Goal: Task Accomplishment & Management: Use online tool/utility

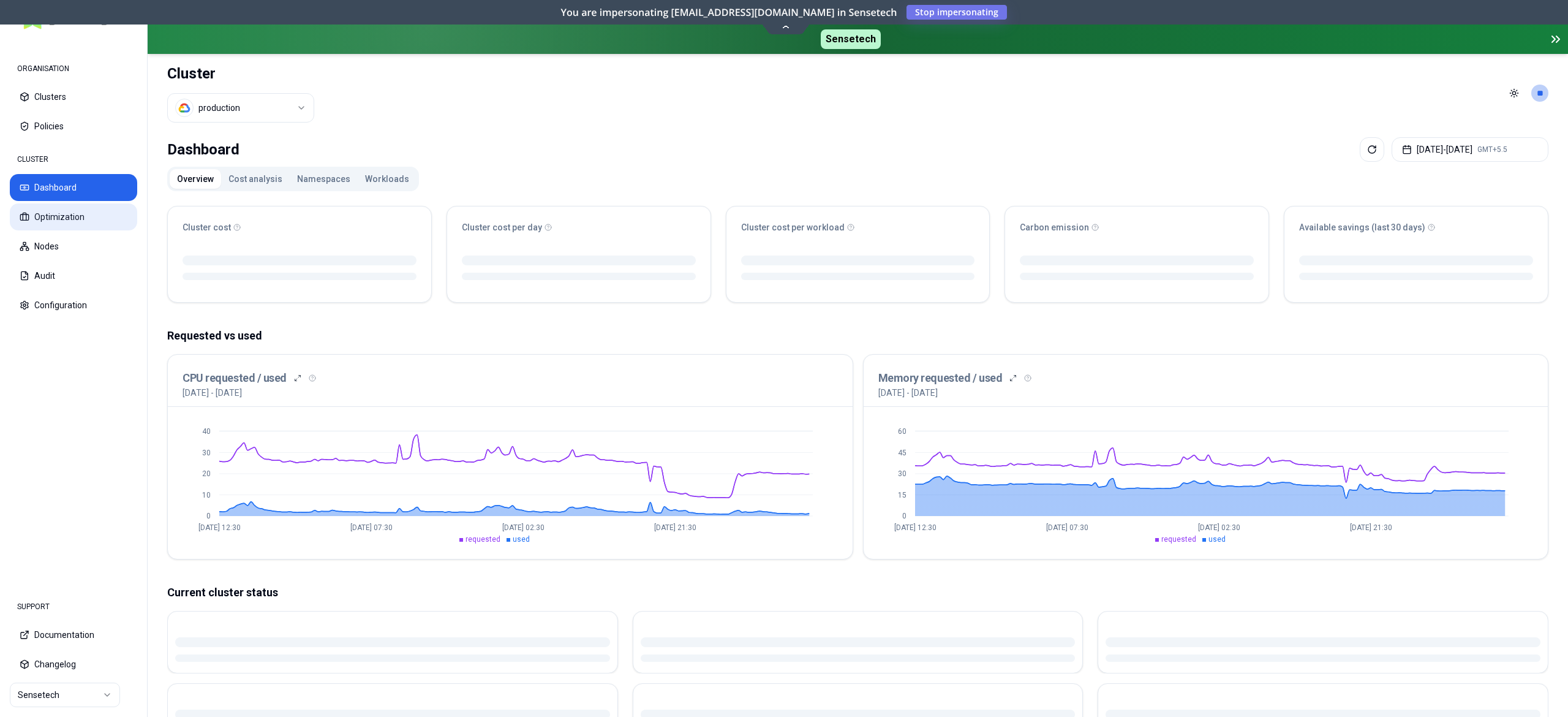
click at [71, 219] on button "Optimization" at bounding box center [73, 217] width 127 height 27
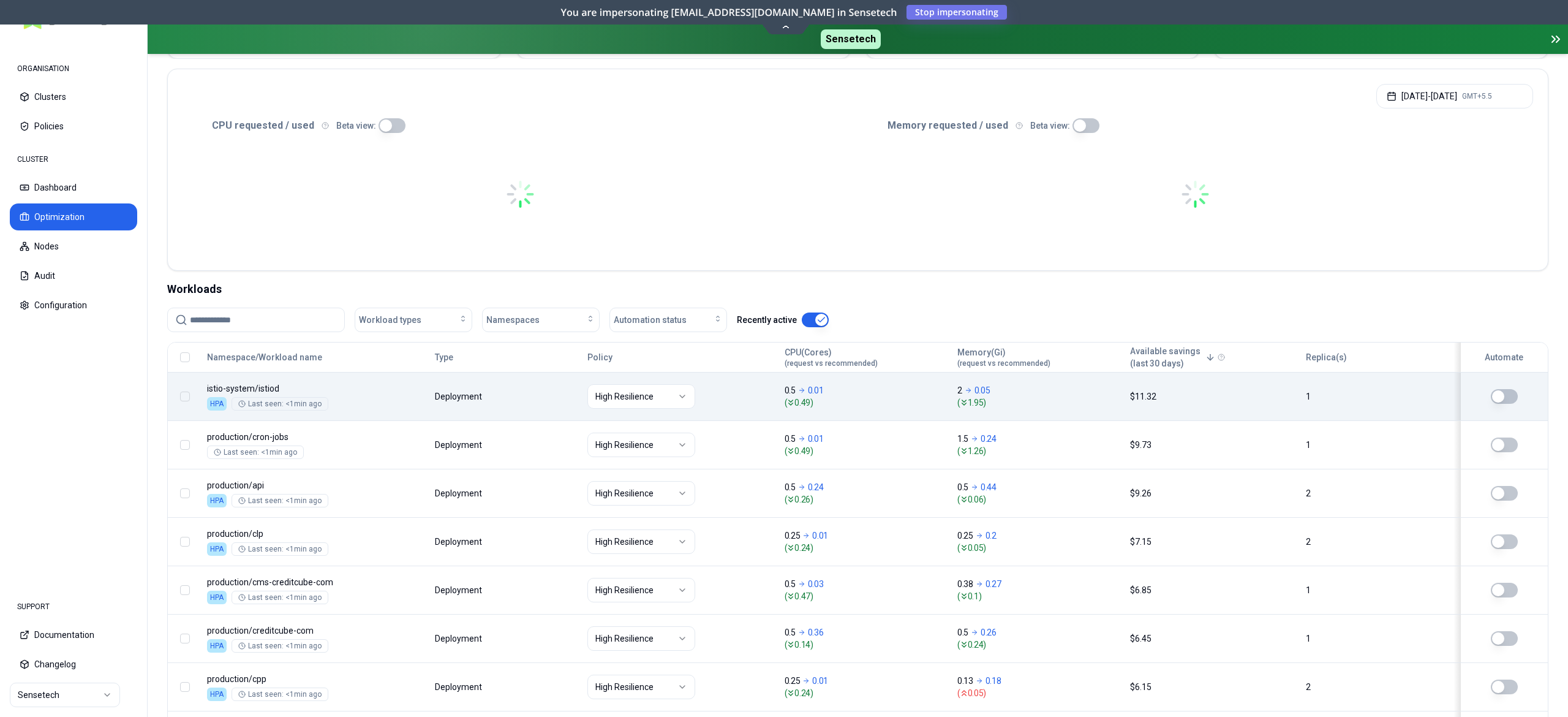
scroll to position [245, 0]
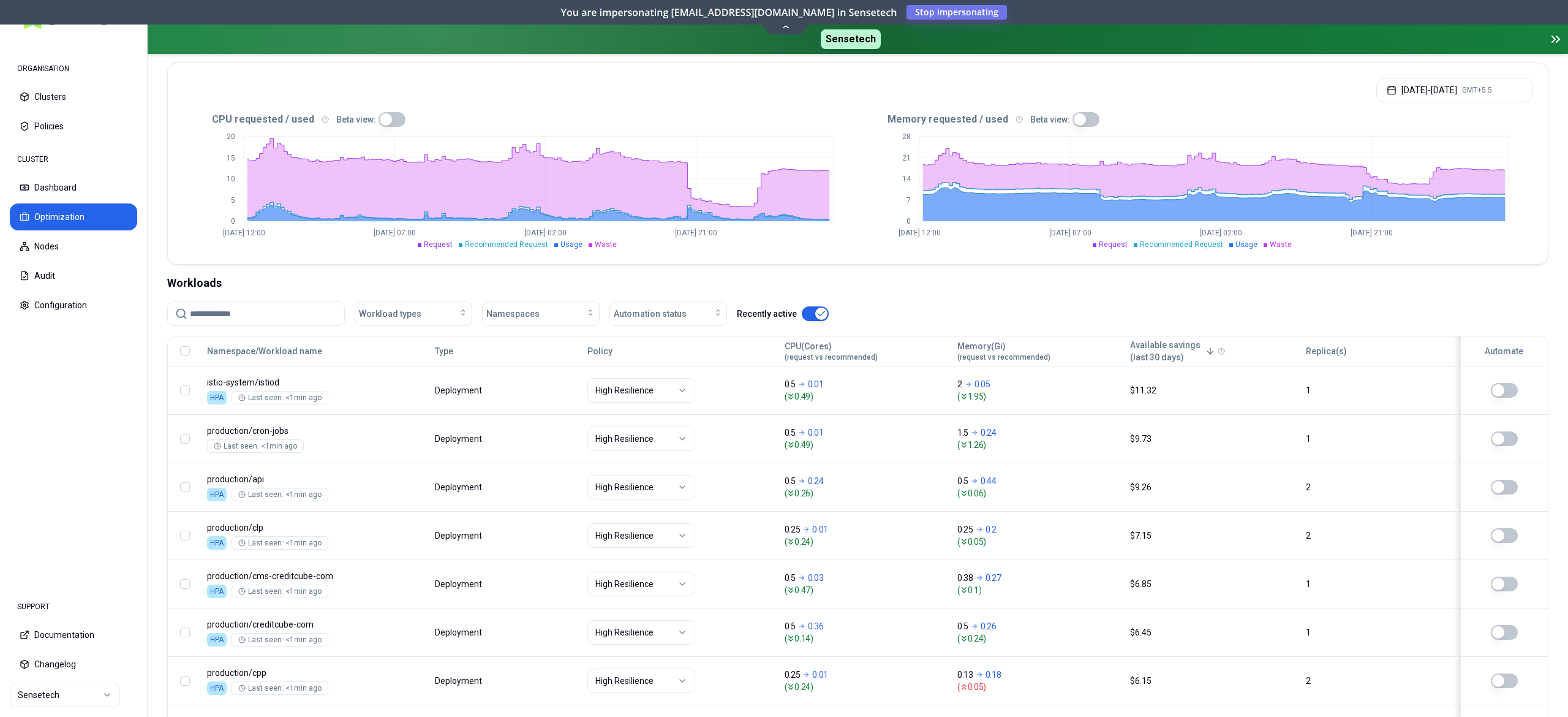
click at [239, 310] on input at bounding box center [264, 314] width 147 height 24
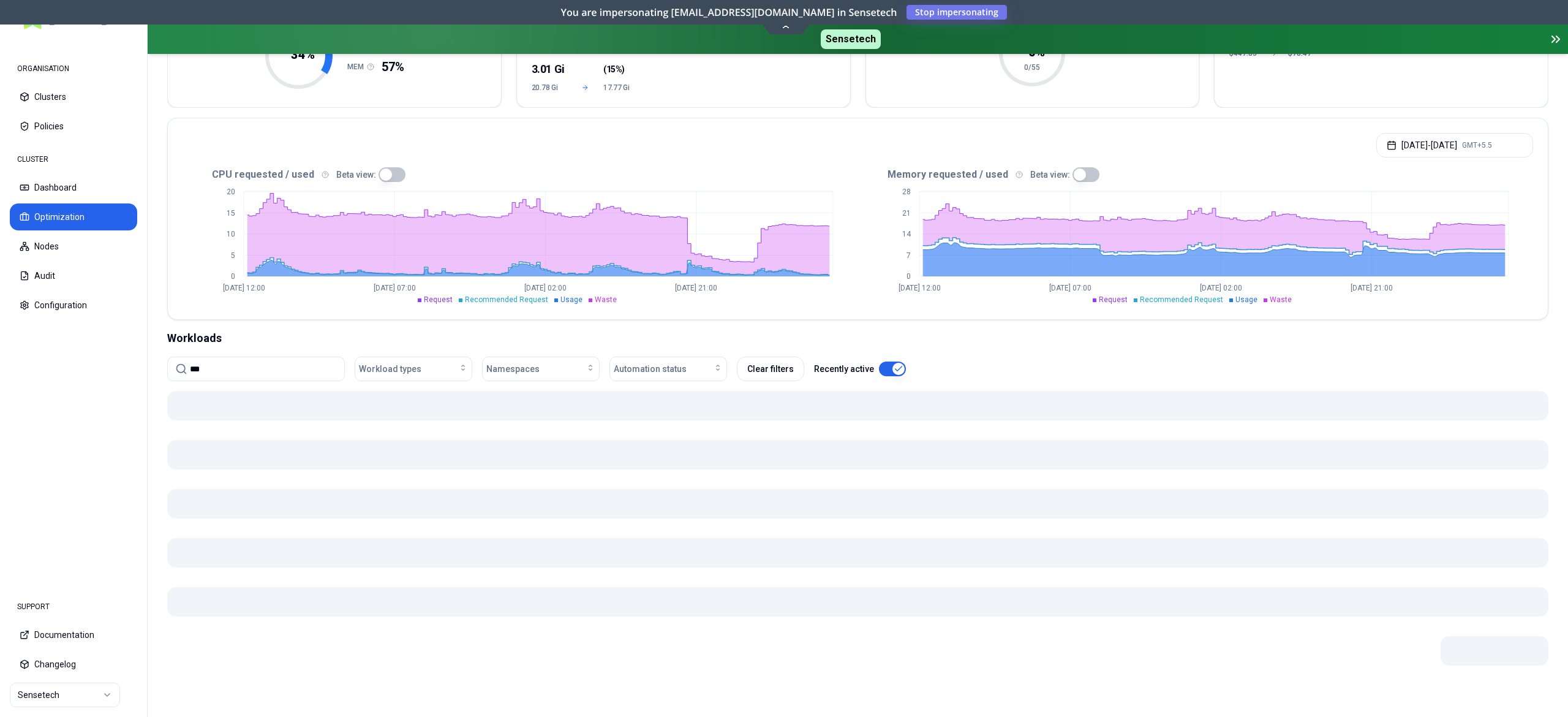
scroll to position [164, 0]
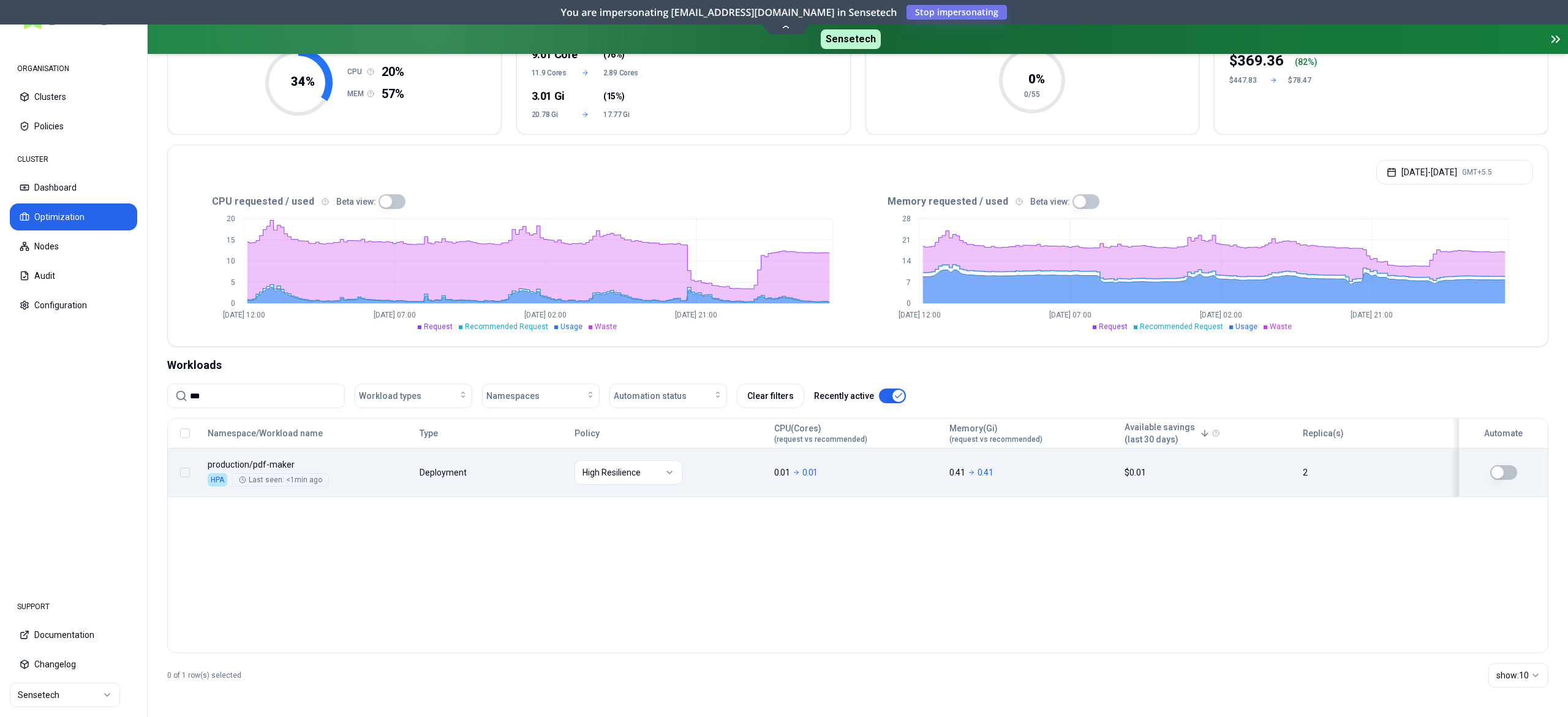
type input "***"
click at [1510, 477] on button "button" at bounding box center [1503, 472] width 27 height 15
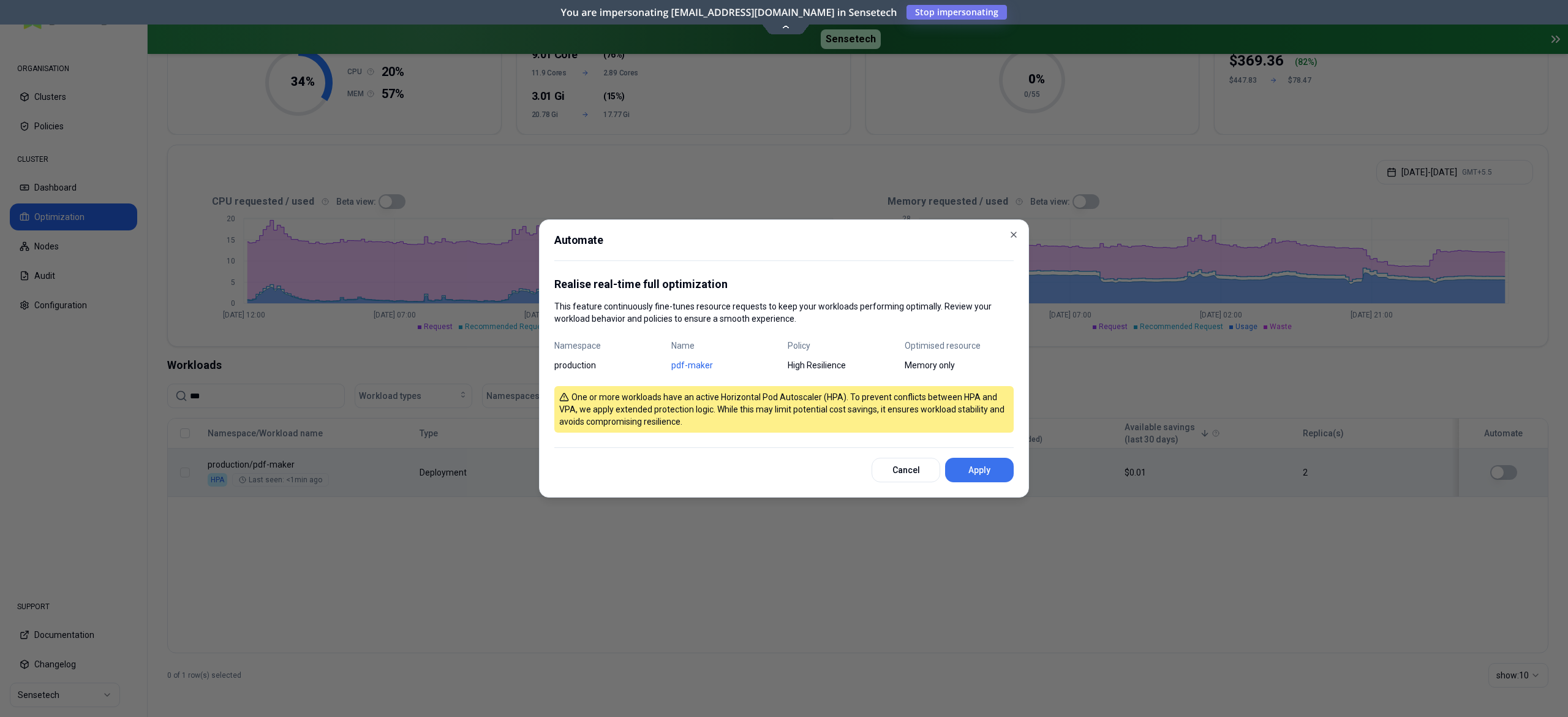
click at [969, 477] on button "Apply" at bounding box center [979, 470] width 68 height 25
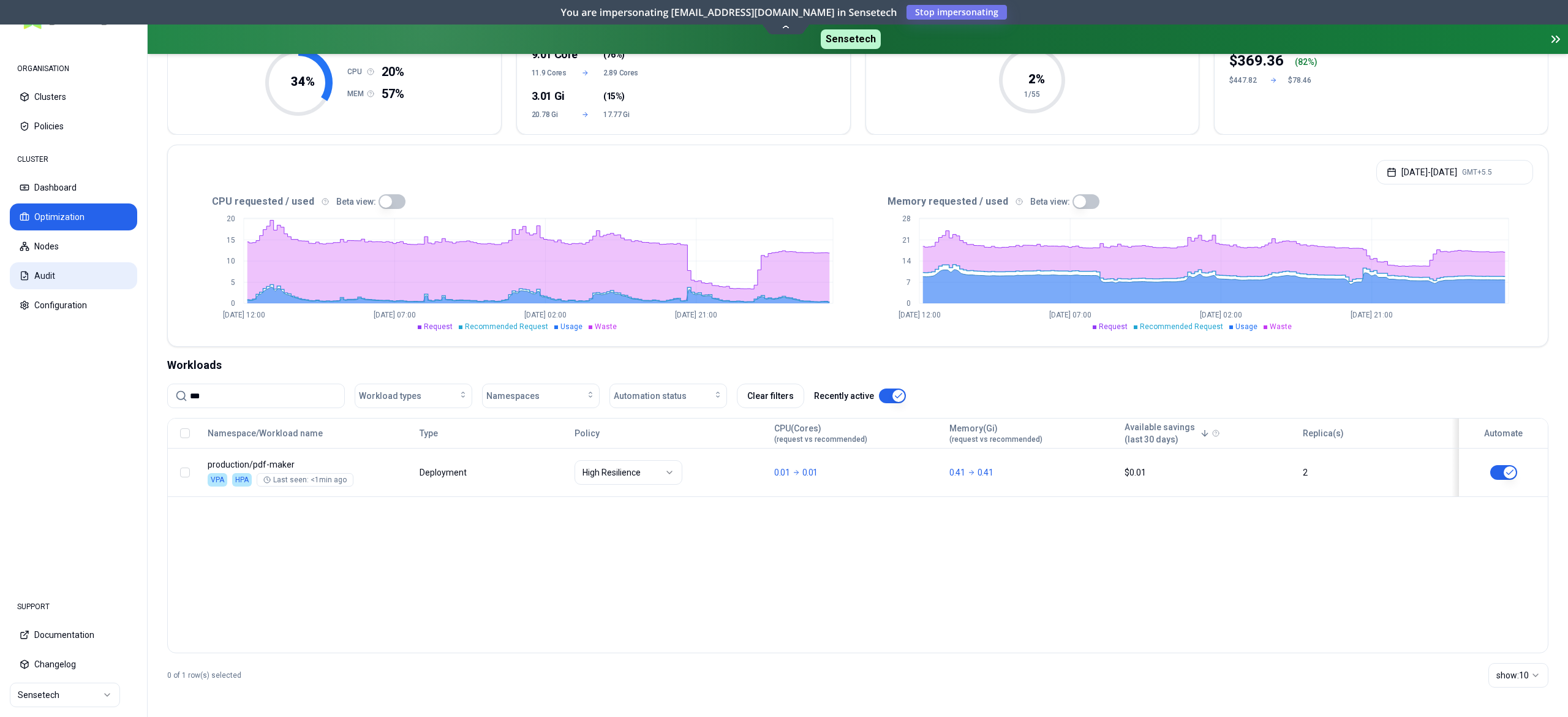
click at [62, 271] on button "Audit" at bounding box center [73, 275] width 127 height 27
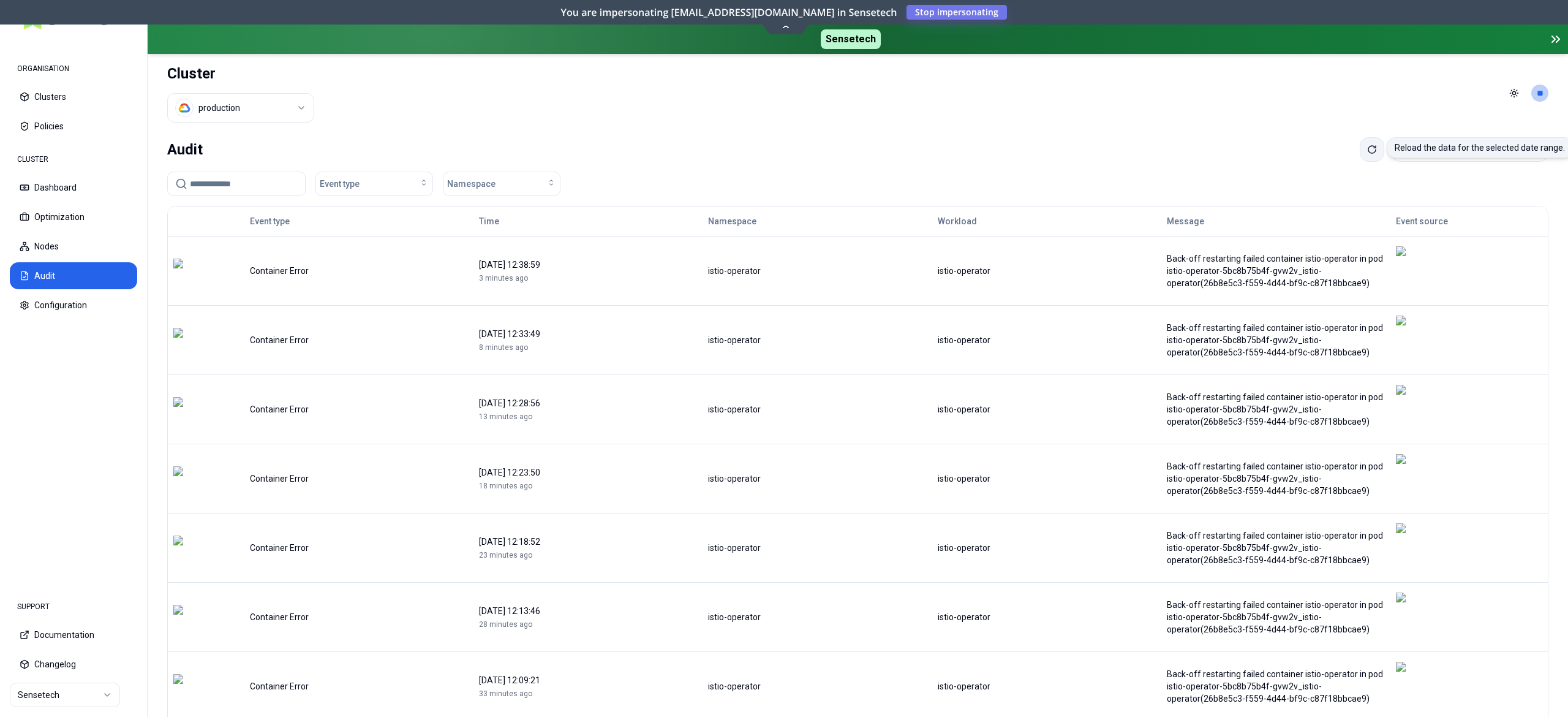
click at [1359, 157] on button at bounding box center [1372, 150] width 25 height 25
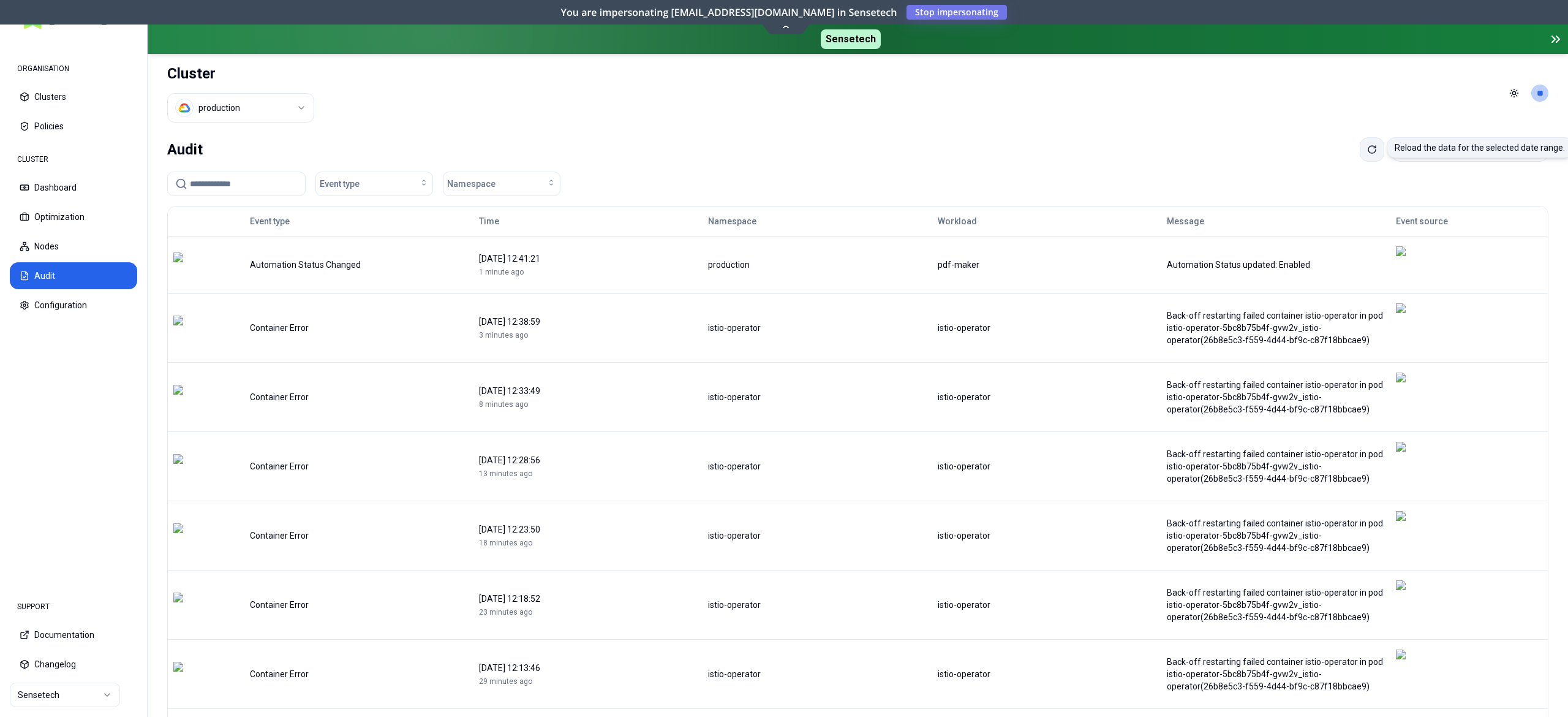
click at [1359, 153] on button at bounding box center [1372, 150] width 25 height 25
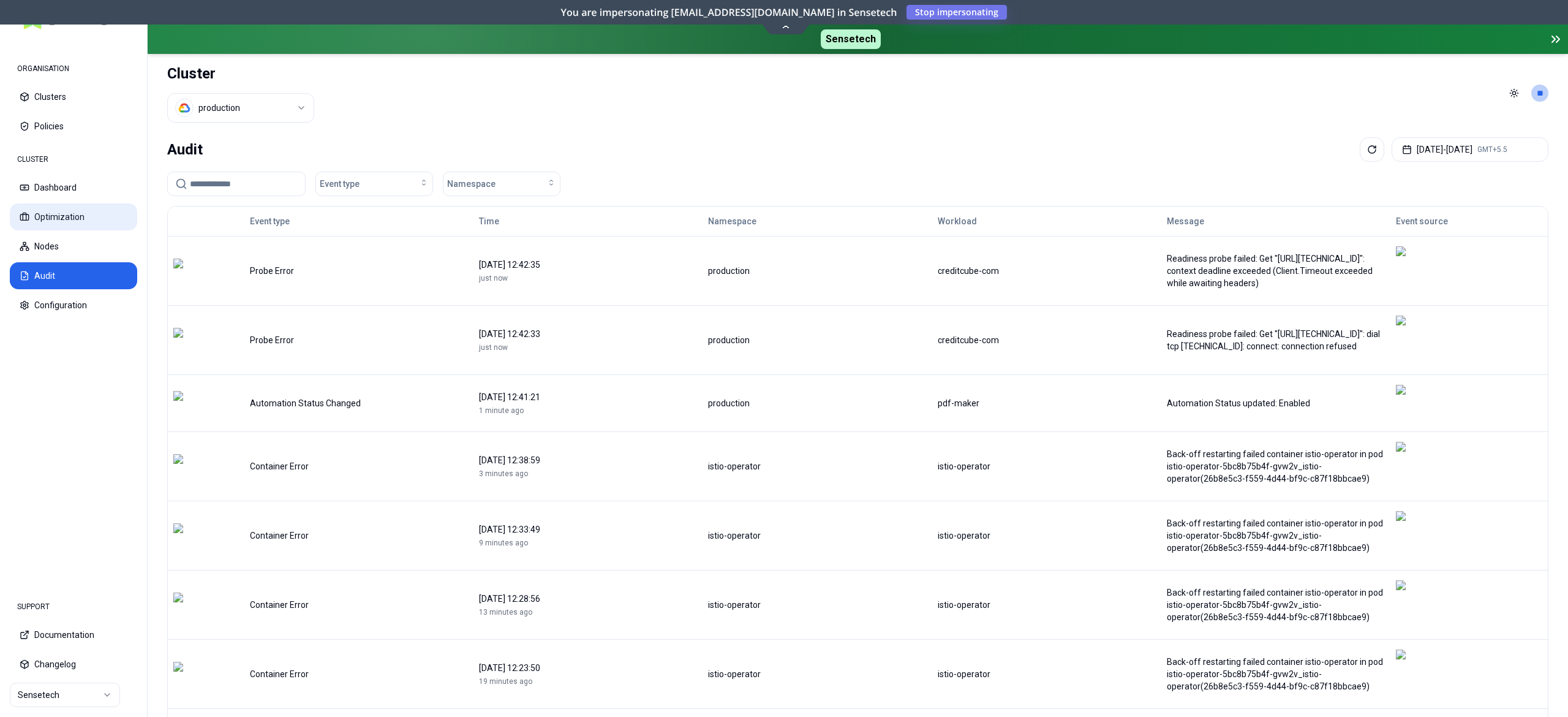
click at [66, 215] on button "Optimization" at bounding box center [73, 217] width 127 height 27
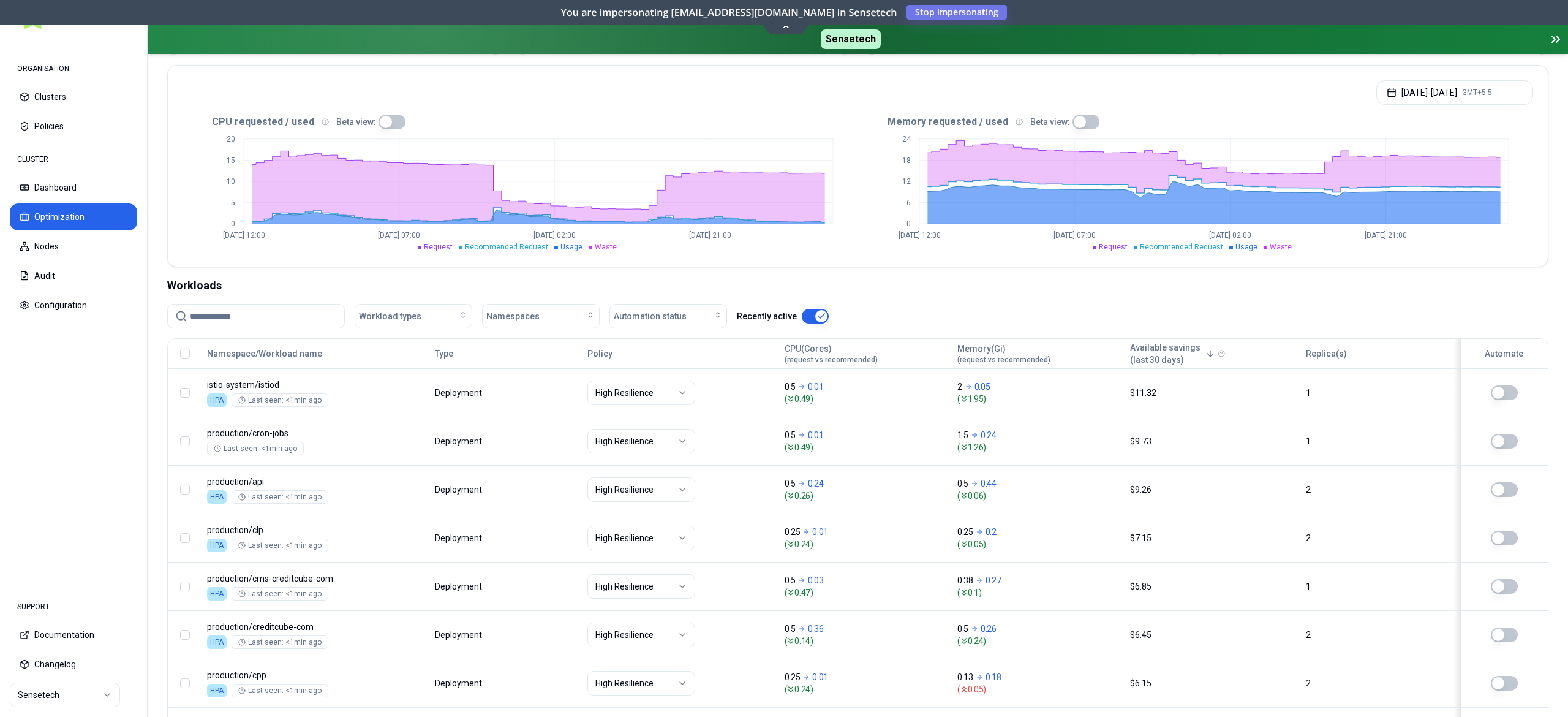
scroll to position [245, 0]
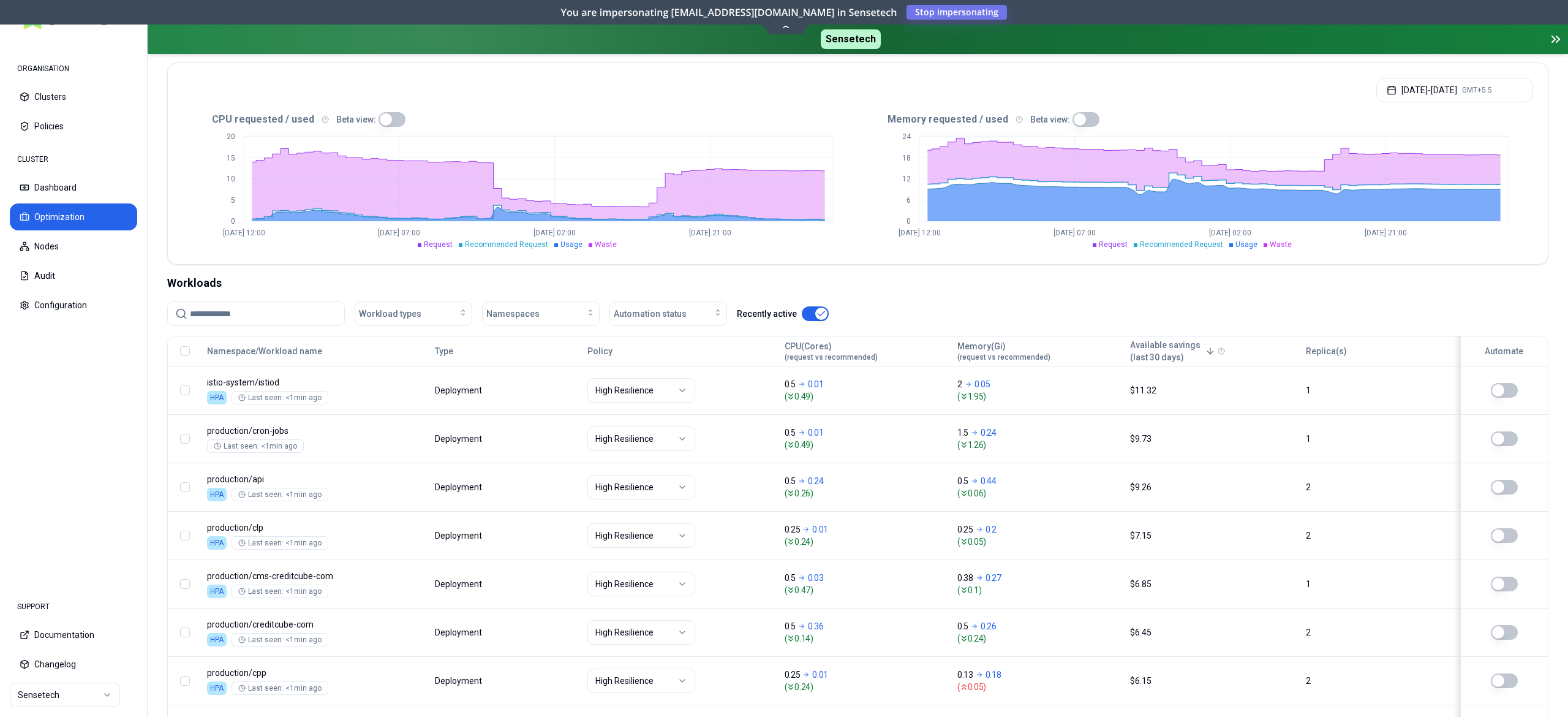
click at [311, 315] on input at bounding box center [264, 314] width 147 height 24
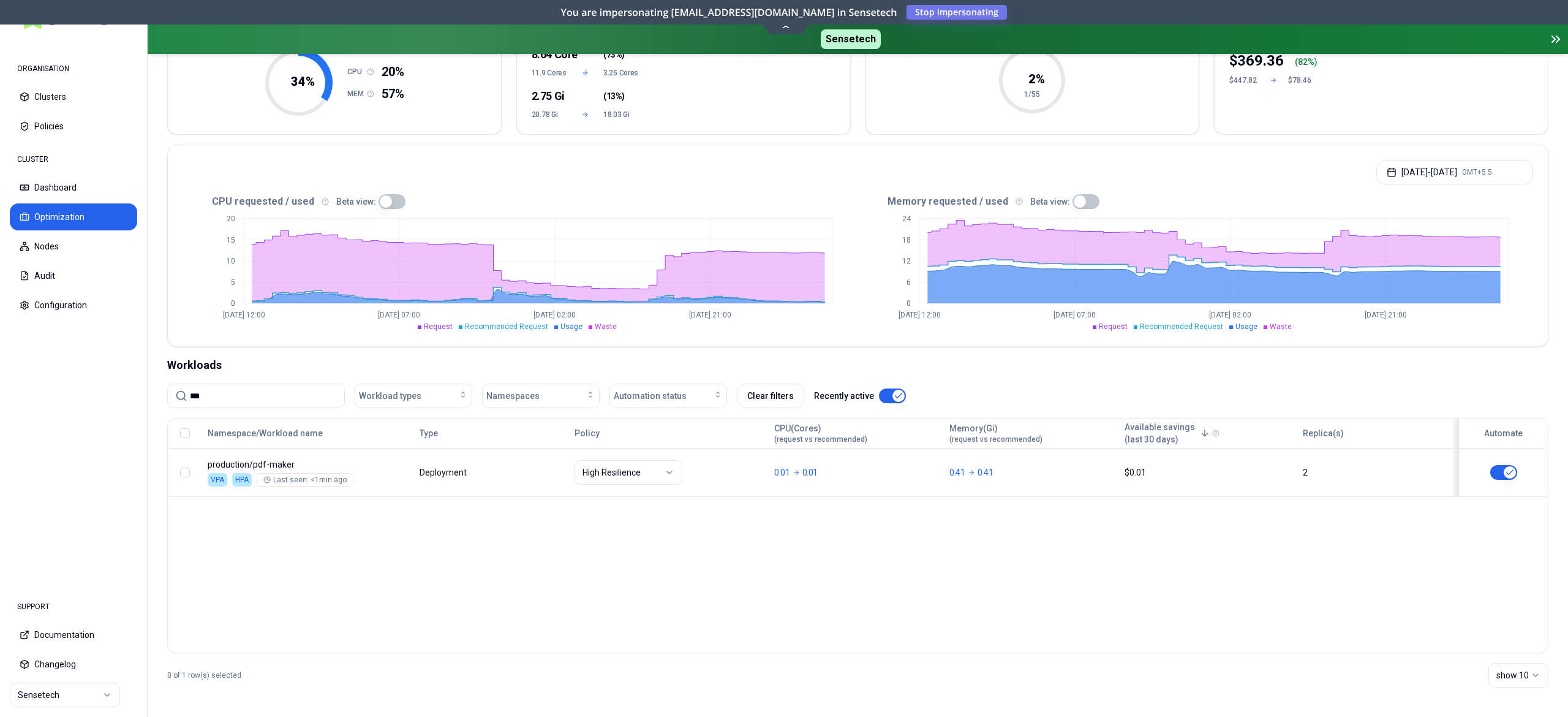
scroll to position [164, 0]
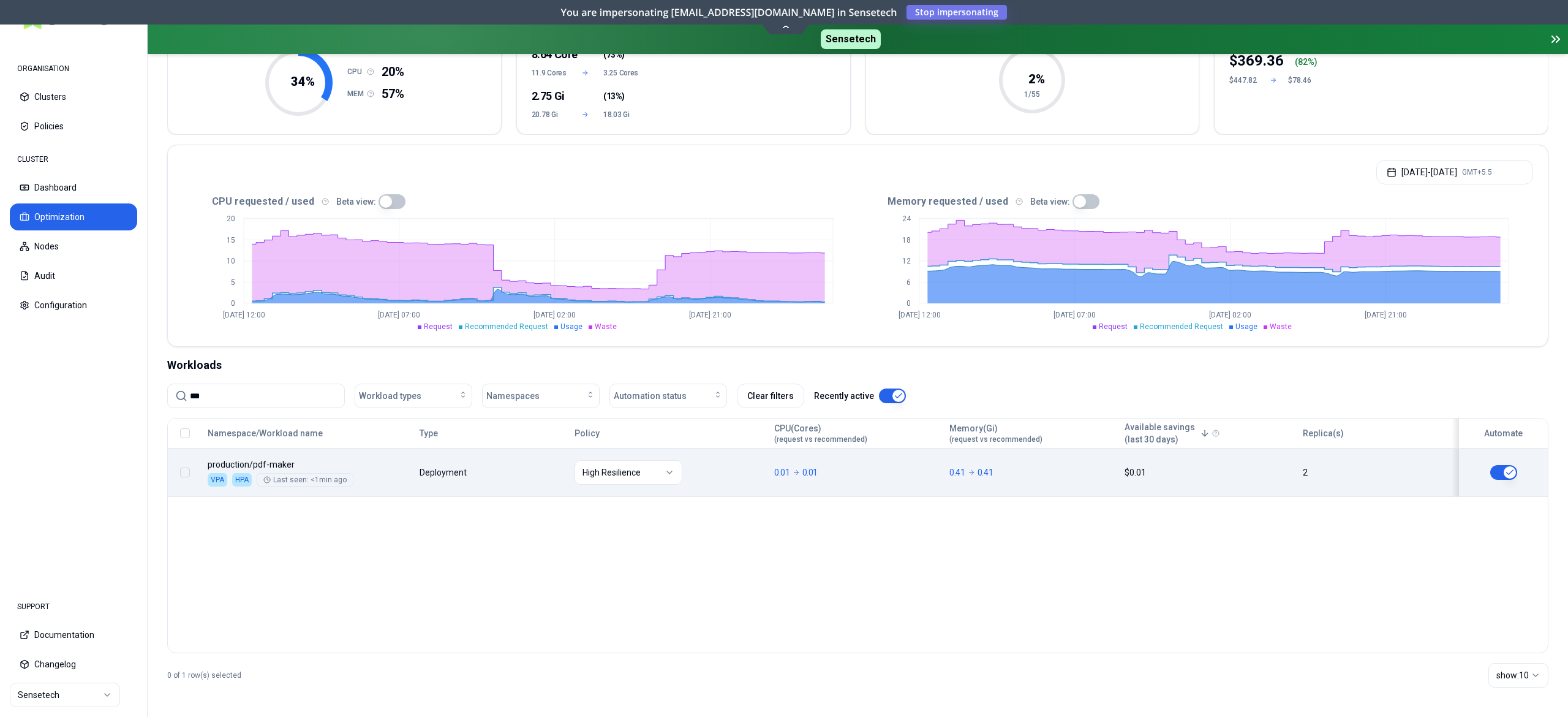
type input "***"
click at [1500, 475] on button "button" at bounding box center [1503, 472] width 27 height 15
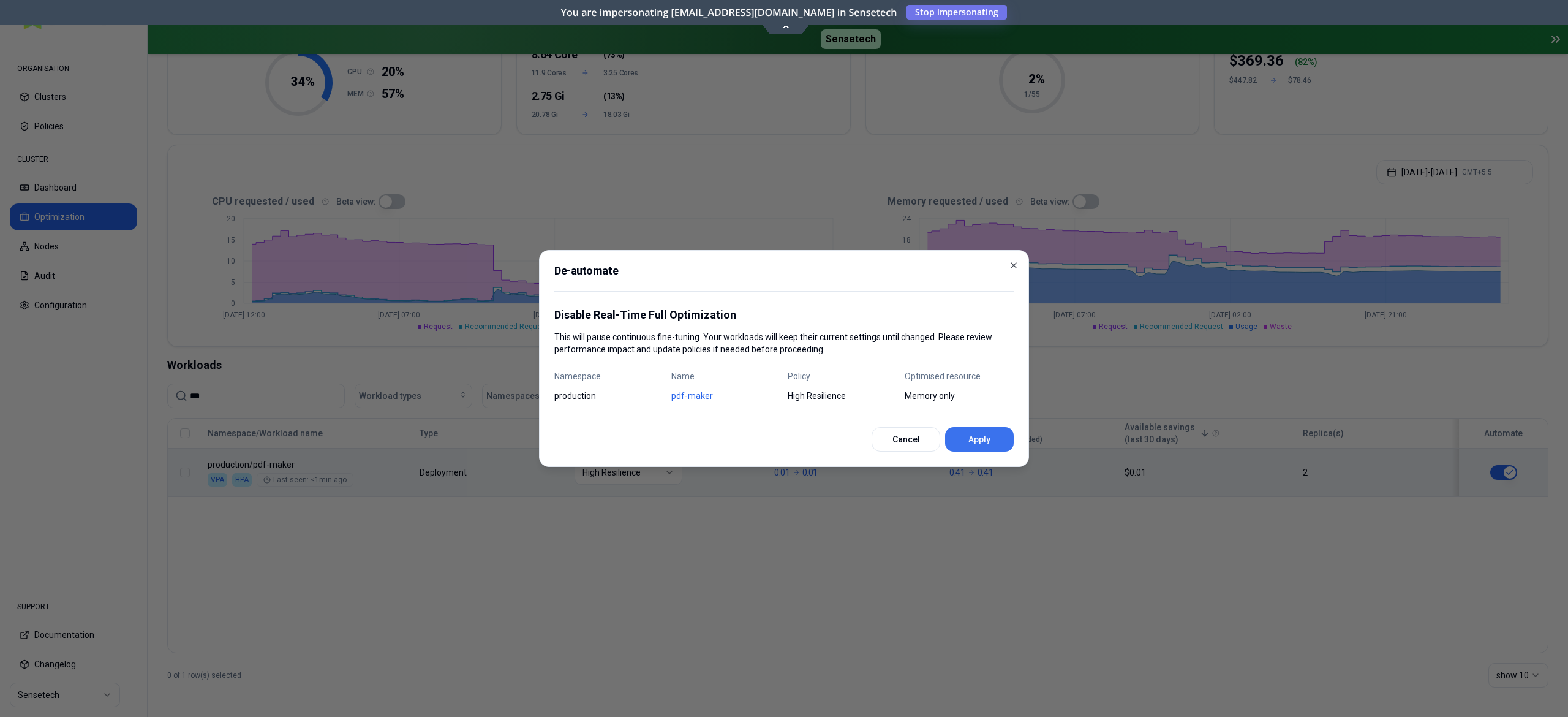
click at [1000, 444] on button "Apply" at bounding box center [979, 439] width 68 height 25
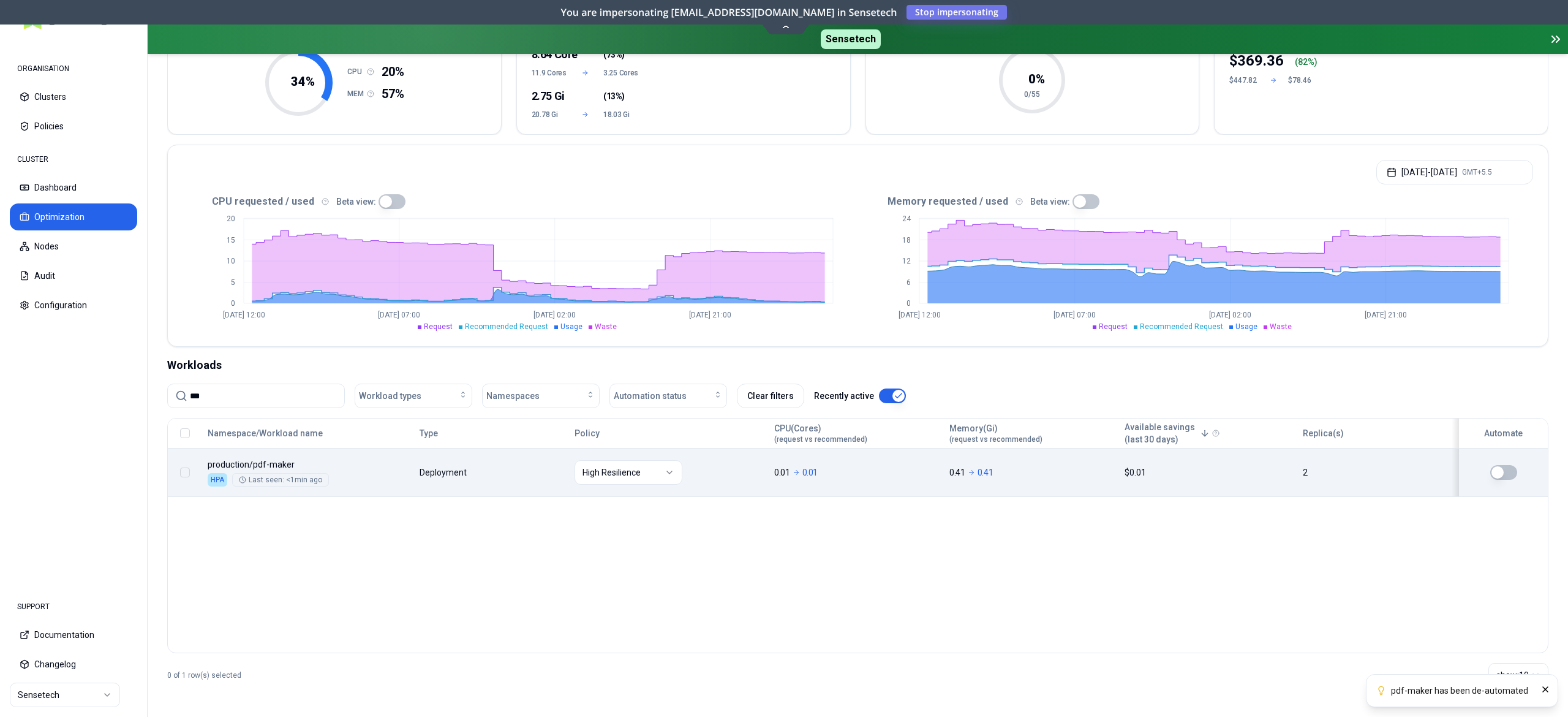
click at [495, 456] on body "pdf-maker has been de-automated ORGANISATION Clusters Policies CLUSTER Dashboar…" at bounding box center [784, 358] width 1568 height 717
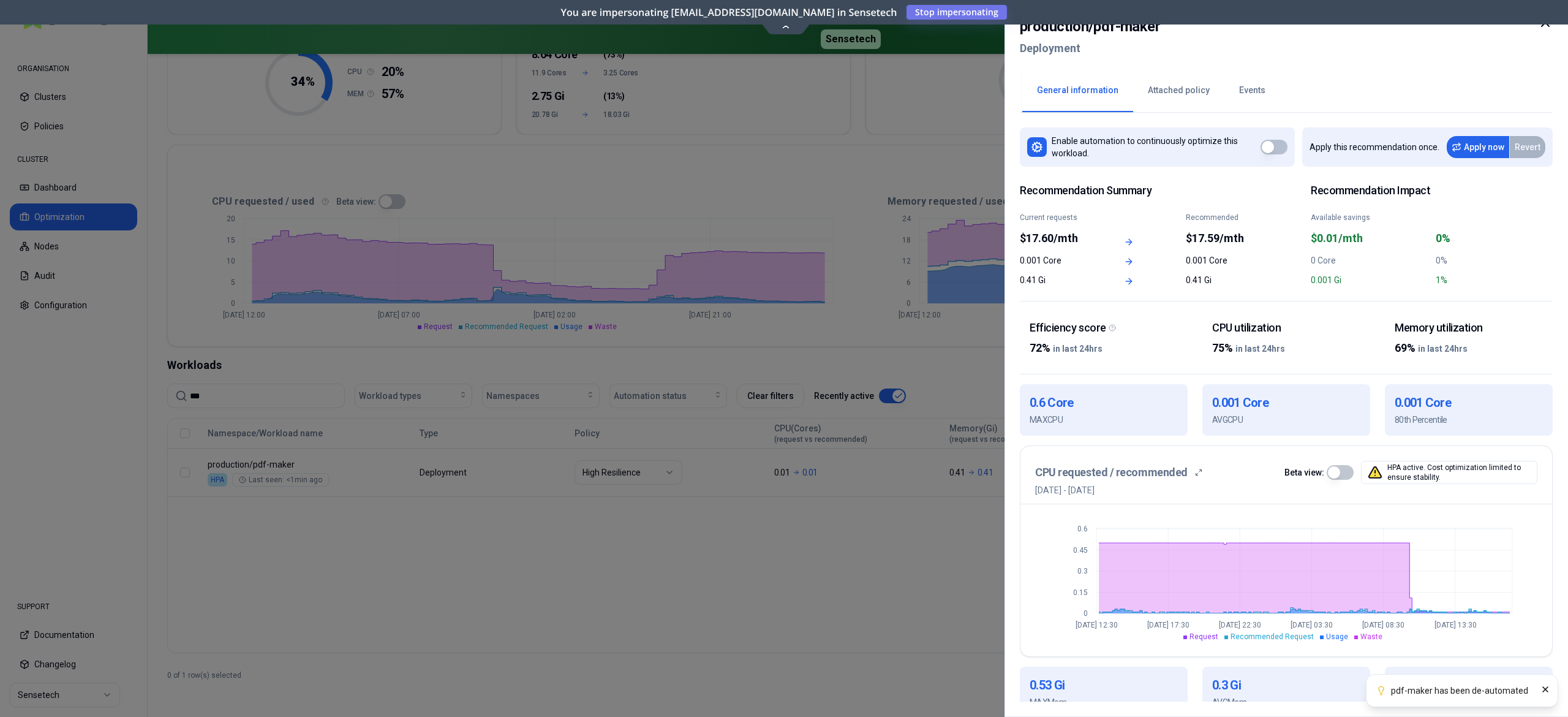
click at [1247, 96] on button "Events" at bounding box center [1252, 90] width 56 height 43
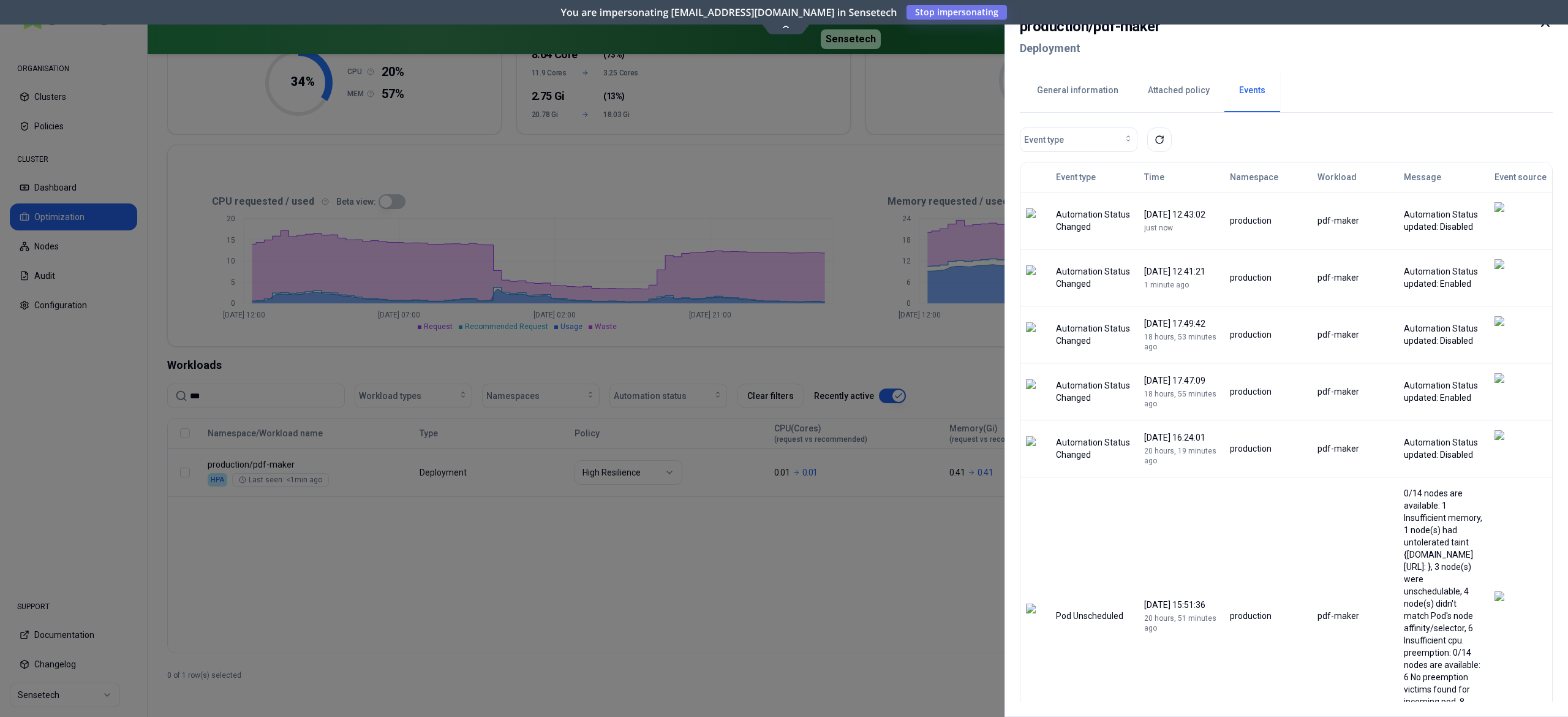
click at [717, 557] on div at bounding box center [784, 358] width 1568 height 717
click at [1108, 102] on button "General information" at bounding box center [1077, 90] width 110 height 43
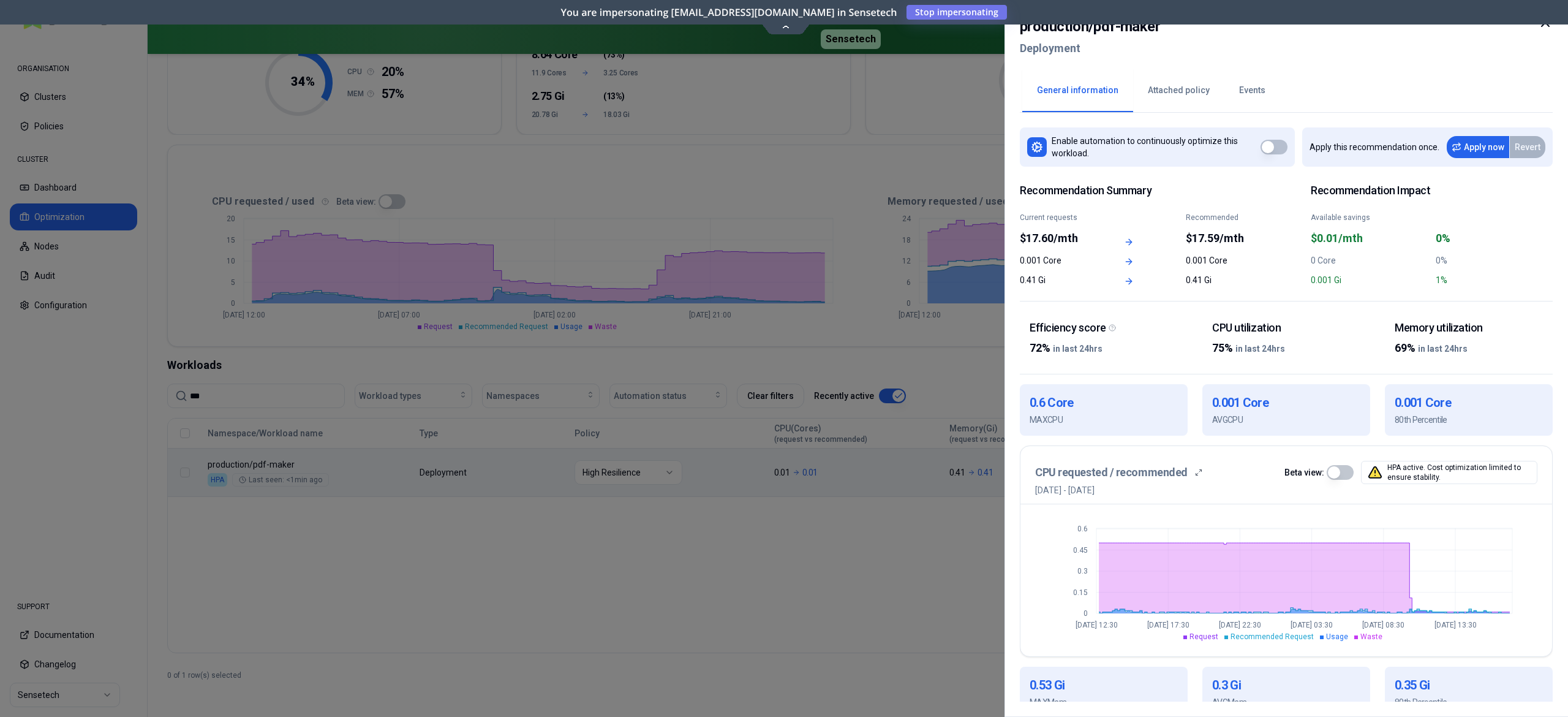
click at [608, 540] on div at bounding box center [784, 358] width 1568 height 717
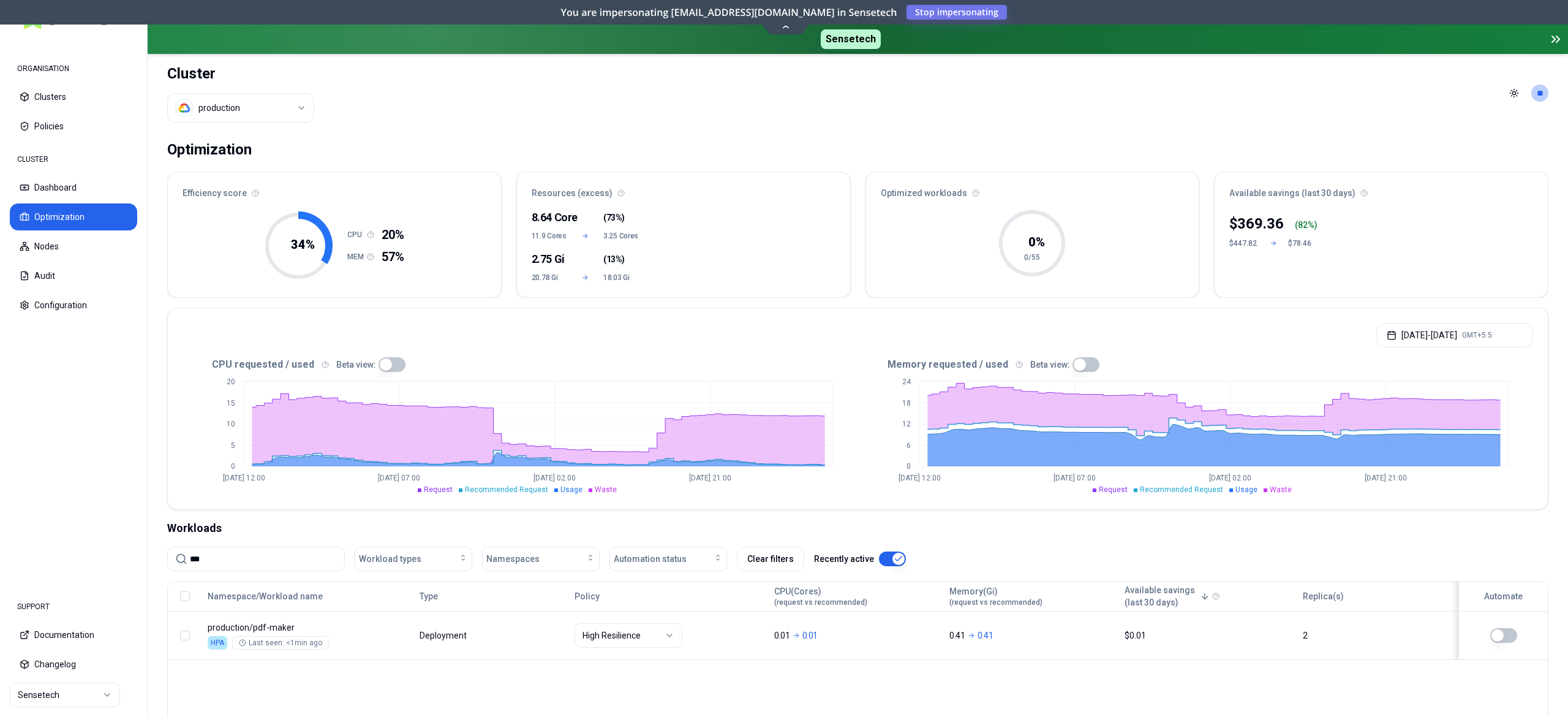
click at [280, 550] on input "***" at bounding box center [264, 558] width 147 height 24
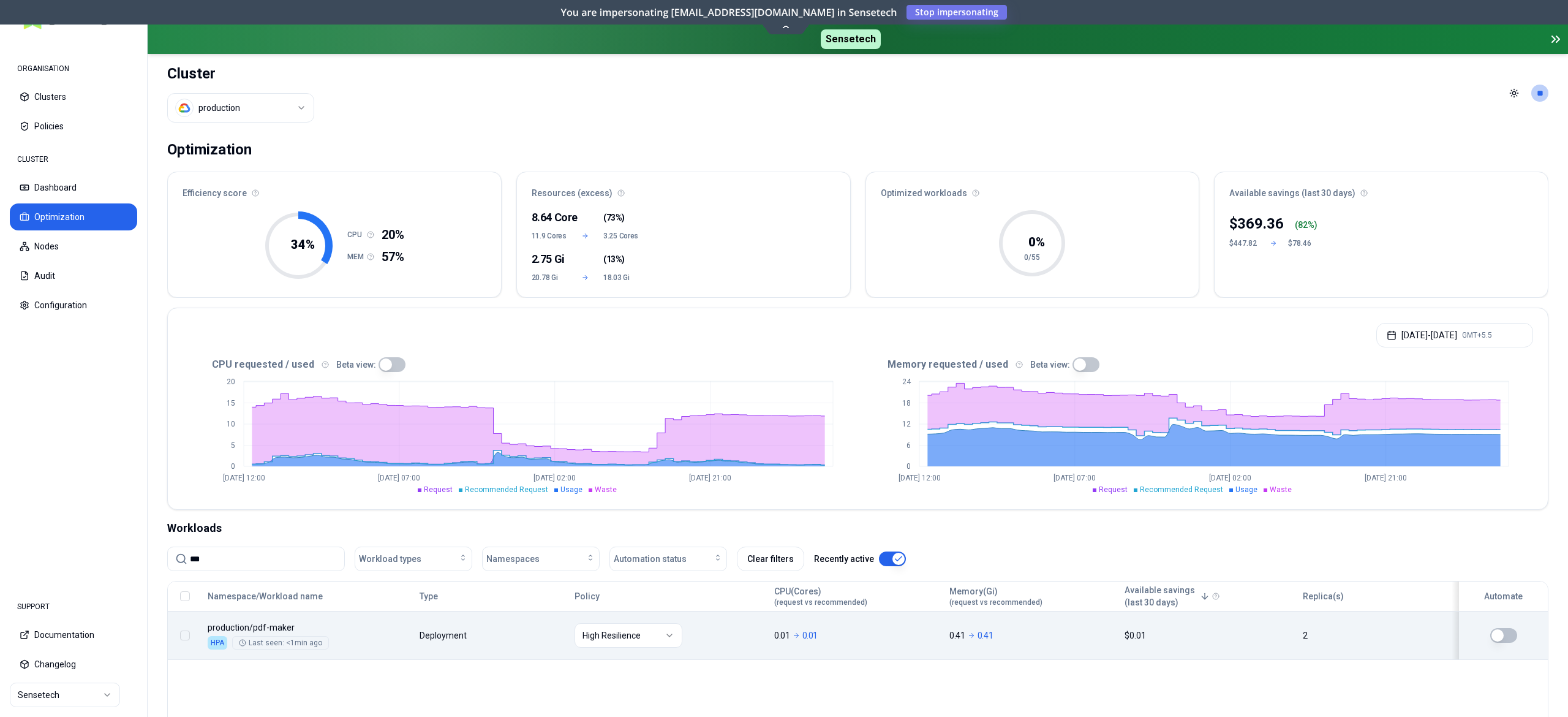
click at [337, 616] on body "ORGANISATION Clusters Policies CLUSTER Dashboard Optimization Nodes Audit Confi…" at bounding box center [784, 358] width 1568 height 717
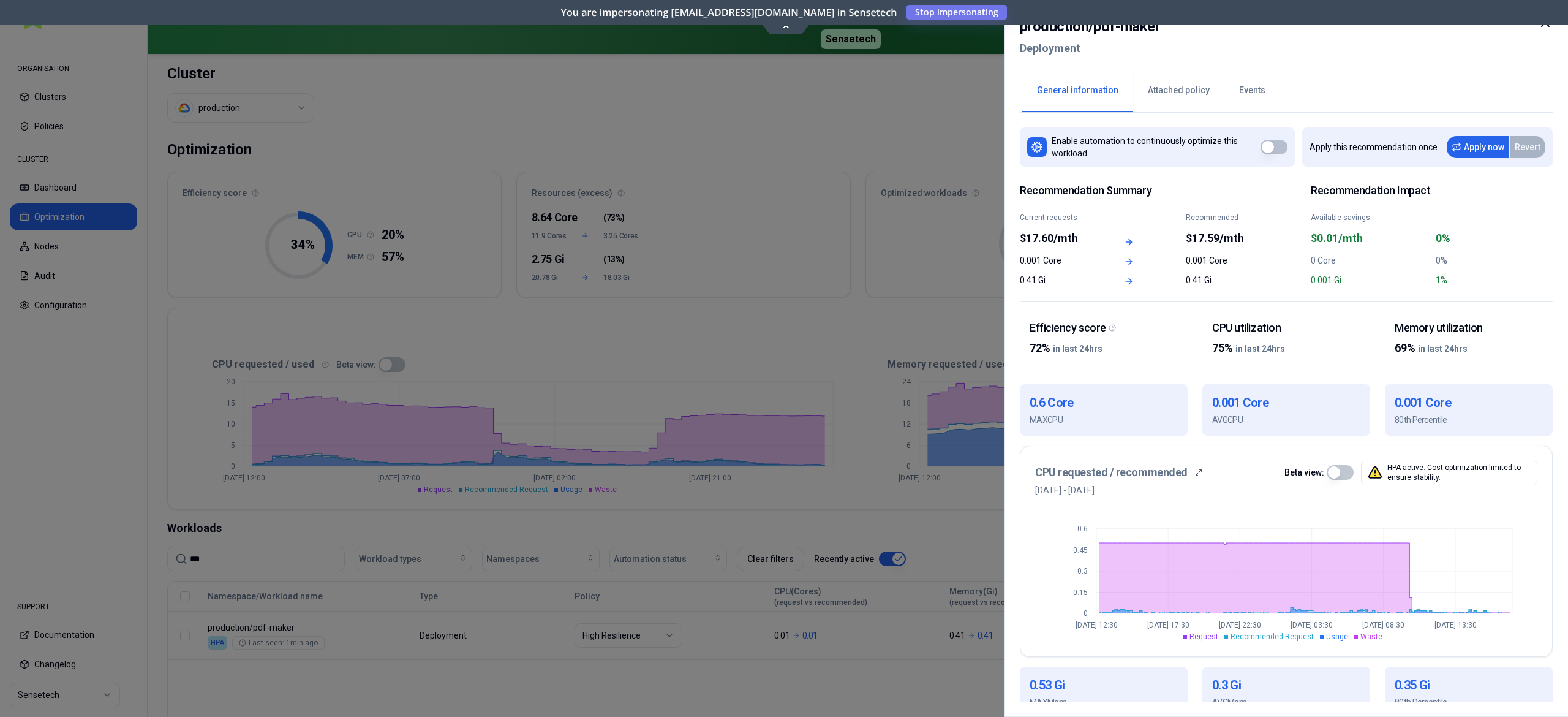
click at [58, 252] on div at bounding box center [784, 358] width 1568 height 717
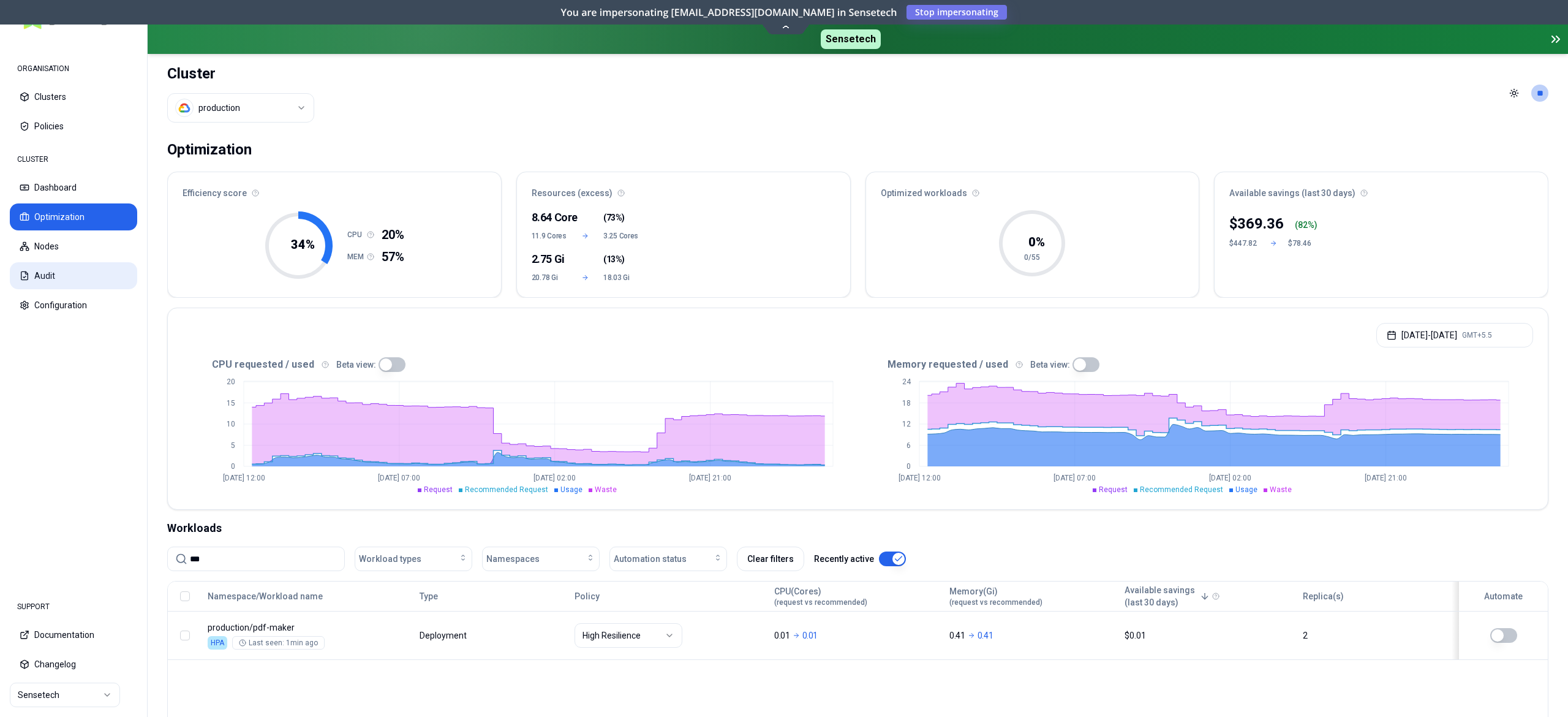
click at [31, 280] on button "Audit" at bounding box center [73, 275] width 127 height 27
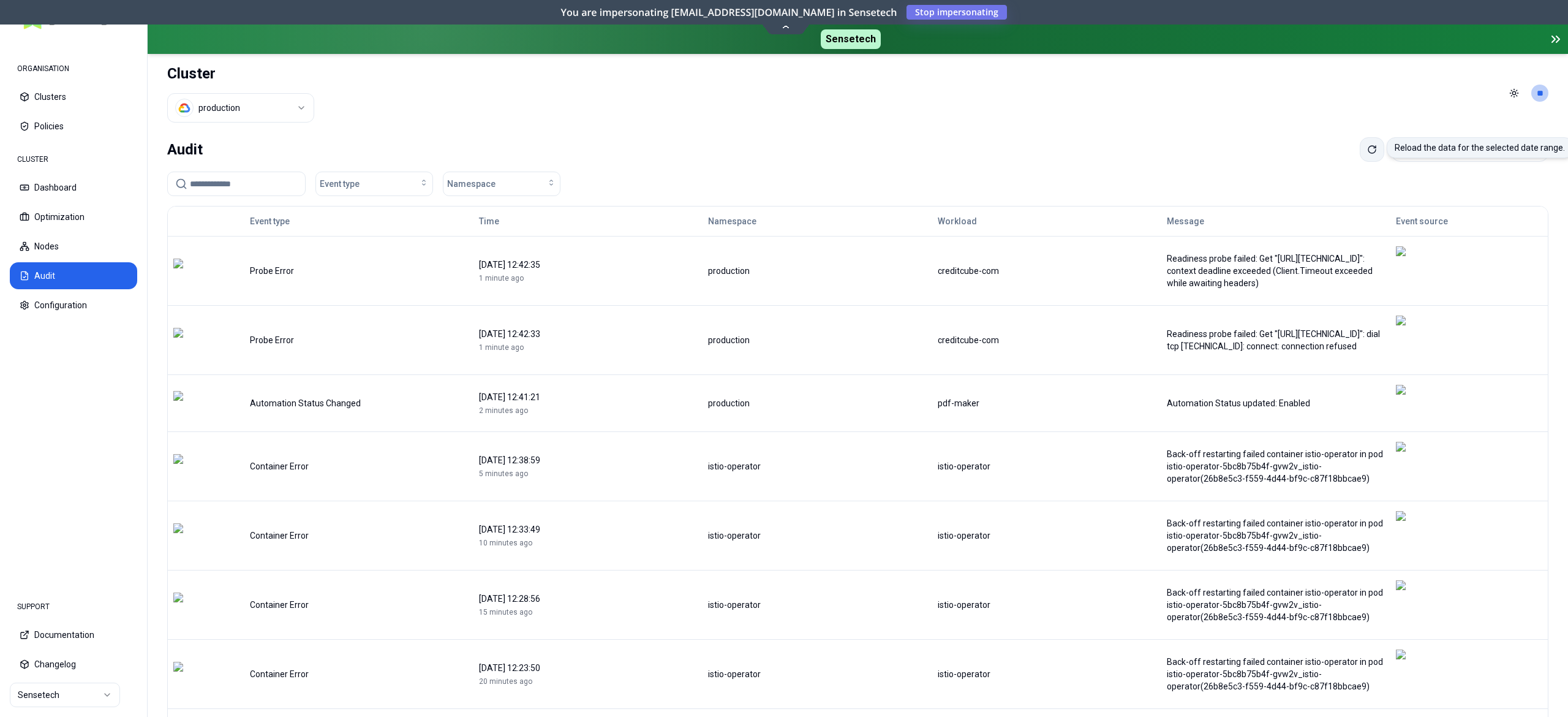
click at [1367, 145] on icon at bounding box center [1372, 149] width 10 height 10
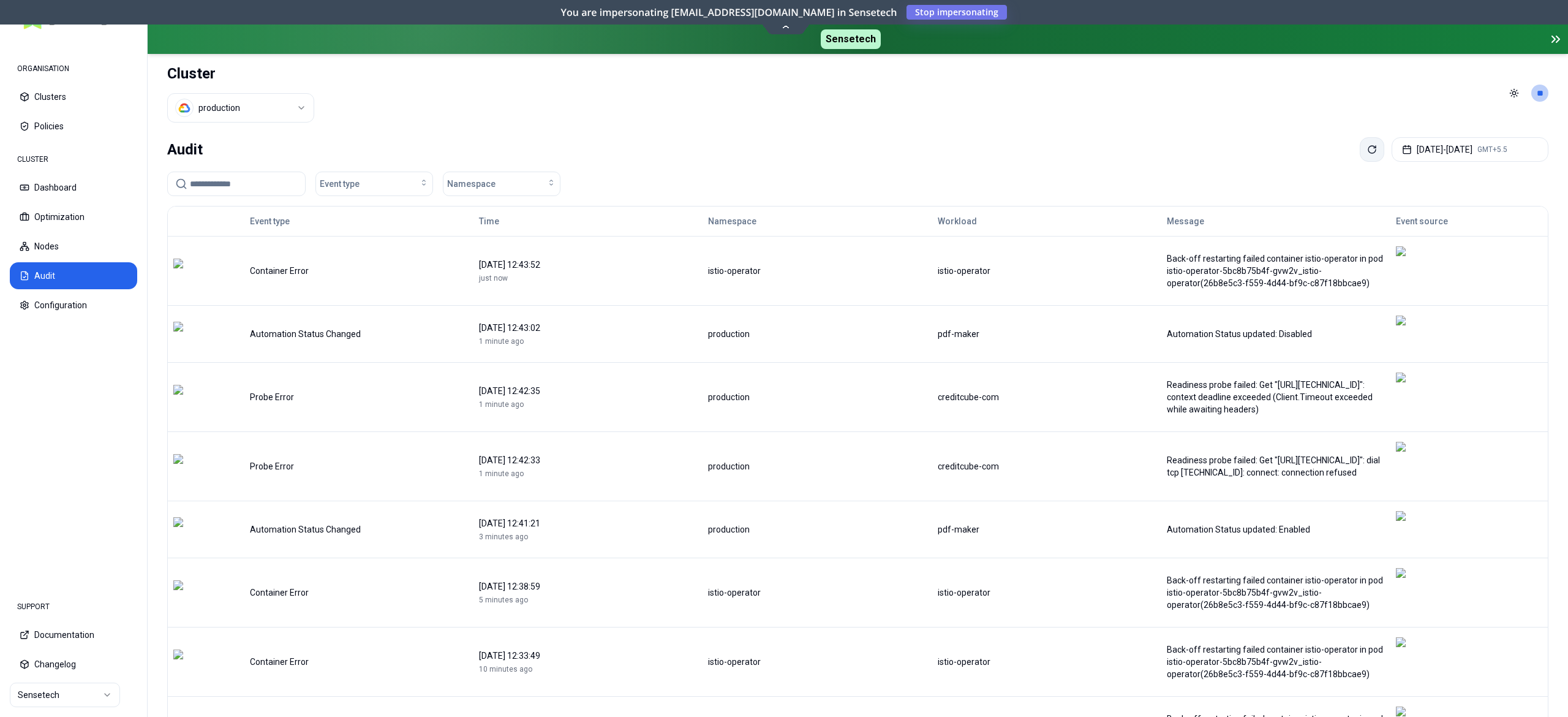
click at [1367, 145] on icon at bounding box center [1372, 149] width 10 height 10
click at [1359, 154] on button at bounding box center [1372, 150] width 25 height 25
click at [228, 181] on input at bounding box center [244, 183] width 108 height 24
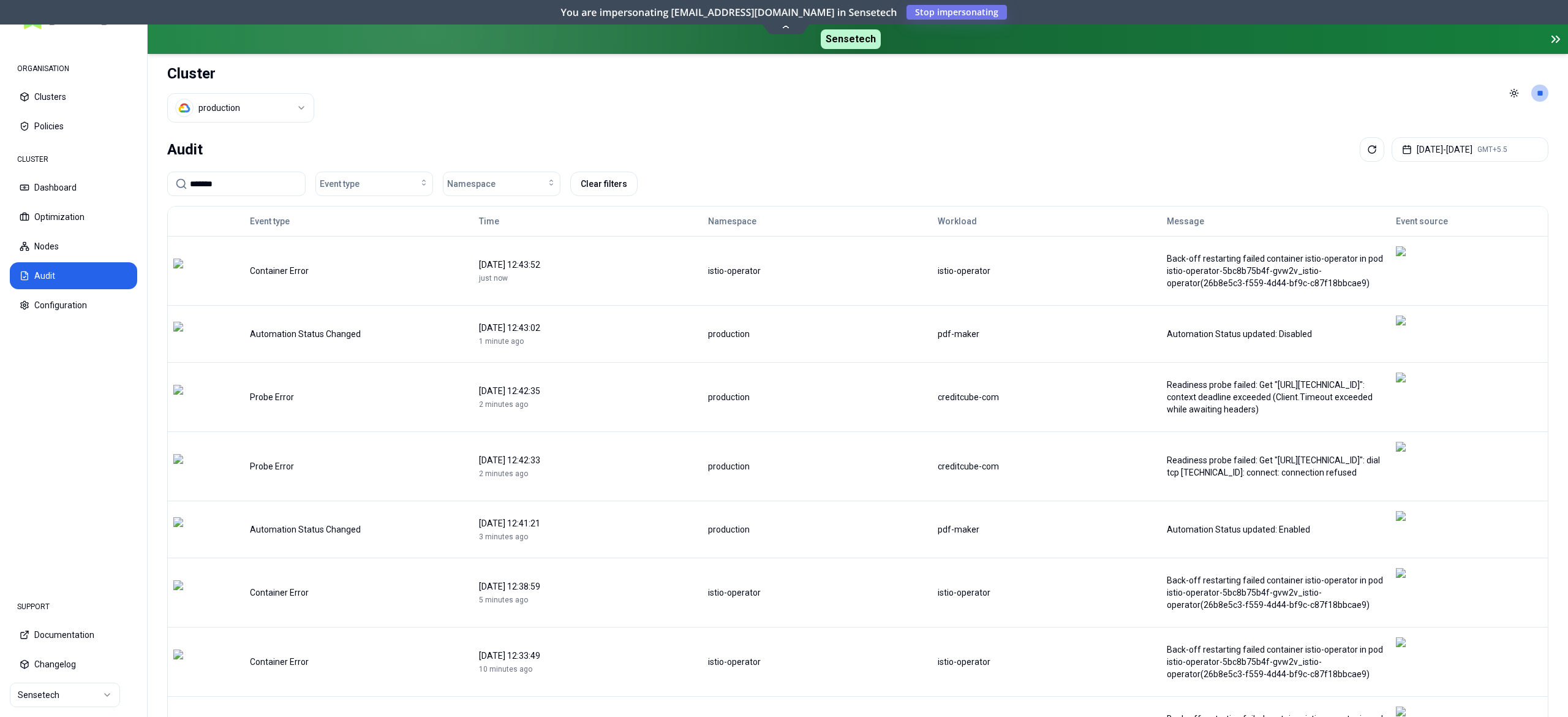
type input "*******"
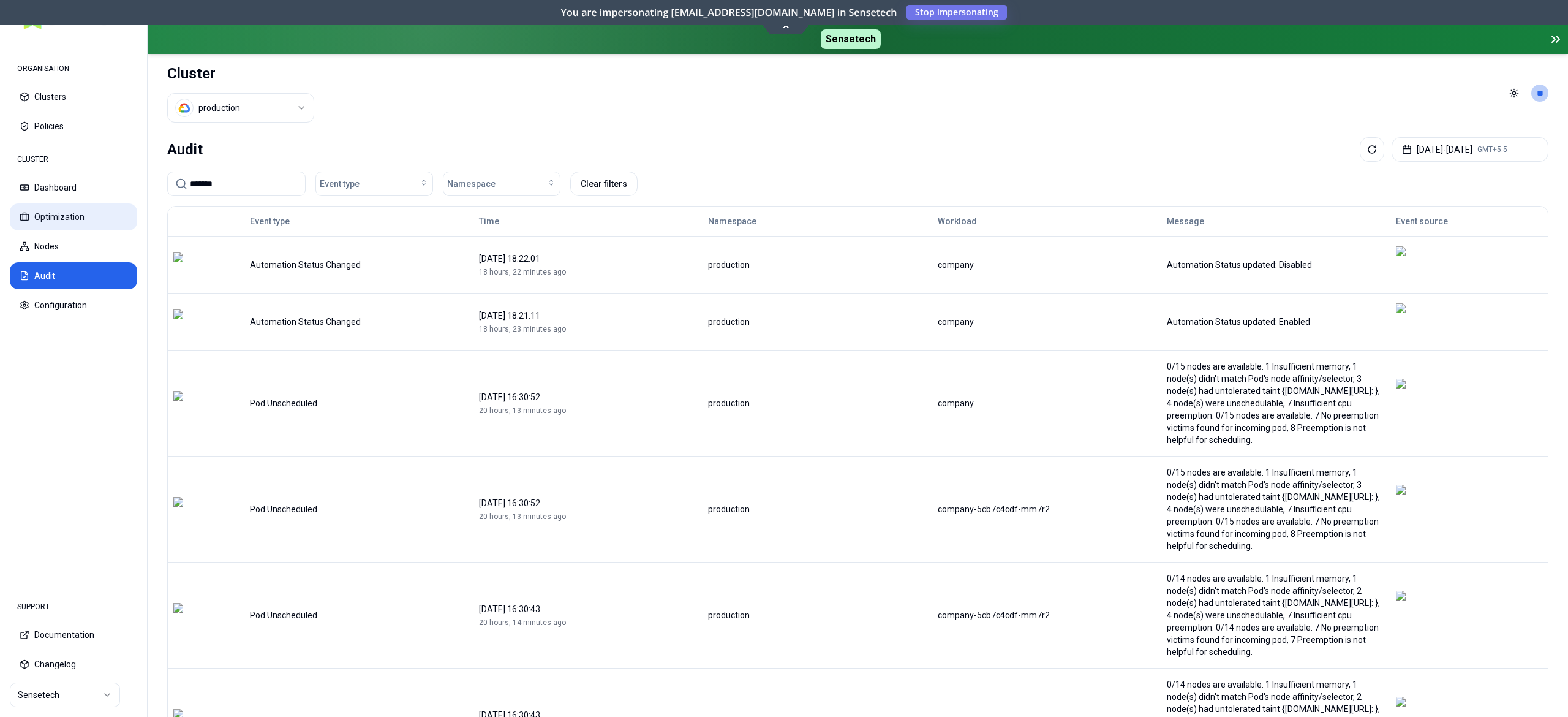
click at [83, 216] on button "Optimization" at bounding box center [73, 217] width 127 height 27
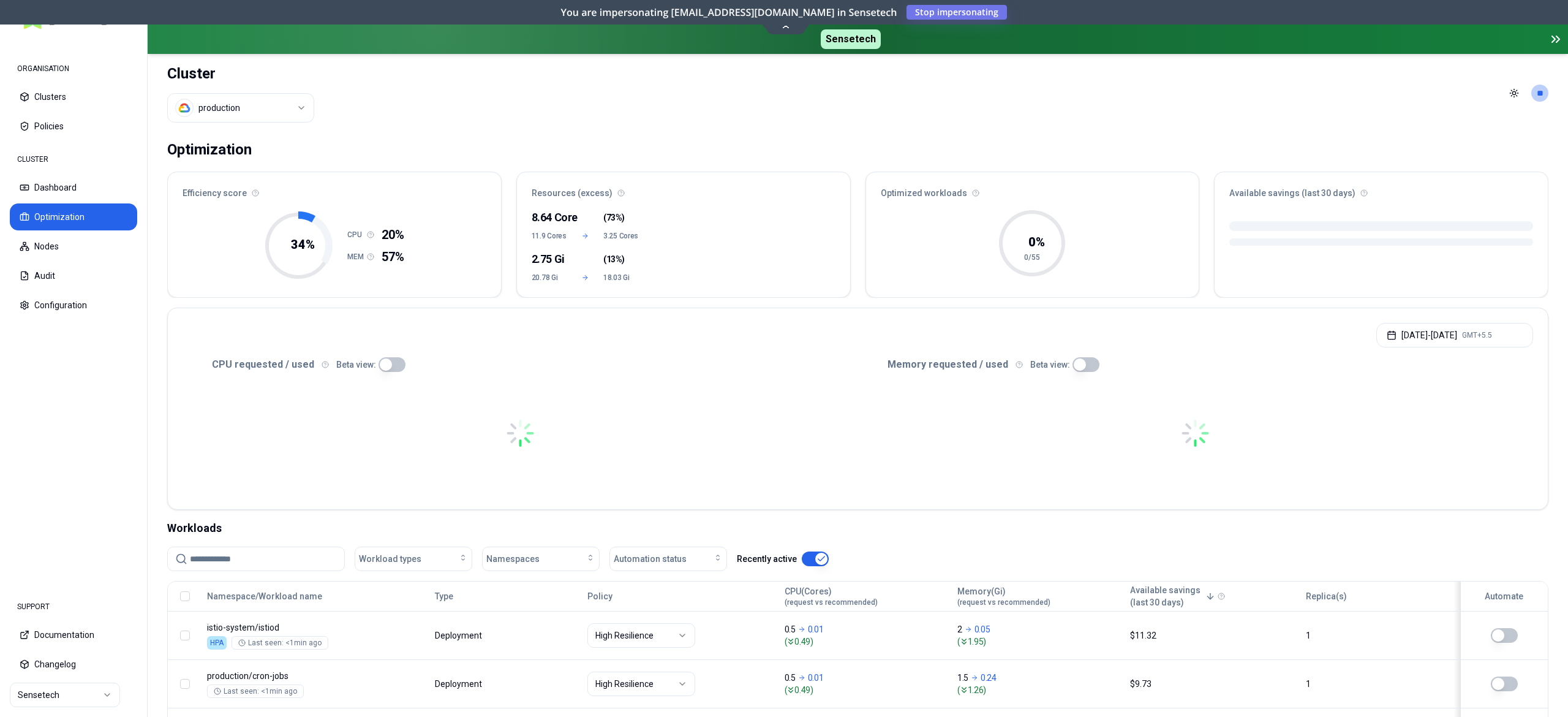
click at [267, 570] on input at bounding box center [264, 558] width 147 height 24
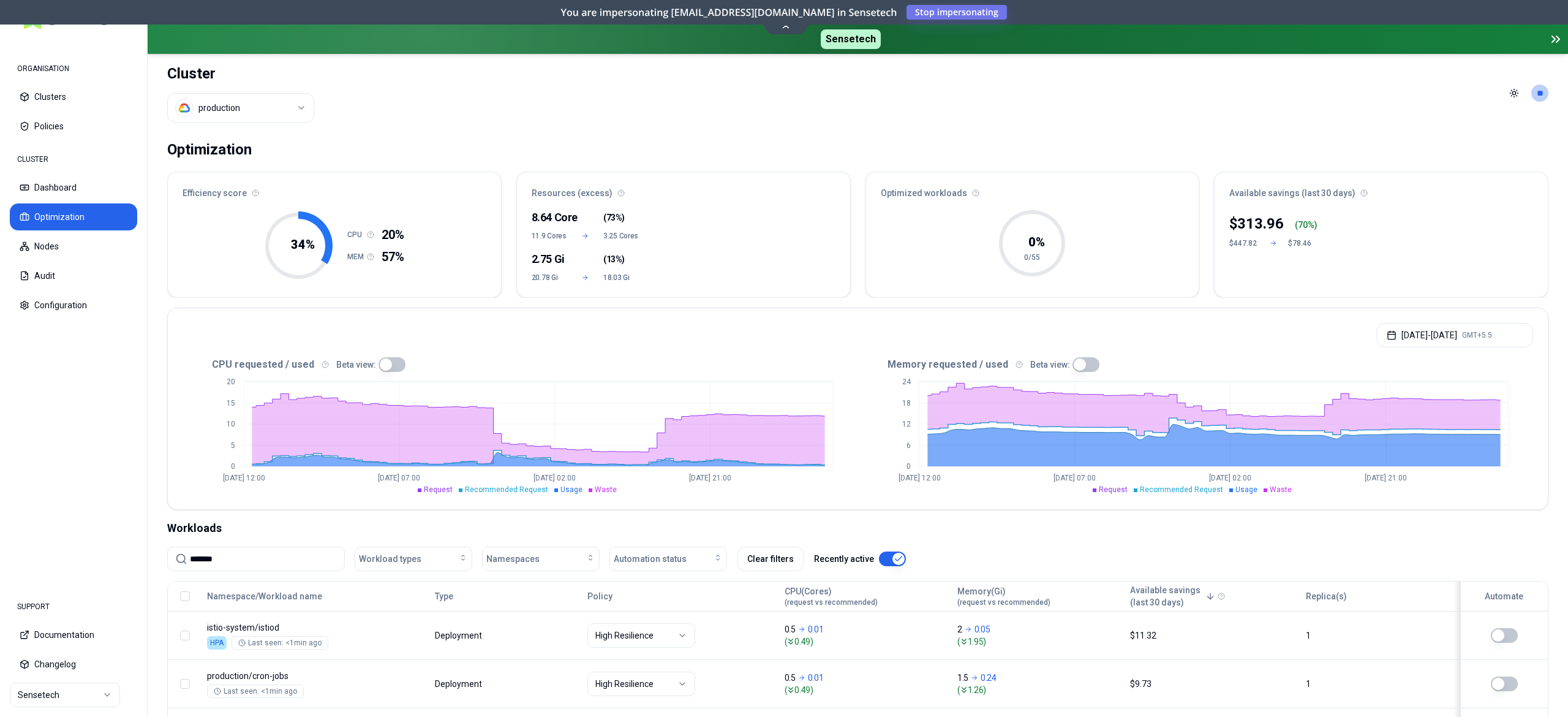
type input "*******"
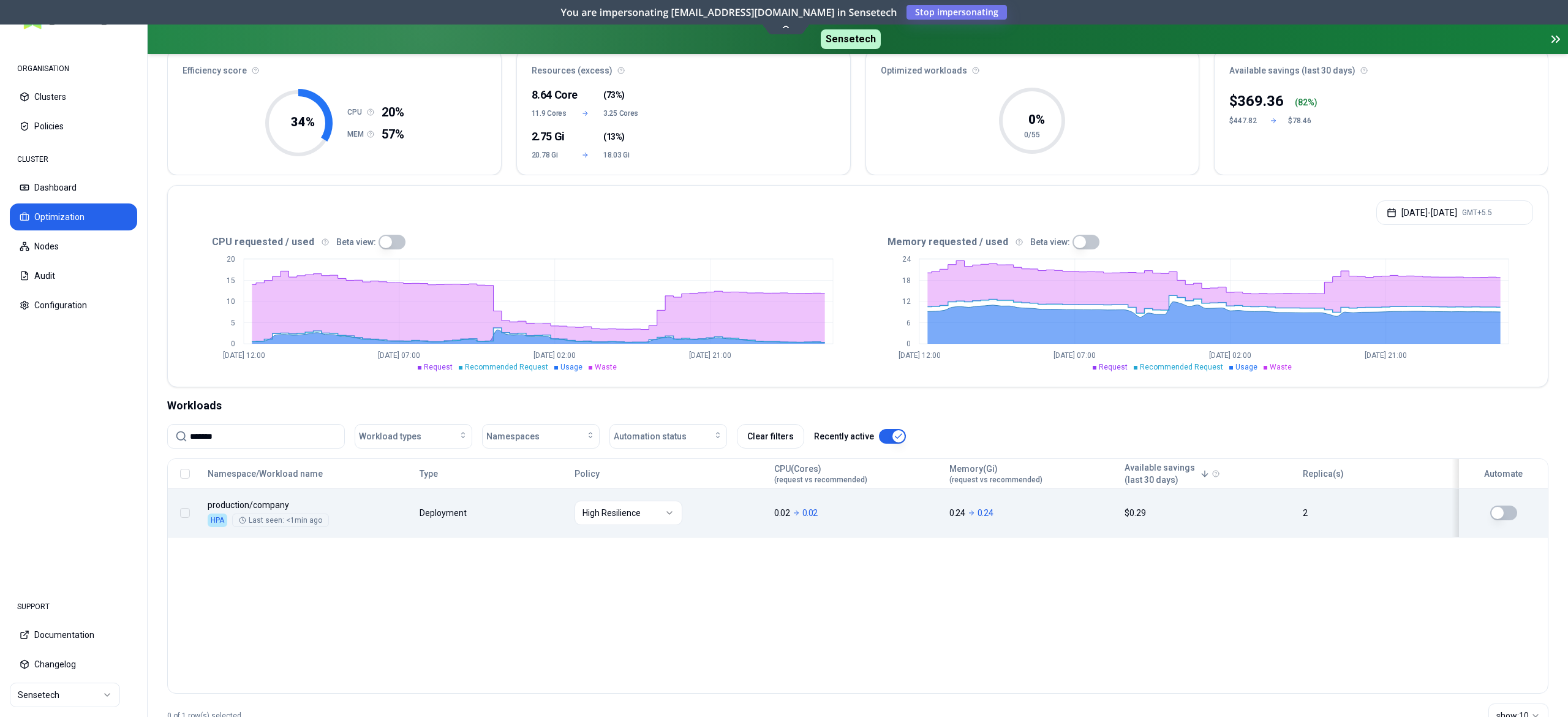
click at [487, 514] on body "ORGANISATION Clusters Policies CLUSTER Dashboard Optimization Nodes Audit Confi…" at bounding box center [784, 358] width 1568 height 717
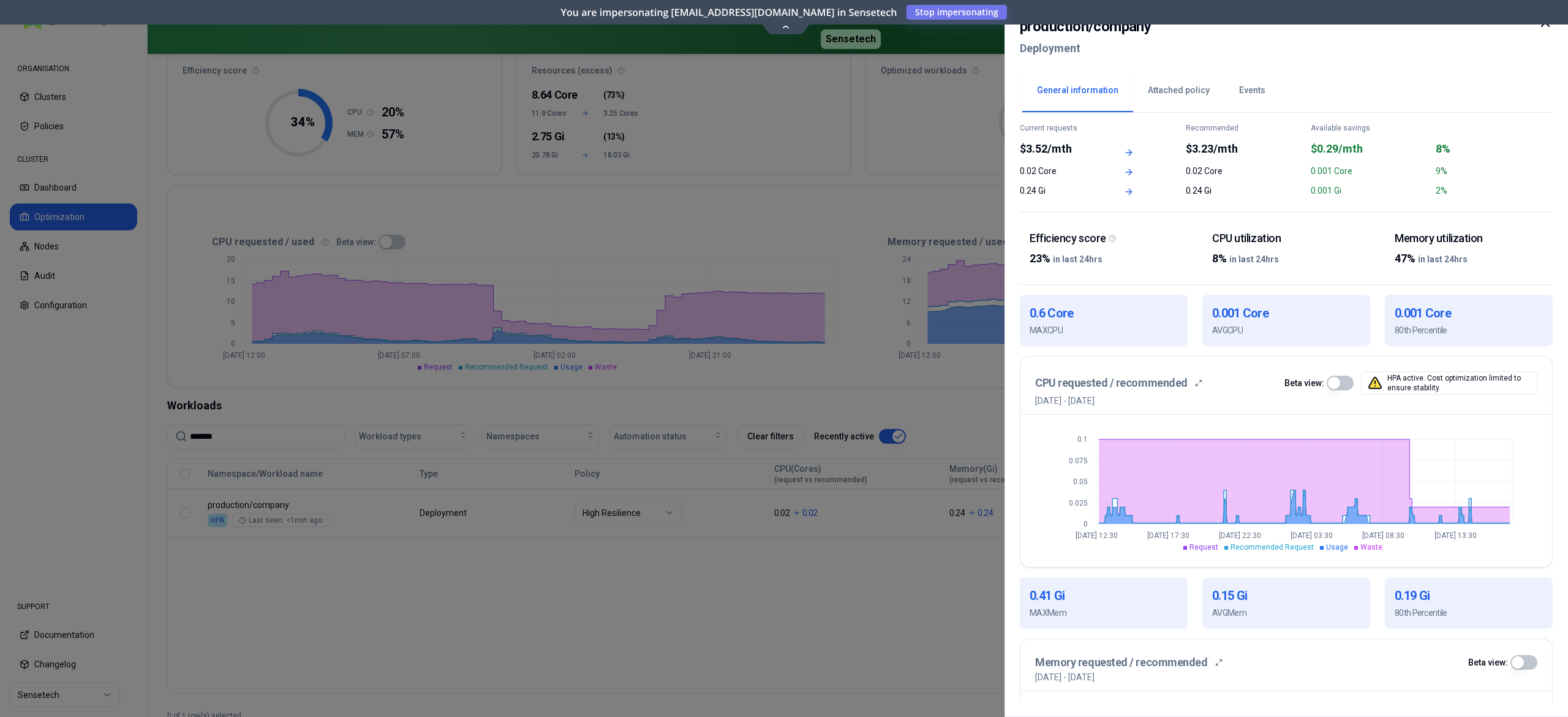
scroll to position [123, 0]
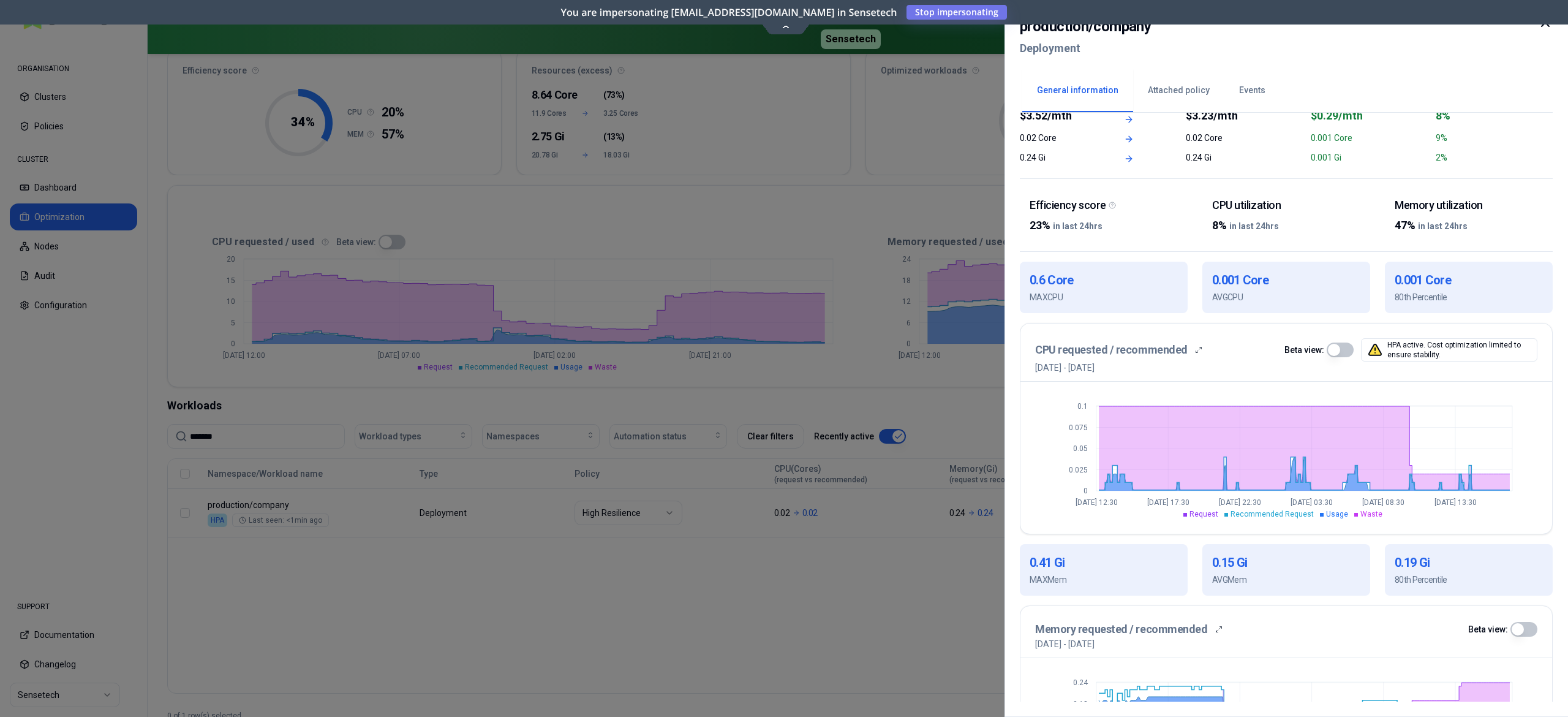
click at [731, 566] on div at bounding box center [784, 358] width 1568 height 717
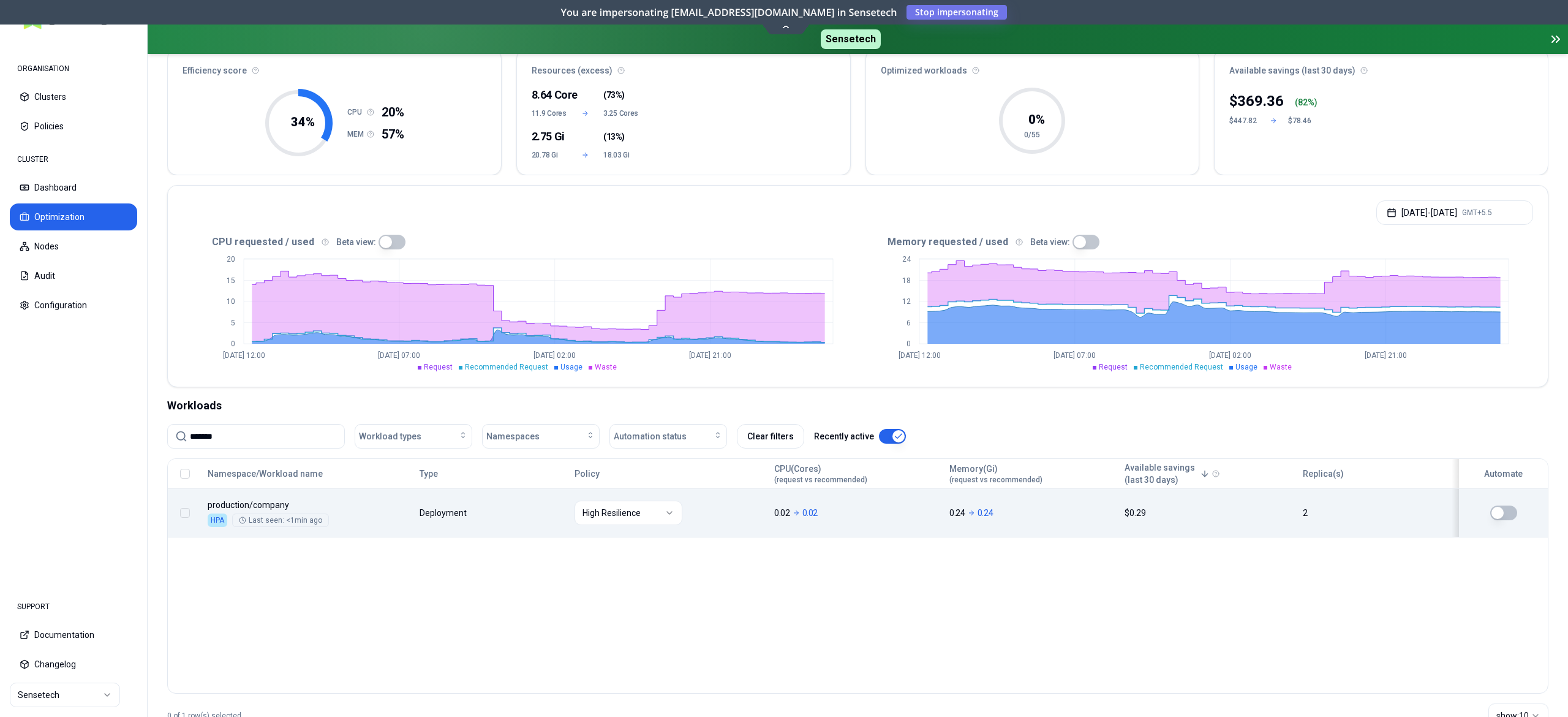
click at [1510, 517] on button "button" at bounding box center [1503, 513] width 27 height 15
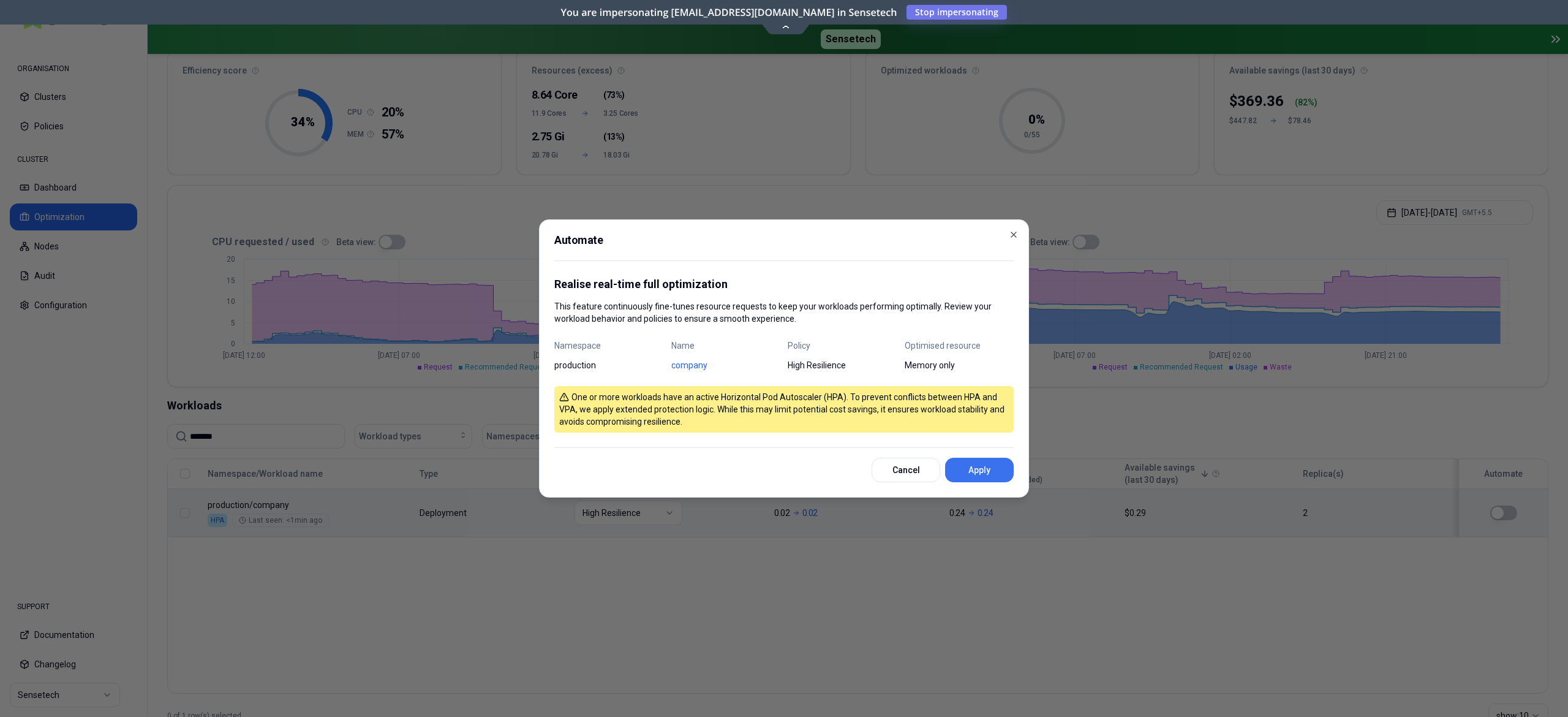
click at [983, 469] on button "Apply" at bounding box center [979, 470] width 68 height 25
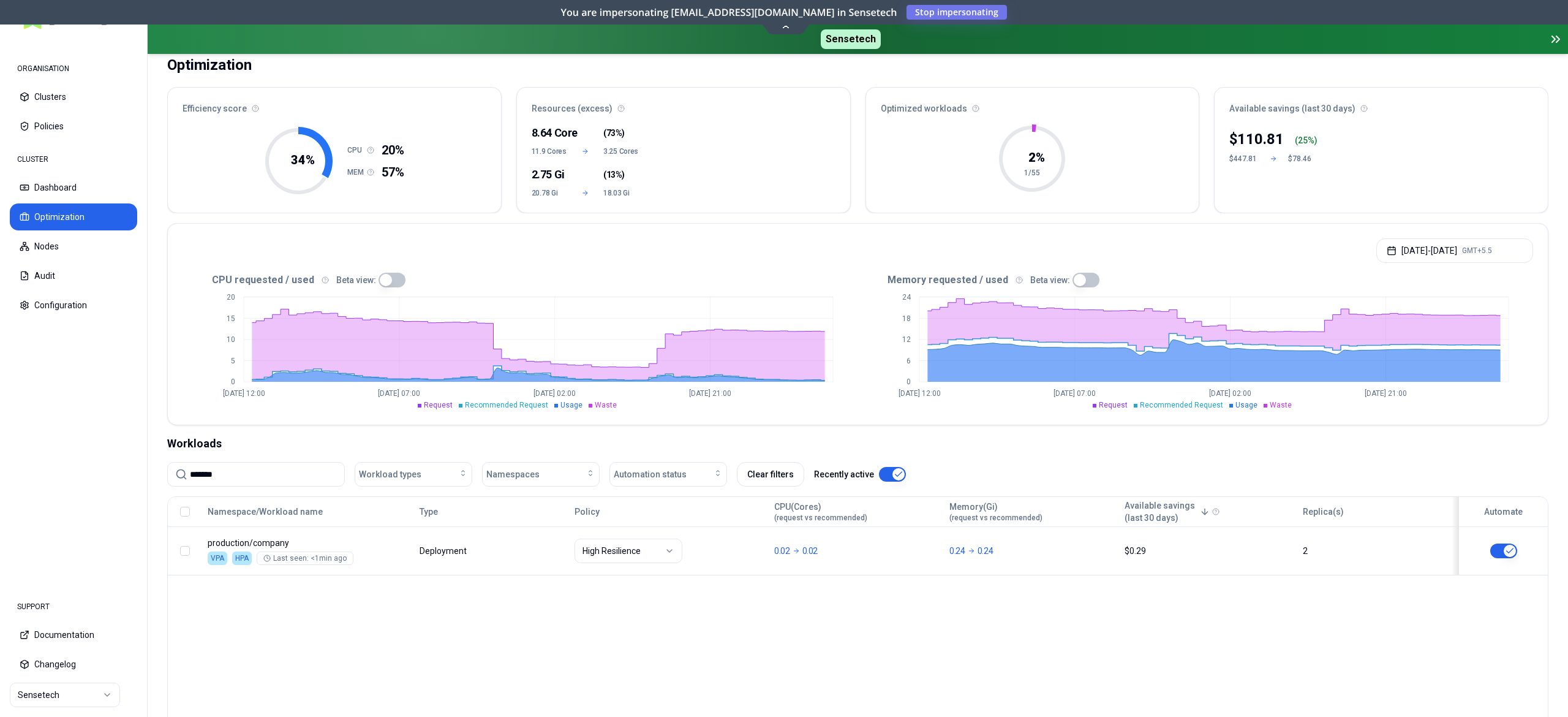
scroll to position [123, 0]
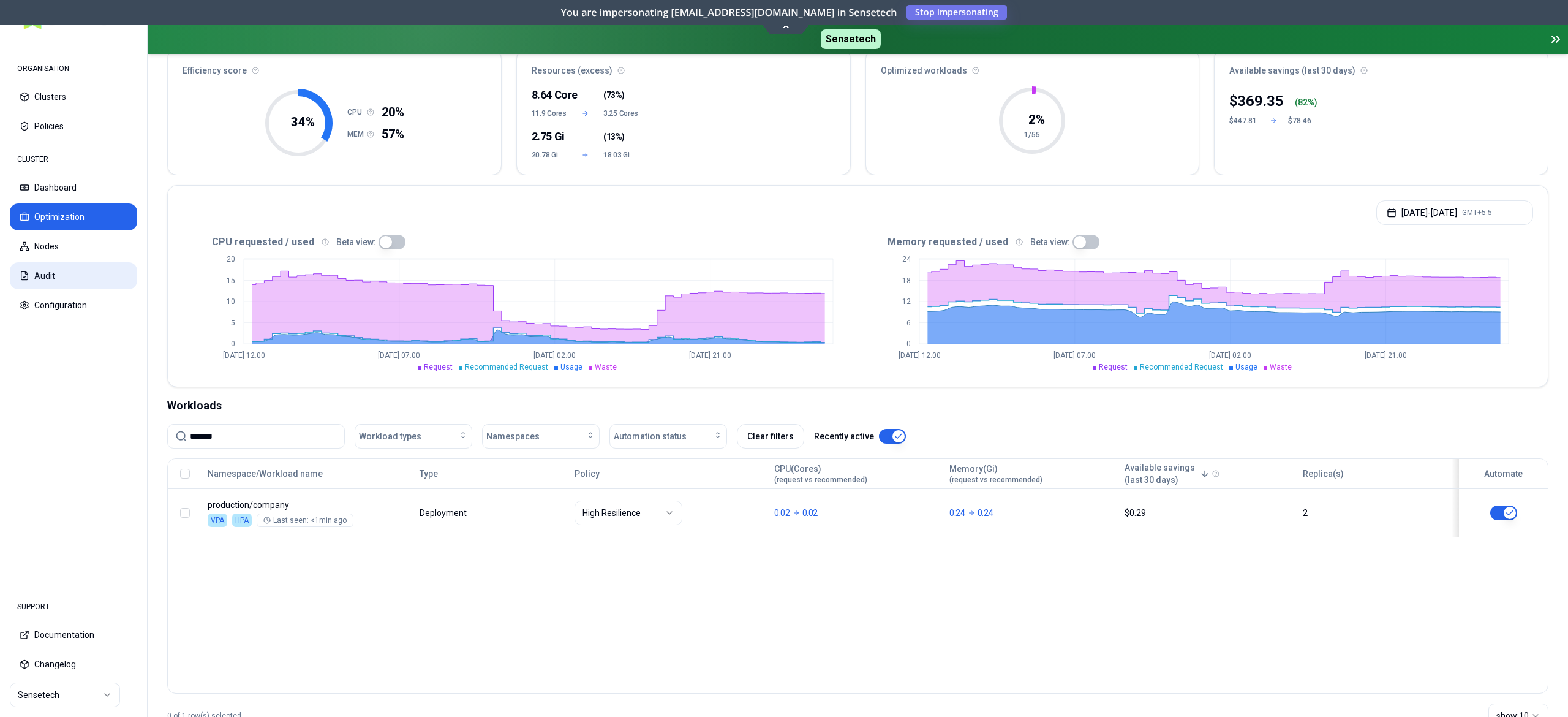
click at [35, 266] on button "Audit" at bounding box center [73, 275] width 127 height 27
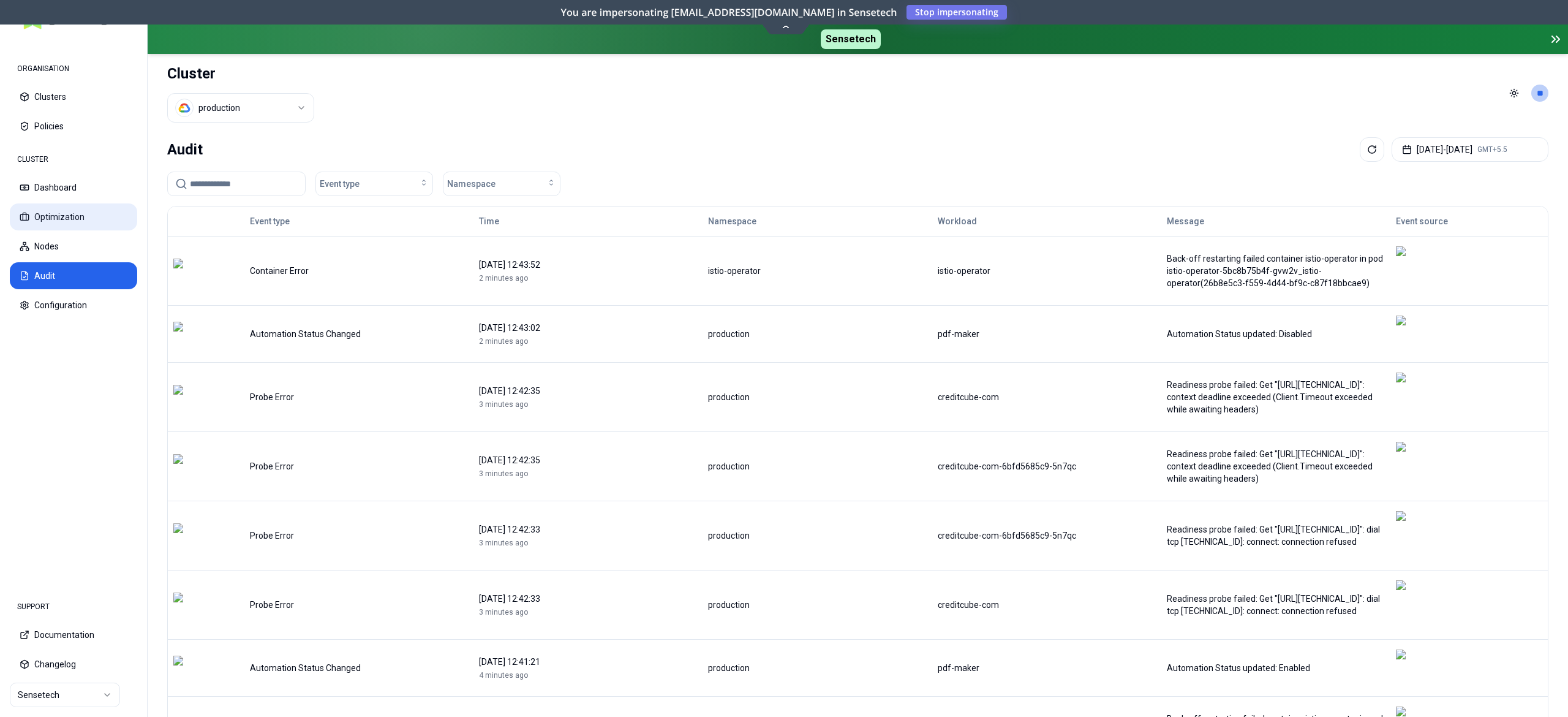
click at [65, 209] on button "Optimization" at bounding box center [73, 217] width 127 height 27
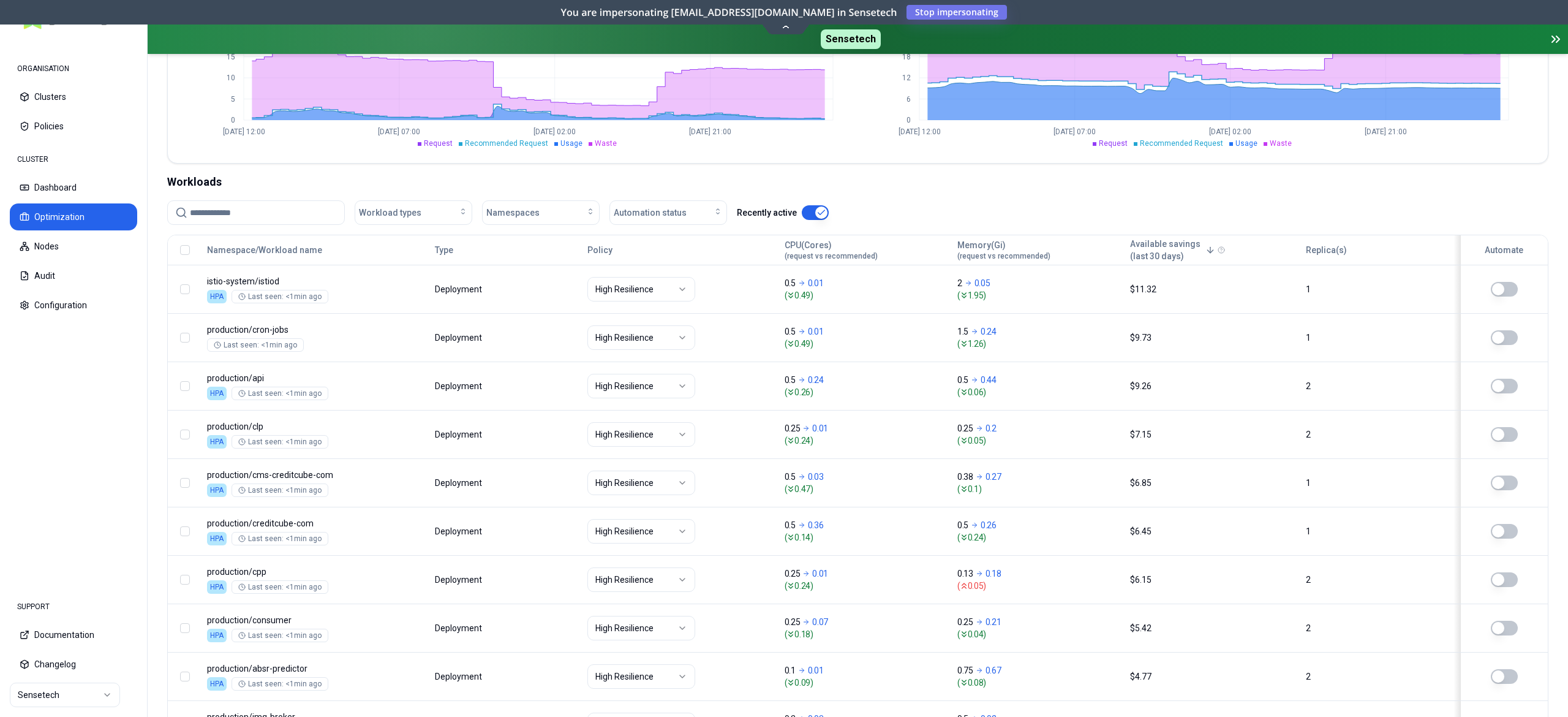
scroll to position [451, 0]
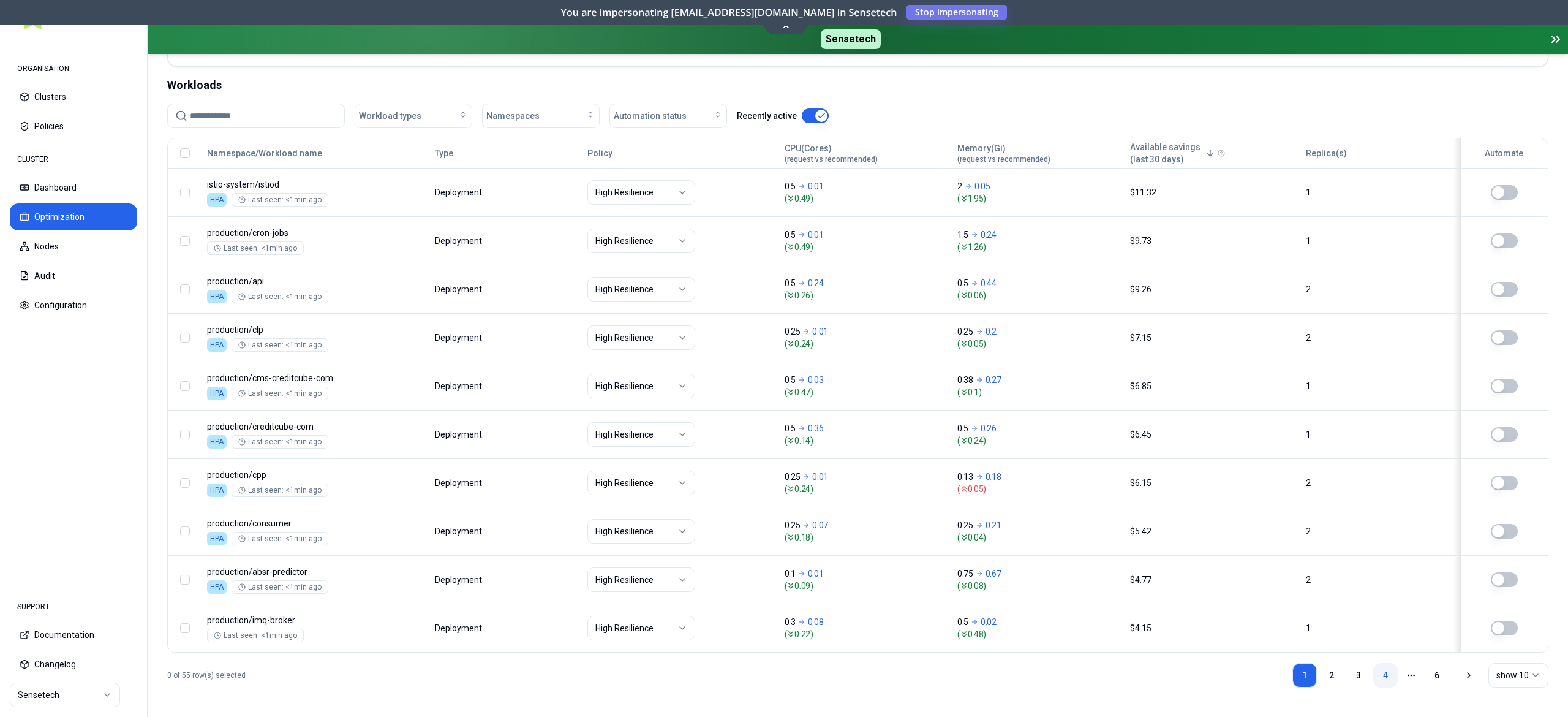
click at [1382, 668] on link "4" at bounding box center [1386, 675] width 25 height 25
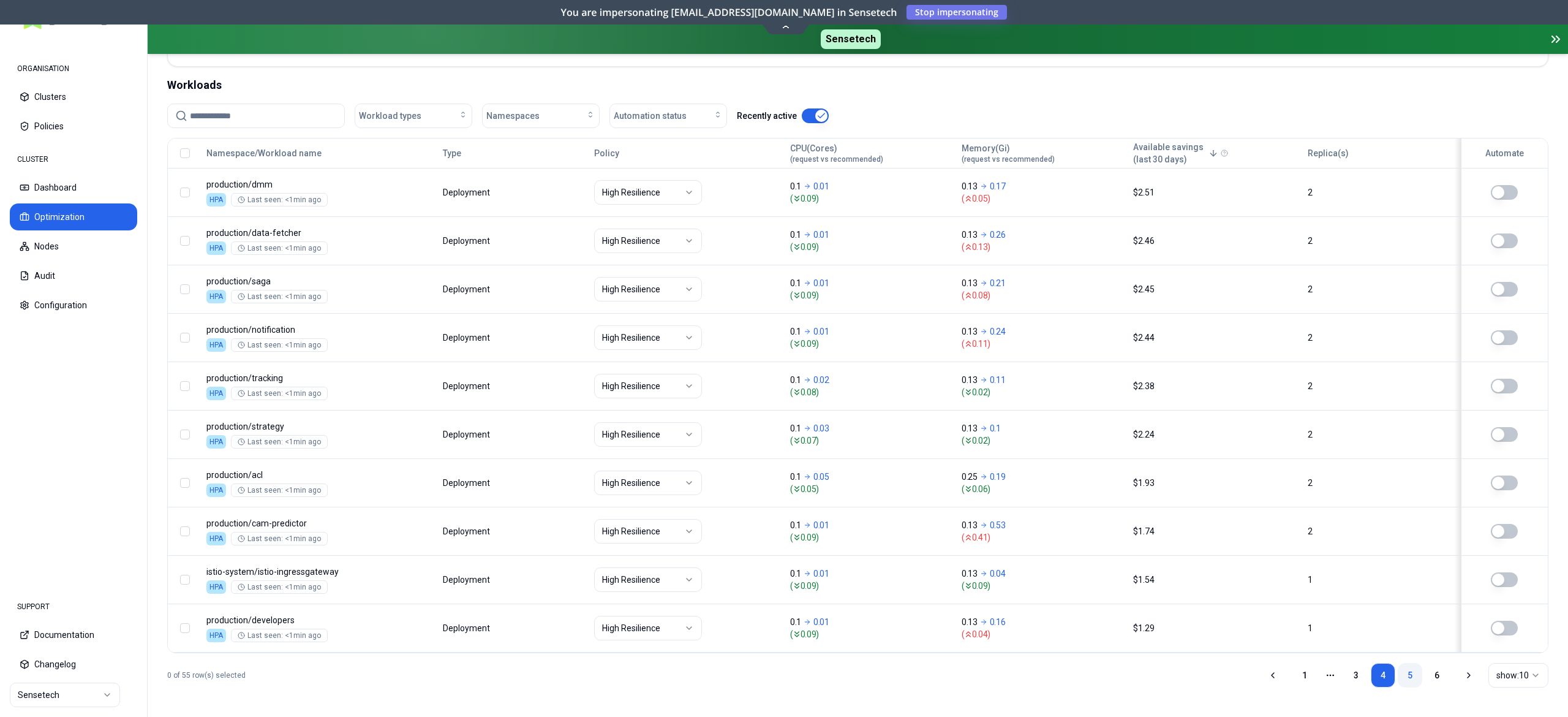
click at [1412, 676] on link "5" at bounding box center [1410, 675] width 25 height 25
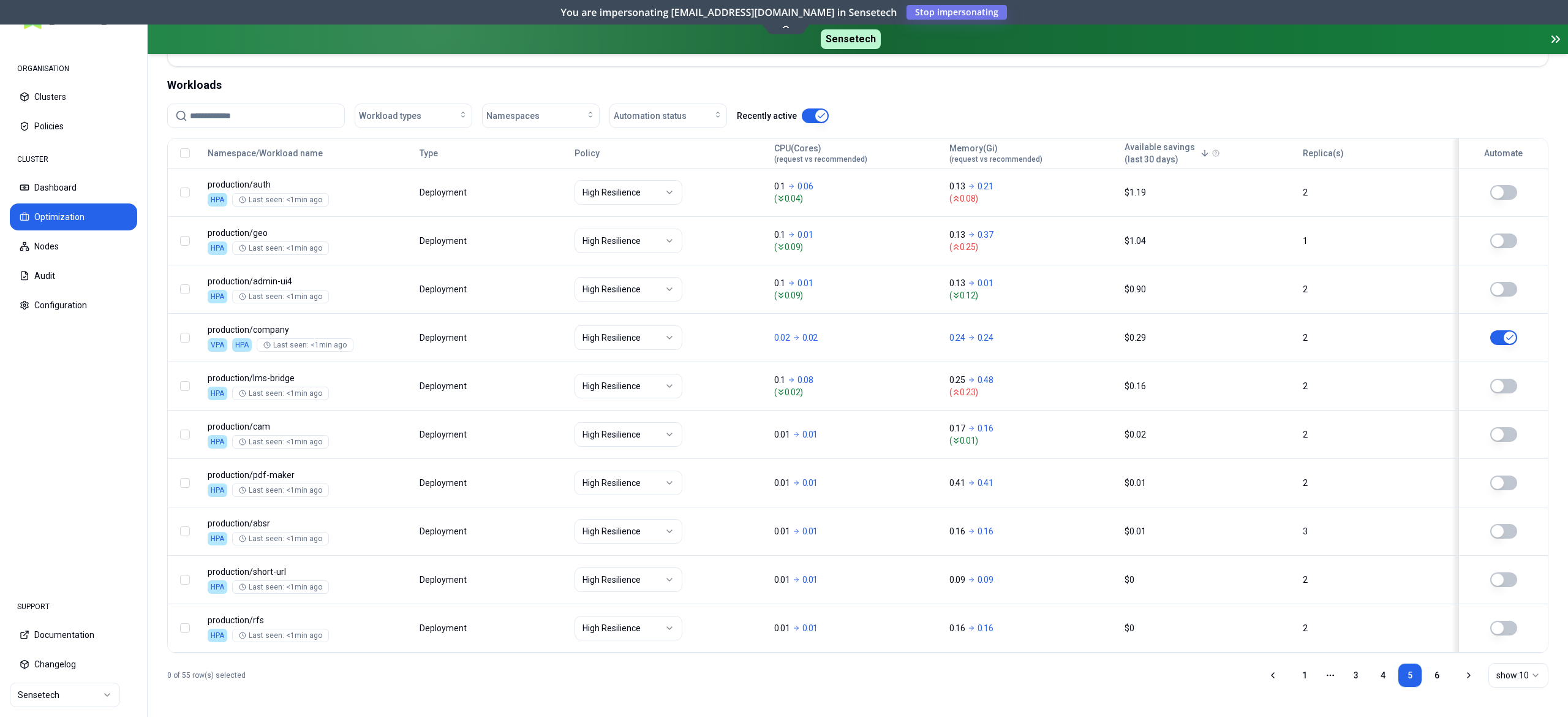
click at [216, 110] on input at bounding box center [264, 116] width 147 height 24
type input "*******"
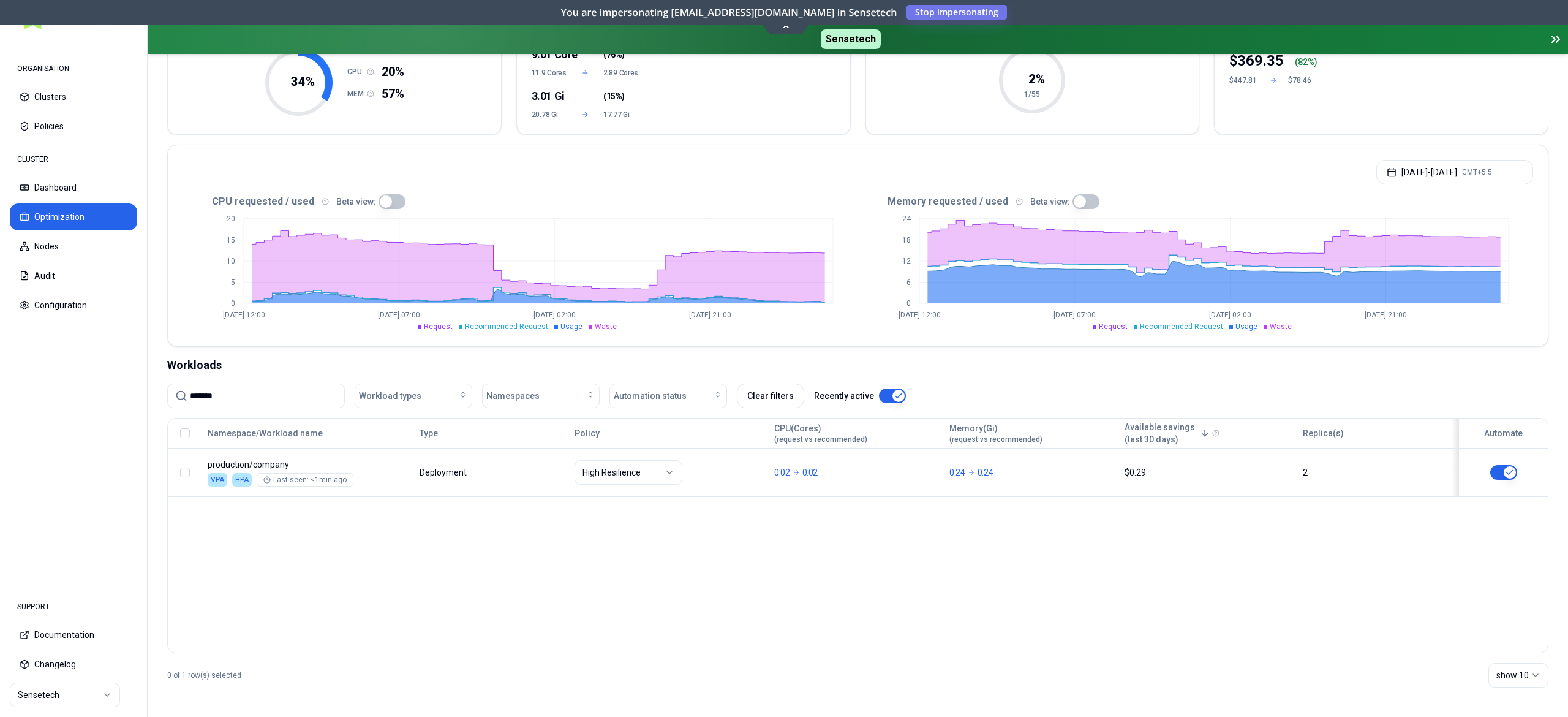
scroll to position [164, 0]
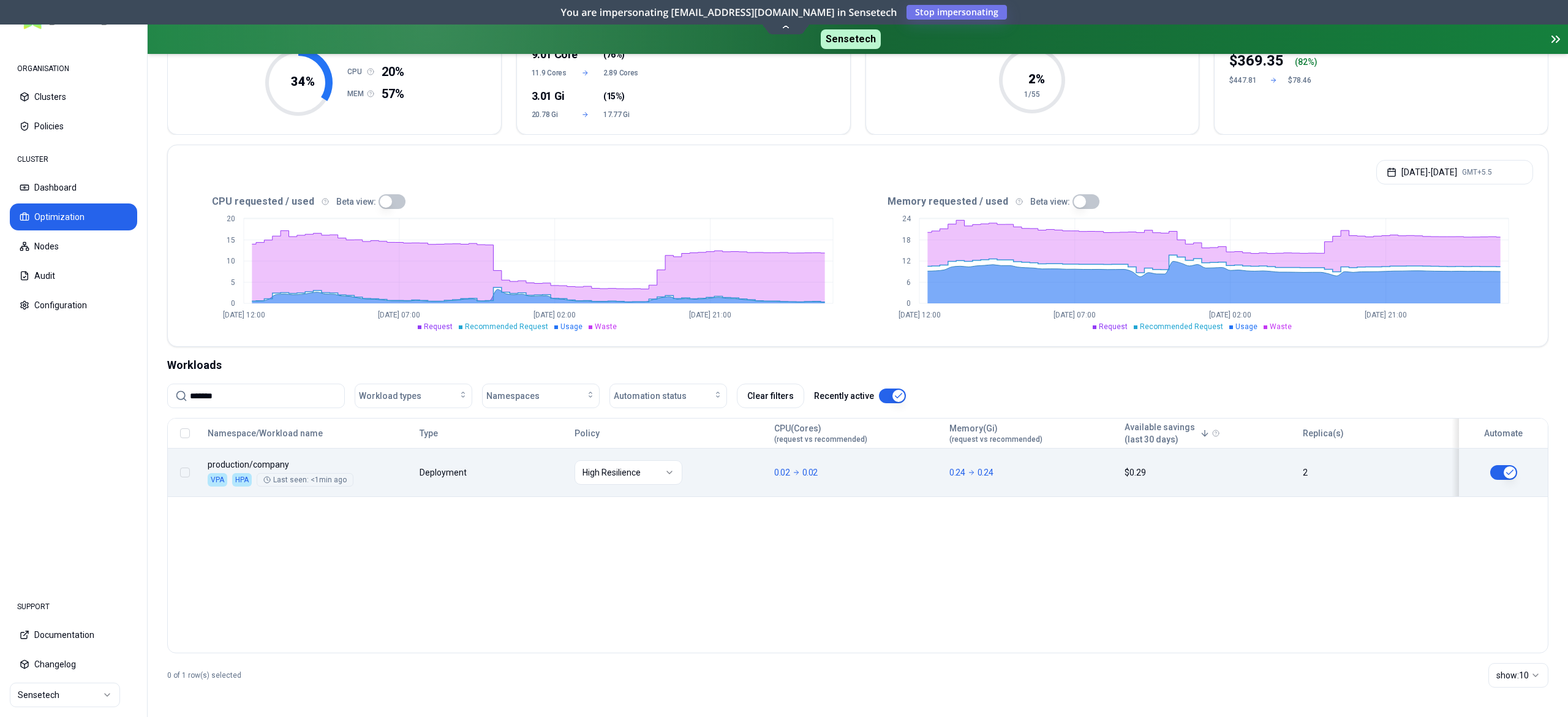
click at [1503, 472] on button "button" at bounding box center [1503, 472] width 27 height 15
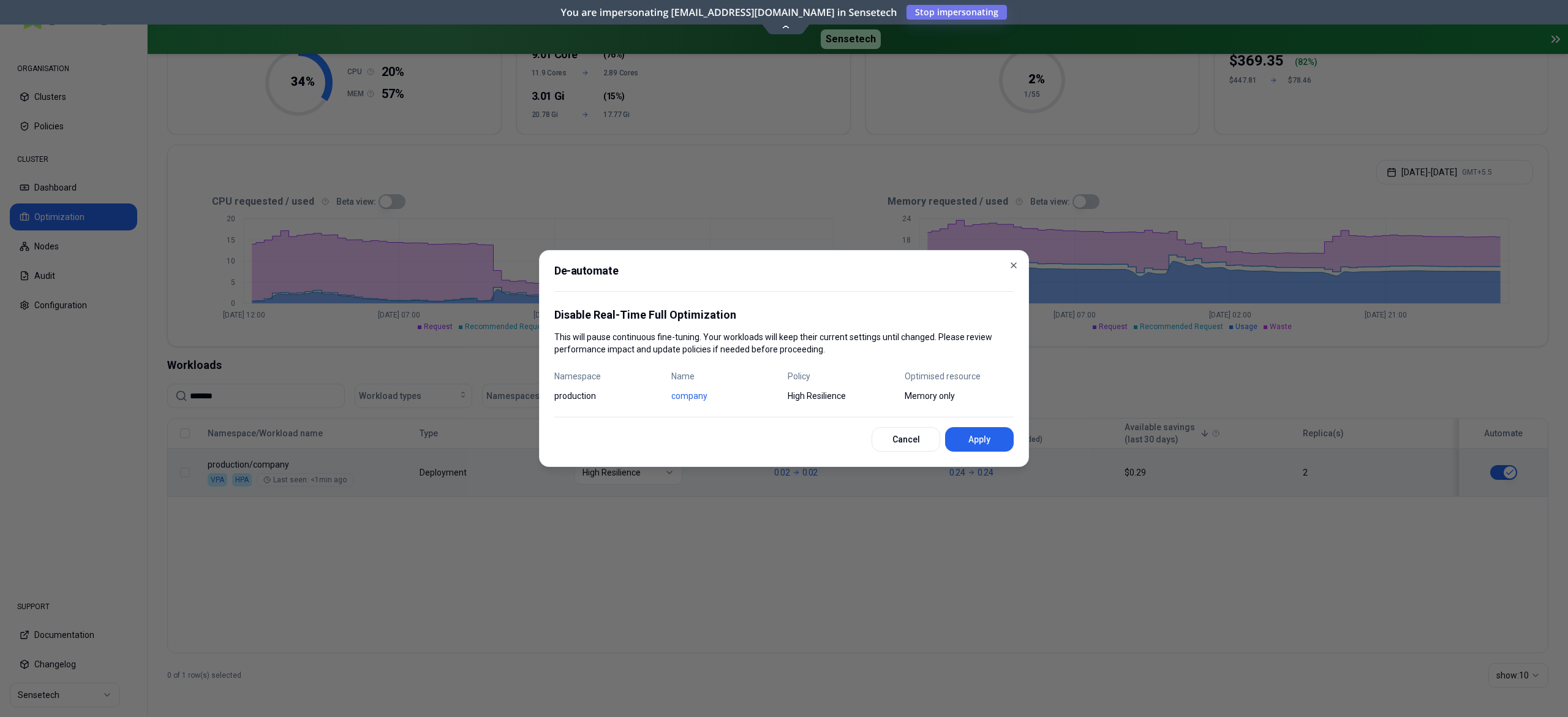
drag, startPoint x: 990, startPoint y: 441, endPoint x: 780, endPoint y: 437, distance: 210.0
click at [990, 441] on button "Apply" at bounding box center [979, 439] width 68 height 25
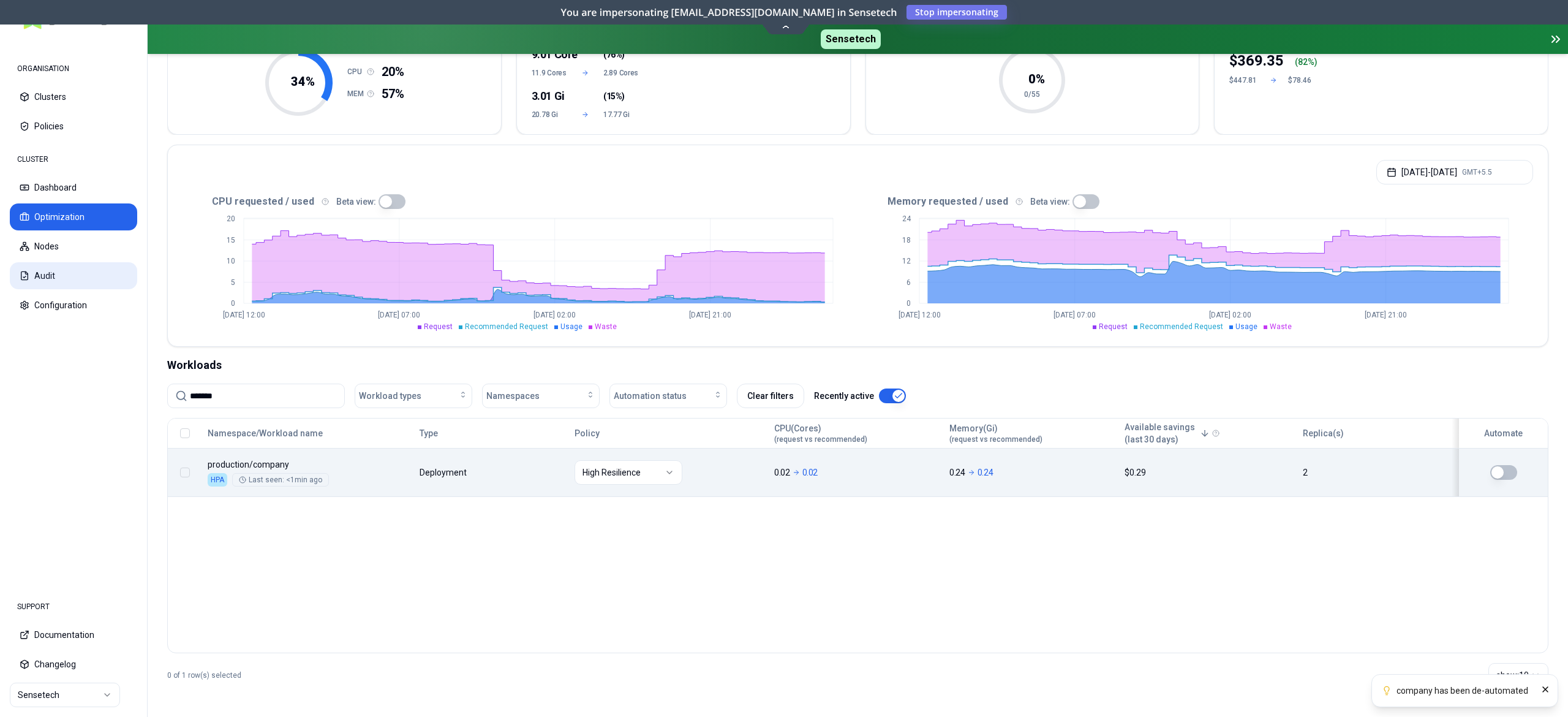
click at [50, 272] on button "Audit" at bounding box center [73, 275] width 127 height 27
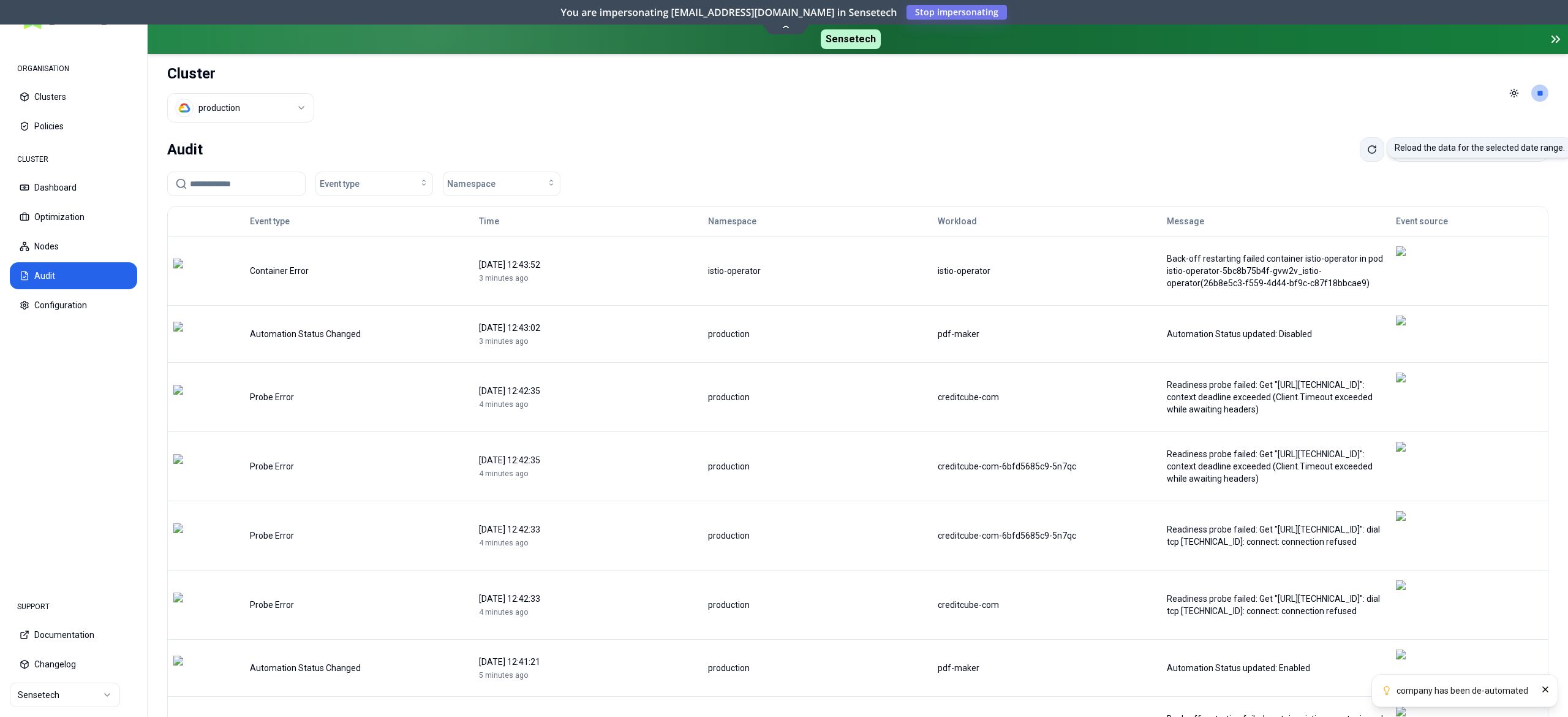
click at [1359, 153] on button at bounding box center [1372, 150] width 25 height 25
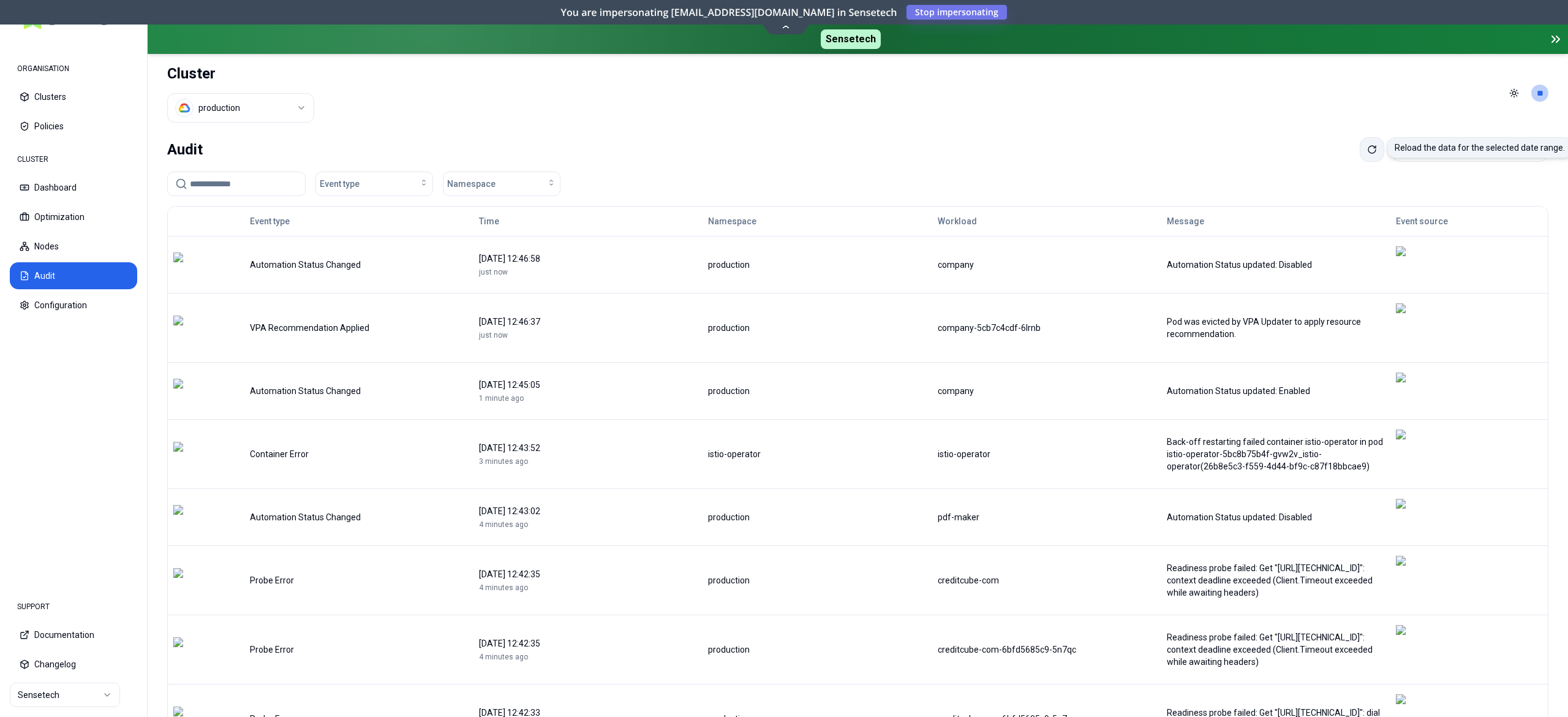
click at [1367, 148] on icon at bounding box center [1372, 149] width 10 height 10
click at [62, 222] on button "Optimization" at bounding box center [73, 217] width 127 height 27
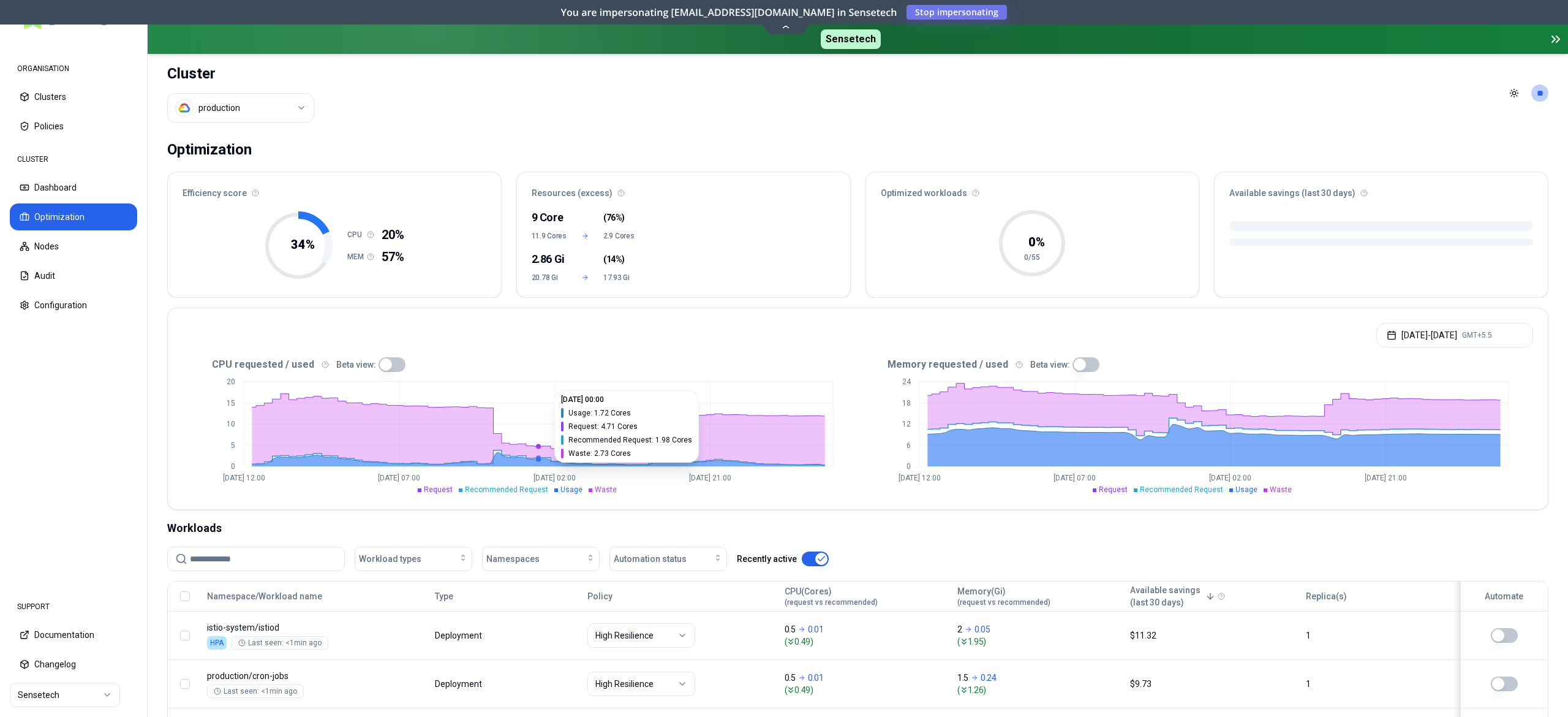
scroll to position [245, 0]
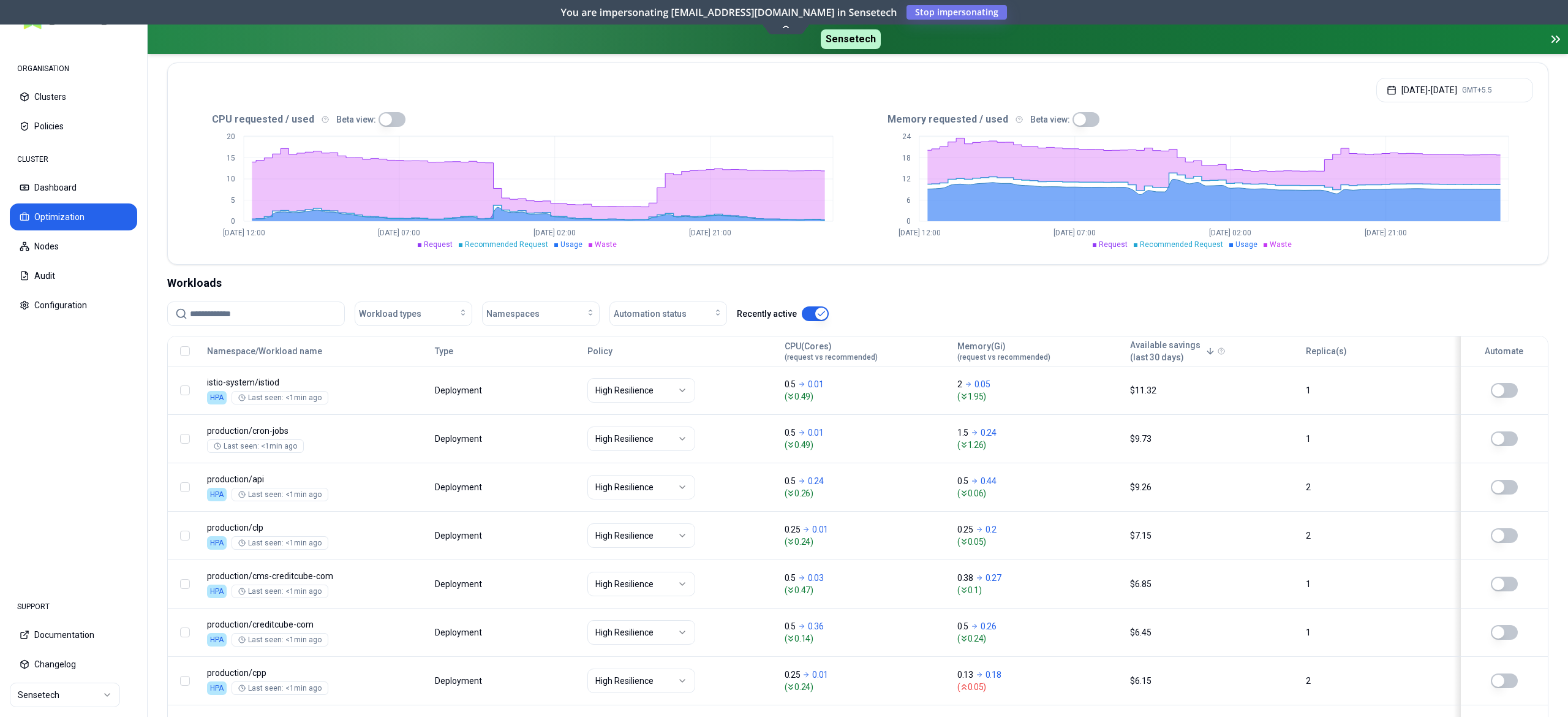
click at [256, 312] on input at bounding box center [264, 314] width 147 height 24
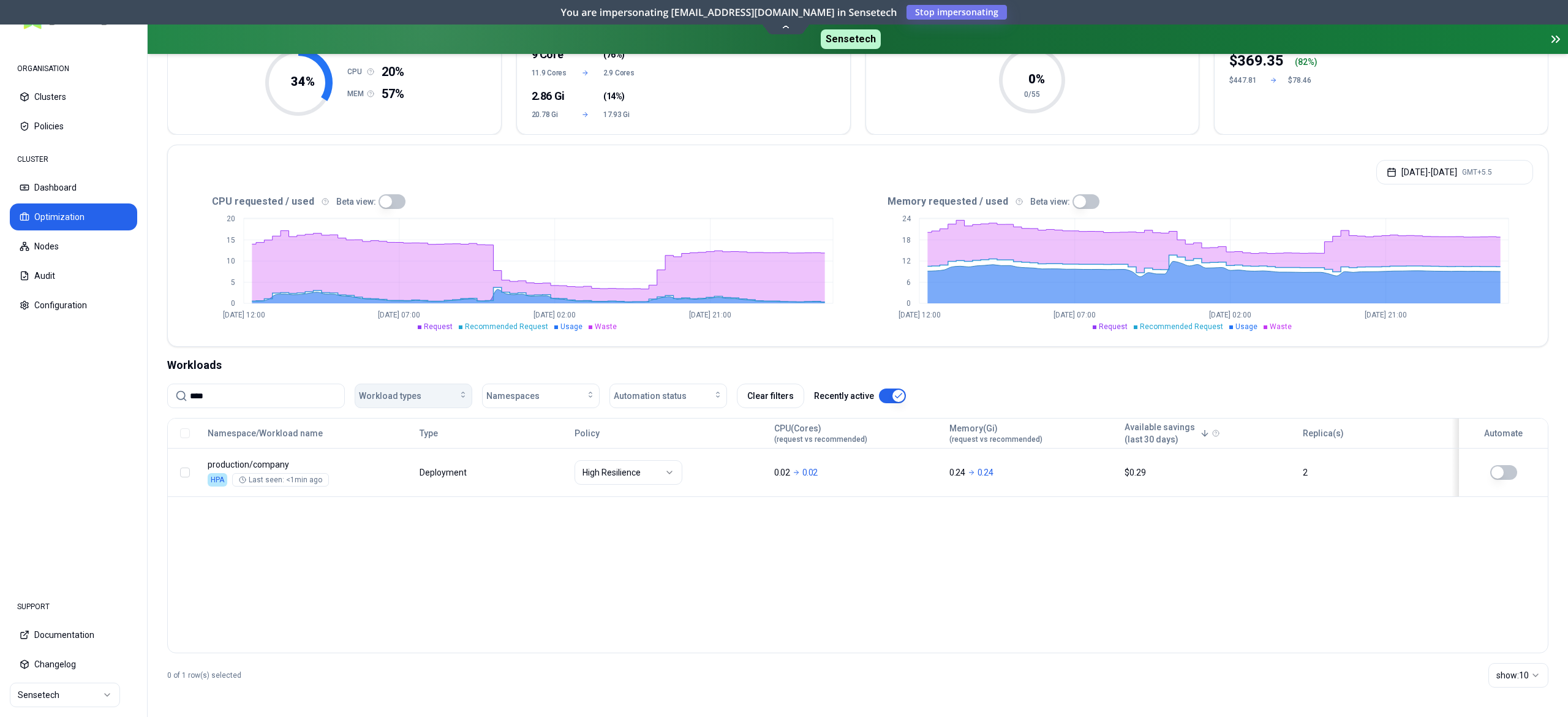
scroll to position [164, 0]
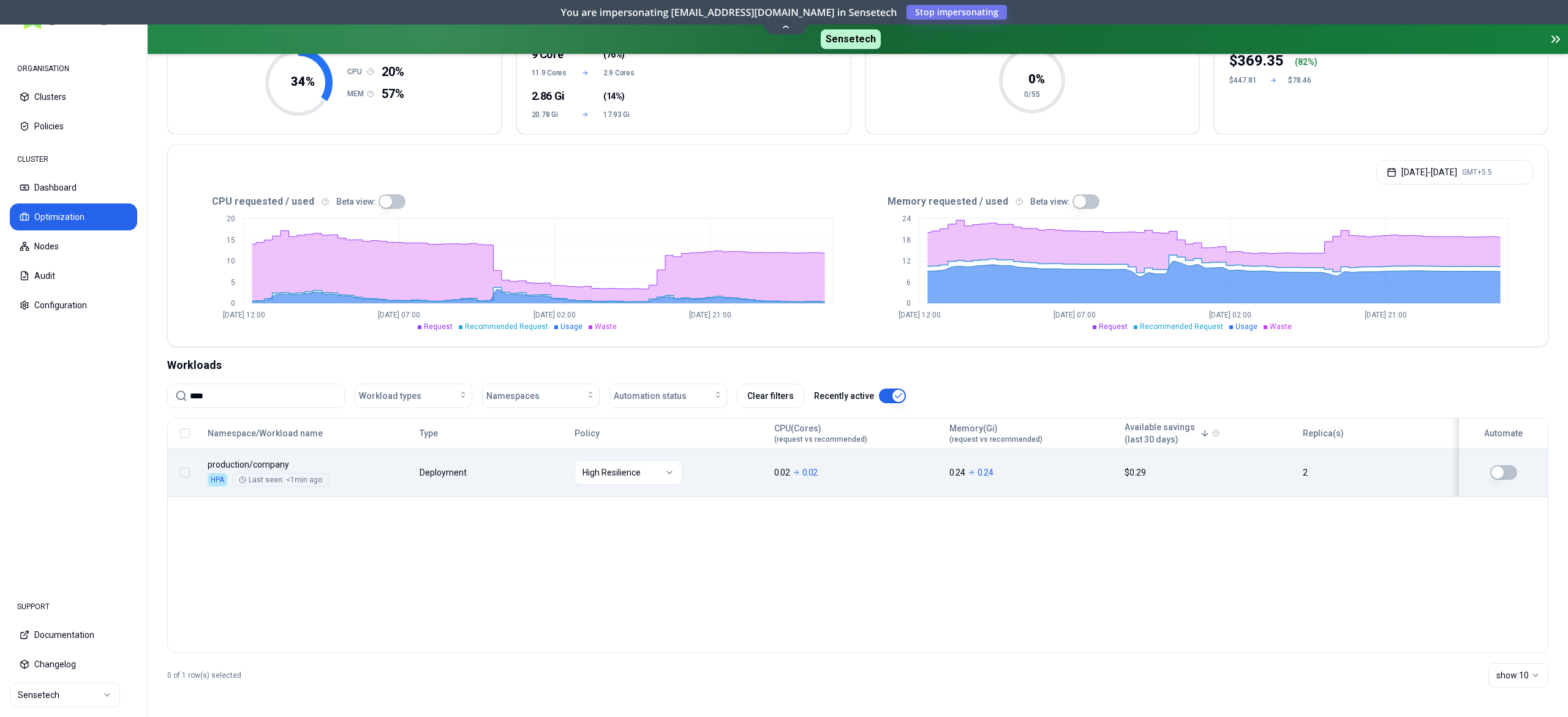
type input "****"
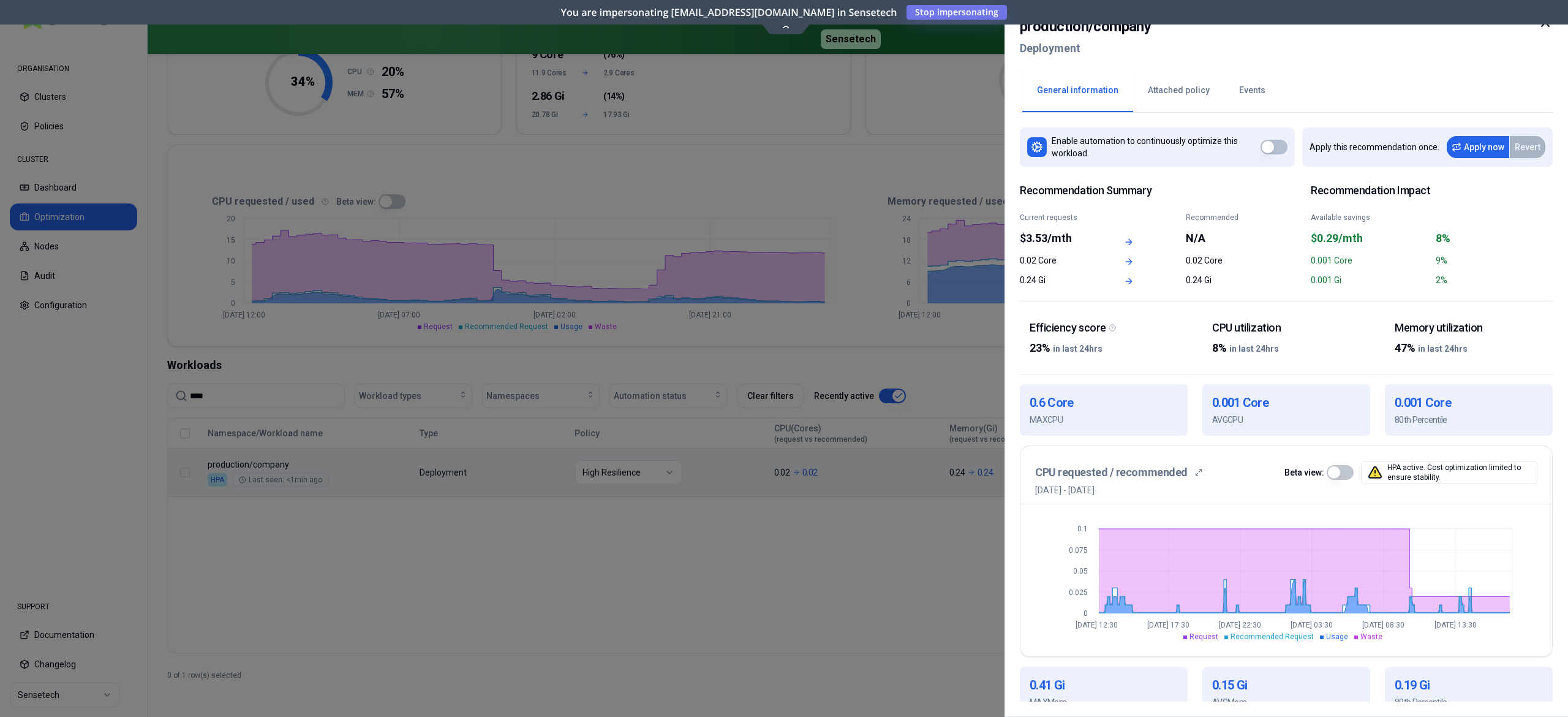
click at [845, 526] on div at bounding box center [784, 358] width 1568 height 717
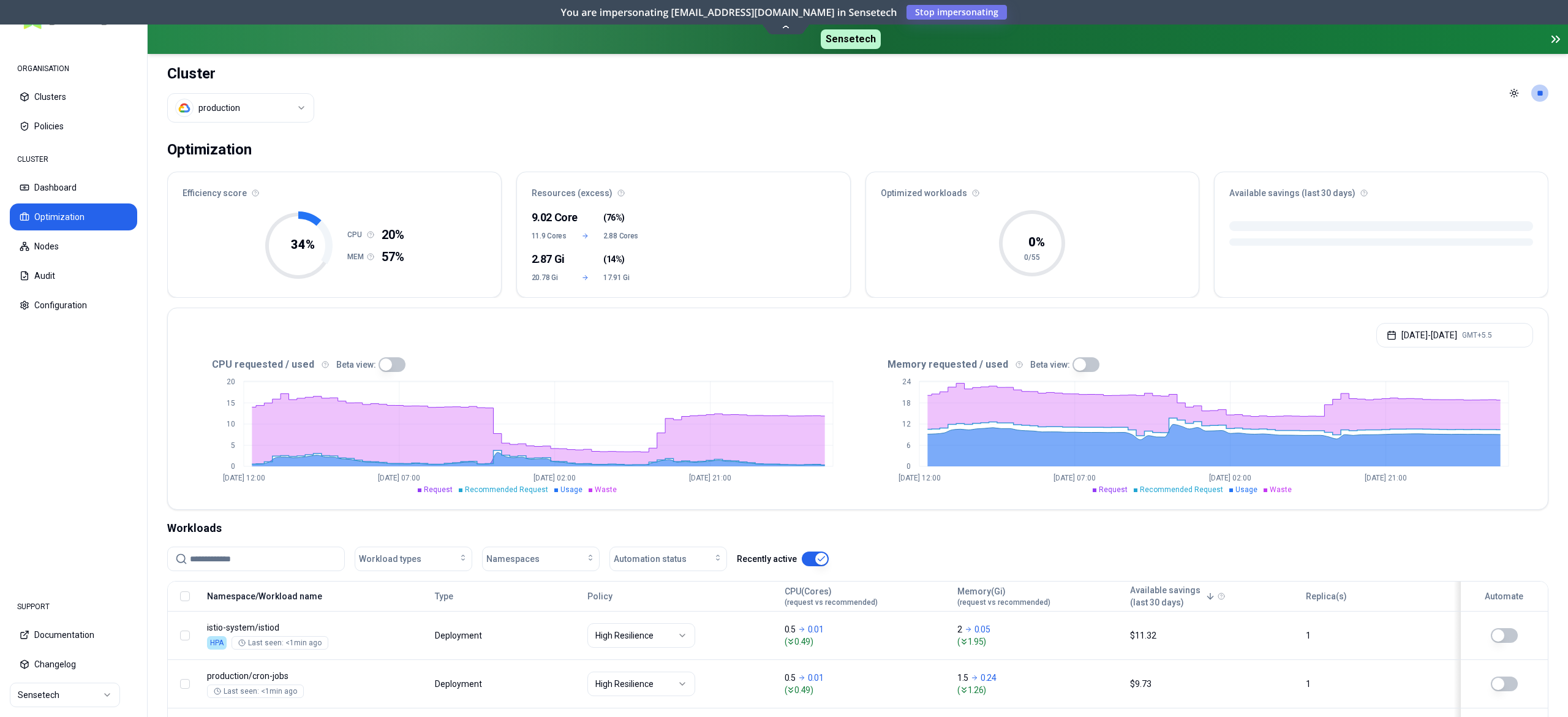
scroll to position [123, 0]
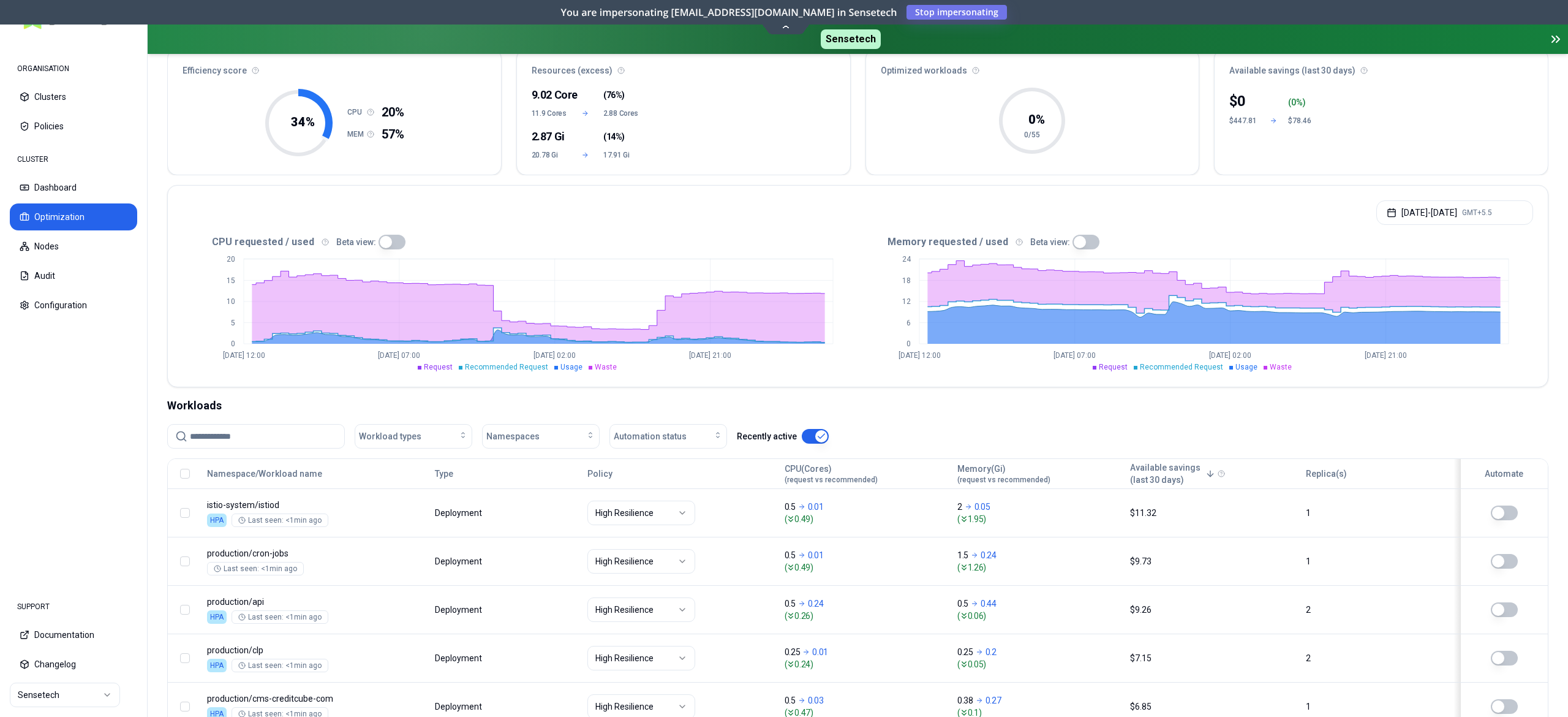
click at [222, 428] on input at bounding box center [264, 436] width 147 height 24
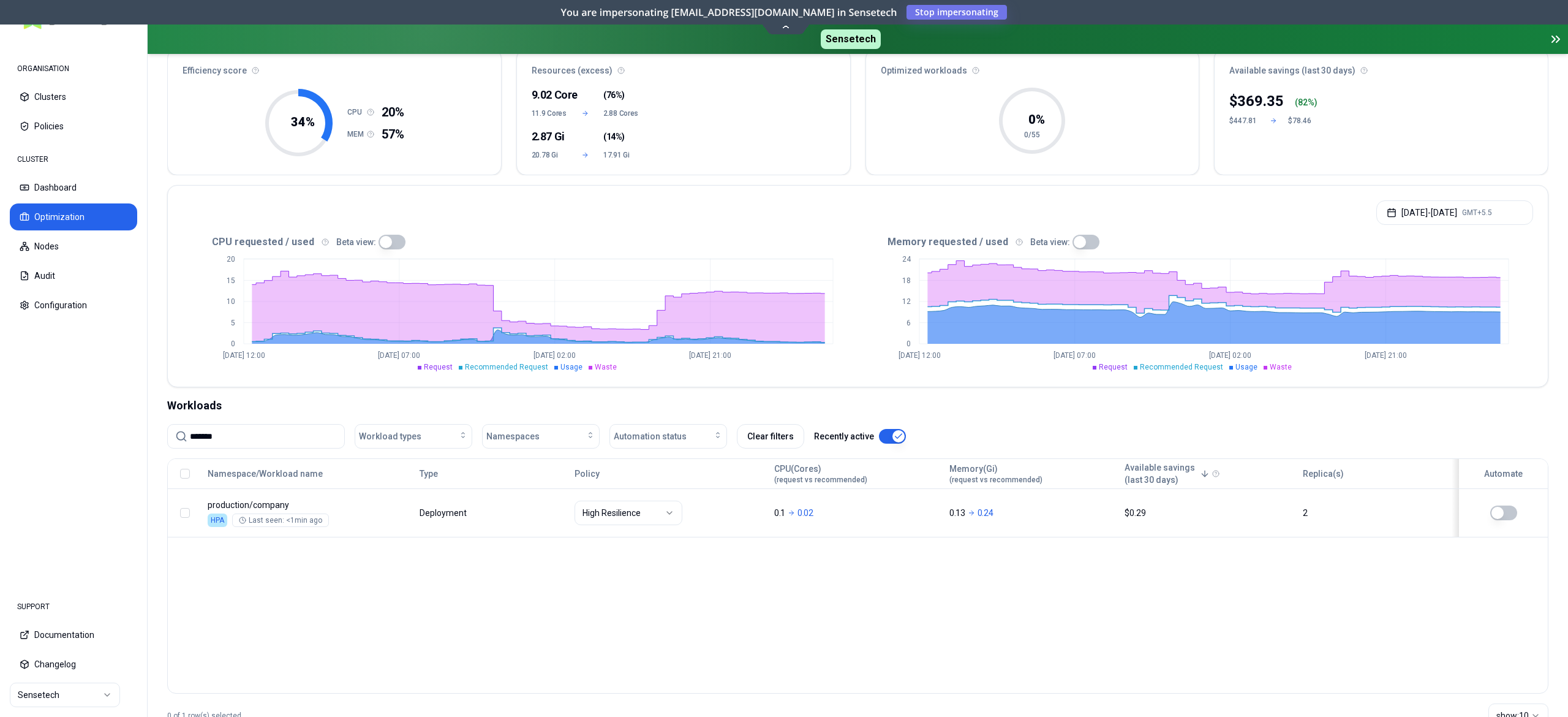
type input "*******"
drag, startPoint x: 238, startPoint y: 432, endPoint x: 82, endPoint y: 436, distance: 156.1
click at [82, 436] on div "ORGANISATION Clusters Policies CLUSTER Dashboard Optimization Nodes Audit Confi…" at bounding box center [784, 358] width 1568 height 717
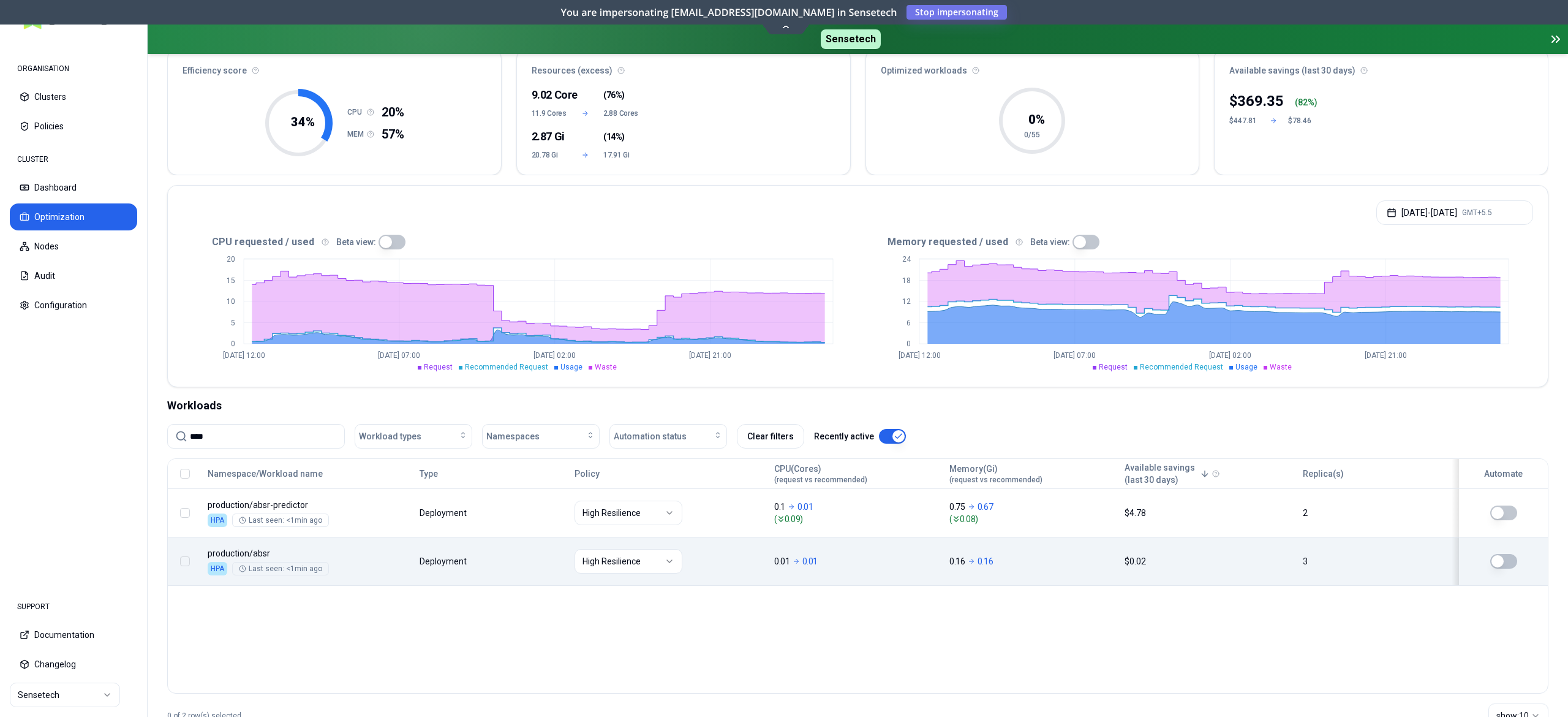
type input "****"
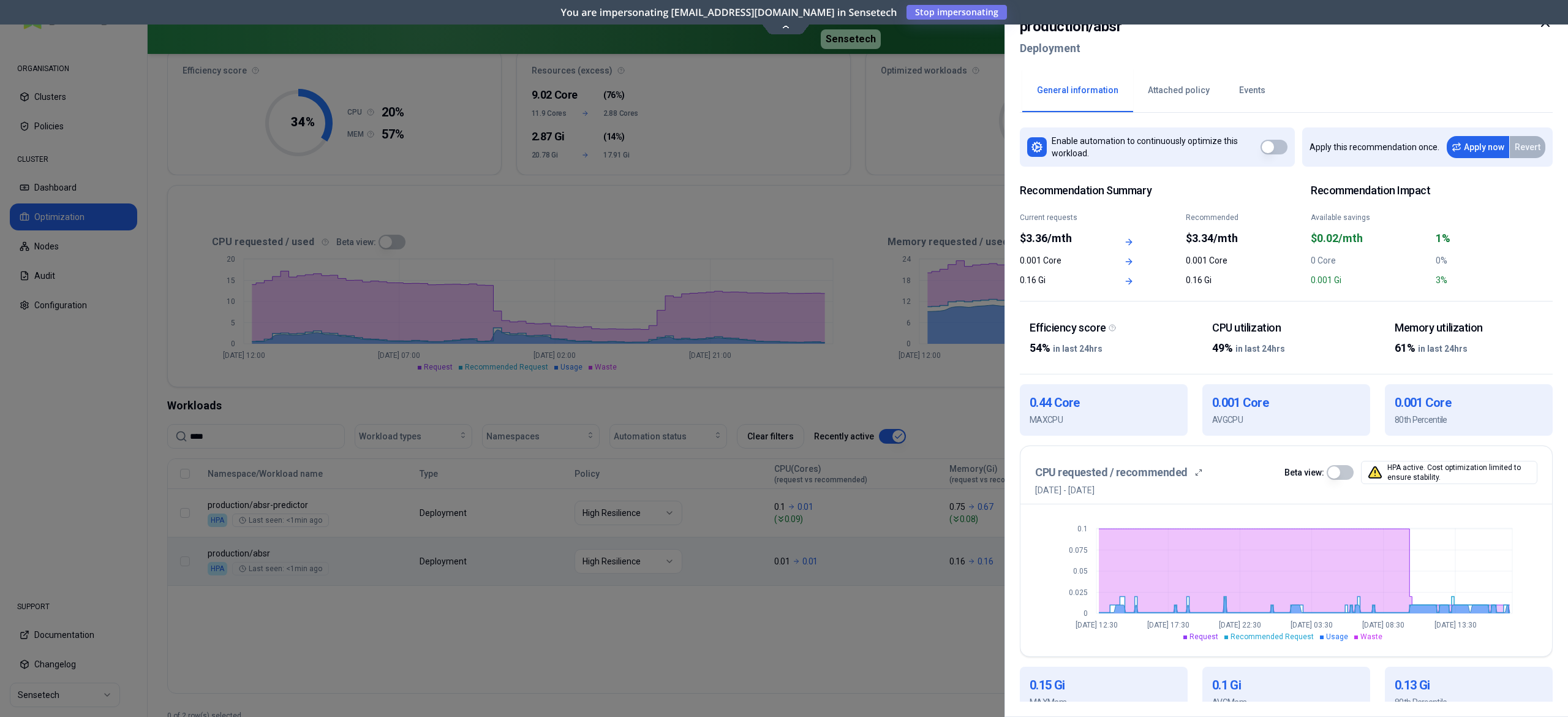
click at [750, 641] on div at bounding box center [784, 358] width 1568 height 717
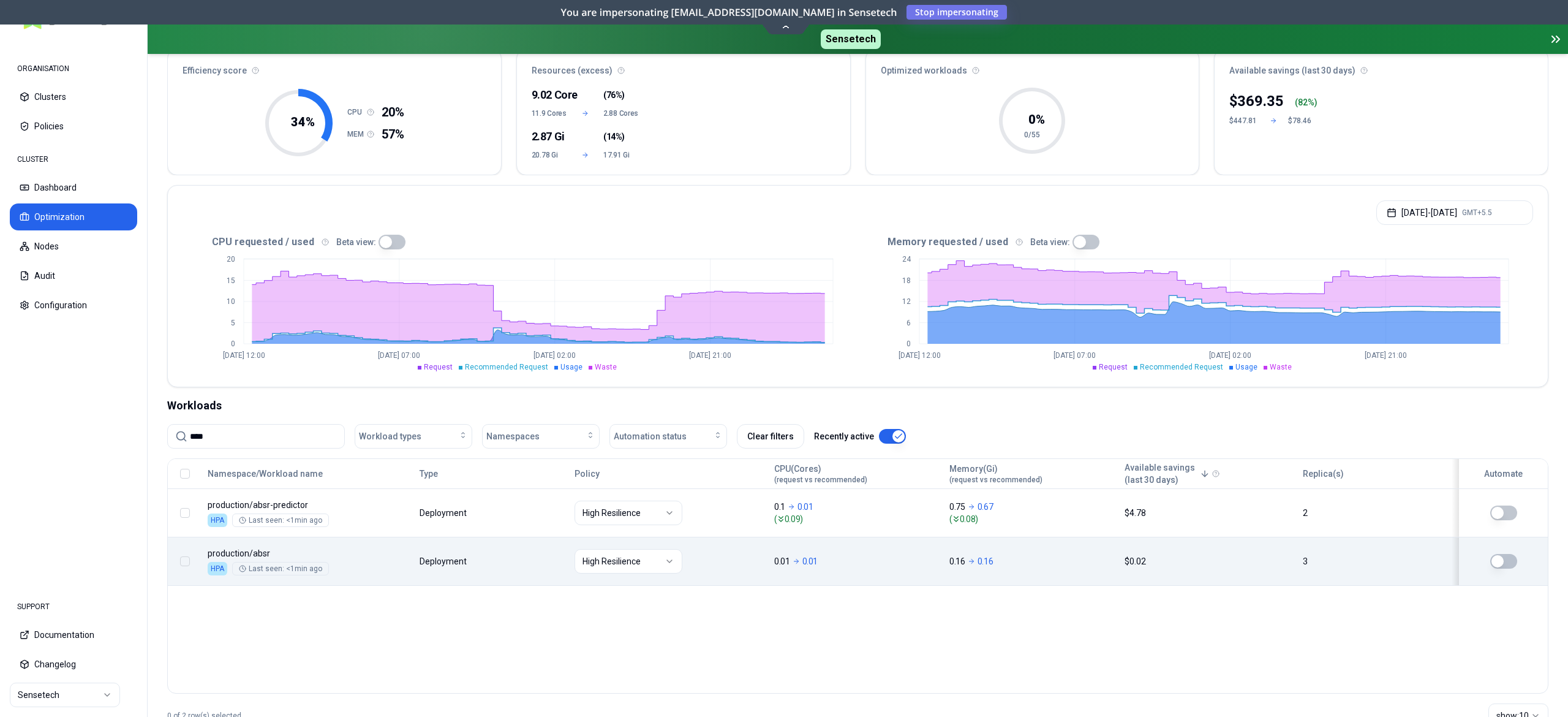
click at [1505, 560] on button "button" at bounding box center [1503, 561] width 27 height 15
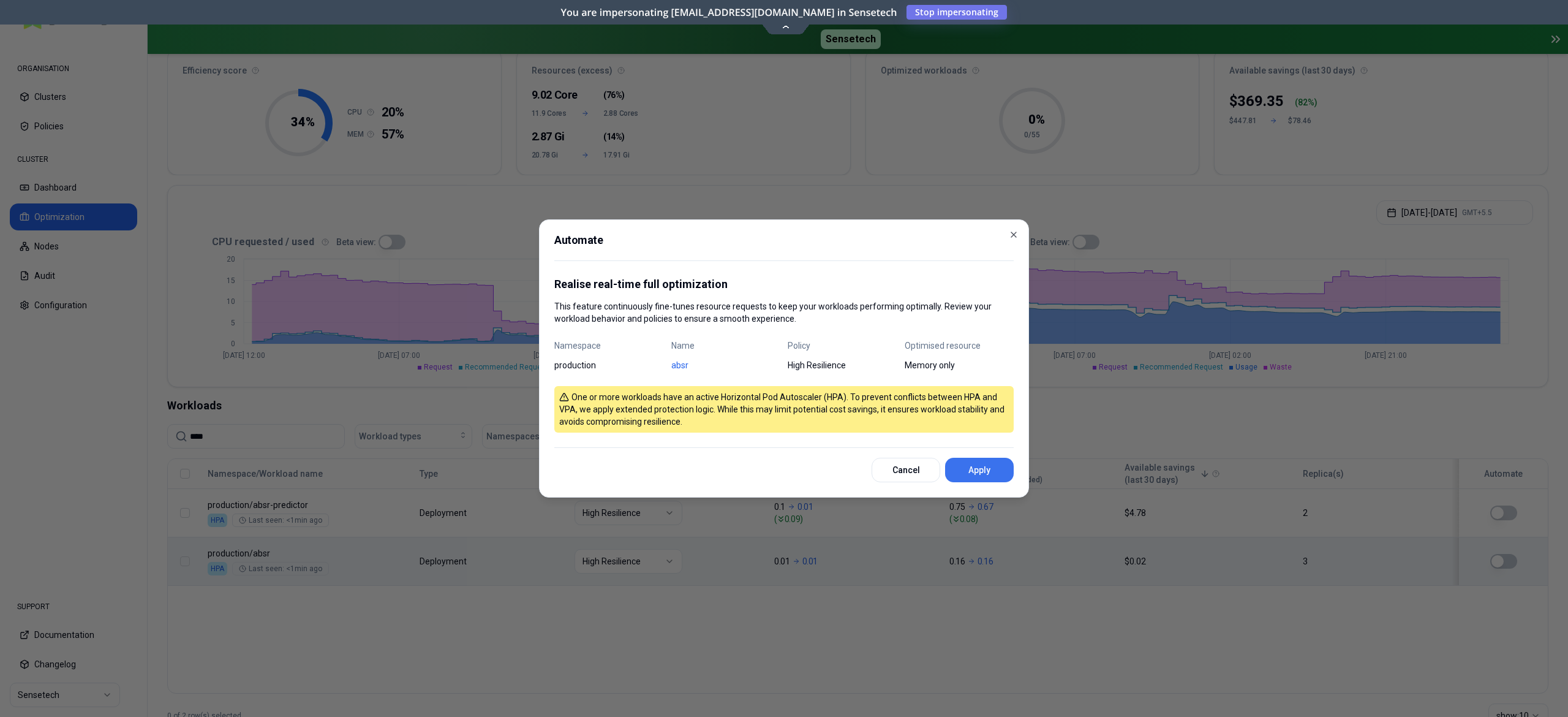
click at [971, 460] on button "Apply" at bounding box center [979, 470] width 68 height 25
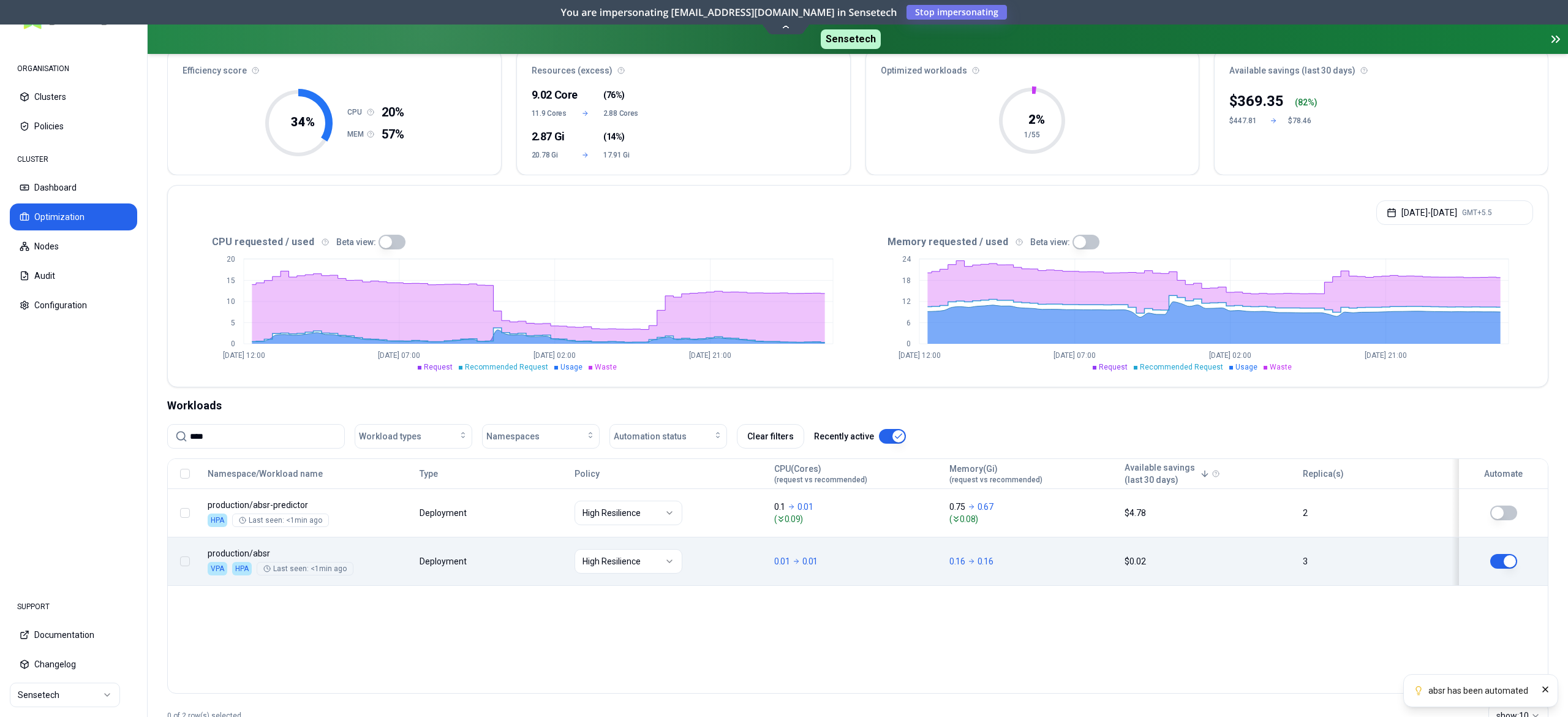
click at [479, 566] on body "absr has been automated ORGANISATION Clusters Policies CLUSTER Dashboard Optimi…" at bounding box center [784, 358] width 1568 height 717
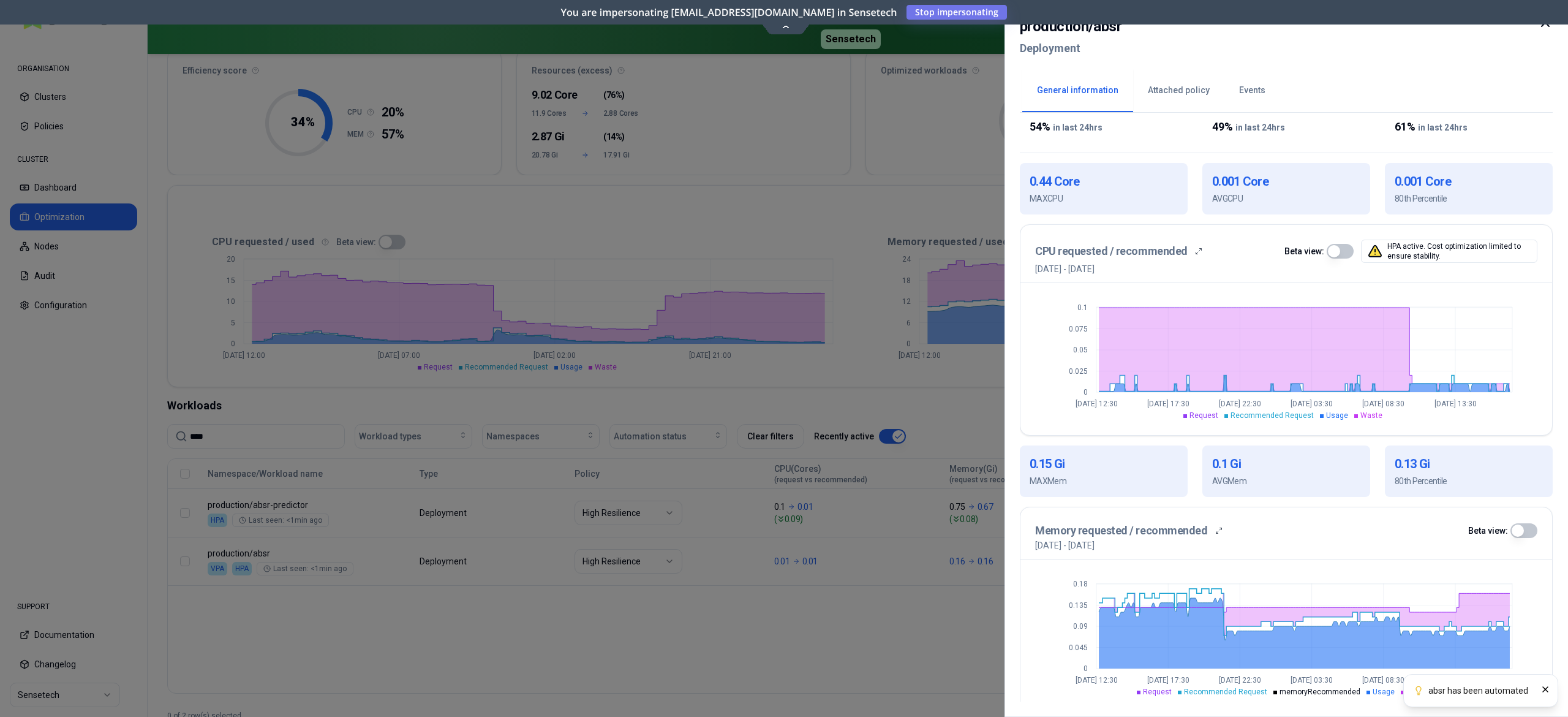
scroll to position [233, 0]
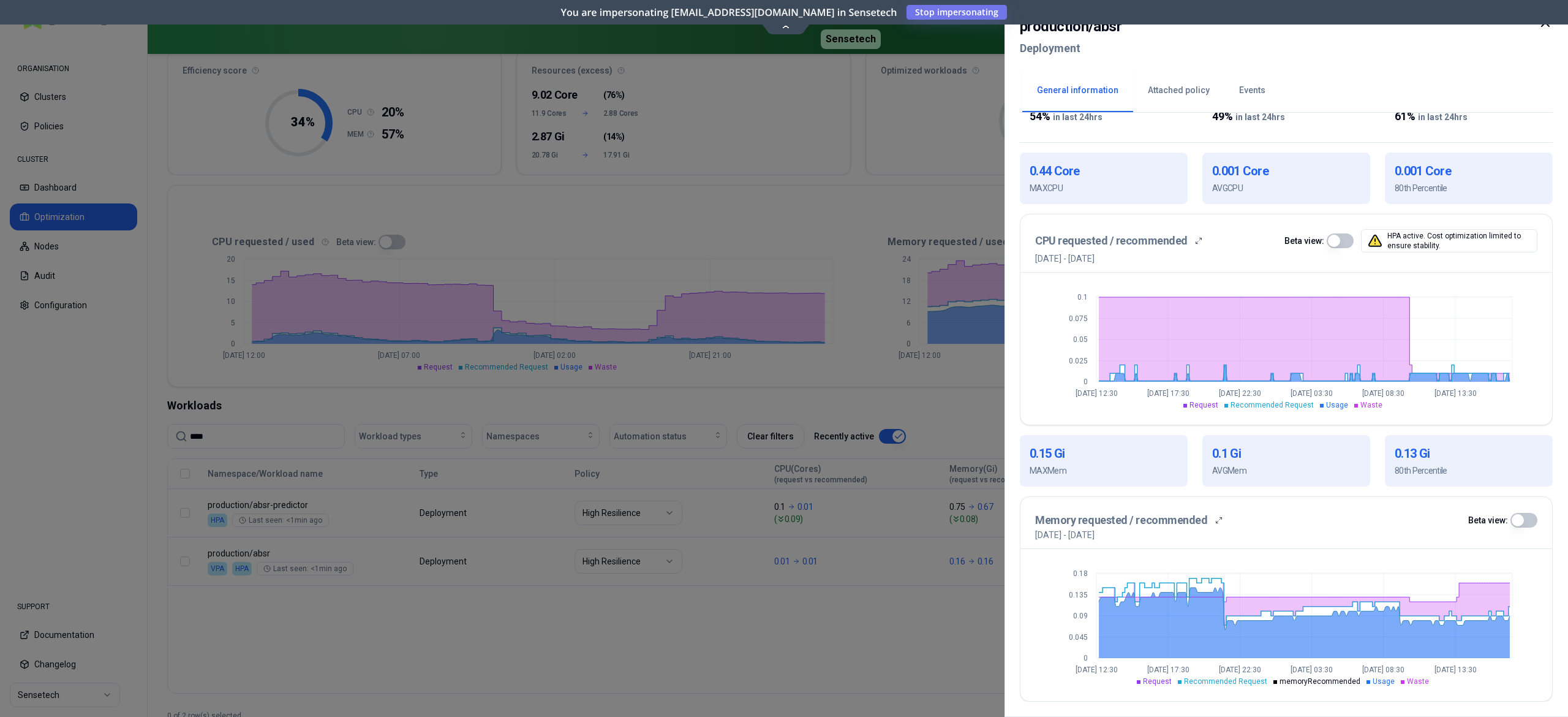
click at [795, 654] on div at bounding box center [784, 358] width 1568 height 717
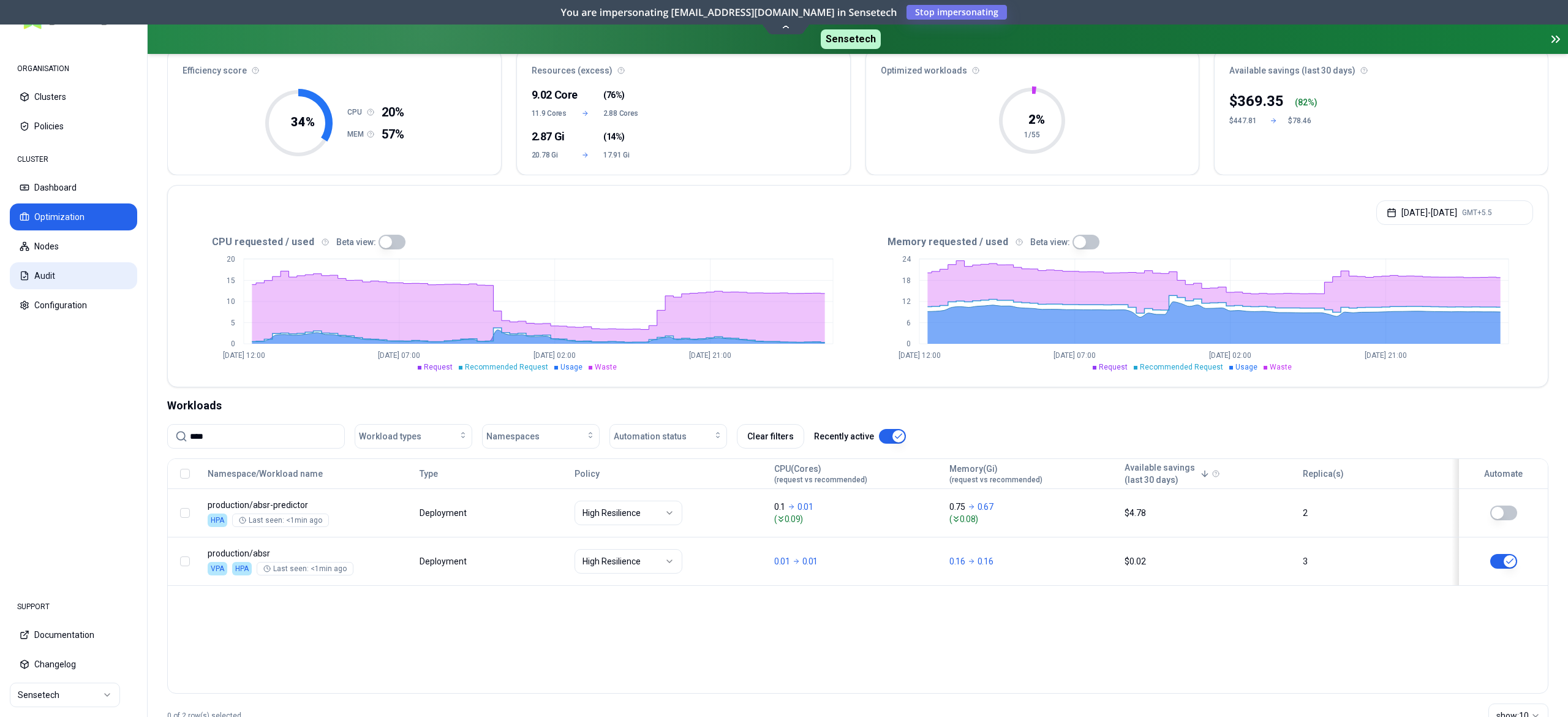
click at [53, 273] on button "Audit" at bounding box center [73, 275] width 127 height 27
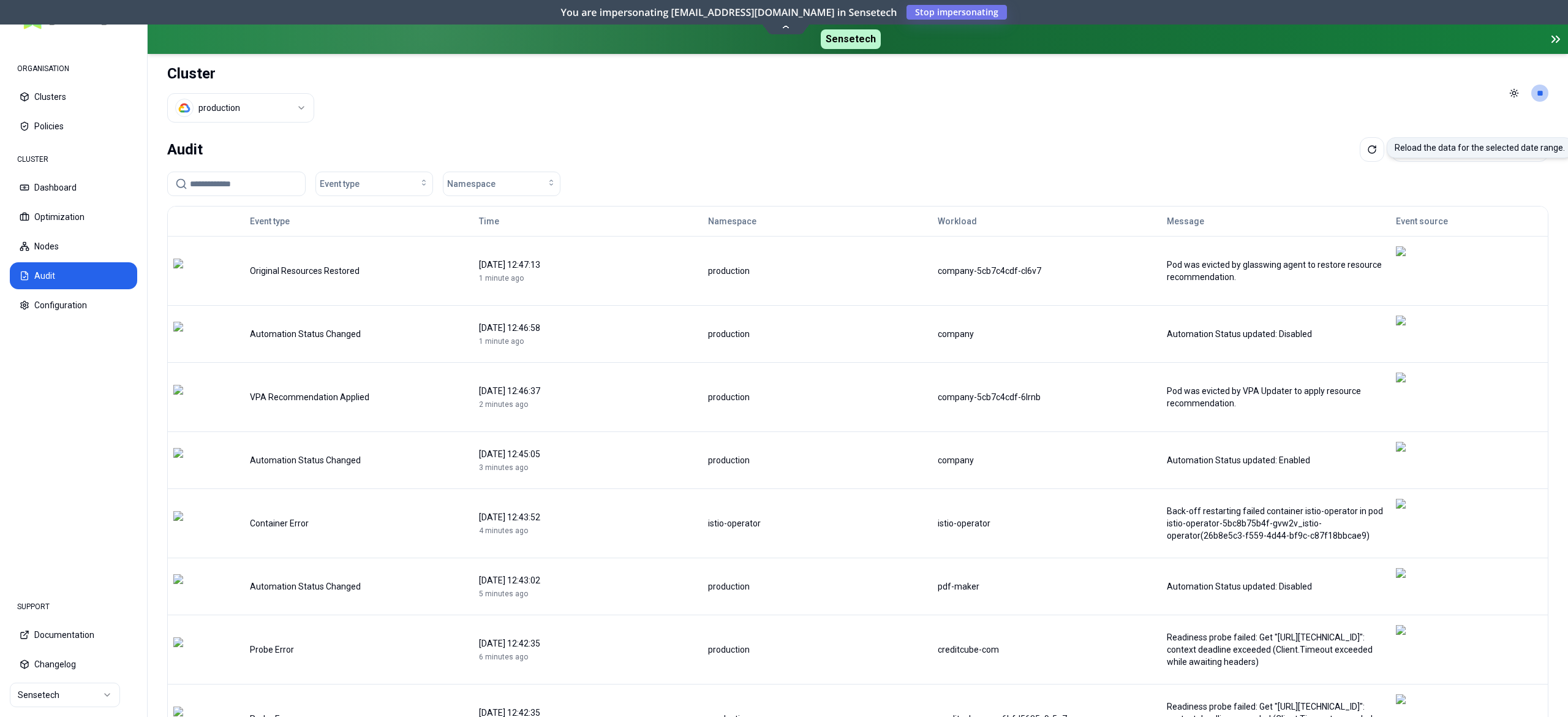
drag, startPoint x: 1351, startPoint y: 151, endPoint x: 1328, endPoint y: 202, distance: 55.9
click at [1367, 152] on icon at bounding box center [1372, 149] width 10 height 10
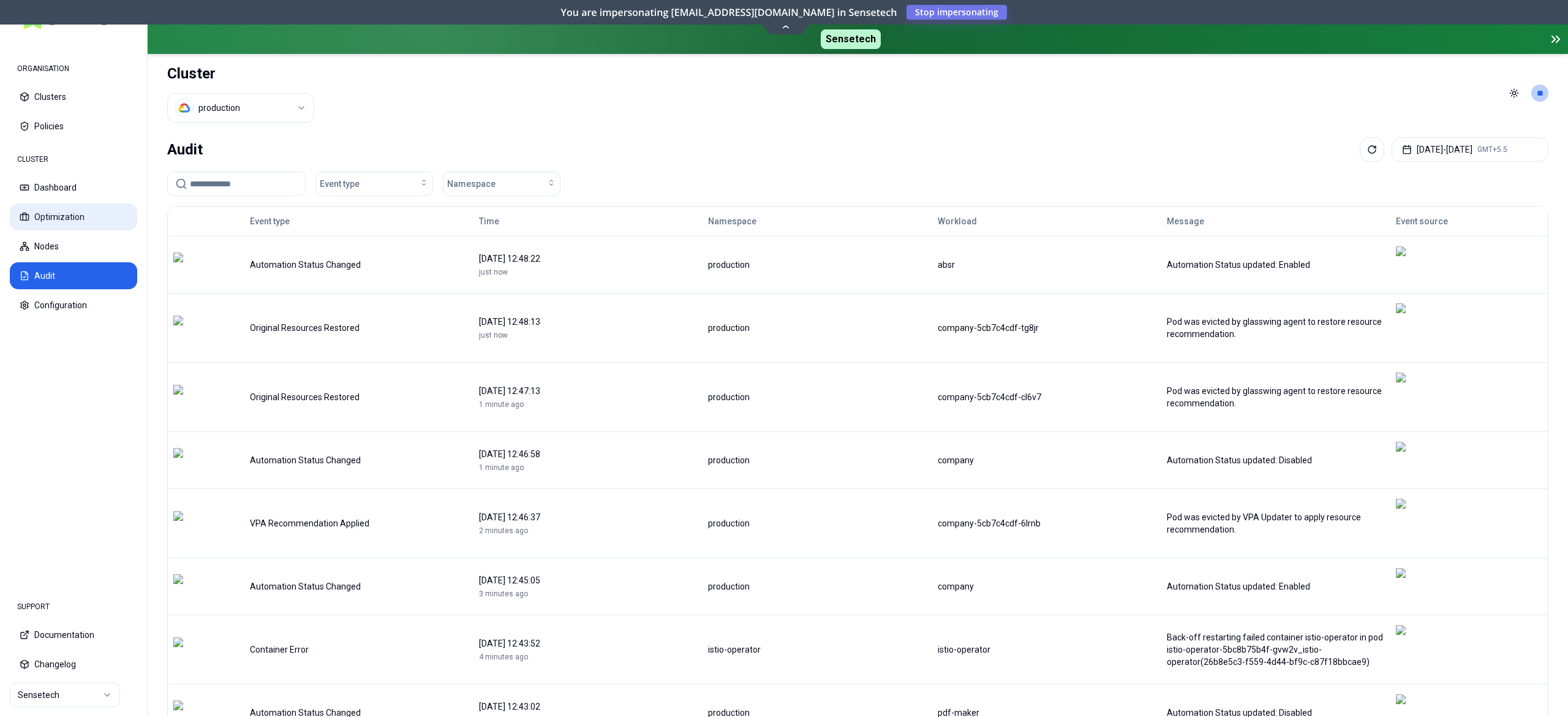
click at [46, 213] on button "Optimization" at bounding box center [73, 217] width 127 height 27
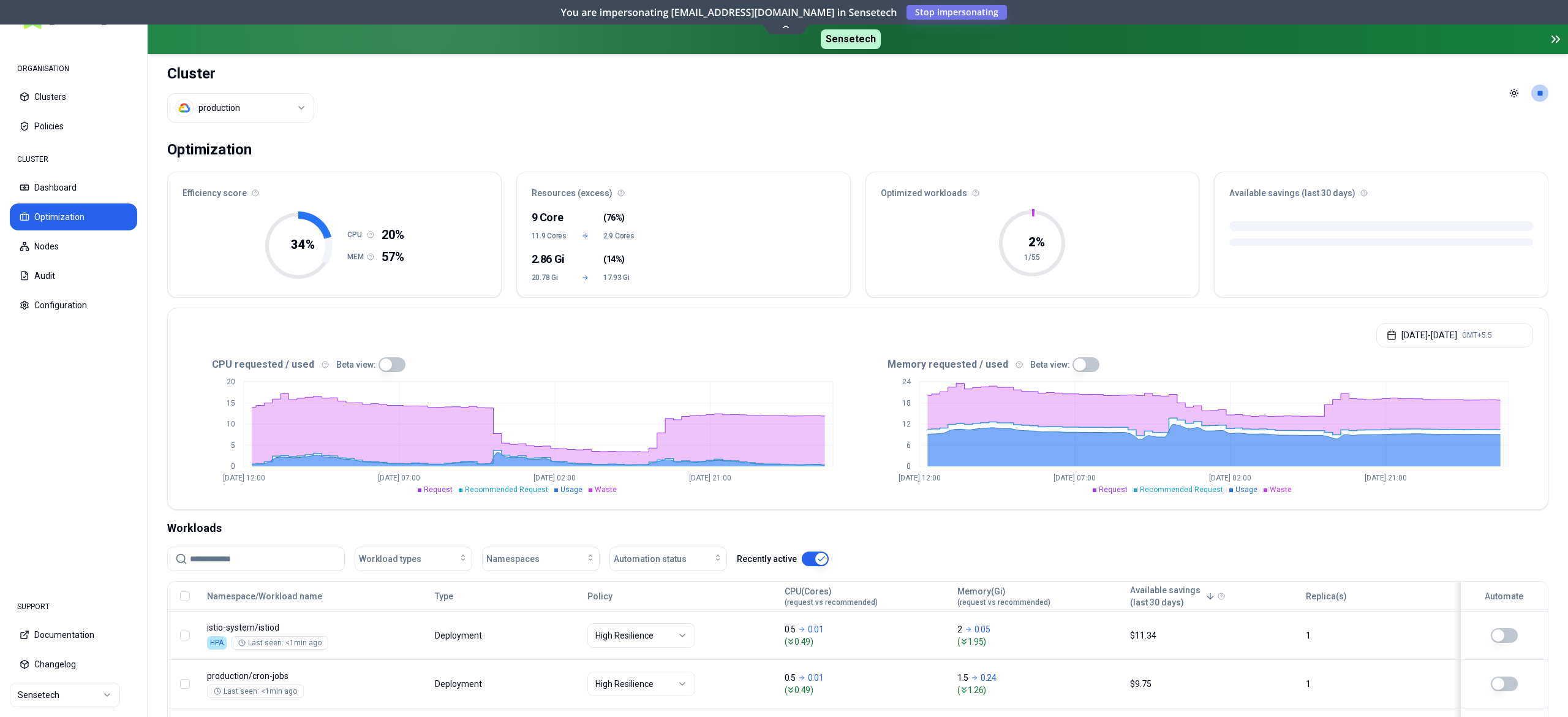
scroll to position [245, 0]
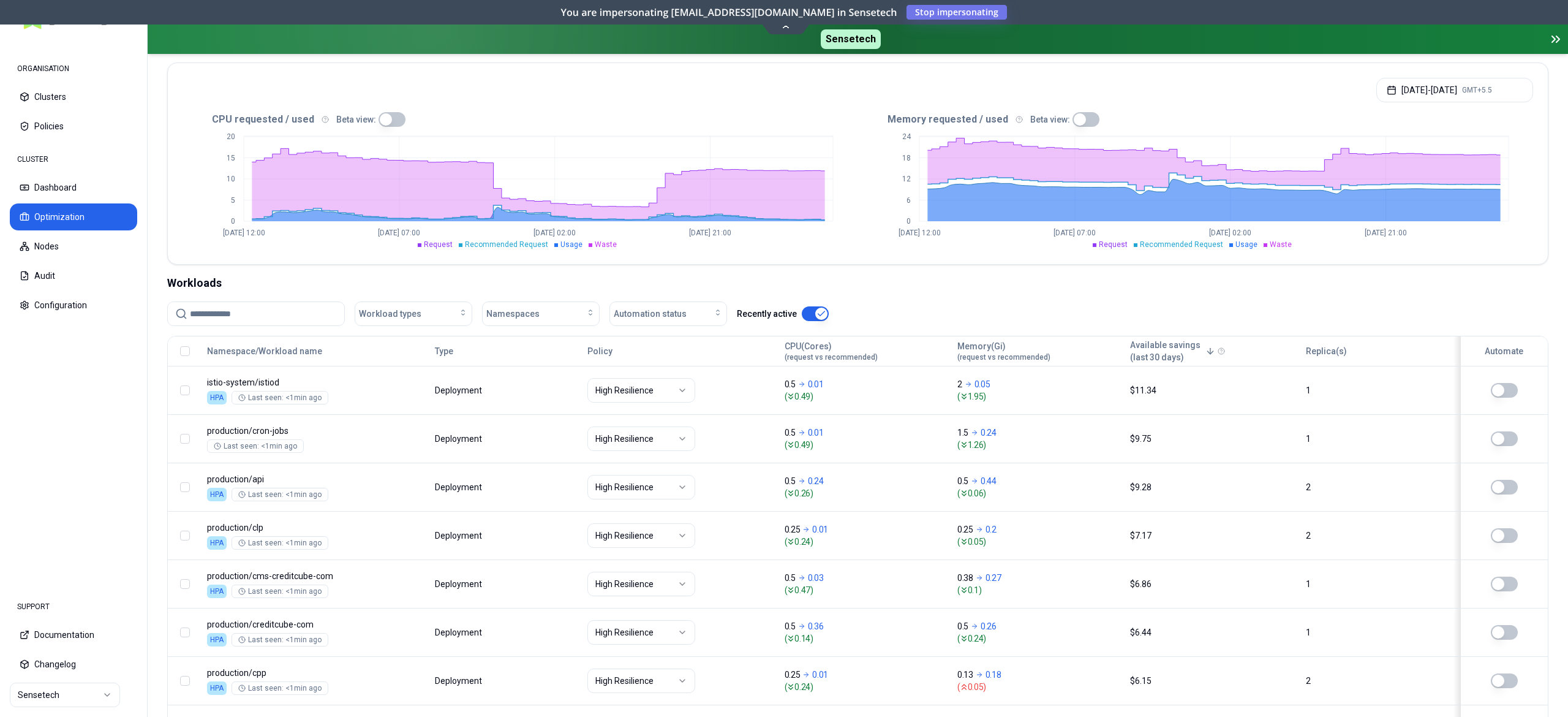
click at [253, 310] on input at bounding box center [264, 314] width 147 height 24
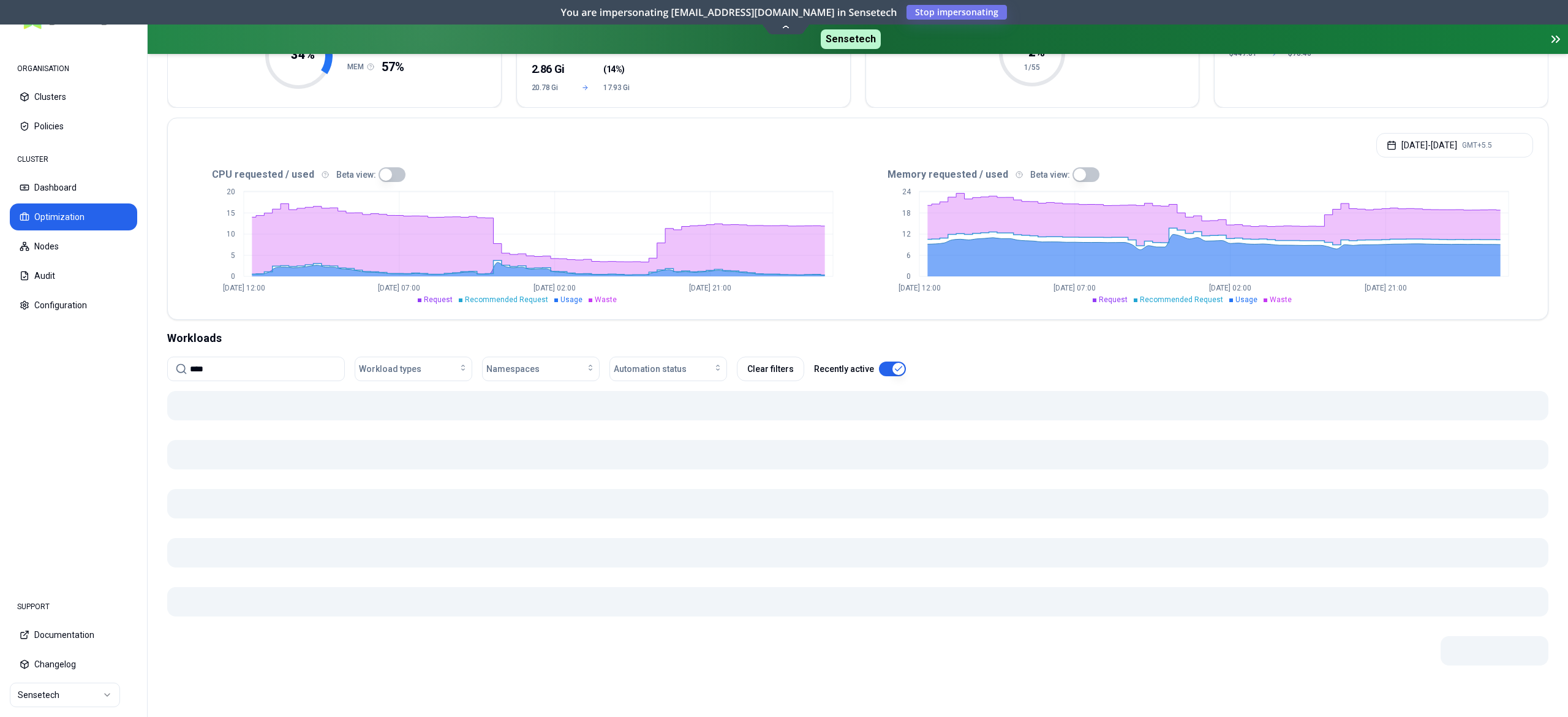
scroll to position [164, 0]
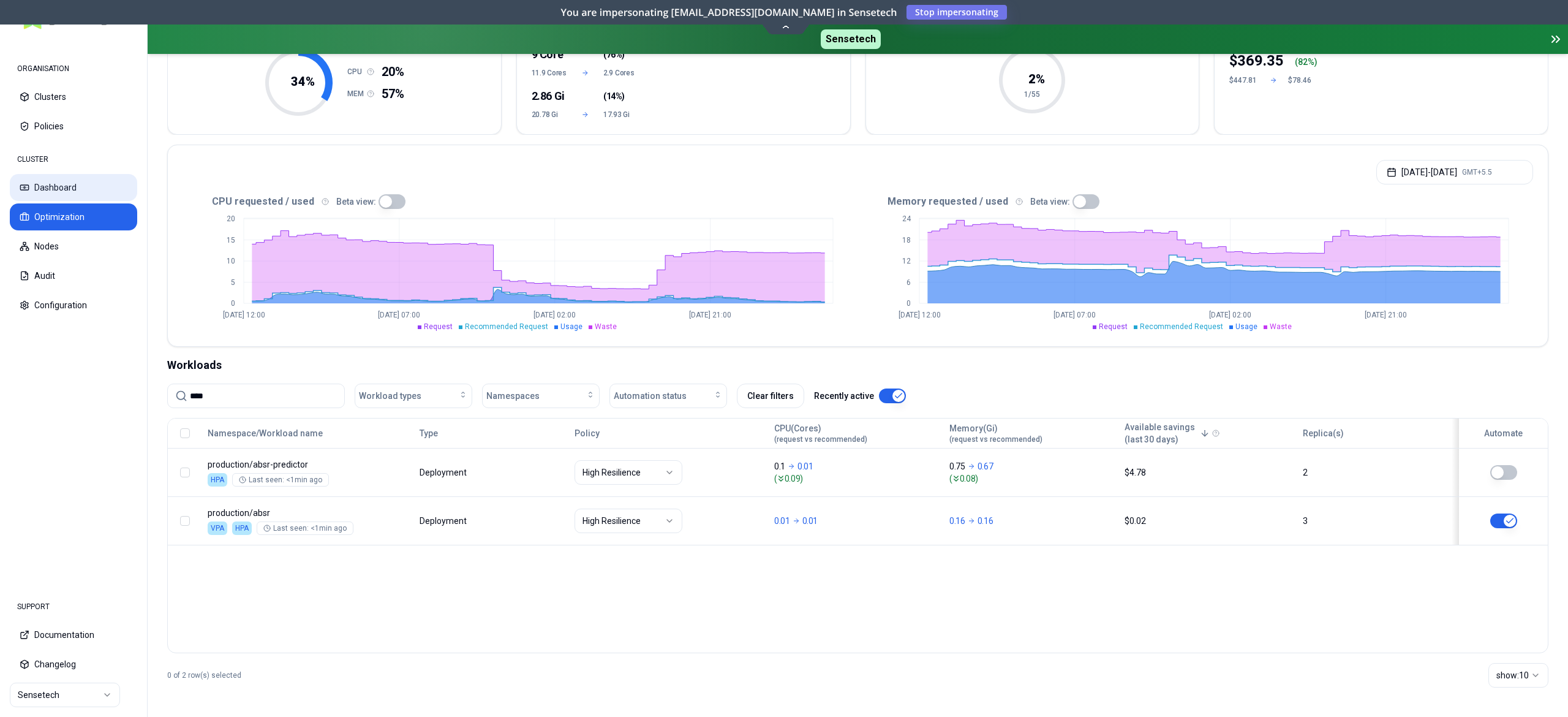
type input "****"
click at [62, 192] on button "Dashboard" at bounding box center [73, 187] width 127 height 27
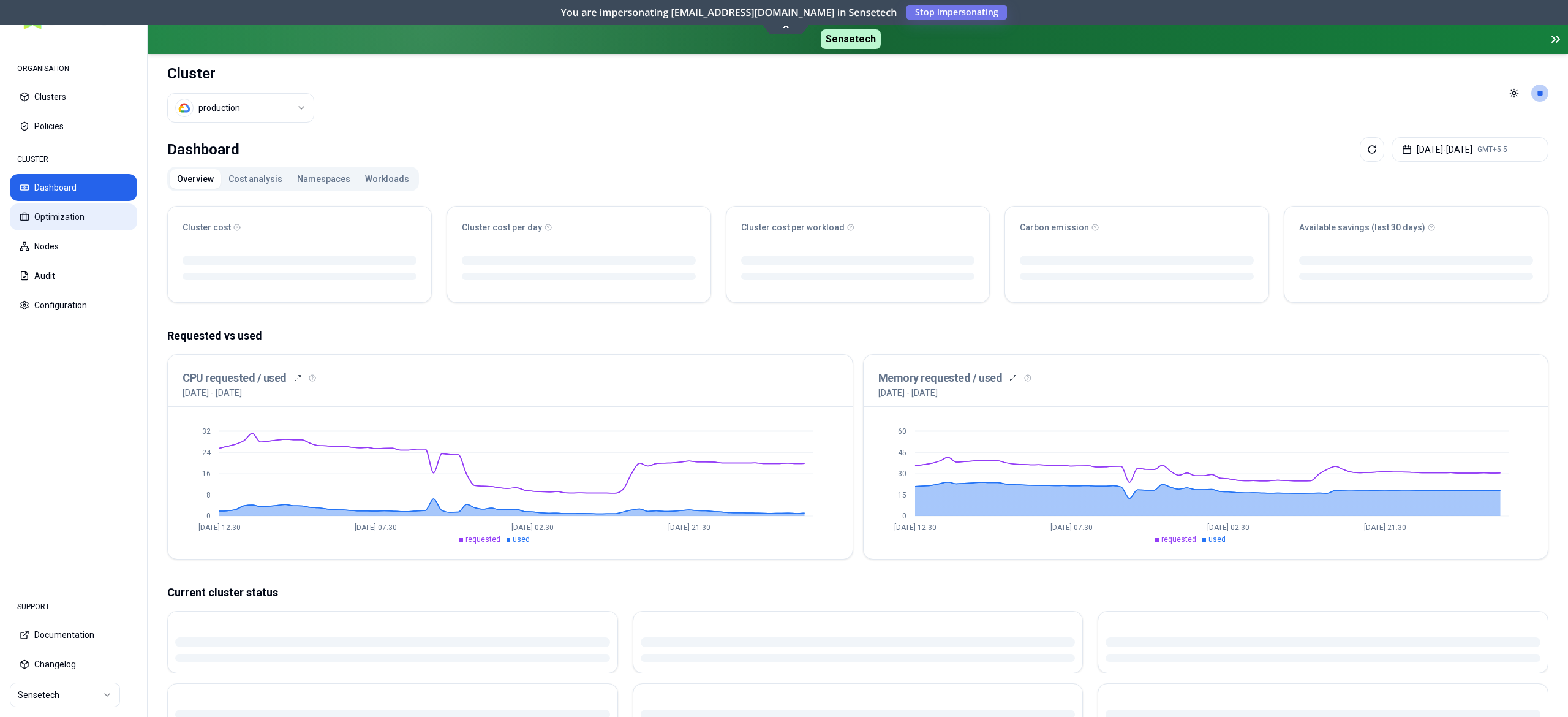
click at [102, 225] on button "Optimization" at bounding box center [73, 217] width 127 height 27
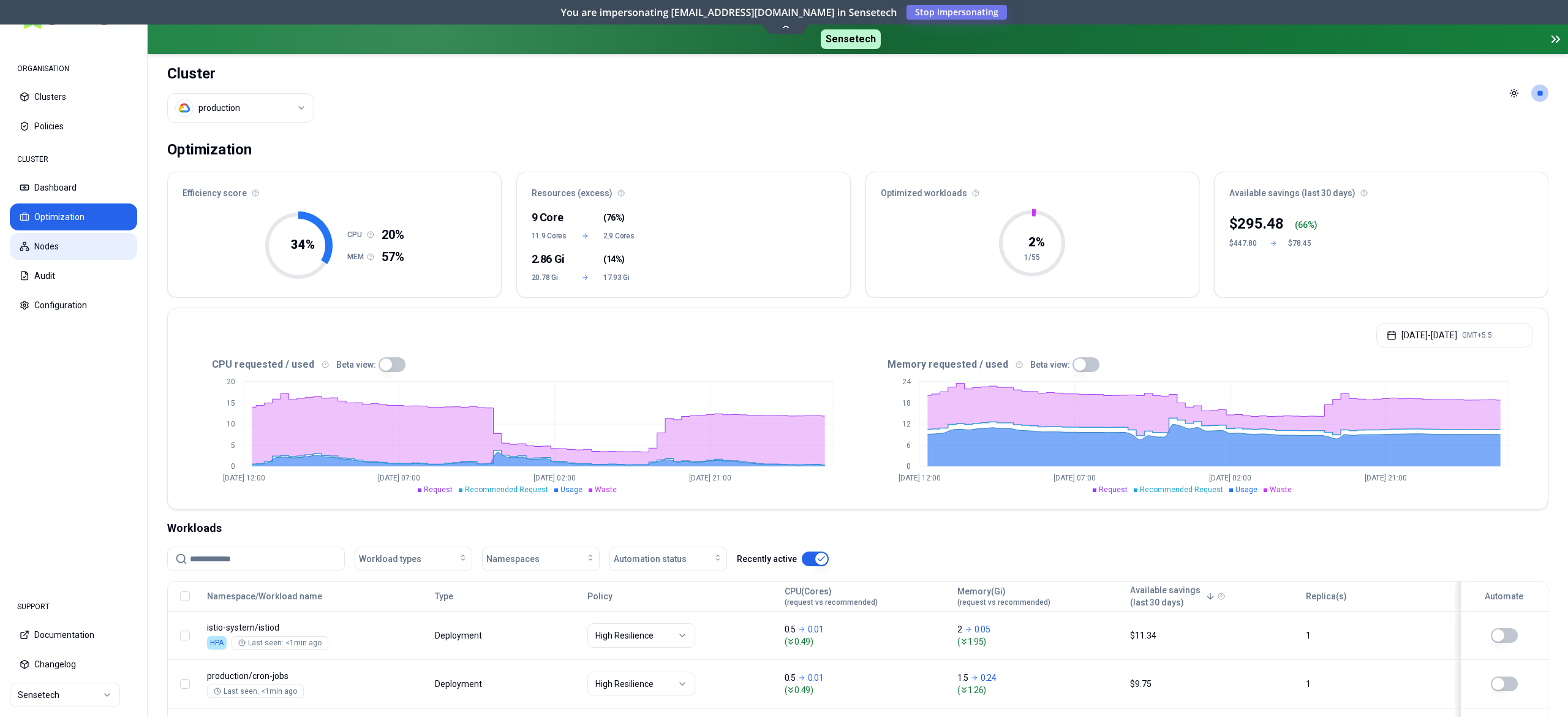
click at [35, 252] on button "Nodes" at bounding box center [73, 246] width 127 height 27
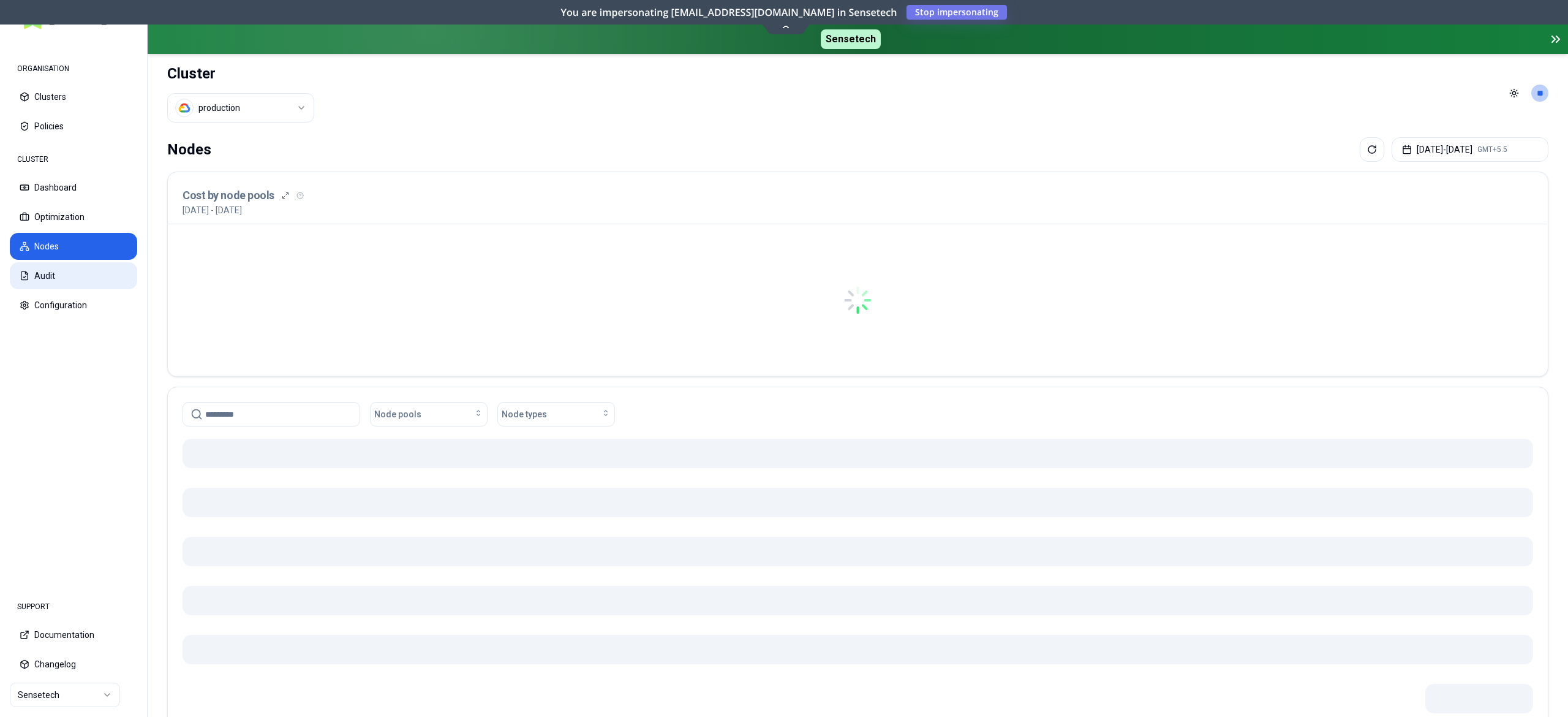
click at [43, 280] on button "Audit" at bounding box center [73, 275] width 127 height 27
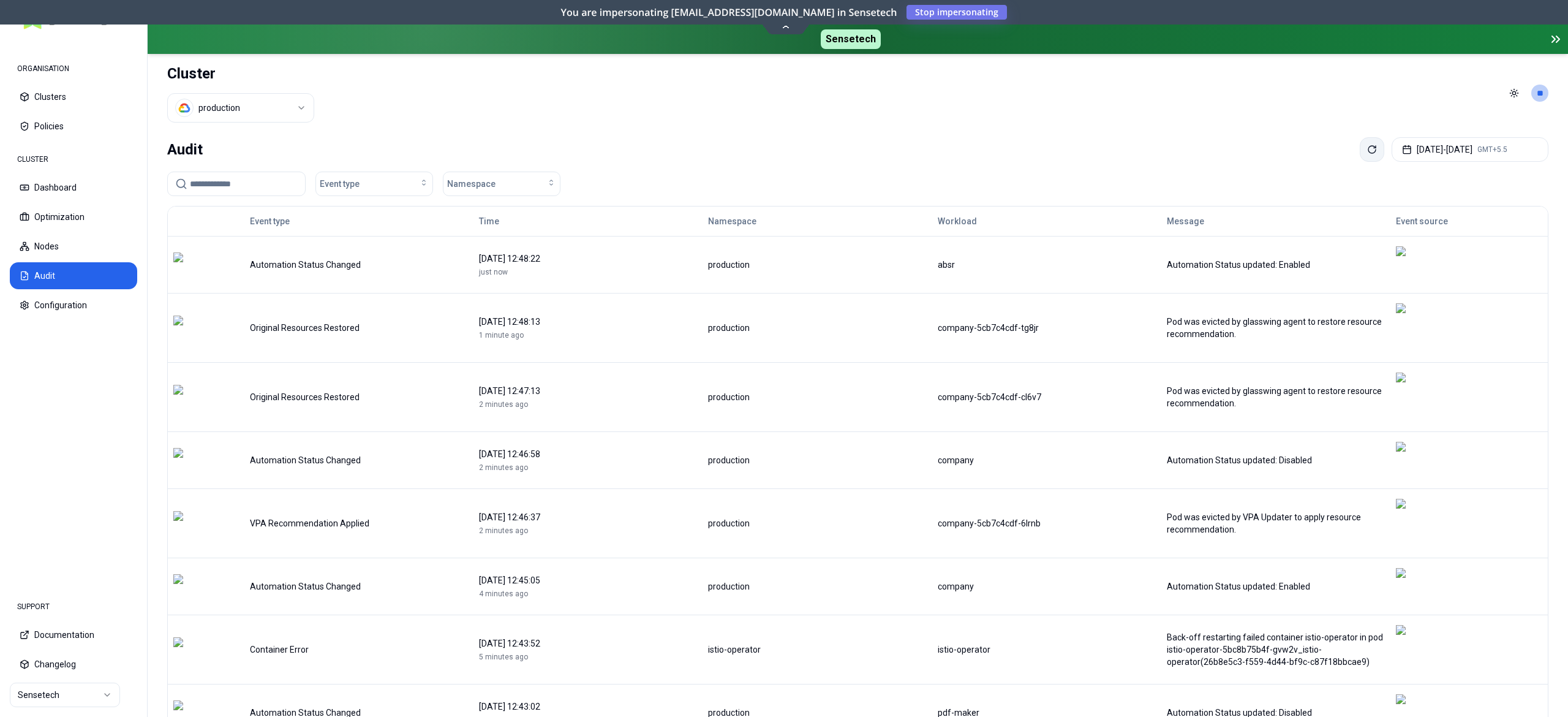
click at [1359, 159] on button at bounding box center [1372, 150] width 25 height 25
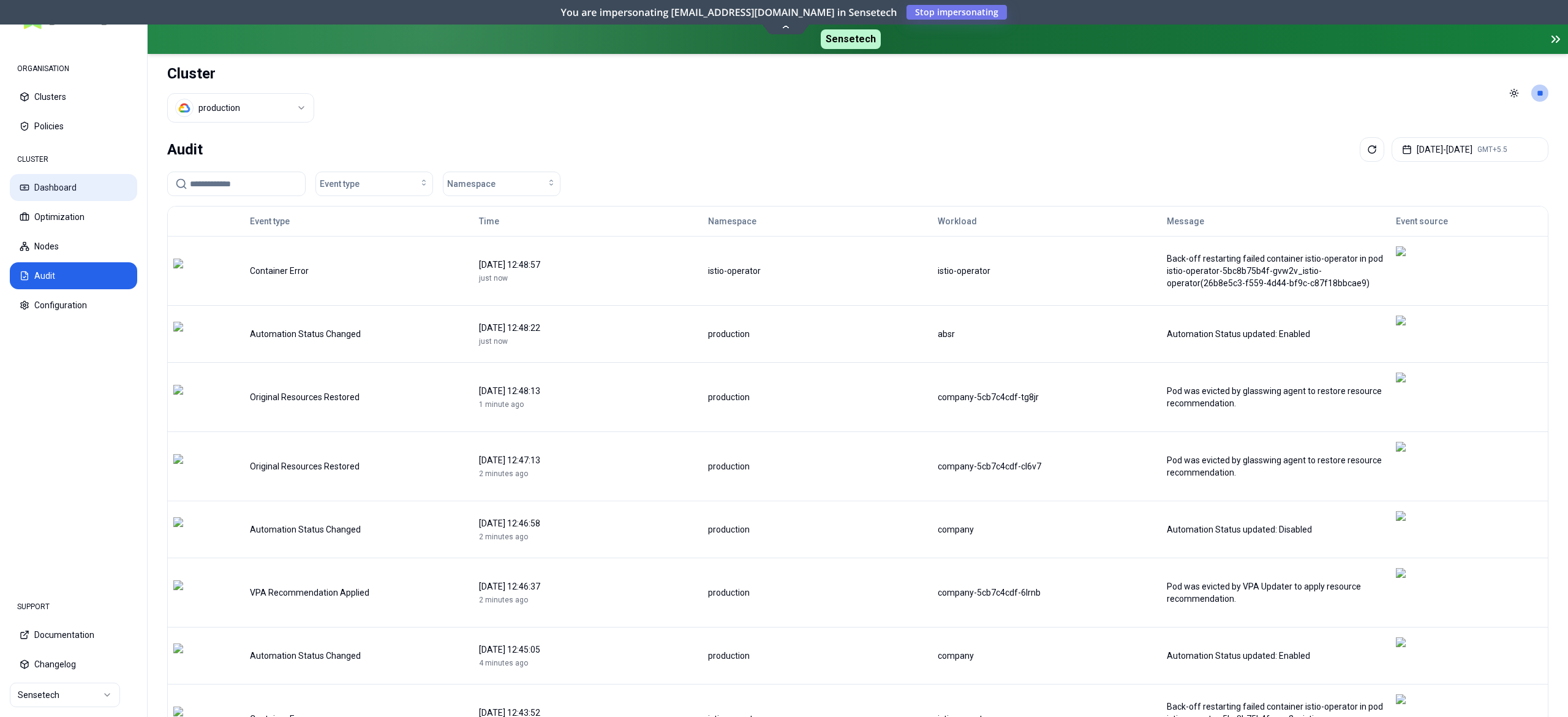
click at [60, 195] on button "Dashboard" at bounding box center [73, 187] width 127 height 27
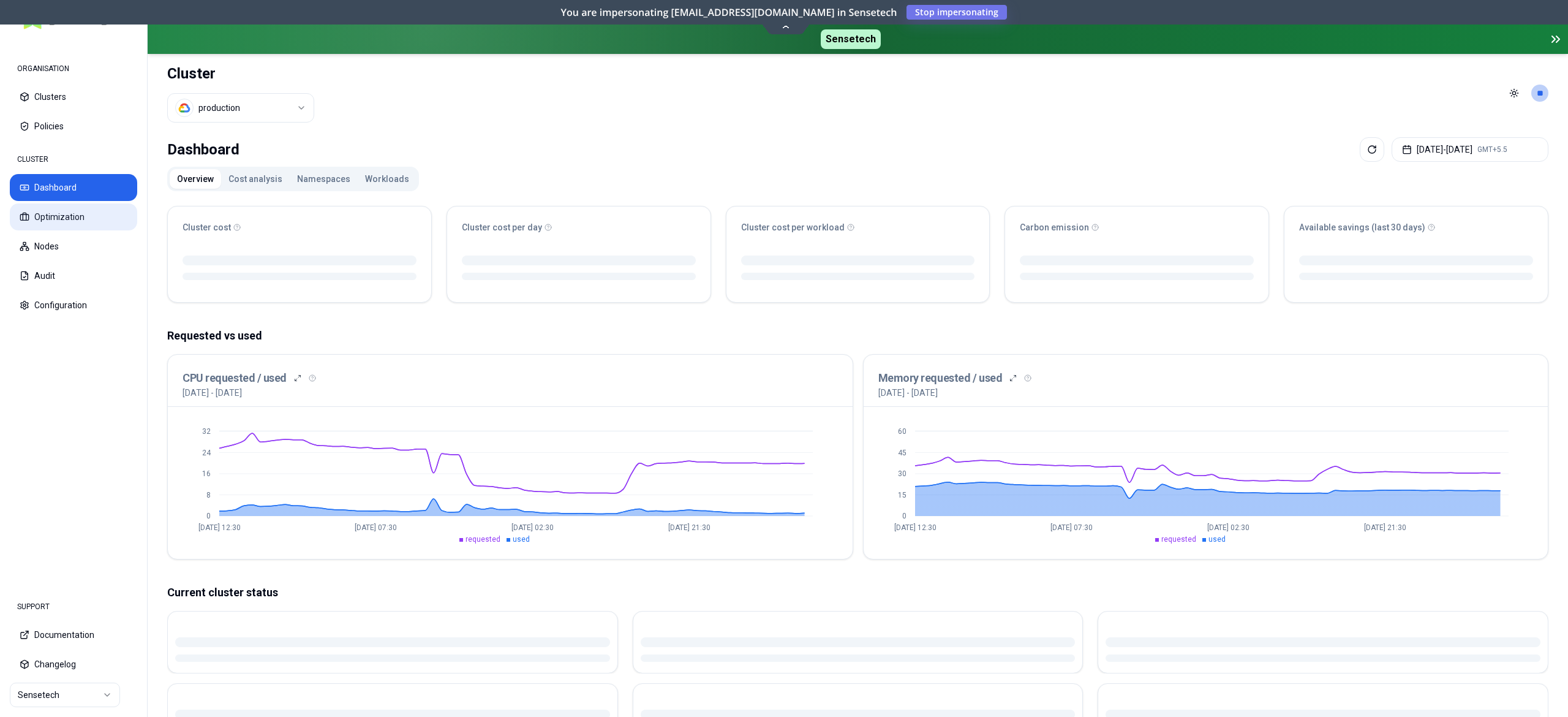
click at [61, 213] on button "Optimization" at bounding box center [73, 217] width 127 height 27
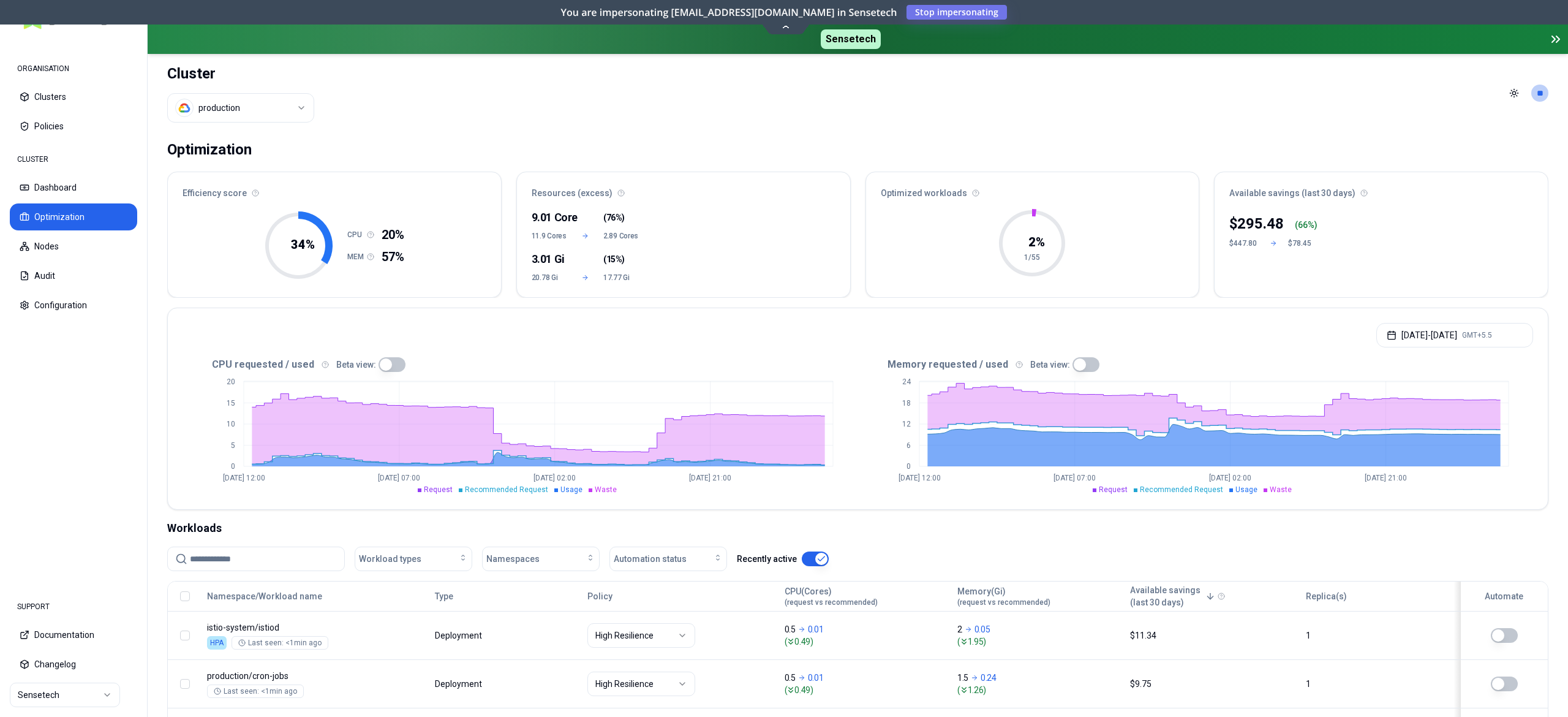
click at [250, 563] on input at bounding box center [264, 558] width 147 height 24
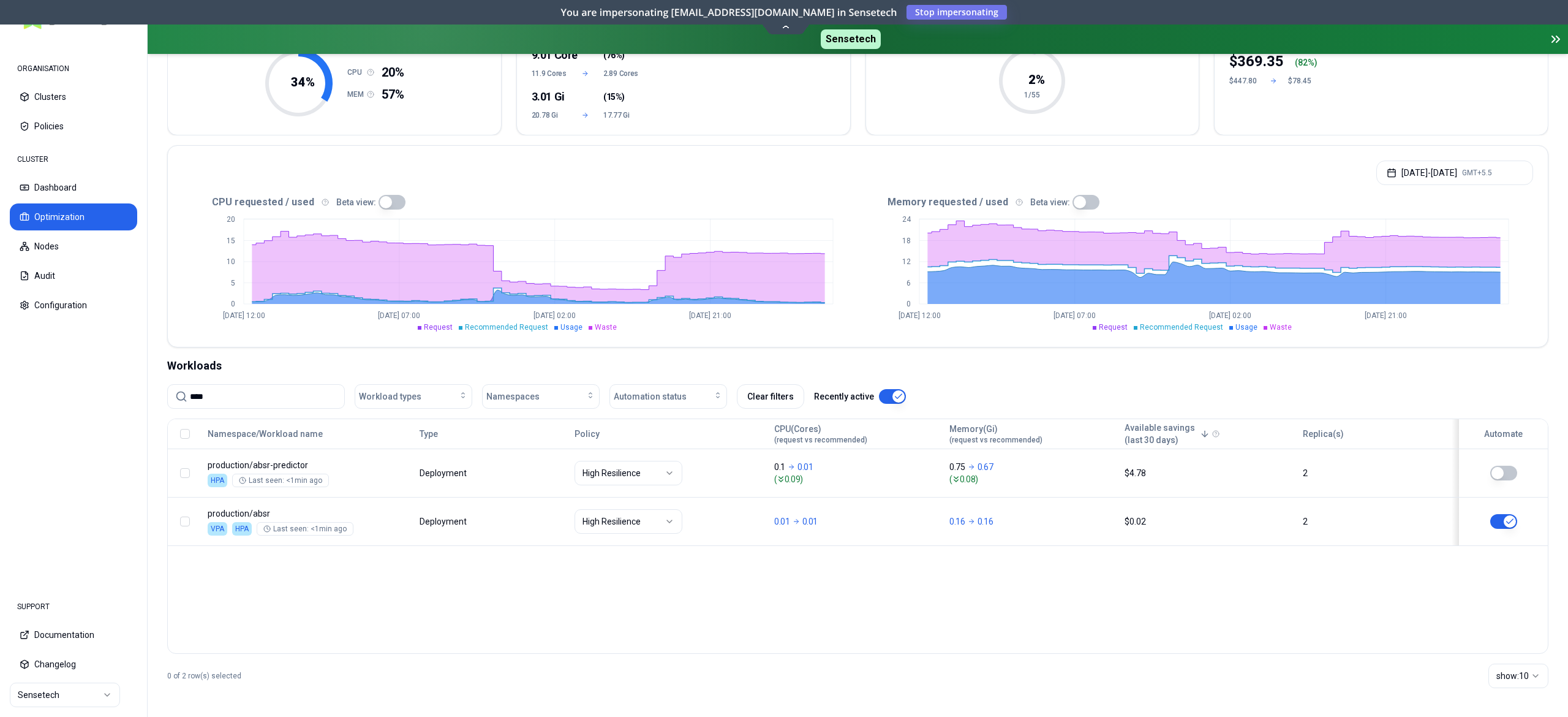
scroll to position [164, 0]
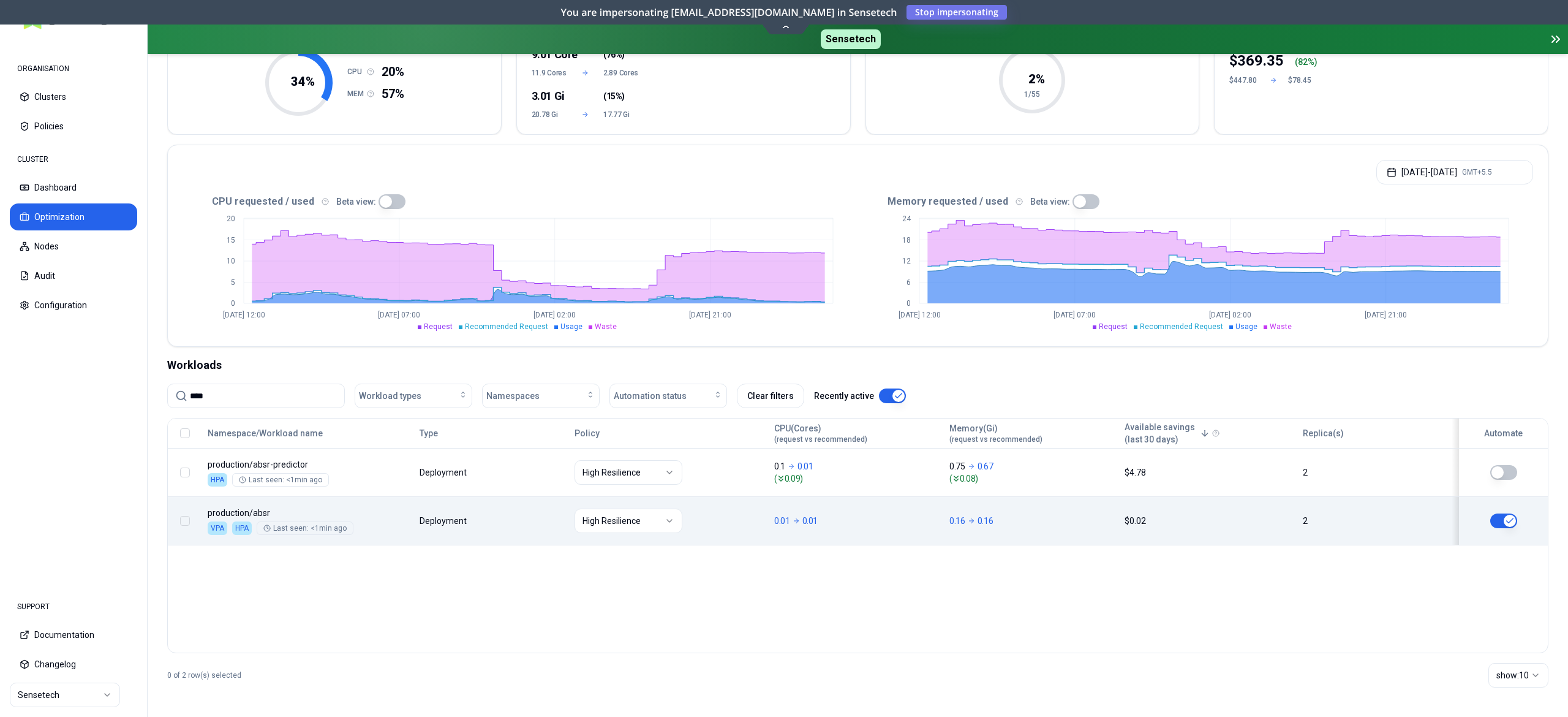
type input "****"
click at [1497, 526] on button "button" at bounding box center [1503, 521] width 27 height 15
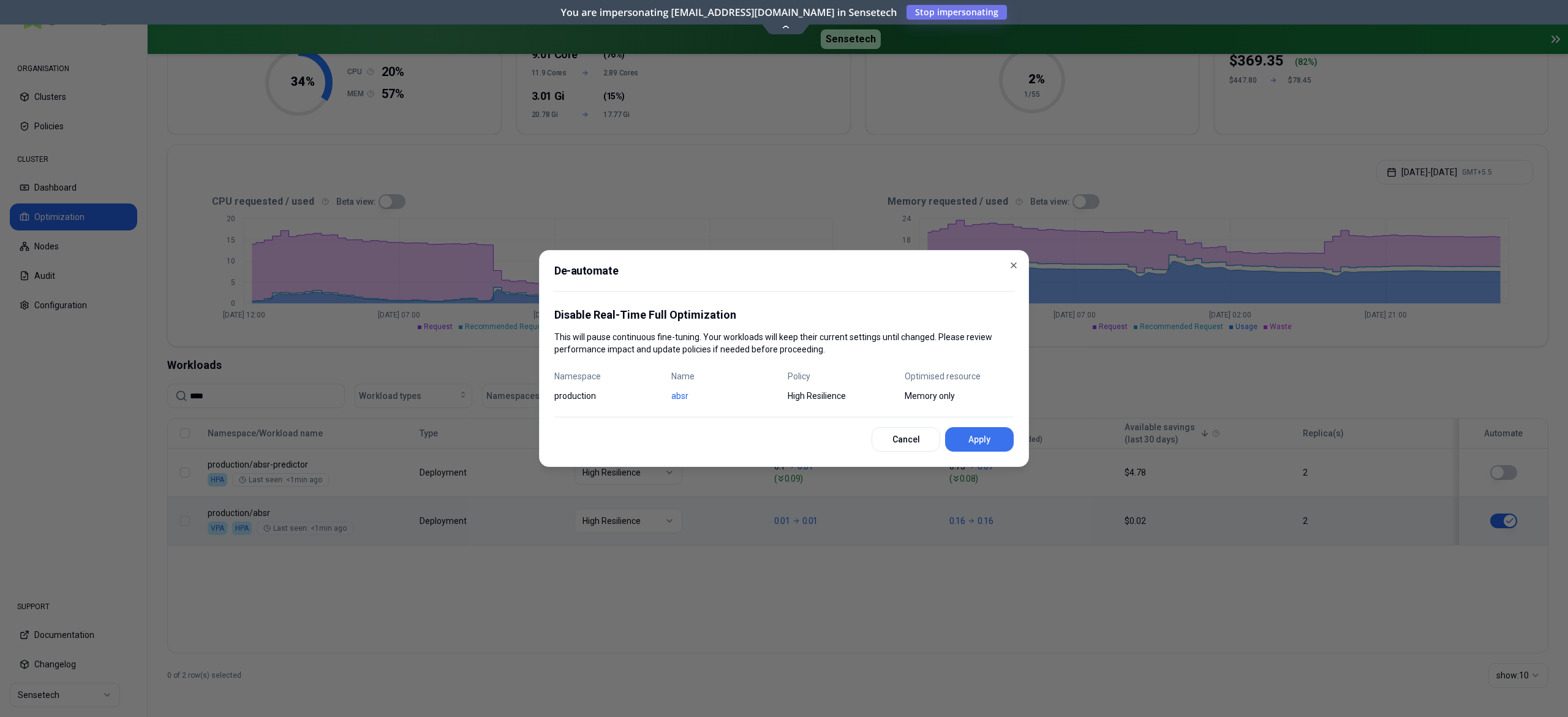
click at [961, 437] on button "Apply" at bounding box center [979, 439] width 68 height 25
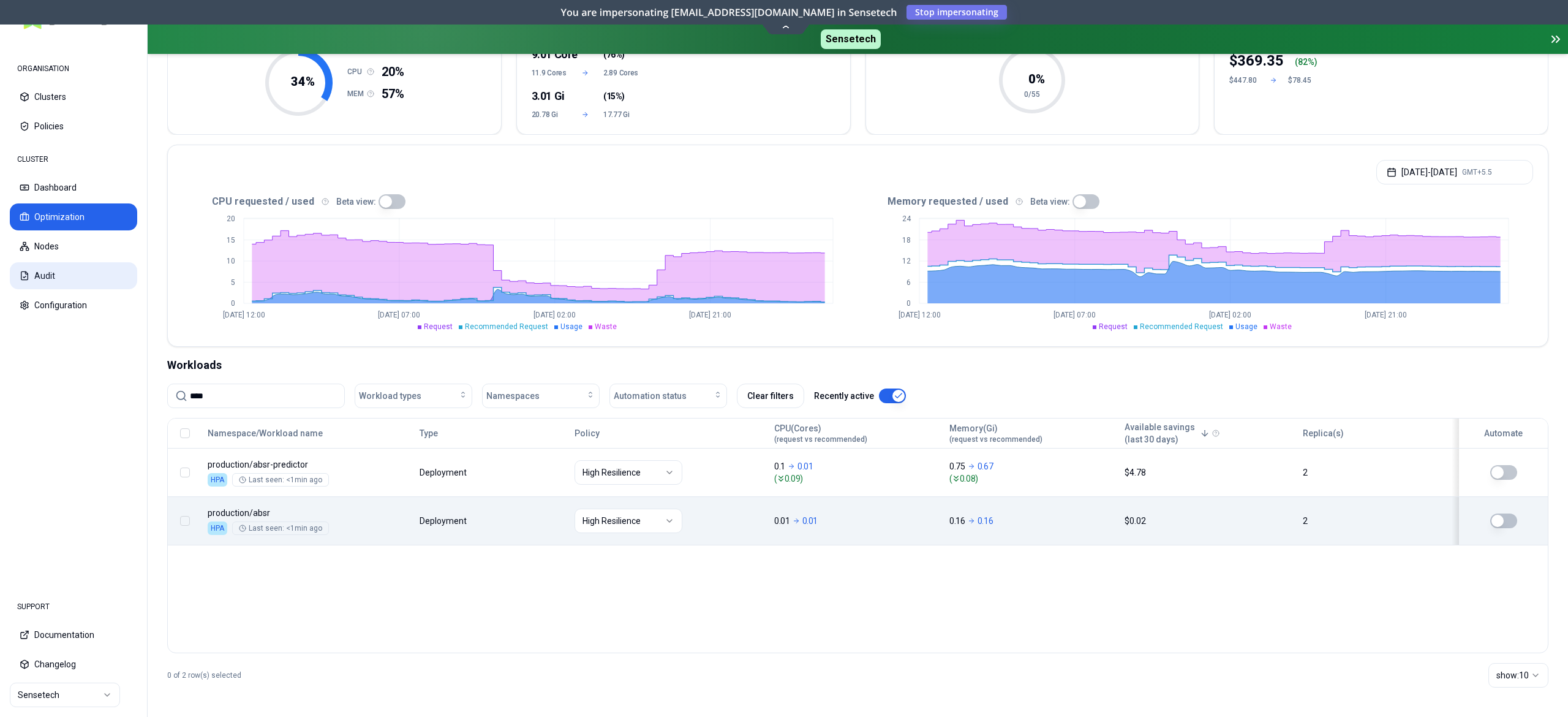
click at [54, 278] on button "Audit" at bounding box center [73, 275] width 127 height 27
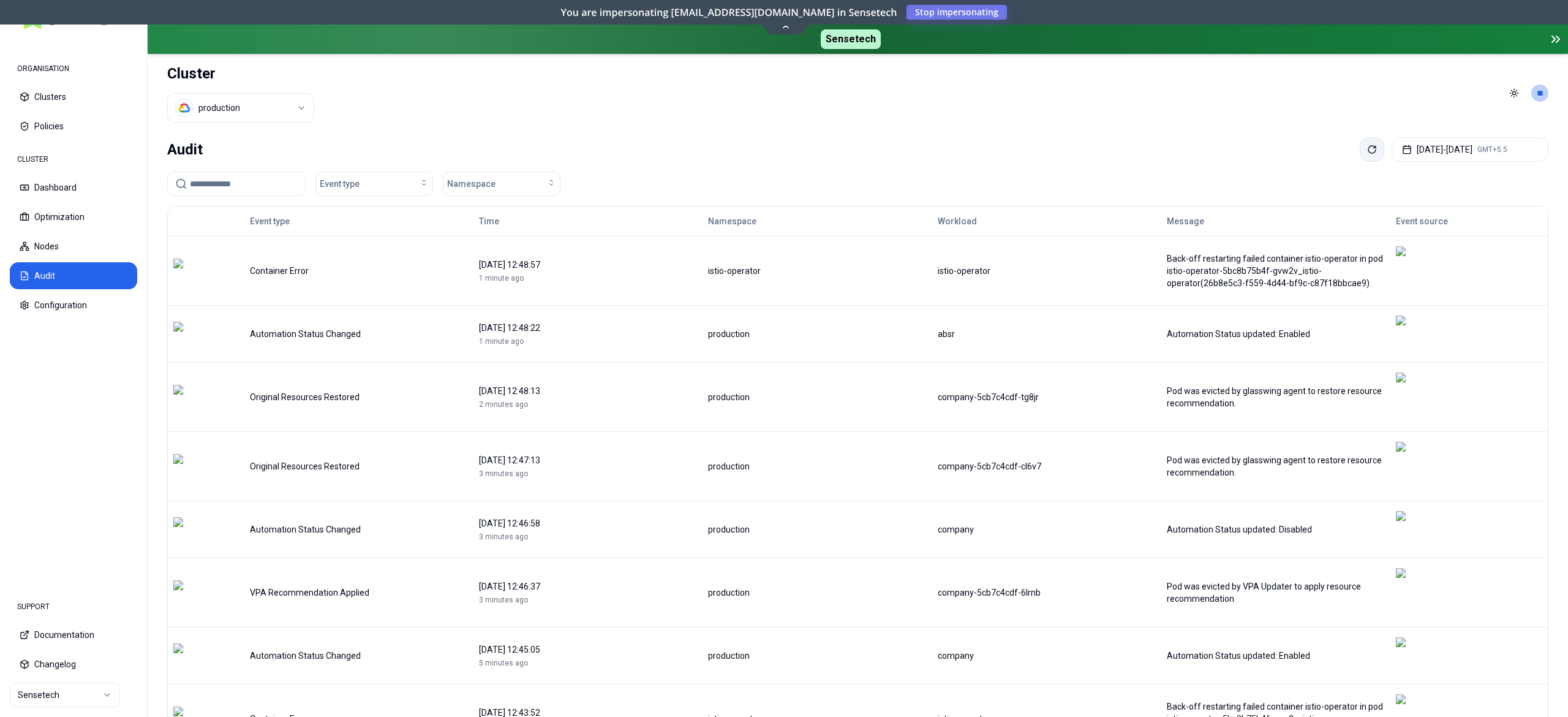
click at [1359, 153] on button at bounding box center [1372, 150] width 25 height 25
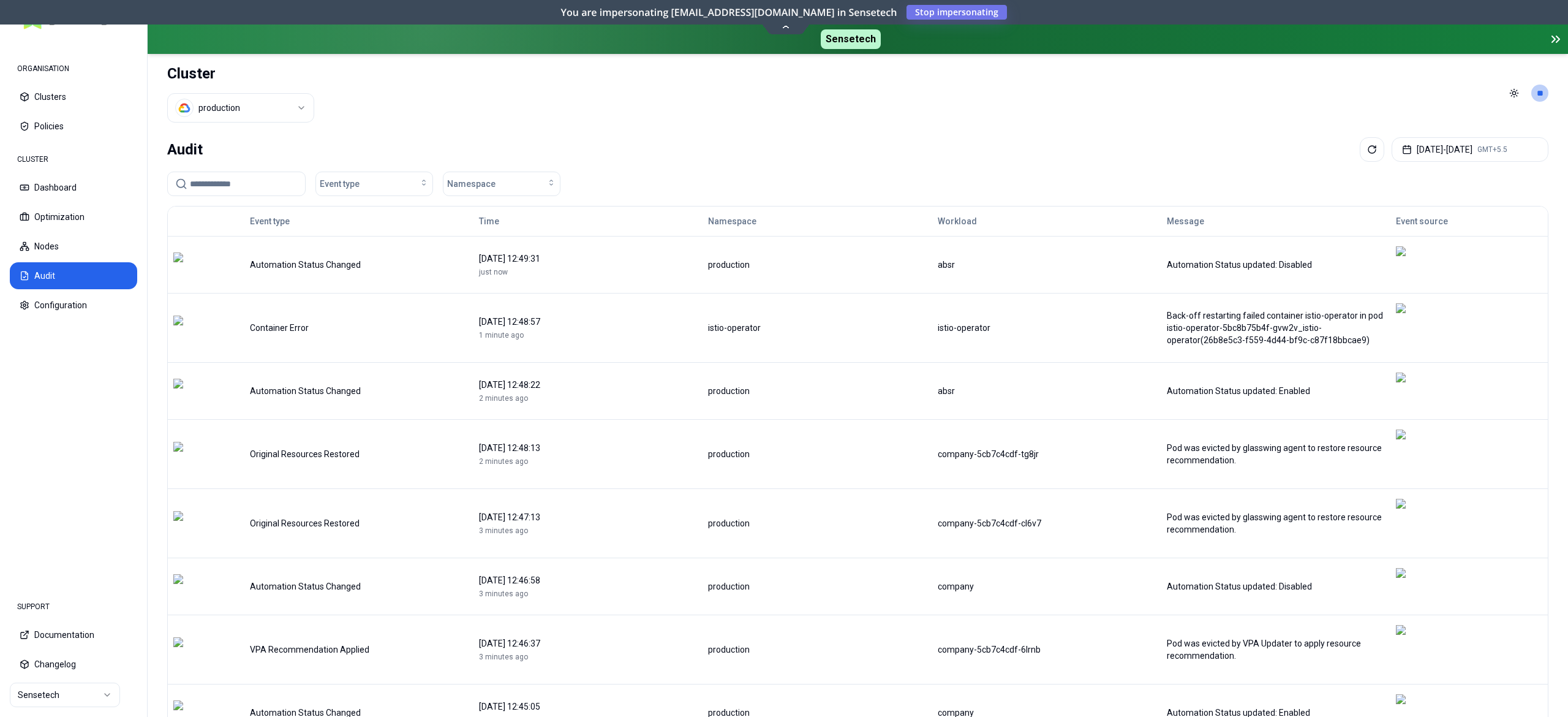
click at [1329, 157] on div "Audit Aug 19, 2025 - Aug 22, 2025 GMT+5.5" at bounding box center [858, 150] width 1381 height 25
click at [1359, 151] on button at bounding box center [1372, 150] width 25 height 25
click at [243, 186] on input at bounding box center [244, 183] width 108 height 24
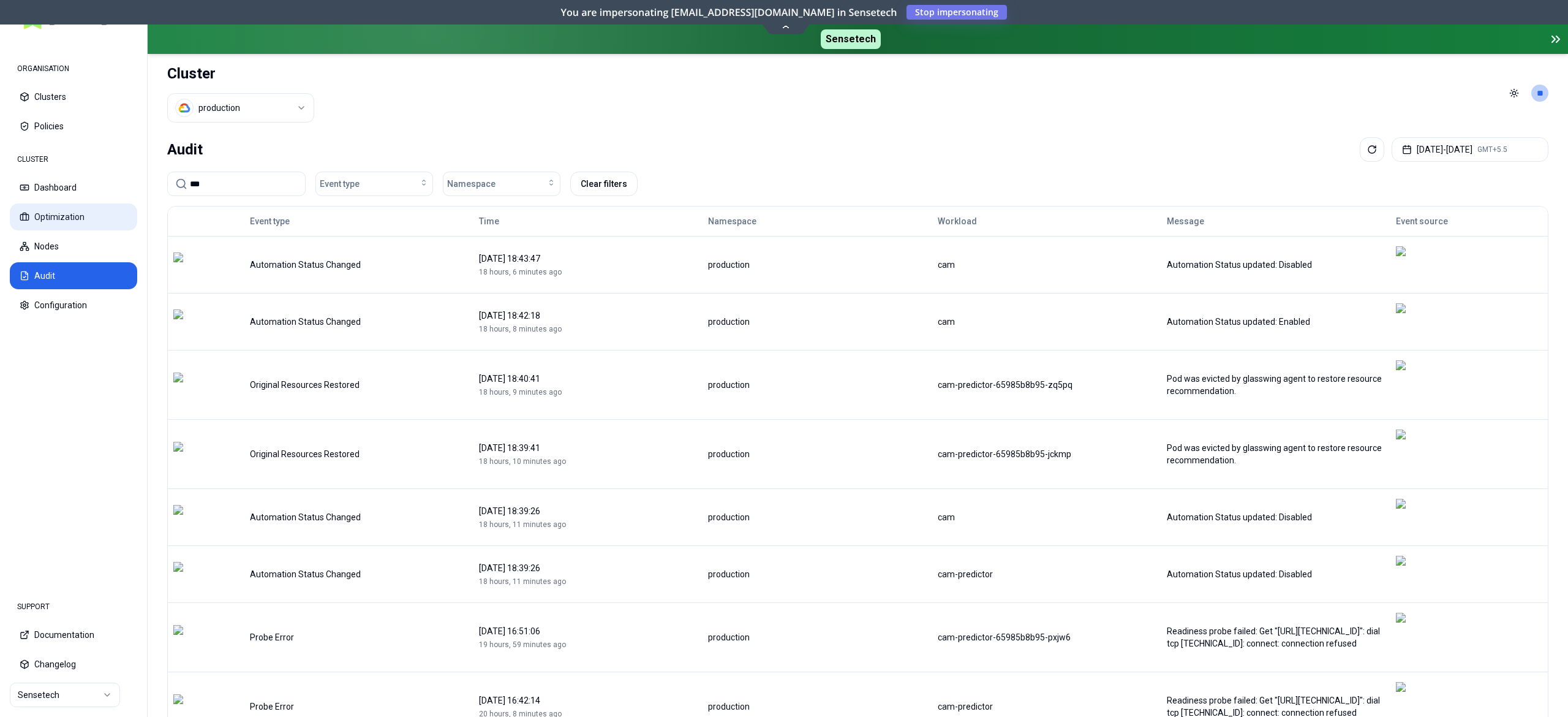
type input "***"
click at [70, 219] on button "Optimization" at bounding box center [73, 217] width 127 height 27
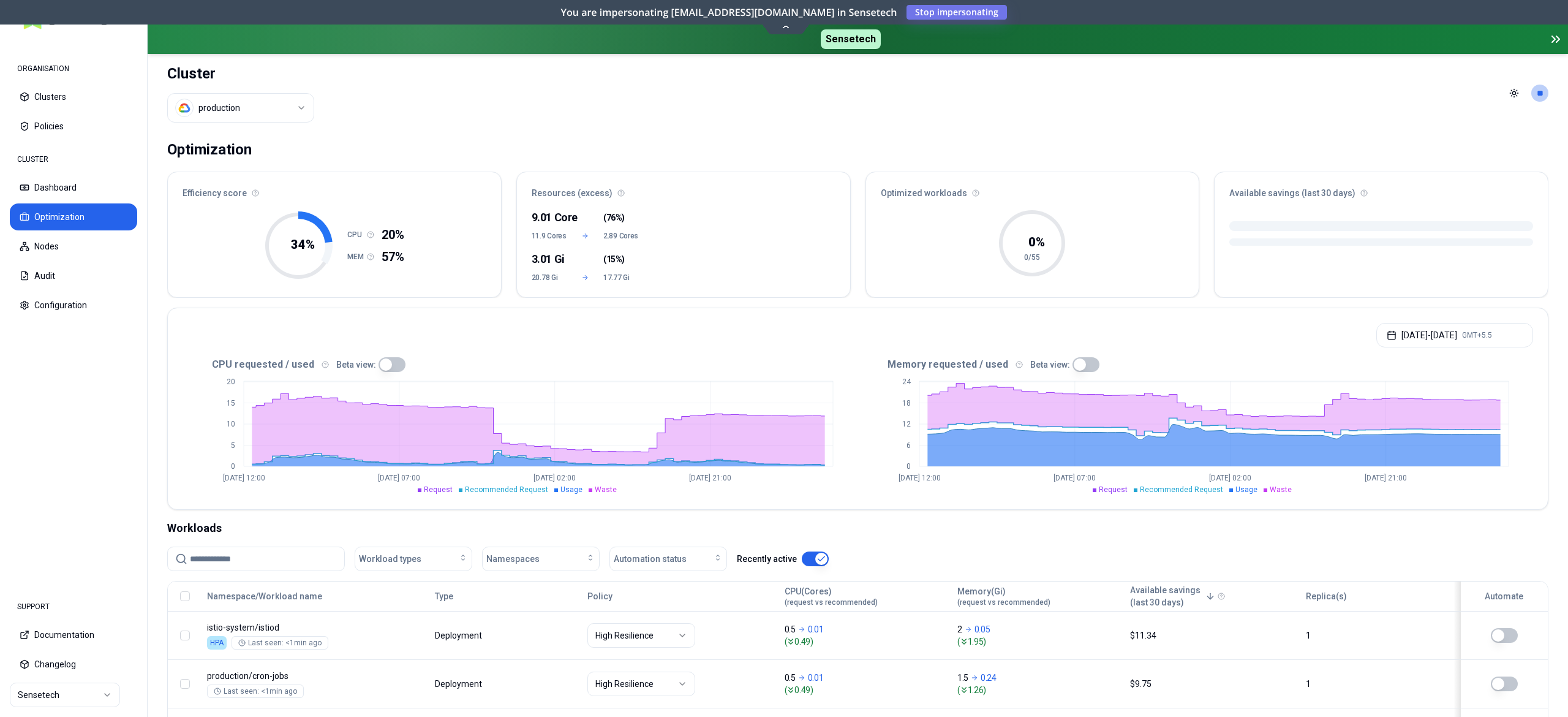
click at [222, 554] on input at bounding box center [264, 558] width 147 height 24
type input "***"
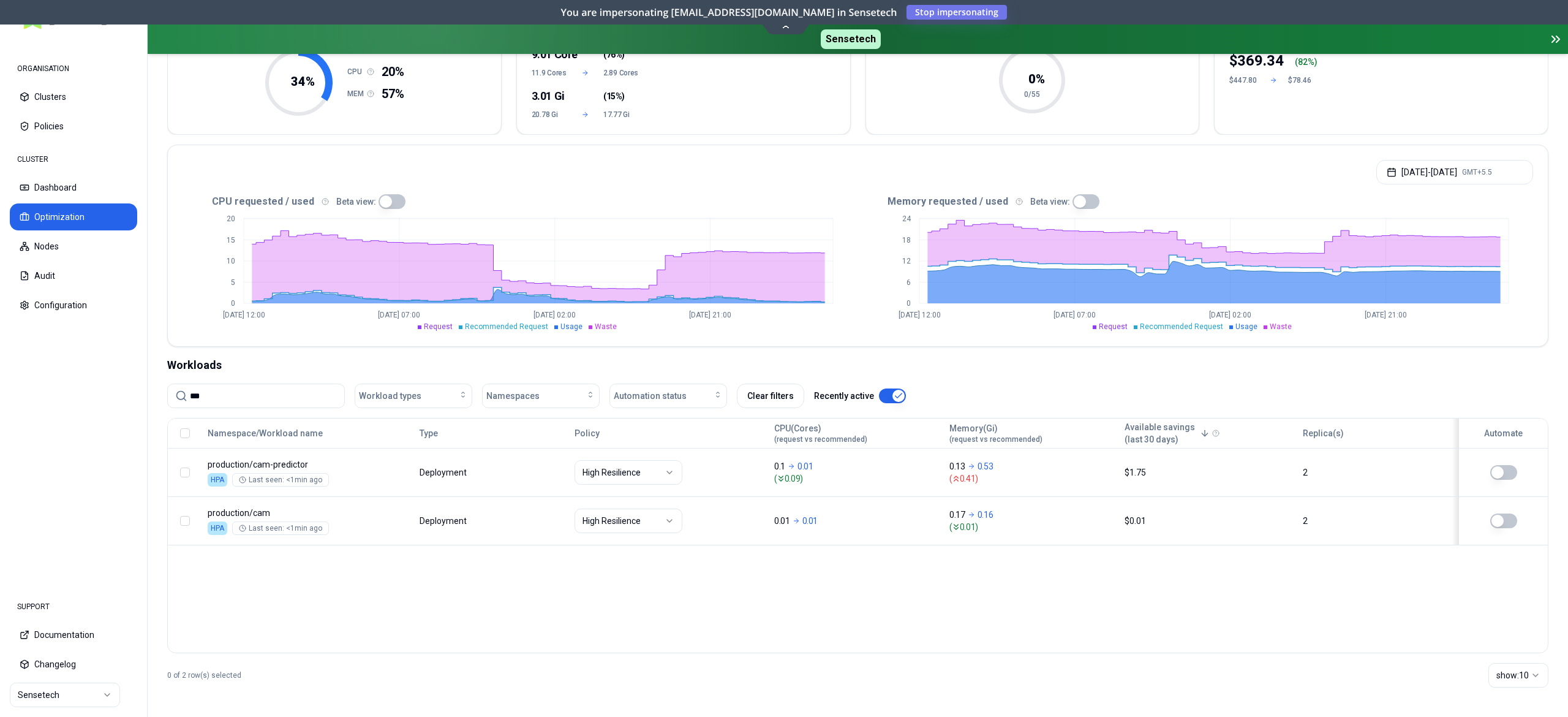
scroll to position [164, 0]
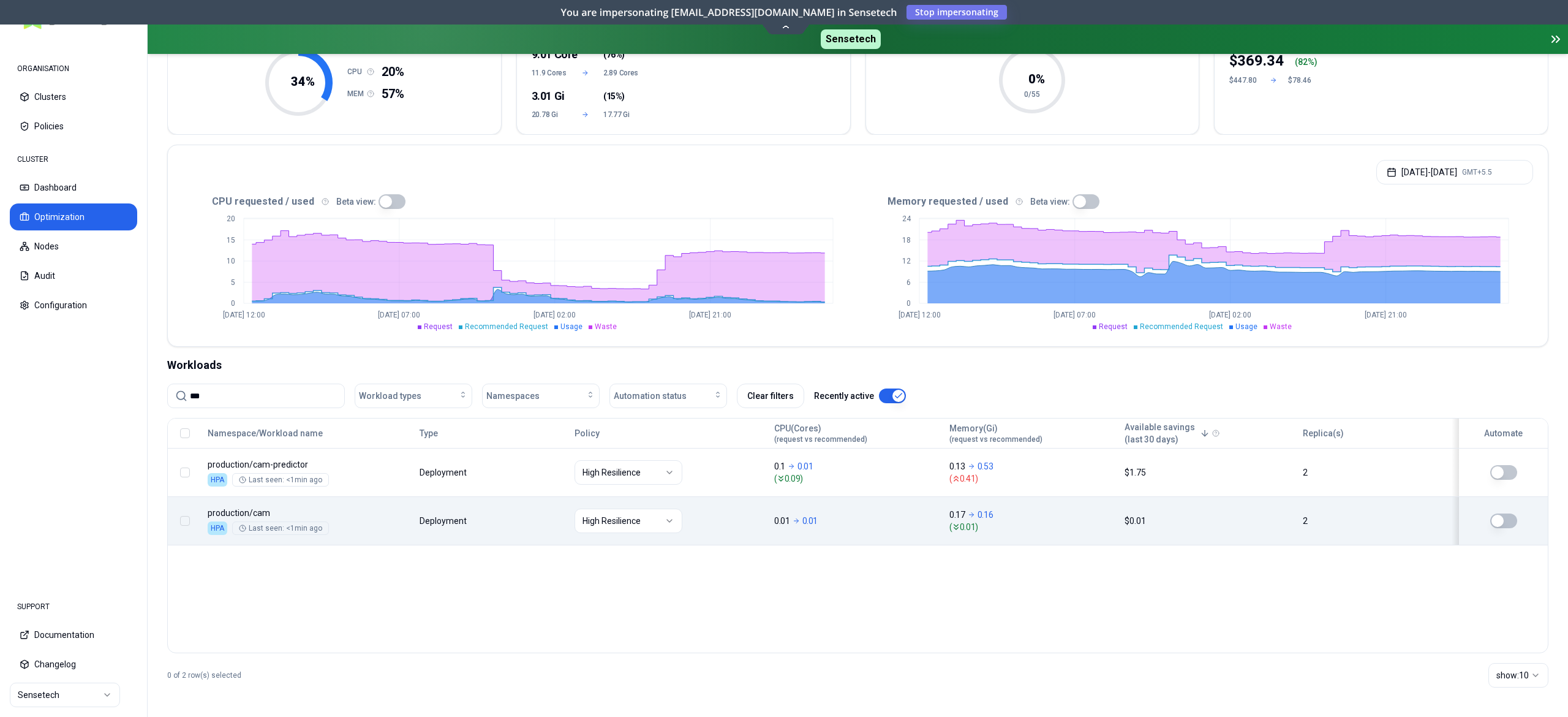
click at [506, 524] on body "ORGANISATION Clusters Policies CLUSTER Dashboard Optimization Nodes Audit Confi…" at bounding box center [784, 358] width 1568 height 717
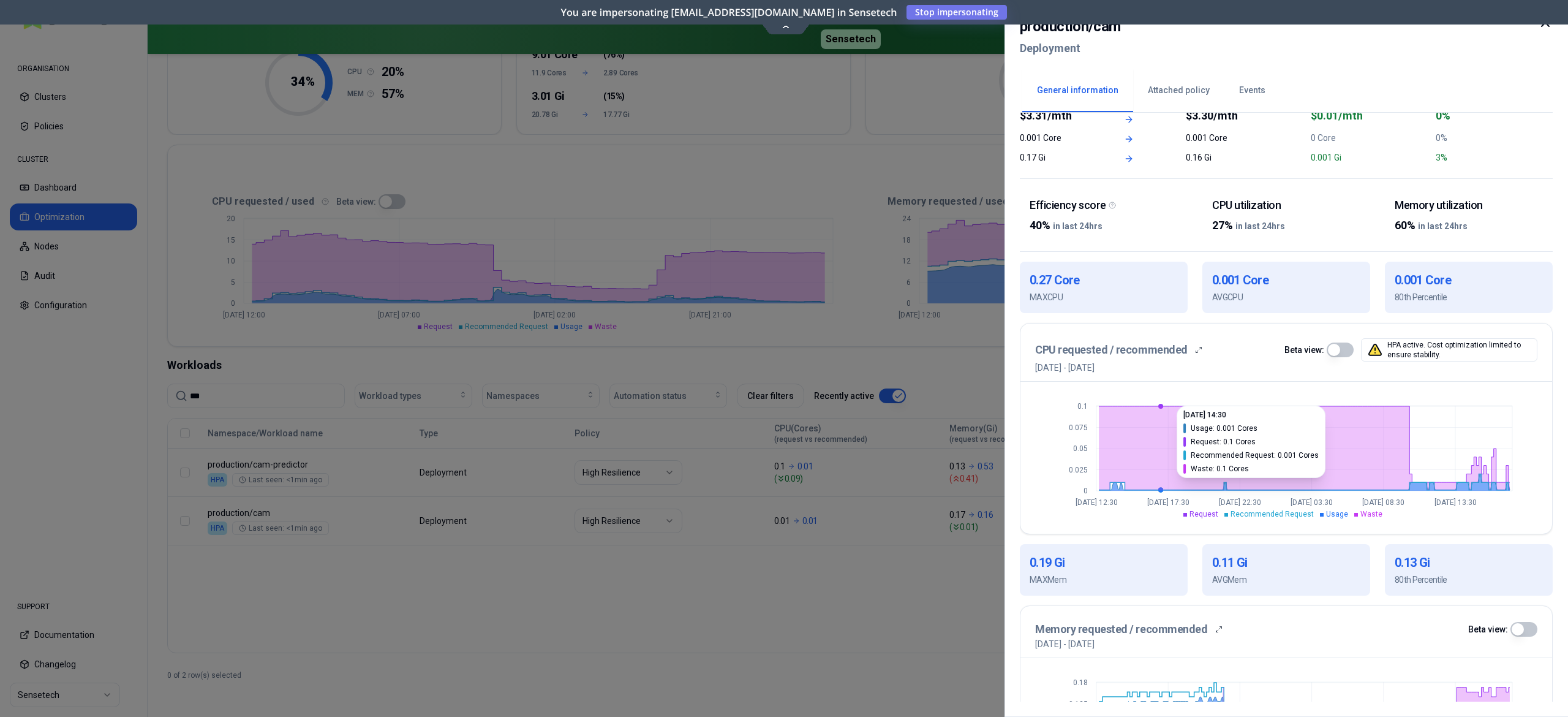
scroll to position [233, 0]
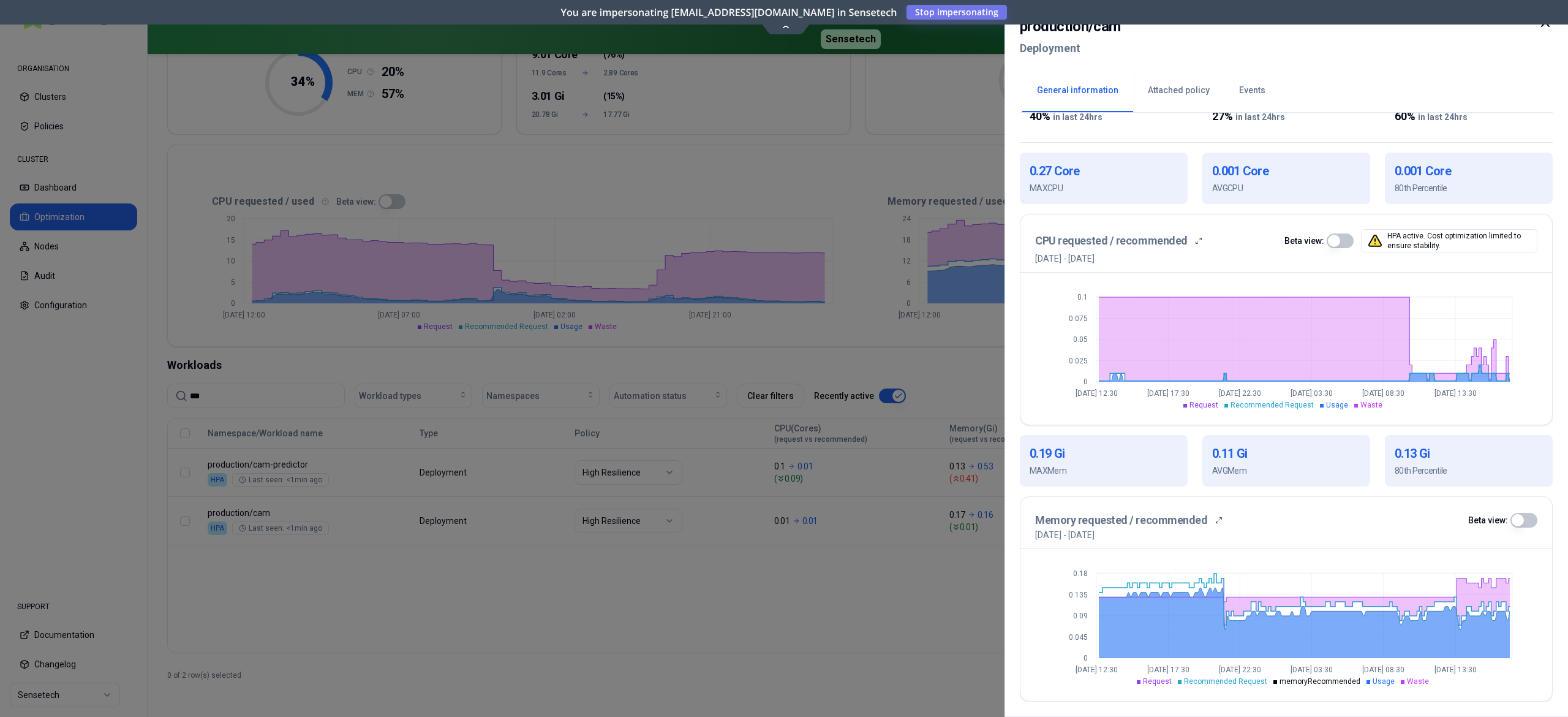
click at [730, 569] on div at bounding box center [784, 358] width 1568 height 717
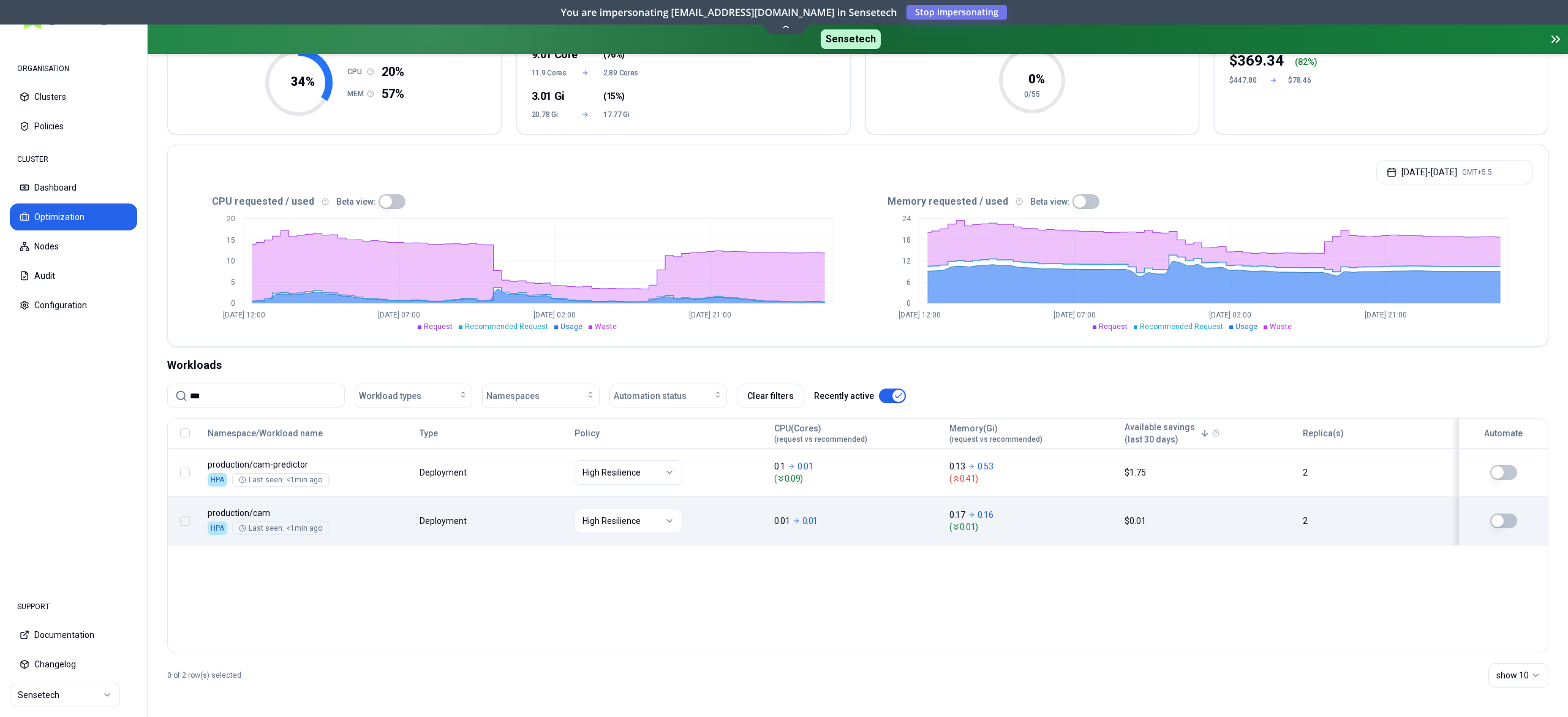
click at [186, 526] on button "button" at bounding box center [184, 520] width 10 height 10
click at [814, 687] on span "De-automate" at bounding box center [818, 688] width 69 height 12
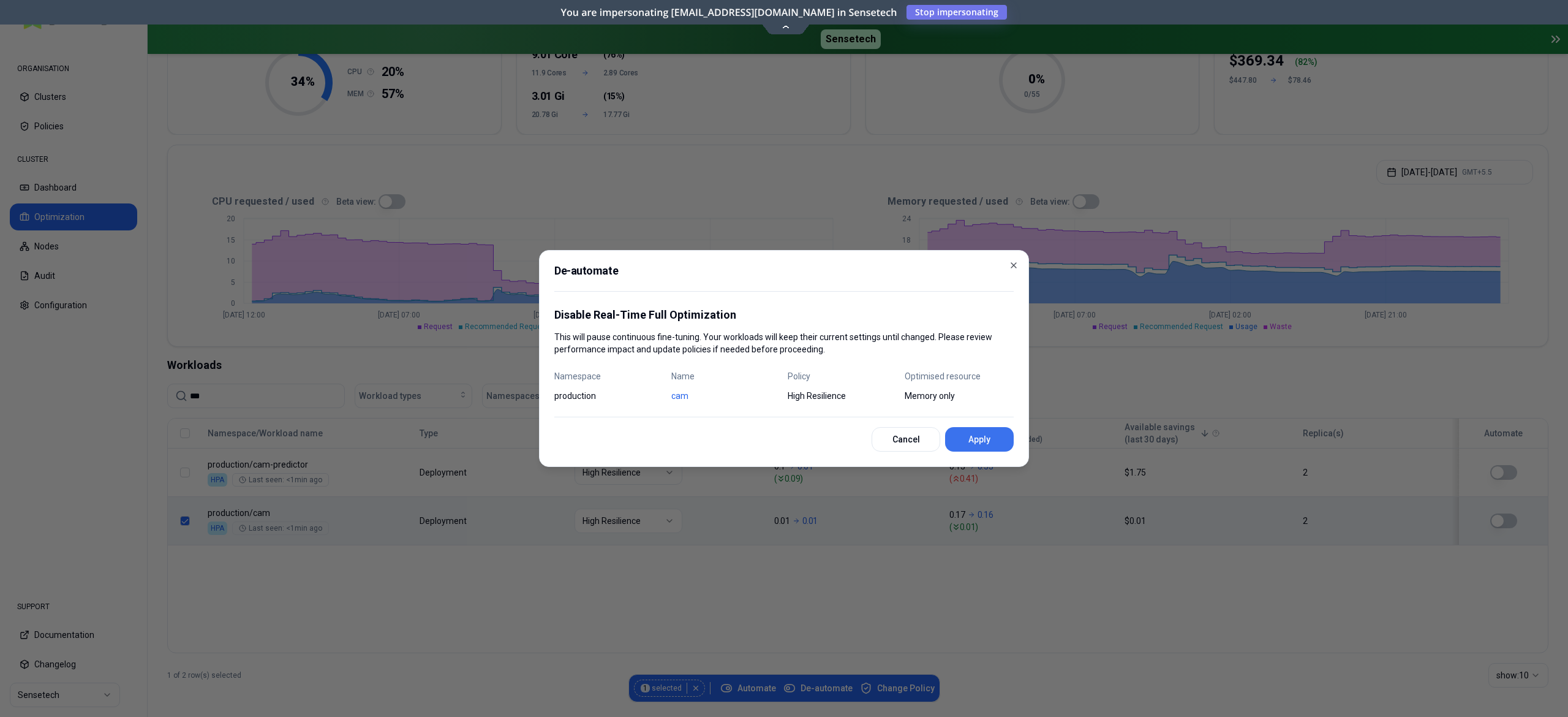
click at [959, 446] on button "Apply" at bounding box center [979, 439] width 68 height 25
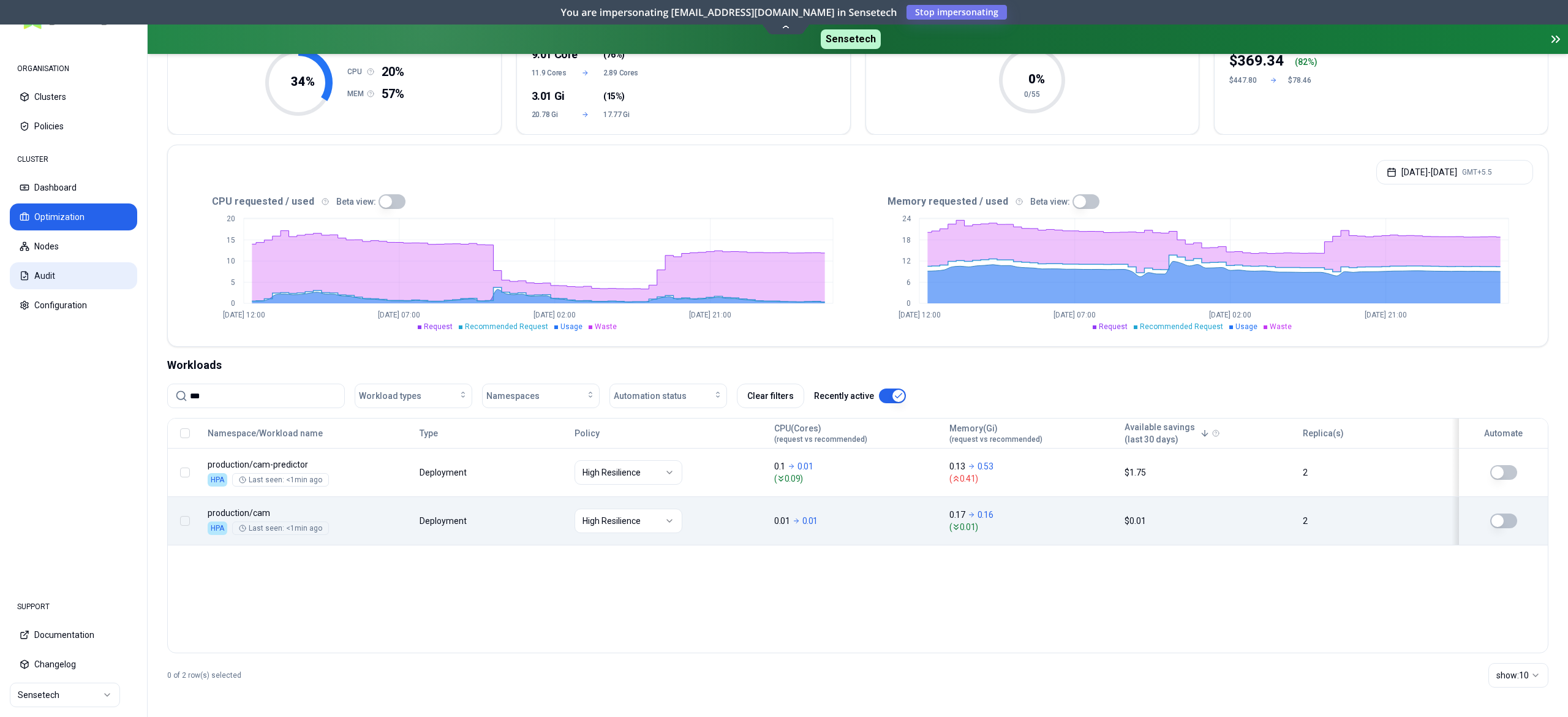
click at [59, 266] on button "Audit" at bounding box center [73, 275] width 127 height 27
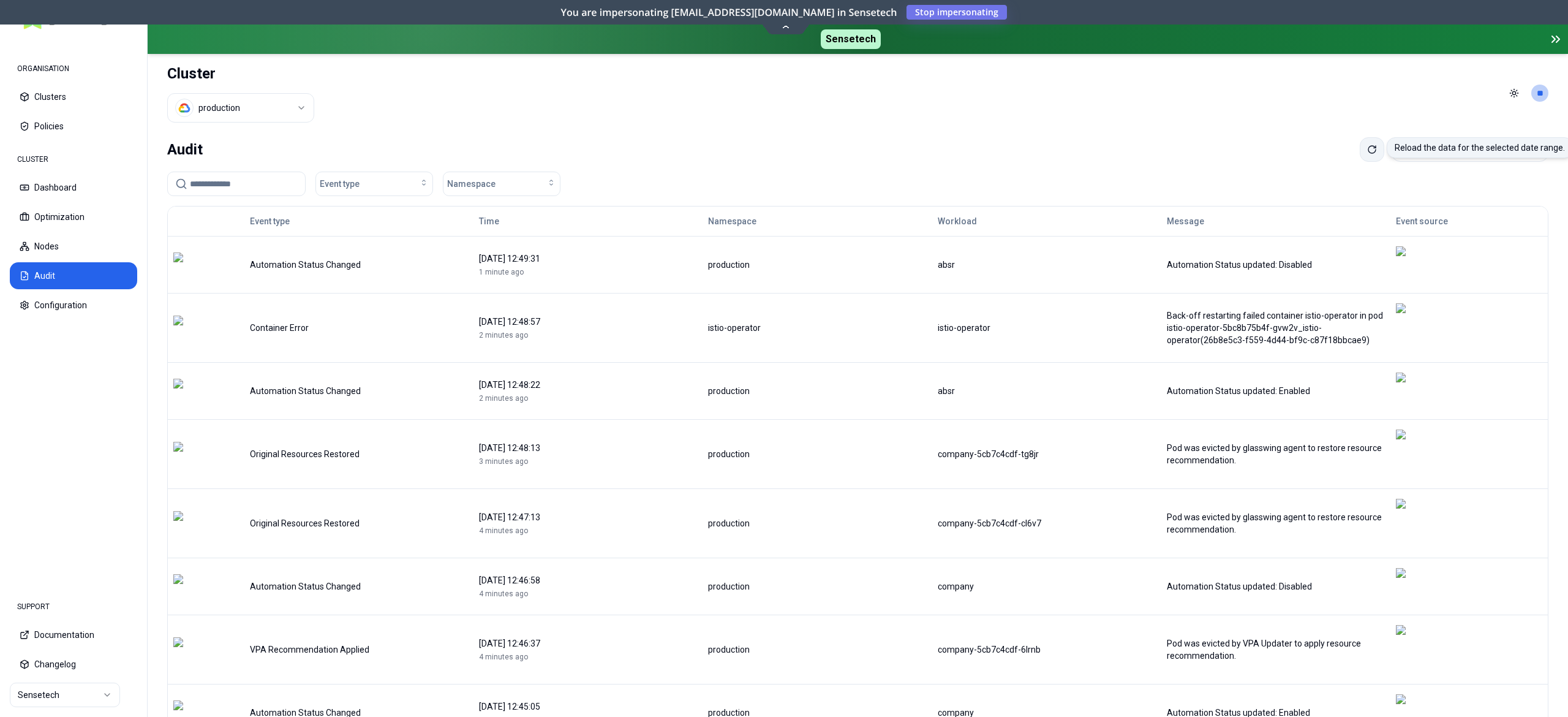
click at [1368, 151] on icon at bounding box center [1372, 149] width 7 height 7
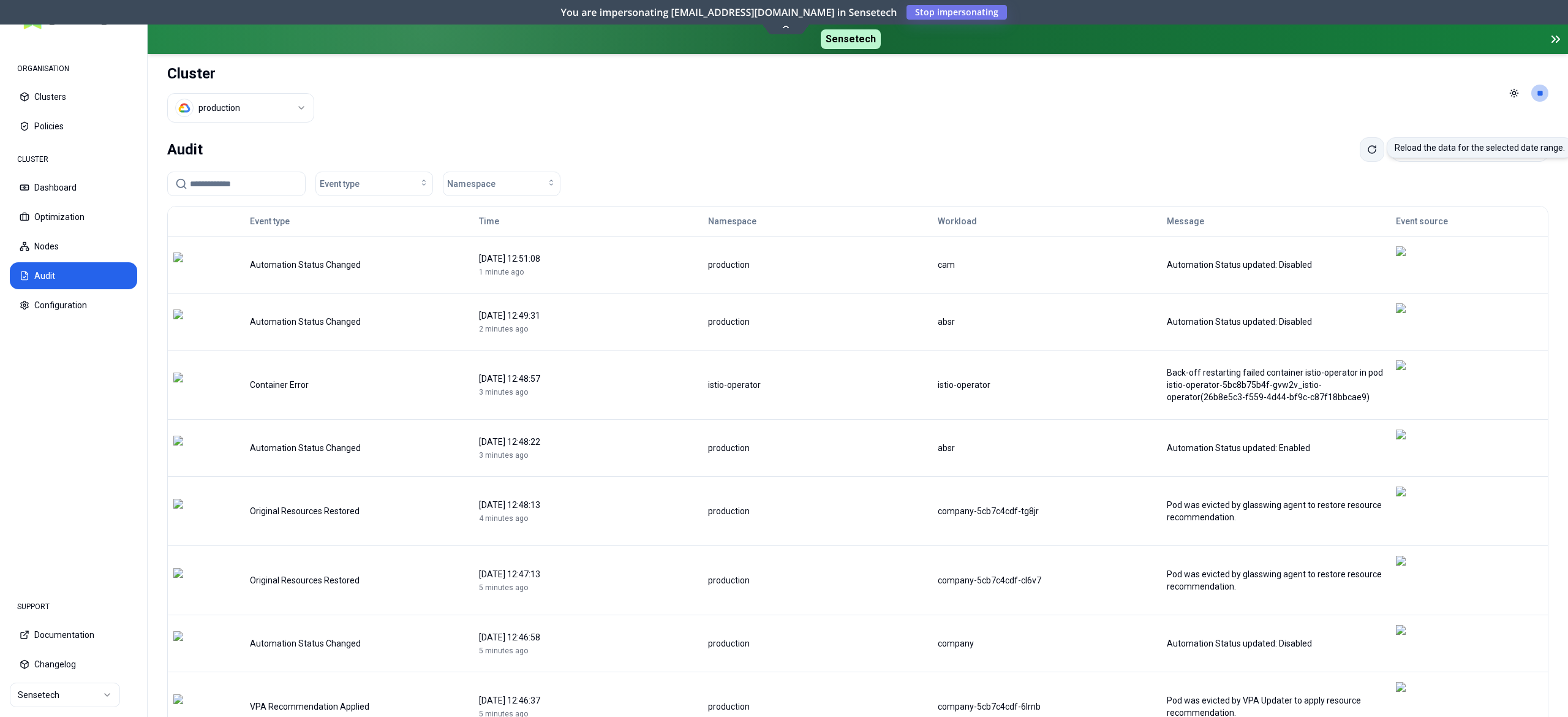
click at [1367, 149] on icon at bounding box center [1372, 149] width 10 height 10
click at [1359, 152] on button at bounding box center [1372, 150] width 25 height 25
click at [258, 184] on input at bounding box center [244, 183] width 108 height 24
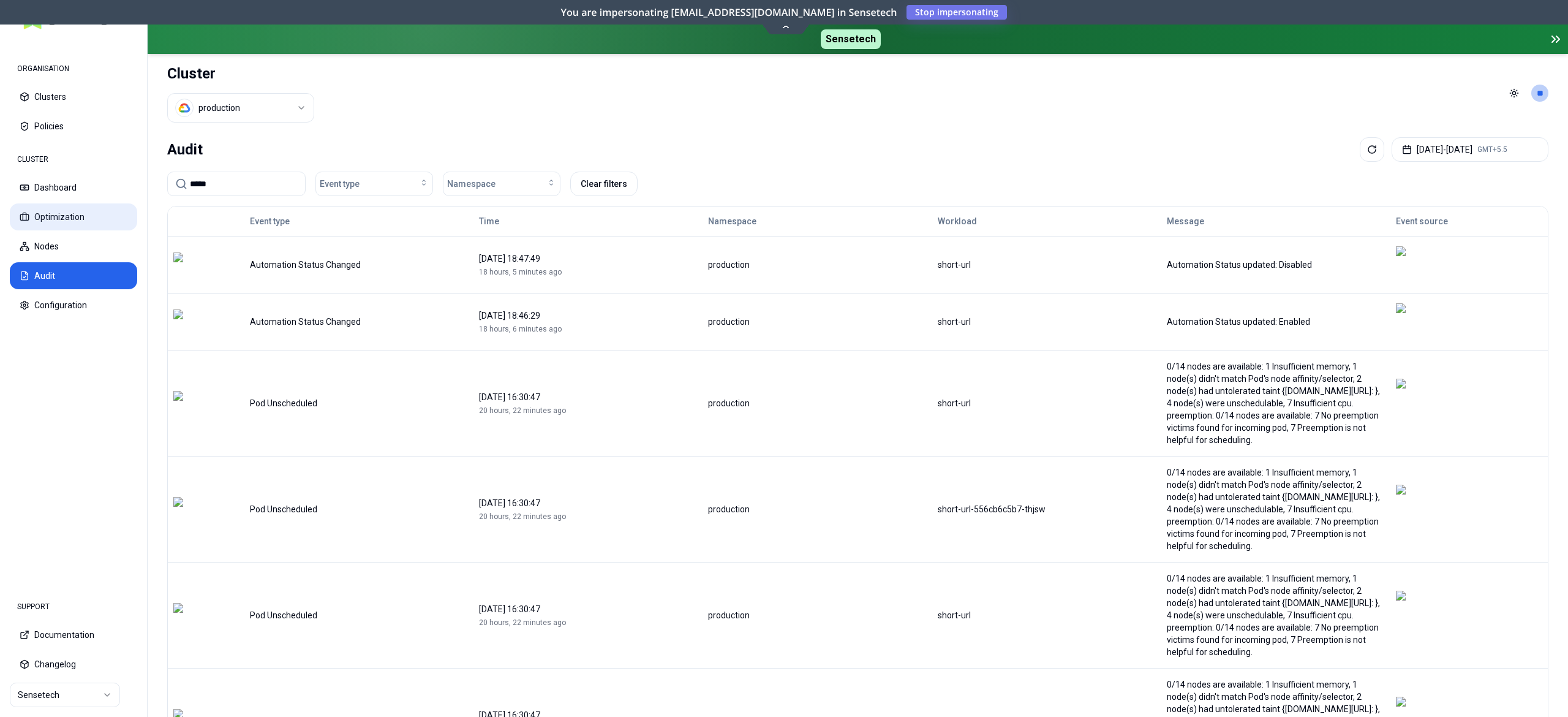
type input "*****"
click at [50, 221] on button "Optimization" at bounding box center [73, 217] width 127 height 27
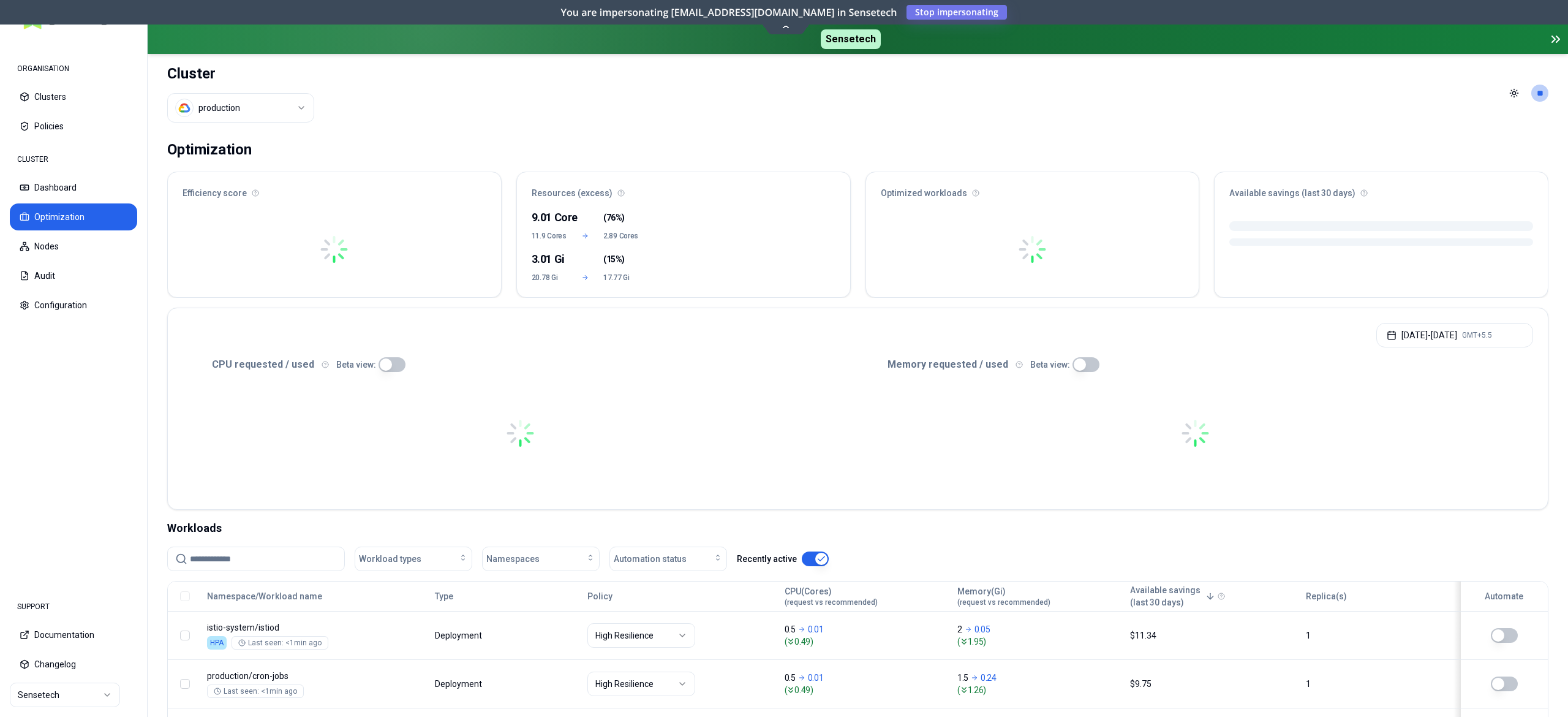
click at [233, 569] on input at bounding box center [264, 558] width 147 height 24
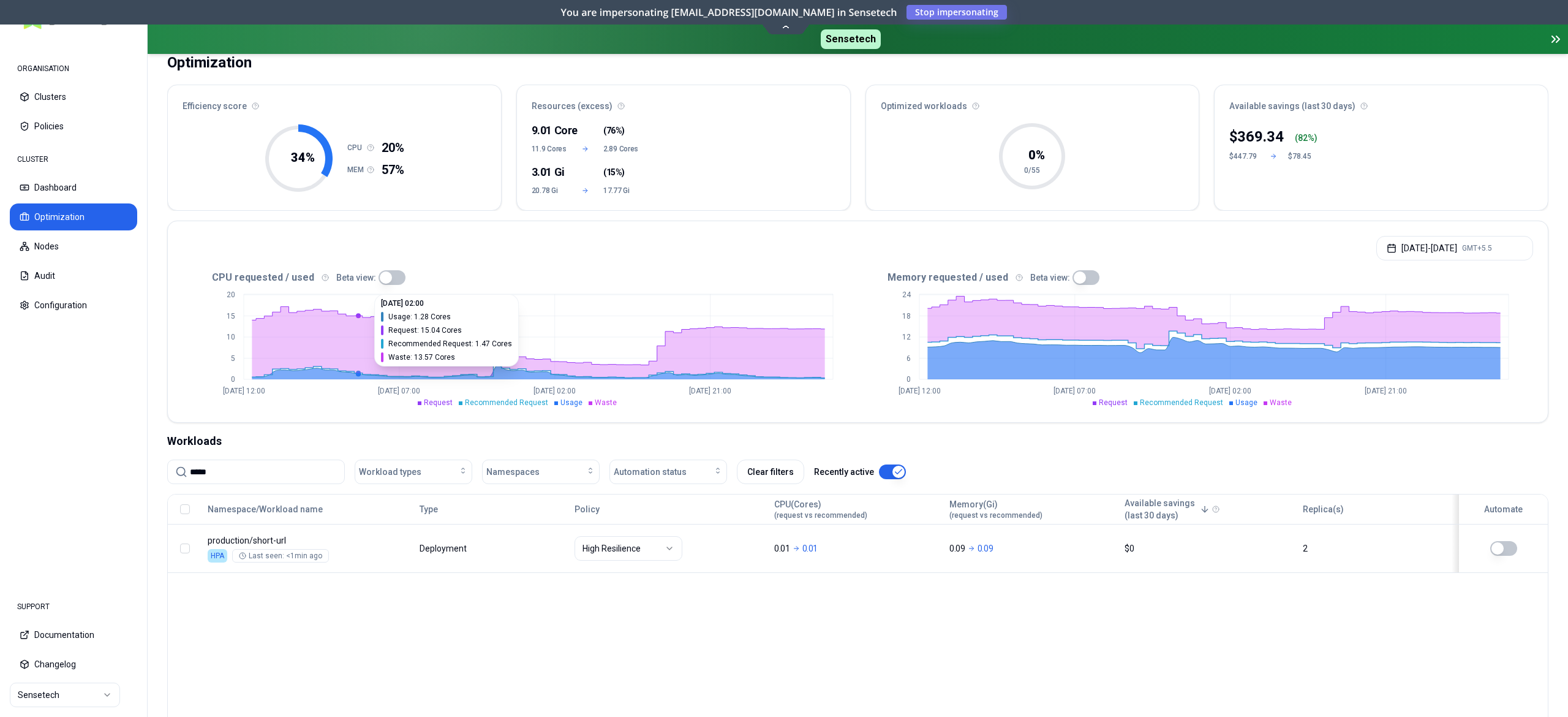
scroll to position [123, 0]
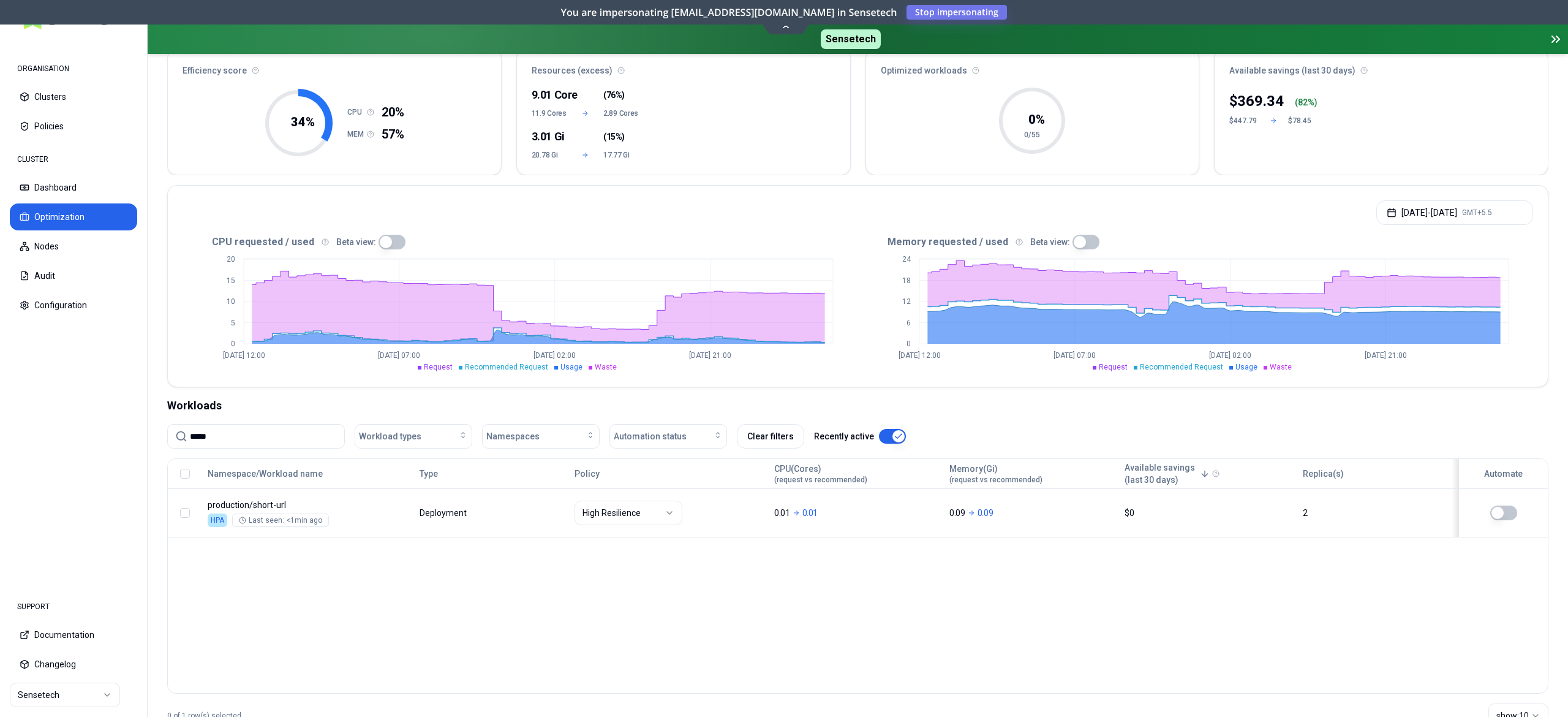
type input "*****"
click at [449, 487] on th "Type" at bounding box center [491, 473] width 154 height 30
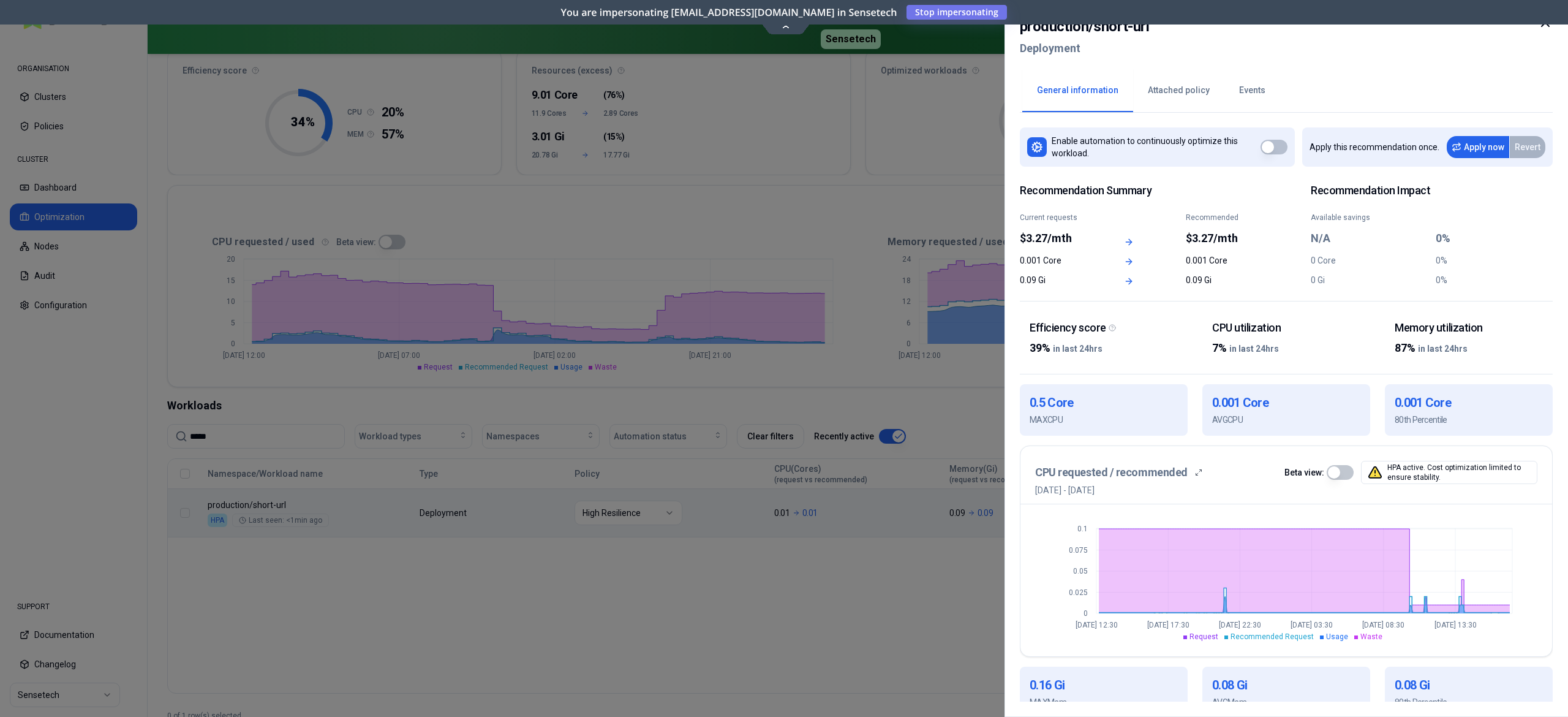
click at [848, 580] on div at bounding box center [784, 358] width 1568 height 717
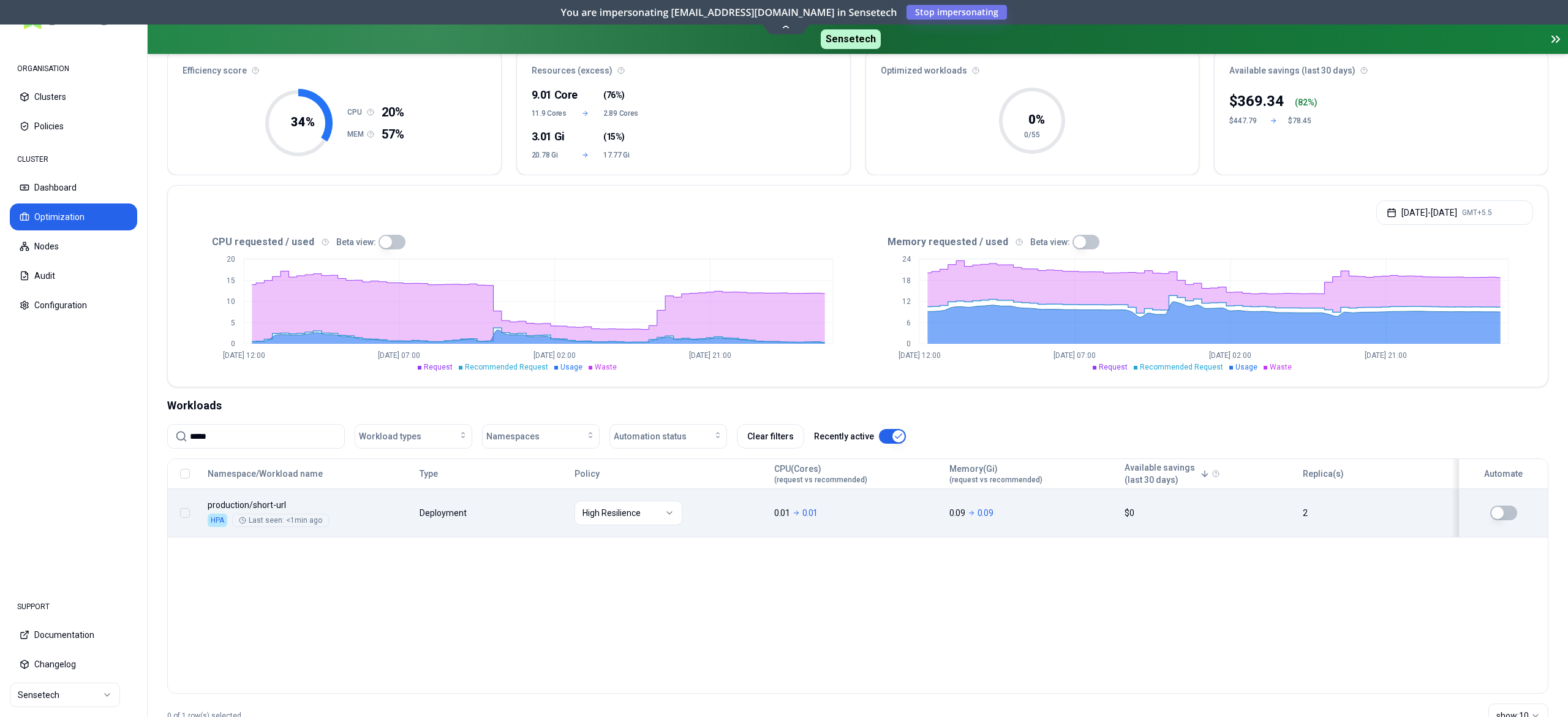
click at [1503, 515] on button "button" at bounding box center [1503, 513] width 27 height 15
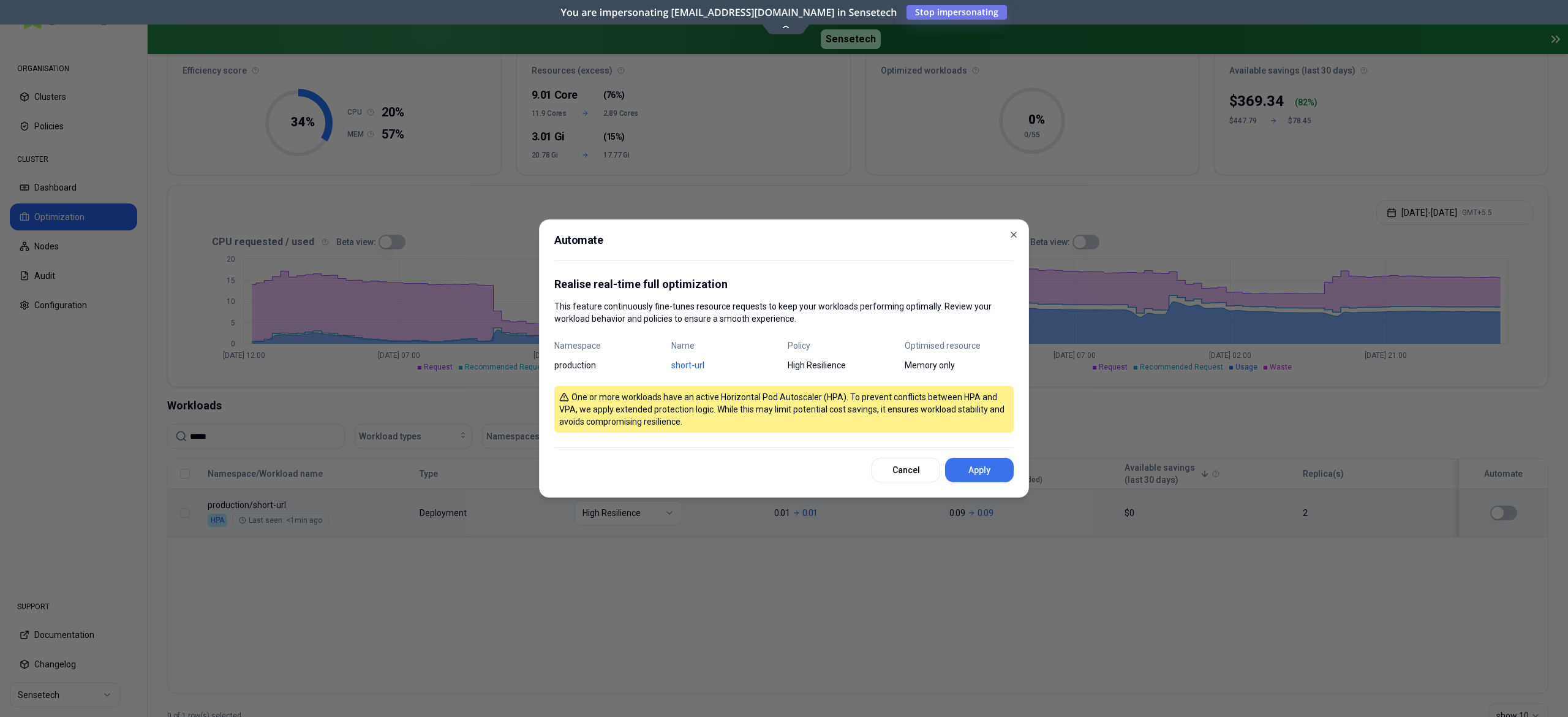
click at [993, 472] on button "Apply" at bounding box center [979, 470] width 68 height 25
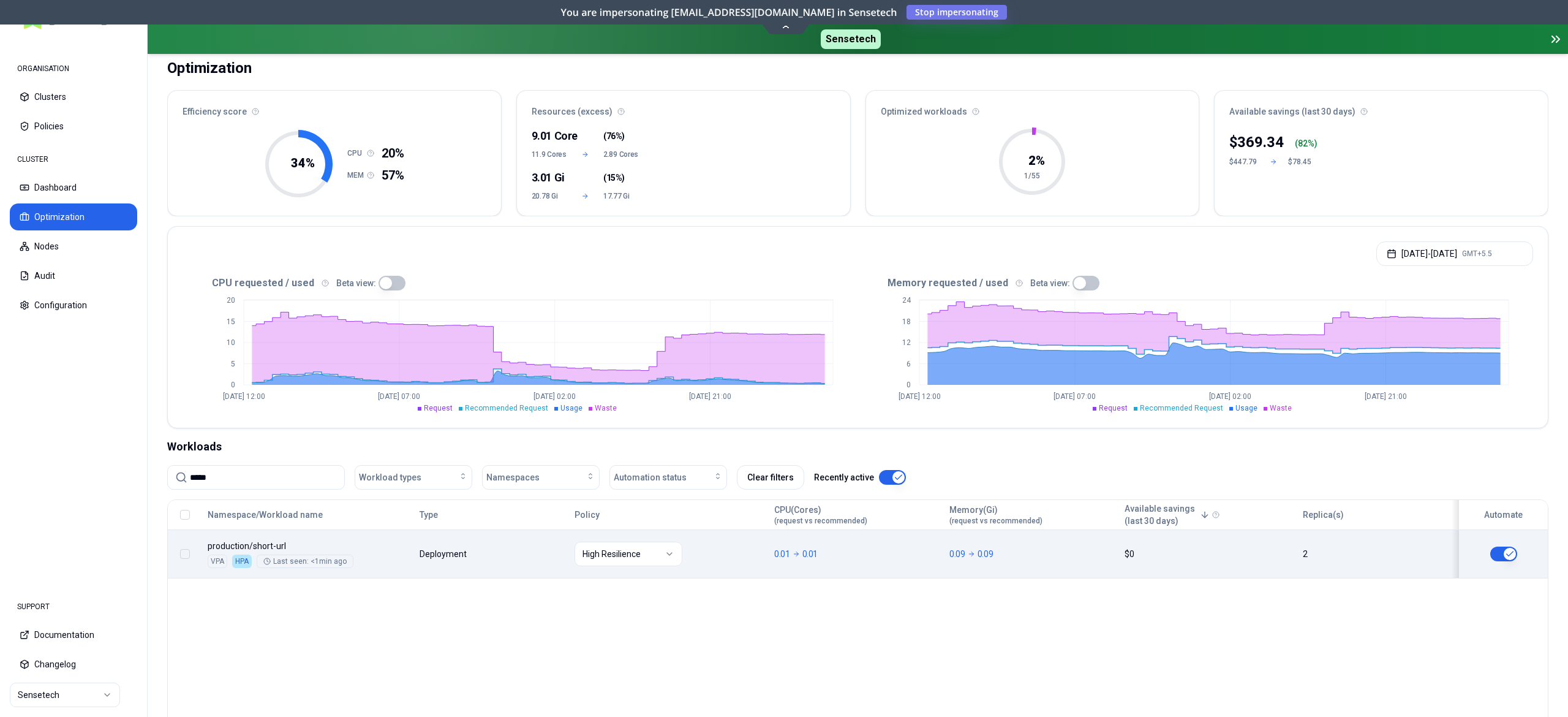
scroll to position [164, 0]
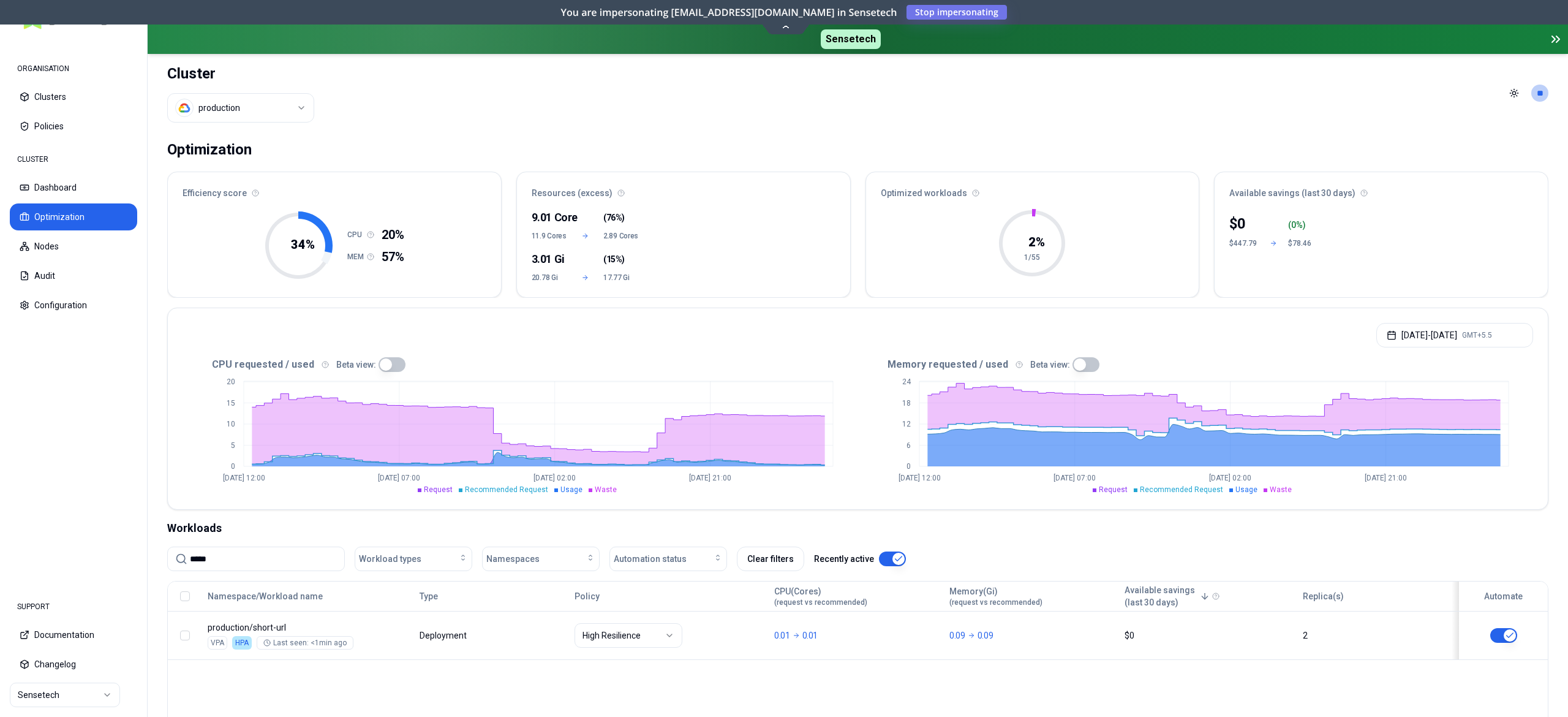
scroll to position [123, 0]
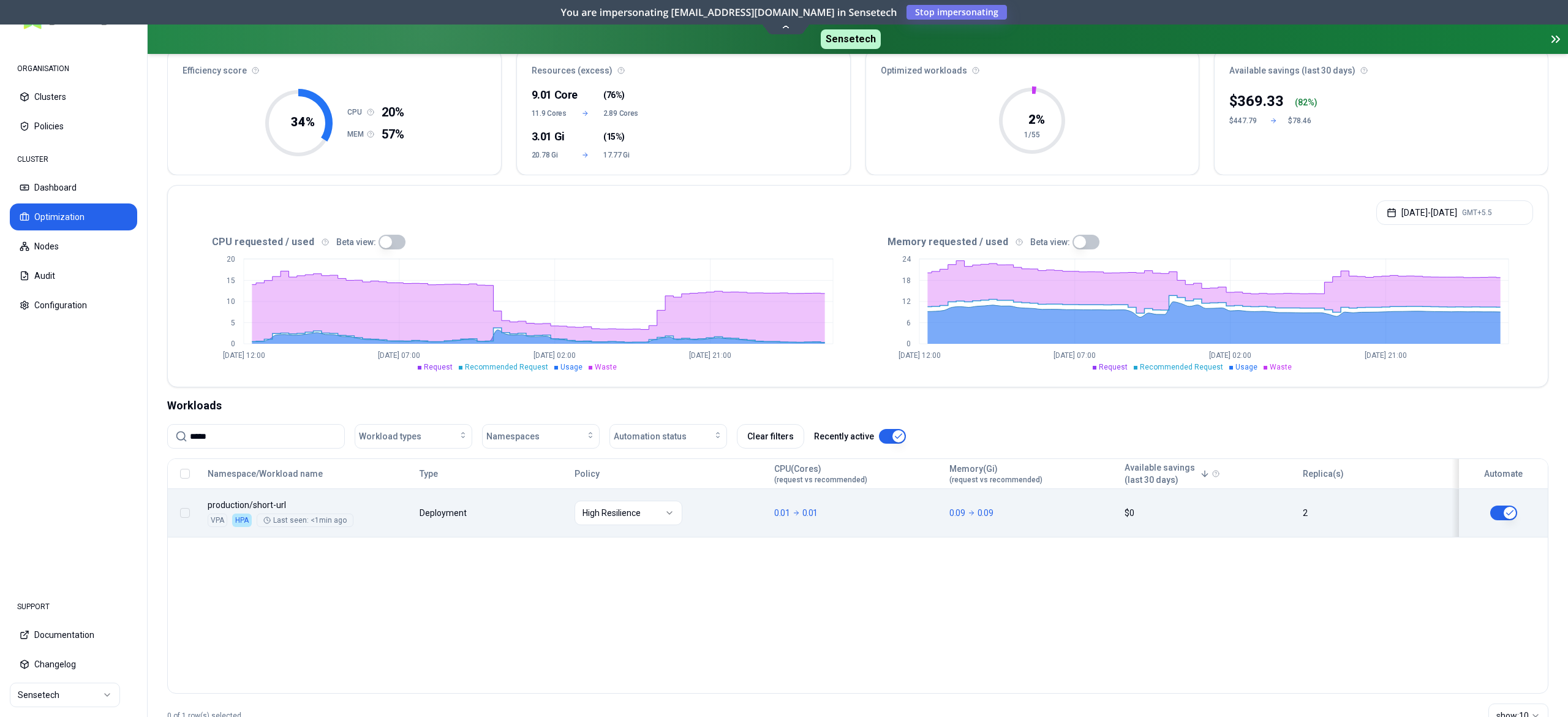
click at [536, 508] on body "ORGANISATION Clusters Policies CLUSTER Dashboard Optimization Nodes Audit Confi…" at bounding box center [784, 358] width 1568 height 717
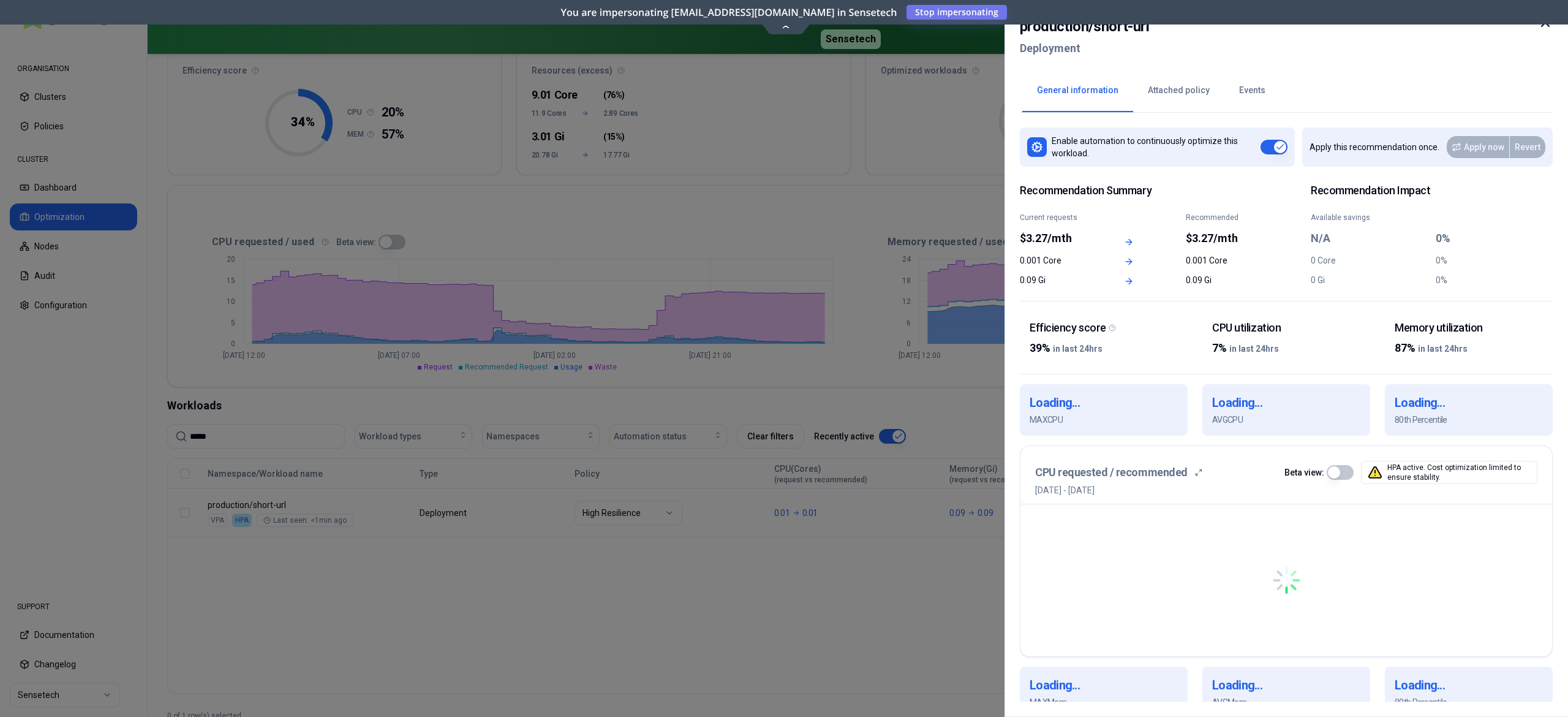
click at [219, 335] on div at bounding box center [784, 358] width 1568 height 717
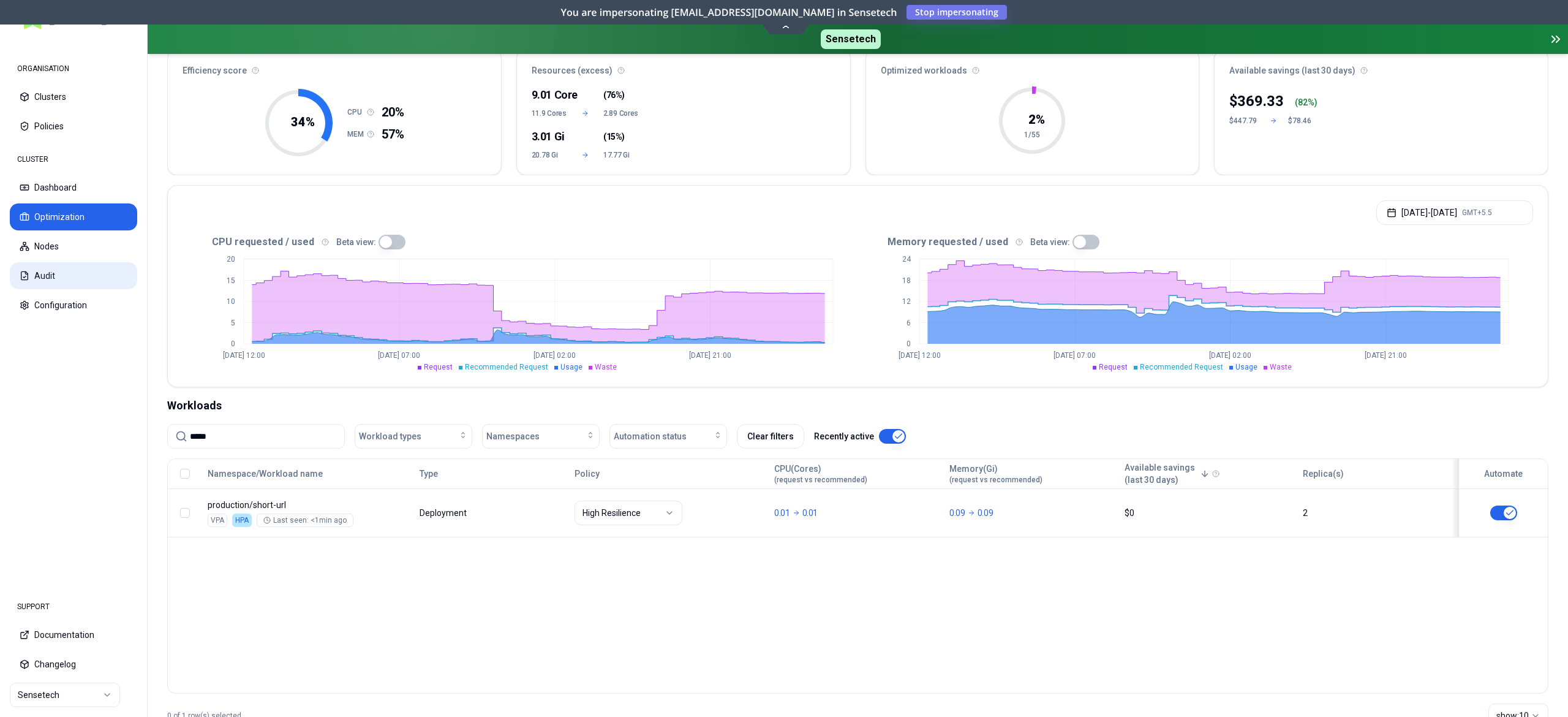
click at [49, 280] on button "Audit" at bounding box center [73, 275] width 127 height 27
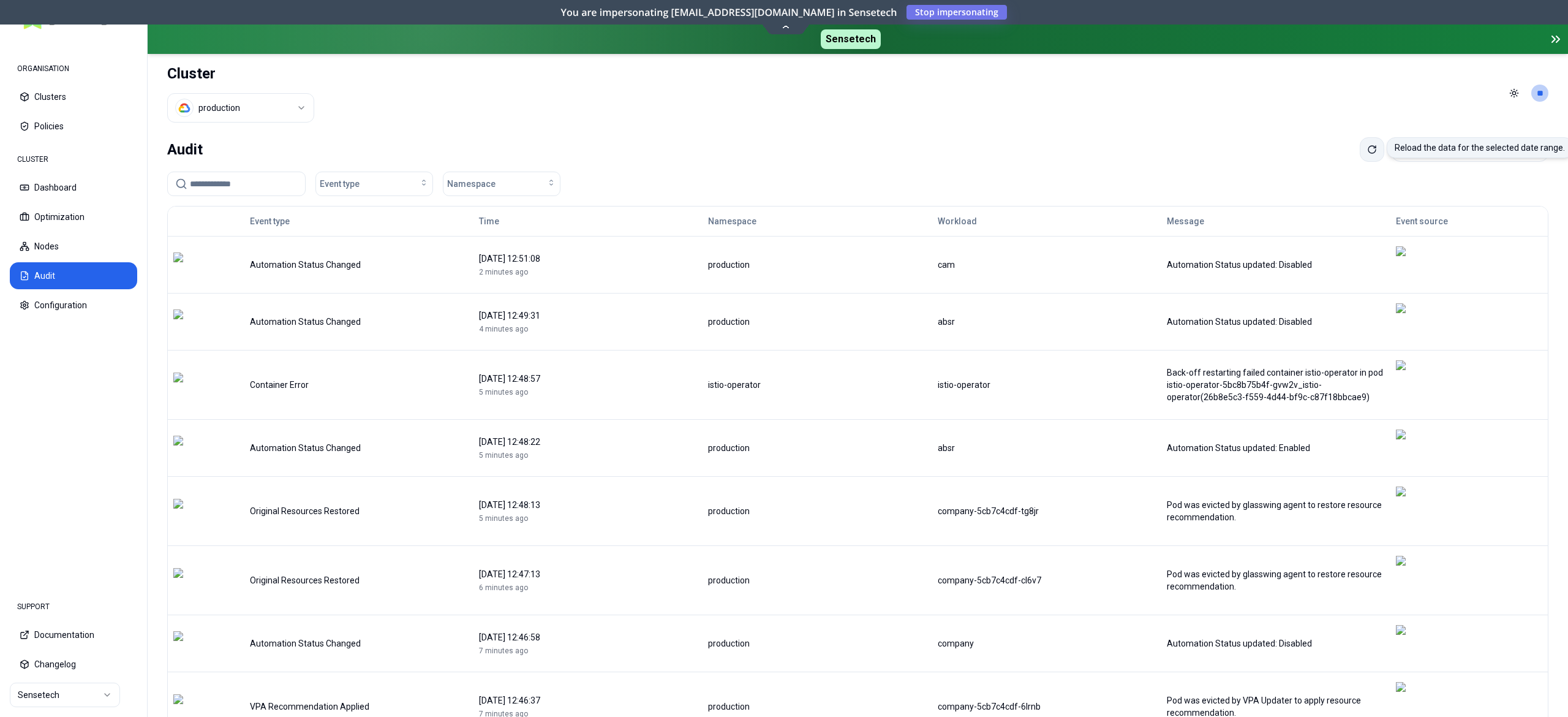
click at [1359, 156] on button at bounding box center [1372, 150] width 25 height 25
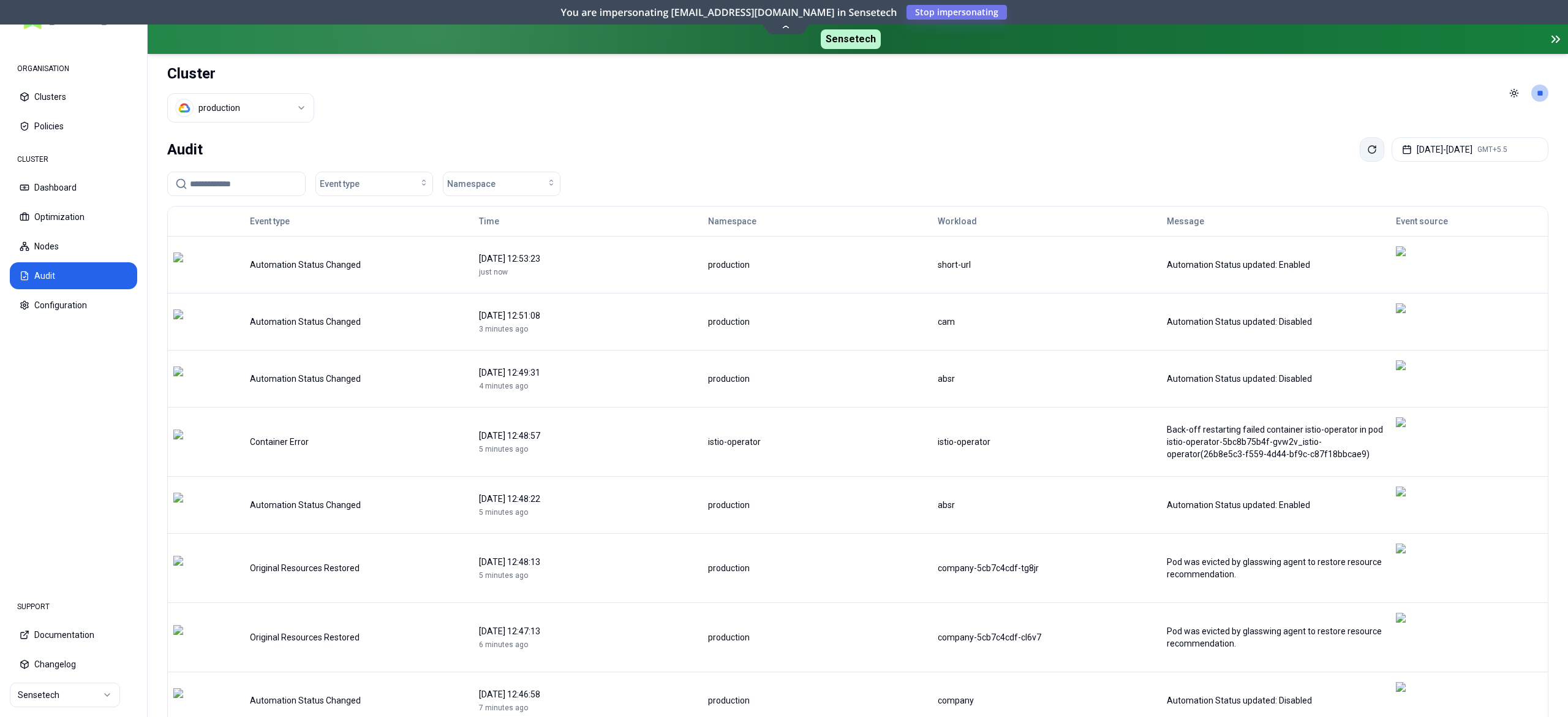
click at [1367, 151] on icon at bounding box center [1372, 149] width 10 height 10
click at [76, 217] on button "Optimization" at bounding box center [73, 217] width 127 height 27
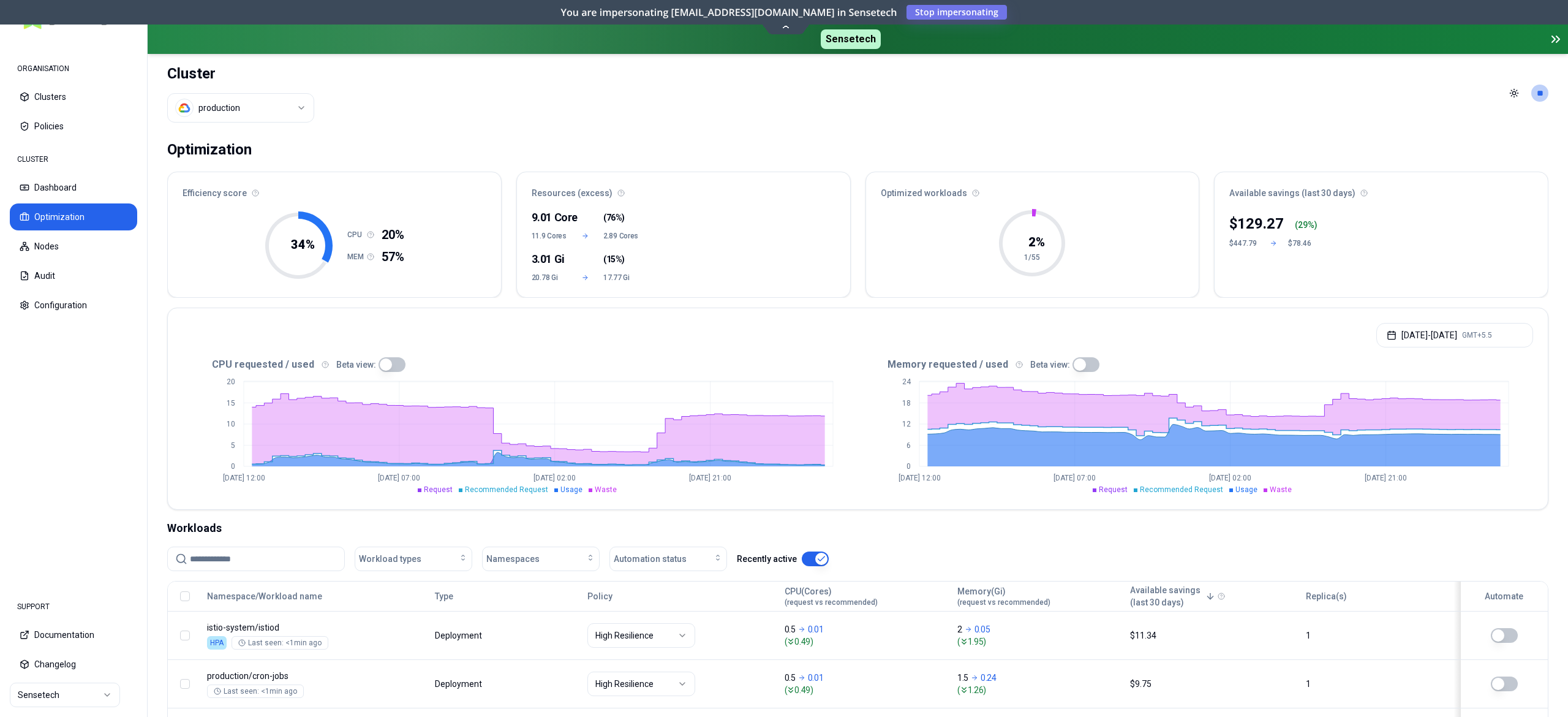
click at [247, 558] on input at bounding box center [264, 558] width 147 height 24
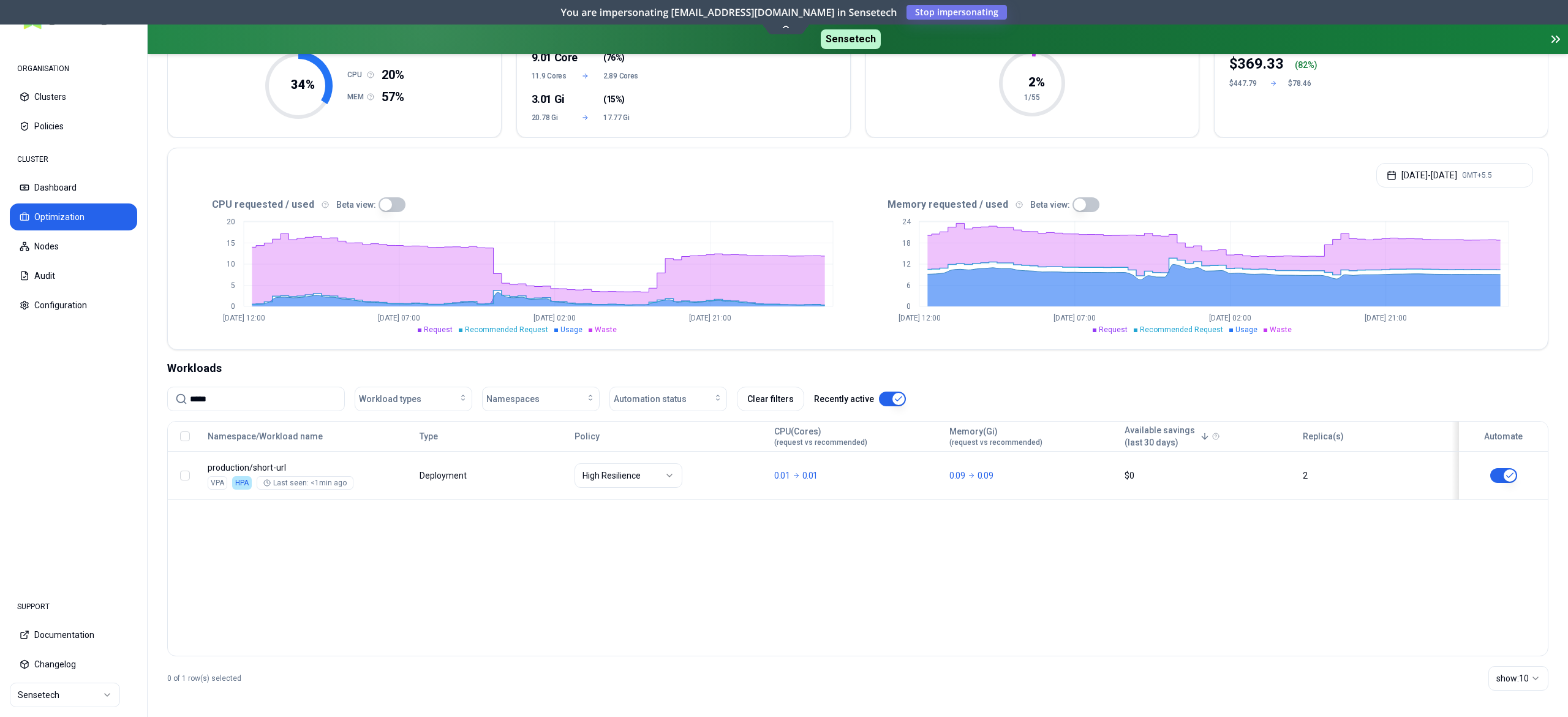
scroll to position [164, 0]
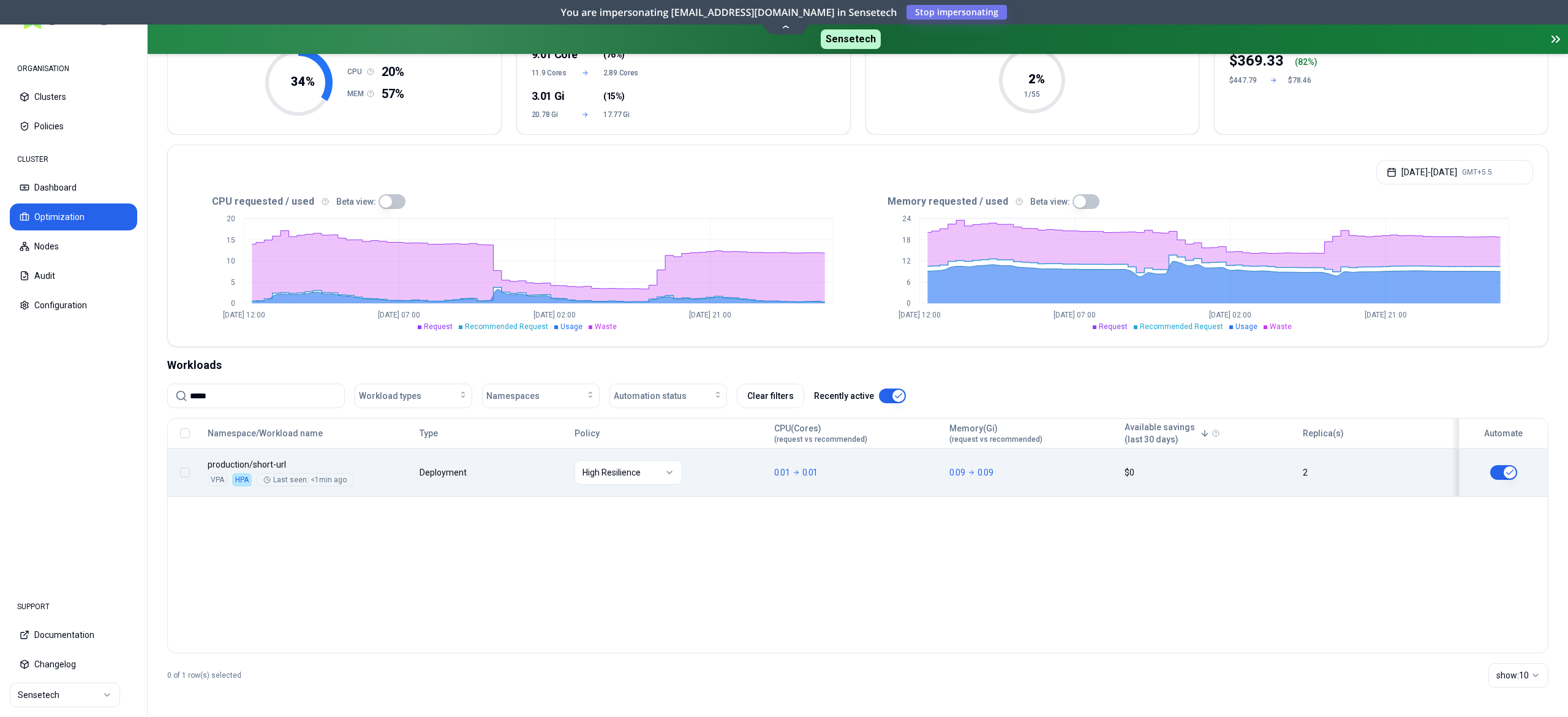
type input "*****"
click at [1498, 468] on button "button" at bounding box center [1503, 472] width 27 height 15
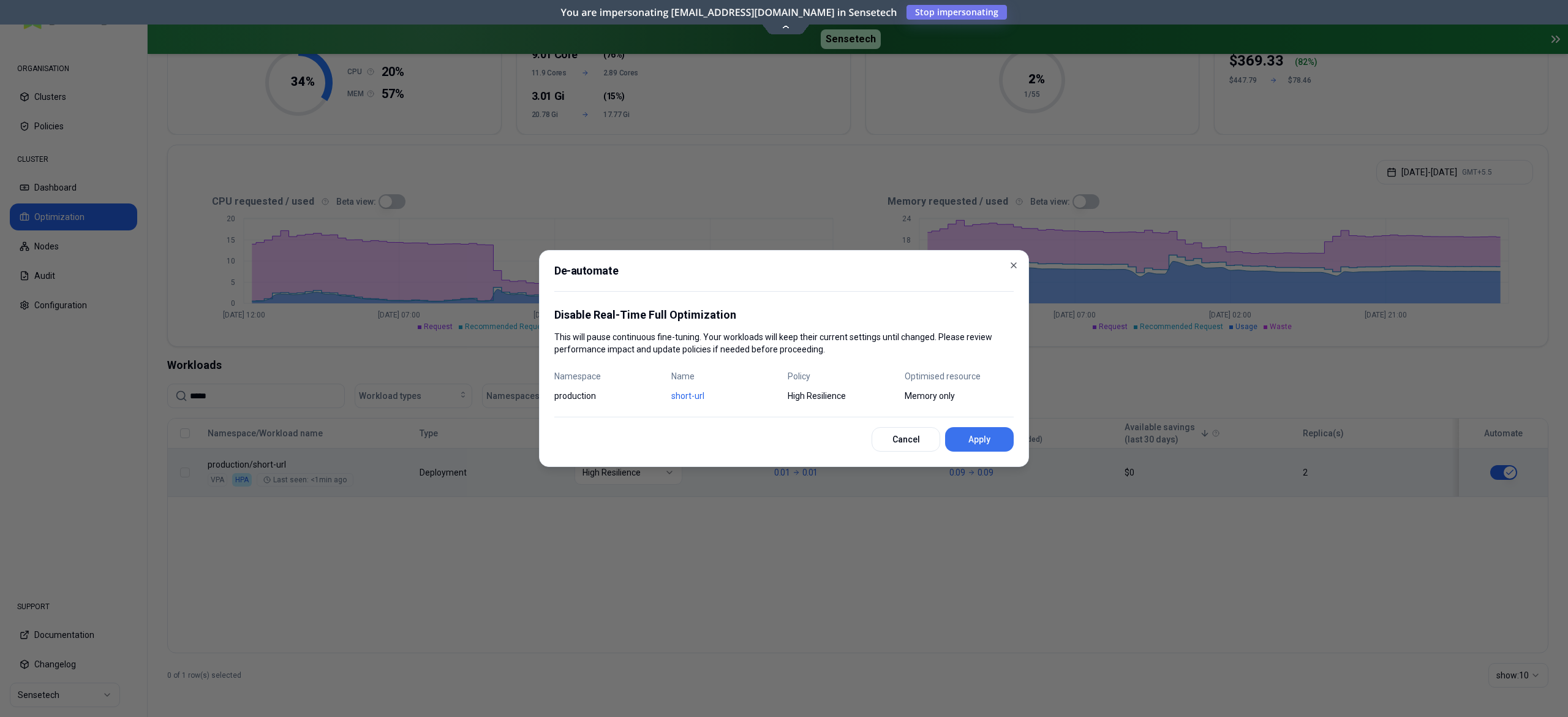
click at [971, 448] on button "Apply" at bounding box center [979, 439] width 68 height 25
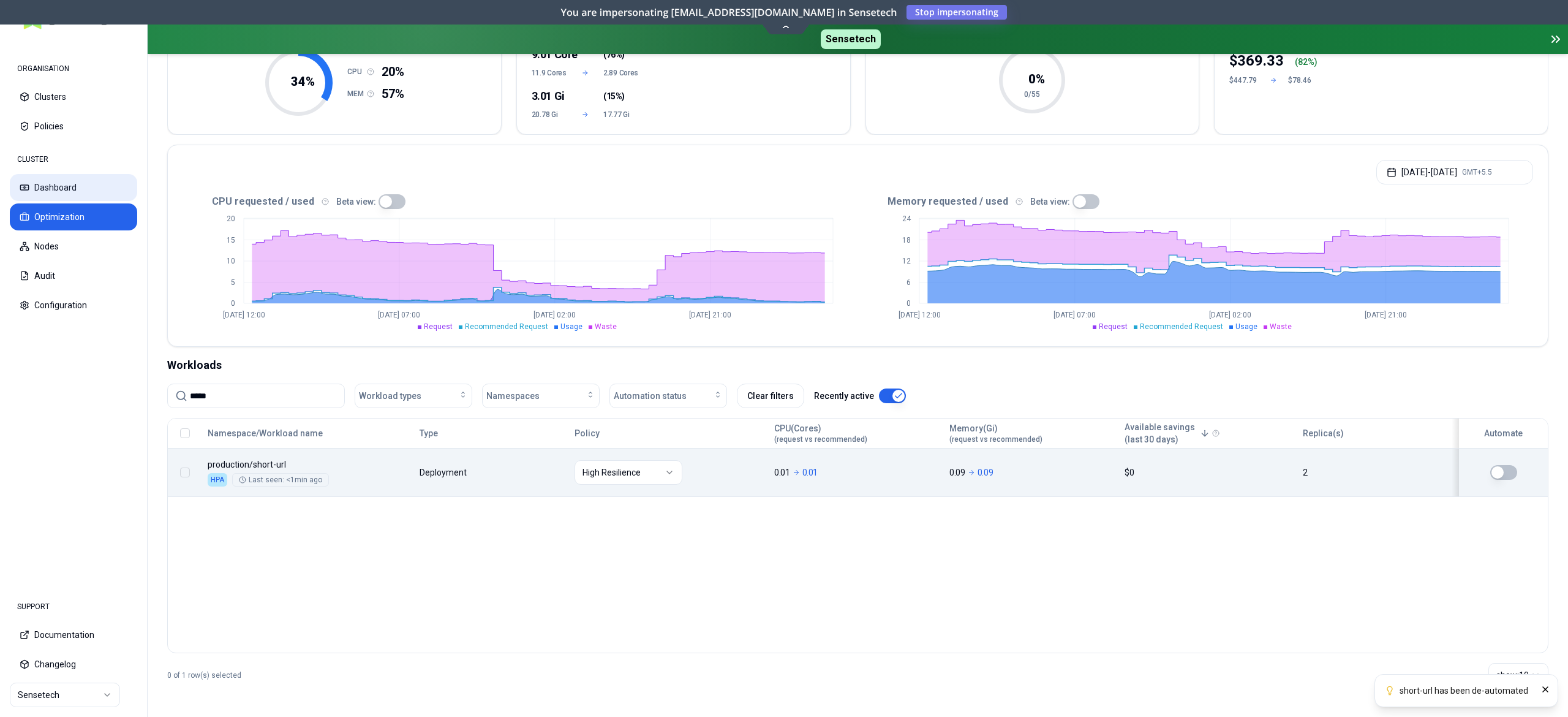
click at [79, 195] on button "Dashboard" at bounding box center [73, 187] width 127 height 27
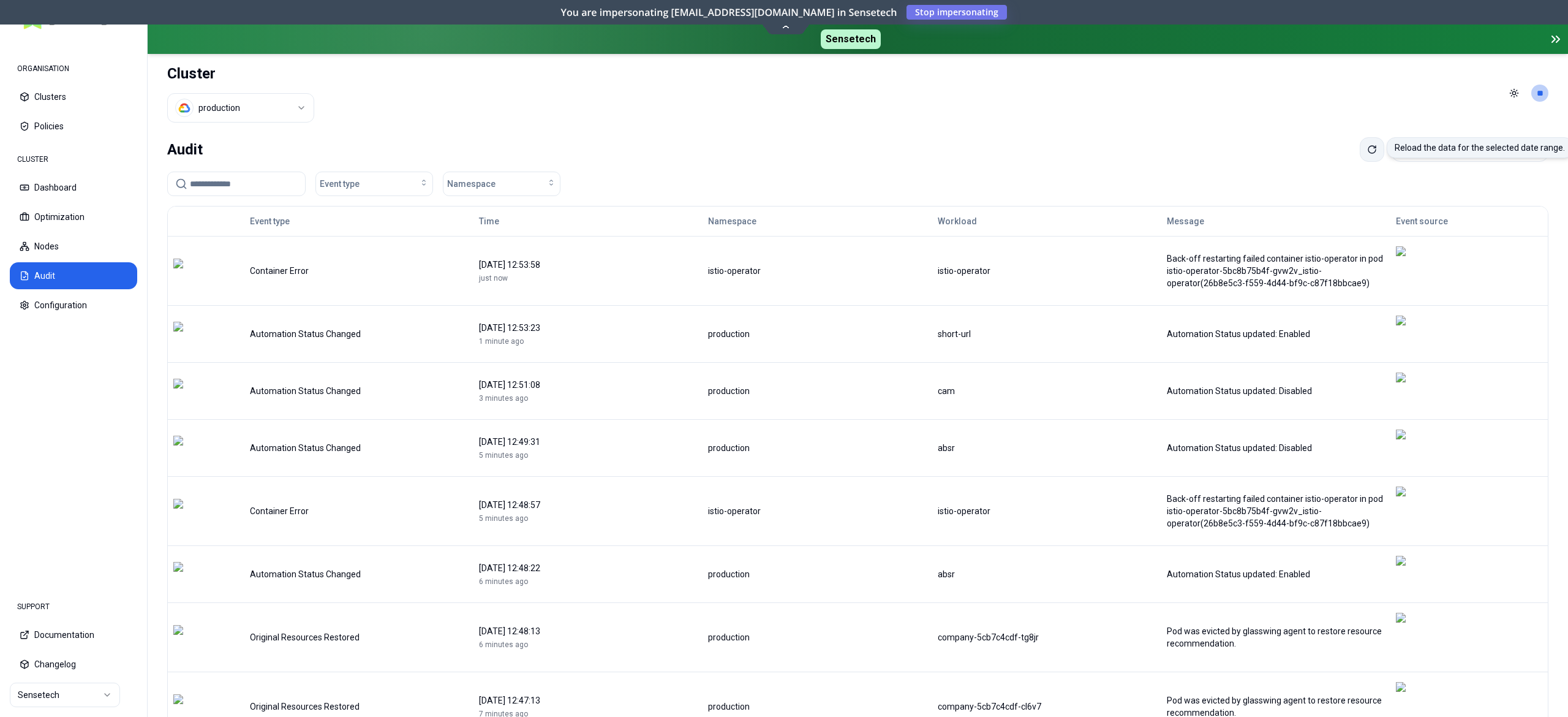
click at [1367, 145] on icon at bounding box center [1372, 149] width 10 height 10
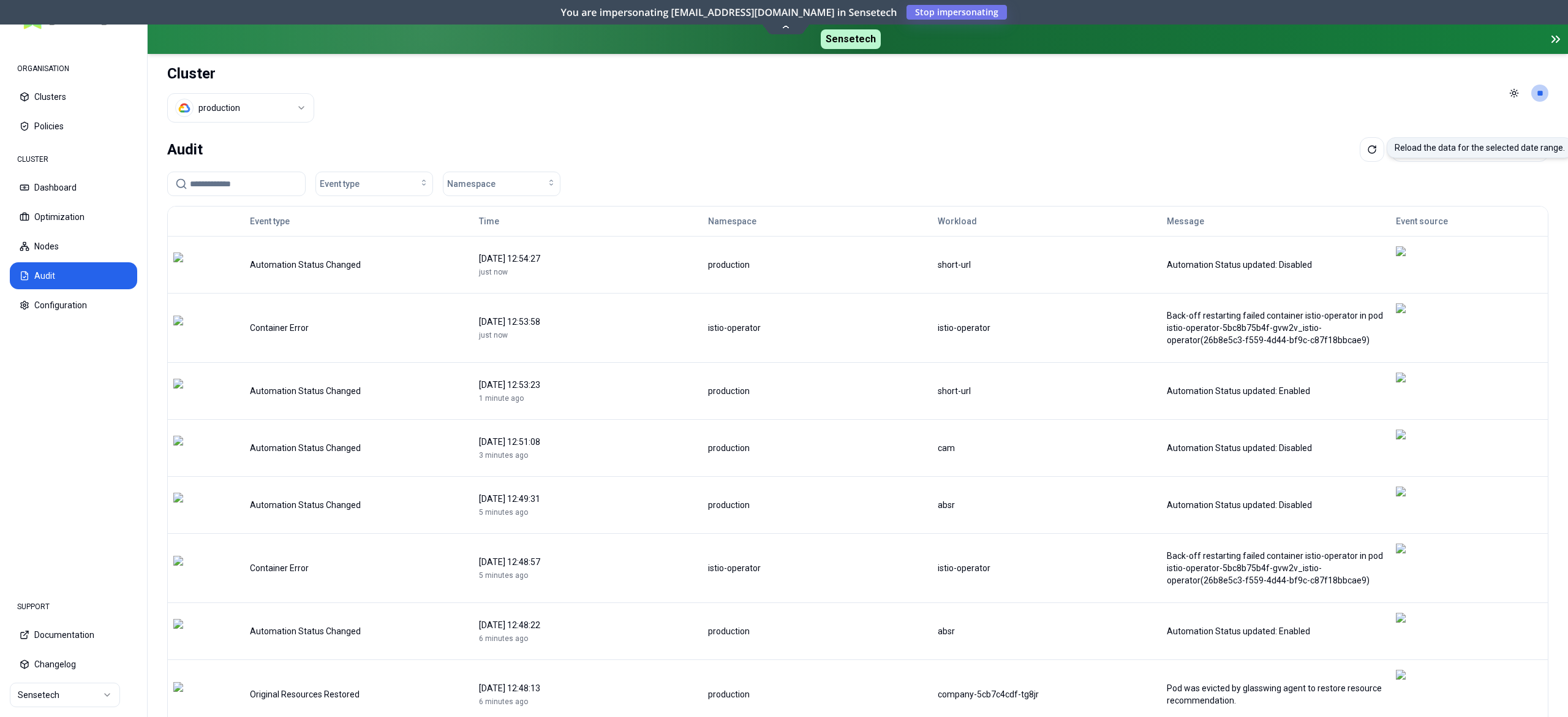
click at [192, 185] on input at bounding box center [244, 183] width 108 height 24
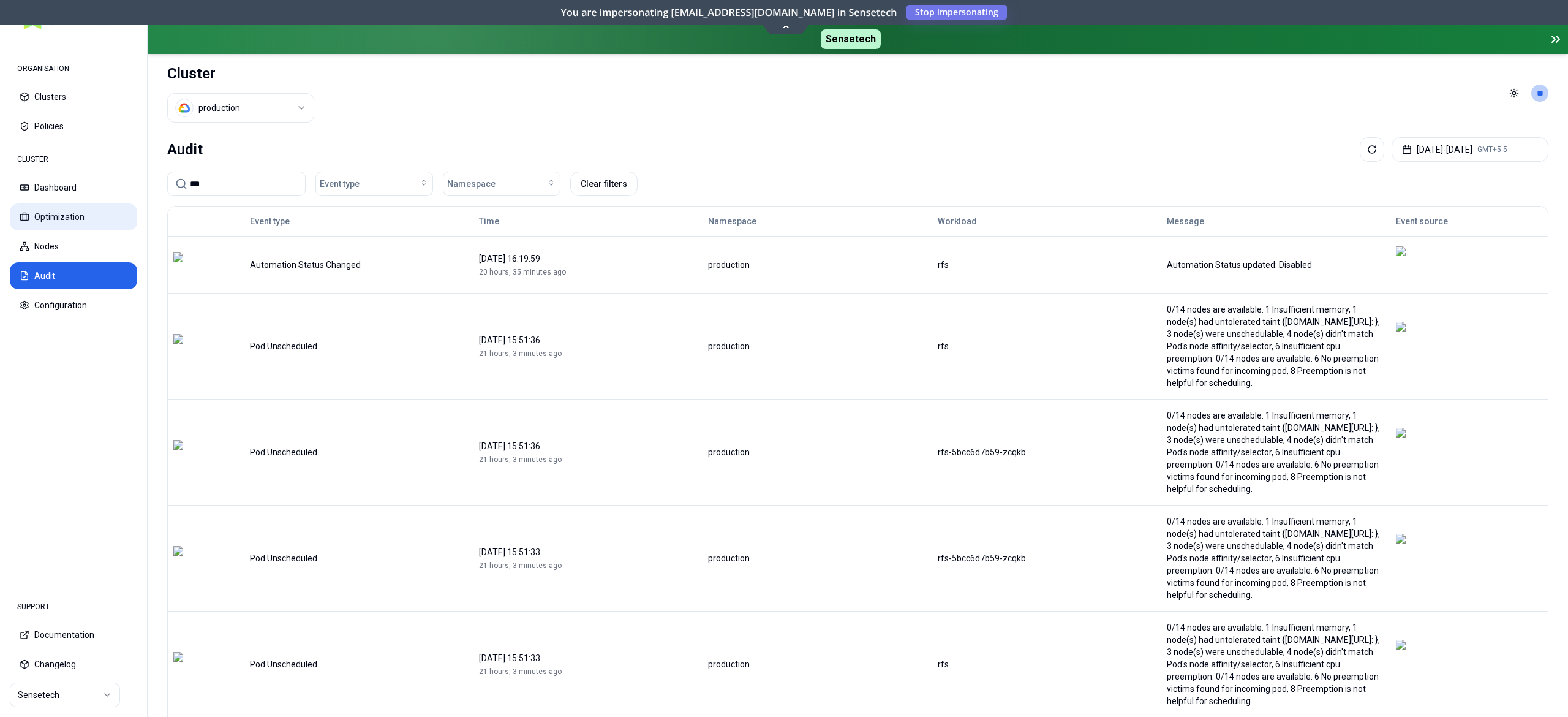
type input "***"
click at [66, 207] on button "Optimization" at bounding box center [73, 217] width 127 height 27
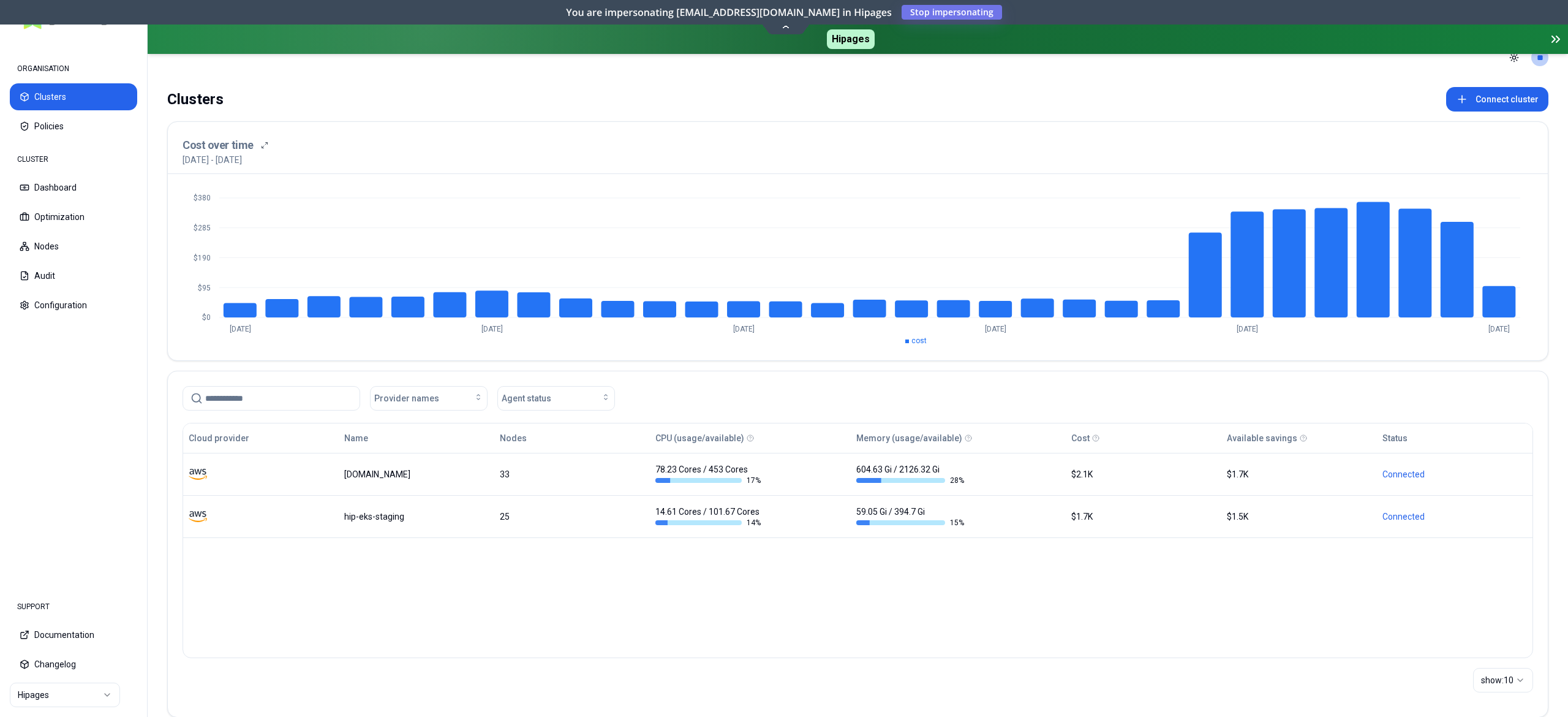
scroll to position [42, 0]
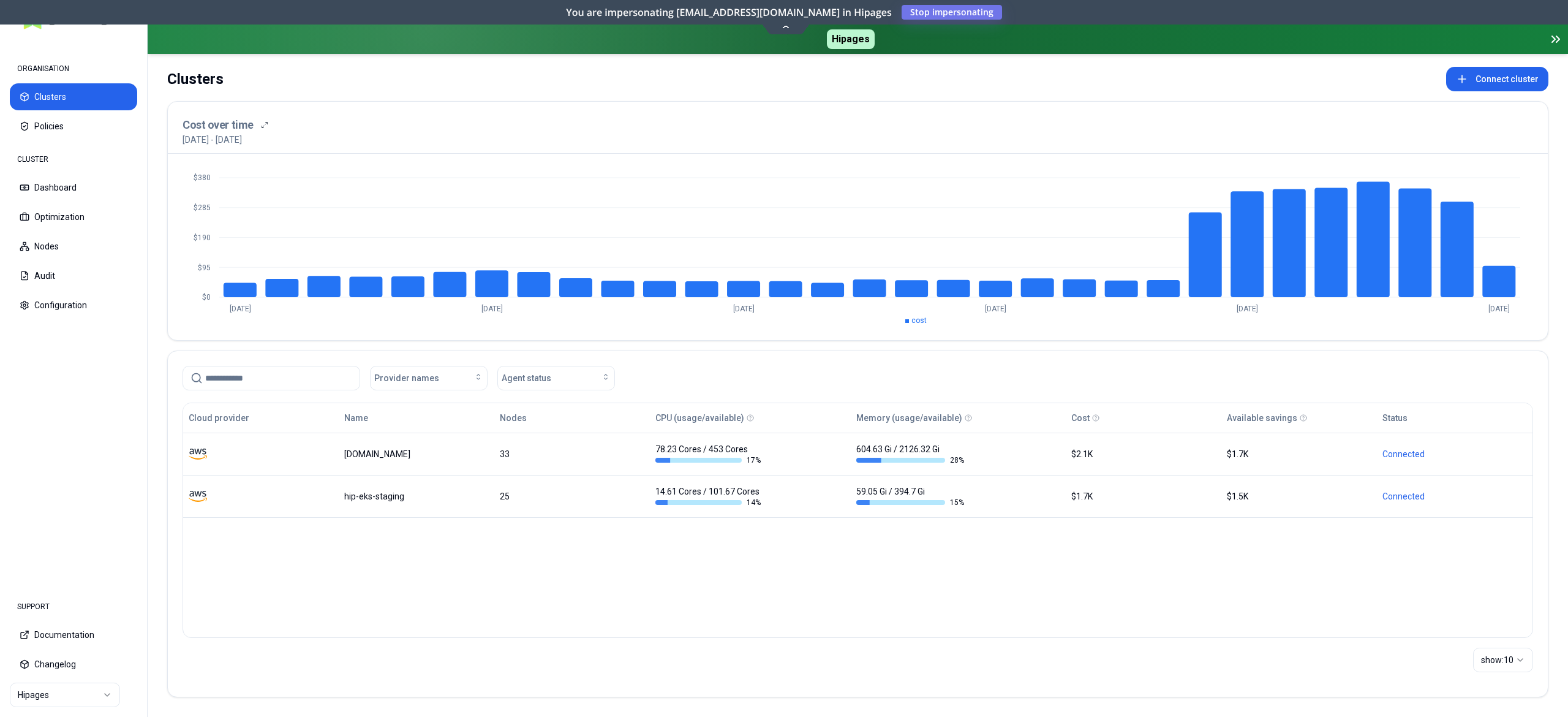
click at [52, 692] on html "ORGANISATION Clusters Policies CLUSTER Dashboard Optimization Nodes Audit Confi…" at bounding box center [784, 358] width 1568 height 717
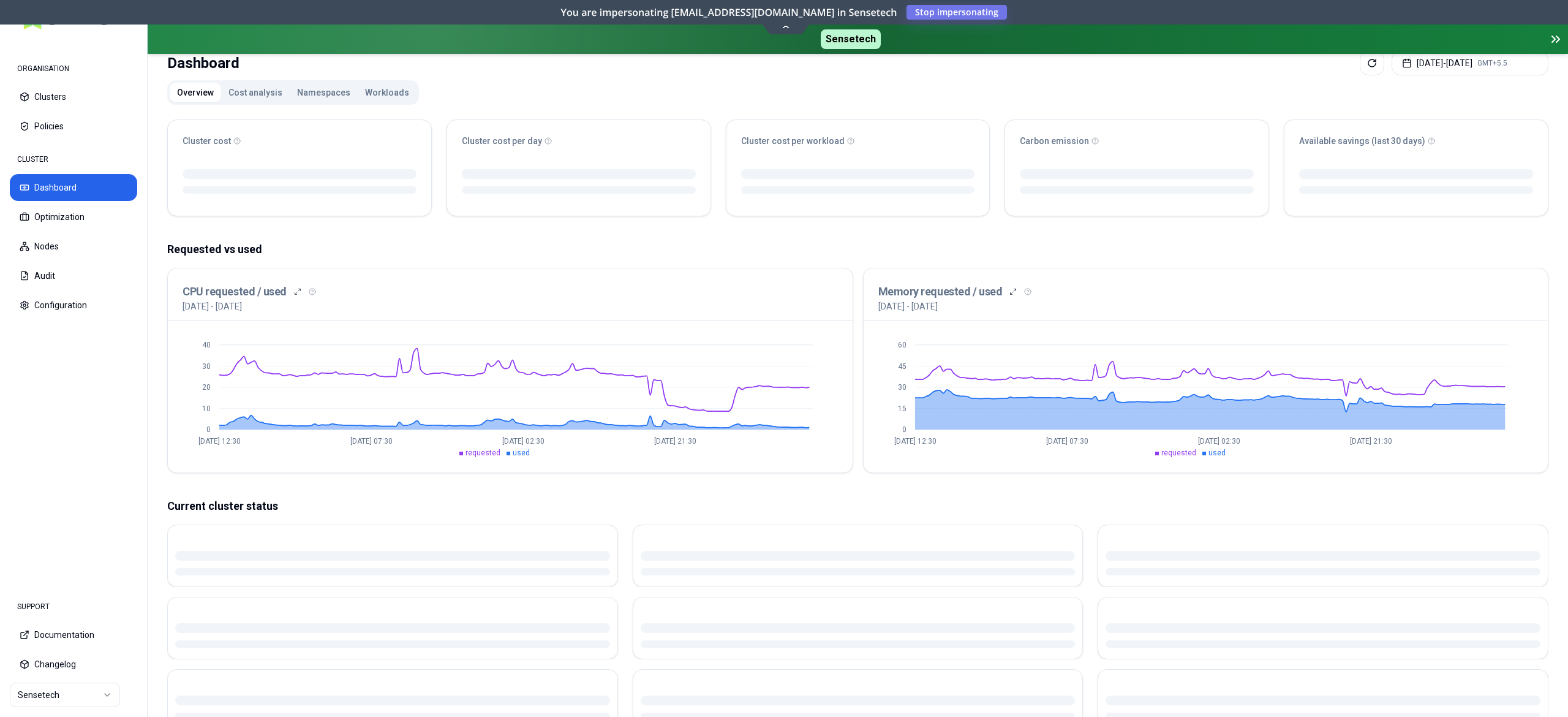
scroll to position [238, 0]
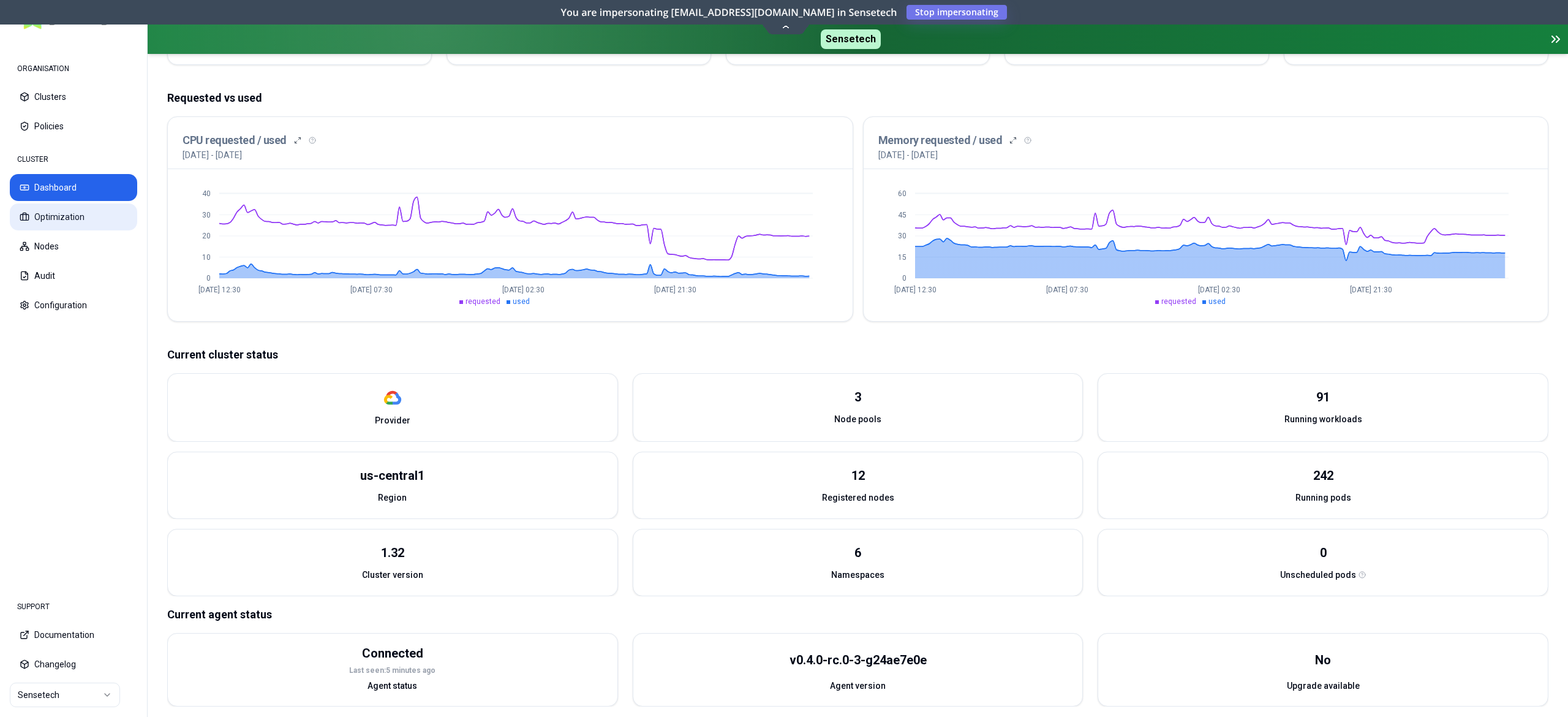
click at [96, 227] on button "Optimization" at bounding box center [73, 217] width 127 height 27
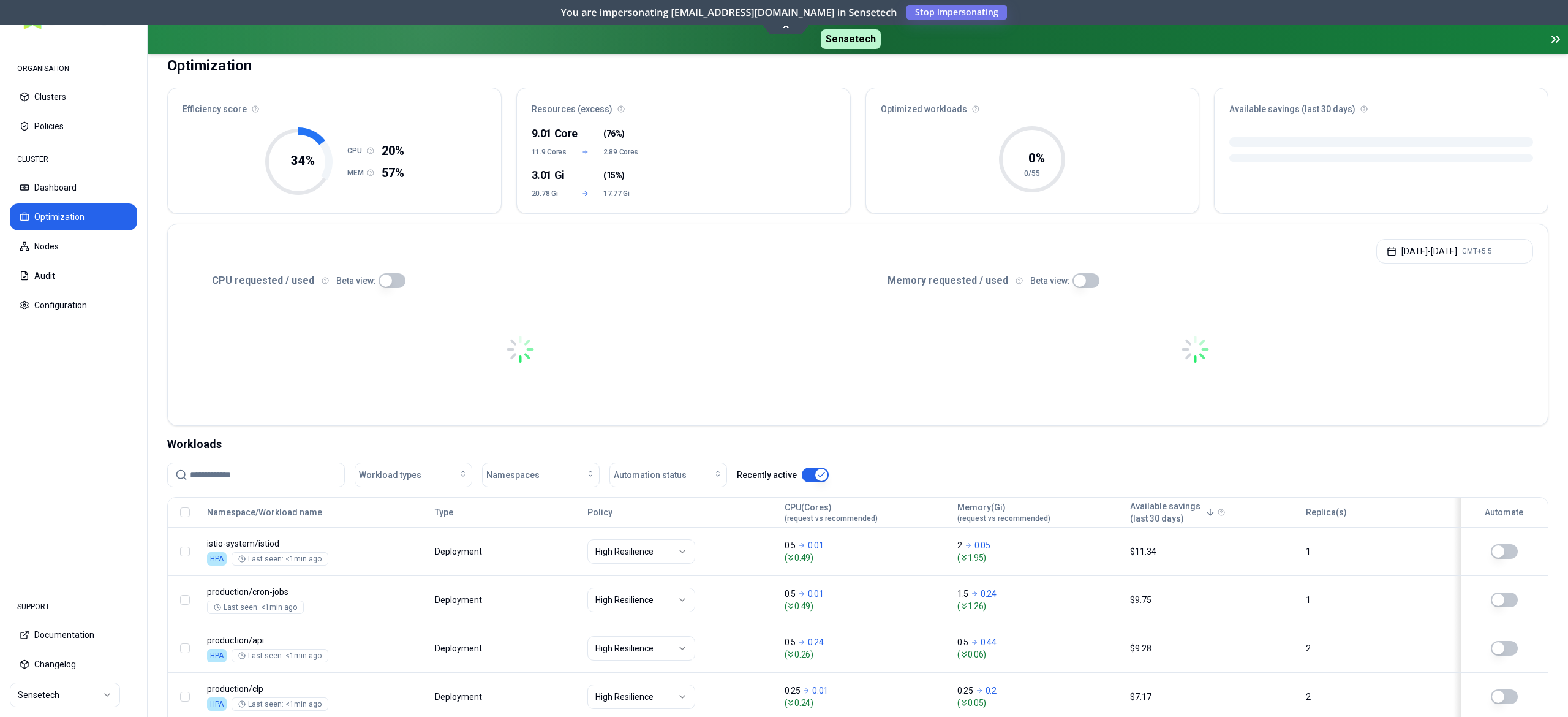
scroll to position [245, 0]
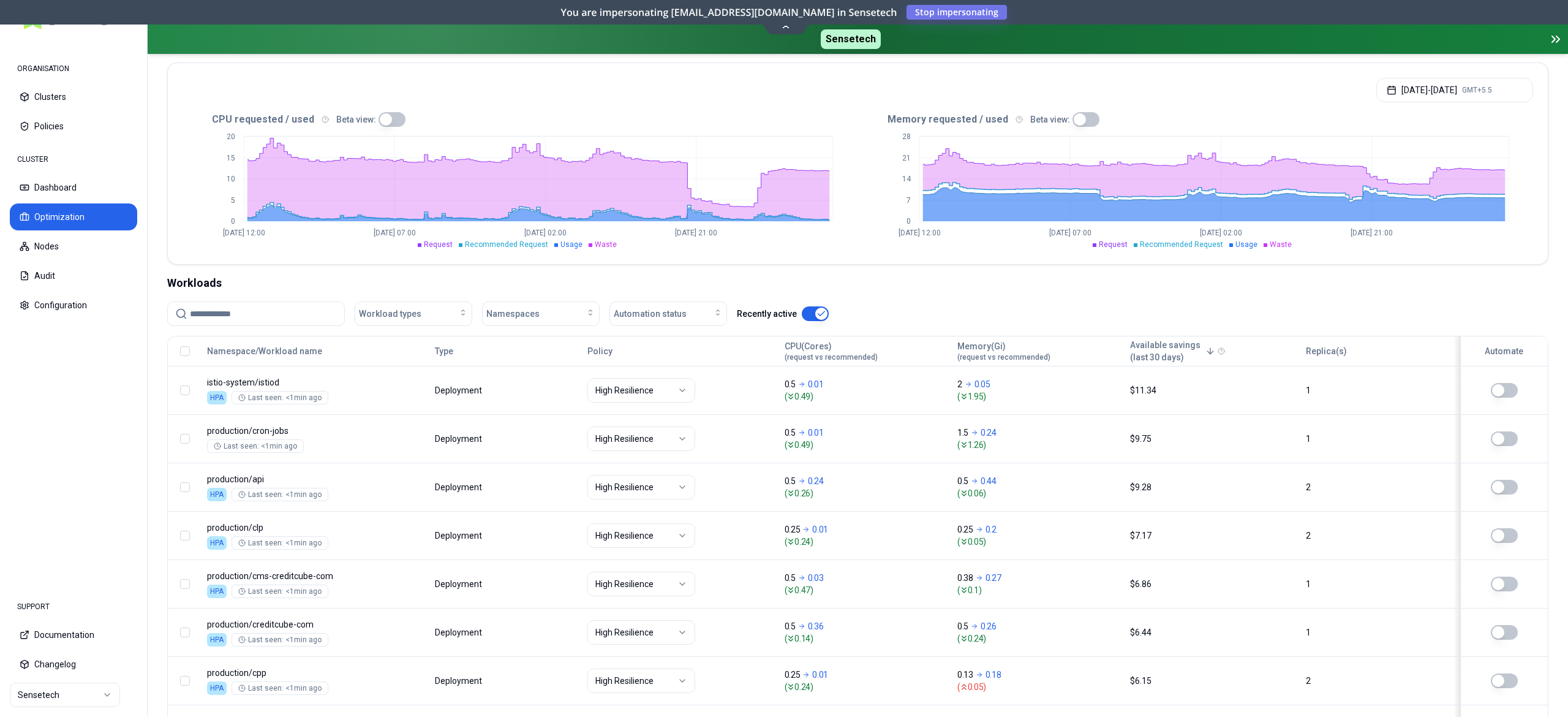
click at [247, 320] on input at bounding box center [264, 314] width 147 height 24
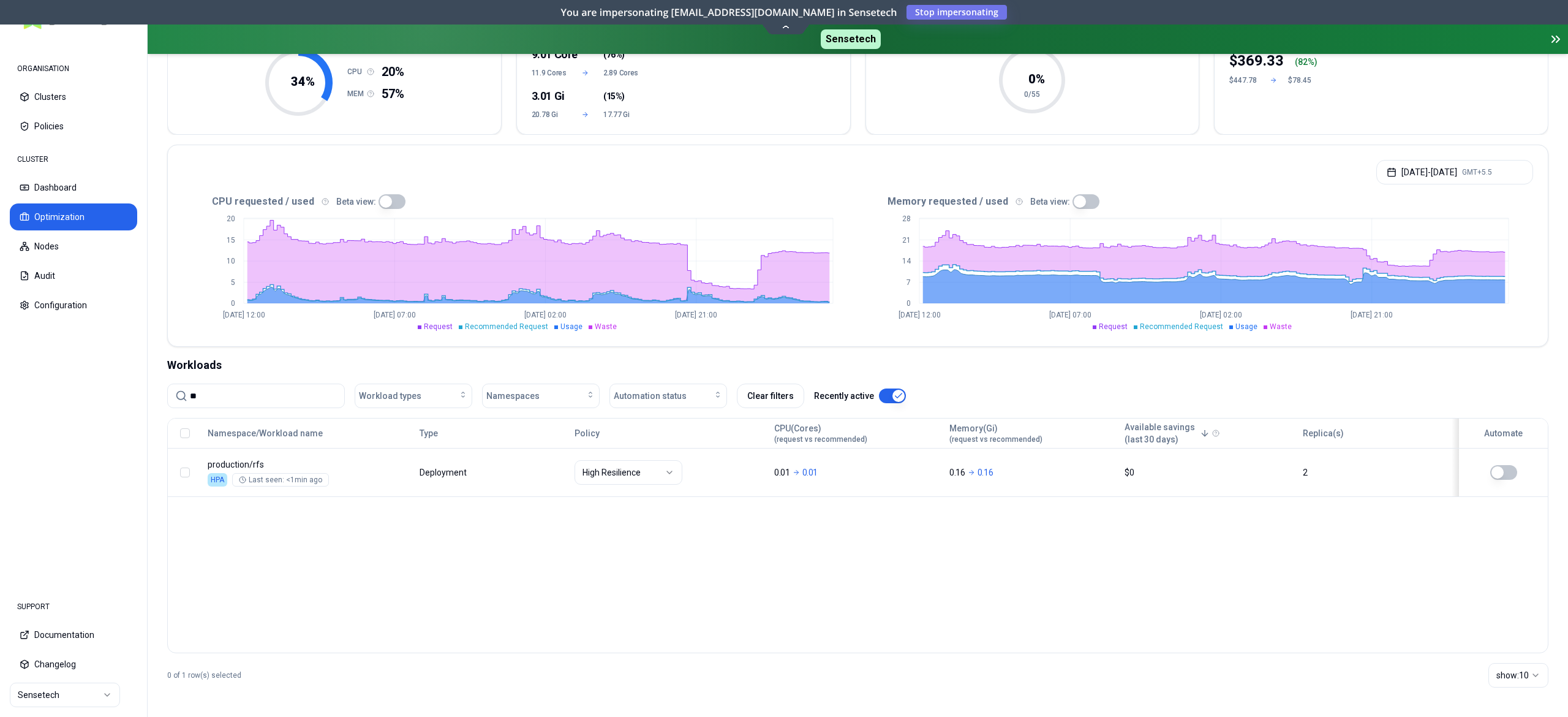
scroll to position [164, 0]
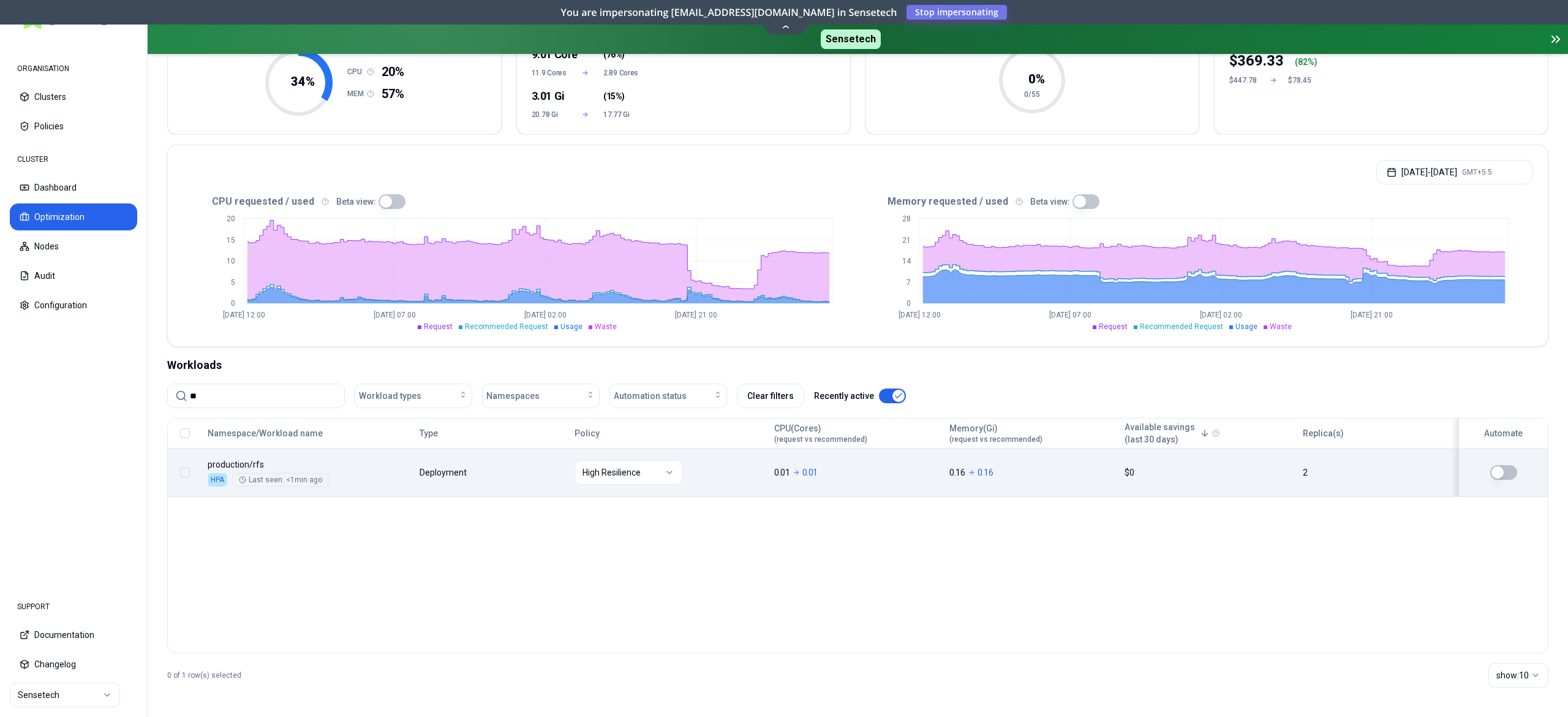
type input "**"
click at [1505, 475] on button "button" at bounding box center [1503, 472] width 27 height 15
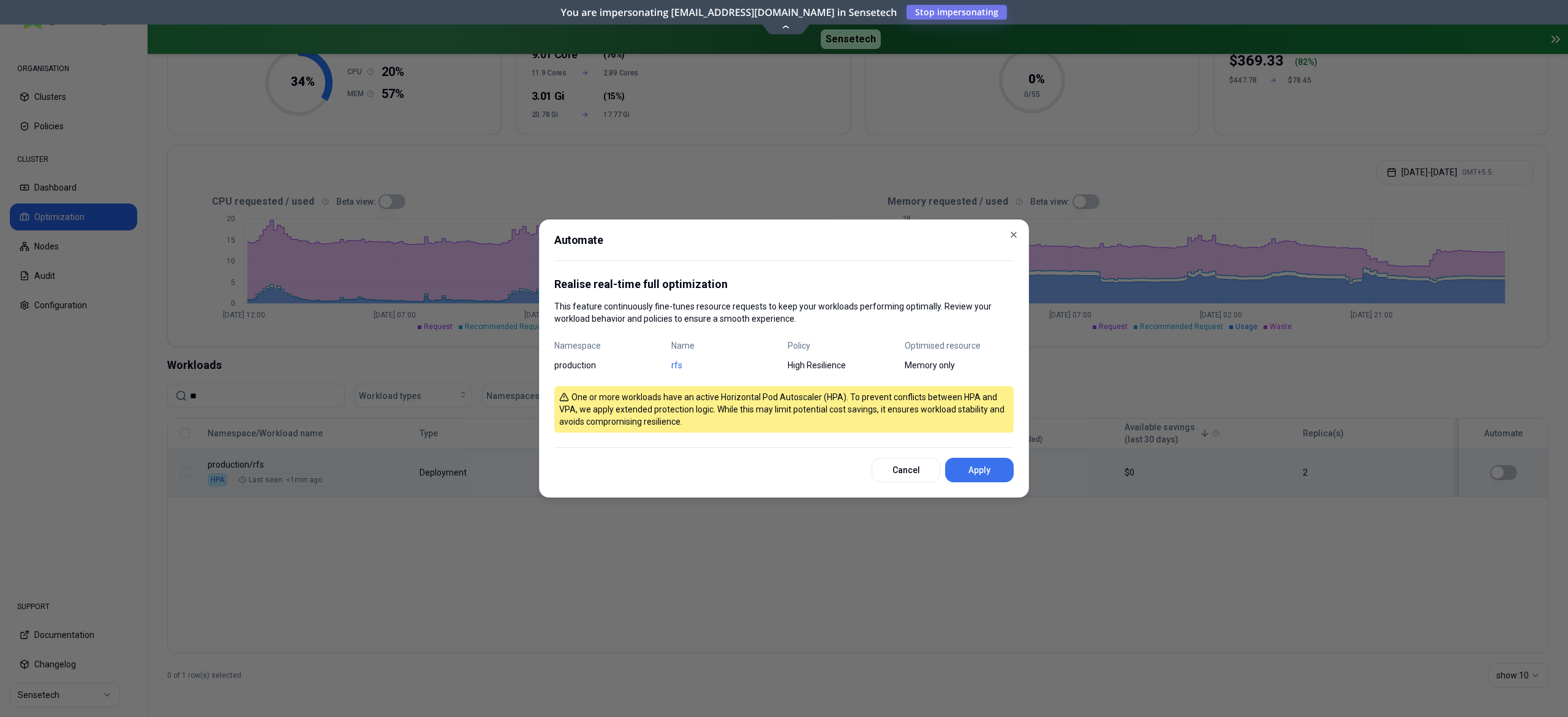
click at [995, 472] on button "Apply" at bounding box center [979, 470] width 68 height 25
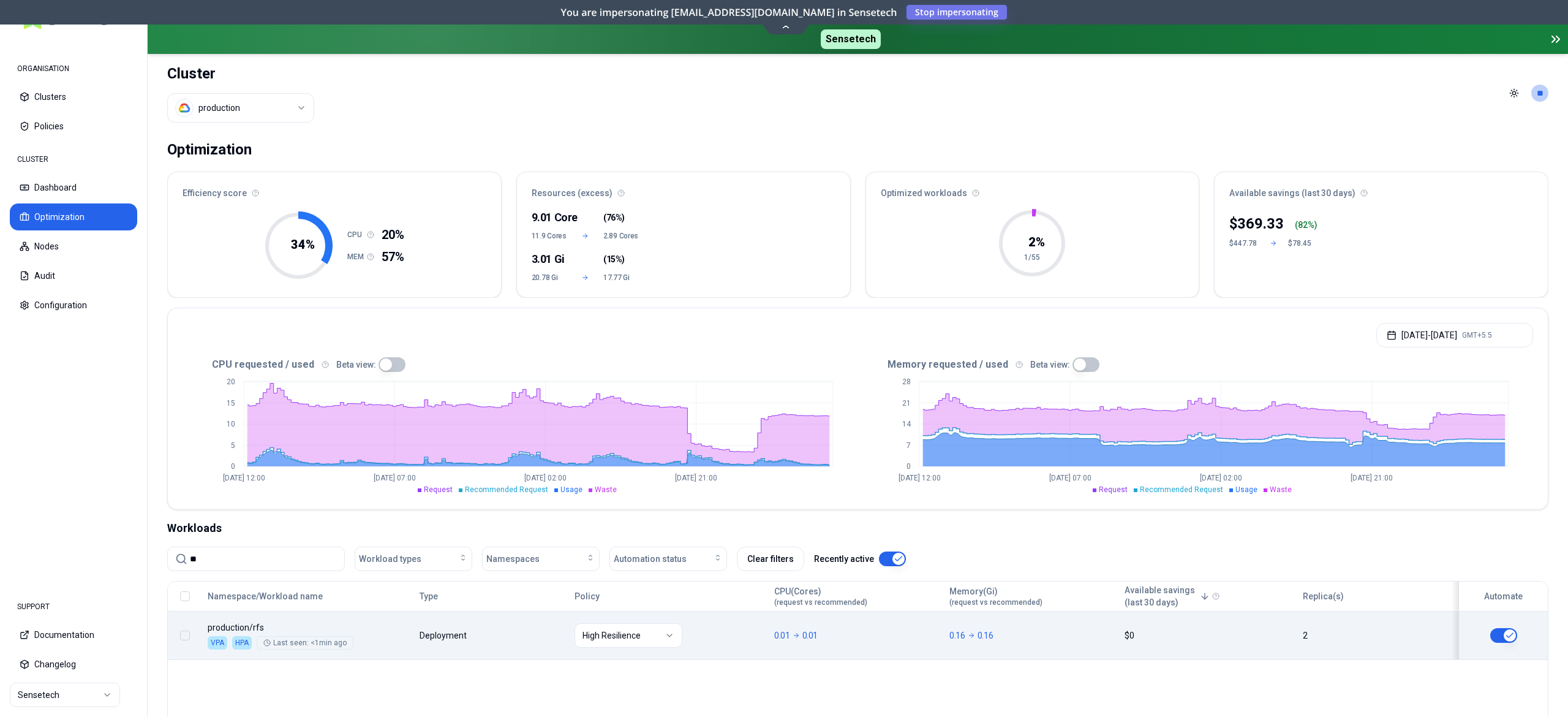
scroll to position [123, 0]
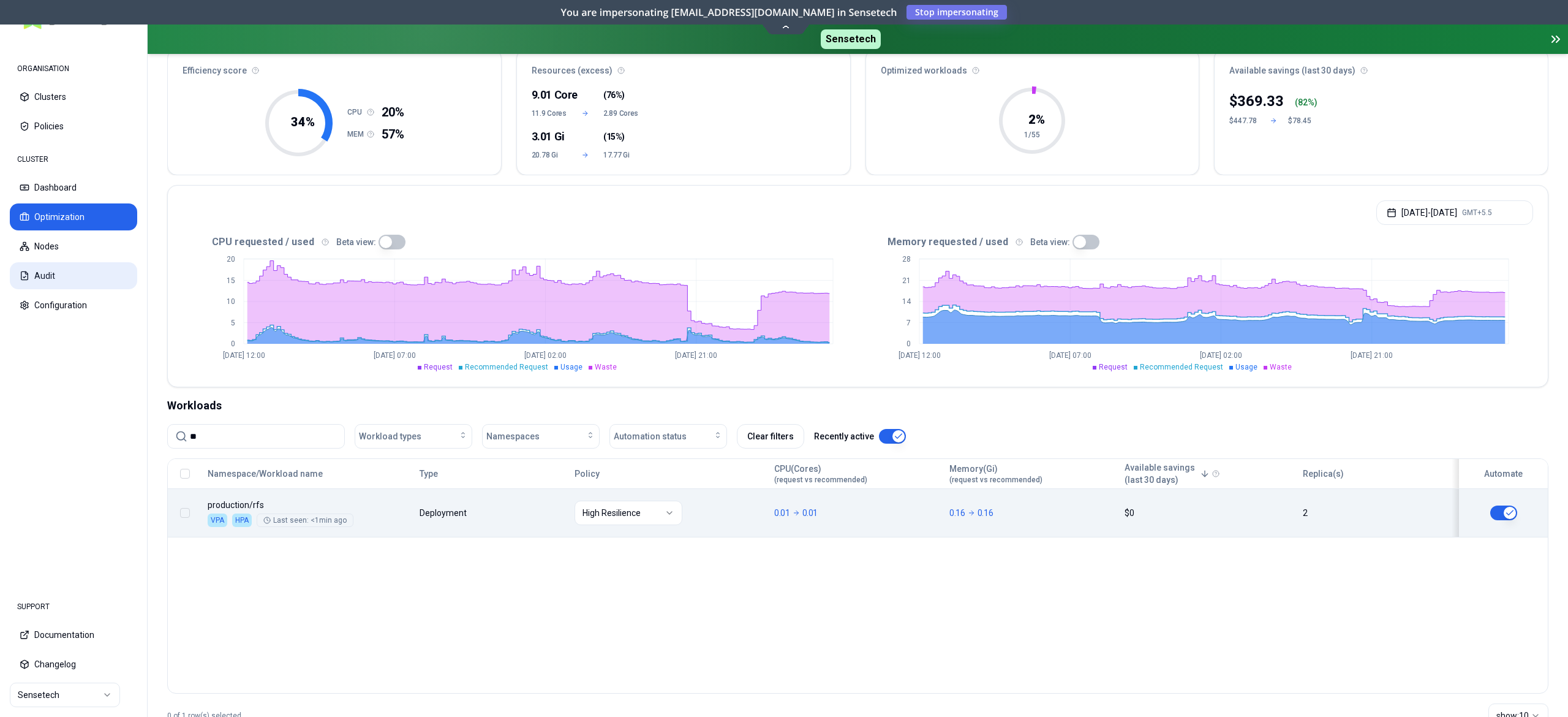
click at [69, 266] on button "Audit" at bounding box center [73, 275] width 127 height 27
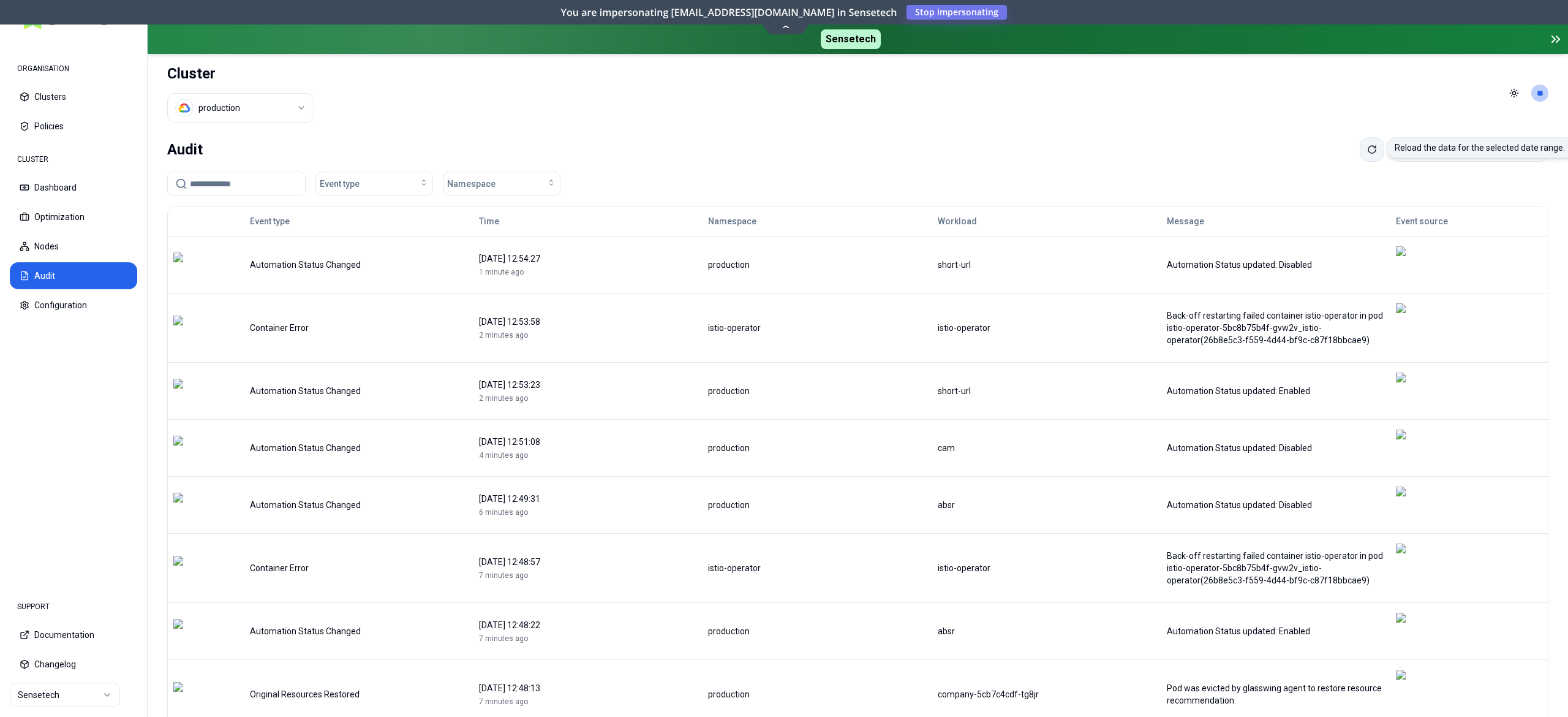
click at [1367, 147] on icon at bounding box center [1372, 149] width 10 height 10
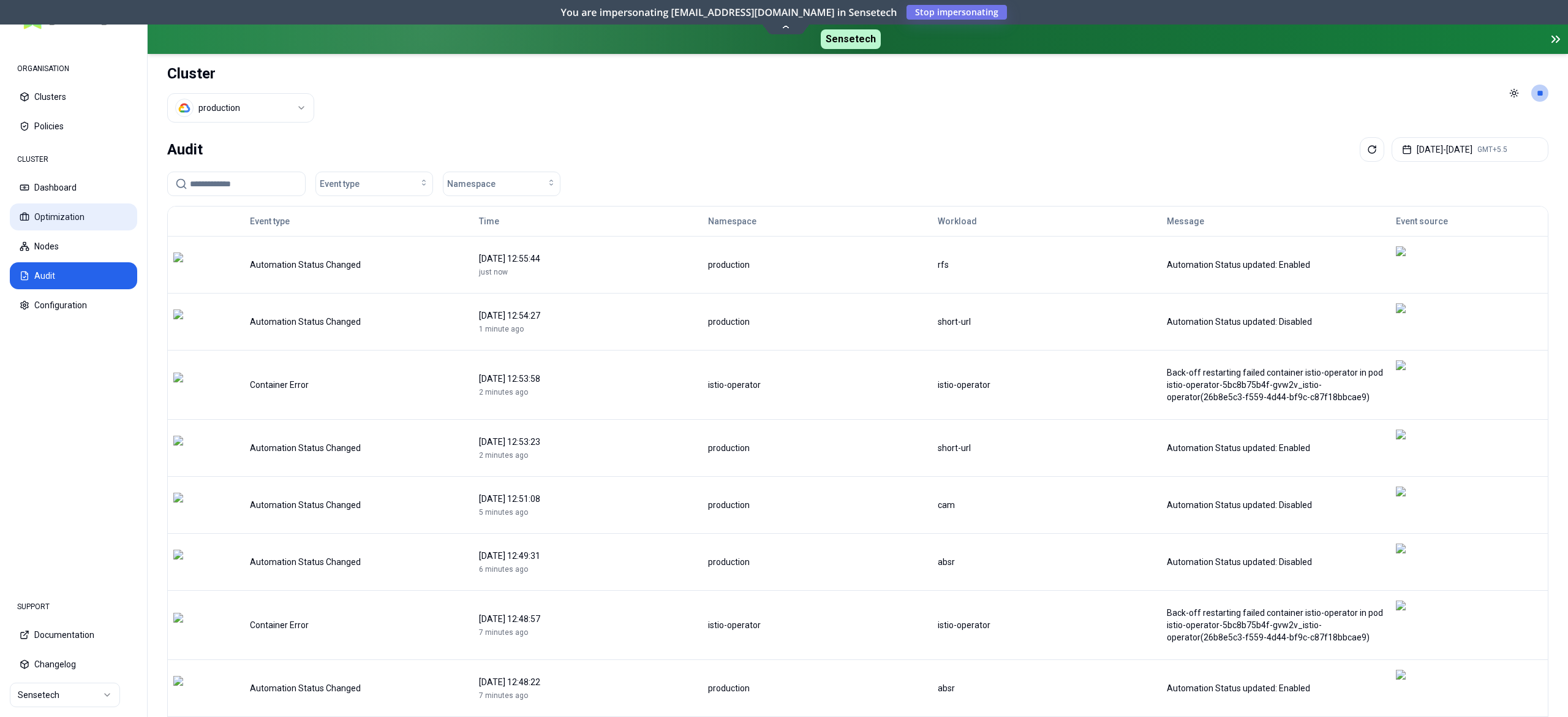
click at [68, 215] on button "Optimization" at bounding box center [73, 217] width 127 height 27
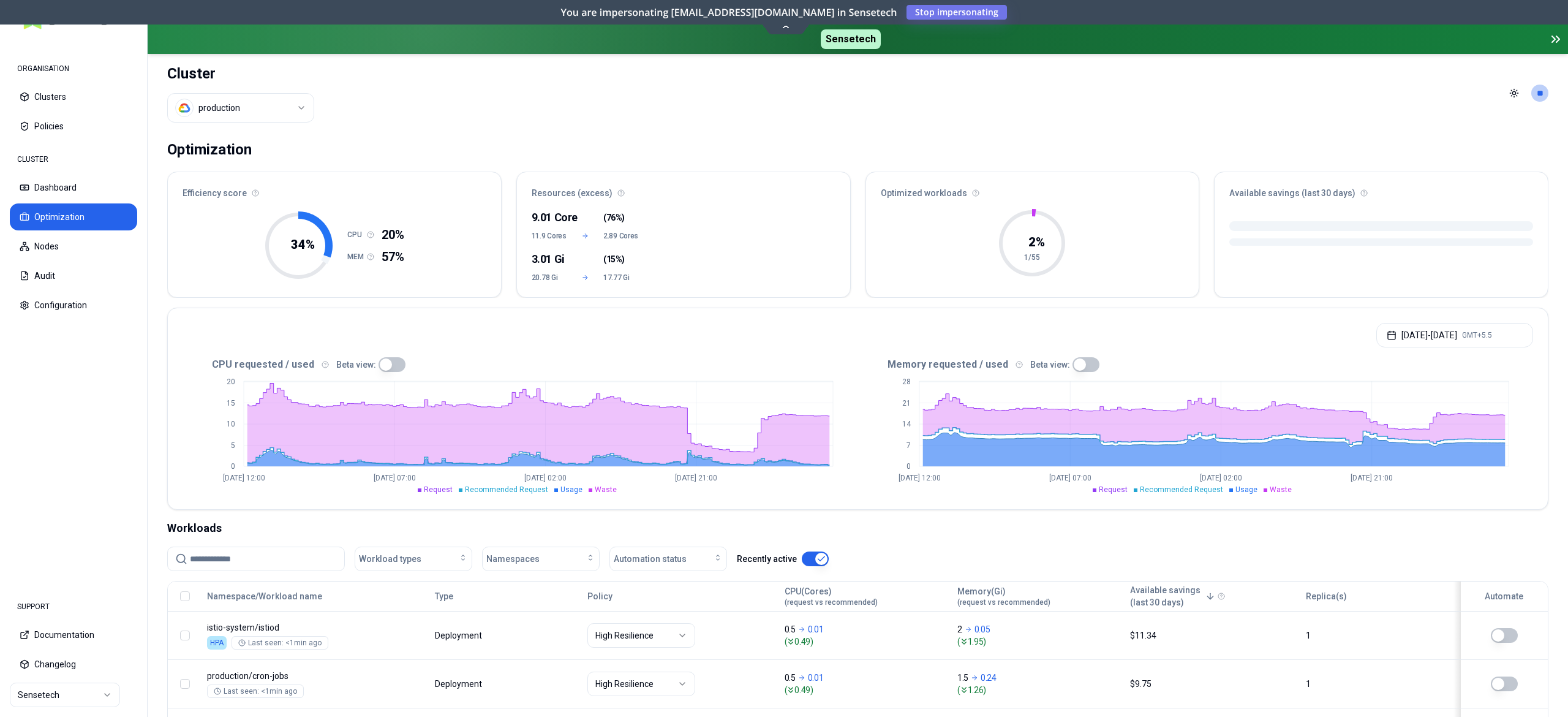
click at [273, 550] on input at bounding box center [264, 558] width 147 height 24
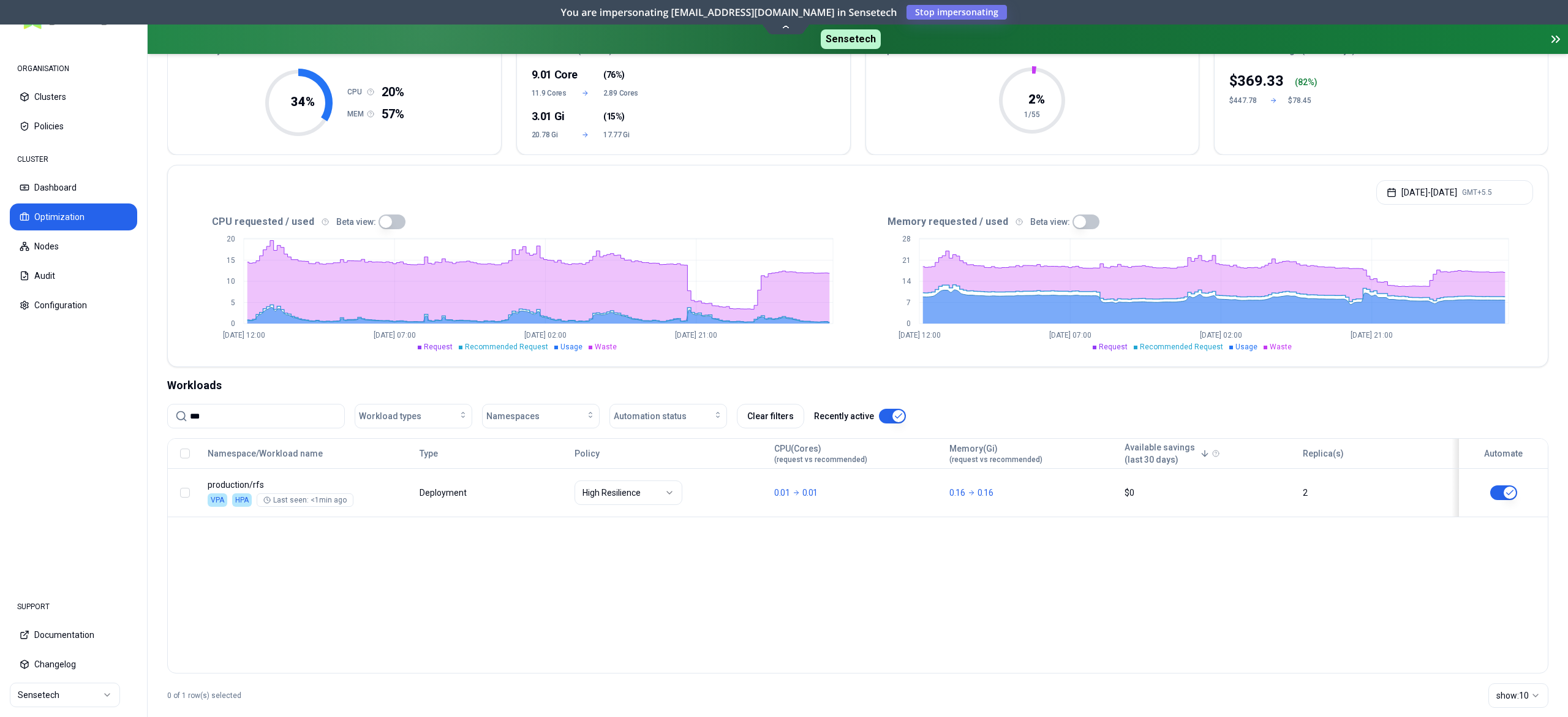
scroll to position [164, 0]
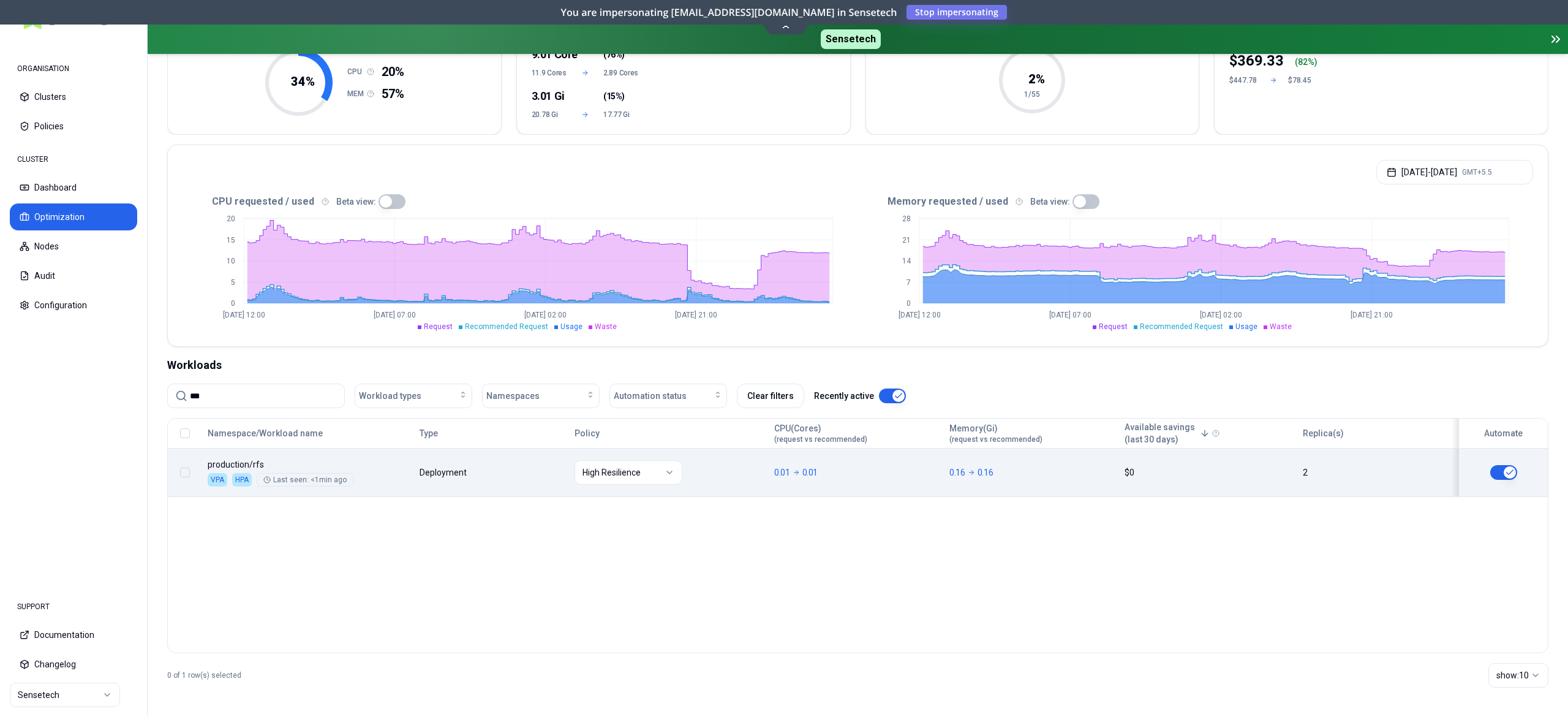
type input "***"
click at [1498, 474] on button "button" at bounding box center [1503, 472] width 27 height 15
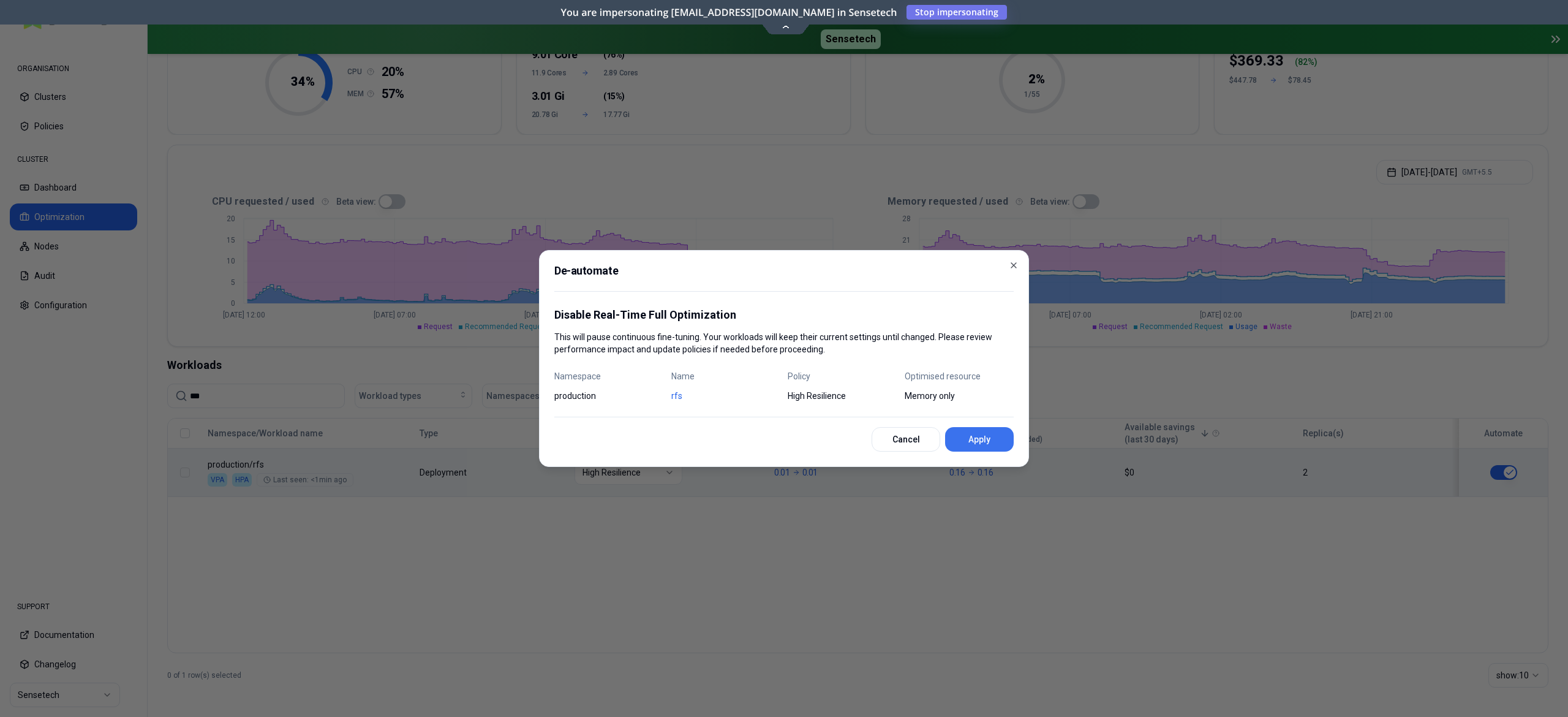
click at [982, 444] on button "Apply" at bounding box center [979, 439] width 68 height 25
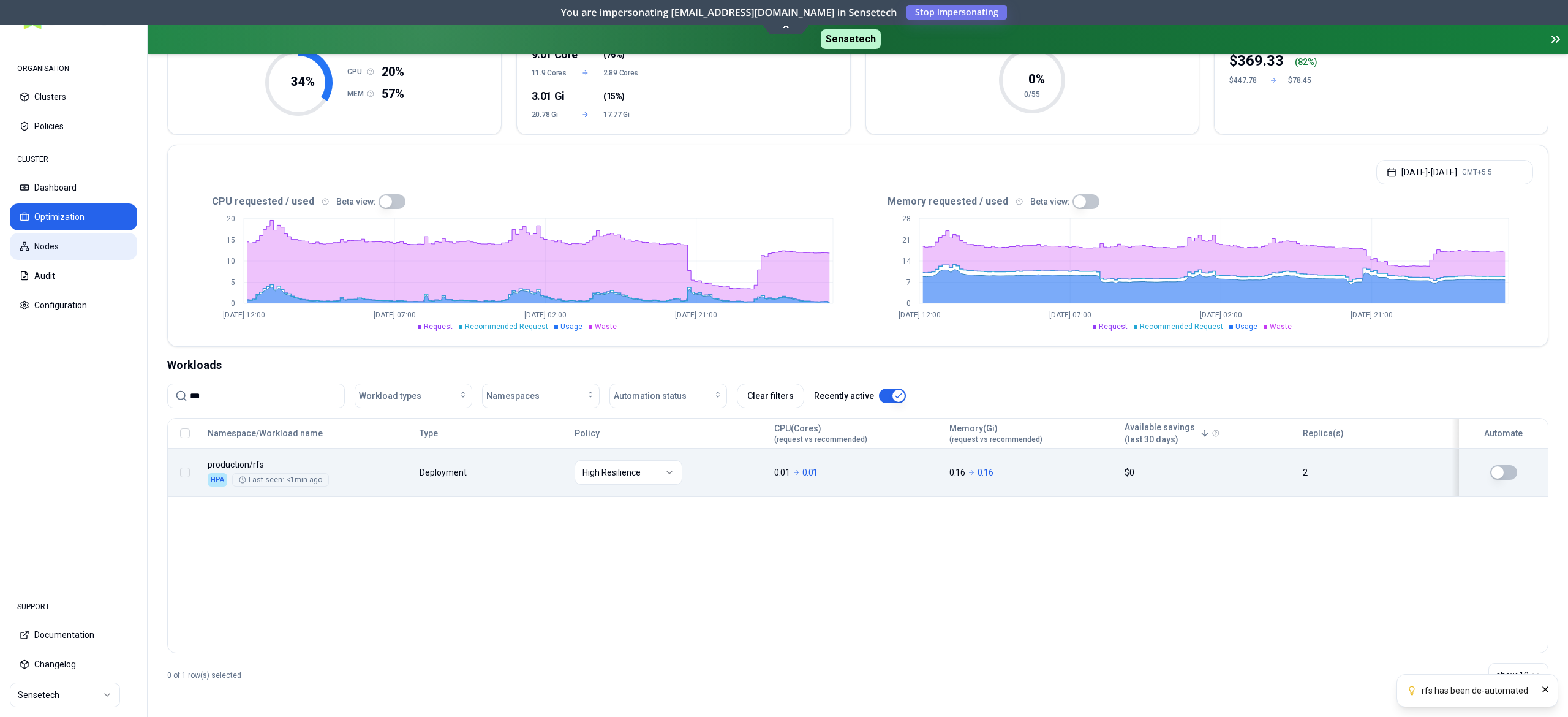
click at [82, 252] on button "Nodes" at bounding box center [73, 246] width 127 height 27
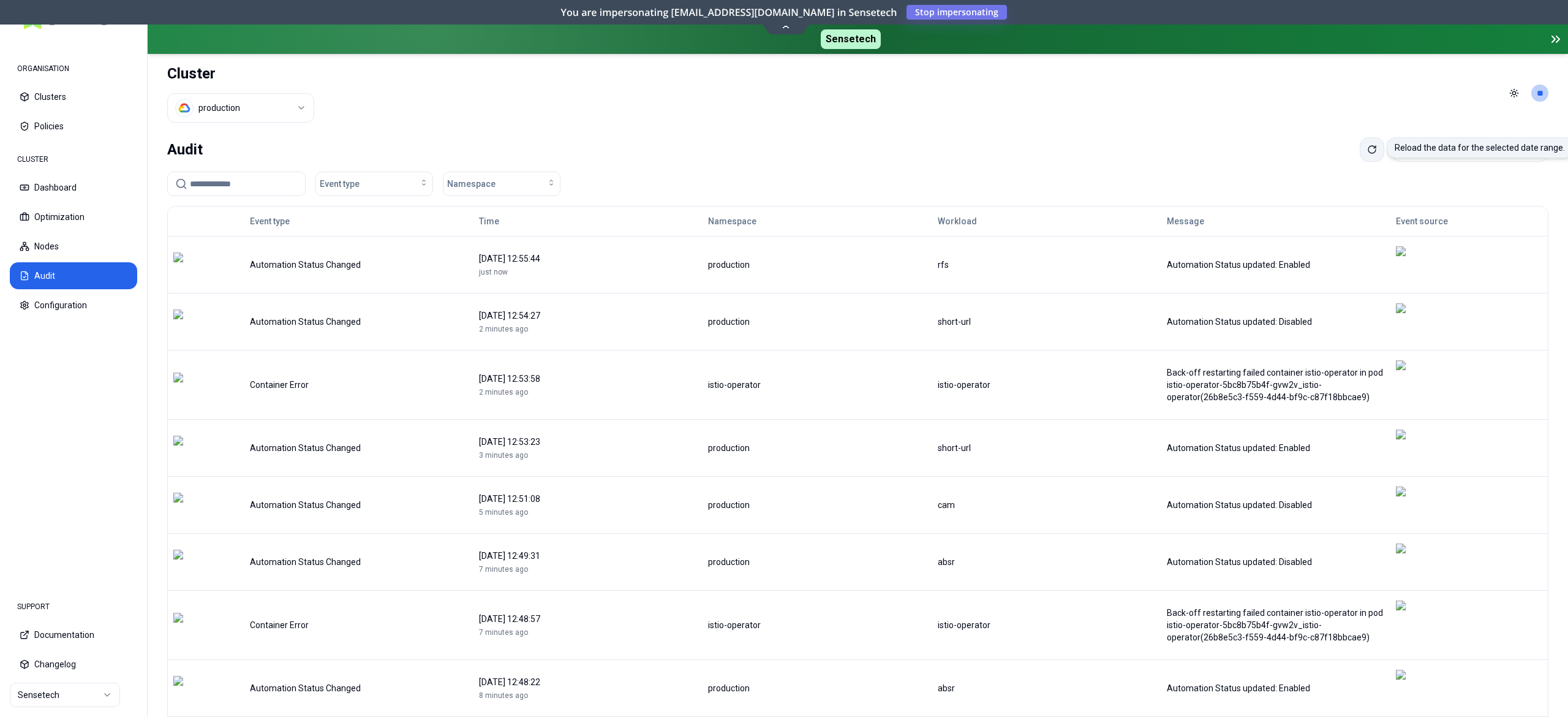
click at [1367, 152] on icon at bounding box center [1372, 149] width 10 height 10
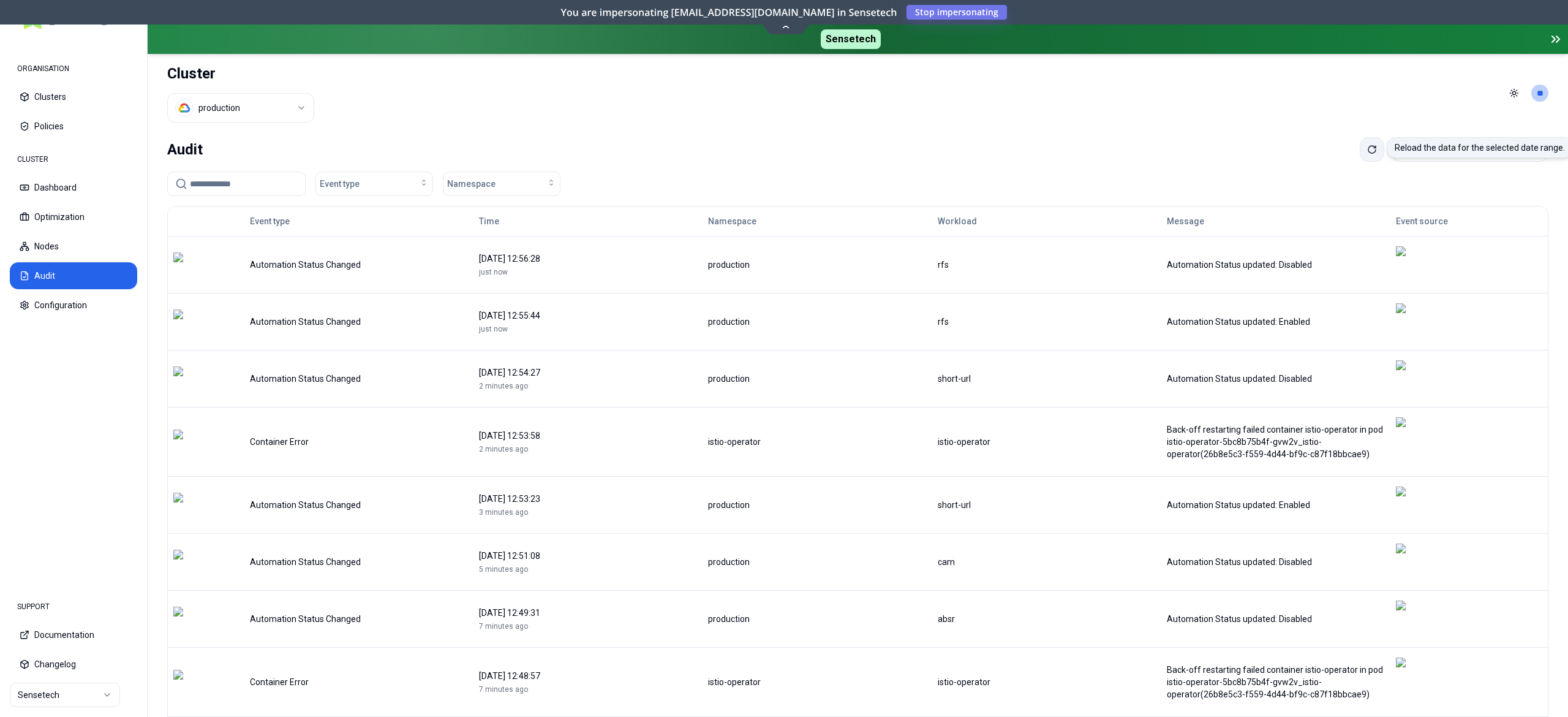
click at [1368, 153] on icon at bounding box center [1372, 149] width 7 height 7
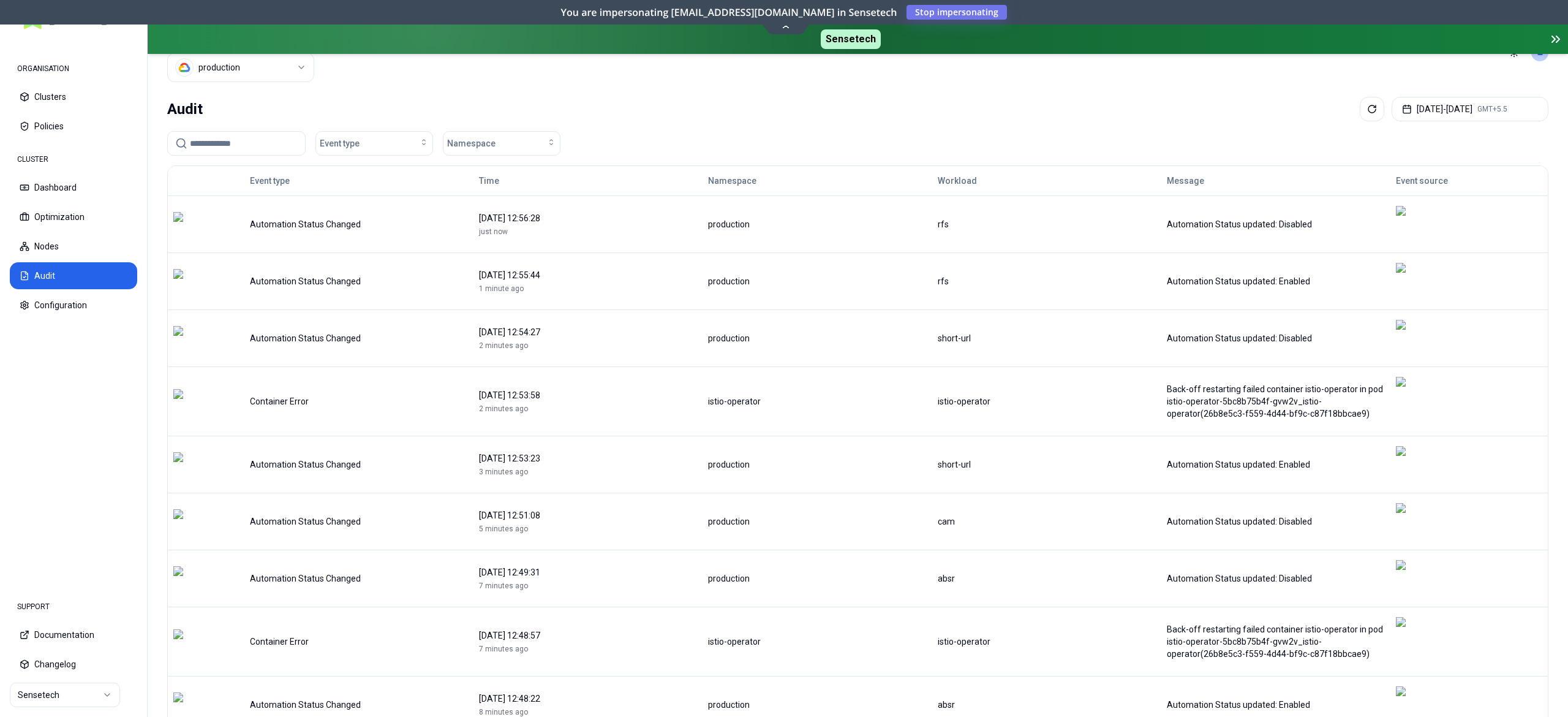
scroll to position [74, 0]
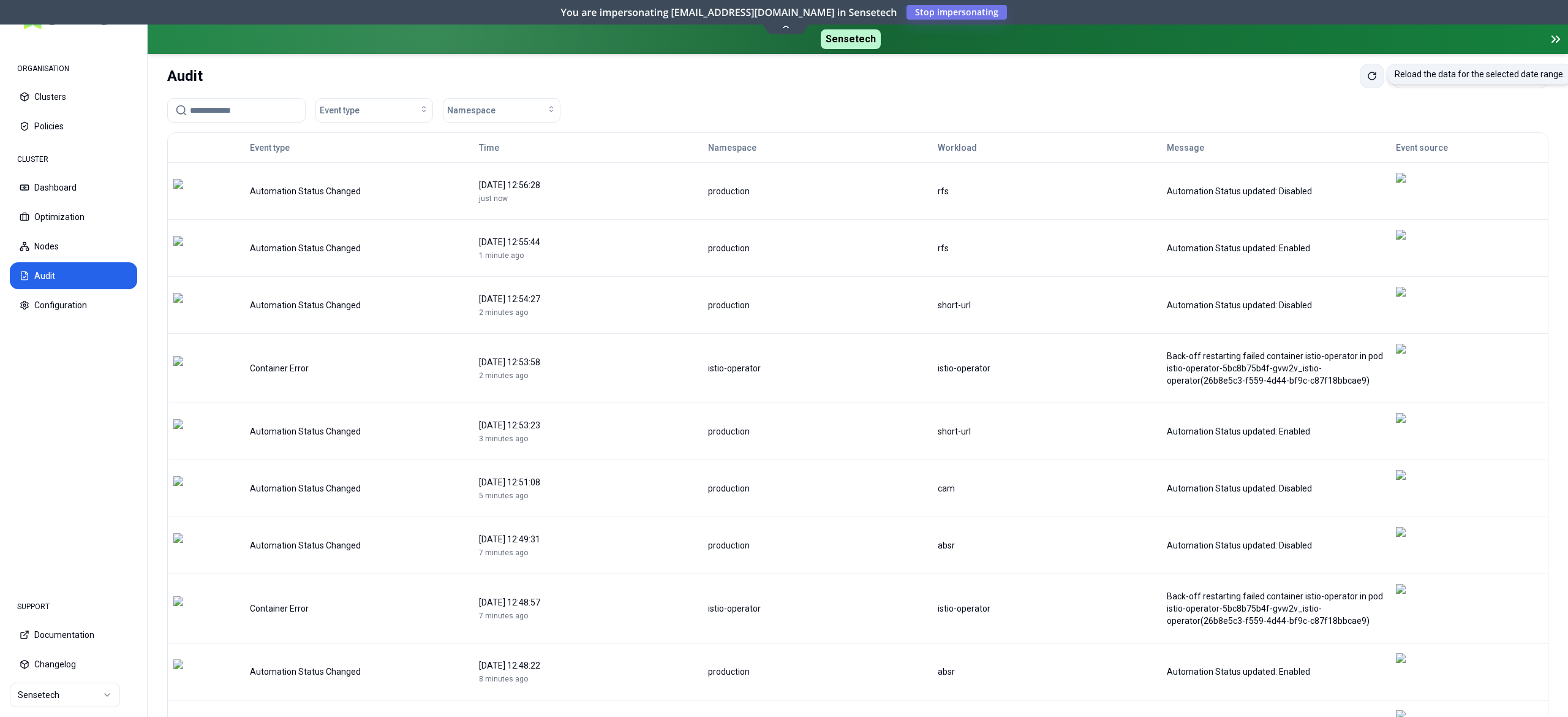
click at [1367, 78] on icon at bounding box center [1372, 75] width 10 height 10
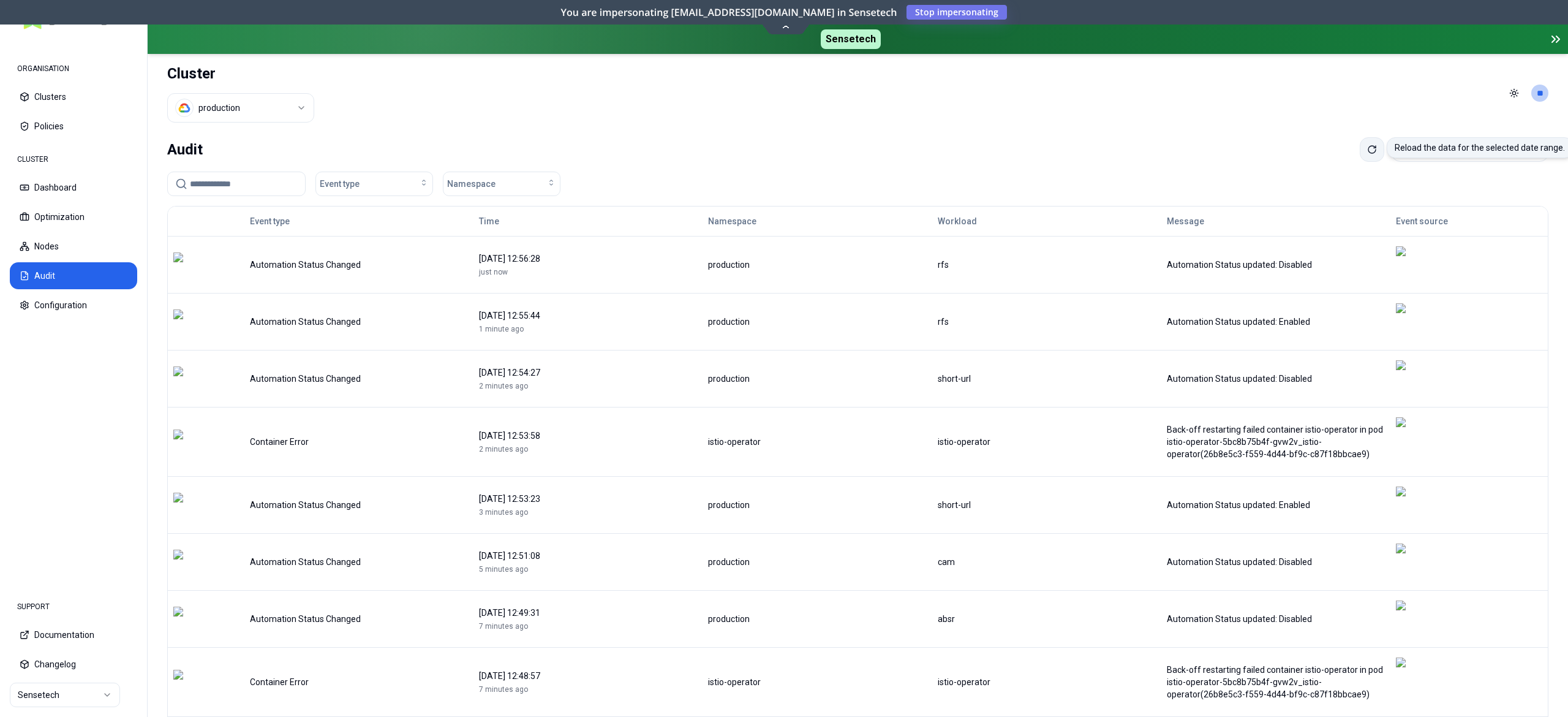
click at [1367, 145] on icon at bounding box center [1372, 149] width 10 height 10
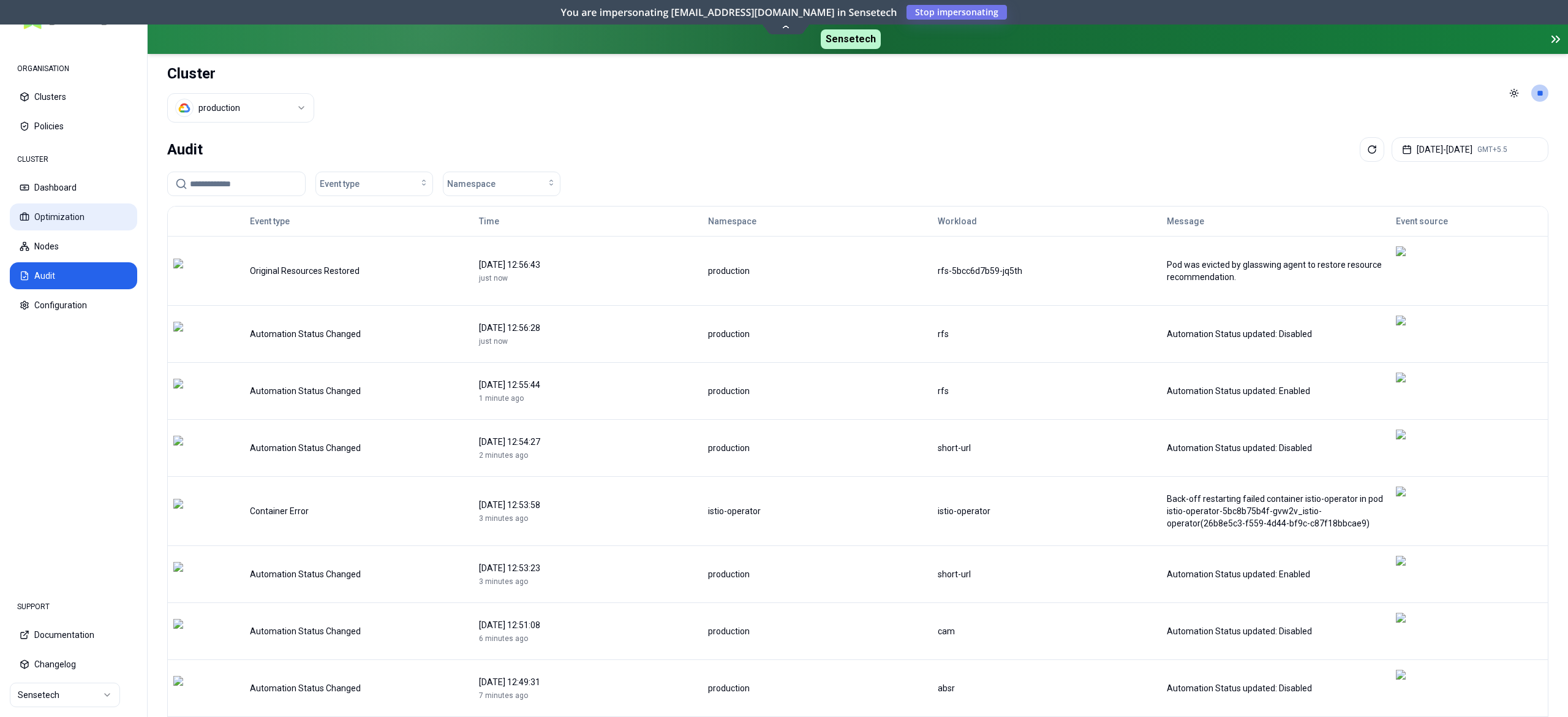
click at [37, 220] on button "Optimization" at bounding box center [73, 217] width 127 height 27
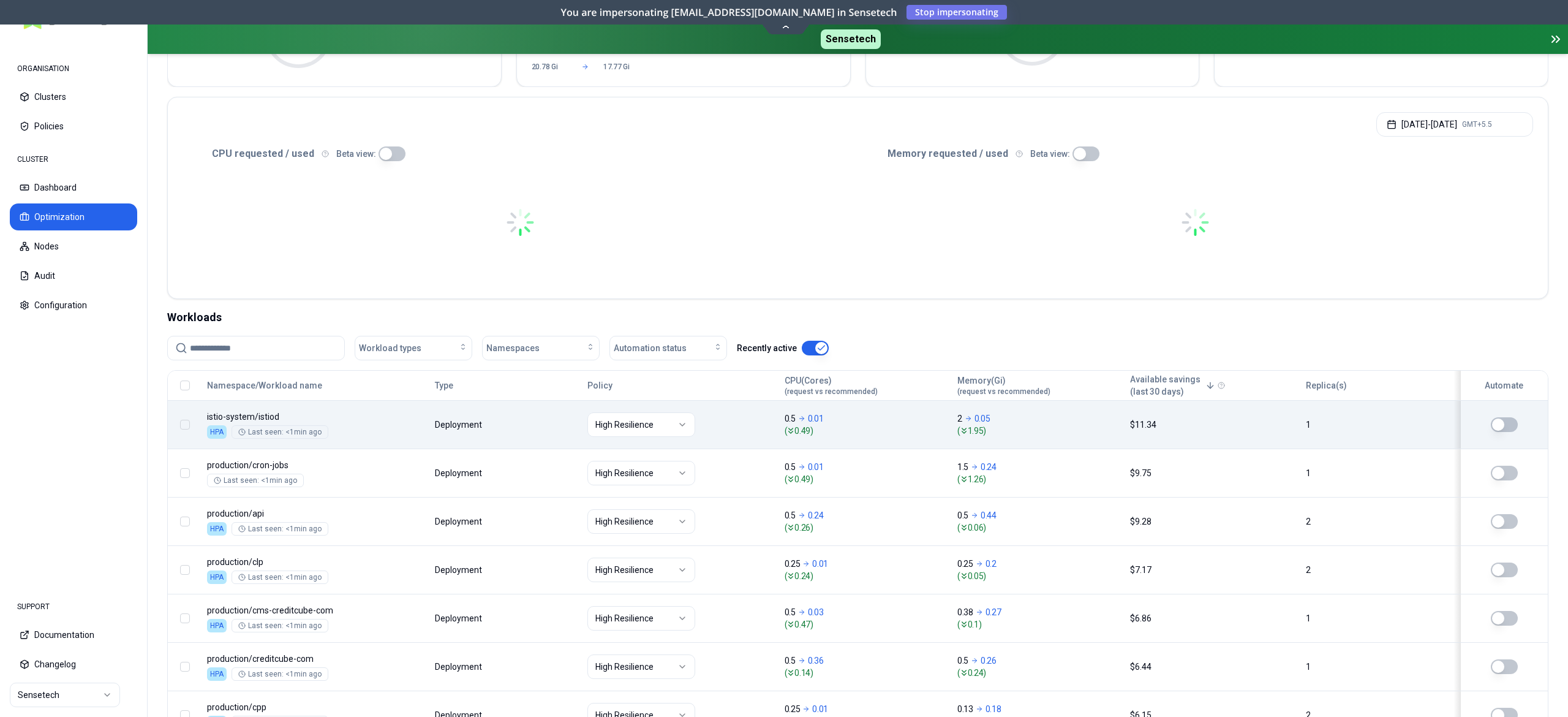
scroll to position [245, 0]
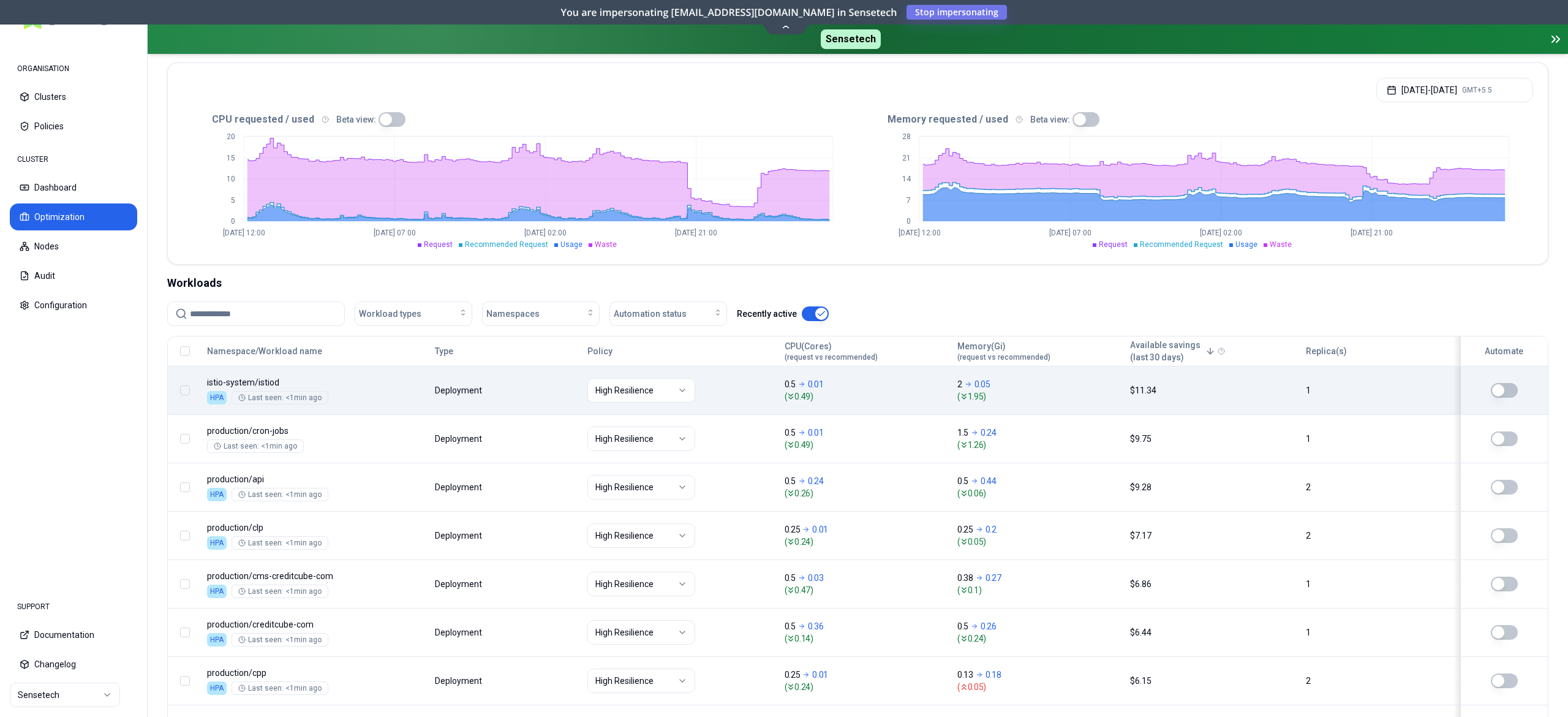
click at [227, 313] on input at bounding box center [264, 314] width 147 height 24
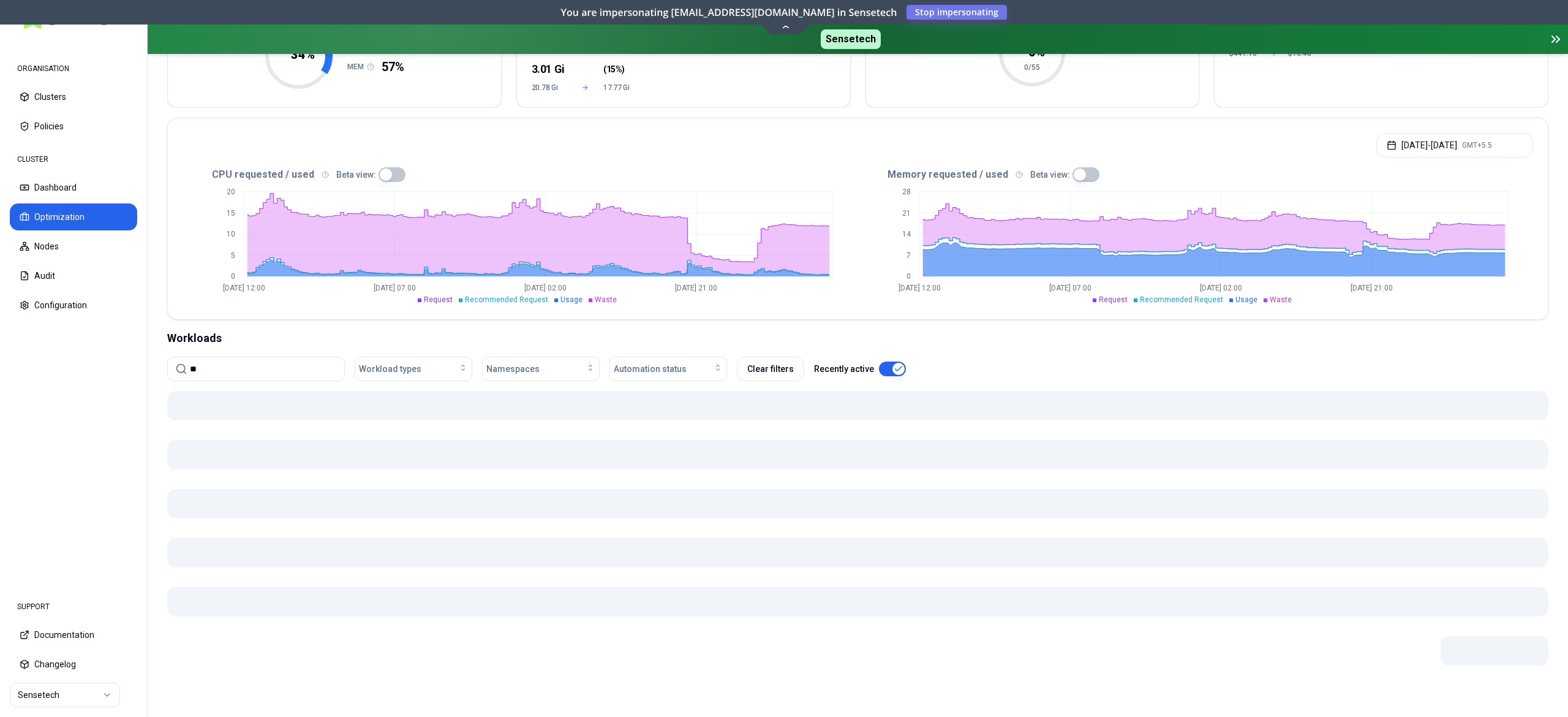
type input "***"
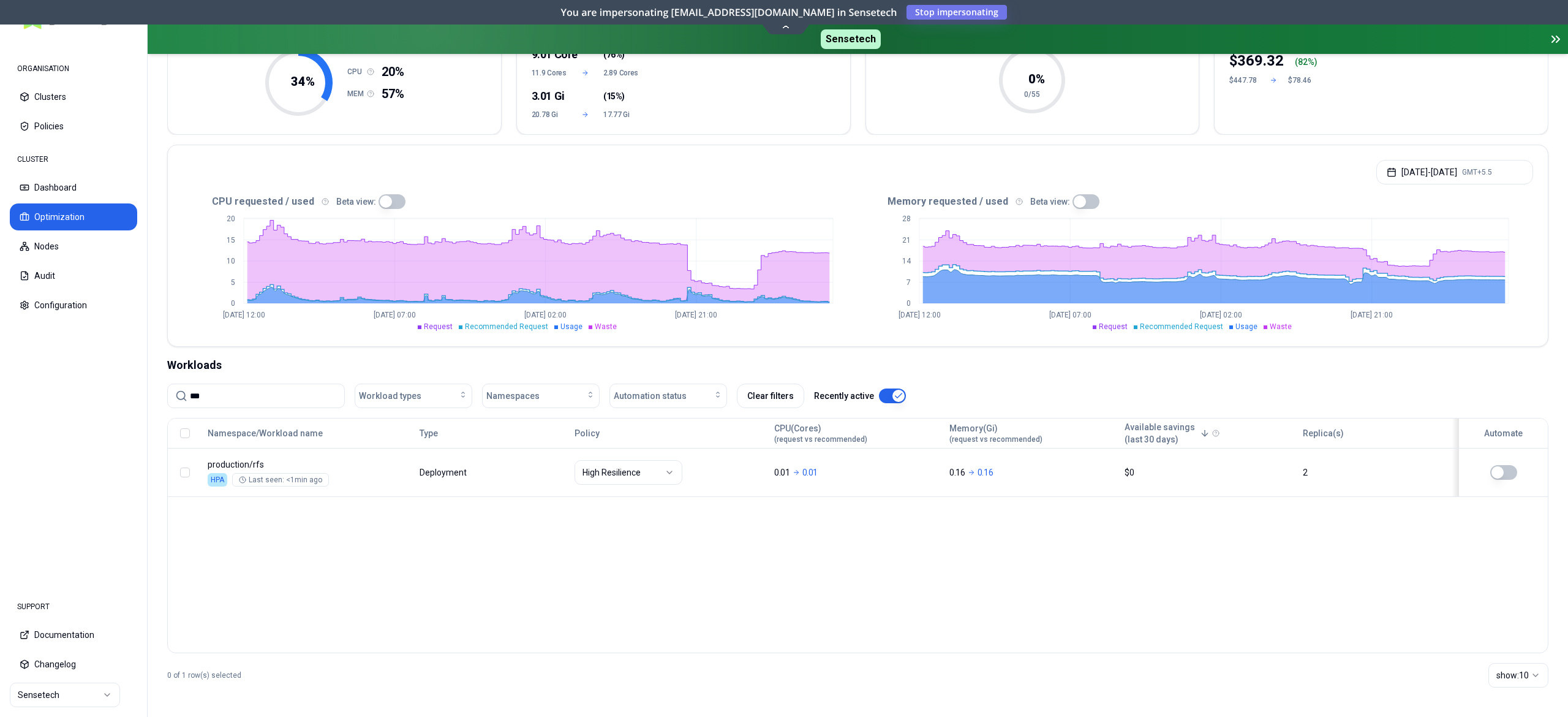
scroll to position [164, 0]
drag, startPoint x: 258, startPoint y: 404, endPoint x: 64, endPoint y: 370, distance: 197.0
click at [64, 370] on div "ORGANISATION Clusters Policies CLUSTER Dashboard Optimization Nodes Audit Confi…" at bounding box center [784, 358] width 1568 height 717
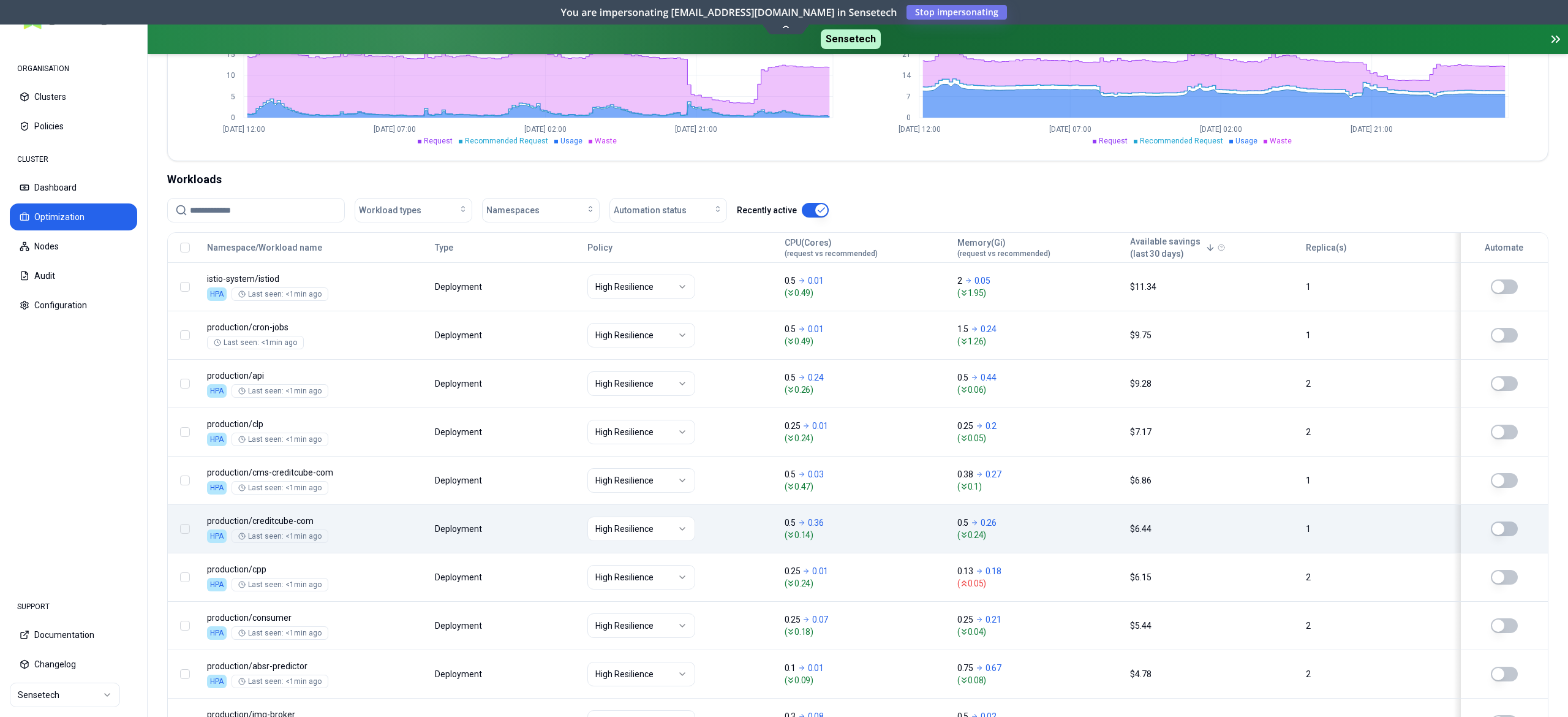
scroll to position [451, 0]
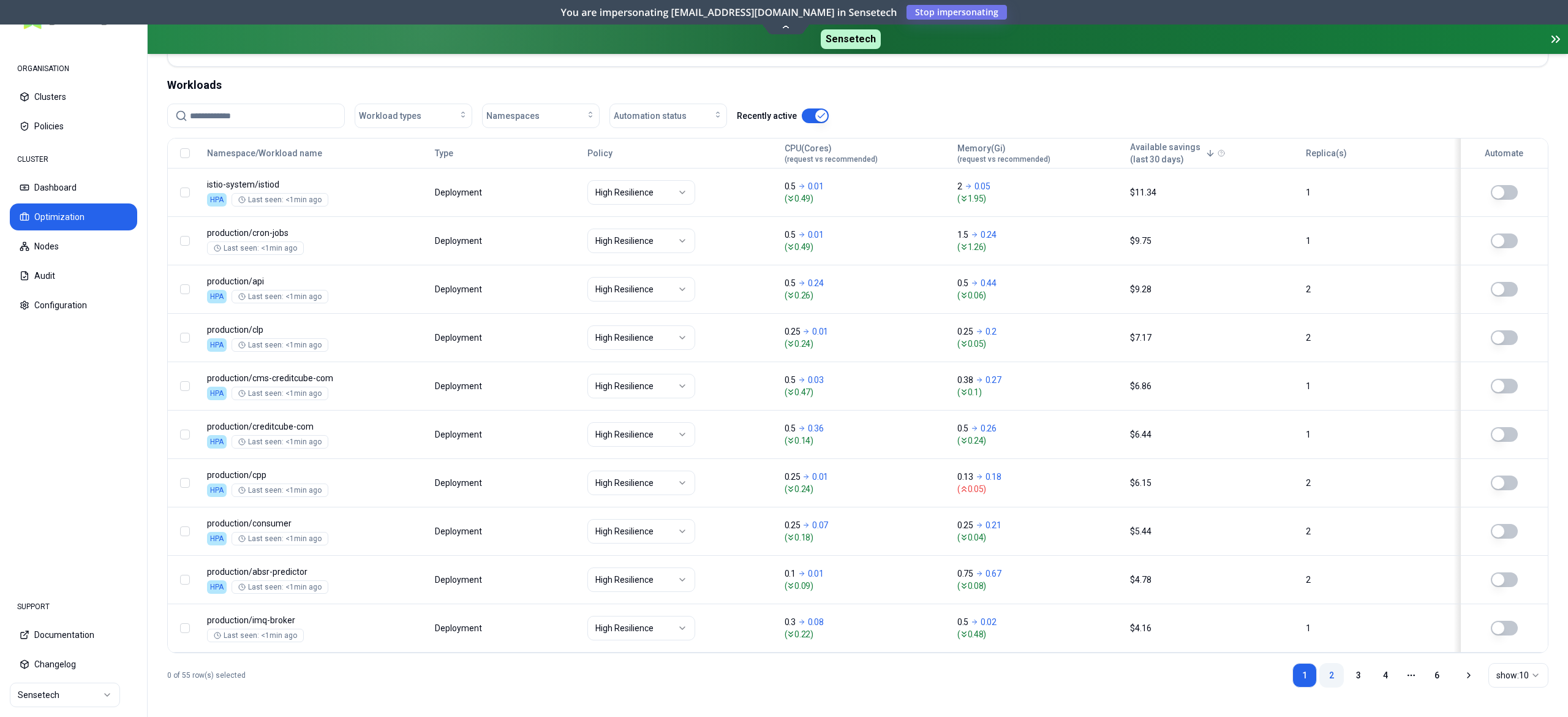
click at [1335, 668] on link "2" at bounding box center [1331, 675] width 25 height 25
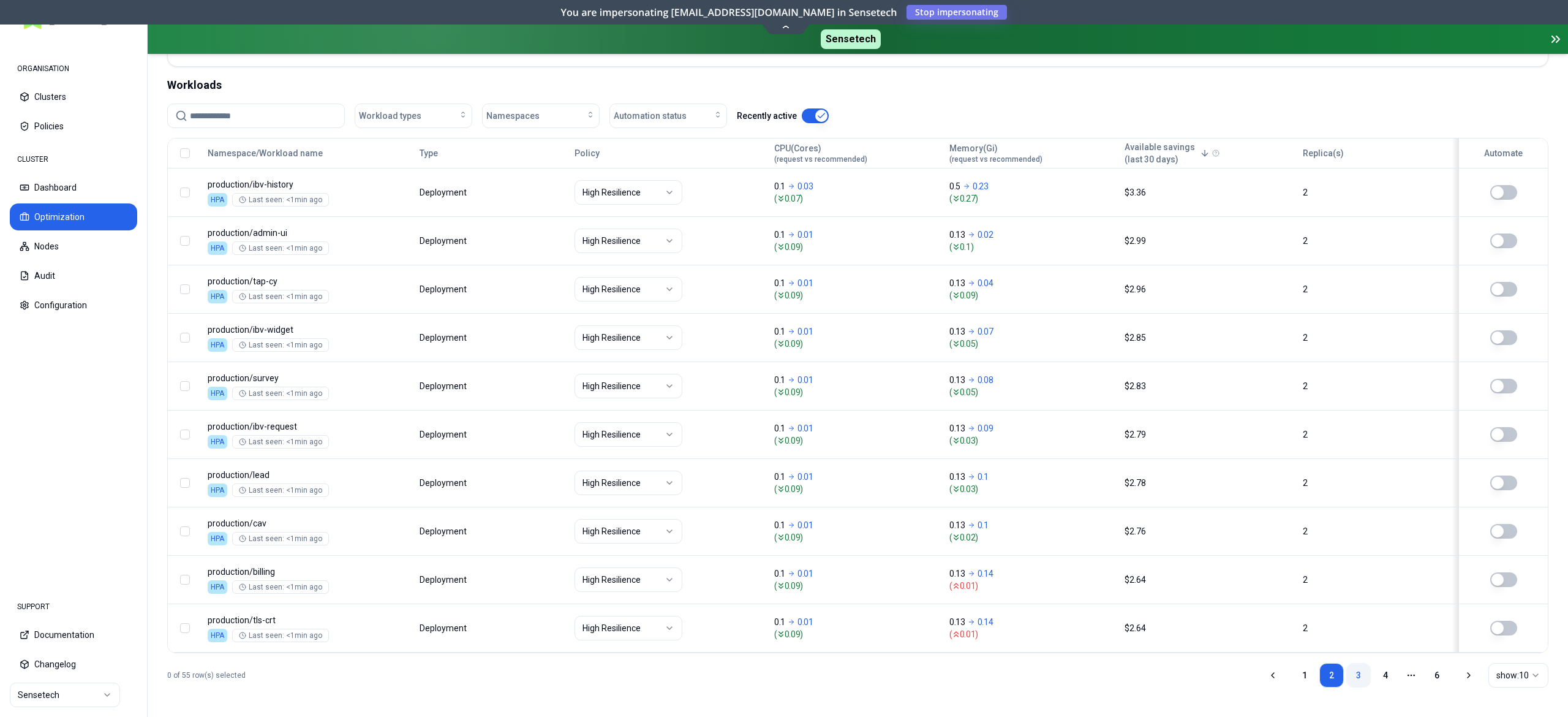
click at [1358, 671] on link "3" at bounding box center [1359, 675] width 25 height 25
click at [1386, 671] on link "4" at bounding box center [1386, 675] width 25 height 25
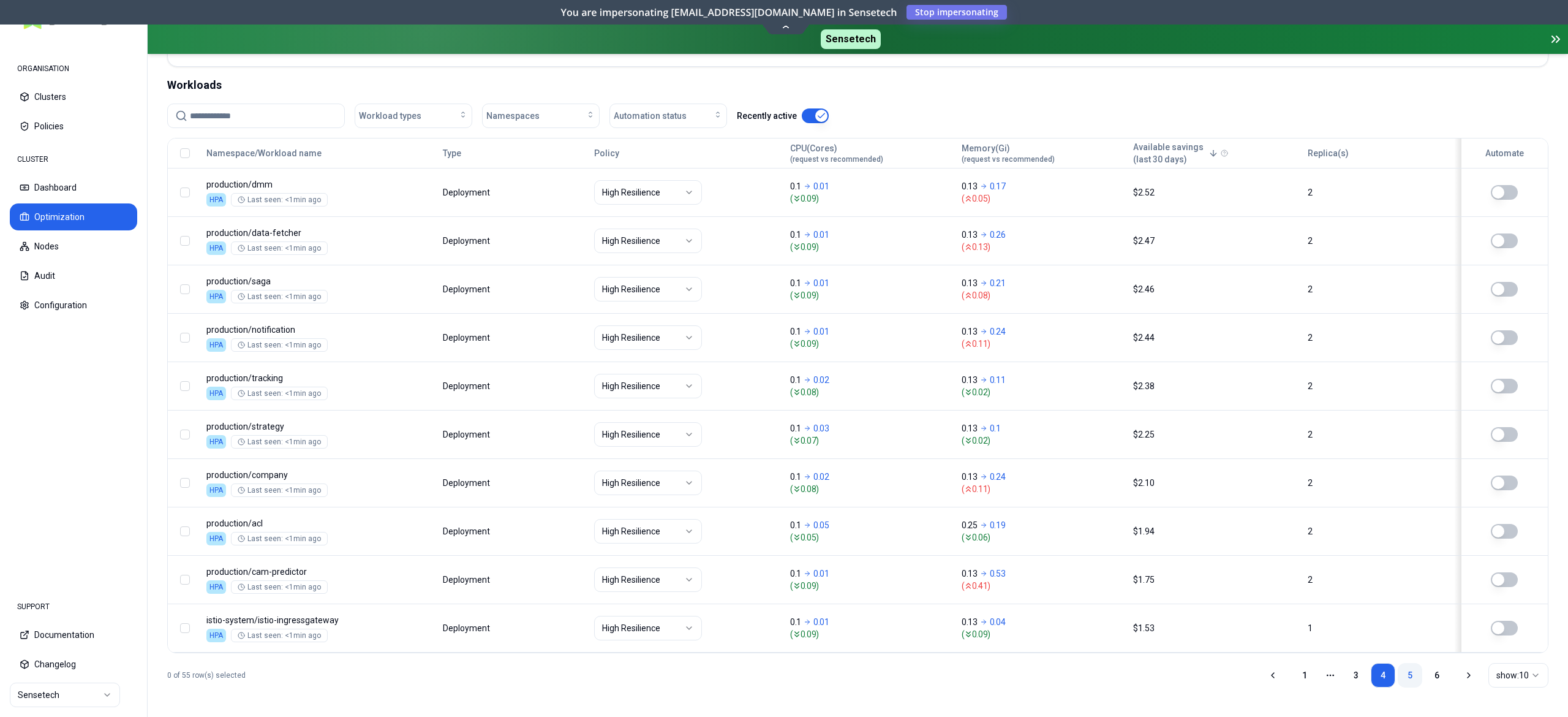
click at [1411, 676] on link "5" at bounding box center [1410, 675] width 25 height 25
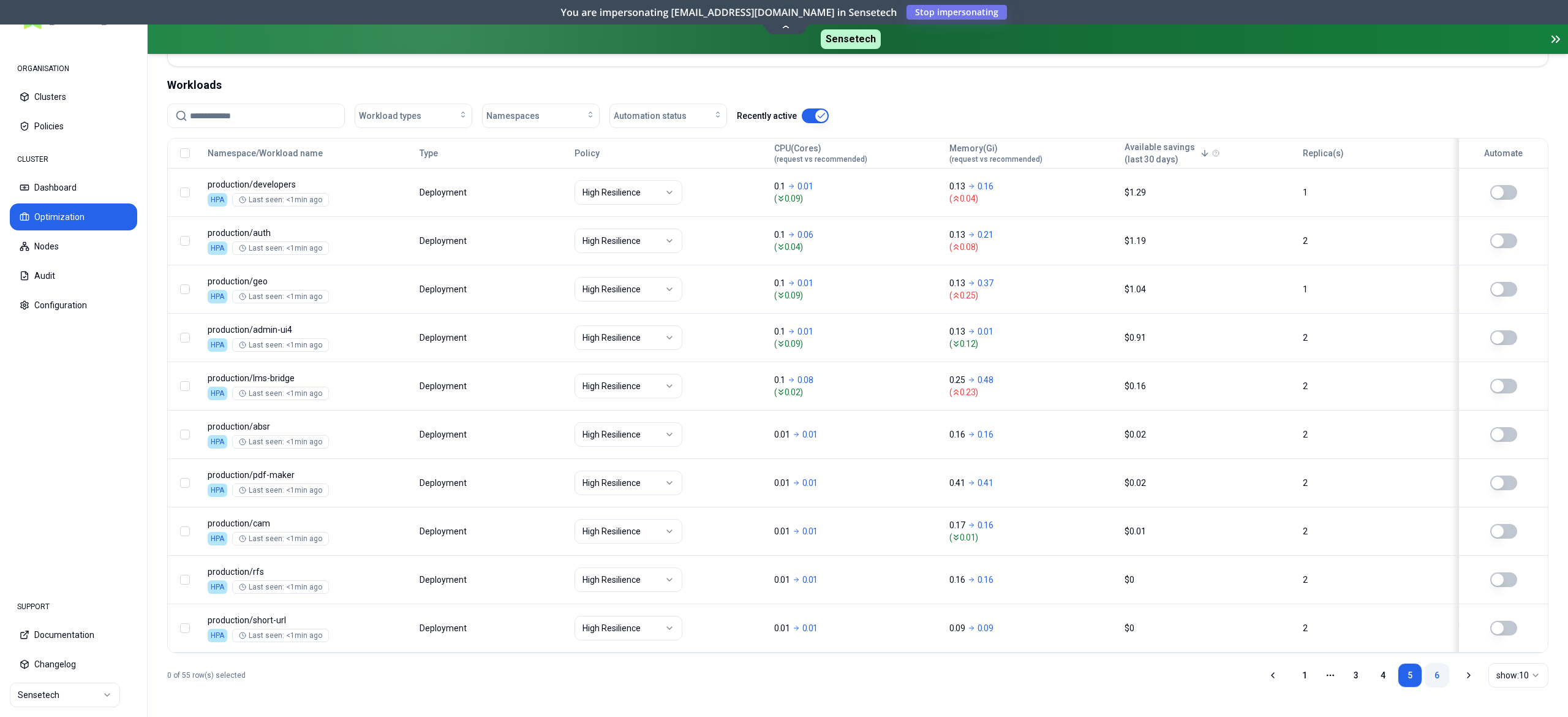
click at [1434, 675] on link "6" at bounding box center [1437, 675] width 25 height 25
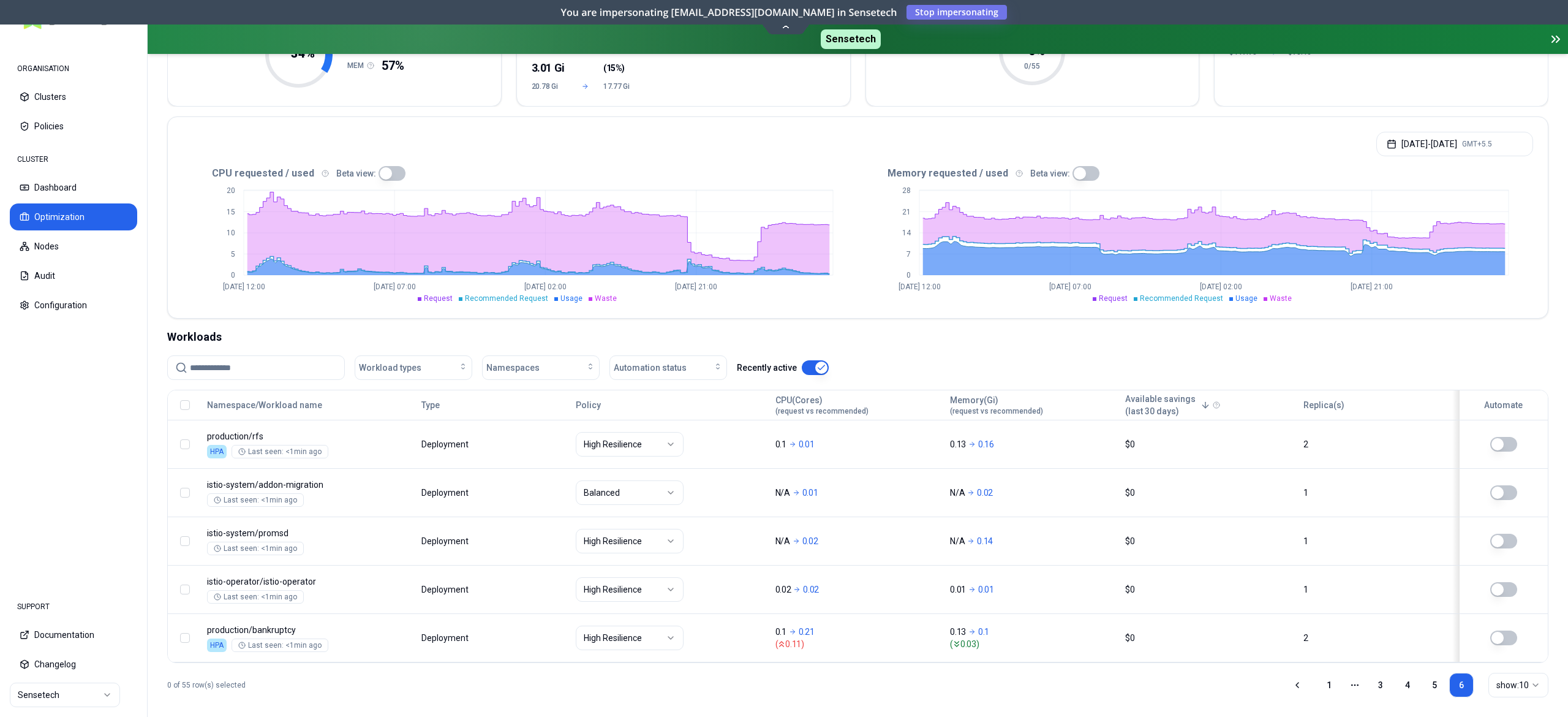
scroll to position [206, 0]
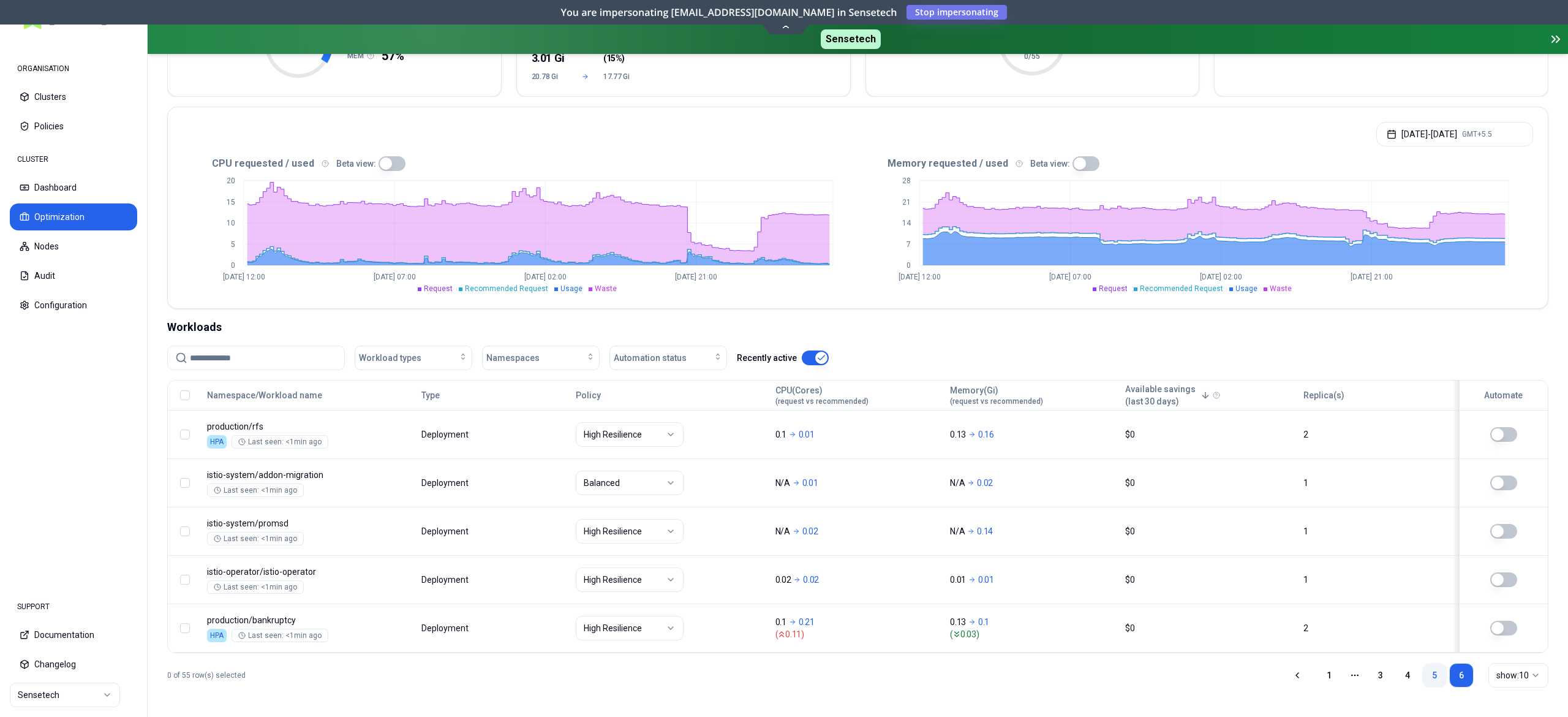
click at [1429, 678] on link "5" at bounding box center [1435, 675] width 25 height 25
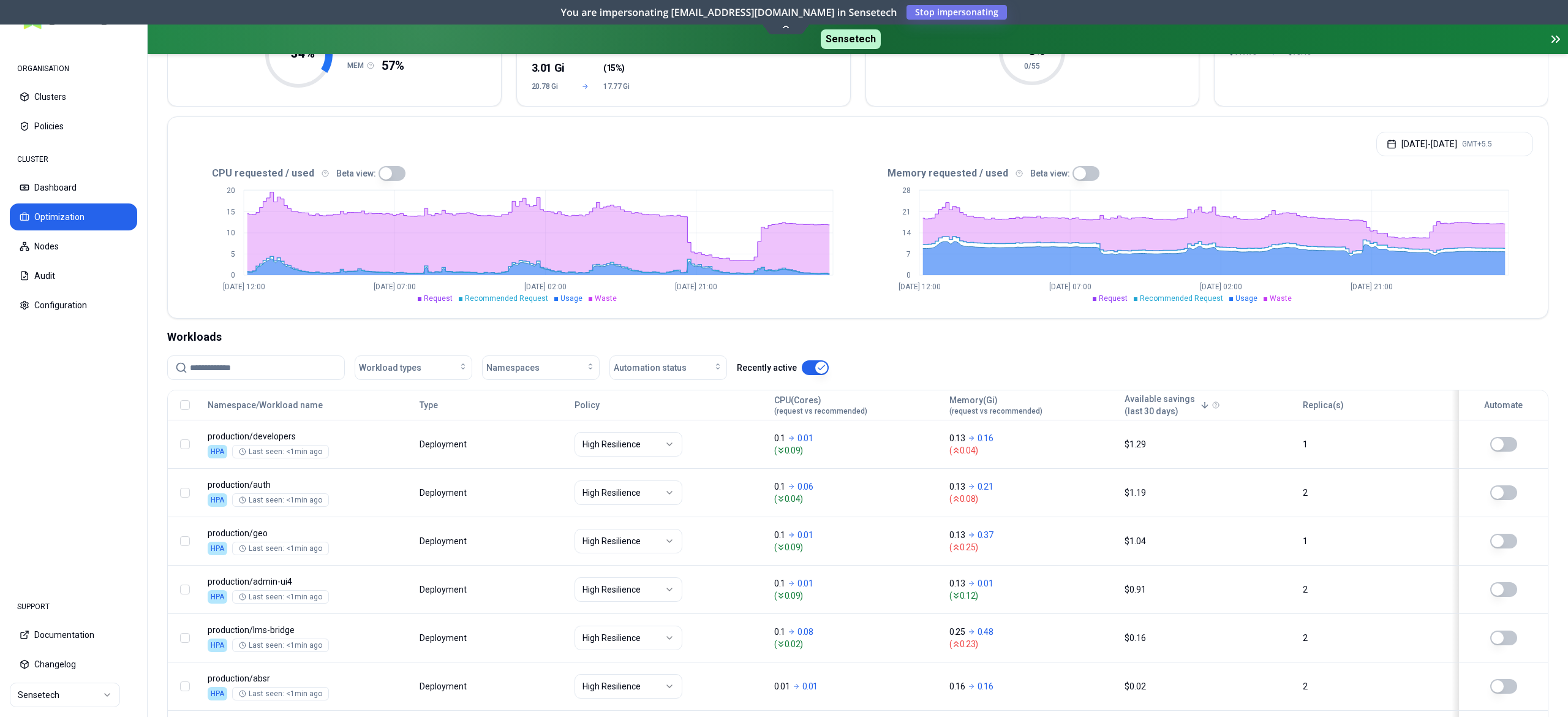
scroll to position [451, 0]
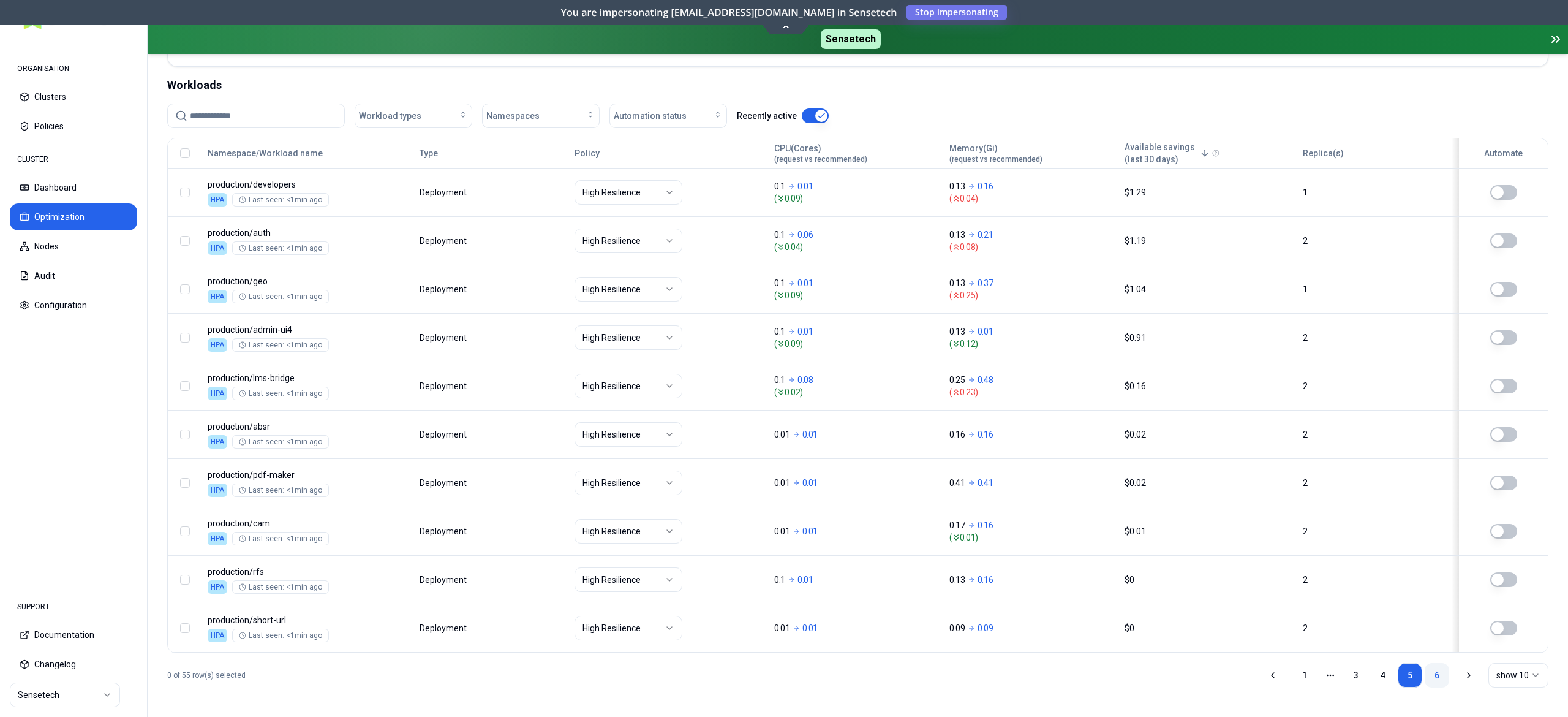
click at [1444, 683] on link "6" at bounding box center [1437, 675] width 25 height 25
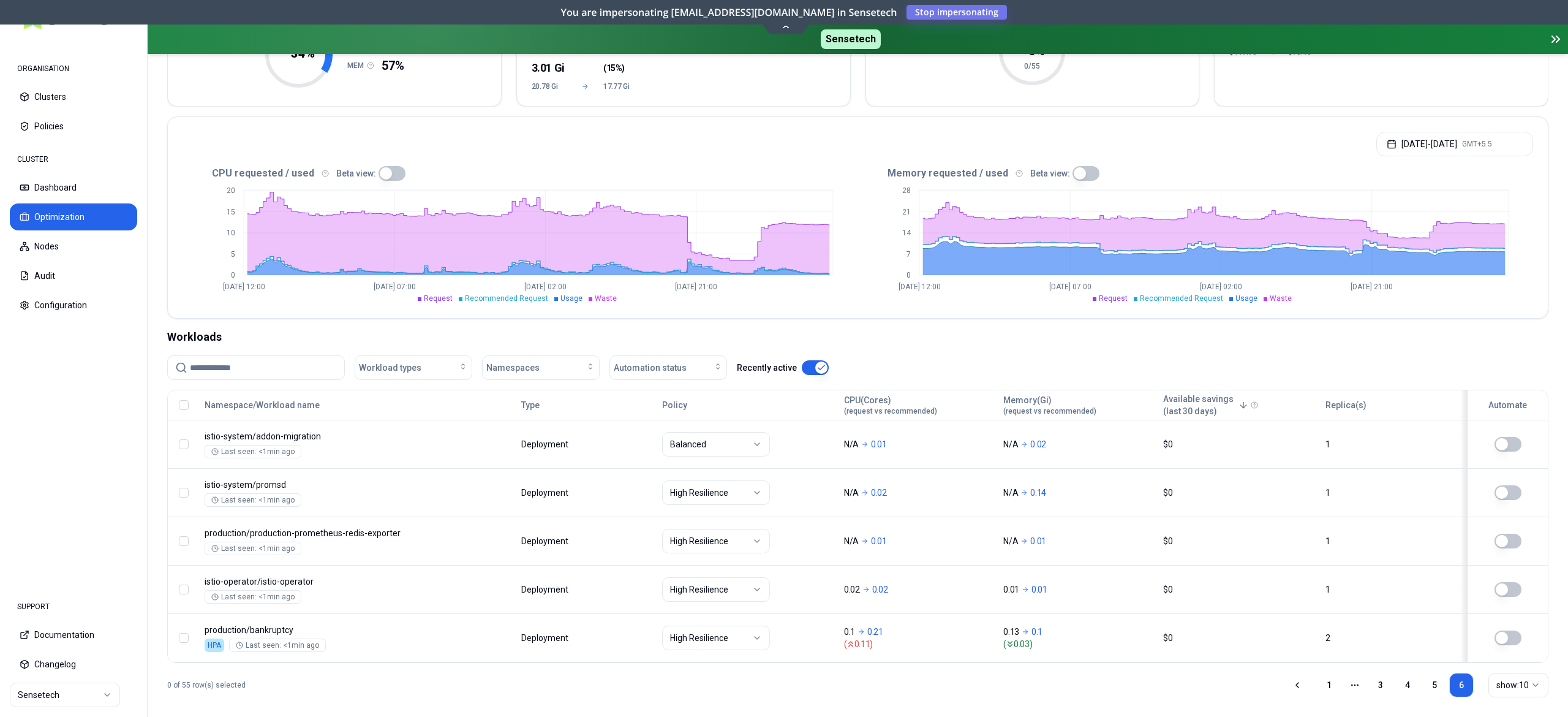
scroll to position [206, 0]
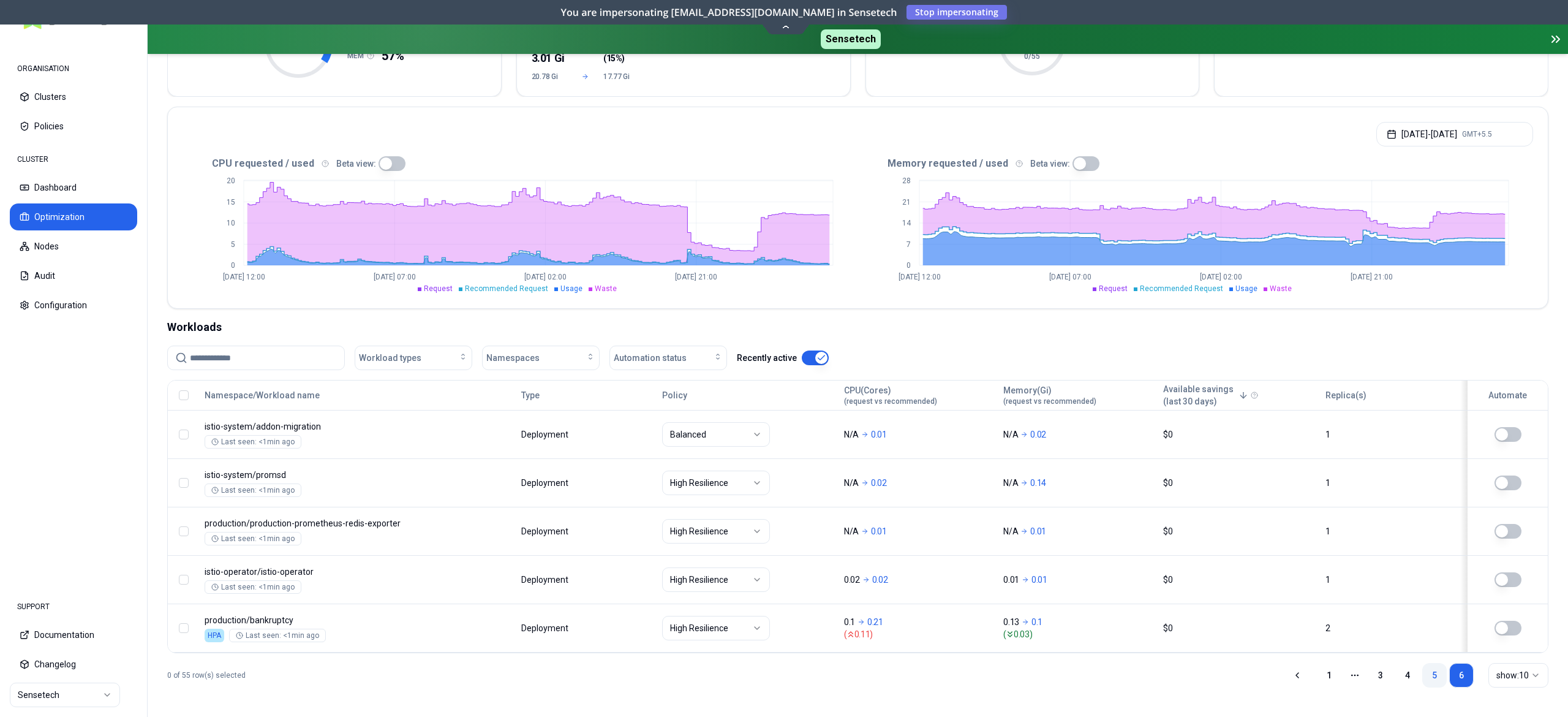
click at [1425, 678] on link "5" at bounding box center [1435, 675] width 25 height 25
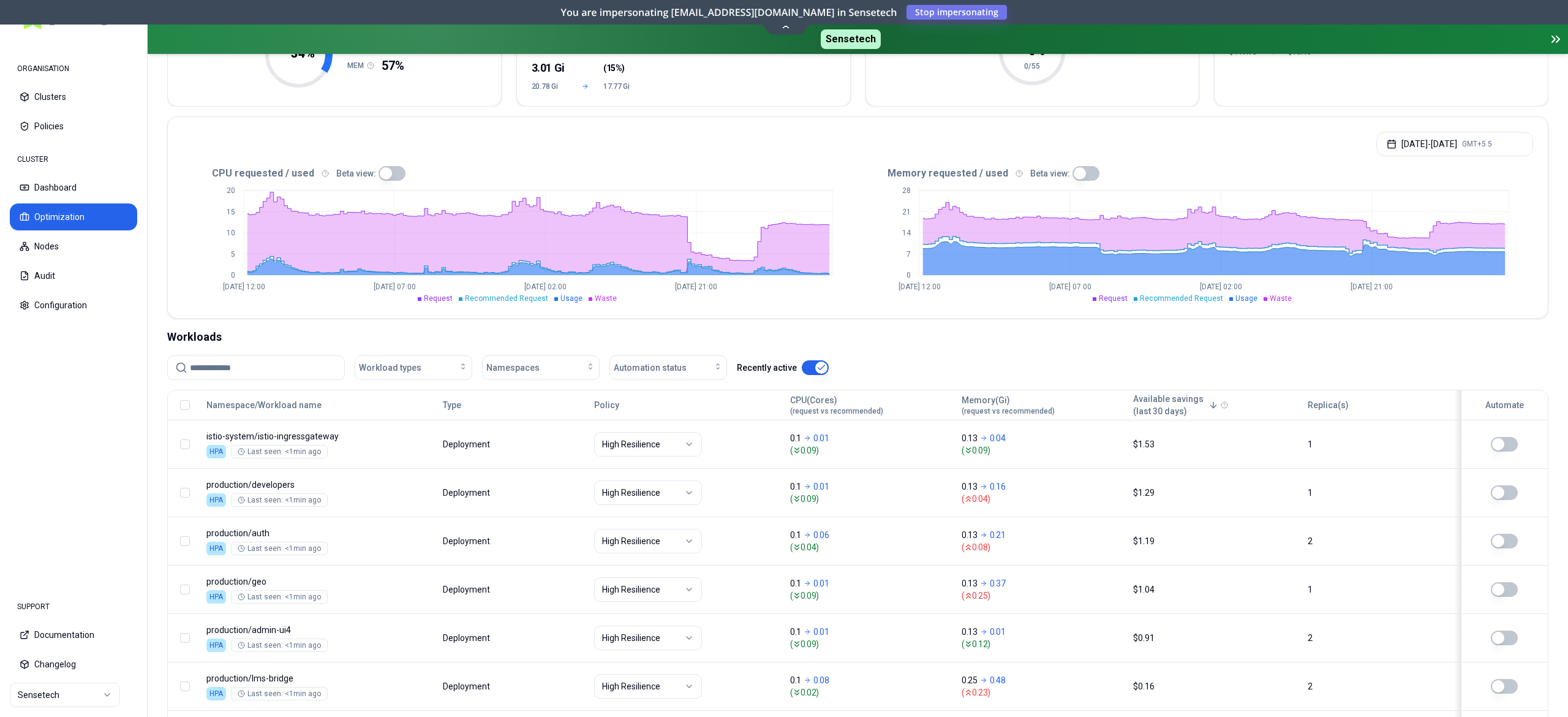
scroll to position [451, 0]
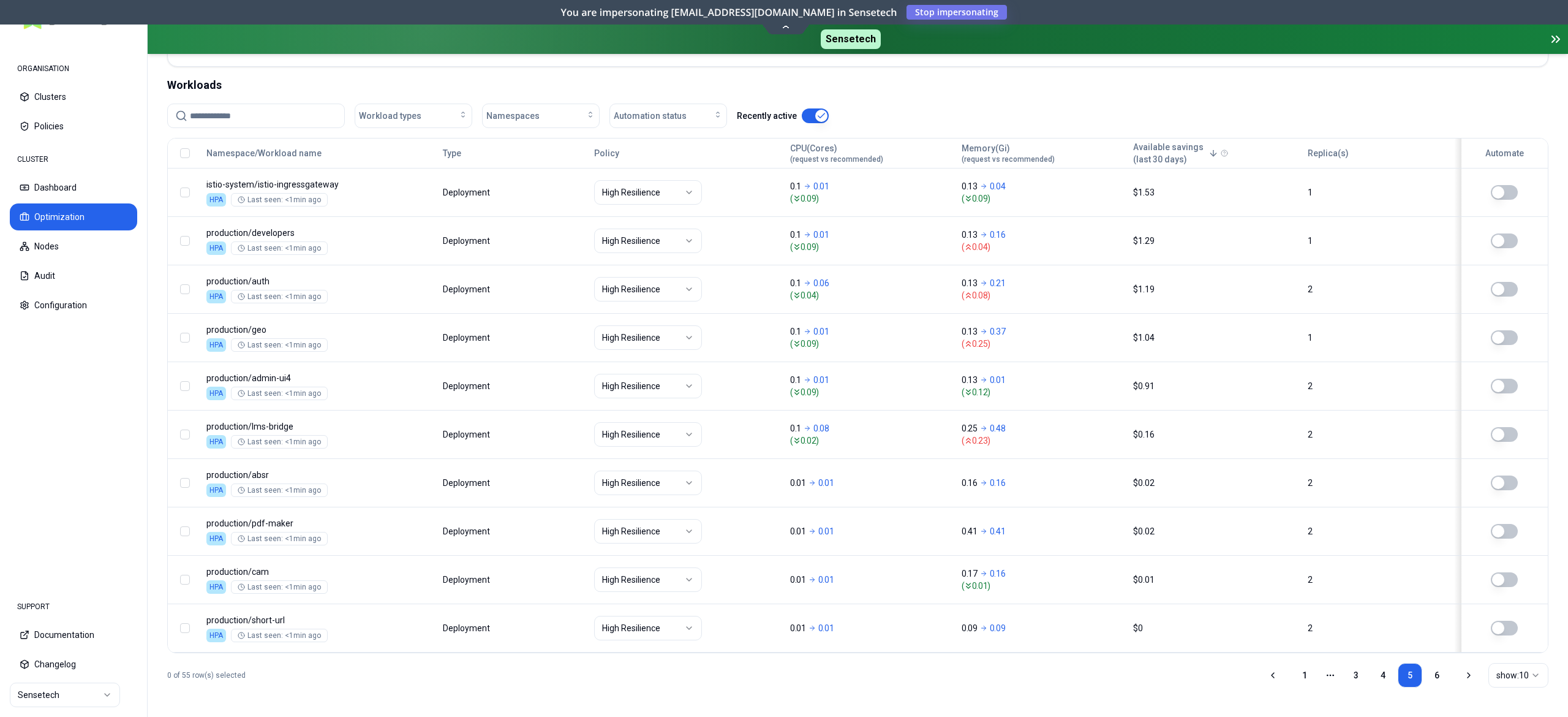
click at [233, 111] on input at bounding box center [264, 116] width 147 height 24
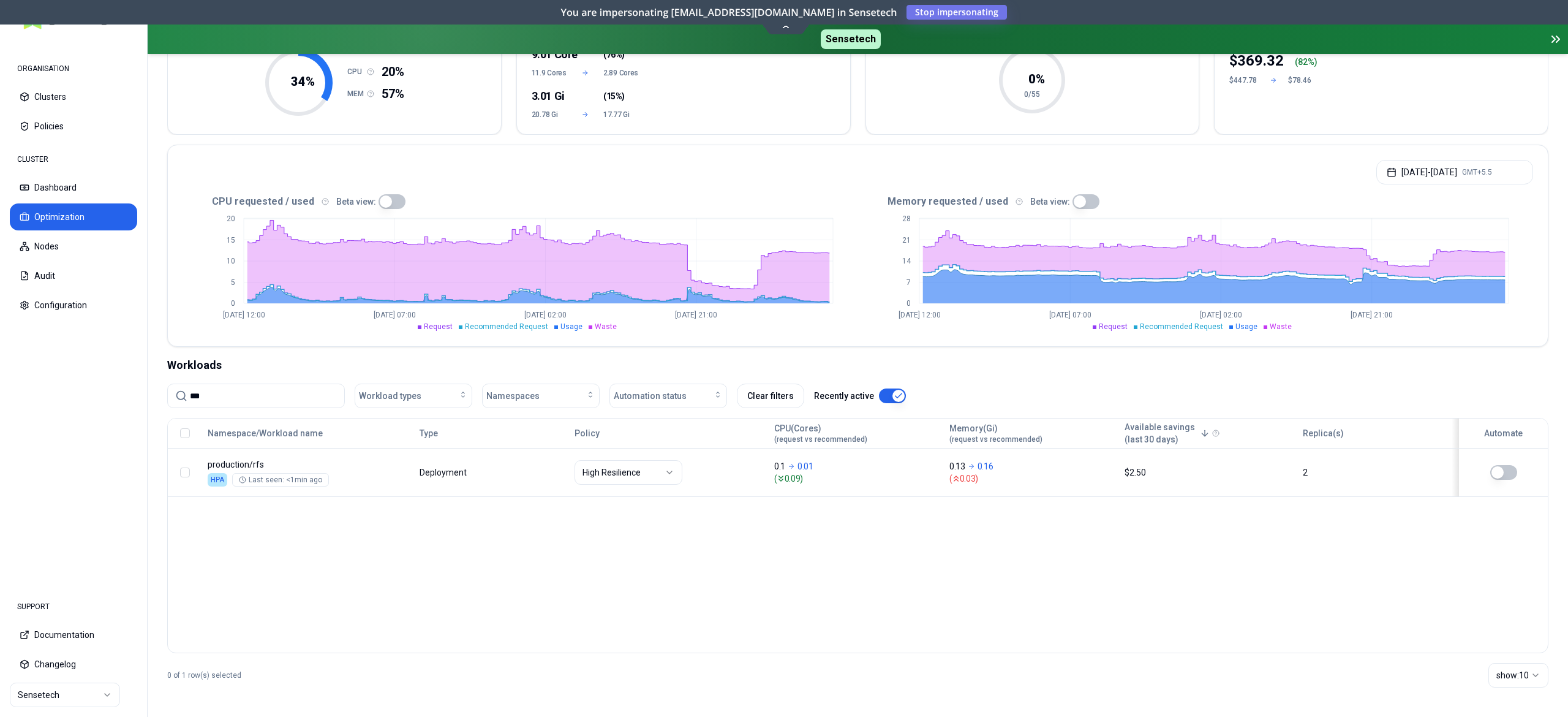
scroll to position [164, 0]
type input "***"
drag, startPoint x: 251, startPoint y: 394, endPoint x: 107, endPoint y: 362, distance: 147.5
click at [107, 362] on div "ORGANISATION Clusters Policies CLUSTER Dashboard Optimization Nodes Audit Confi…" at bounding box center [784, 358] width 1568 height 717
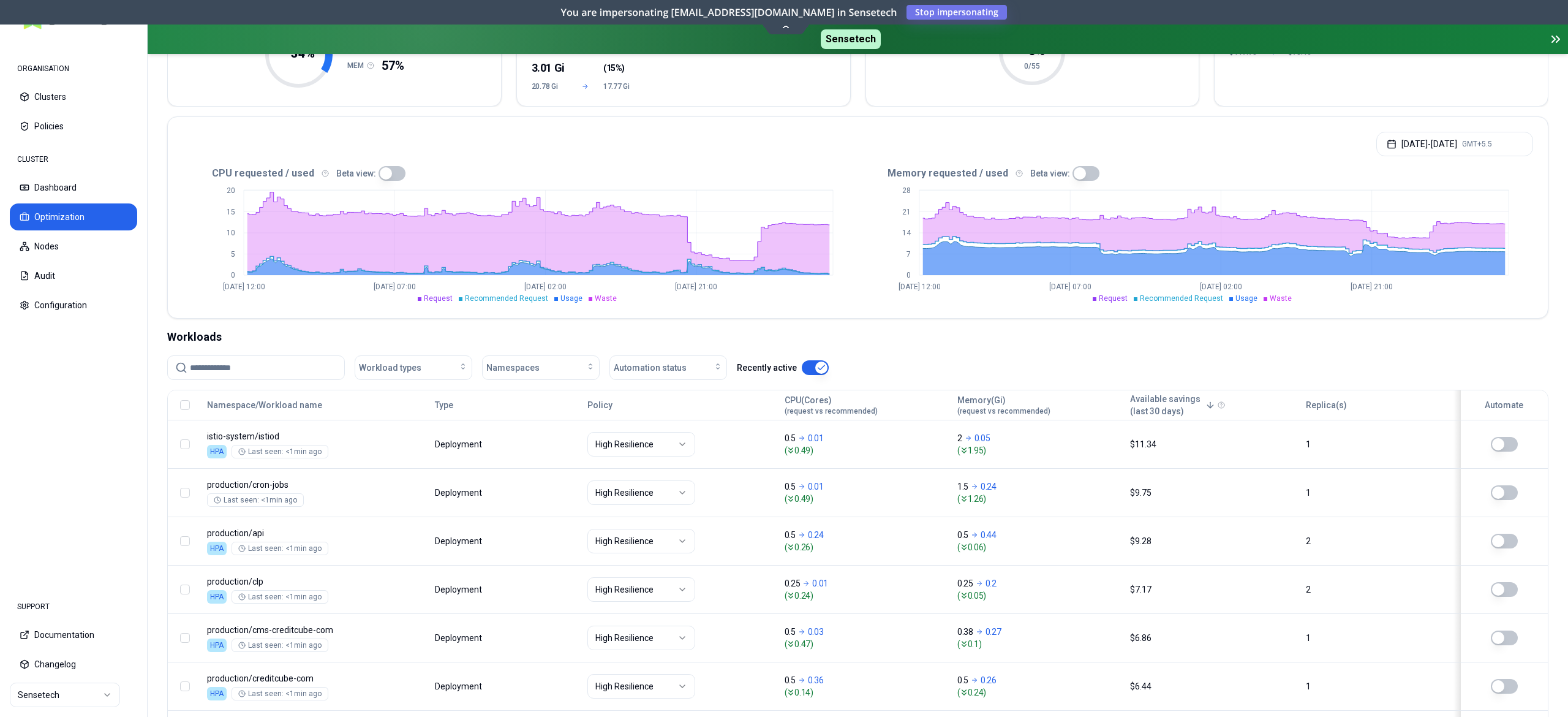
scroll to position [451, 0]
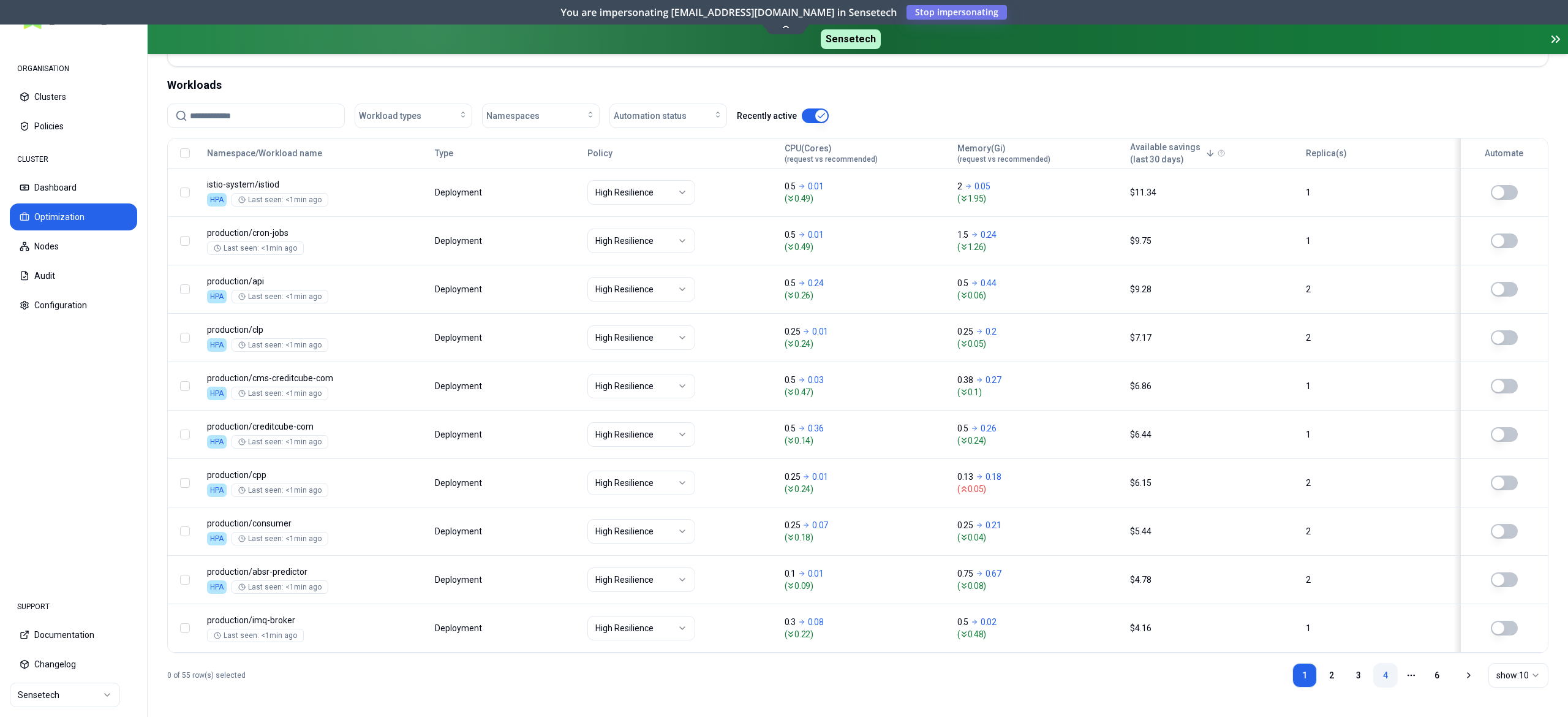
click at [1392, 674] on link "4" at bounding box center [1386, 675] width 25 height 25
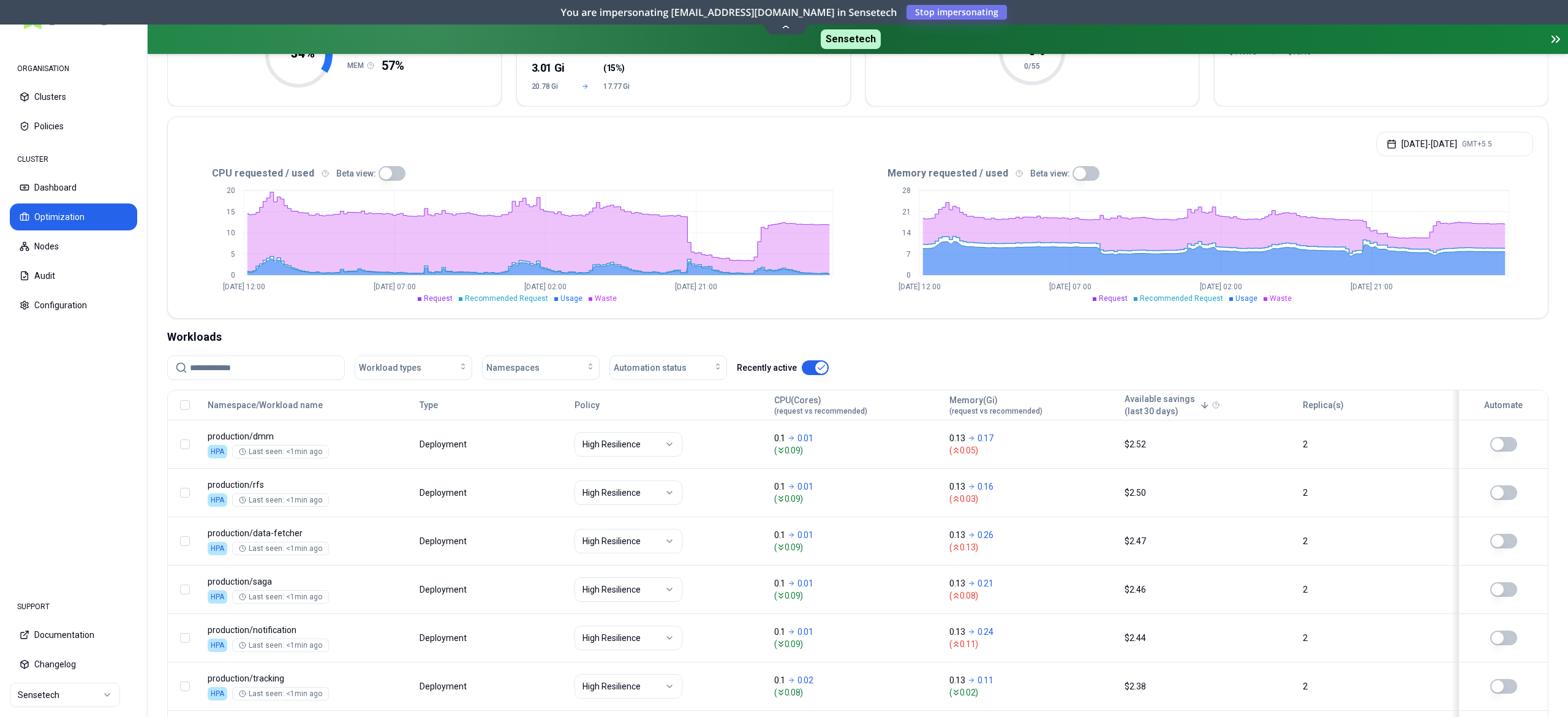
scroll to position [451, 0]
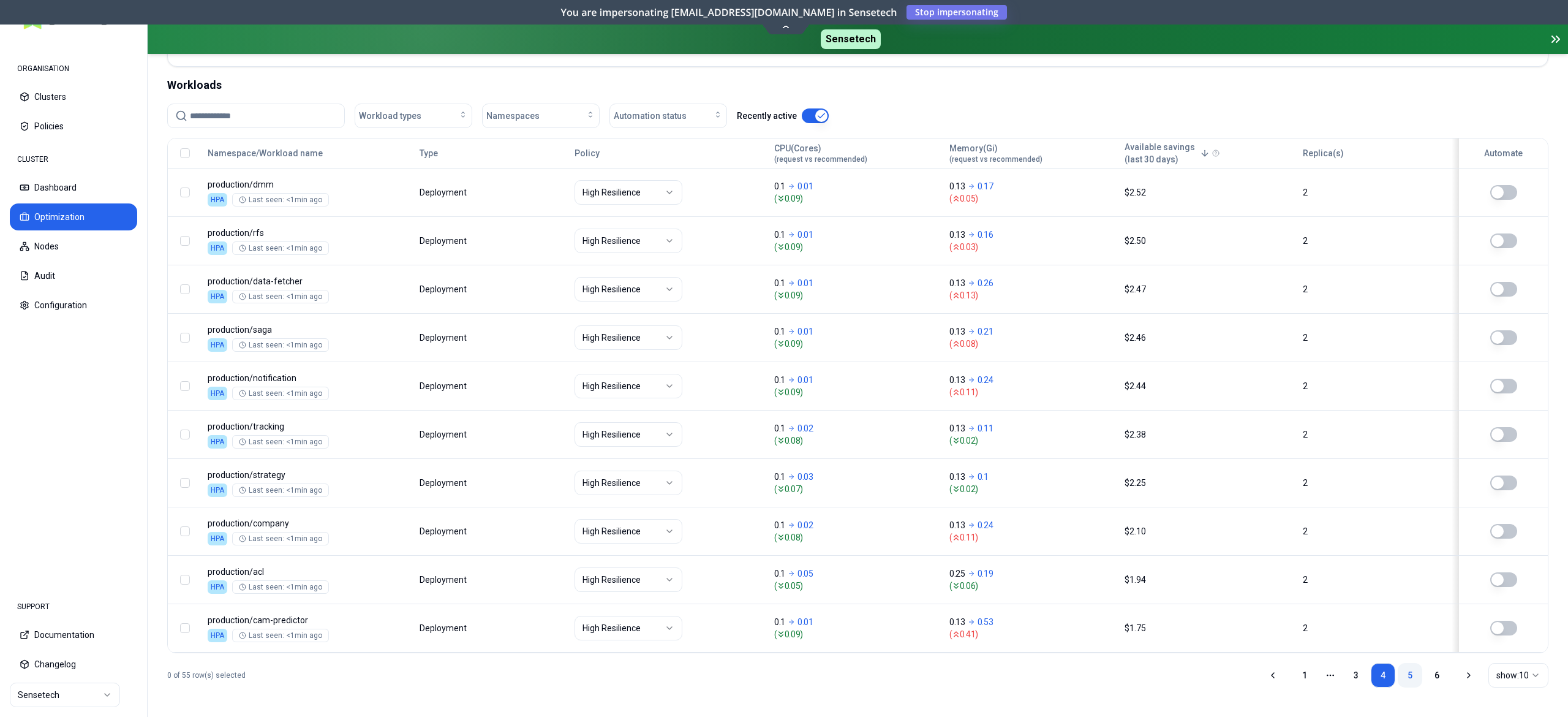
click at [1404, 674] on link "5" at bounding box center [1410, 675] width 25 height 25
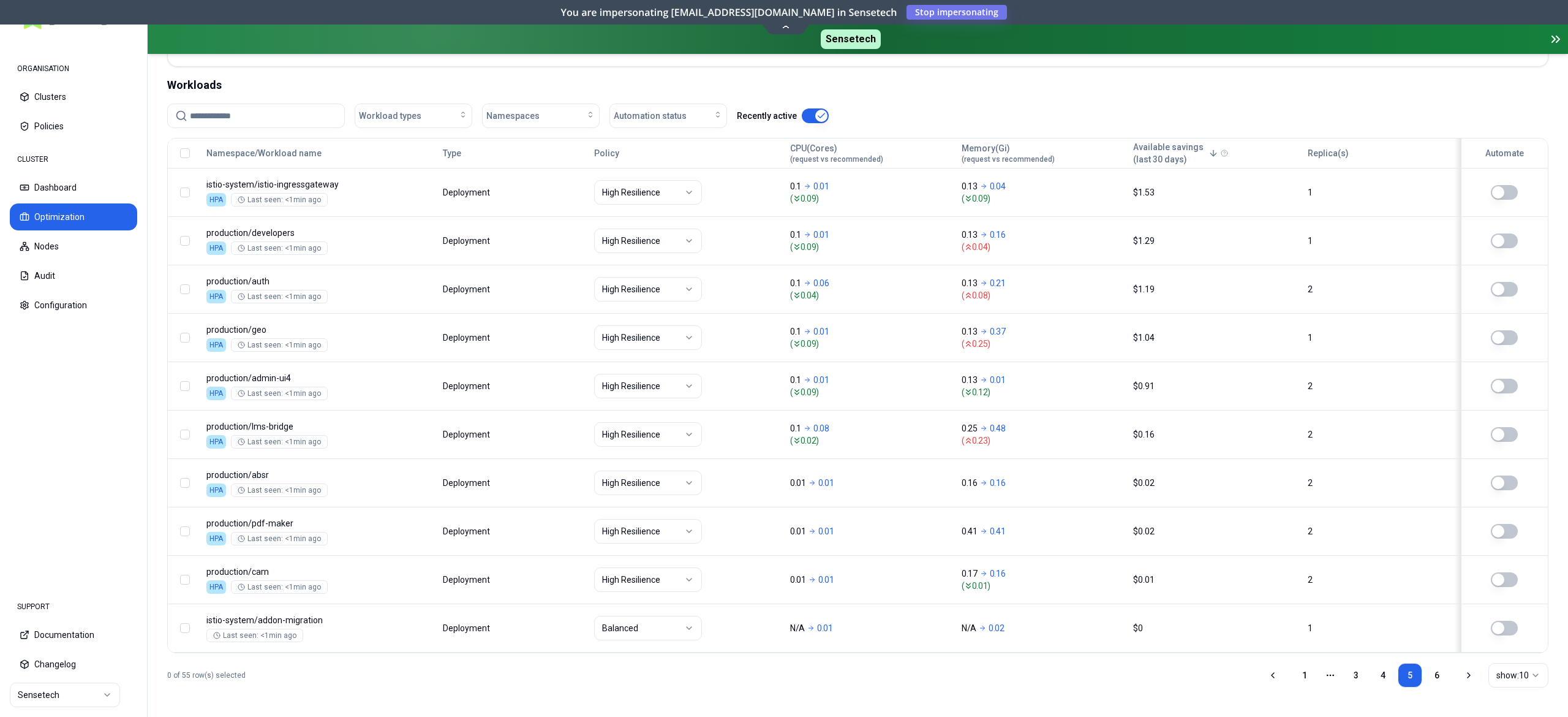
click at [245, 109] on input at bounding box center [264, 116] width 147 height 24
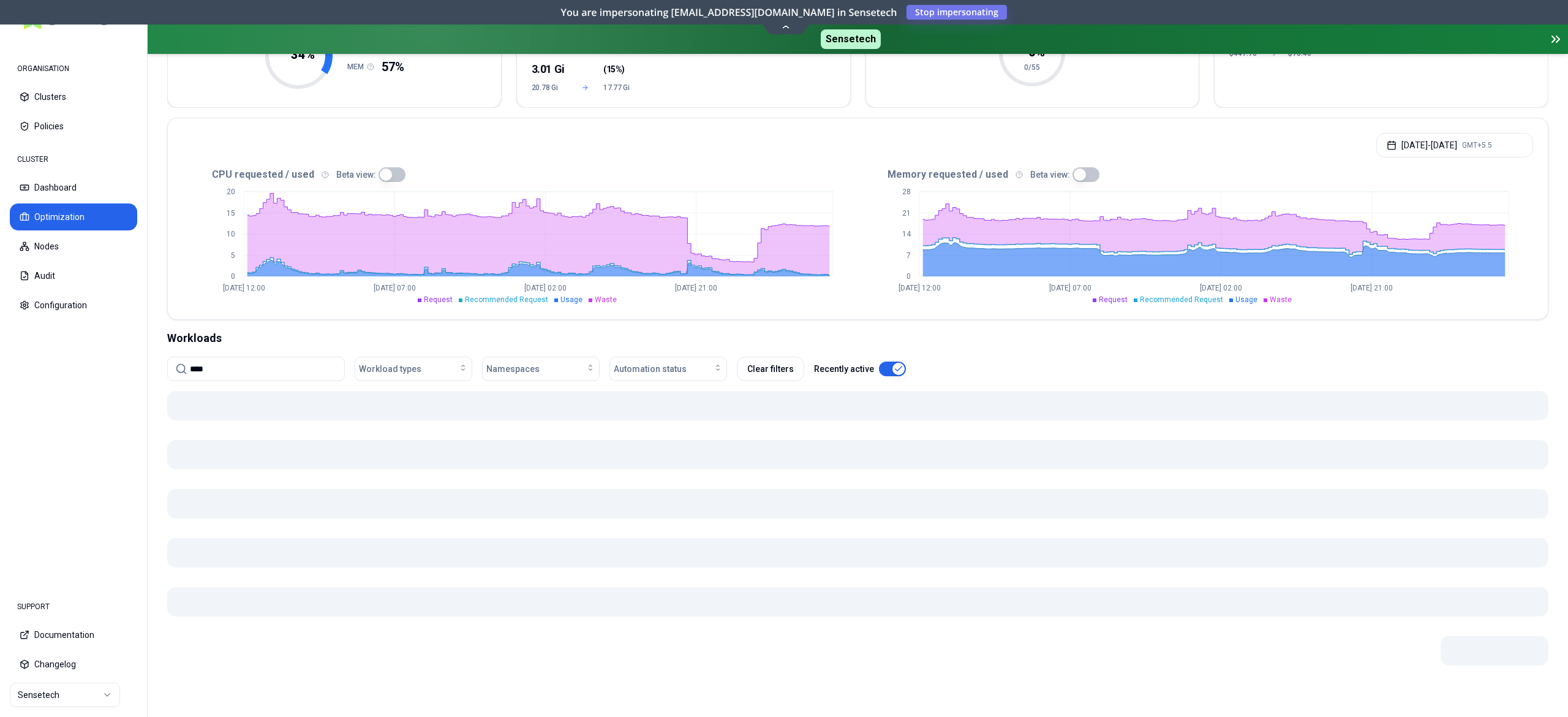
type input "****"
click at [245, 109] on div "Optimization Efficiency score 34 % CPU 20% MEM 57% Resources (excess) 9.01 Core…" at bounding box center [857, 329] width 1421 height 774
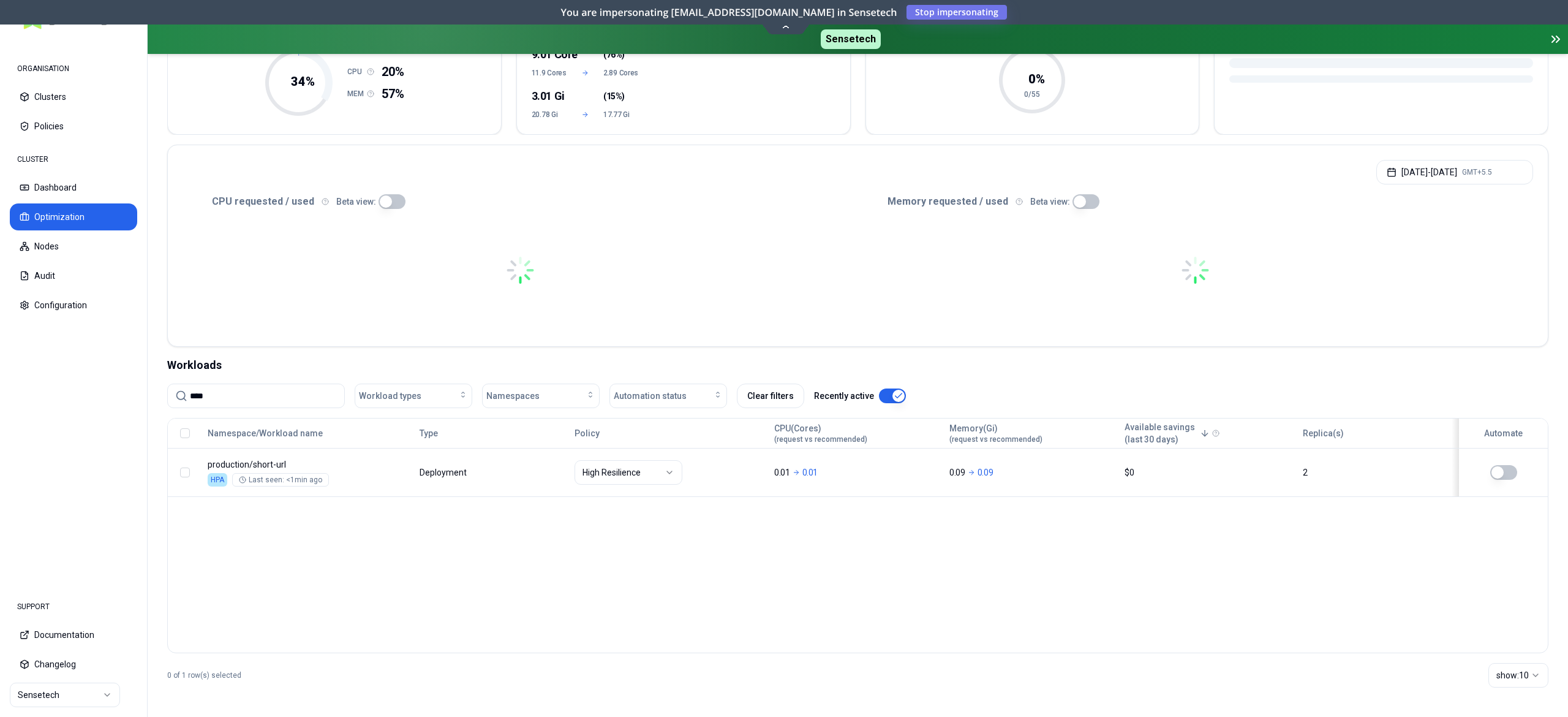
scroll to position [164, 0]
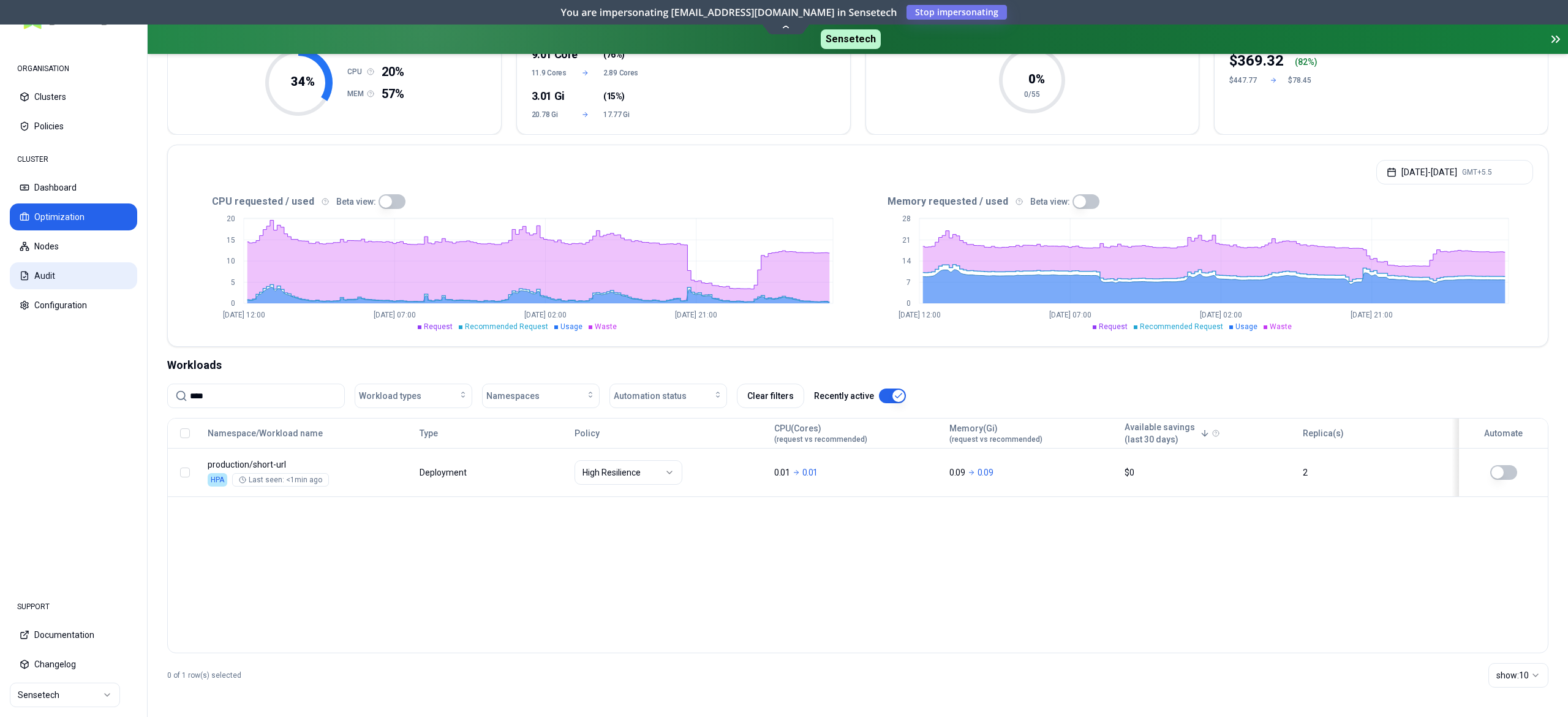
click at [47, 268] on button "Audit" at bounding box center [73, 275] width 127 height 27
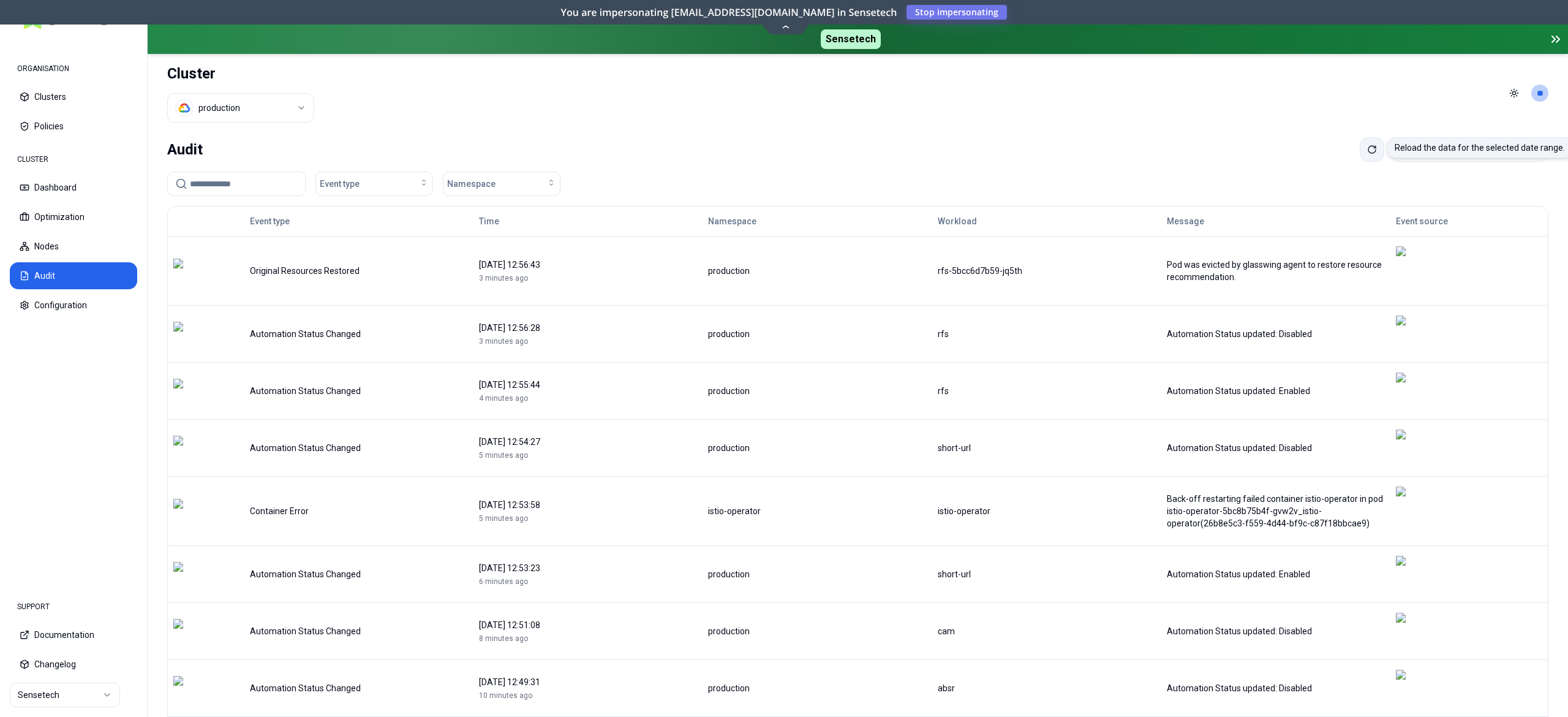
click at [1359, 146] on button at bounding box center [1372, 150] width 25 height 25
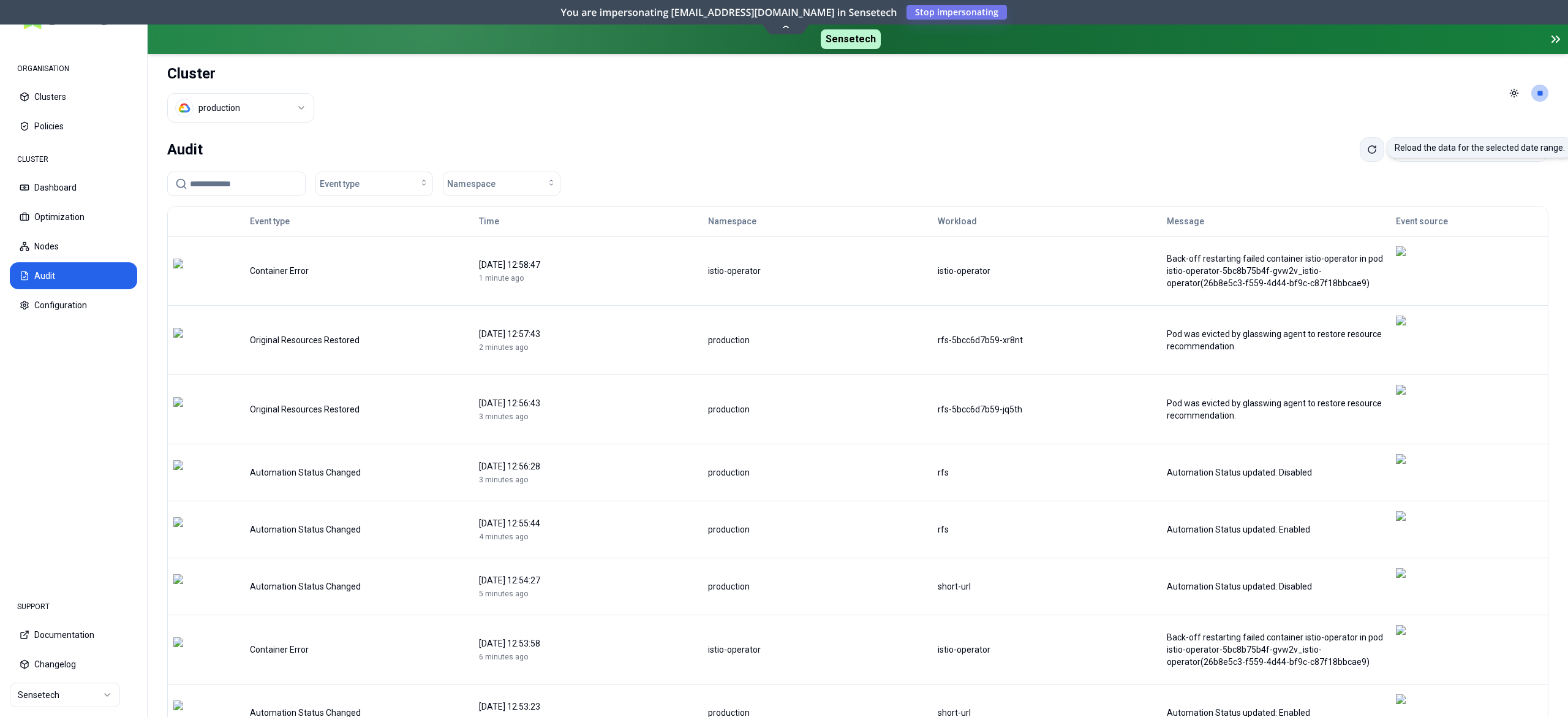
click at [1368, 147] on icon at bounding box center [1372, 149] width 7 height 7
click at [1359, 144] on button at bounding box center [1372, 150] width 25 height 25
click at [1368, 151] on icon at bounding box center [1372, 149] width 7 height 7
click at [76, 216] on button "Optimization" at bounding box center [73, 217] width 127 height 27
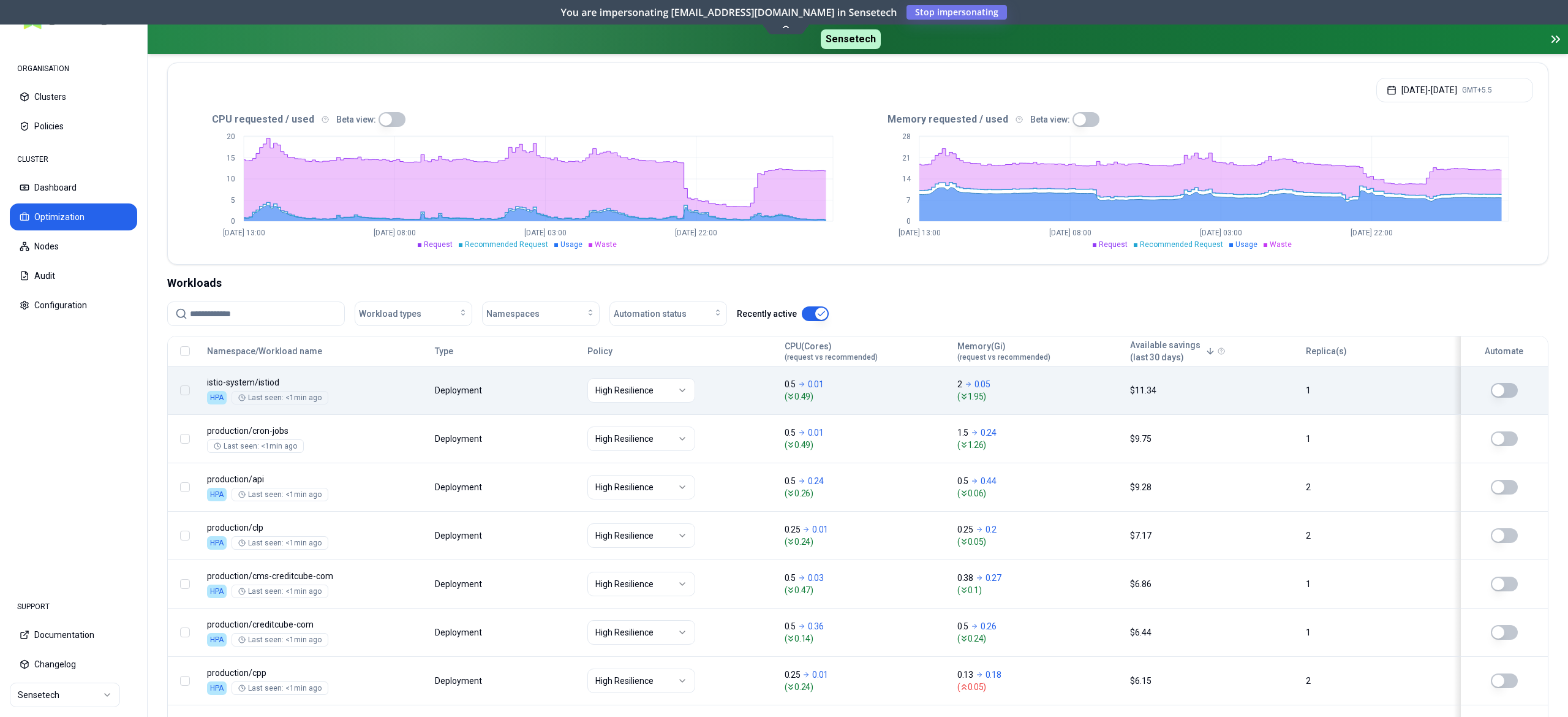
scroll to position [451, 0]
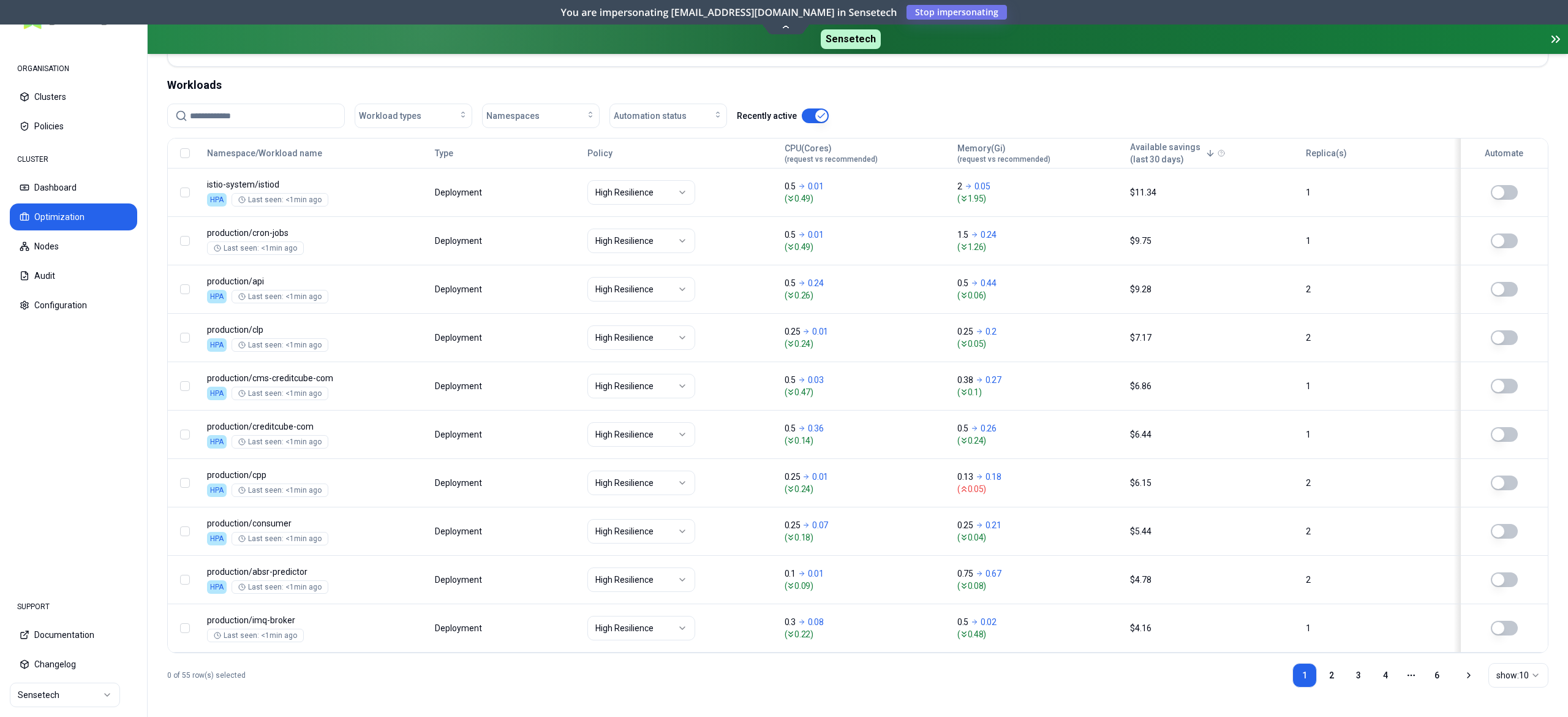
click at [241, 105] on input at bounding box center [264, 116] width 147 height 24
type input "*******"
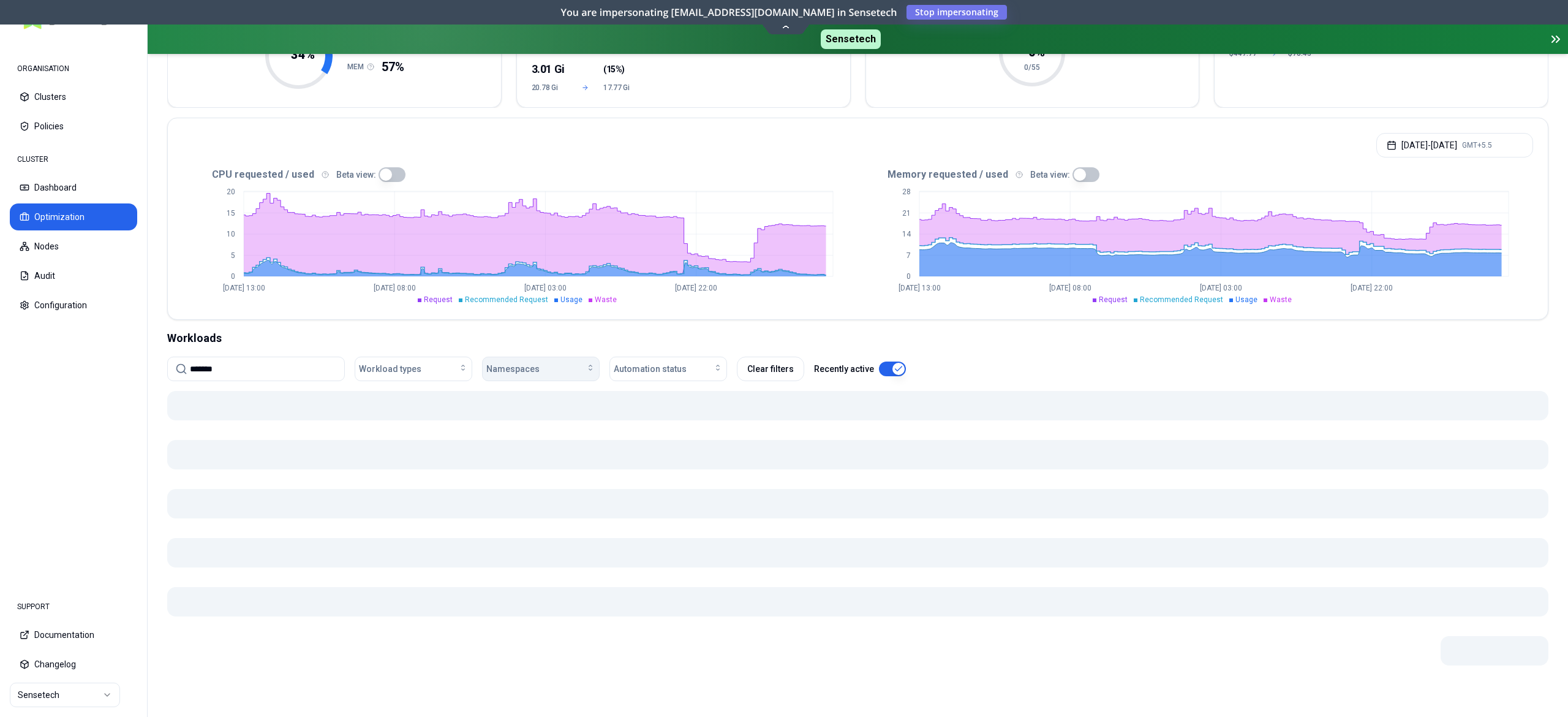
scroll to position [164, 0]
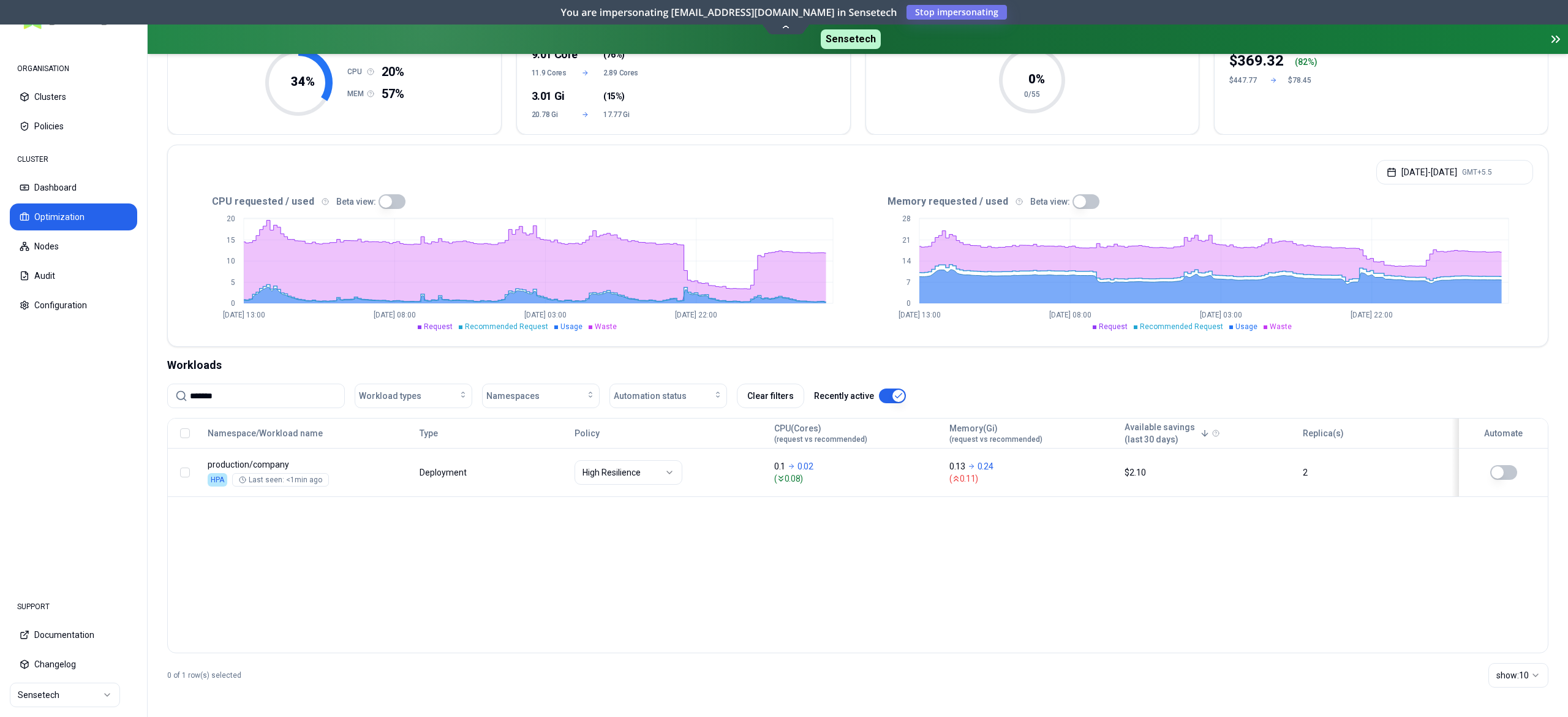
drag, startPoint x: 270, startPoint y: 392, endPoint x: 84, endPoint y: 387, distance: 186.1
click at [89, 387] on div "ORGANISATION Clusters Policies CLUSTER Dashboard Optimization Nodes Audit Confi…" at bounding box center [784, 358] width 1568 height 717
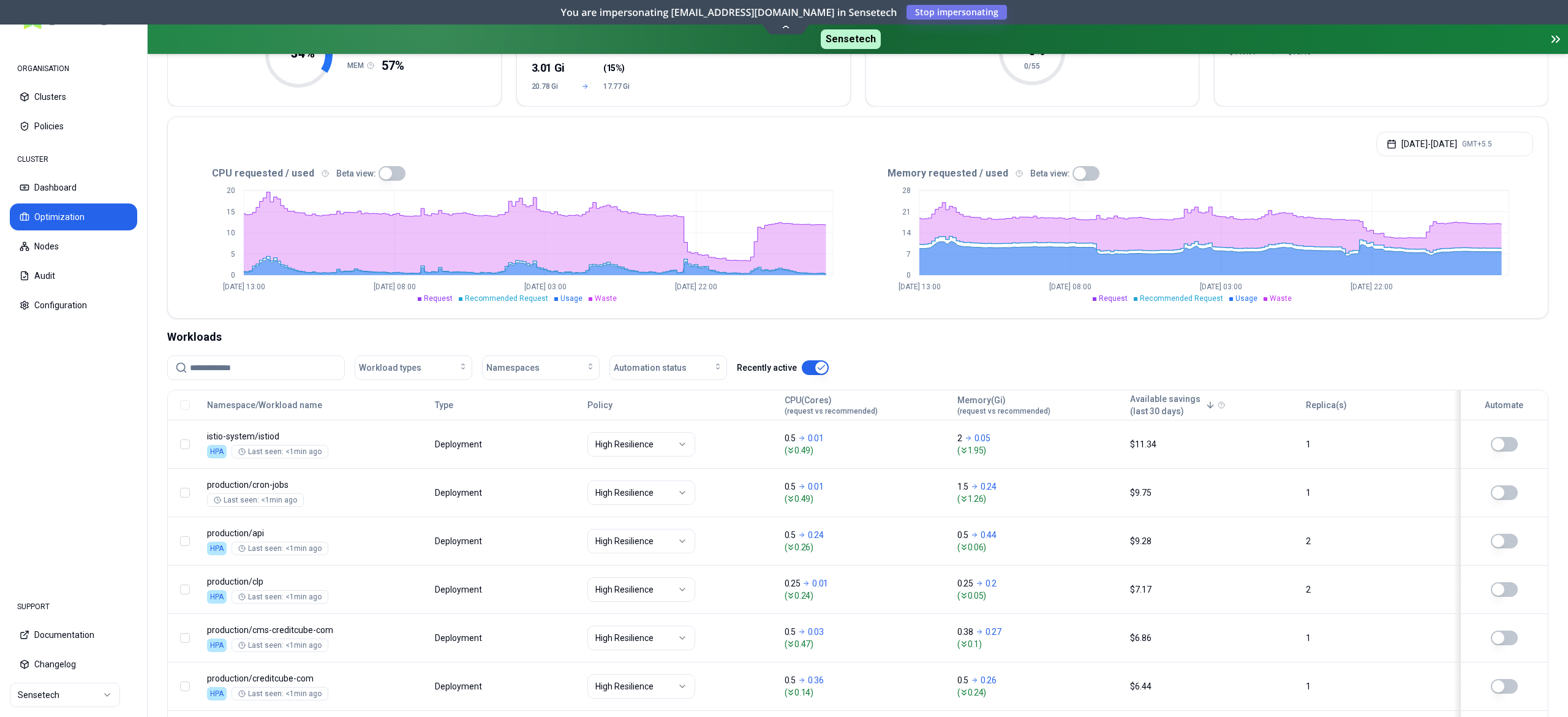
scroll to position [451, 0]
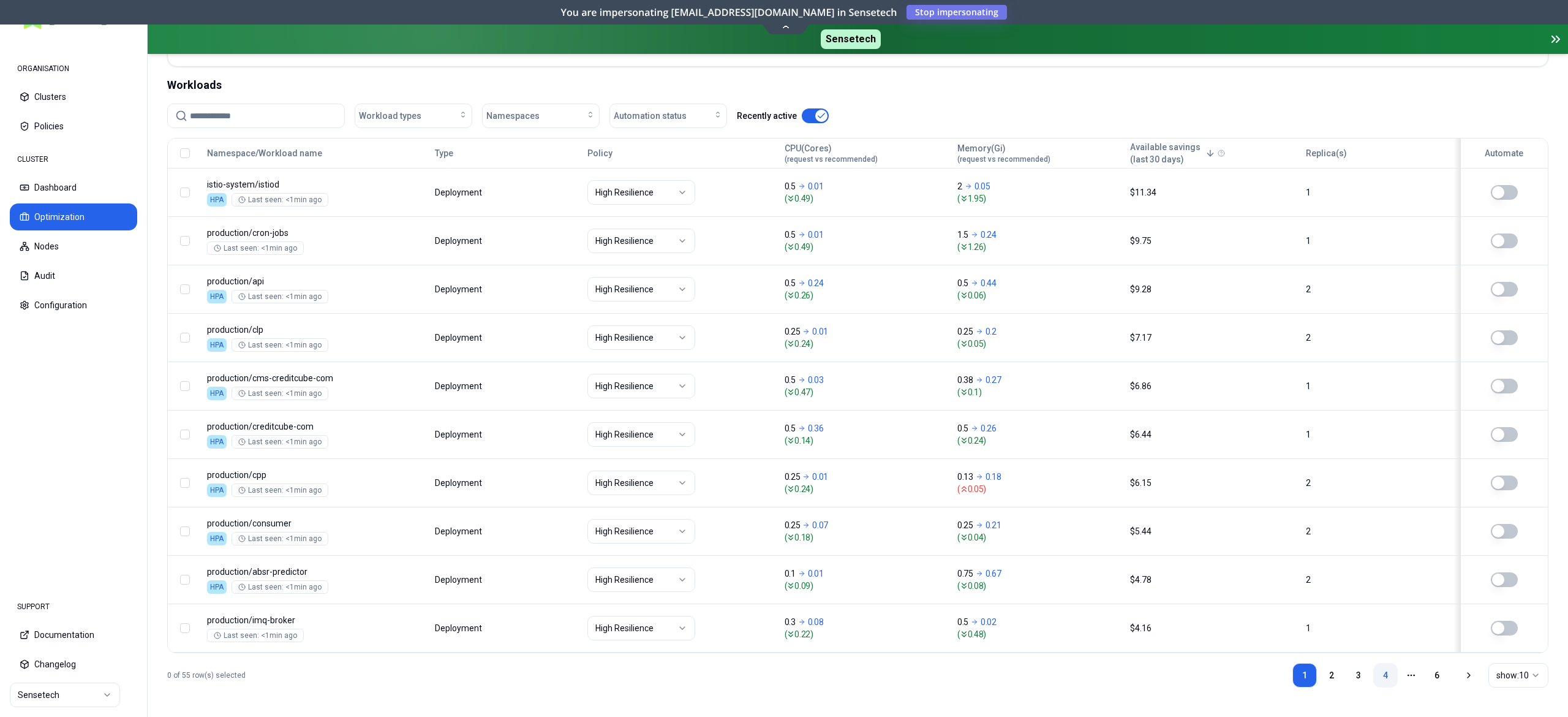
click at [1382, 677] on link "4" at bounding box center [1386, 675] width 25 height 25
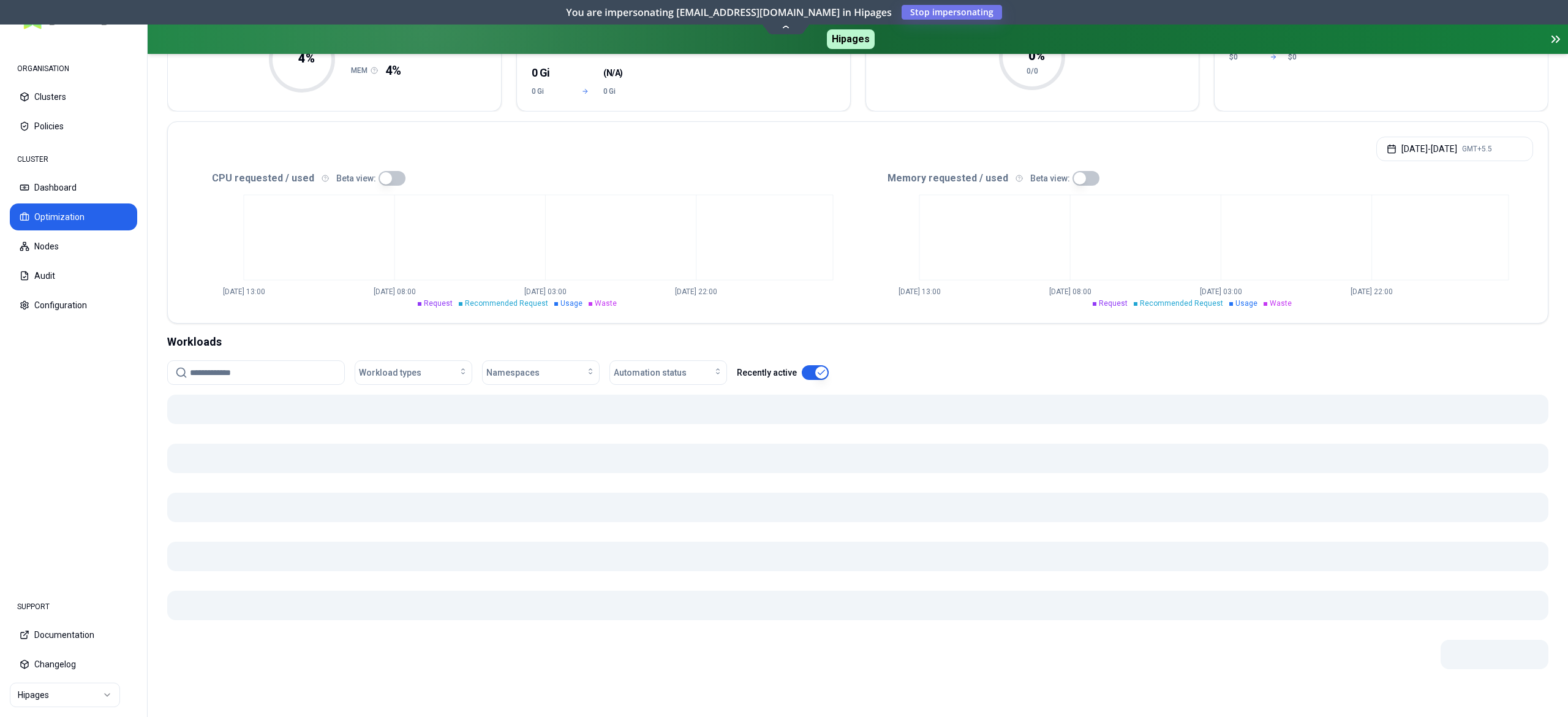
scroll to position [182, 0]
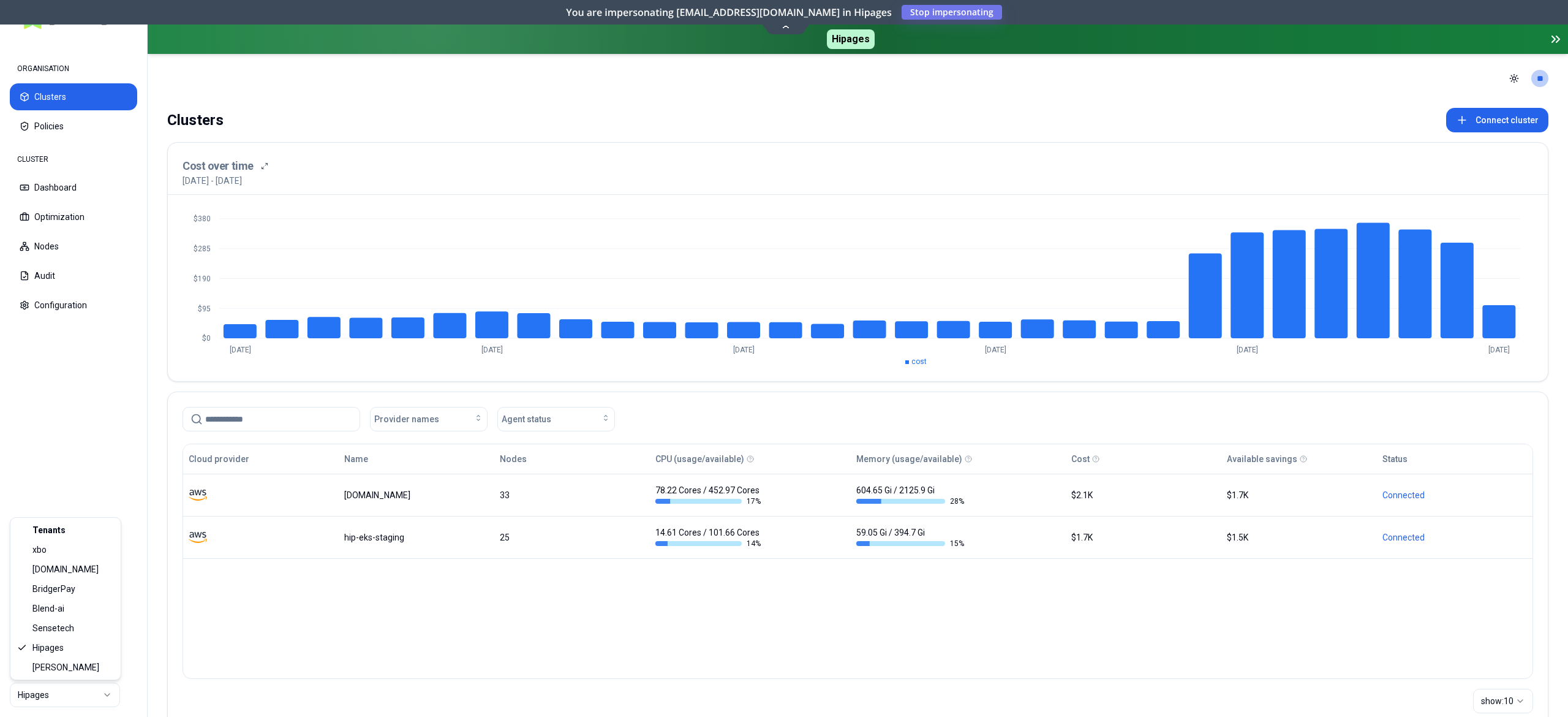
click at [49, 686] on html "ORGANISATION Clusters Policies CLUSTER Dashboard Optimization Nodes Audit Confi…" at bounding box center [784, 358] width 1568 height 717
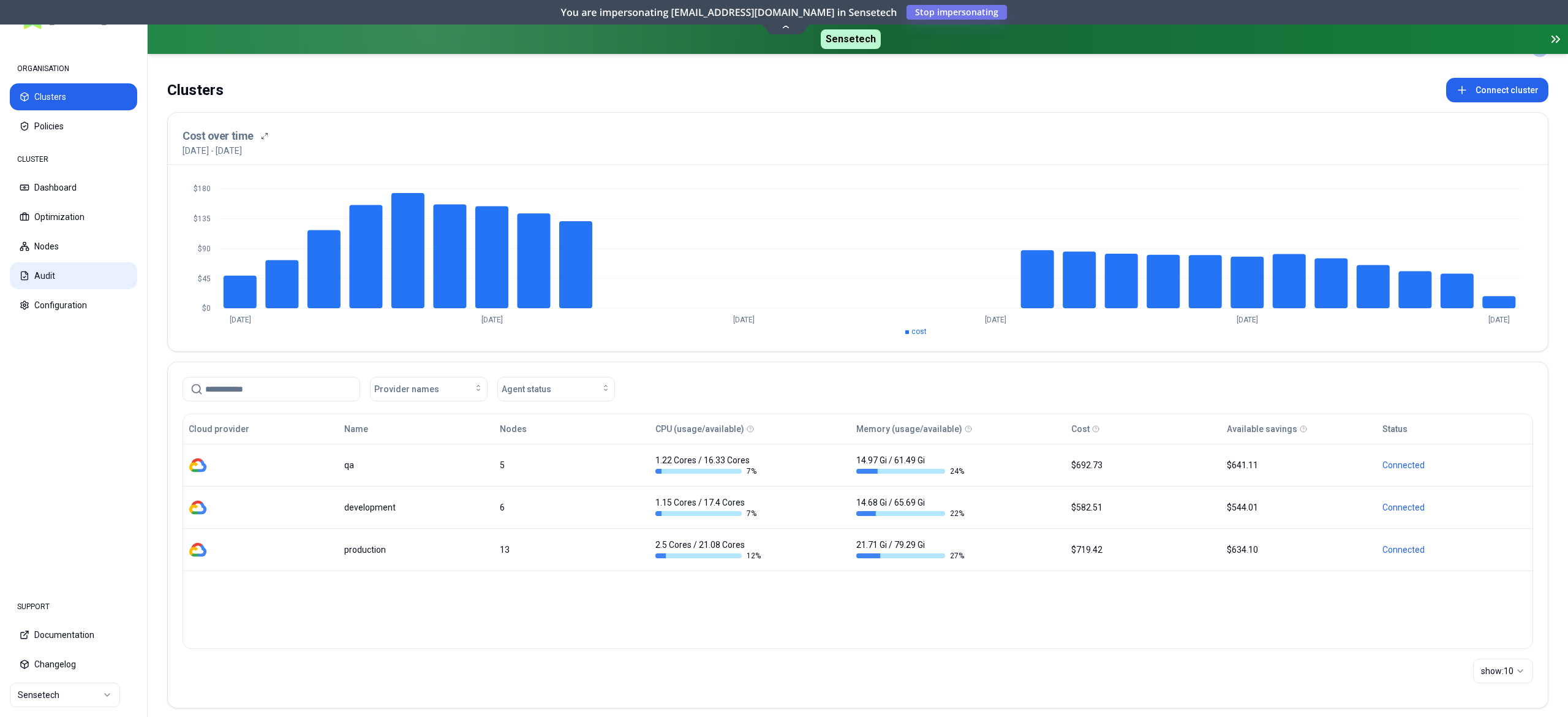
scroll to position [42, 0]
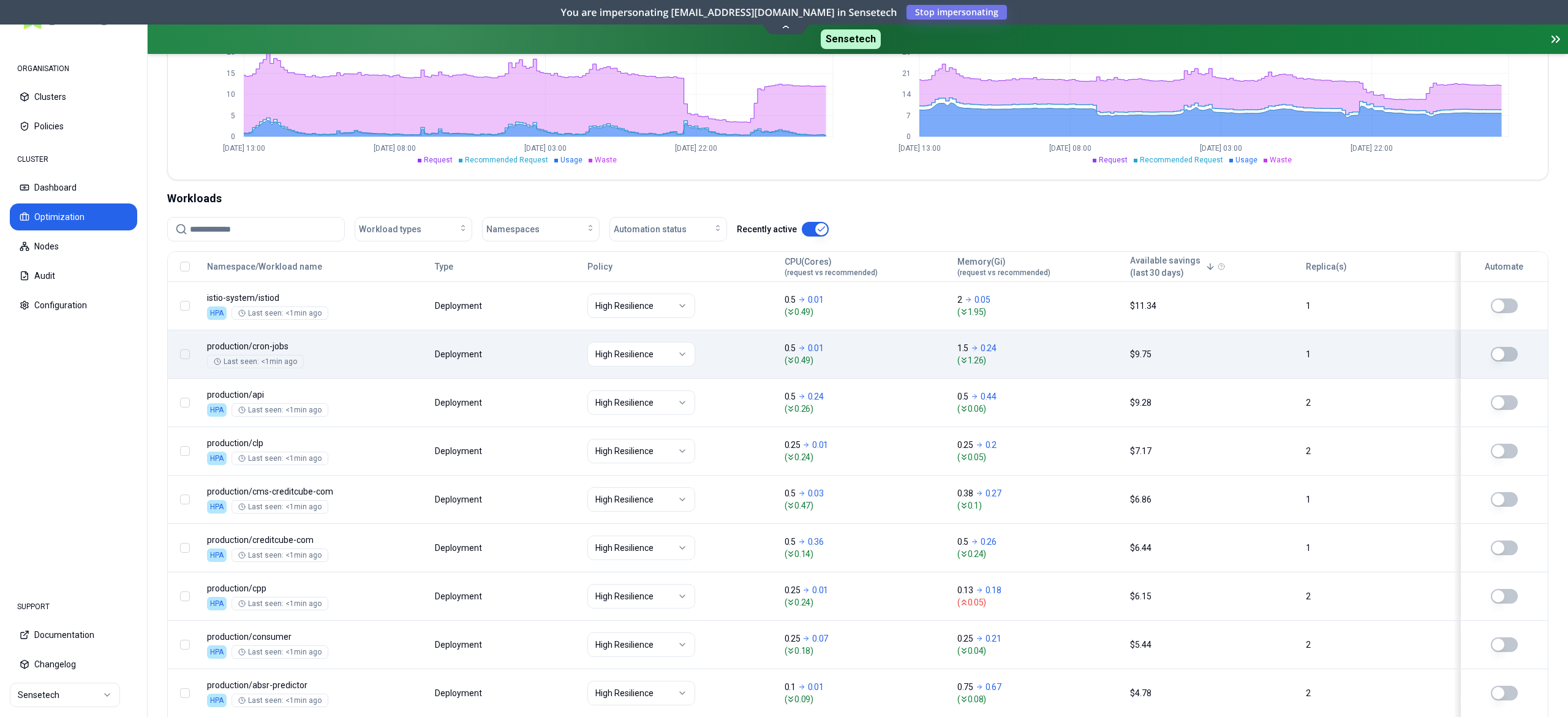
scroll to position [367, 0]
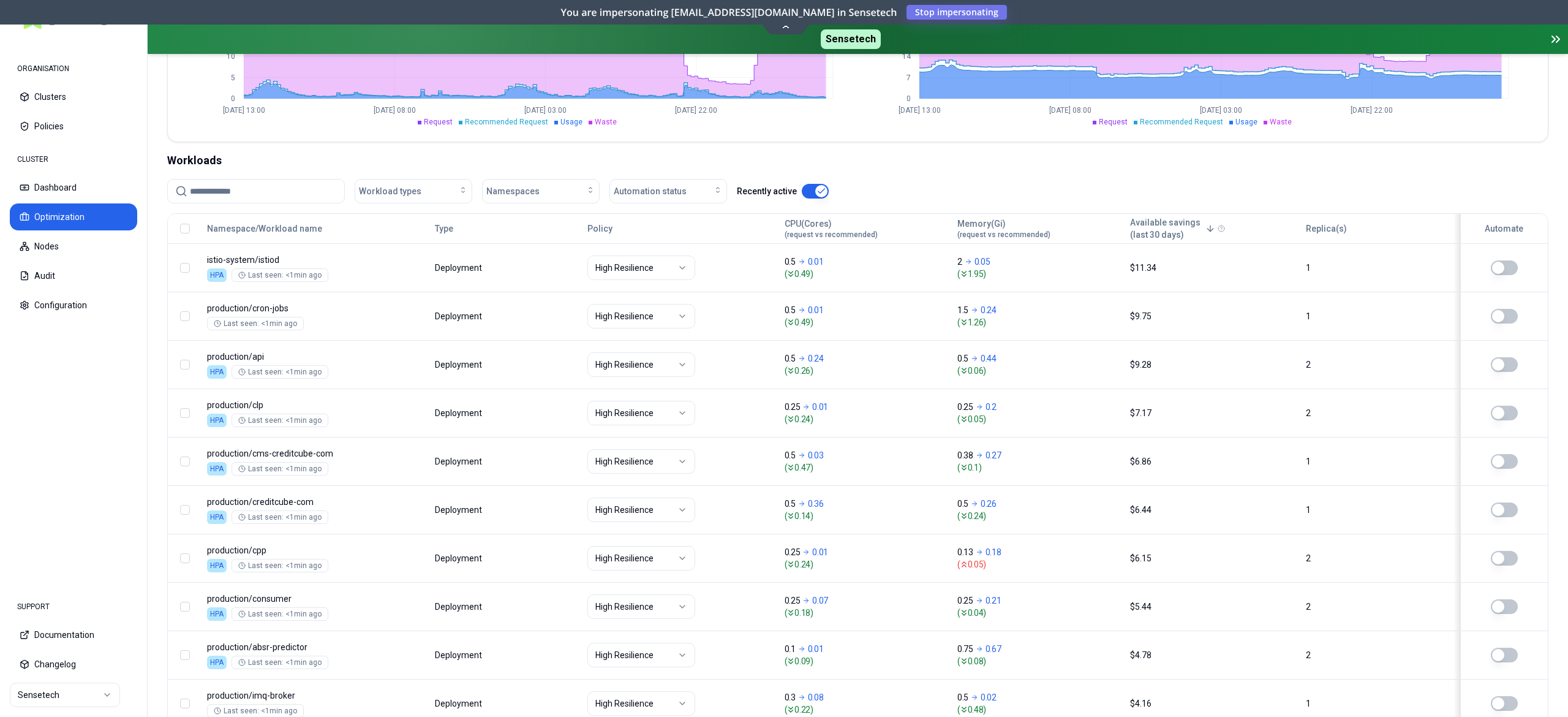
click at [251, 198] on input at bounding box center [264, 191] width 147 height 24
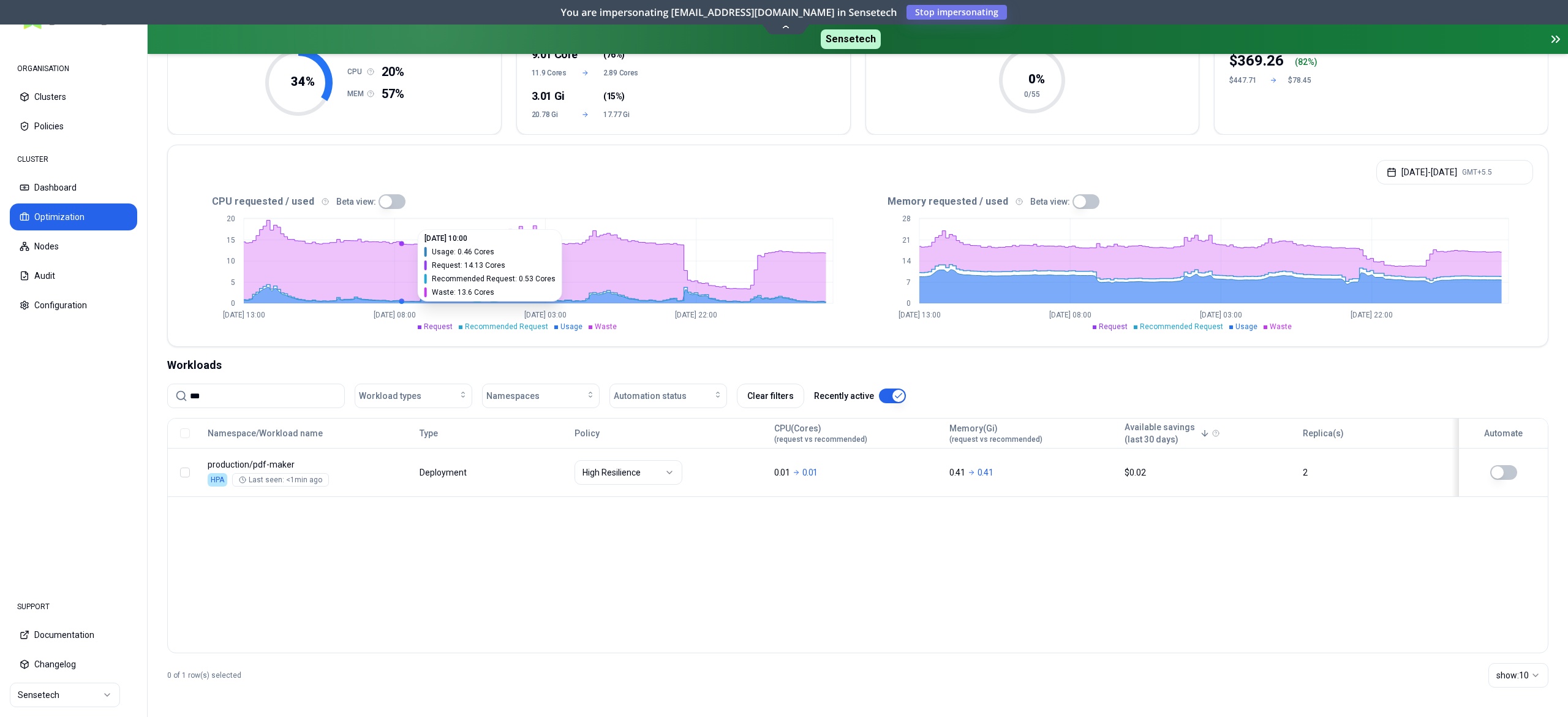
scroll to position [164, 0]
type input "***"
click at [54, 272] on button "Audit" at bounding box center [73, 275] width 127 height 27
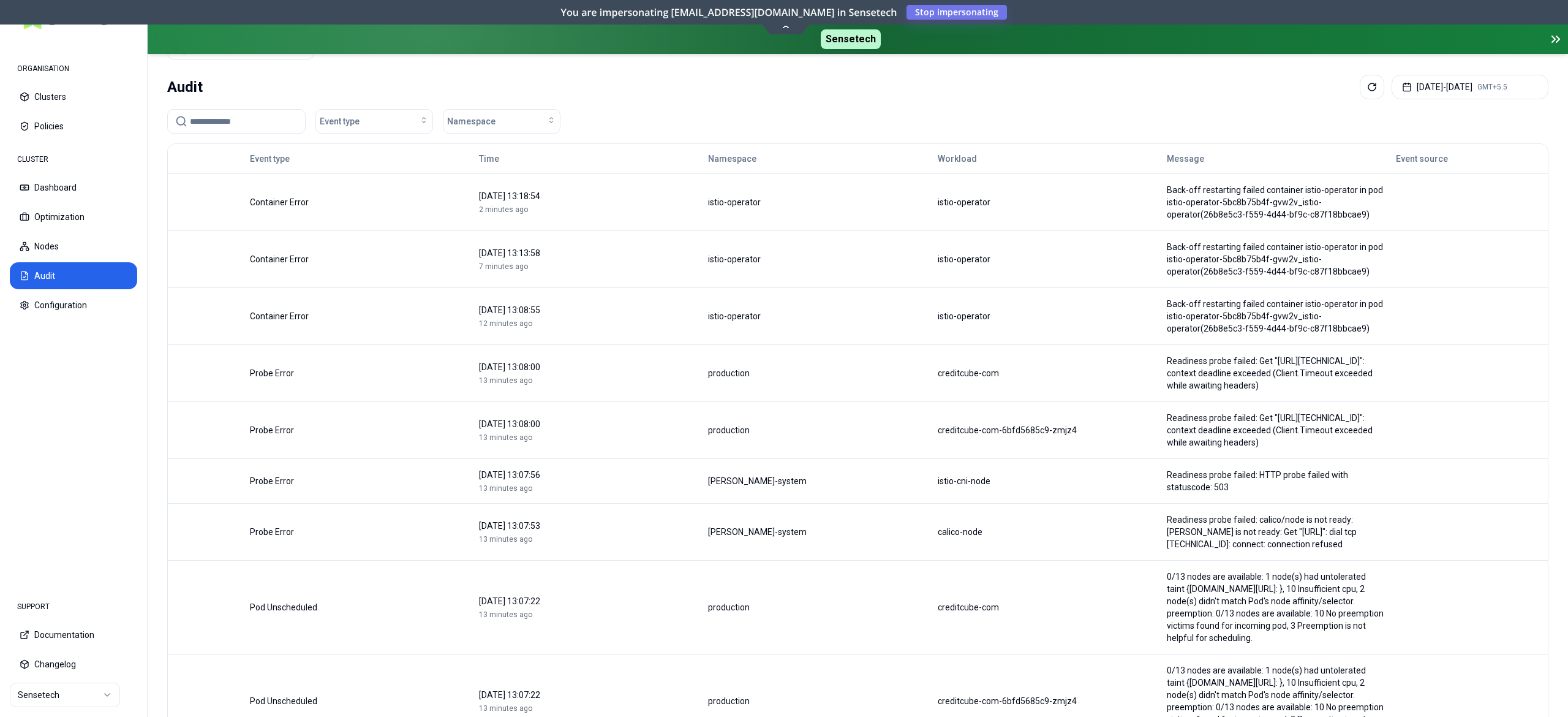
scroll to position [110, 0]
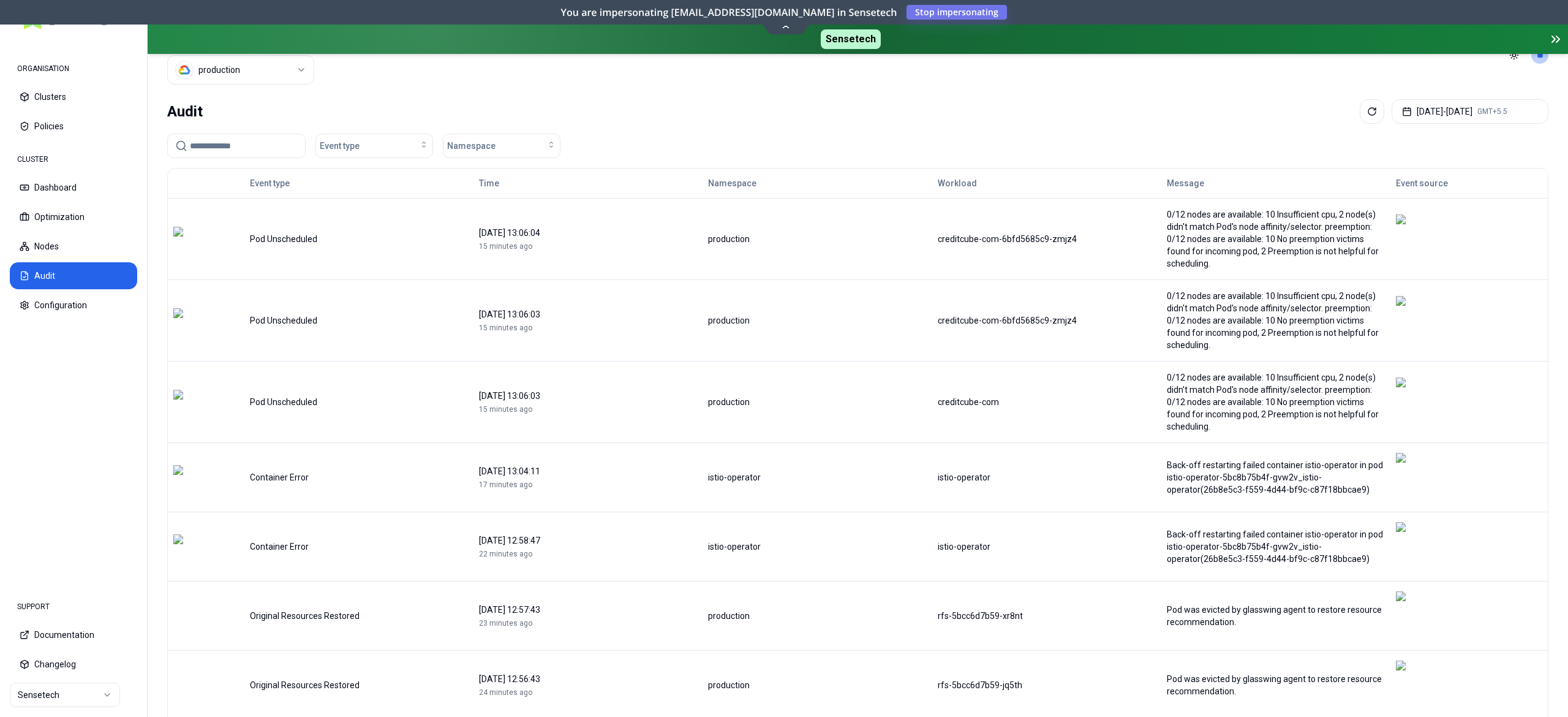
scroll to position [0, 0]
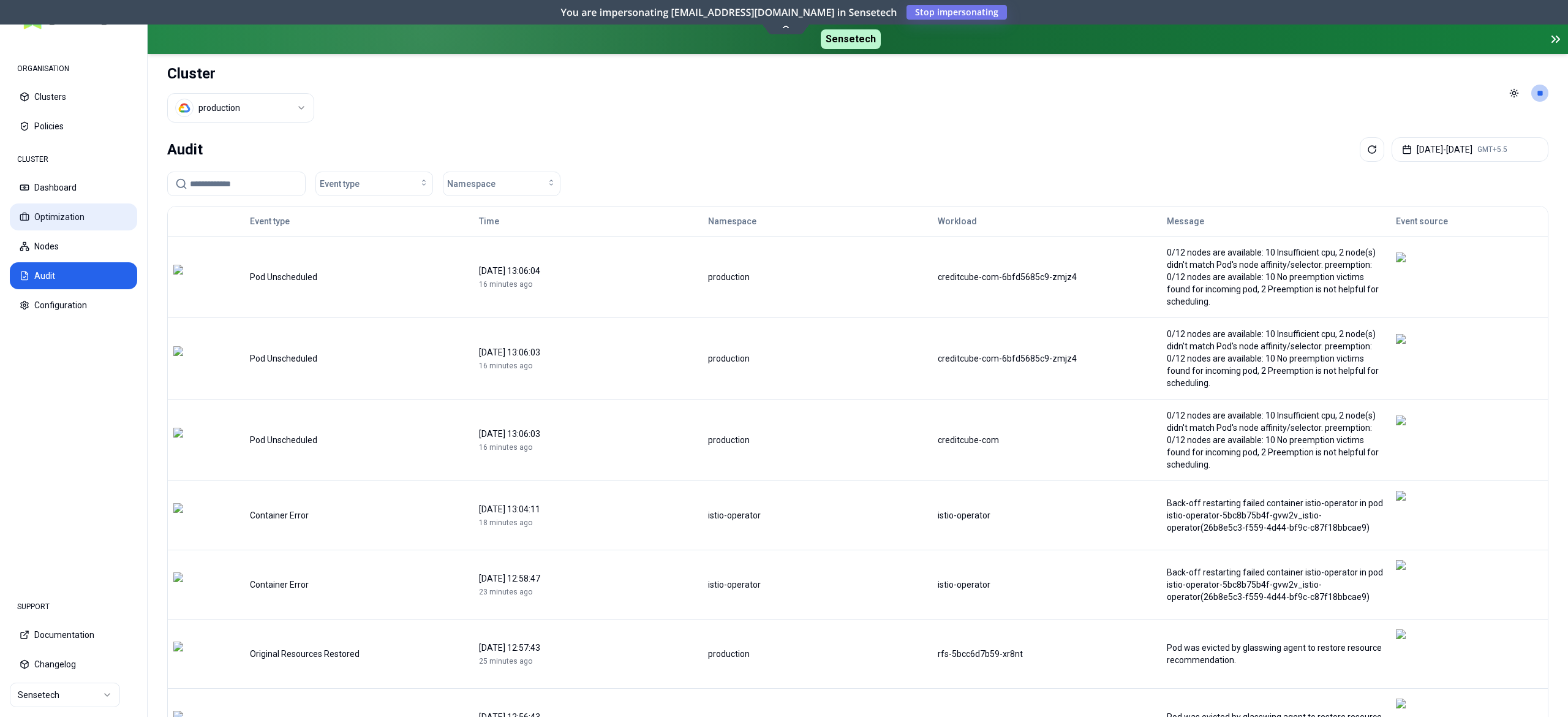
click at [62, 208] on button "Optimization" at bounding box center [73, 217] width 127 height 27
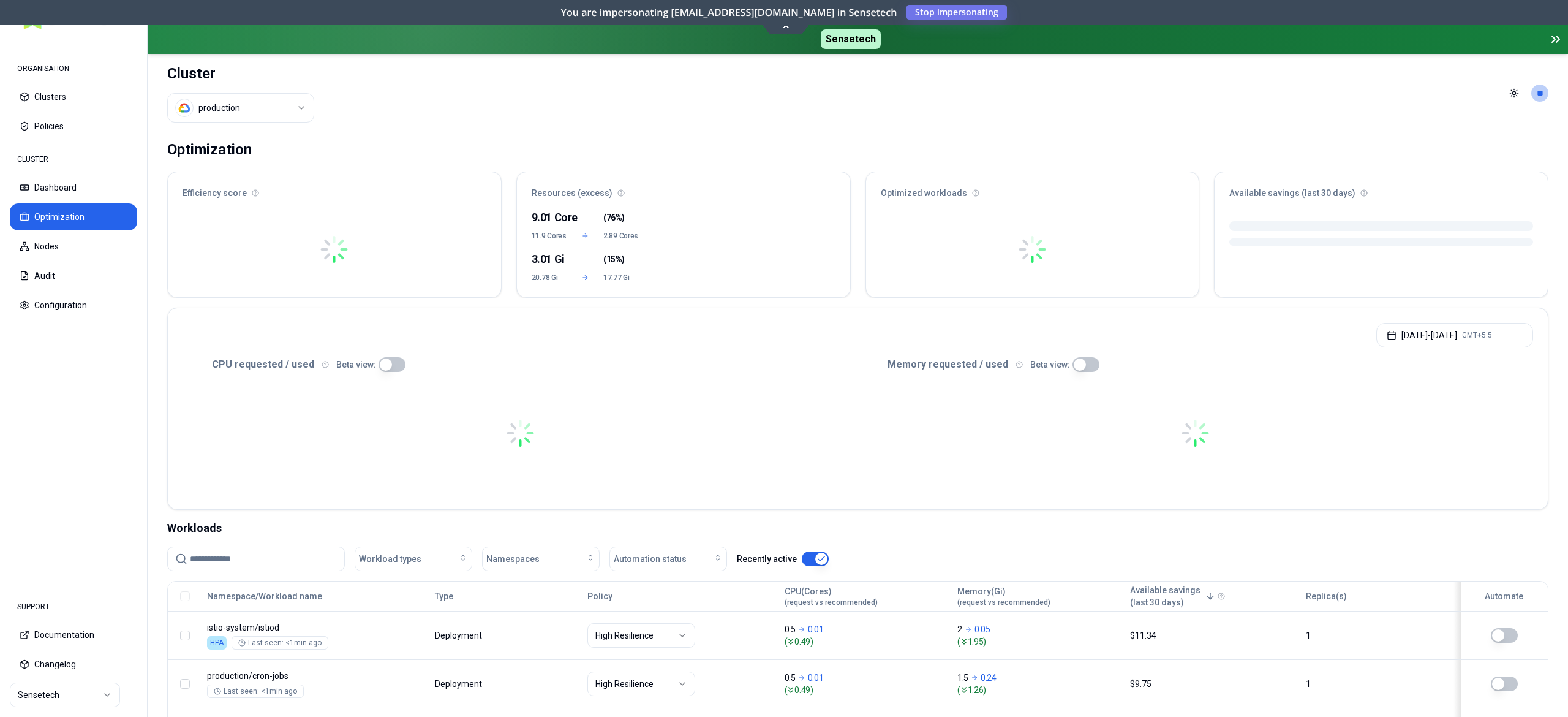
click at [225, 547] on input at bounding box center [264, 558] width 147 height 24
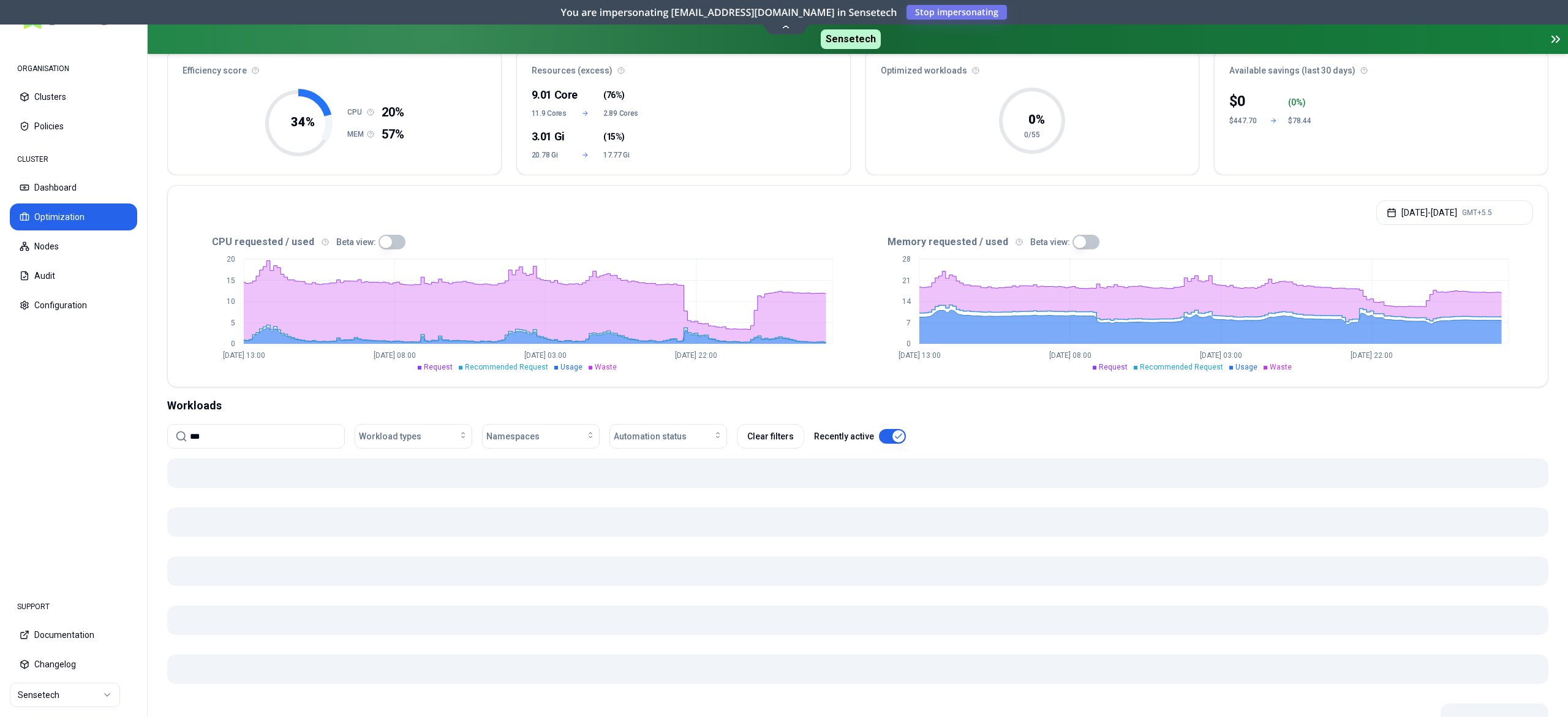
type input "***"
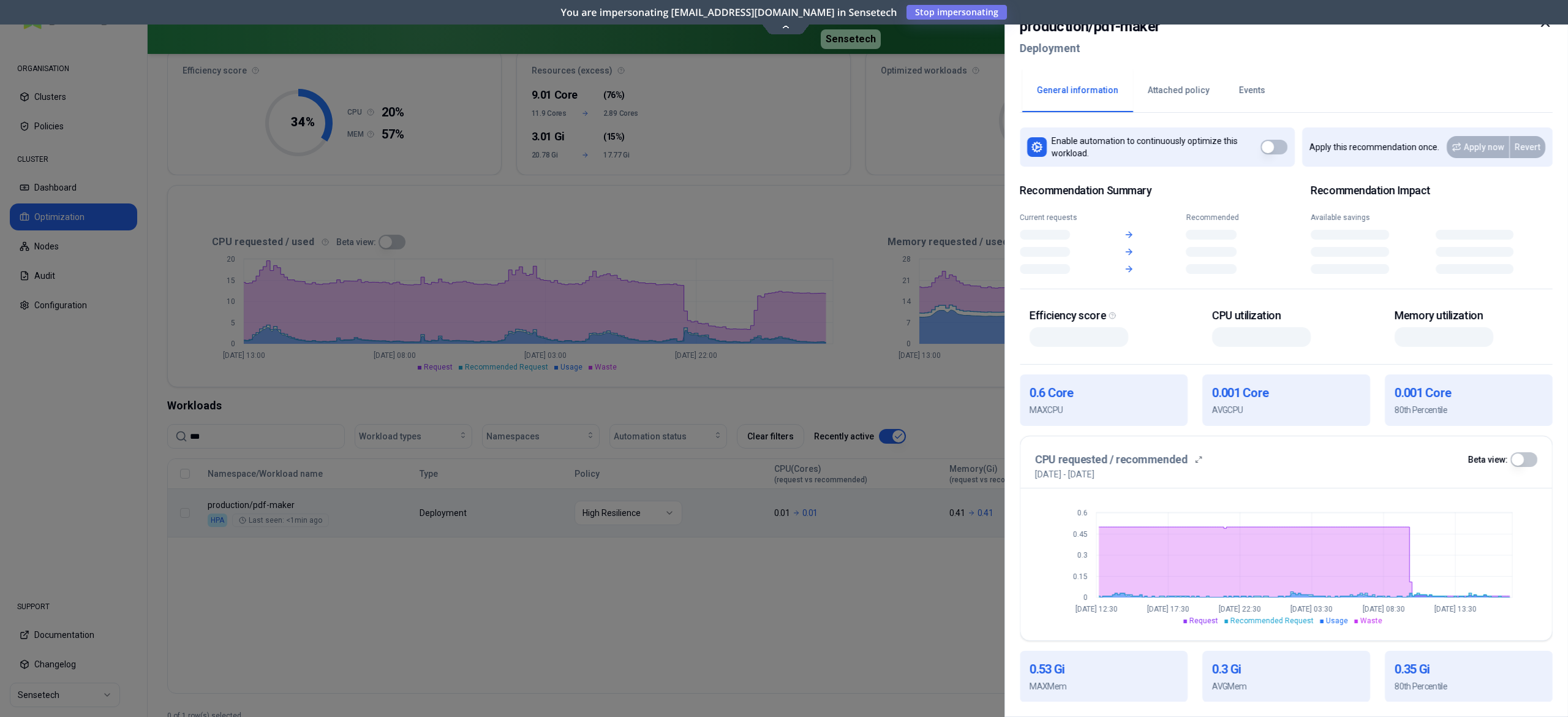
click at [1245, 98] on button "Events" at bounding box center [1252, 90] width 56 height 43
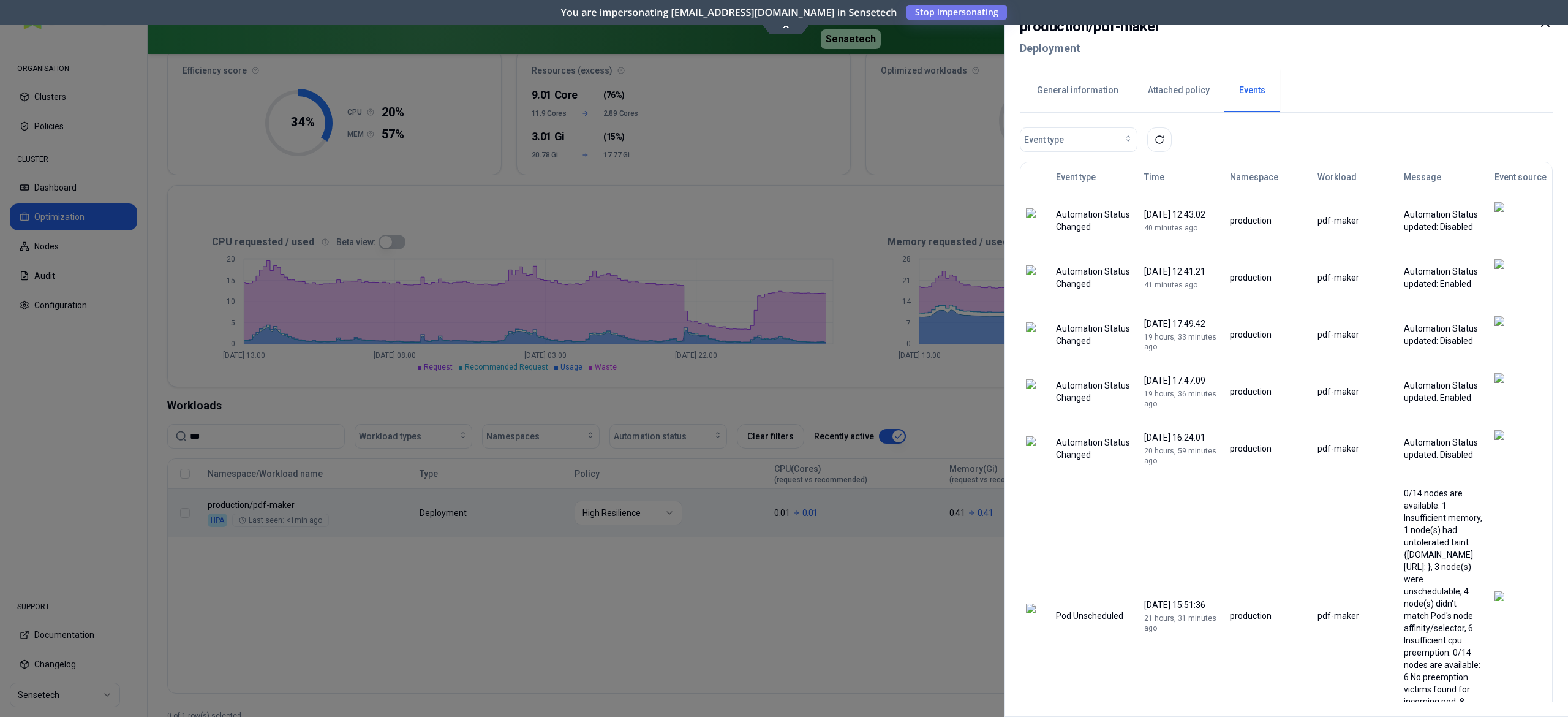
click at [839, 552] on div at bounding box center [784, 358] width 1568 height 717
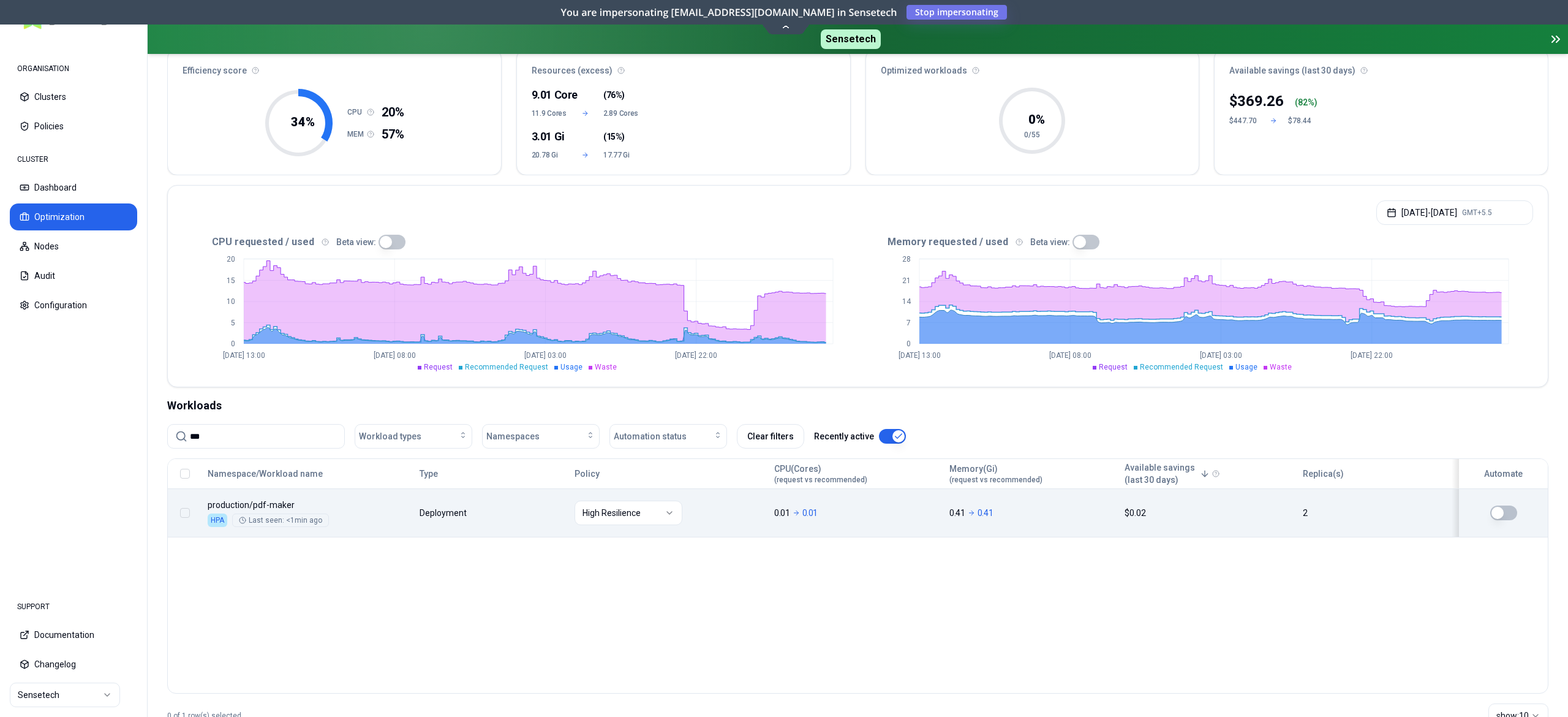
click at [1510, 516] on button "button" at bounding box center [1503, 513] width 27 height 15
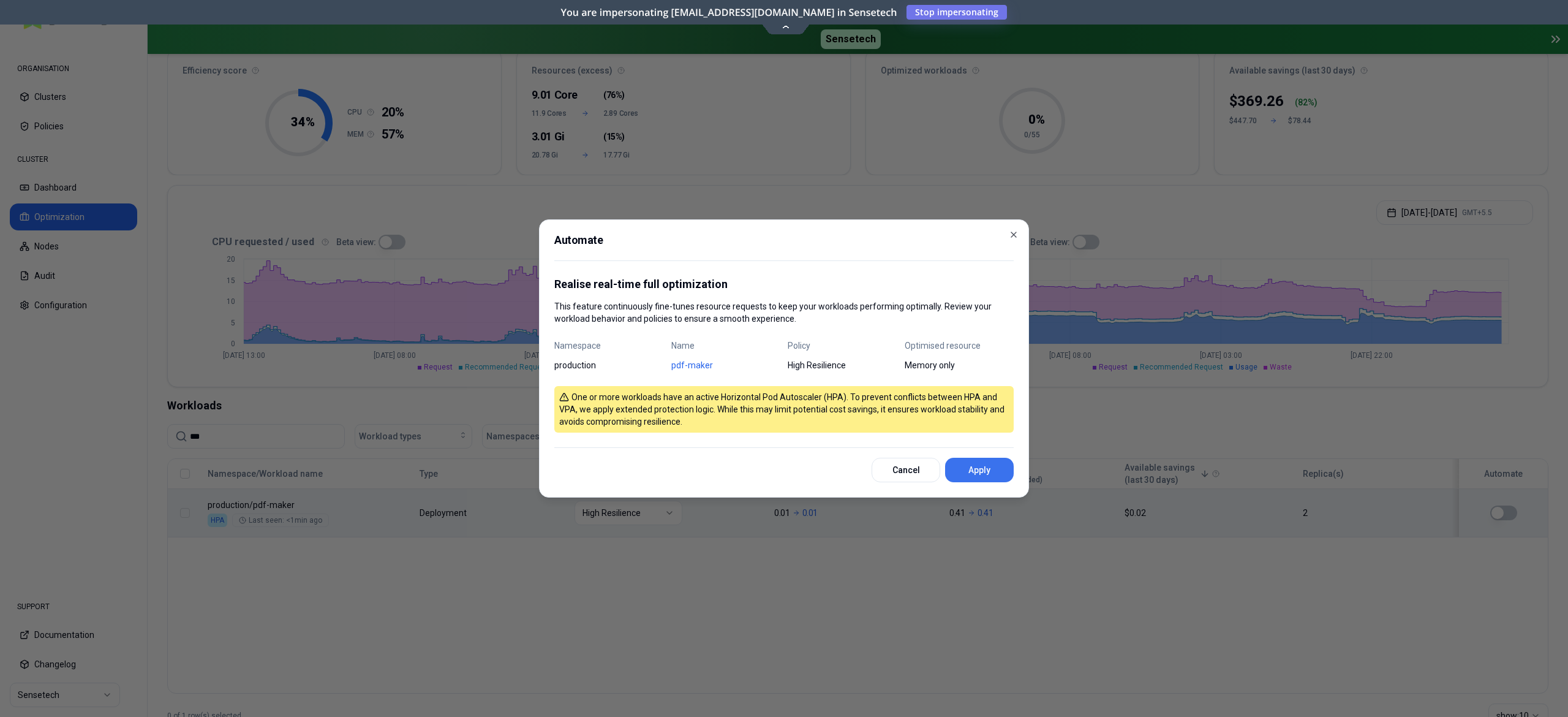
click at [988, 468] on button "Apply" at bounding box center [979, 470] width 68 height 25
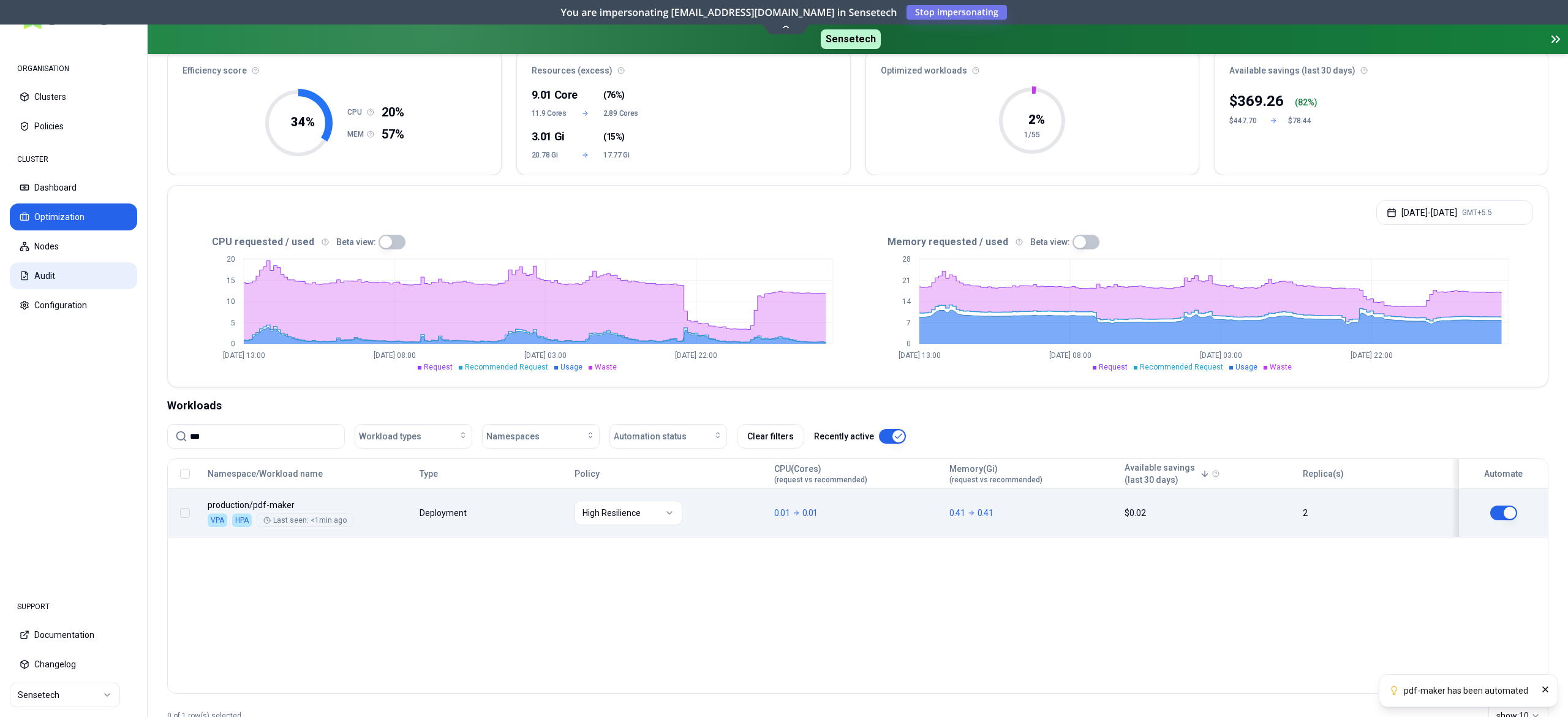
click at [48, 268] on button "Audit" at bounding box center [73, 275] width 127 height 27
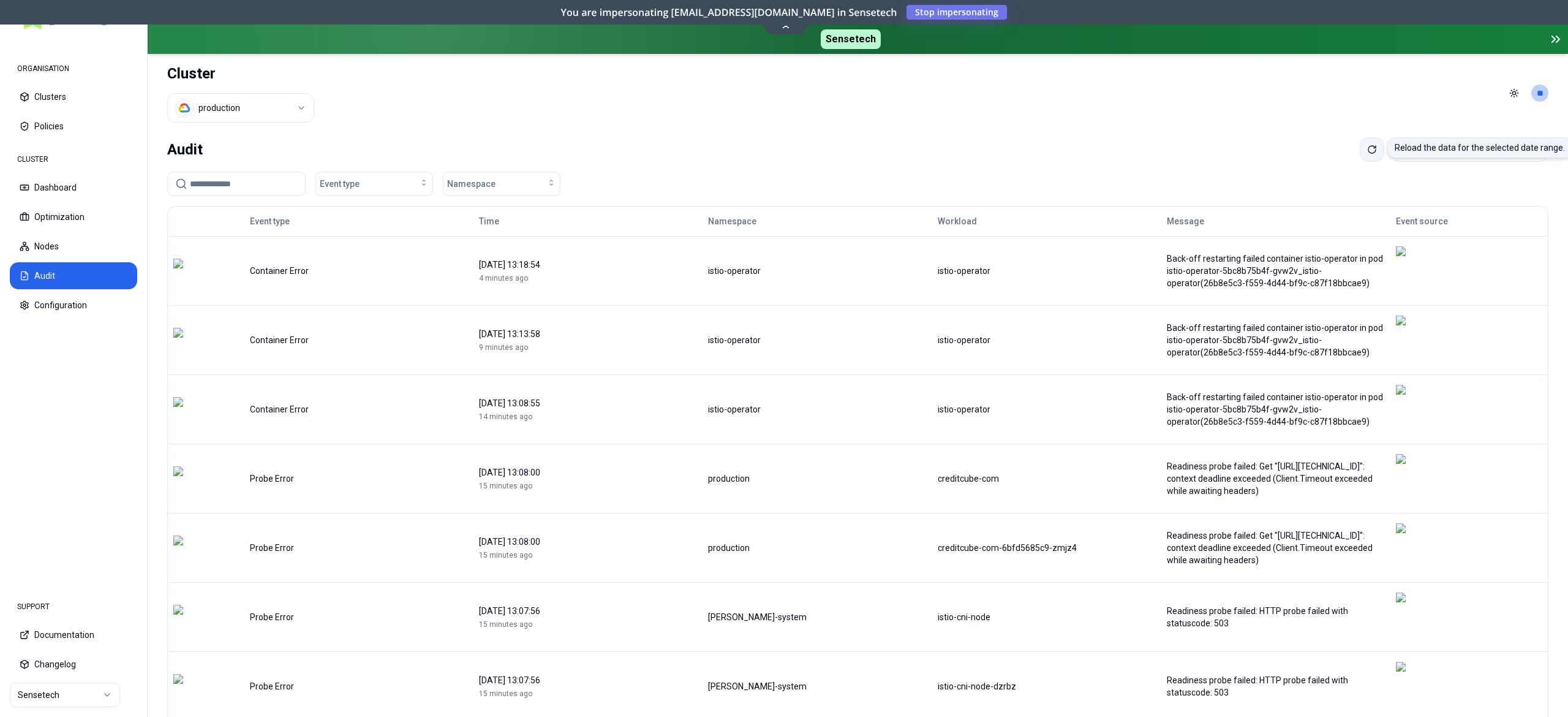
click at [1361, 146] on button at bounding box center [1372, 150] width 25 height 25
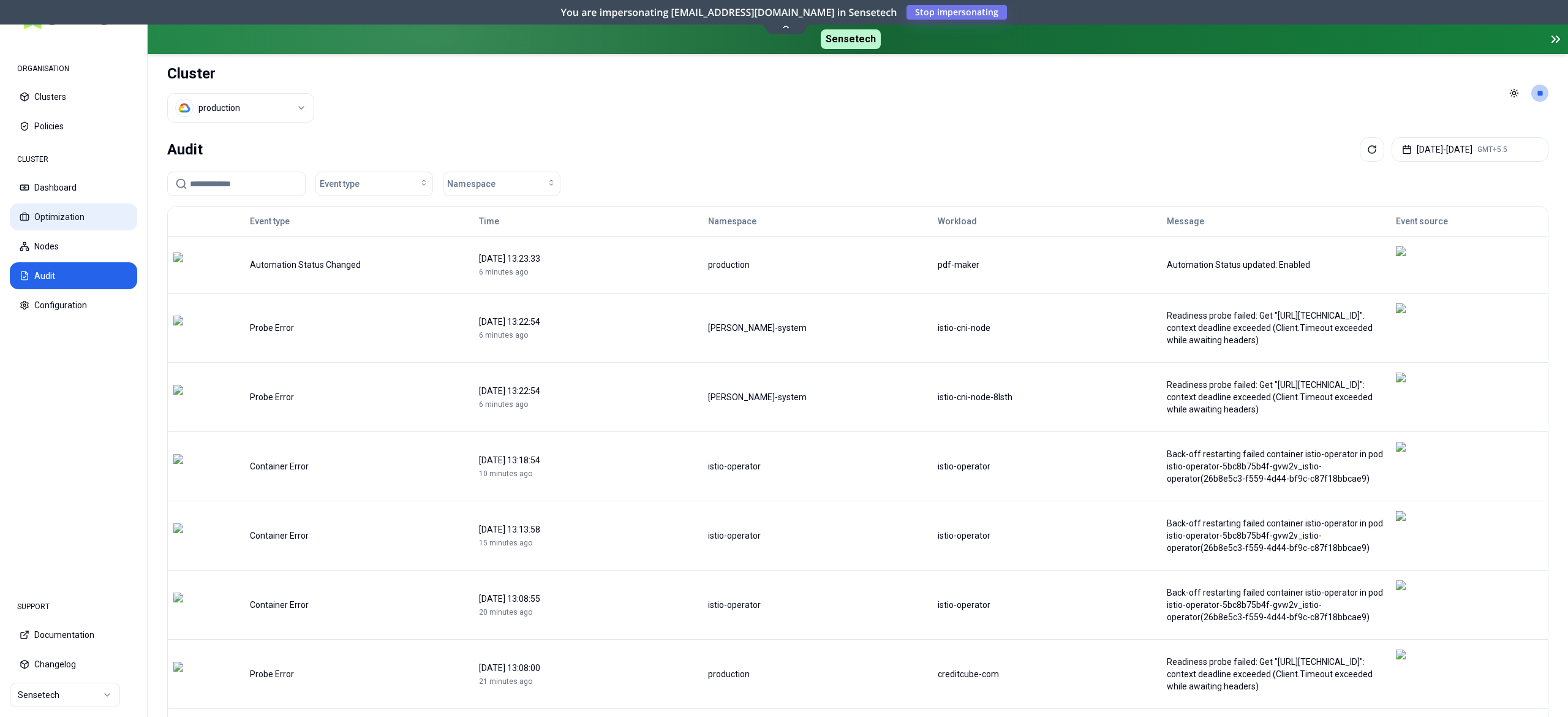
click at [50, 223] on button "Optimization" at bounding box center [73, 217] width 127 height 27
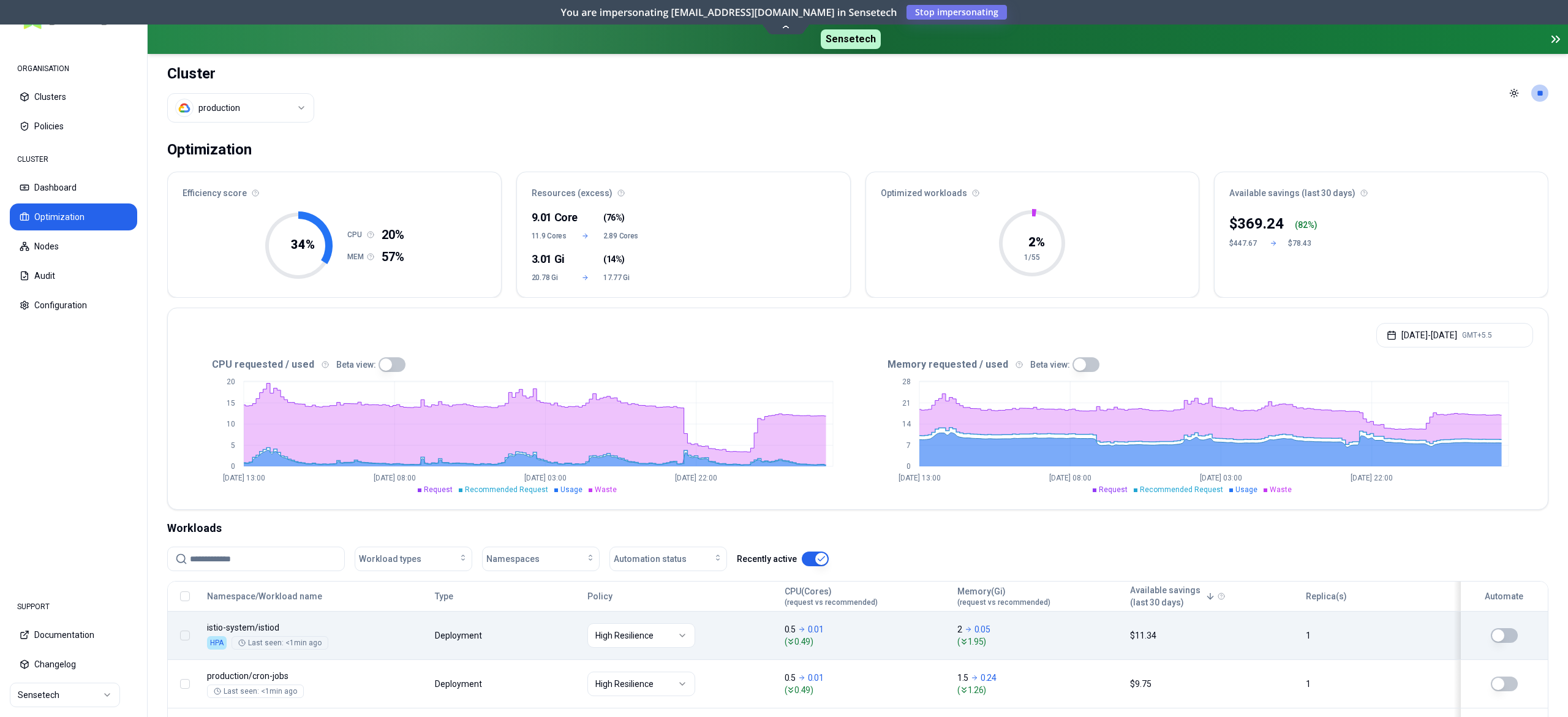
scroll to position [245, 0]
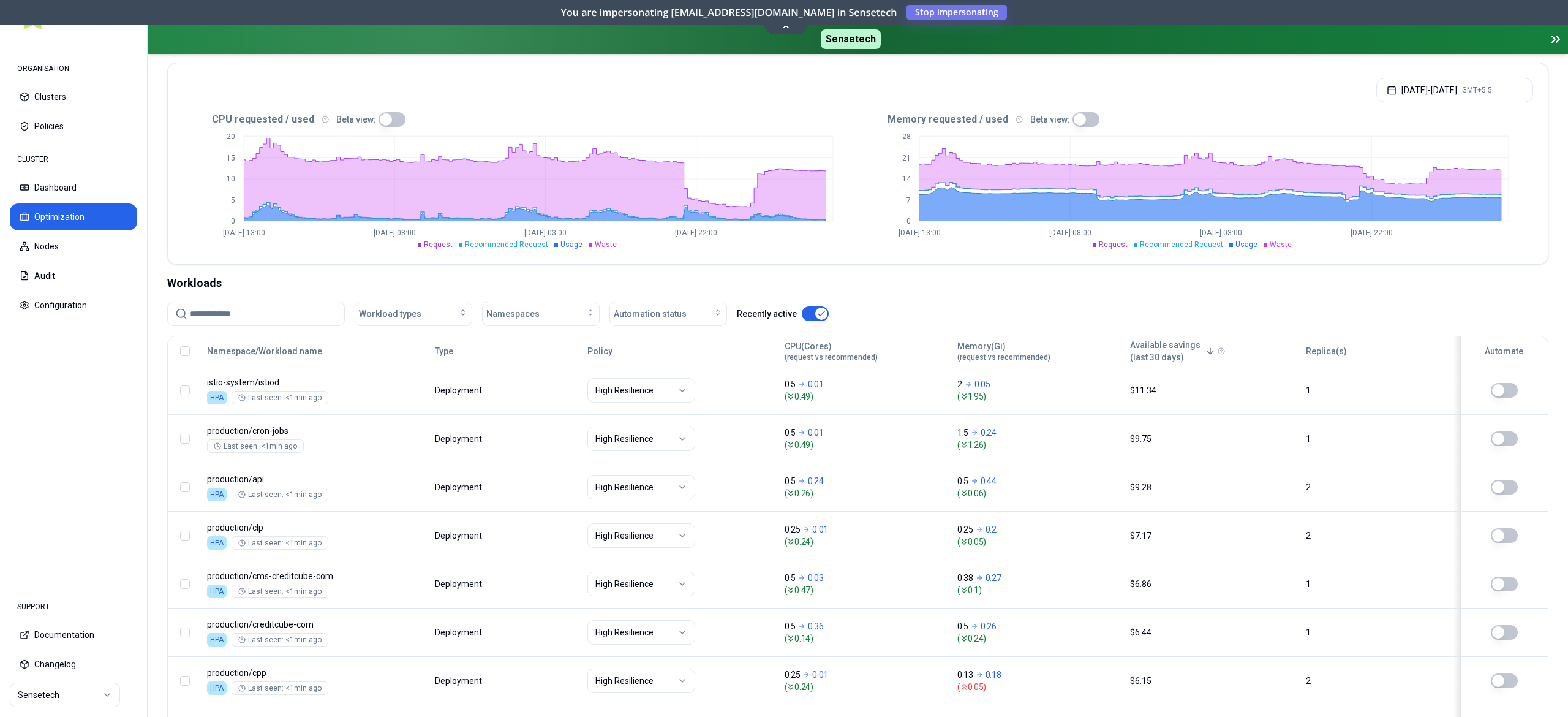
click at [246, 313] on input at bounding box center [264, 314] width 147 height 24
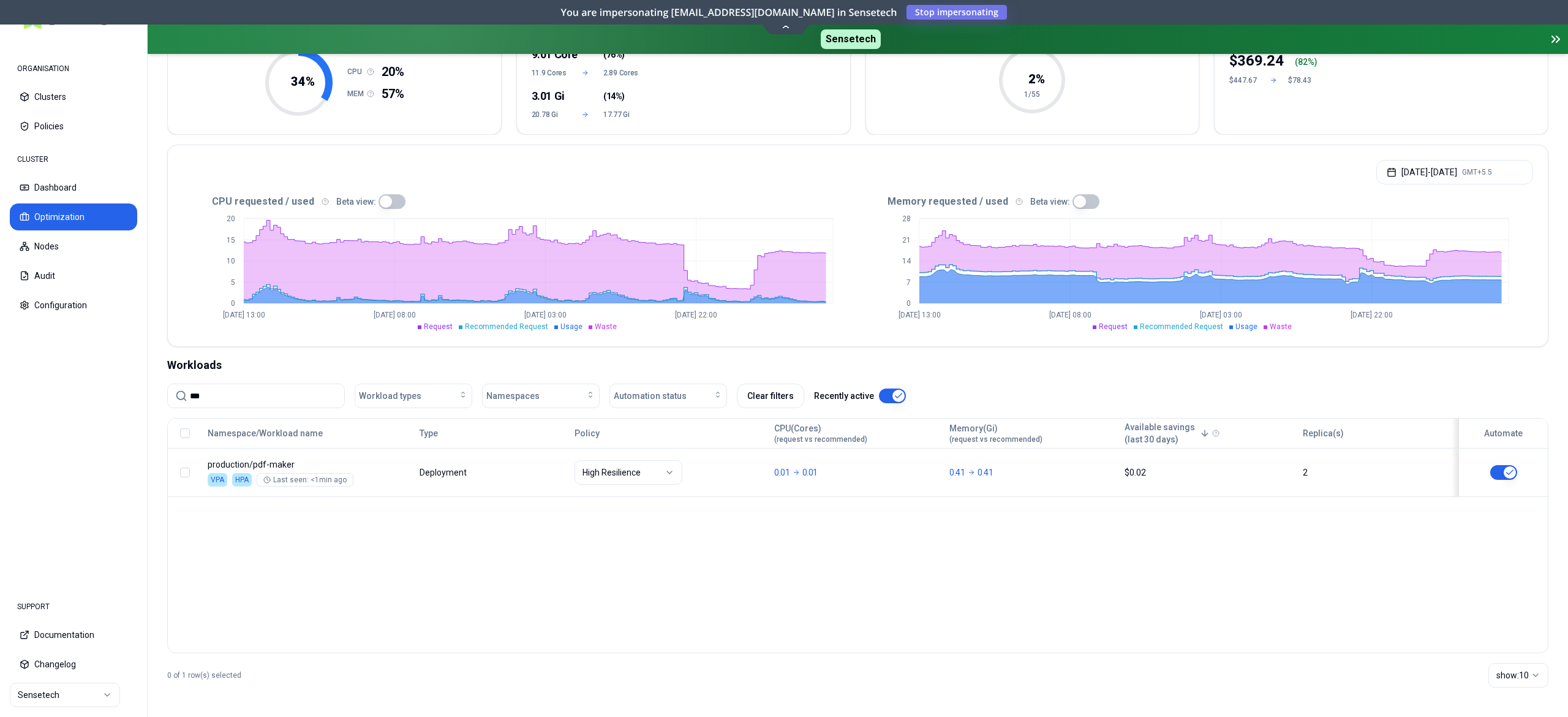
scroll to position [164, 0]
type input "***"
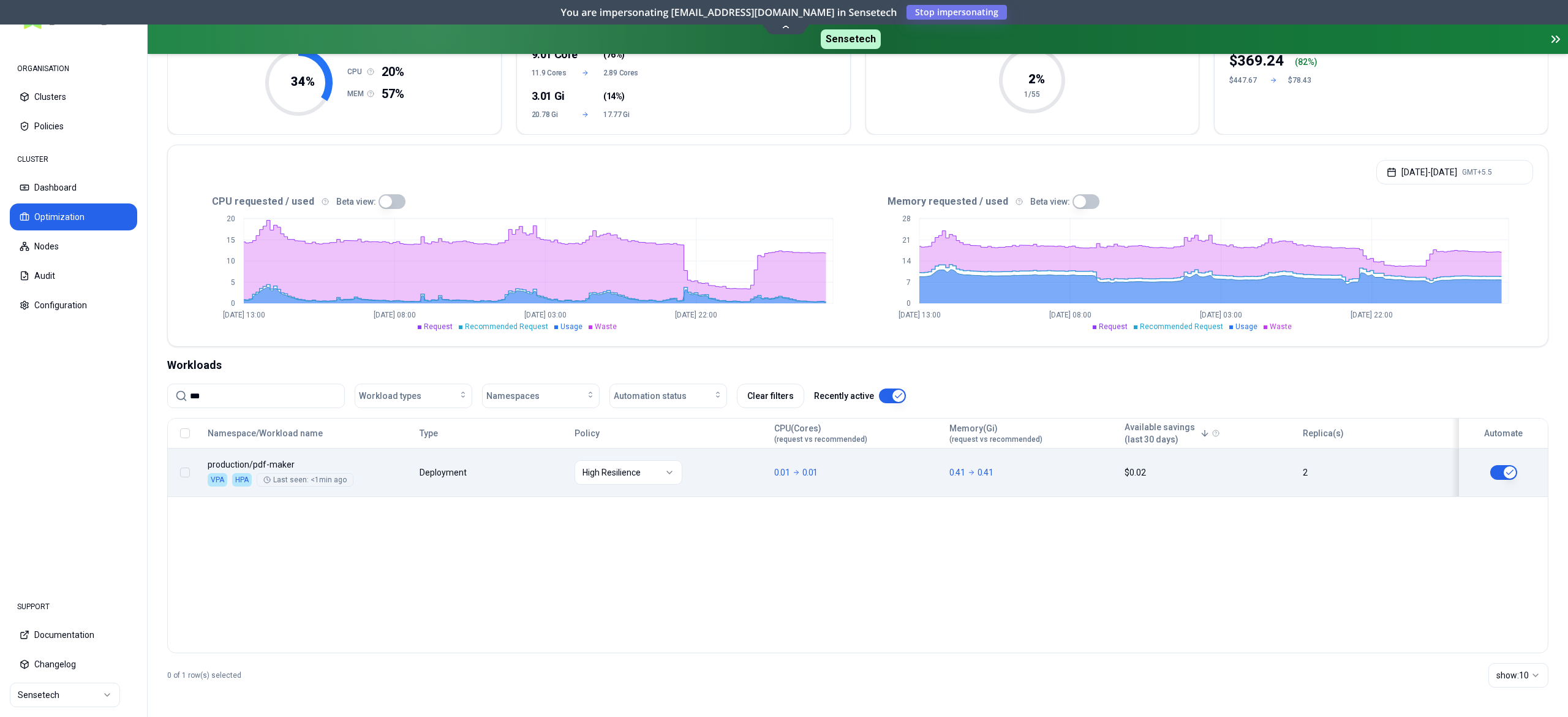
click at [1494, 472] on button "button" at bounding box center [1503, 472] width 27 height 15
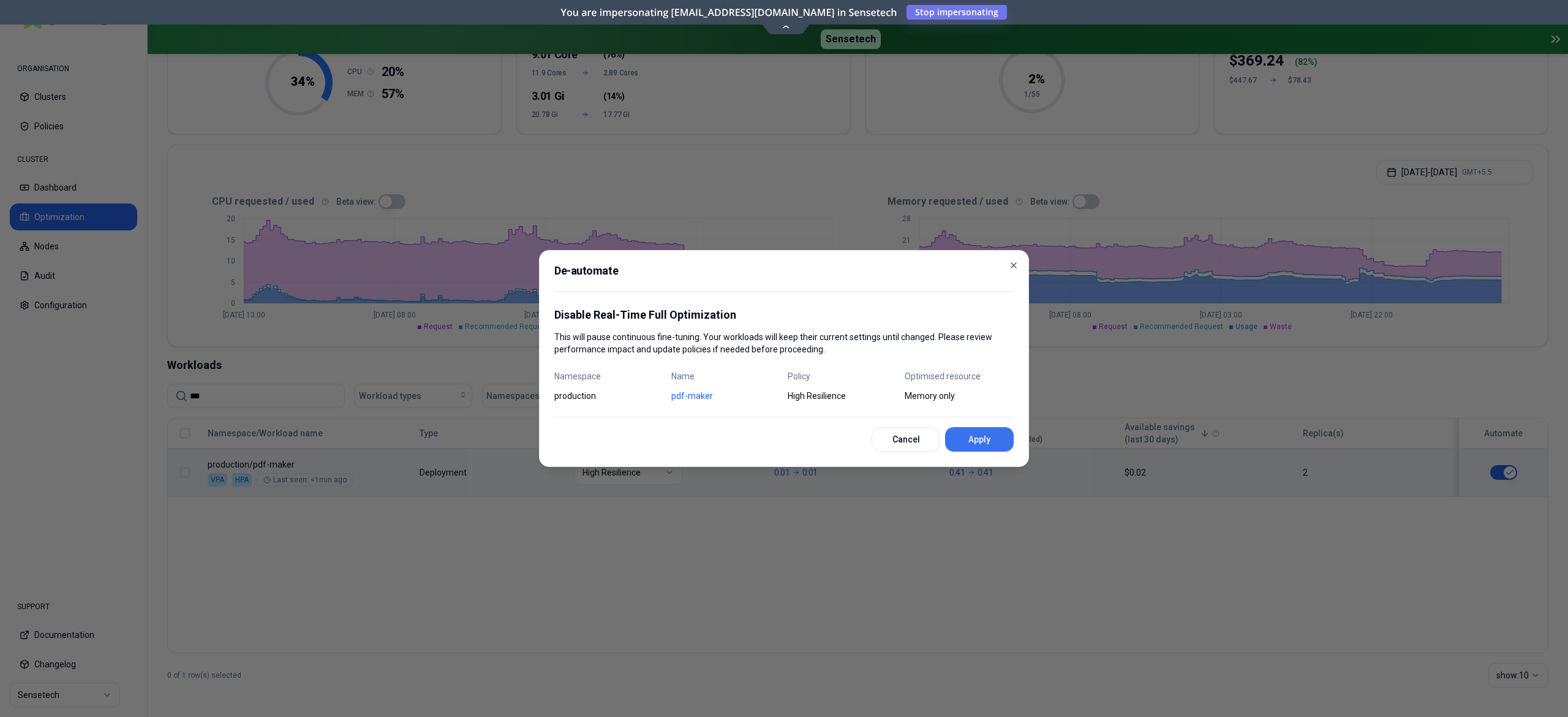
click at [981, 444] on button "Apply" at bounding box center [979, 439] width 68 height 25
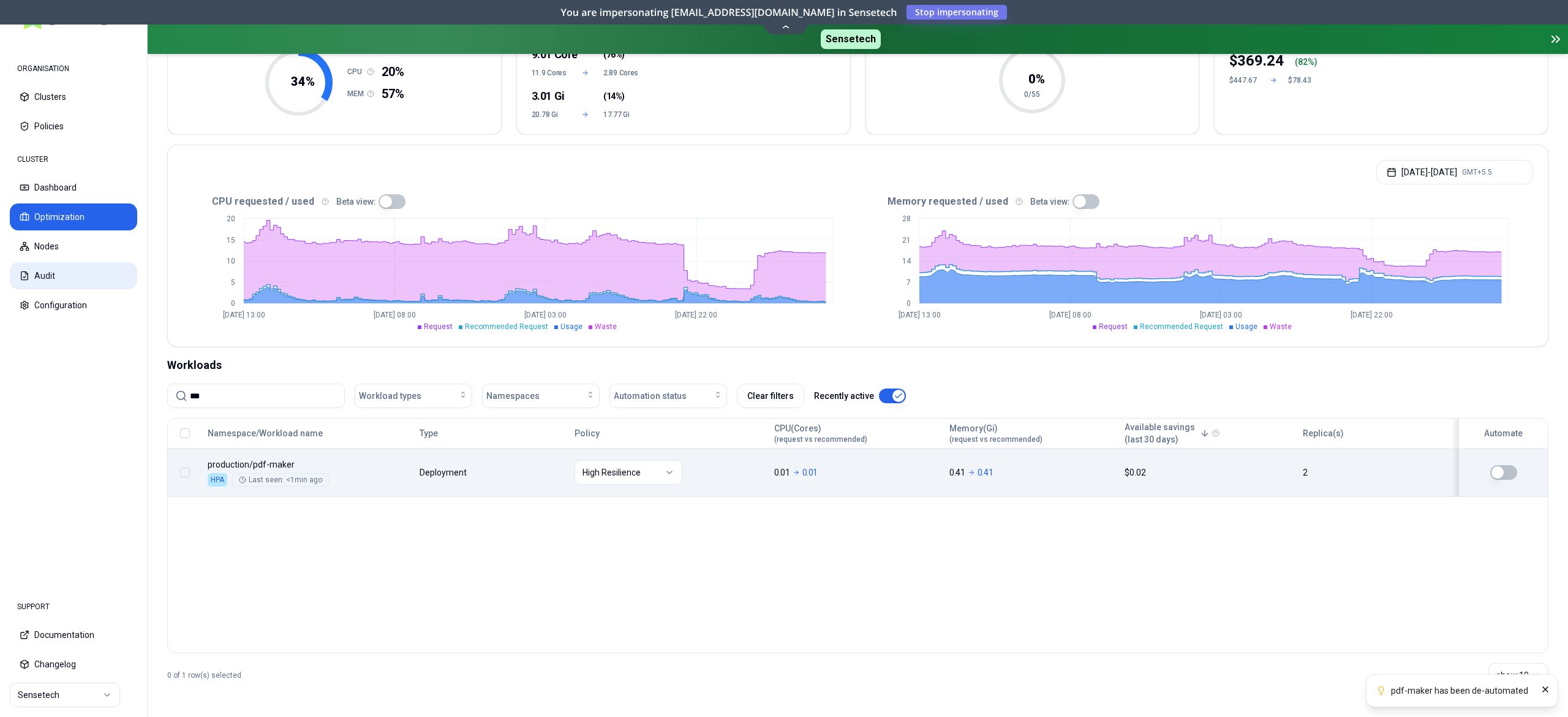
click at [70, 273] on button "Audit" at bounding box center [73, 275] width 127 height 27
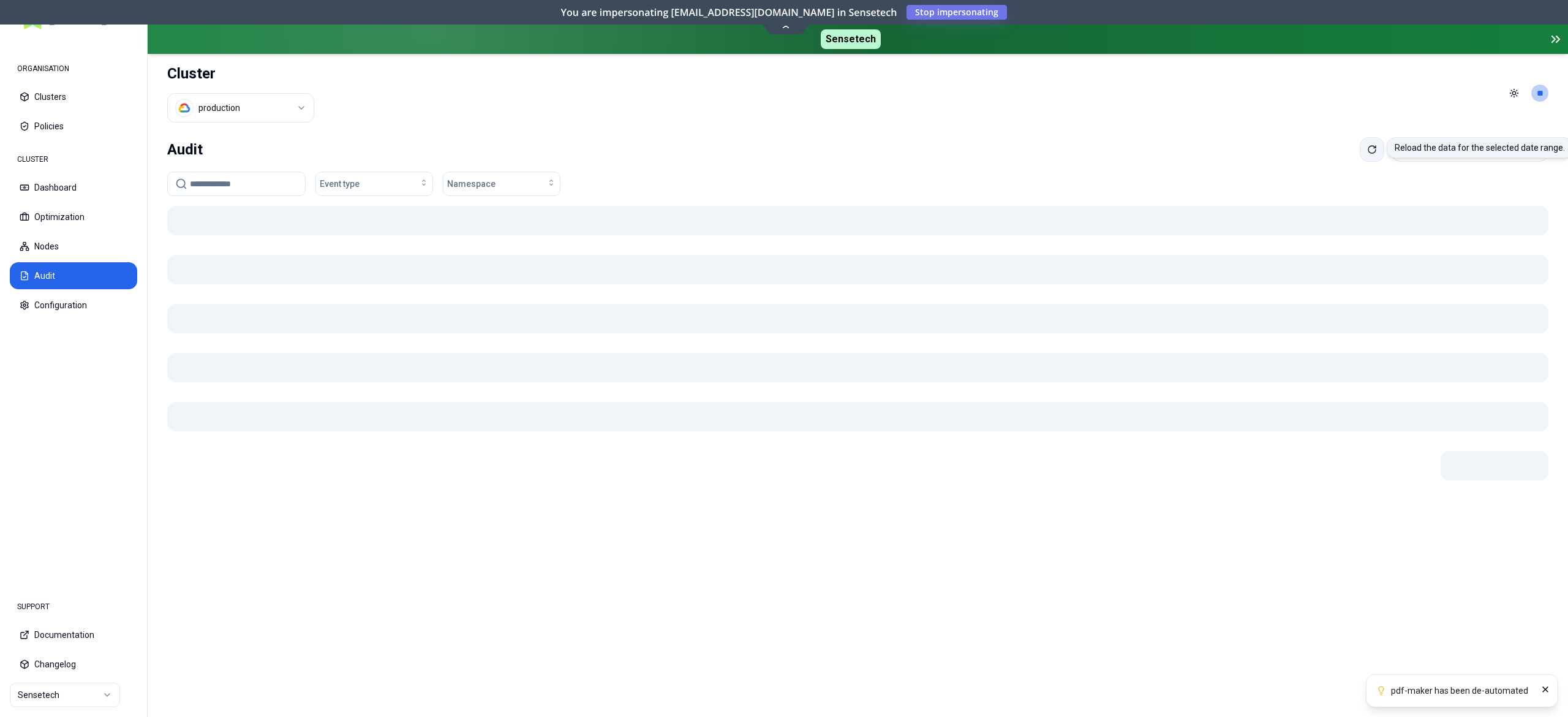
click at [1367, 151] on icon at bounding box center [1372, 149] width 10 height 10
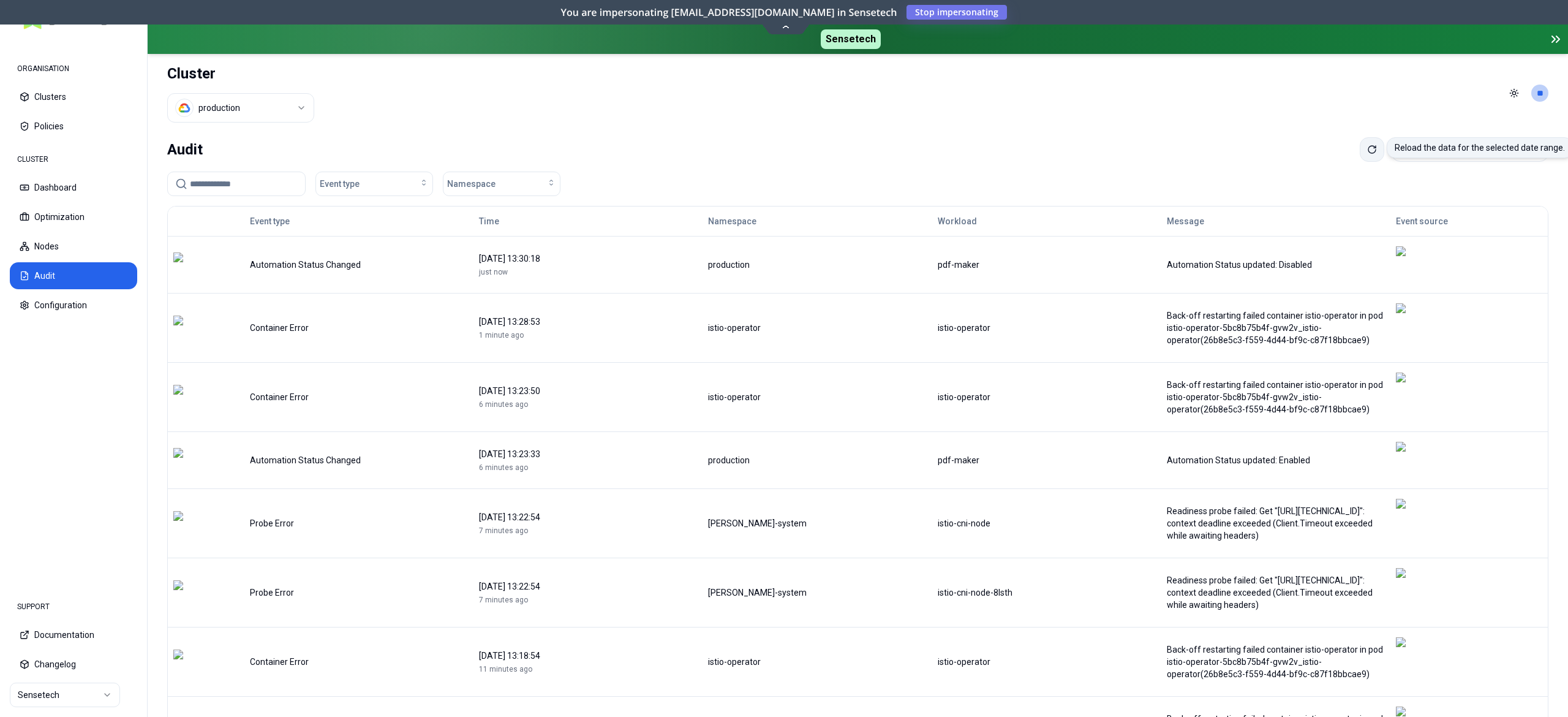
click at [1359, 145] on button at bounding box center [1372, 150] width 25 height 25
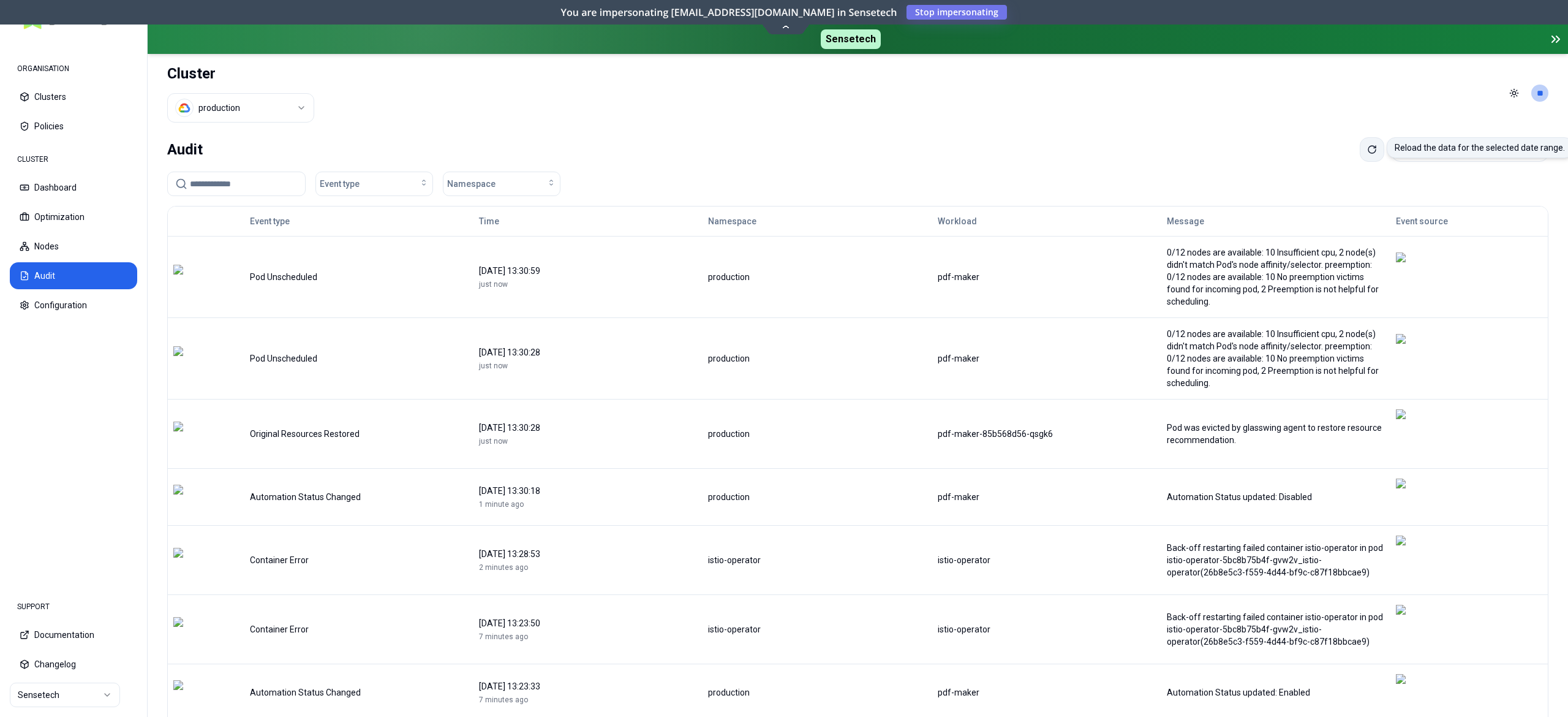
click at [1367, 147] on icon at bounding box center [1372, 149] width 10 height 10
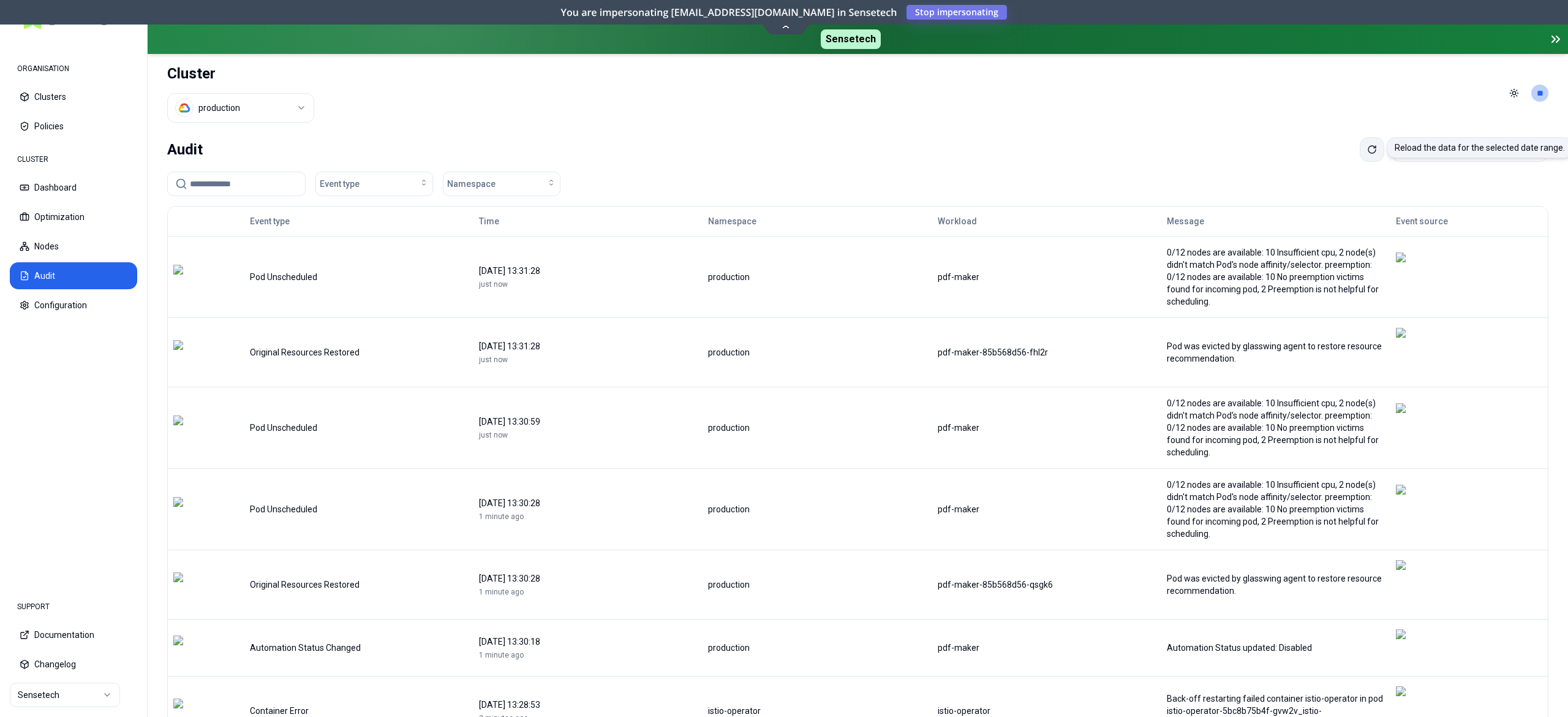
click at [1359, 151] on button at bounding box center [1372, 150] width 25 height 25
click at [1367, 151] on icon at bounding box center [1372, 149] width 10 height 10
click at [1367, 147] on icon at bounding box center [1372, 149] width 10 height 10
click at [1367, 150] on icon at bounding box center [1372, 149] width 10 height 10
click at [1367, 152] on icon at bounding box center [1372, 149] width 10 height 10
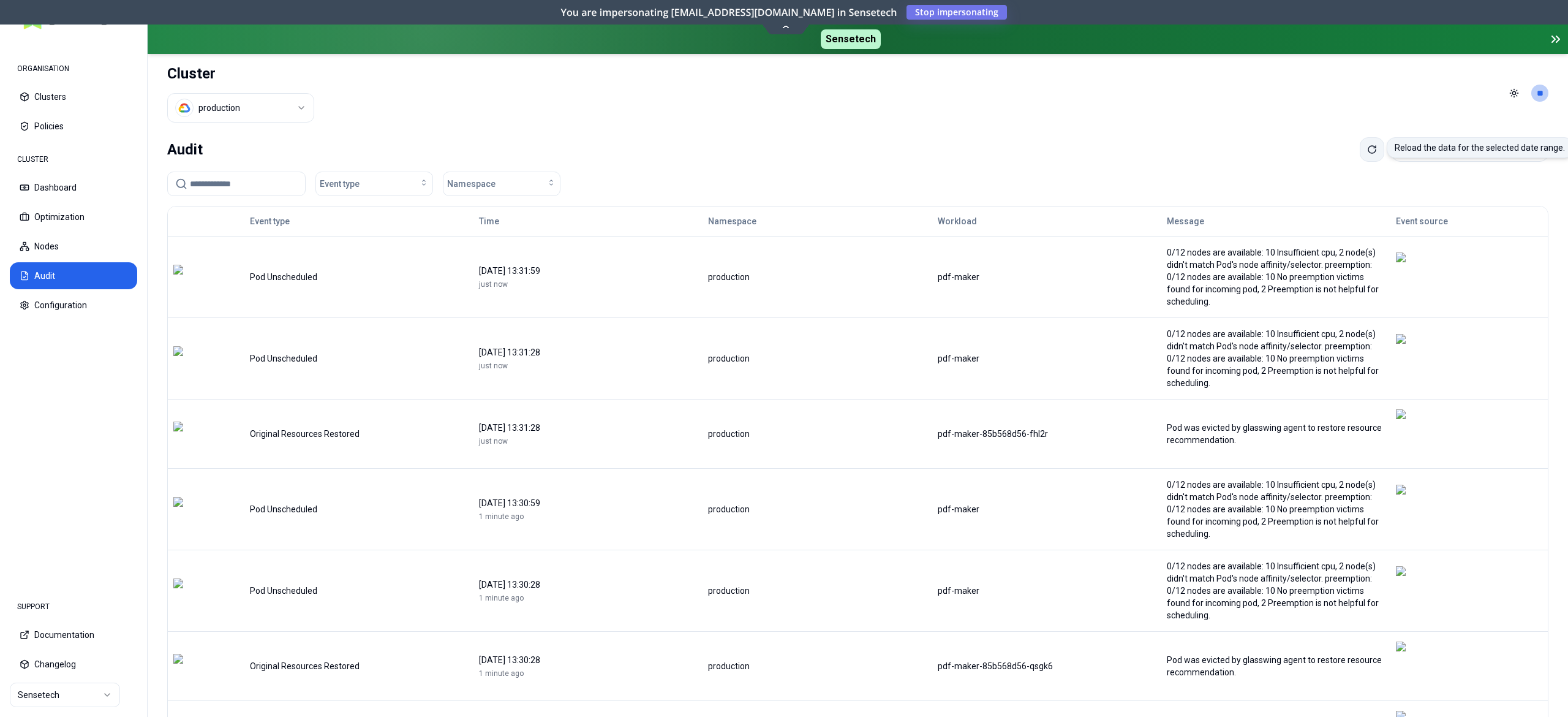
click at [1367, 153] on icon at bounding box center [1372, 149] width 10 height 10
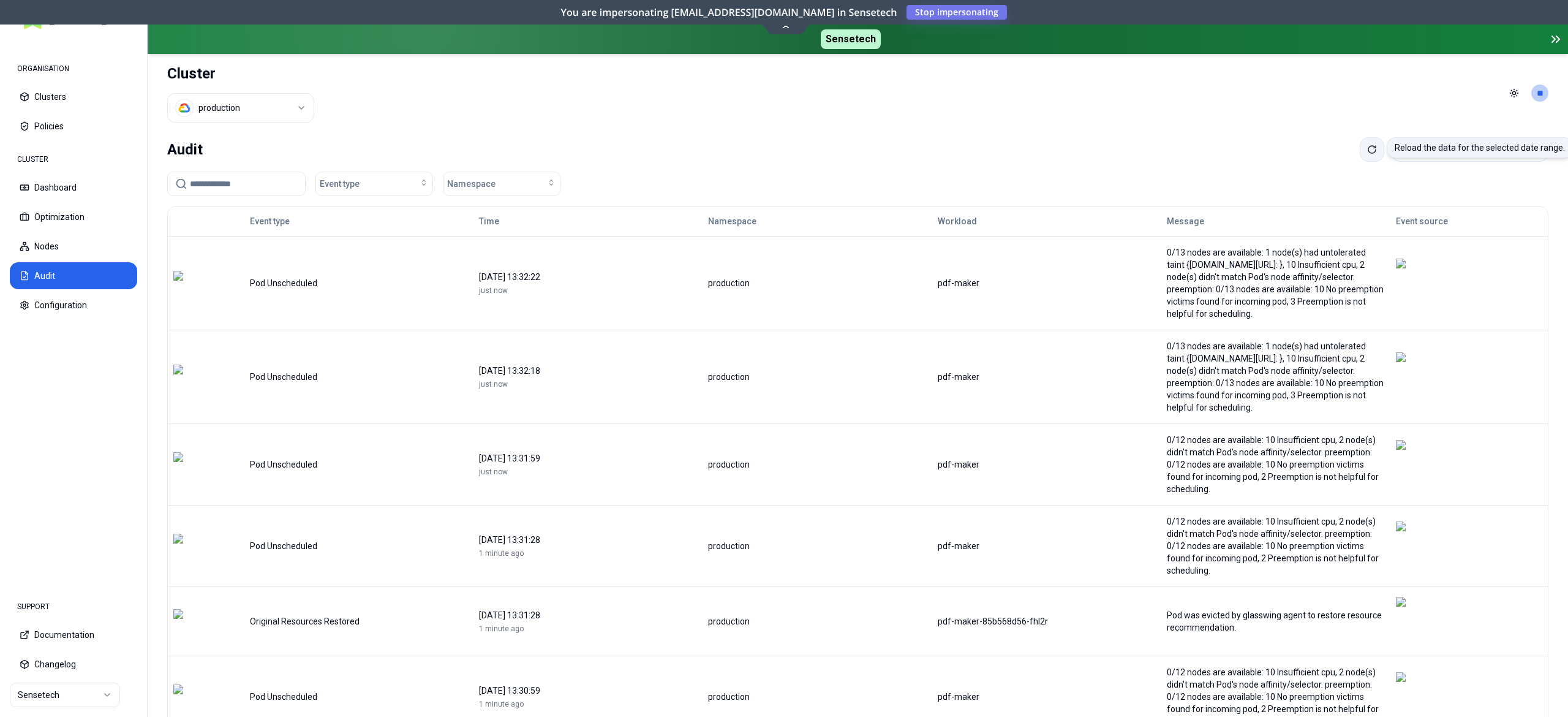
click at [1367, 150] on icon at bounding box center [1372, 149] width 10 height 10
click at [1359, 144] on button at bounding box center [1372, 150] width 25 height 25
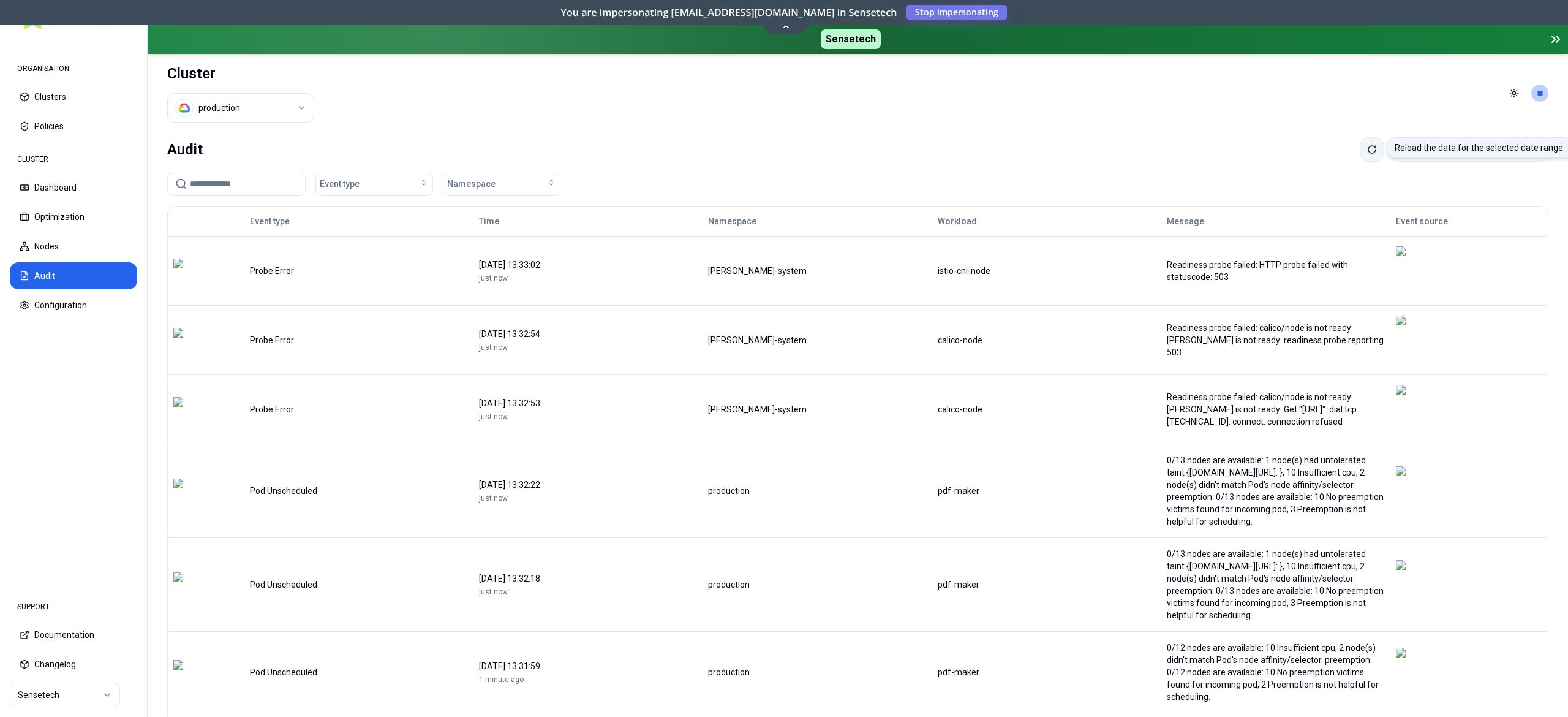
click at [1359, 148] on button at bounding box center [1372, 150] width 25 height 25
click at [59, 210] on button "Optimization" at bounding box center [73, 217] width 127 height 27
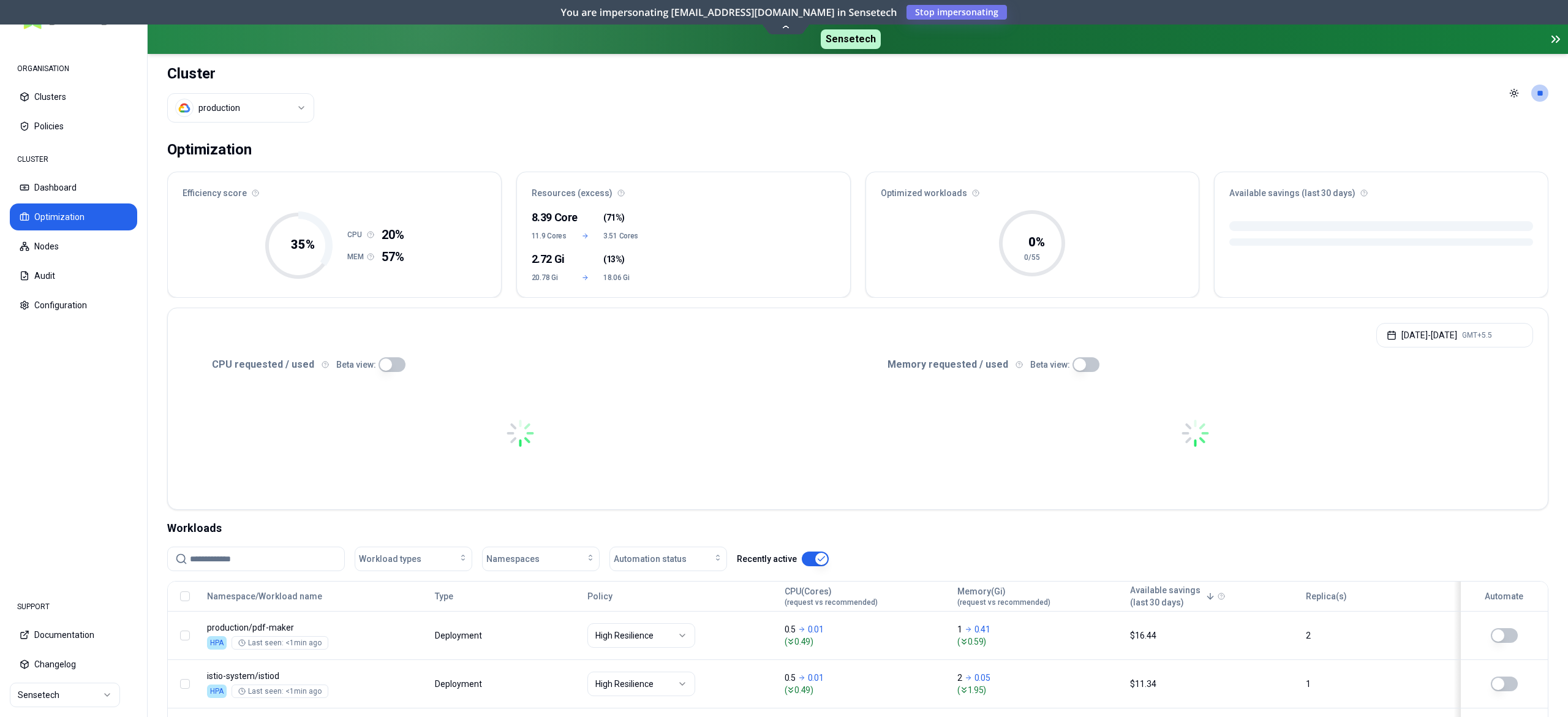
click at [248, 547] on input at bounding box center [264, 558] width 147 height 24
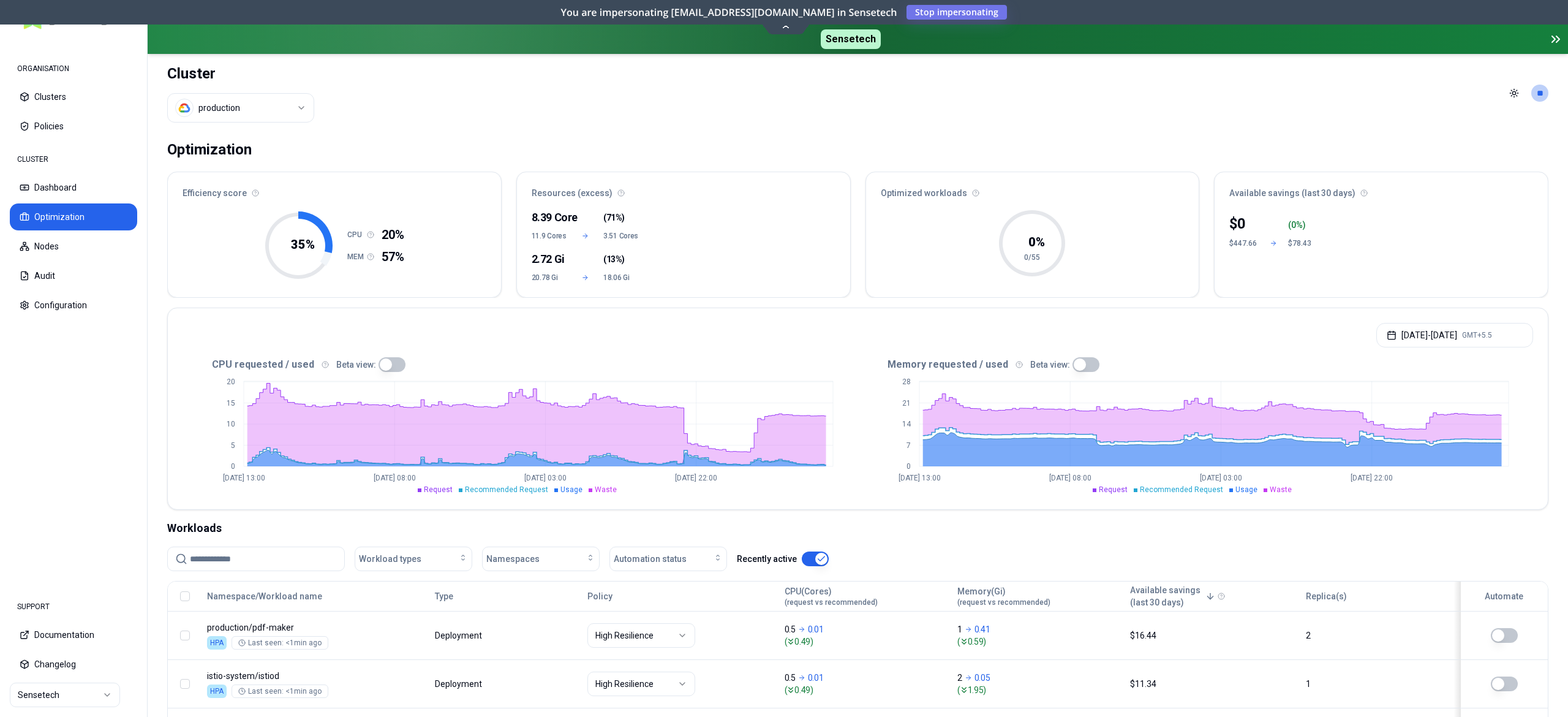
scroll to position [123, 0]
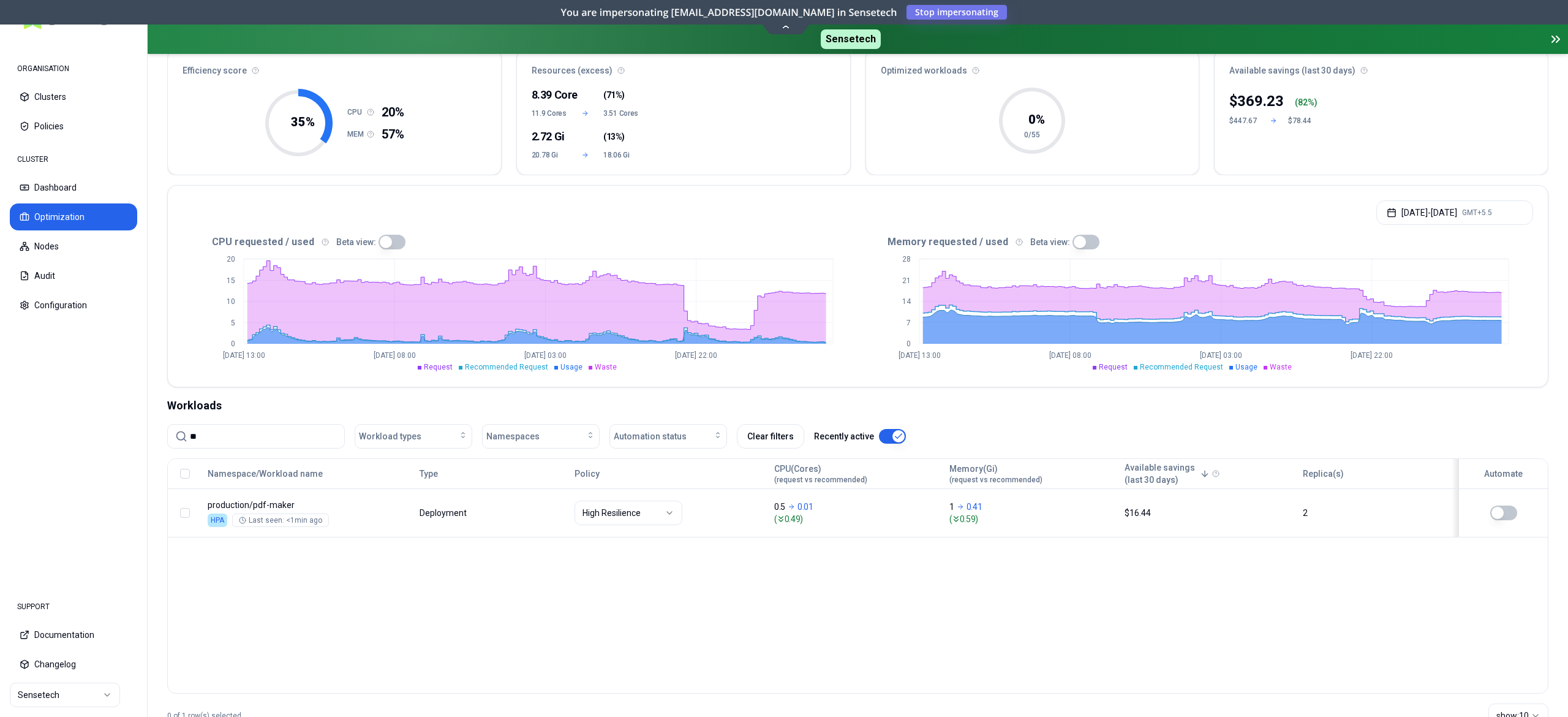
type input "*"
type input "***"
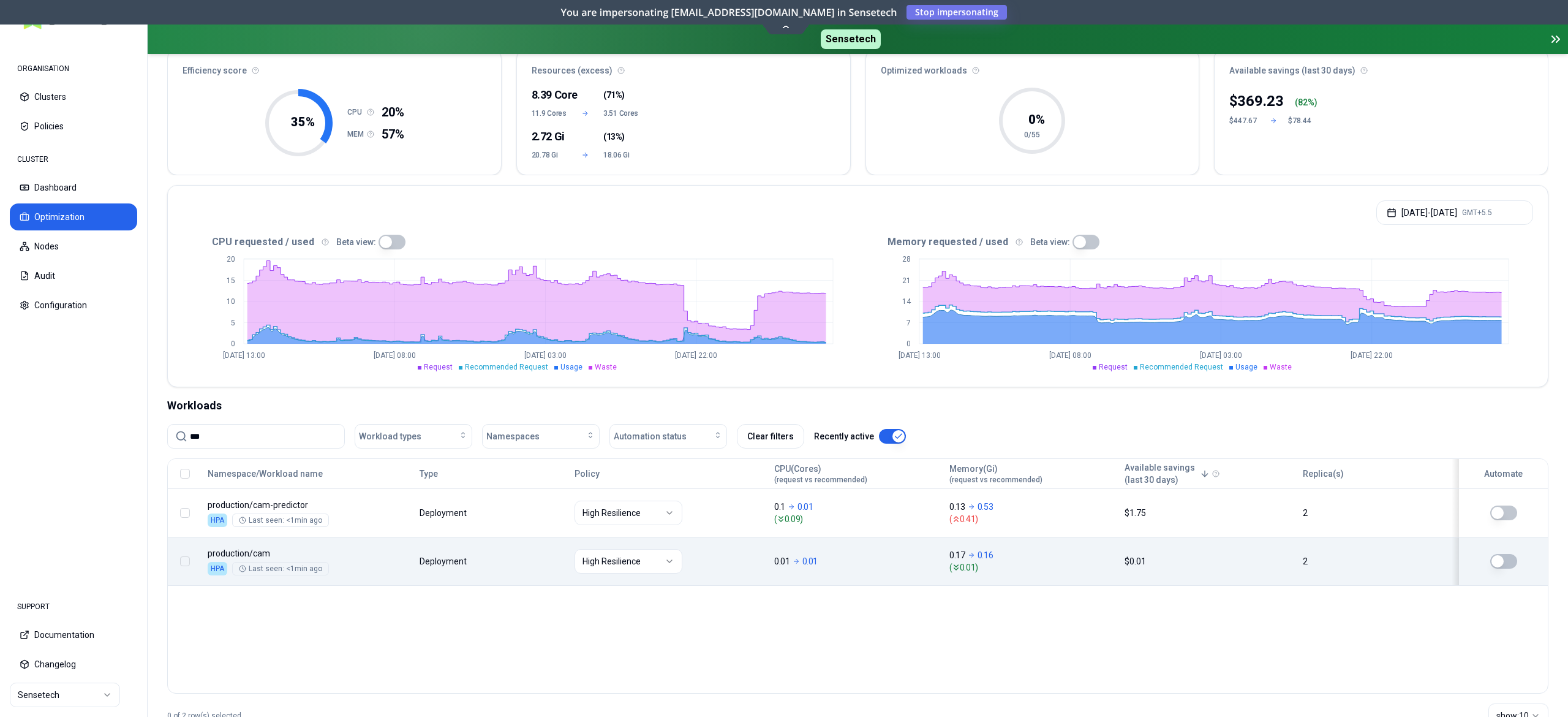
click at [1505, 569] on button "button" at bounding box center [1503, 561] width 27 height 15
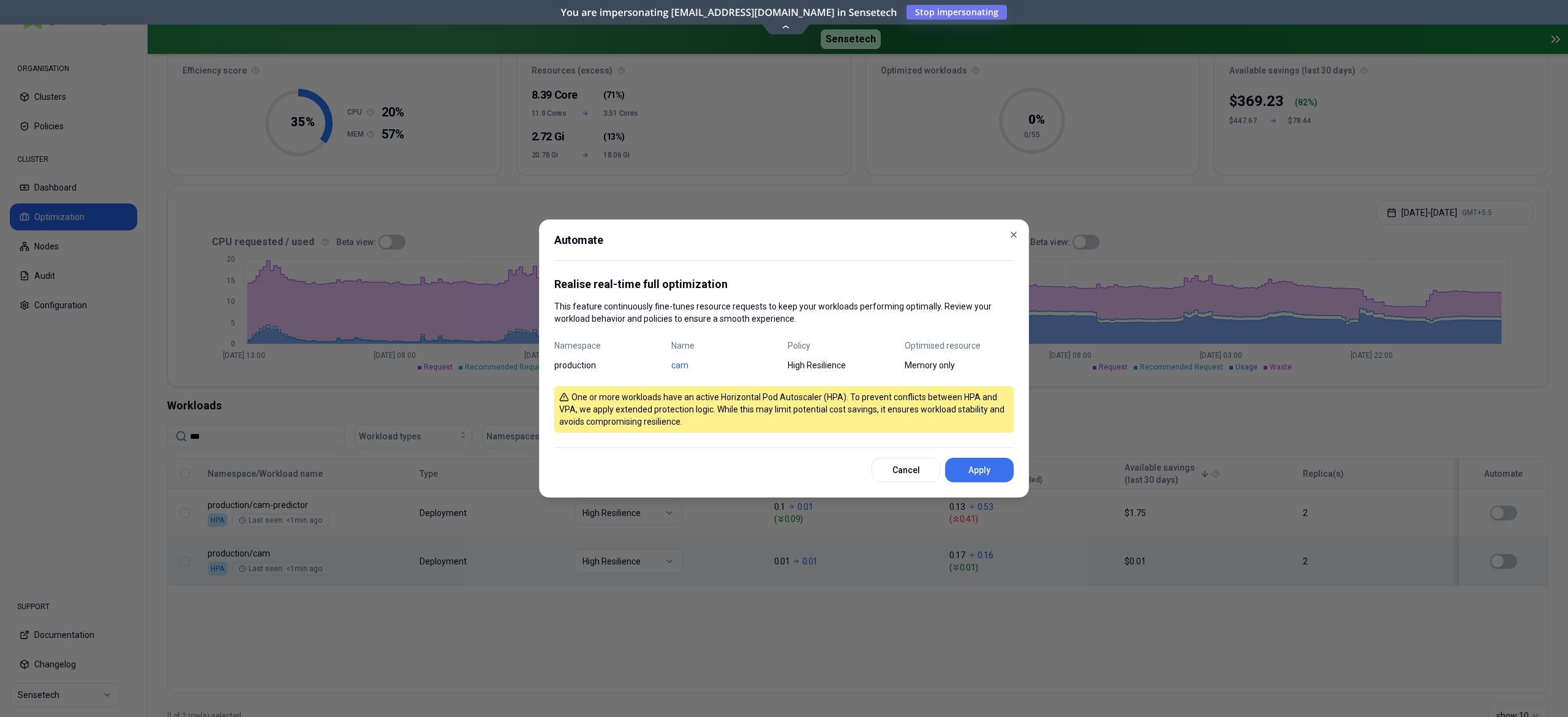
click at [983, 478] on button "Apply" at bounding box center [979, 470] width 68 height 25
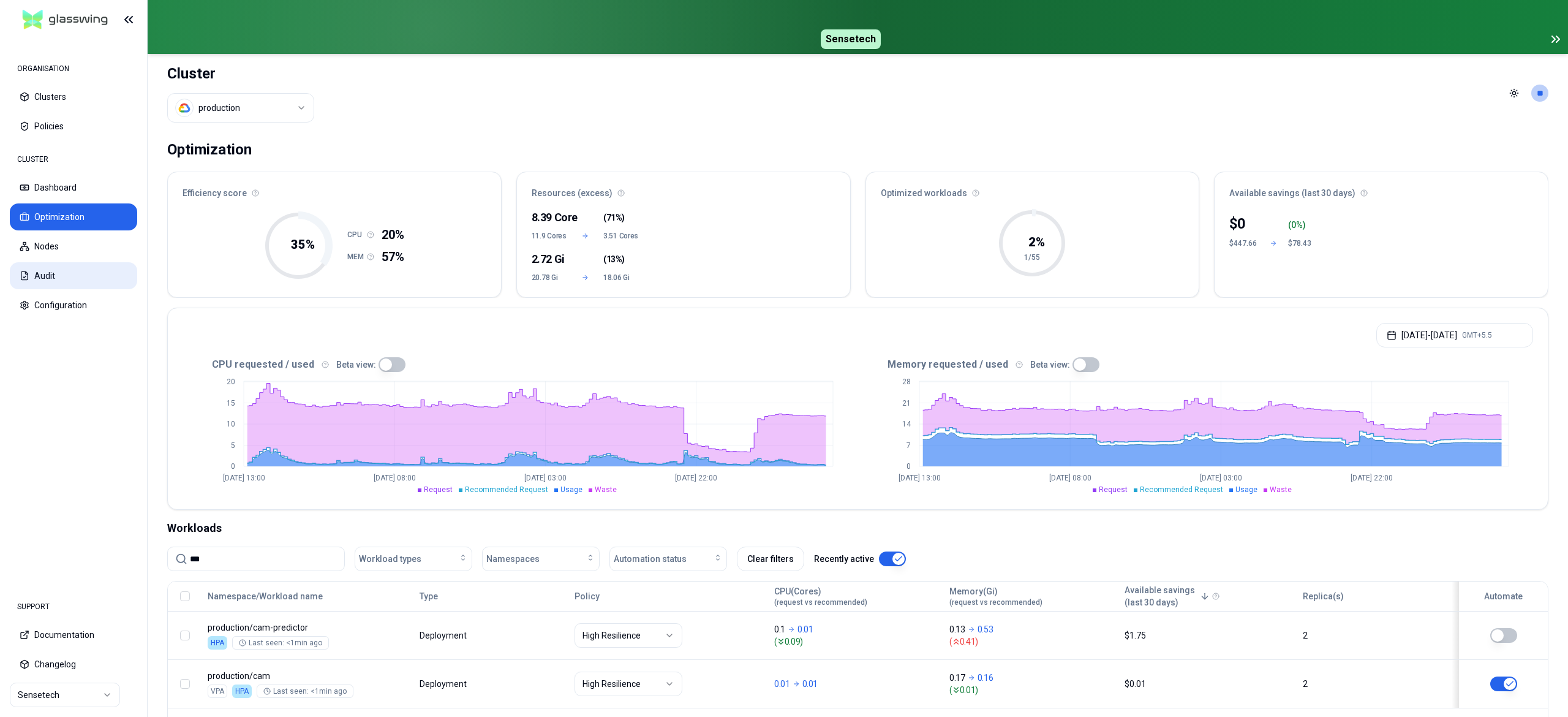
scroll to position [123, 0]
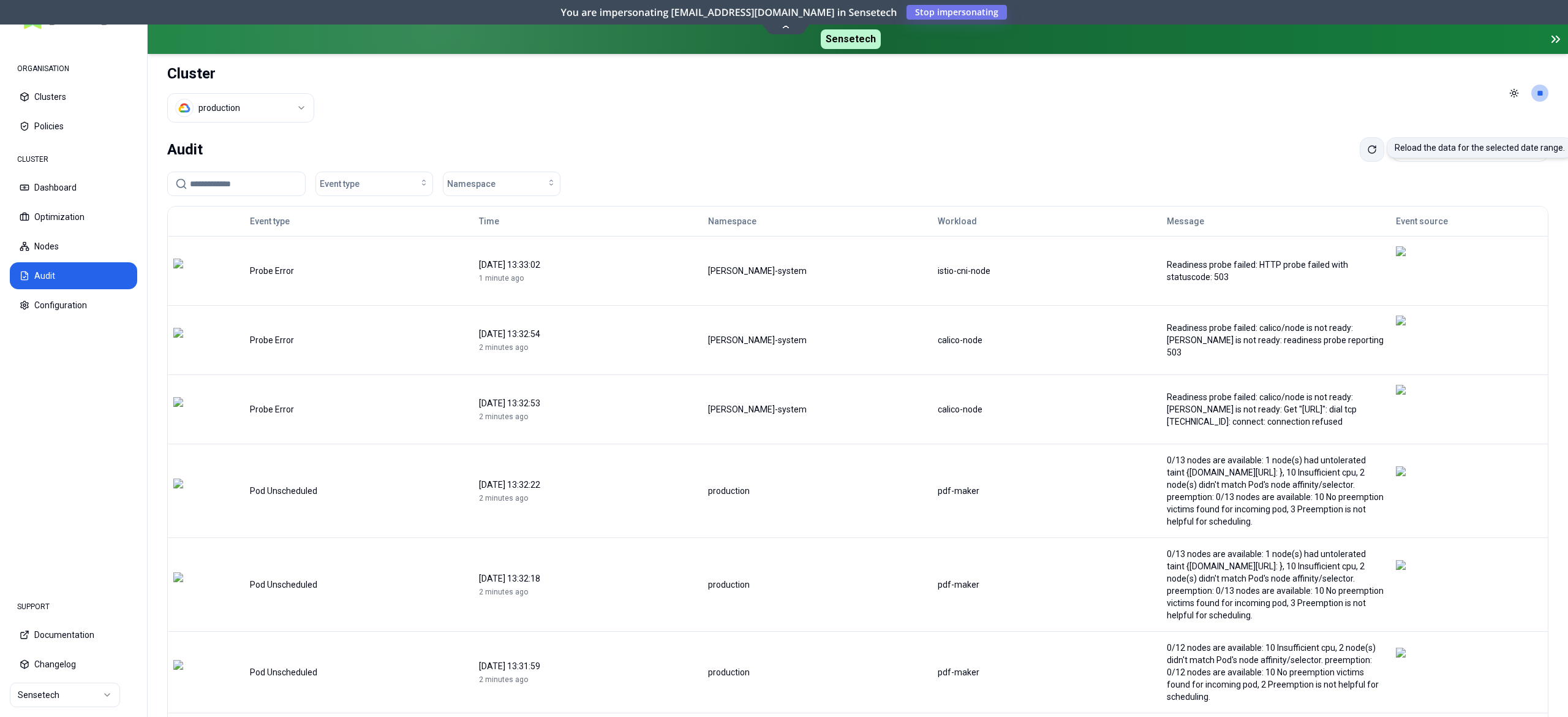
click at [1367, 151] on icon at bounding box center [1372, 149] width 10 height 10
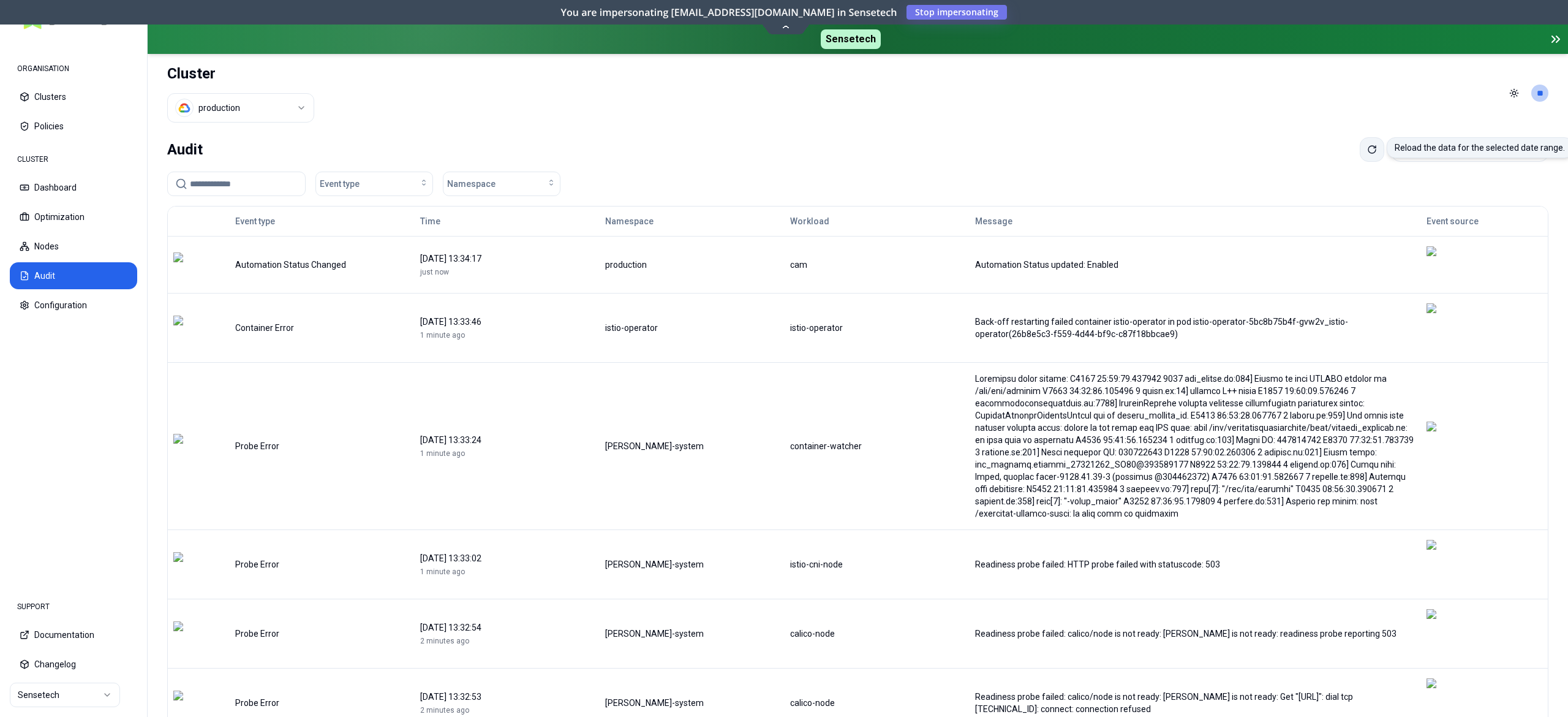
click at [1359, 150] on button at bounding box center [1372, 150] width 25 height 25
click at [1367, 149] on icon at bounding box center [1372, 149] width 10 height 10
click at [1359, 154] on button at bounding box center [1372, 150] width 25 height 25
click at [1367, 153] on icon at bounding box center [1372, 149] width 10 height 10
click at [1359, 152] on button at bounding box center [1372, 150] width 25 height 25
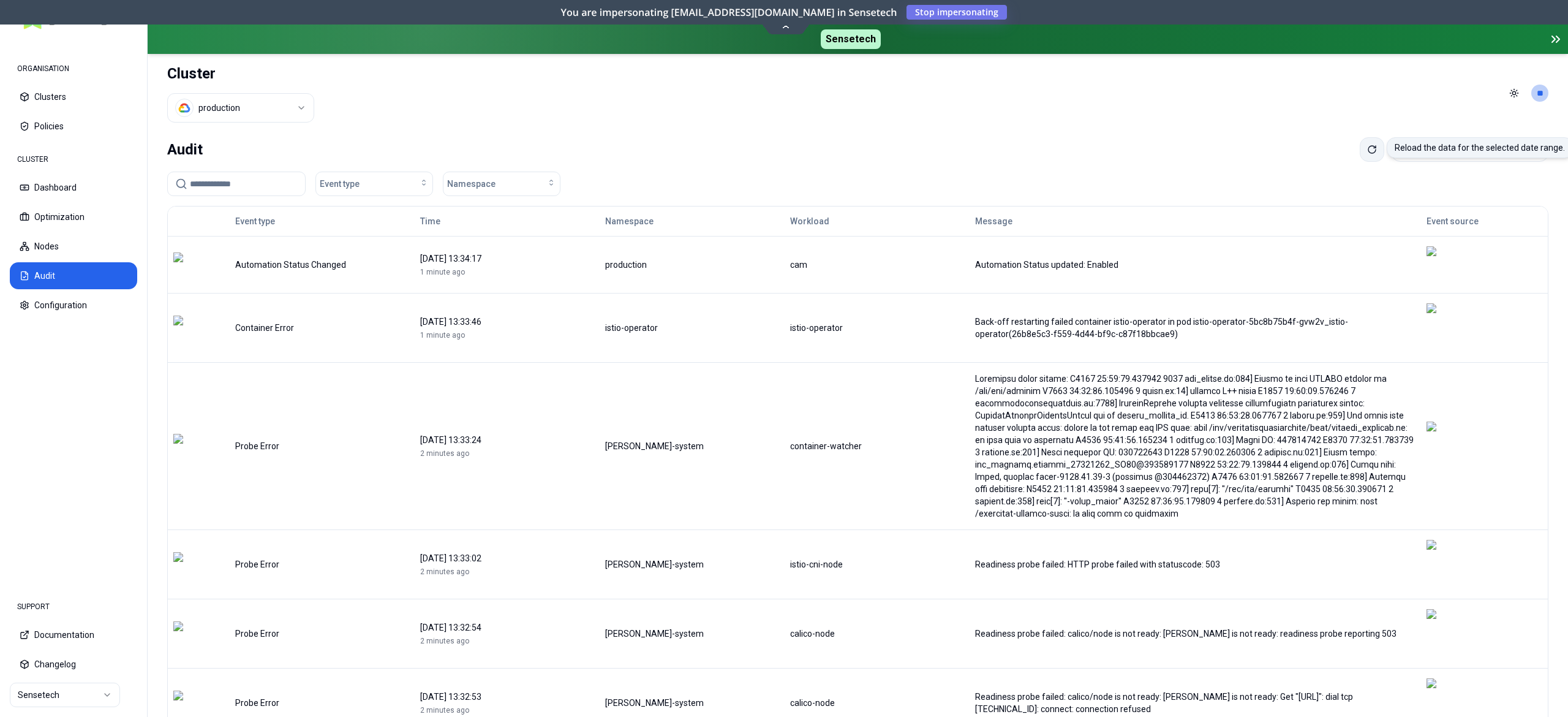
click at [1359, 157] on button at bounding box center [1372, 150] width 25 height 25
click at [1368, 149] on icon at bounding box center [1372, 149] width 7 height 7
click at [1367, 150] on icon at bounding box center [1372, 149] width 10 height 10
click at [61, 220] on button "Optimization" at bounding box center [73, 217] width 127 height 27
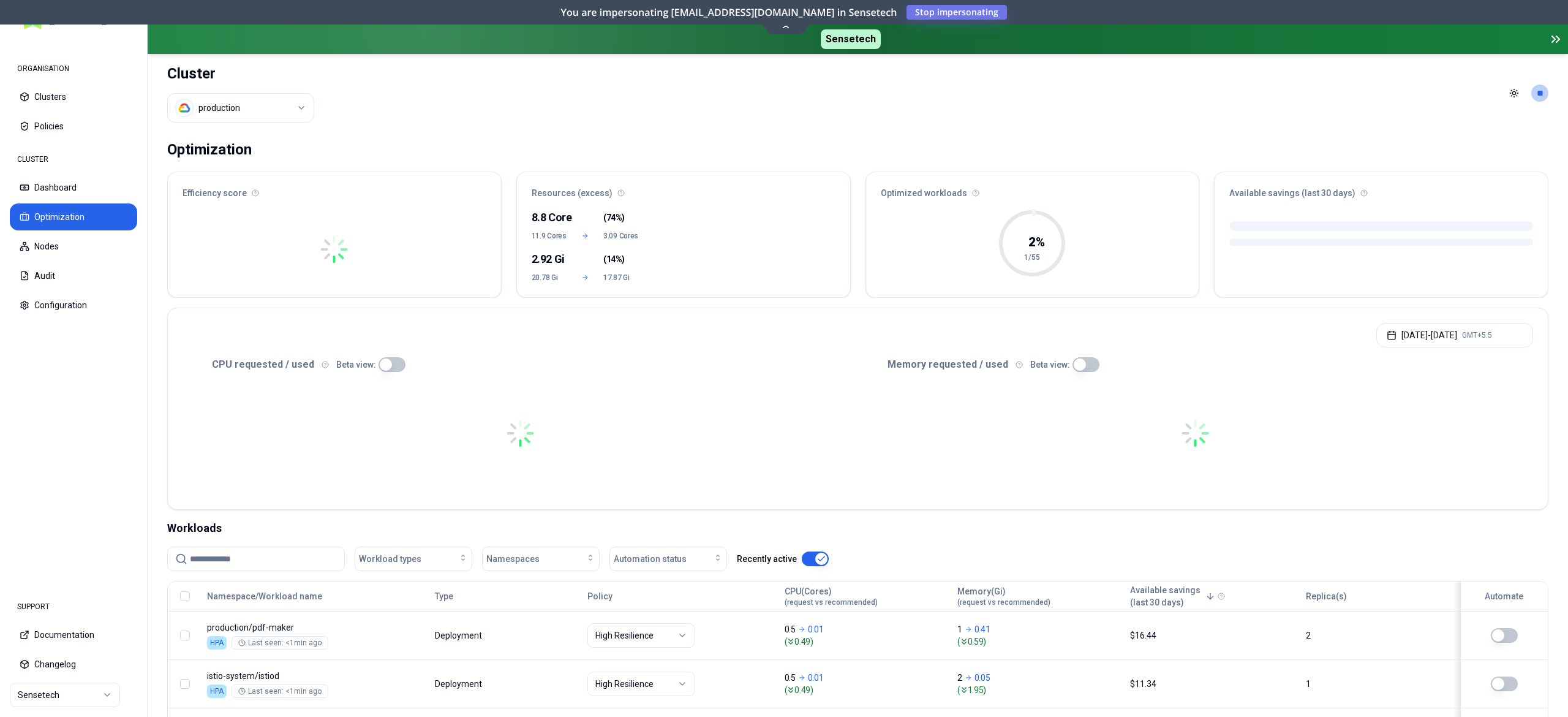
click at [234, 555] on input at bounding box center [264, 558] width 147 height 24
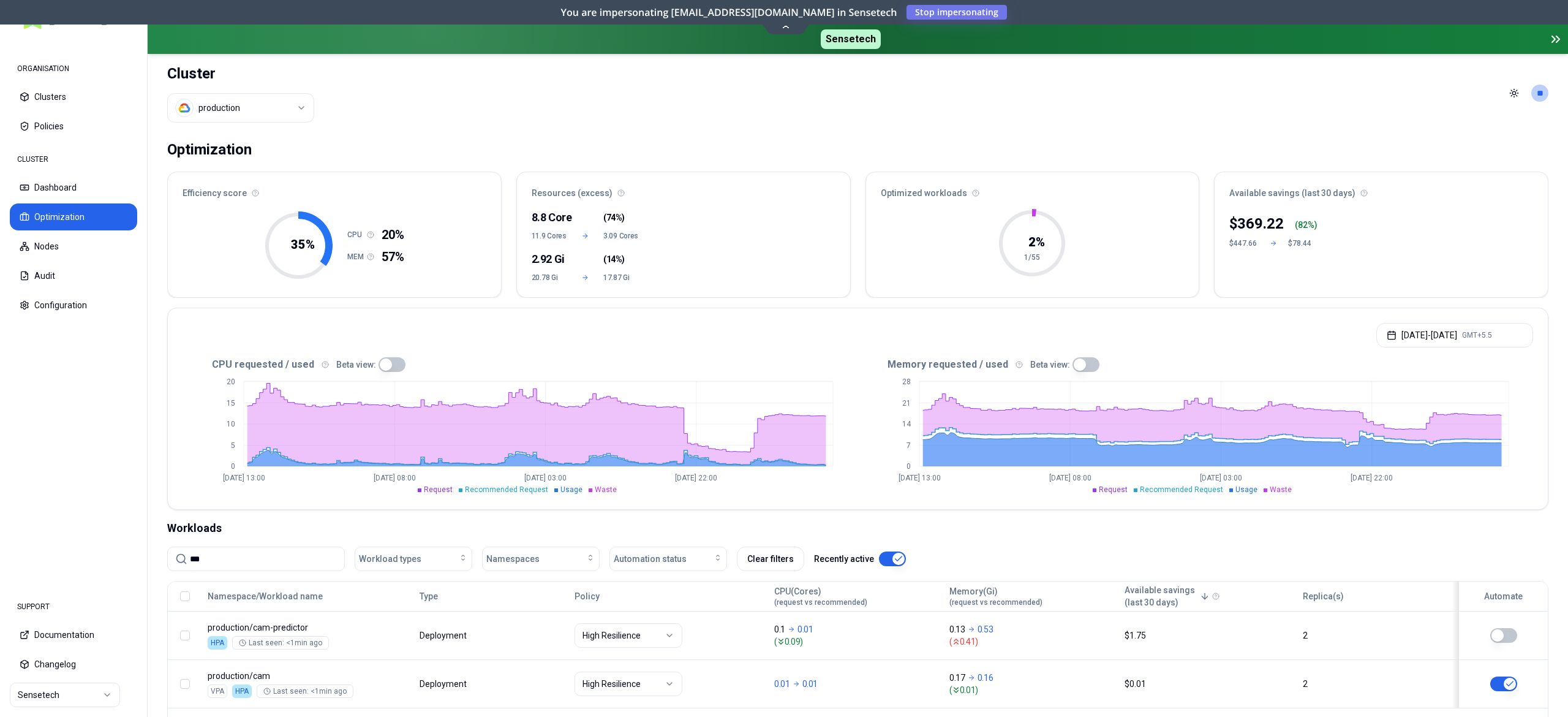
scroll to position [123, 0]
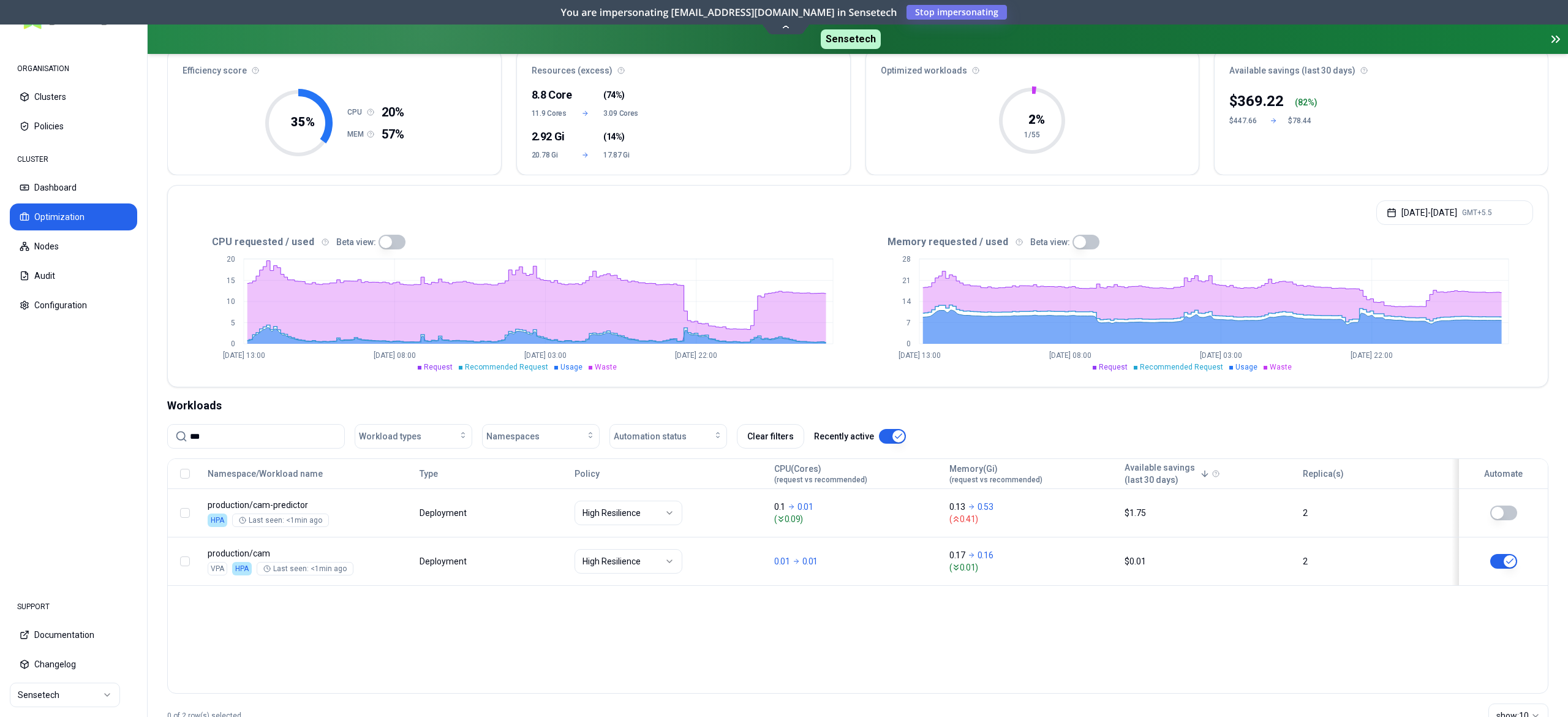
type input "***"
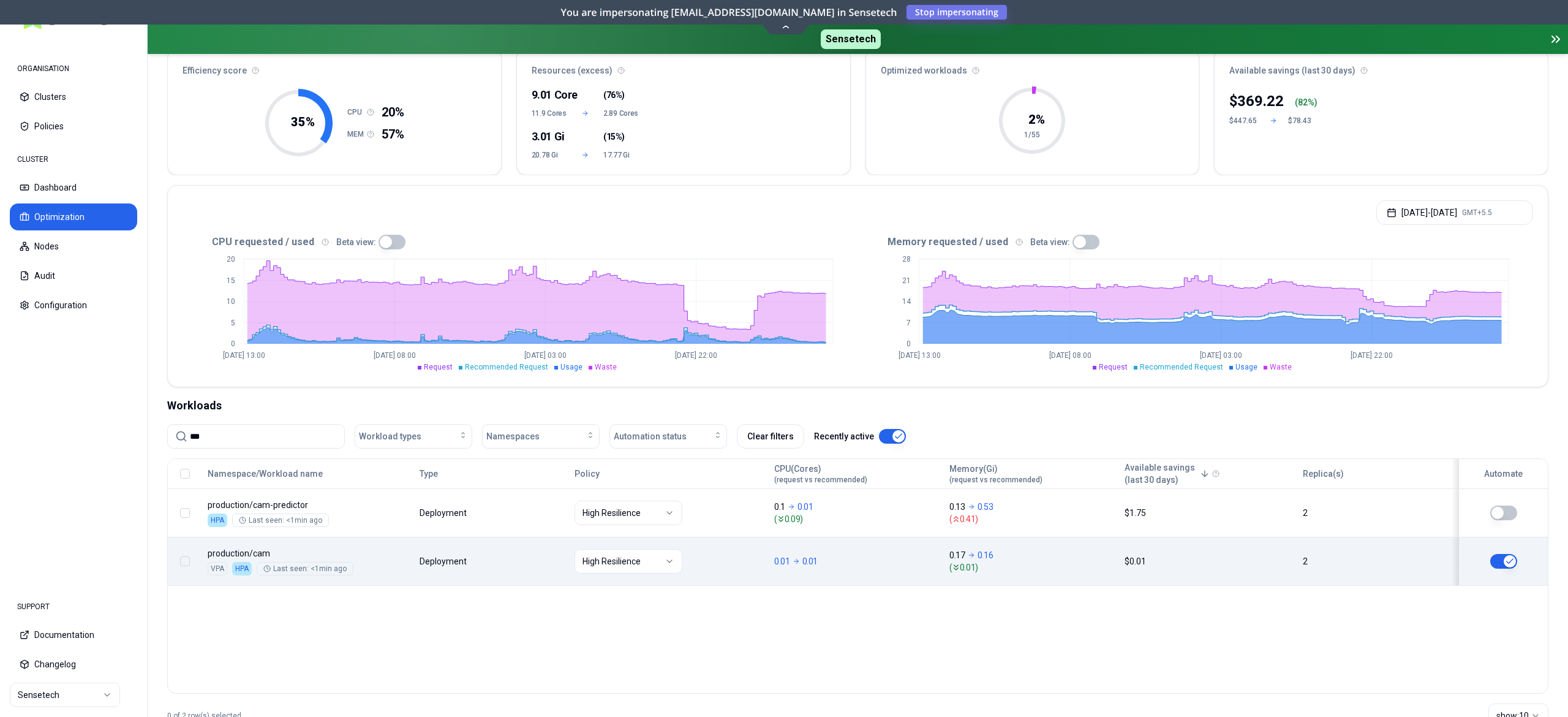
click at [1497, 561] on button "button" at bounding box center [1503, 561] width 27 height 15
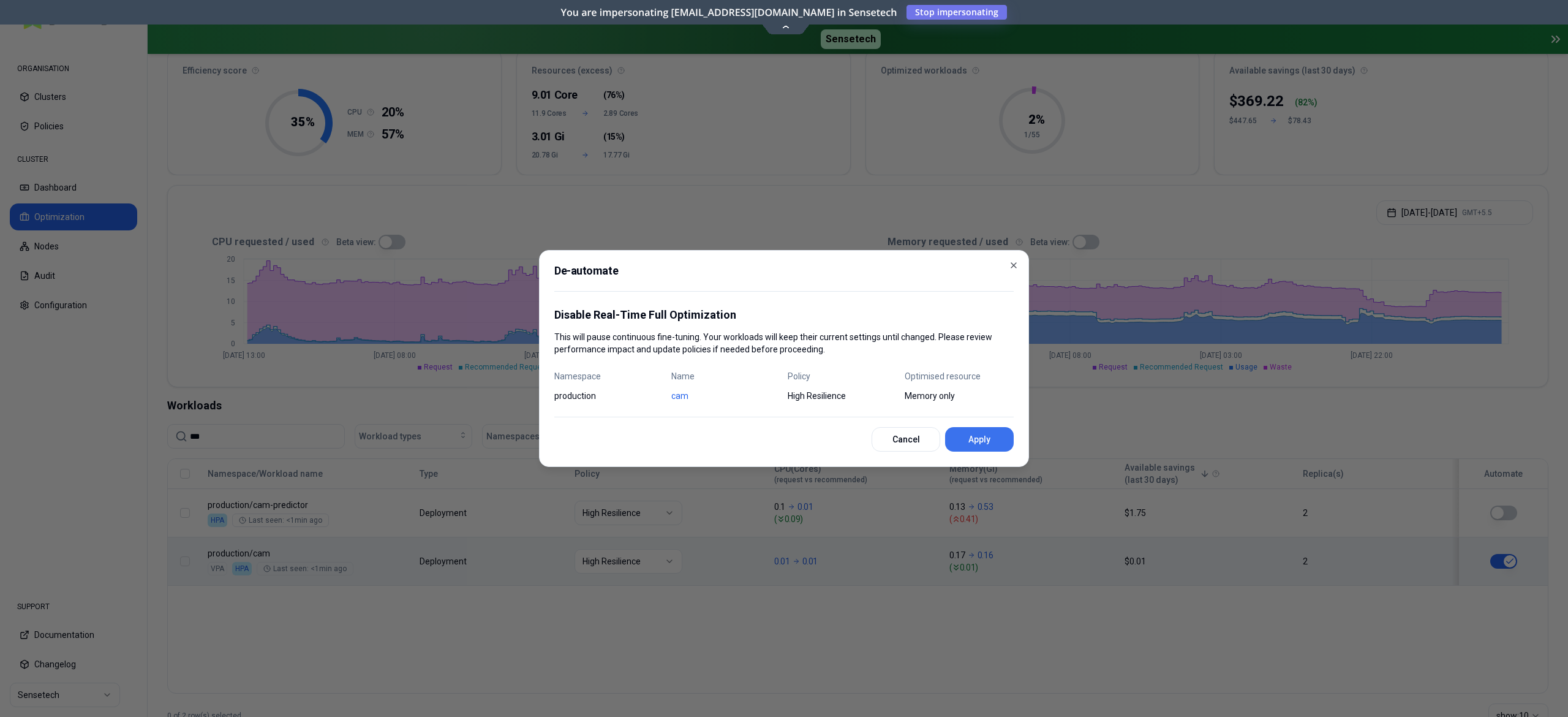
click at [981, 437] on button "Apply" at bounding box center [979, 439] width 68 height 25
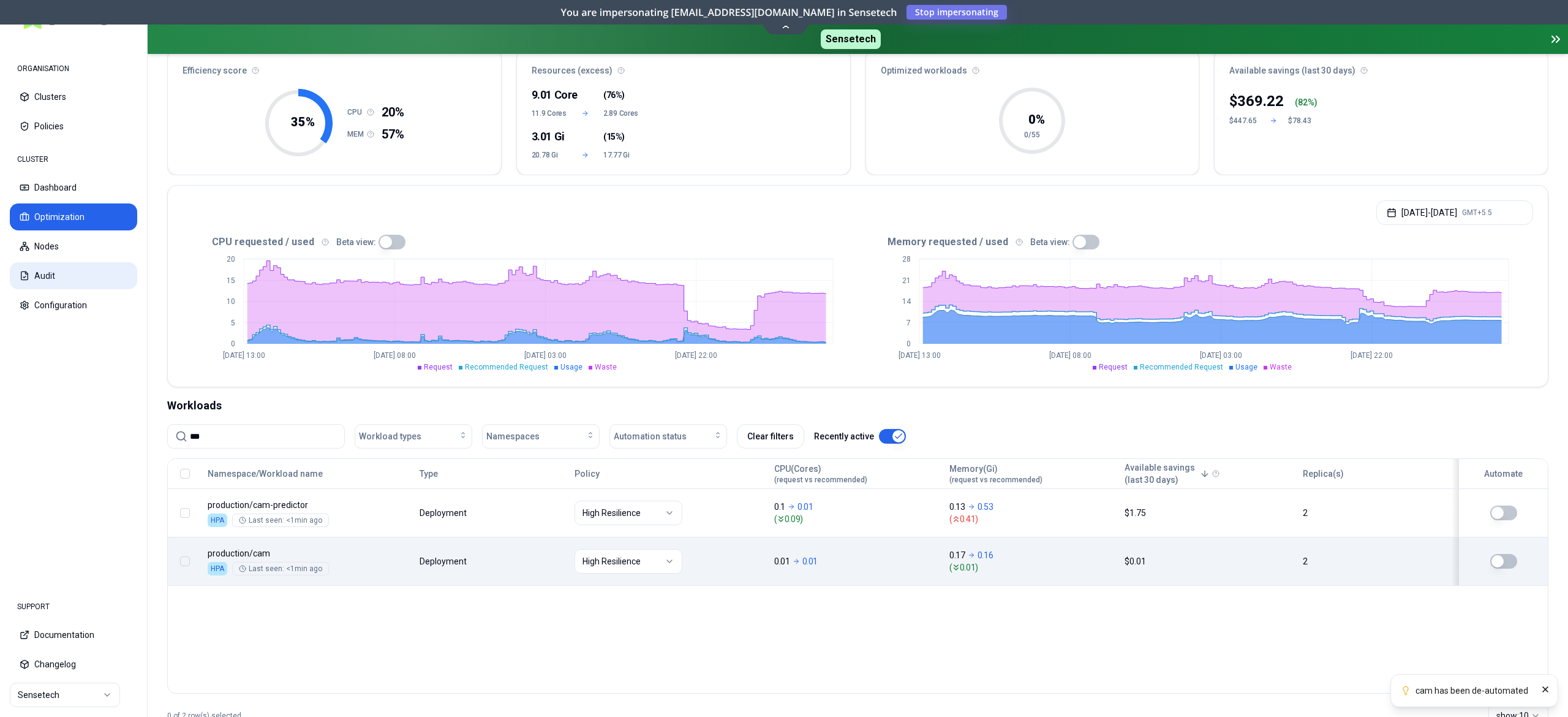
click at [64, 272] on button "Audit" at bounding box center [73, 275] width 127 height 27
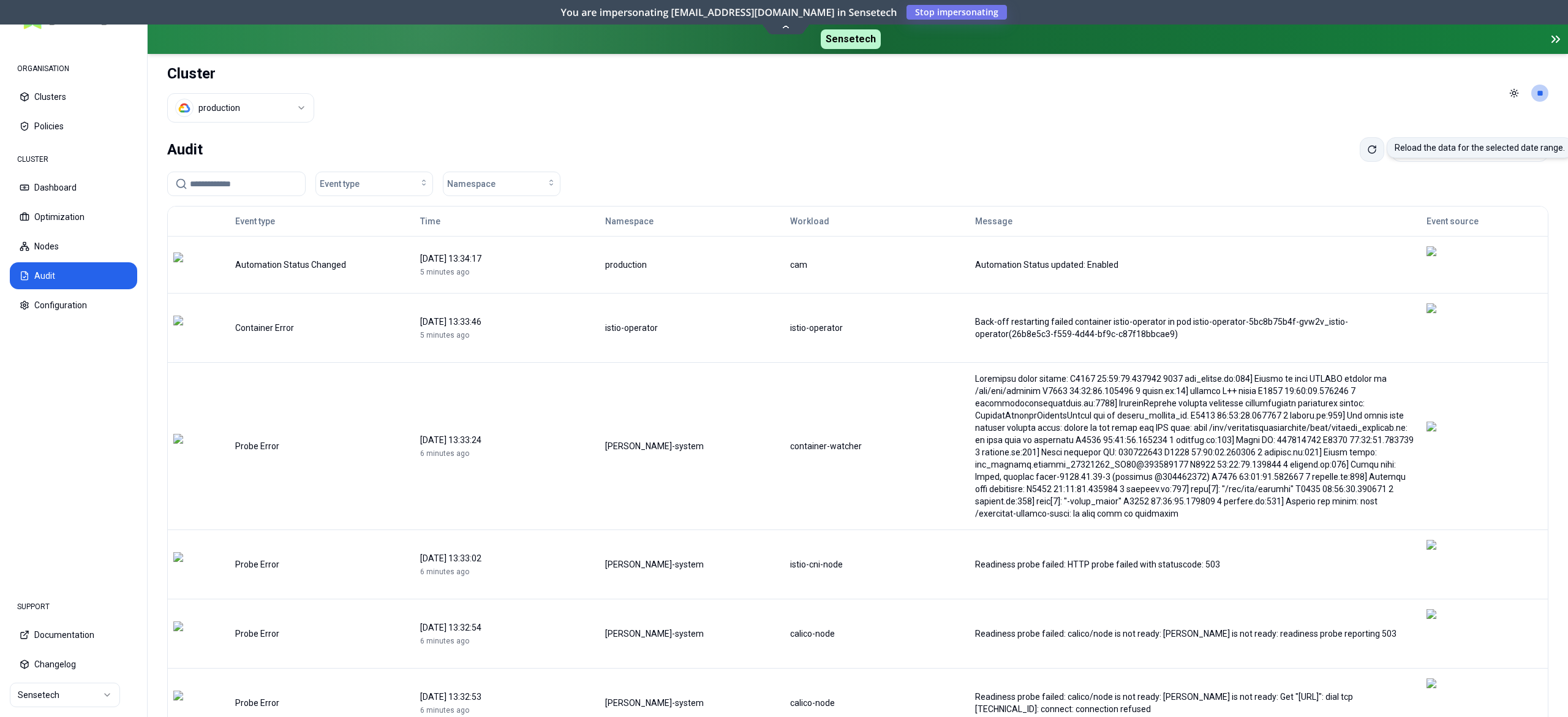
click at [1367, 151] on icon at bounding box center [1372, 149] width 10 height 10
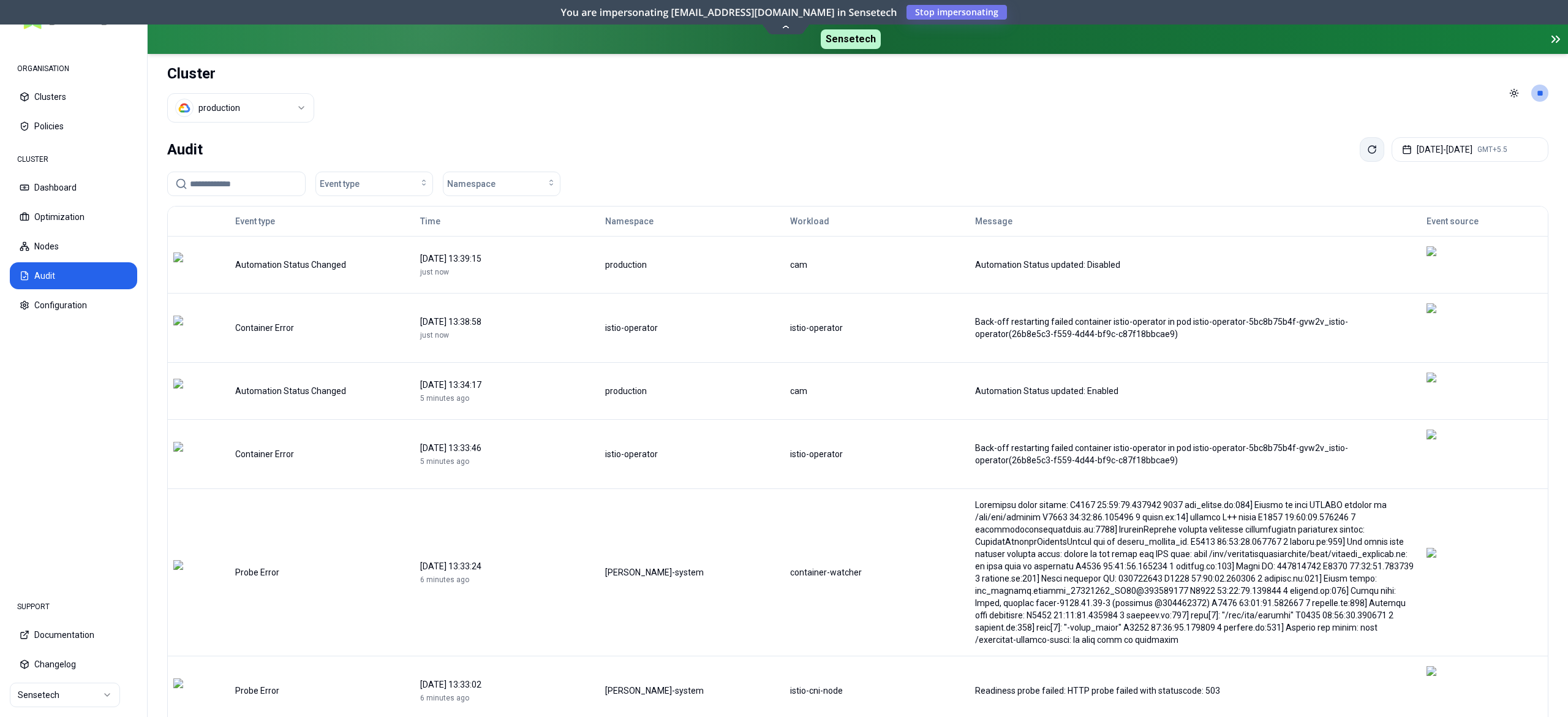
click at [1367, 153] on icon at bounding box center [1372, 149] width 10 height 10
click at [1367, 152] on icon at bounding box center [1372, 149] width 10 height 10
click at [1359, 154] on button at bounding box center [1372, 150] width 25 height 25
click at [1367, 154] on icon at bounding box center [1372, 149] width 10 height 10
click at [1359, 144] on button at bounding box center [1372, 150] width 25 height 25
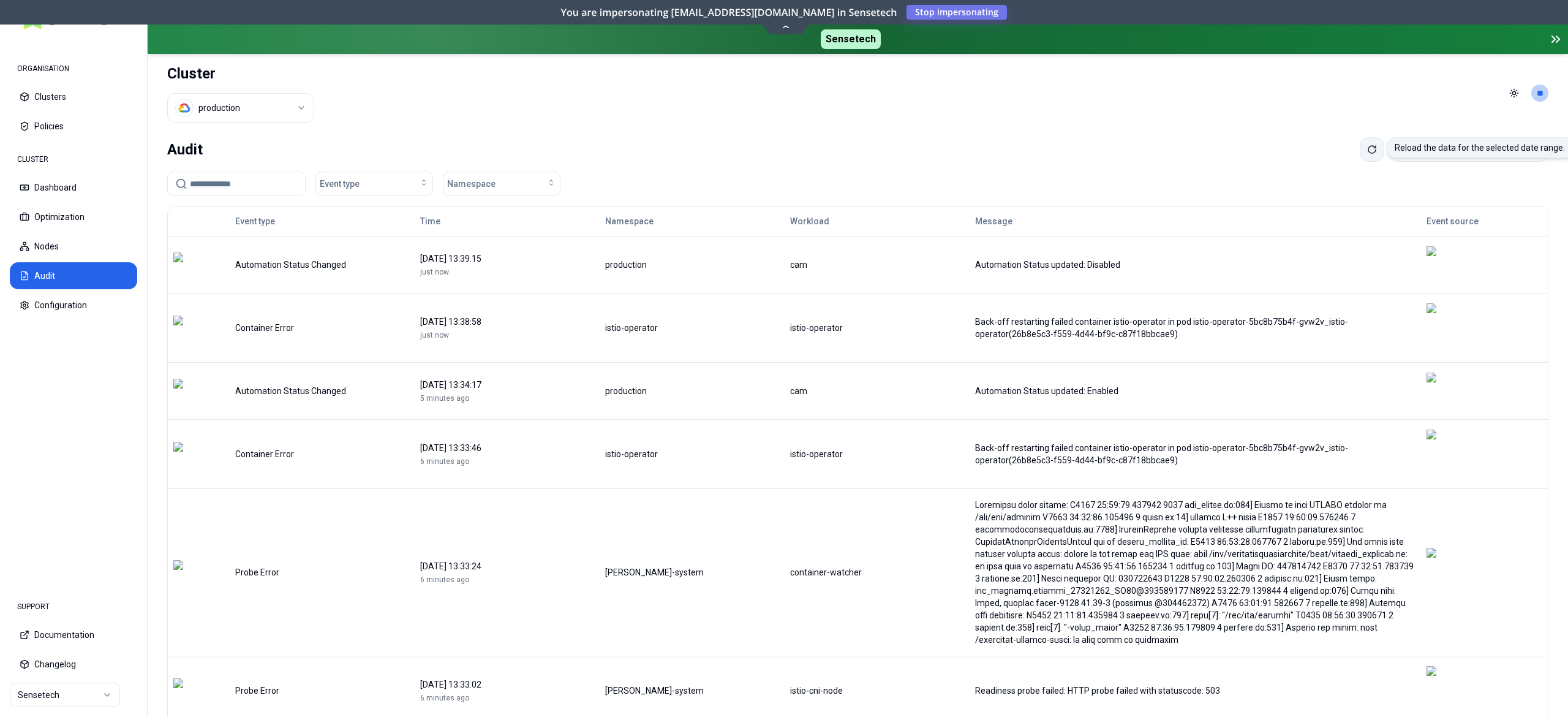
click at [1359, 153] on button at bounding box center [1372, 150] width 25 height 25
click at [1367, 153] on icon at bounding box center [1372, 149] width 10 height 10
click at [1359, 153] on button at bounding box center [1372, 150] width 25 height 25
click at [1359, 144] on button at bounding box center [1372, 150] width 25 height 25
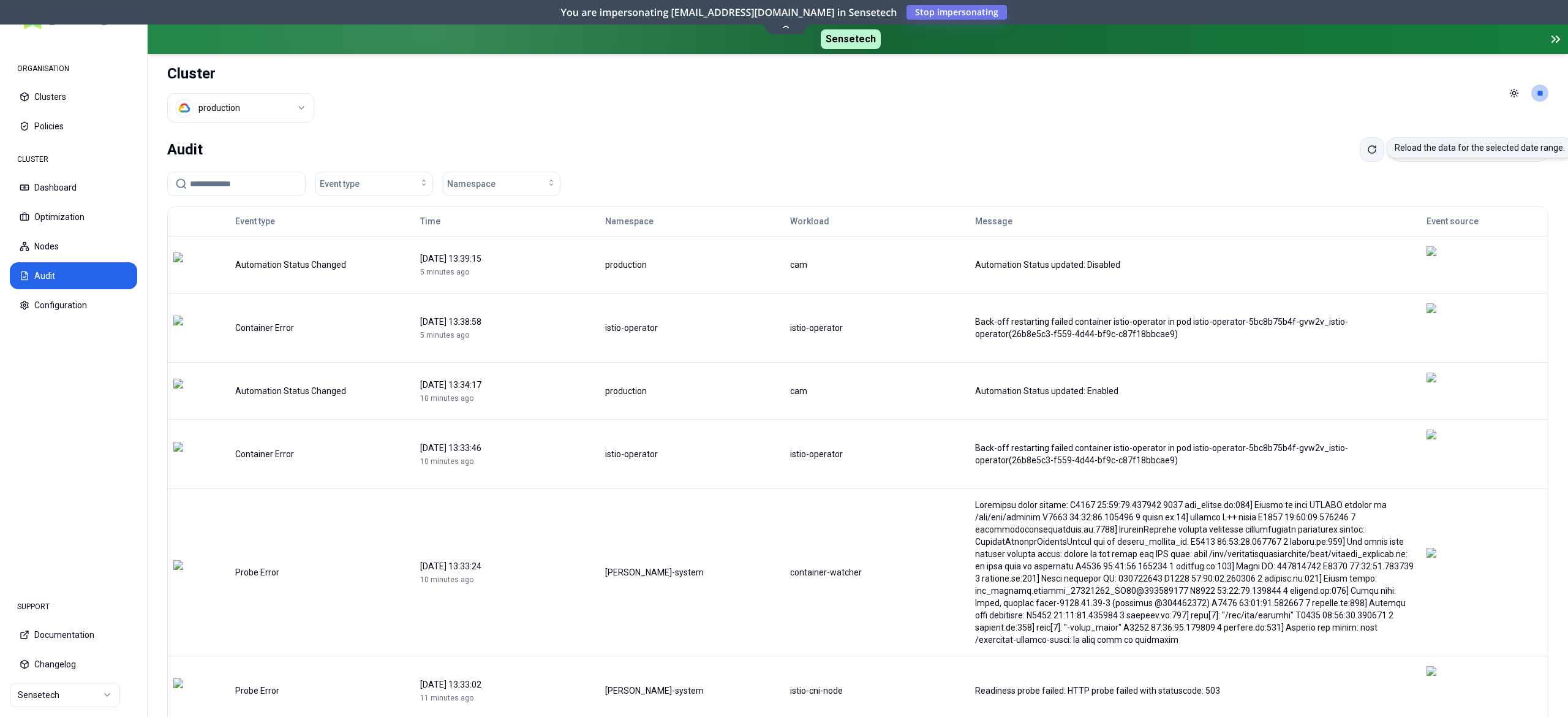
click at [1367, 148] on icon at bounding box center [1372, 149] width 10 height 10
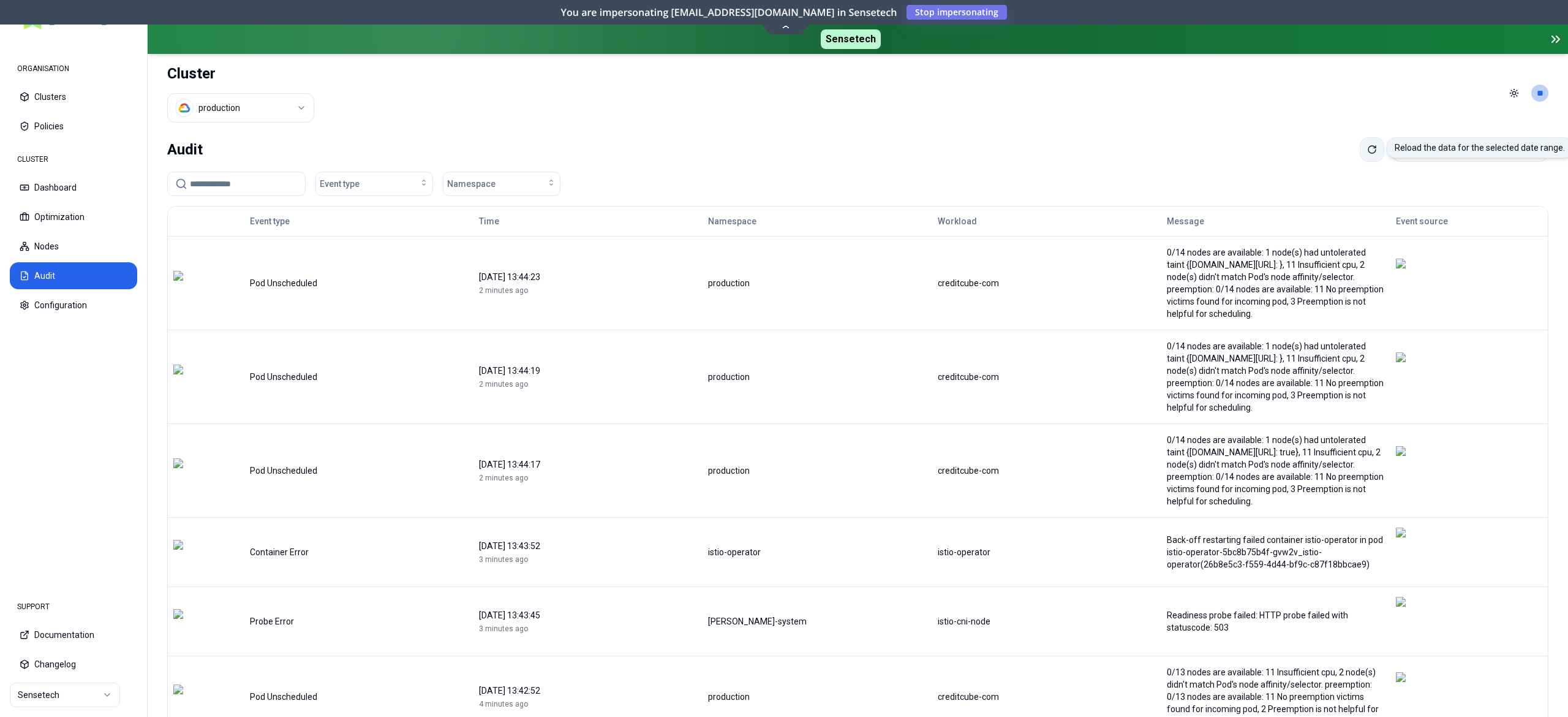
click at [1359, 156] on button at bounding box center [1372, 150] width 25 height 25
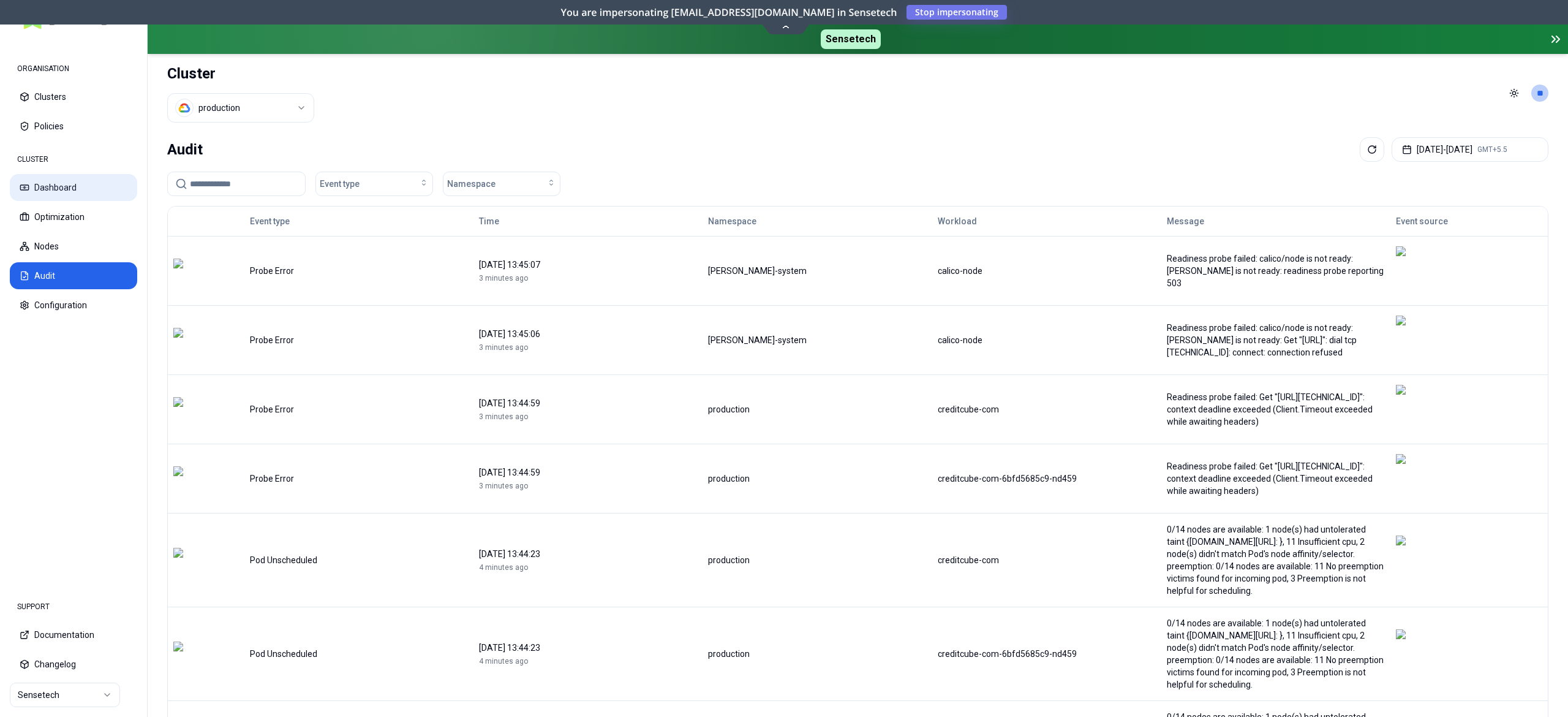
click at [59, 186] on button "Dashboard" at bounding box center [73, 187] width 127 height 27
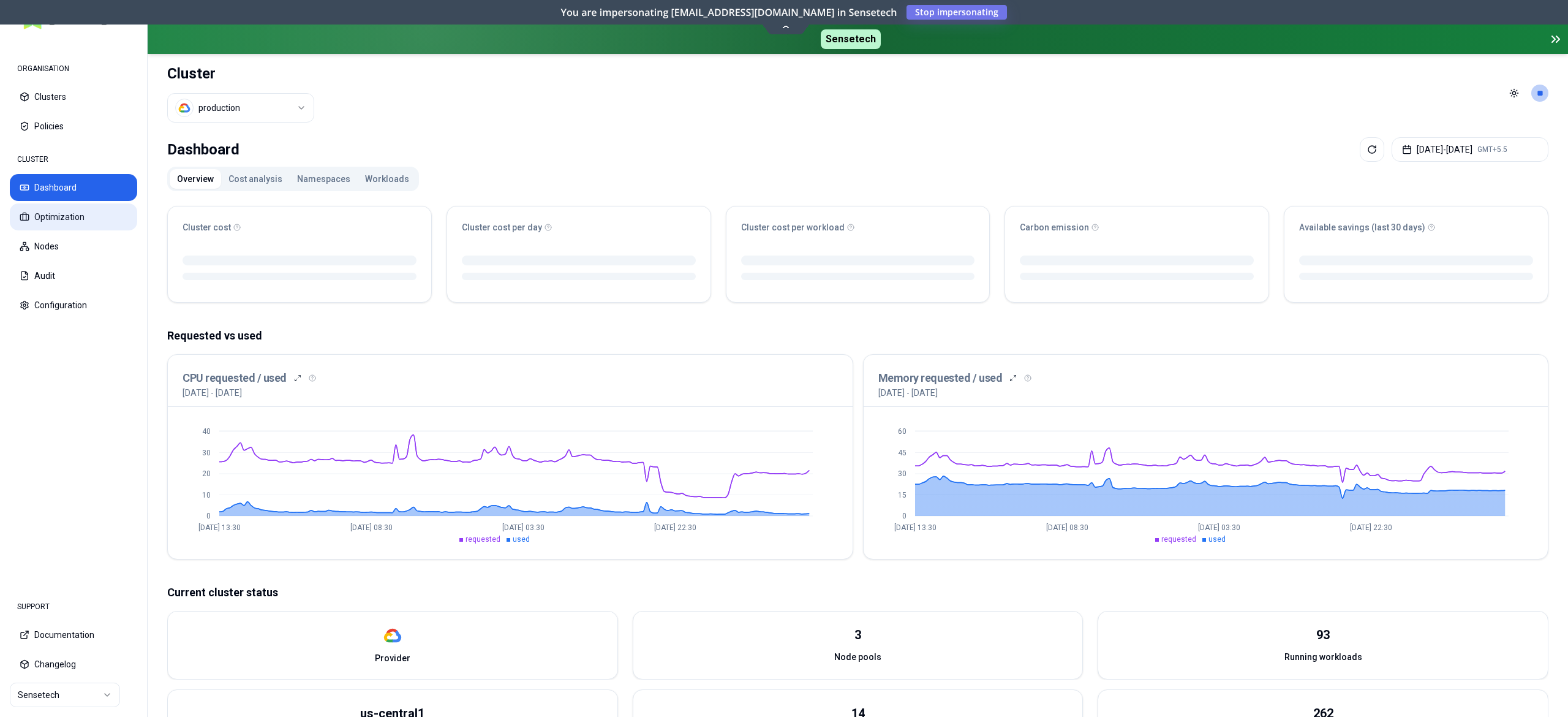
click at [89, 223] on button "Optimization" at bounding box center [73, 217] width 127 height 27
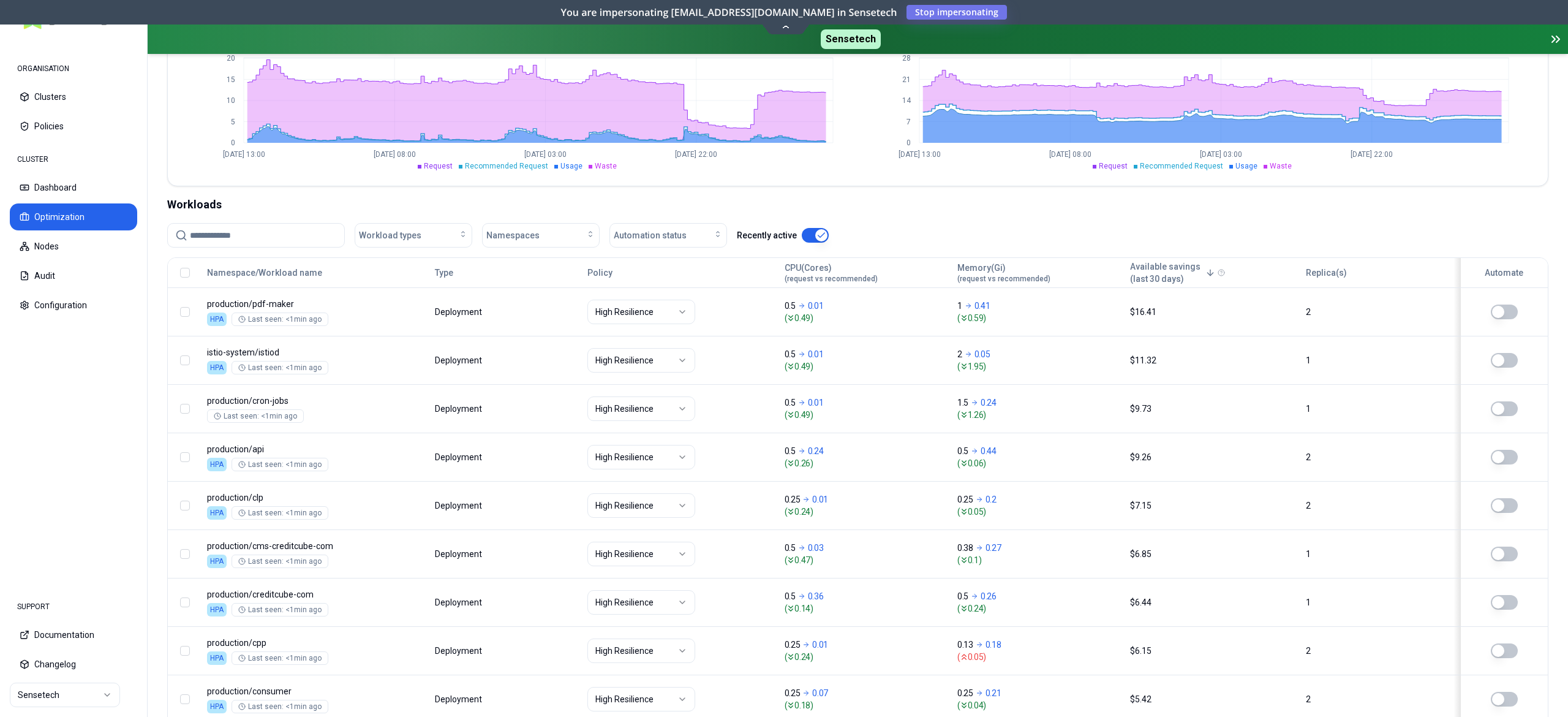
scroll to position [451, 0]
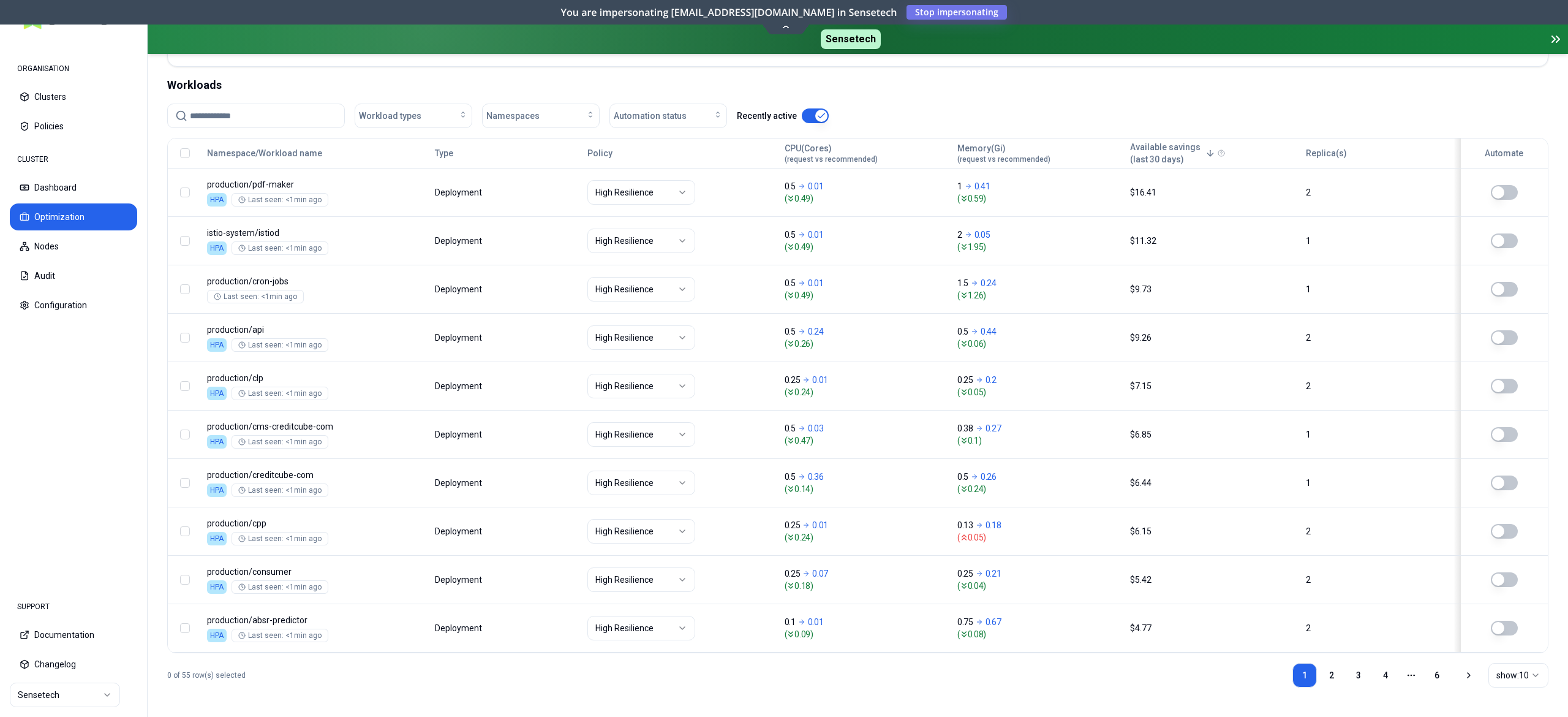
click at [252, 110] on input at bounding box center [264, 116] width 147 height 24
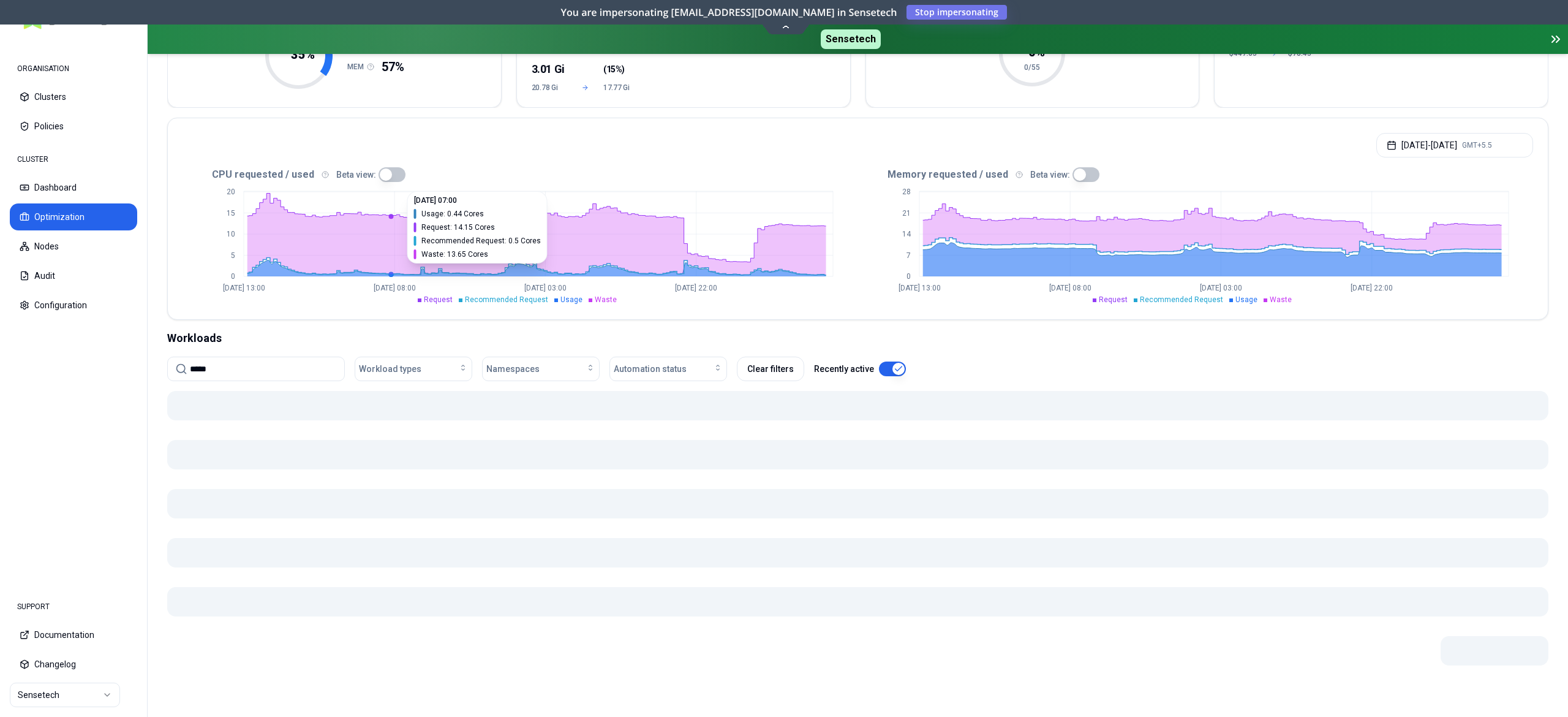
scroll to position [164, 0]
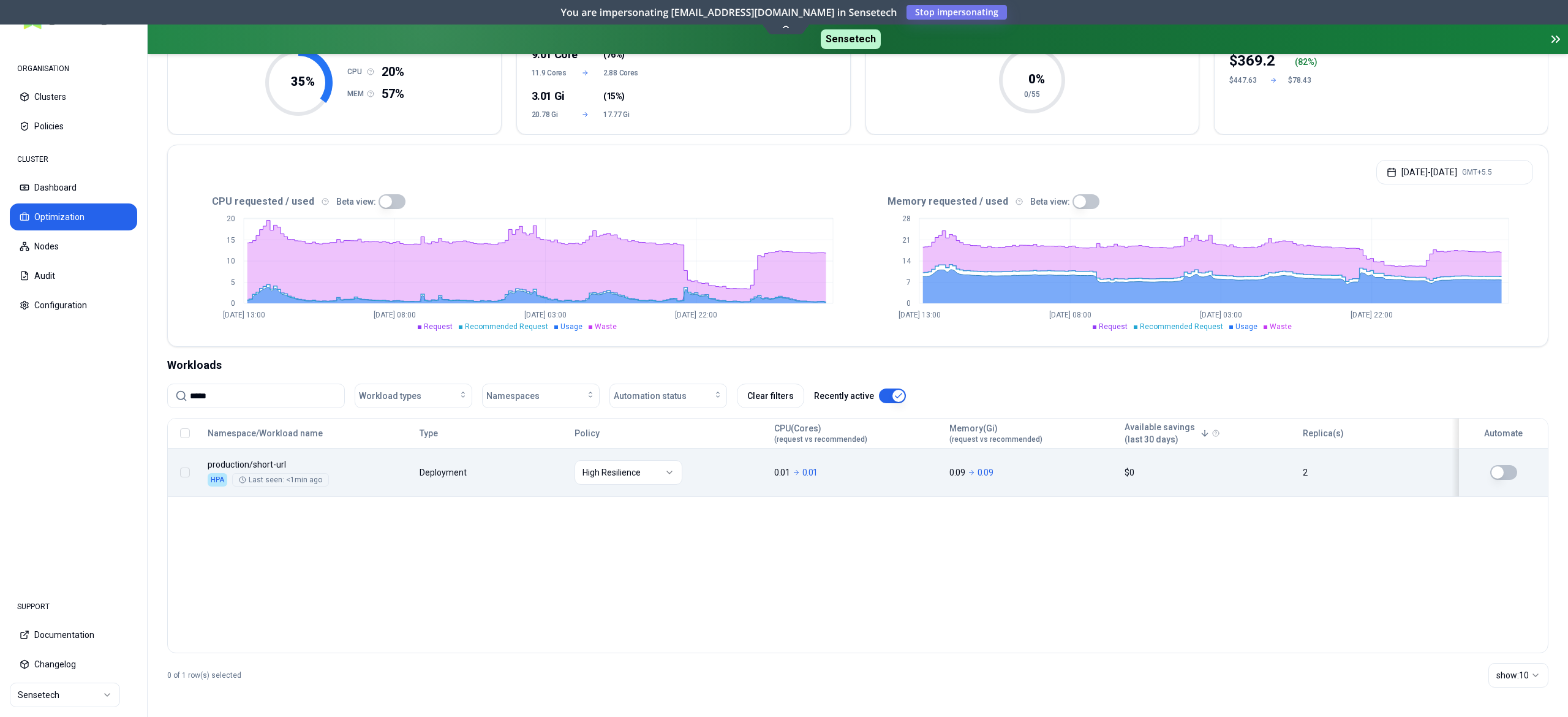
type input "*****"
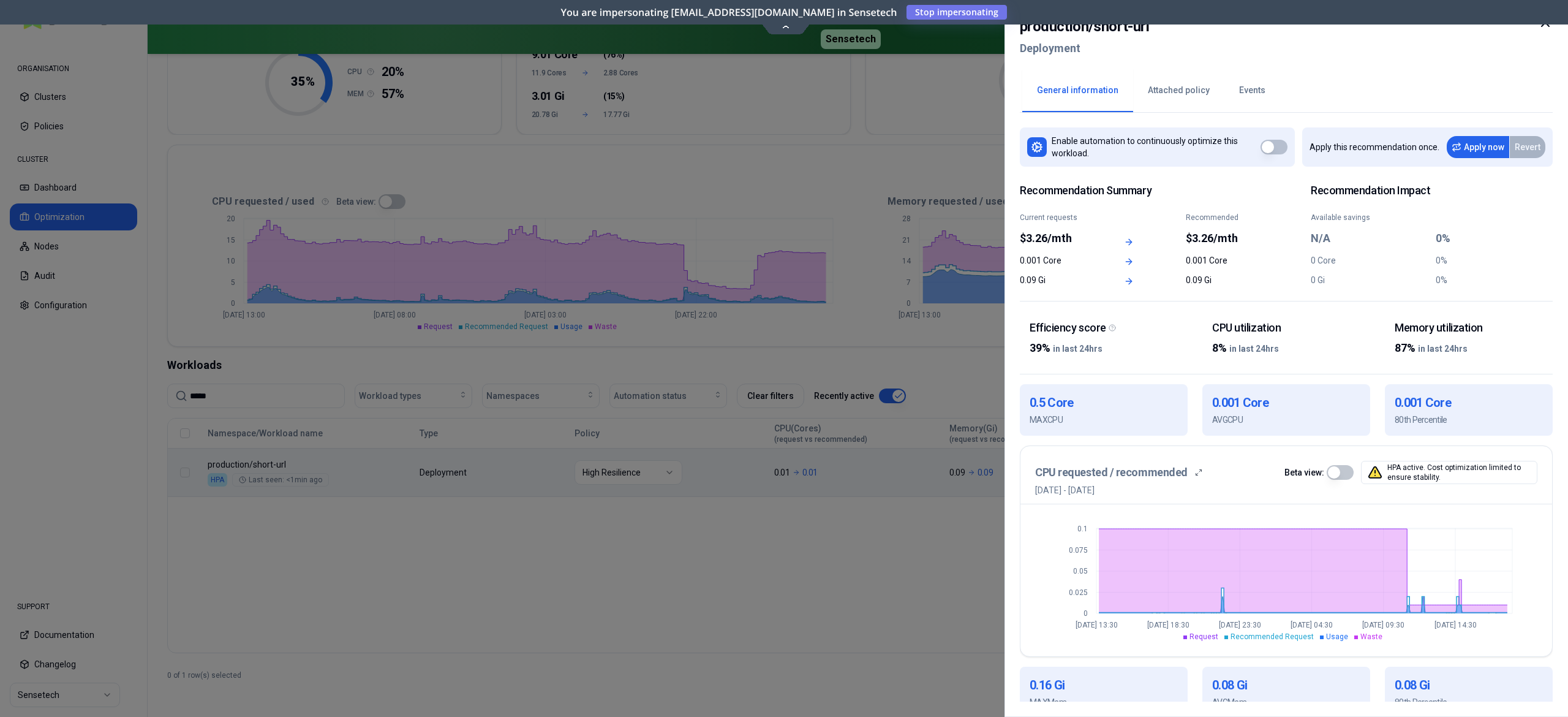
click at [336, 459] on div at bounding box center [784, 358] width 1568 height 717
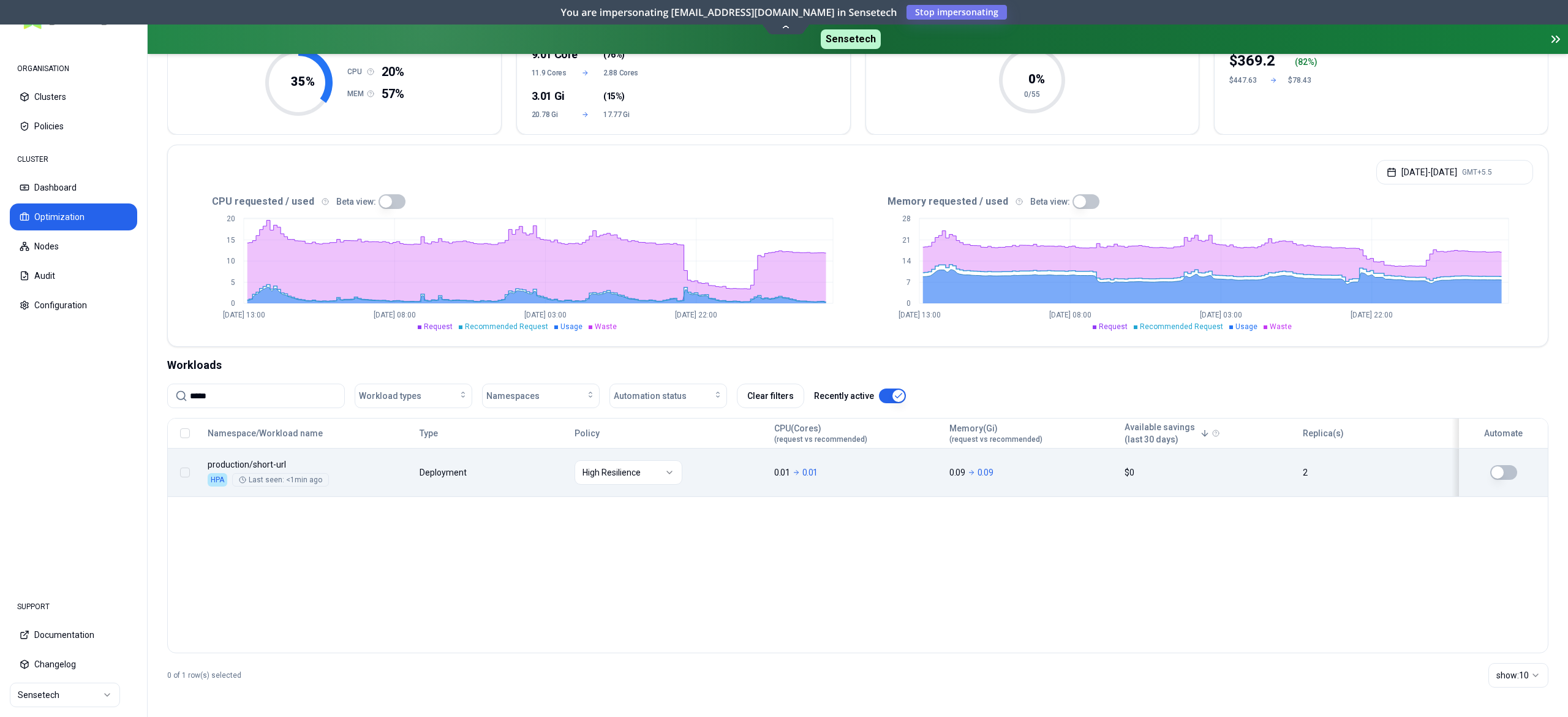
click at [1501, 467] on button "button" at bounding box center [1503, 472] width 27 height 15
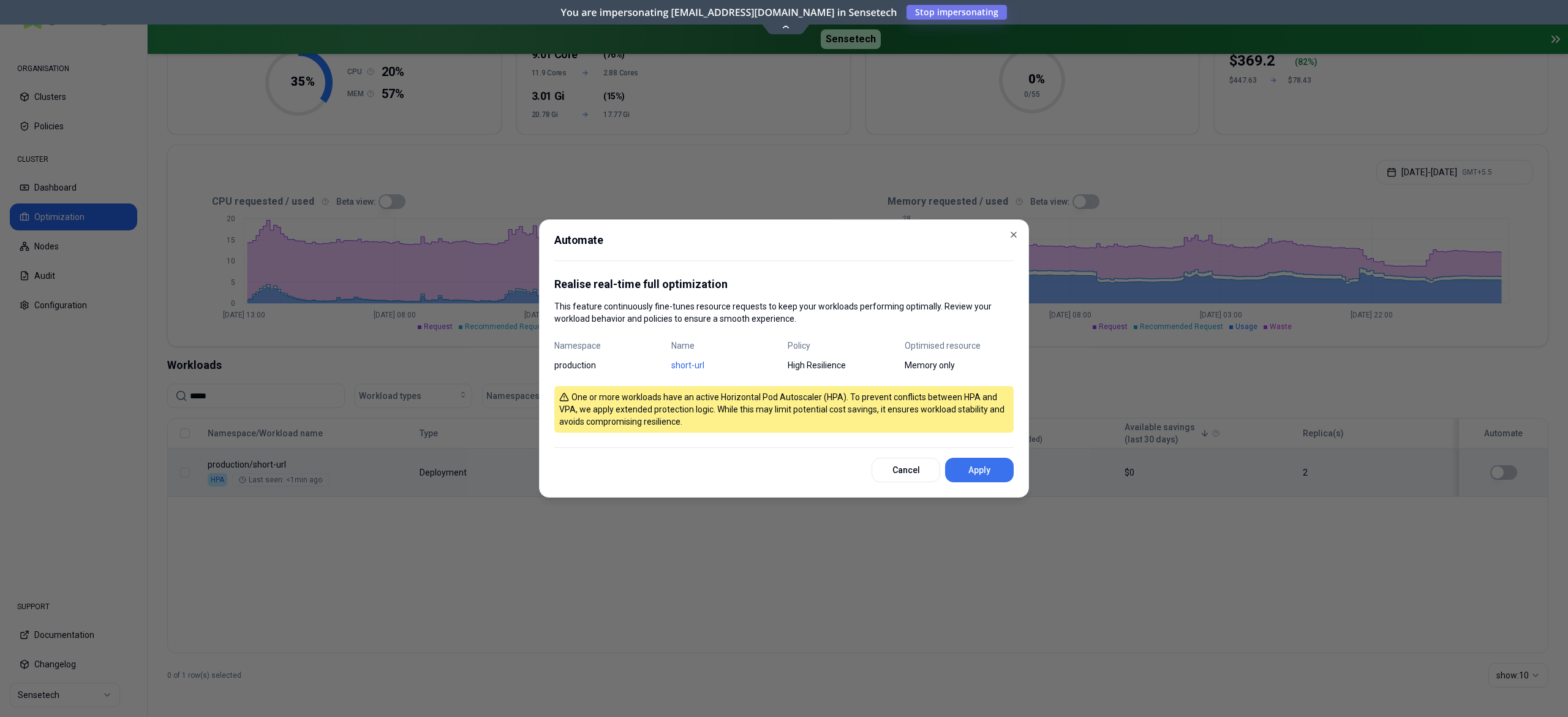
click at [988, 477] on button "Apply" at bounding box center [979, 470] width 68 height 25
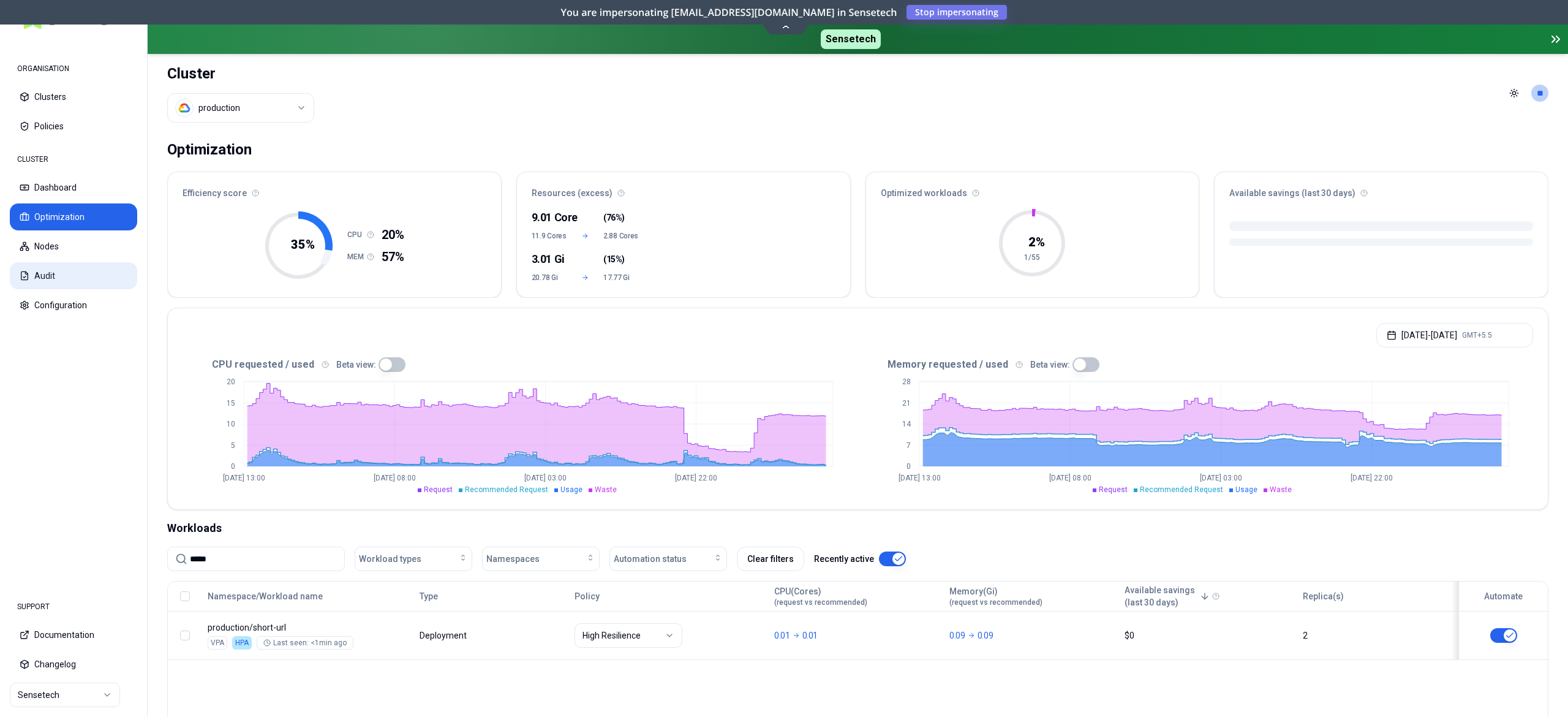
click at [59, 272] on button "Audit" at bounding box center [73, 275] width 127 height 27
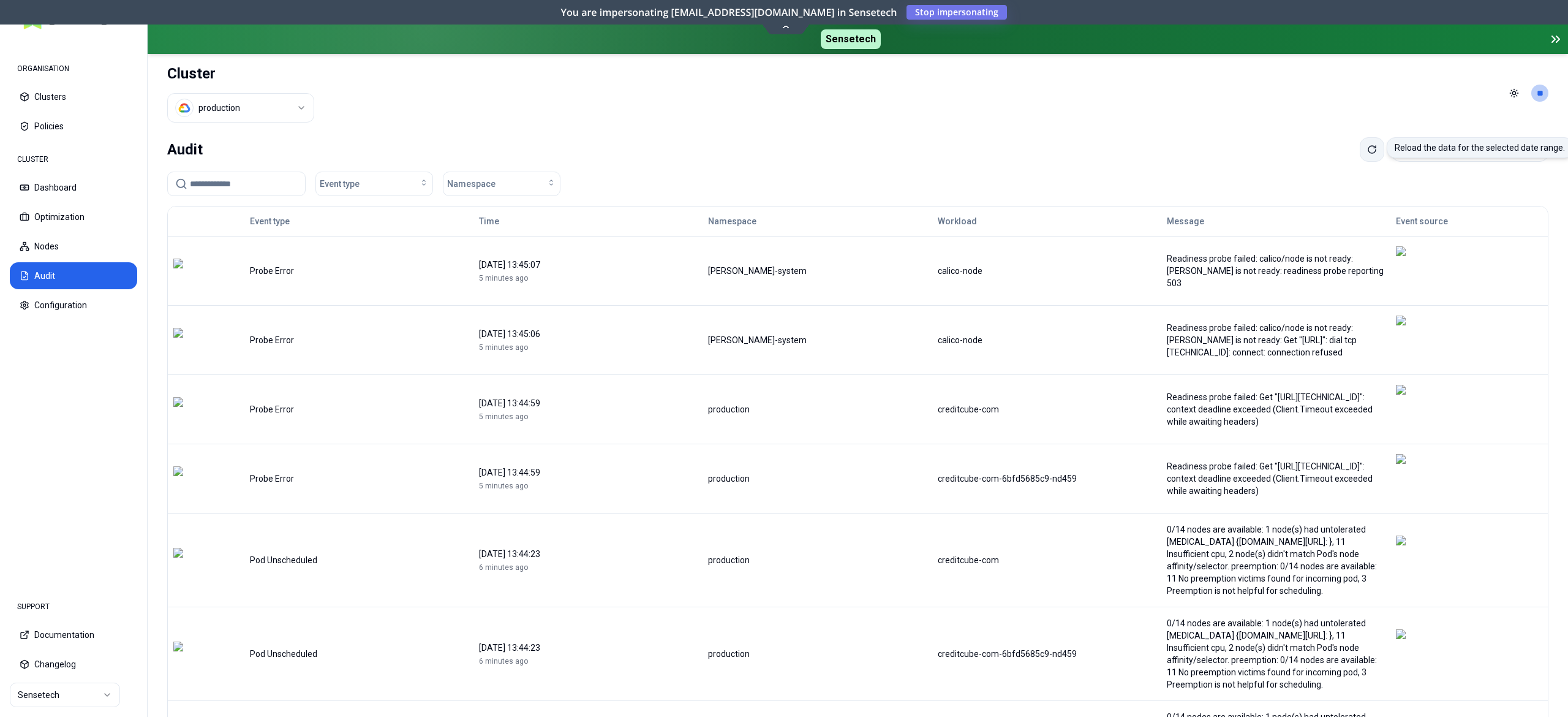
click at [1359, 144] on button at bounding box center [1372, 150] width 25 height 25
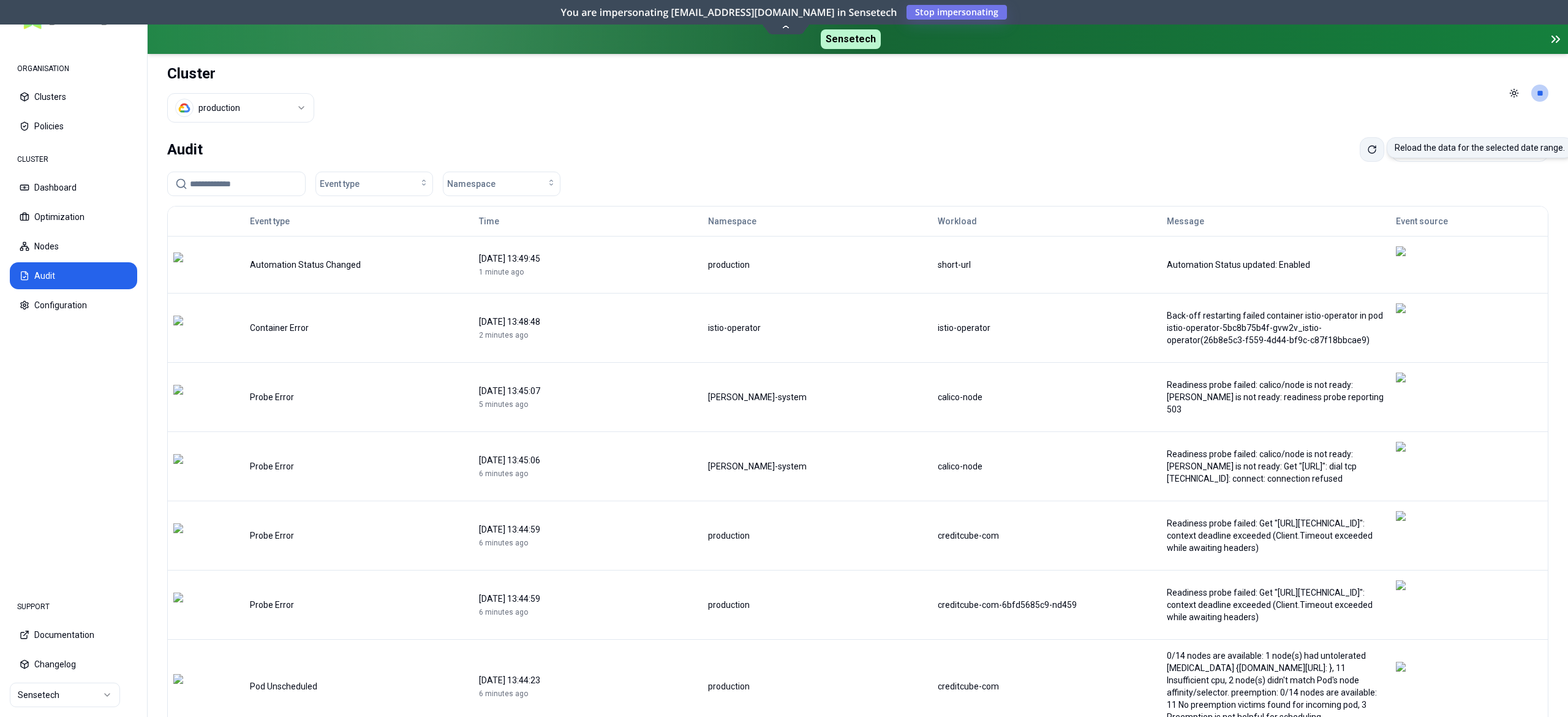
click at [1367, 148] on icon at bounding box center [1372, 149] width 10 height 10
click at [1367, 154] on icon at bounding box center [1372, 149] width 10 height 10
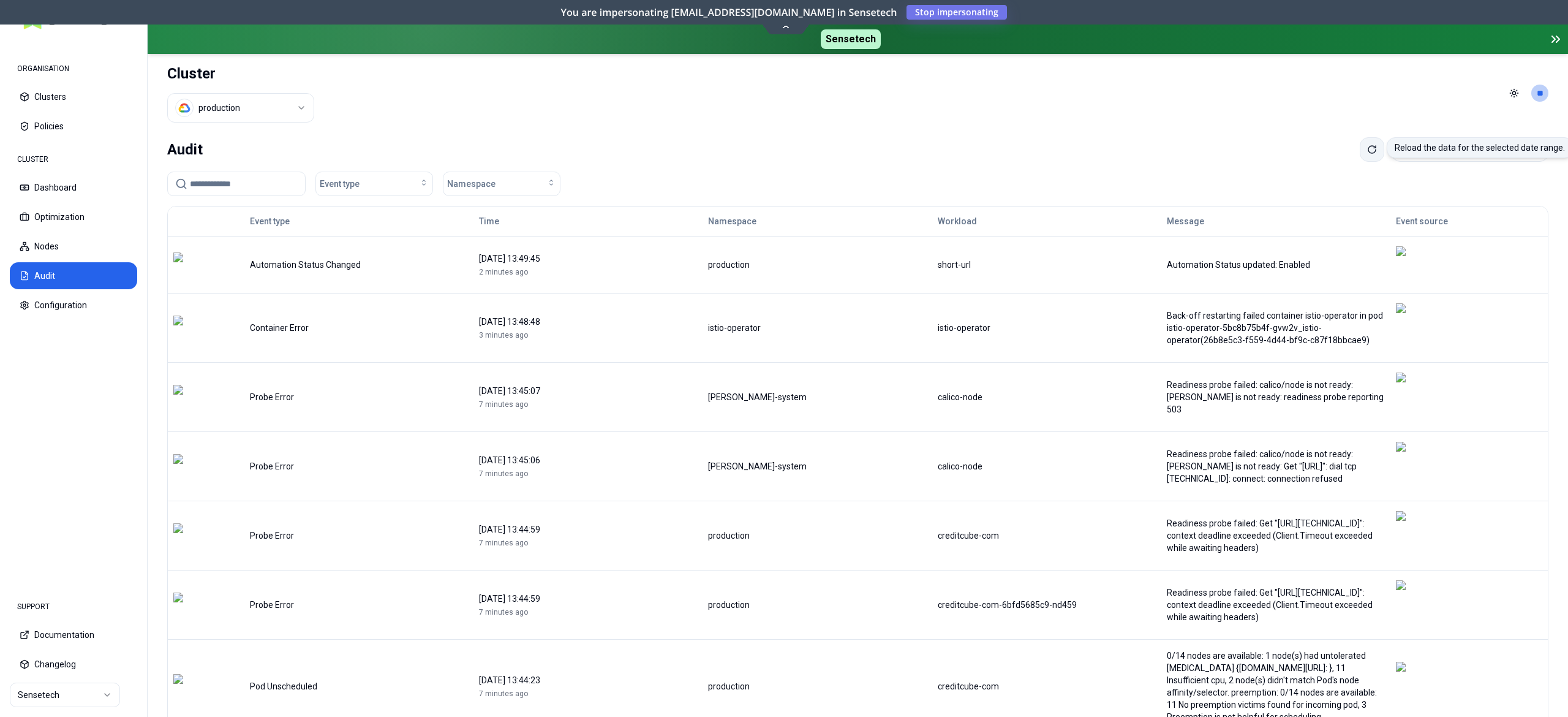
click at [1367, 154] on icon at bounding box center [1372, 149] width 10 height 10
click at [1359, 153] on button at bounding box center [1372, 150] width 25 height 25
click at [1062, 148] on div "Audit [DATE] - [DATE] GMT+5.5" at bounding box center [858, 150] width 1381 height 25
click at [1359, 146] on button at bounding box center [1372, 150] width 25 height 25
click at [1367, 151] on icon at bounding box center [1372, 149] width 10 height 10
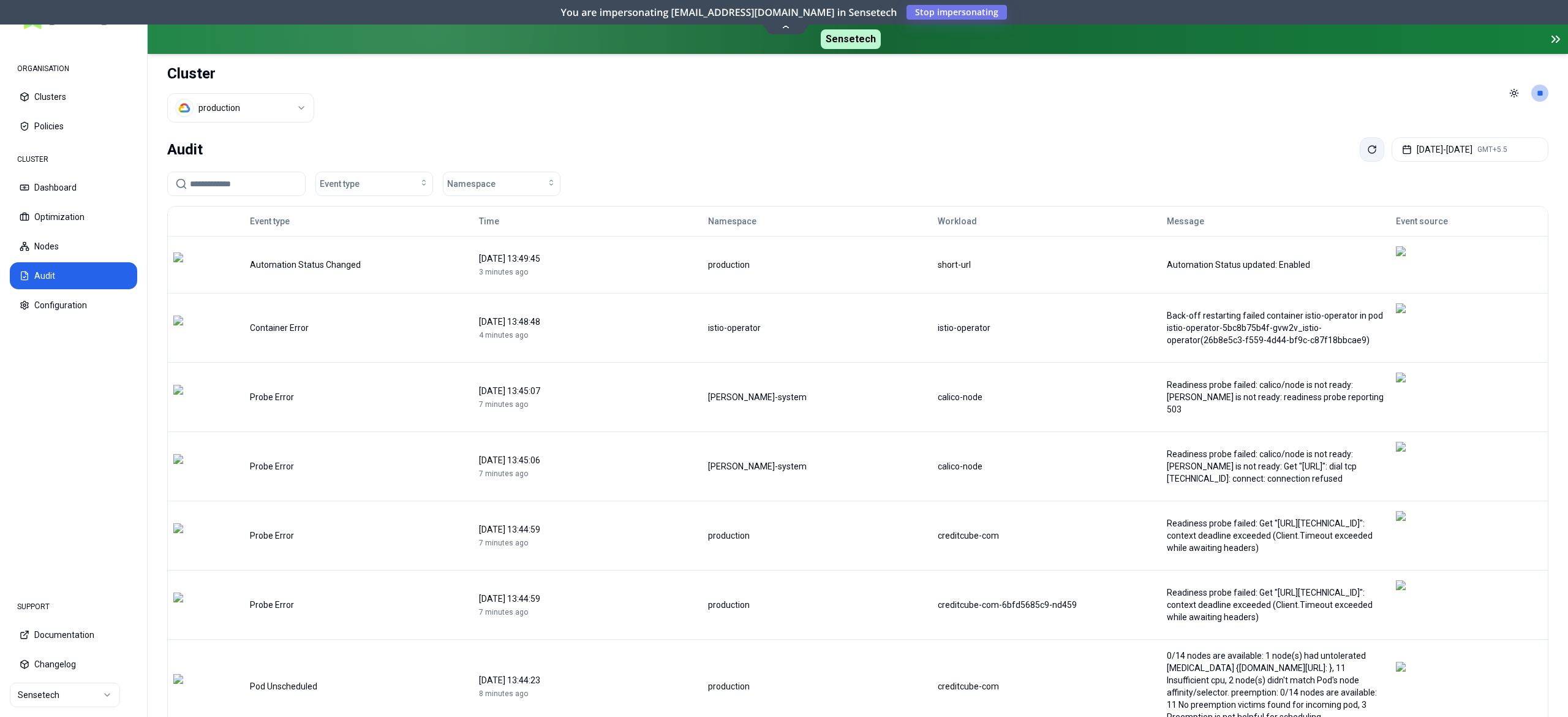
click at [1367, 152] on icon at bounding box center [1372, 149] width 10 height 10
click at [1367, 153] on icon at bounding box center [1372, 149] width 10 height 10
click at [1359, 152] on button at bounding box center [1372, 150] width 25 height 25
click at [1368, 149] on icon at bounding box center [1372, 149] width 7 height 7
click at [76, 215] on button "Optimization" at bounding box center [73, 217] width 127 height 27
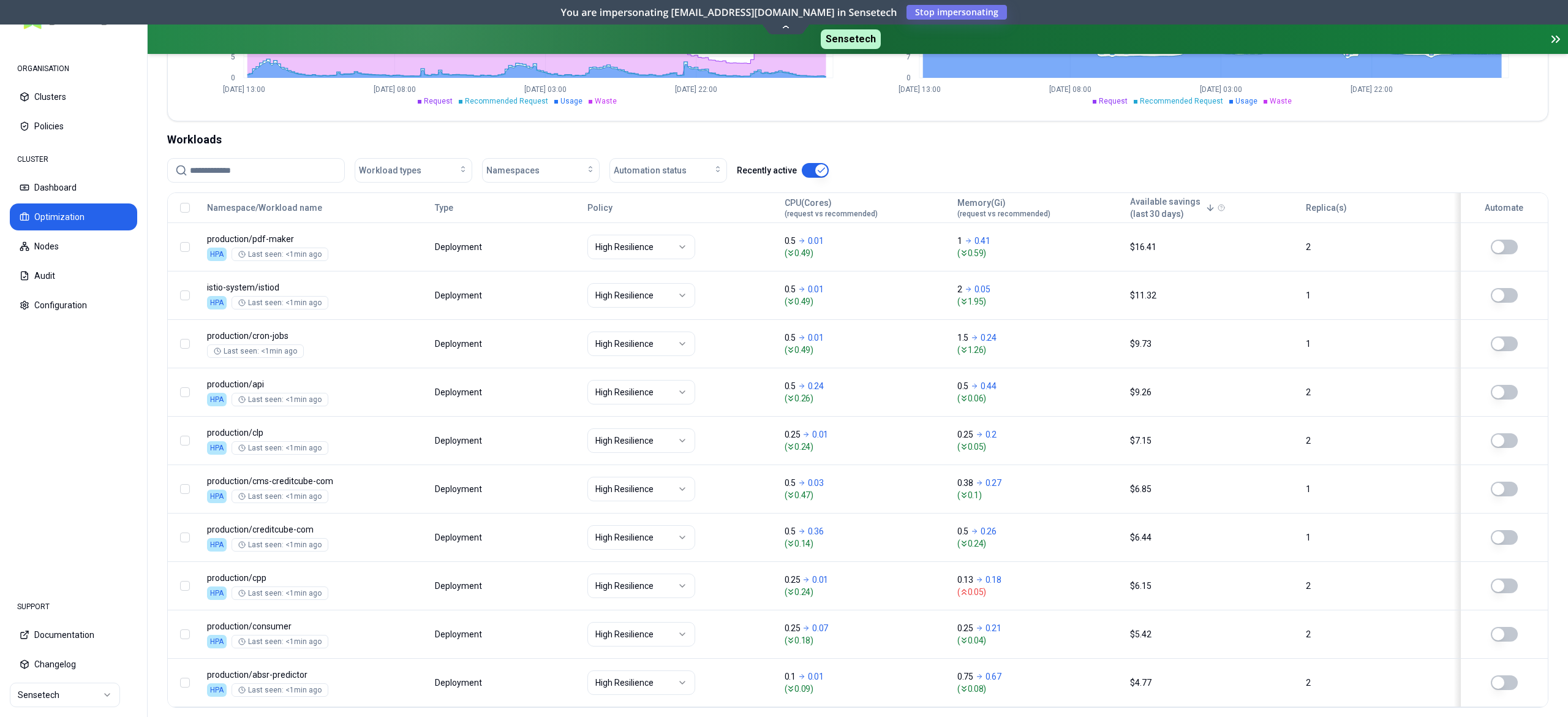
scroll to position [203, 0]
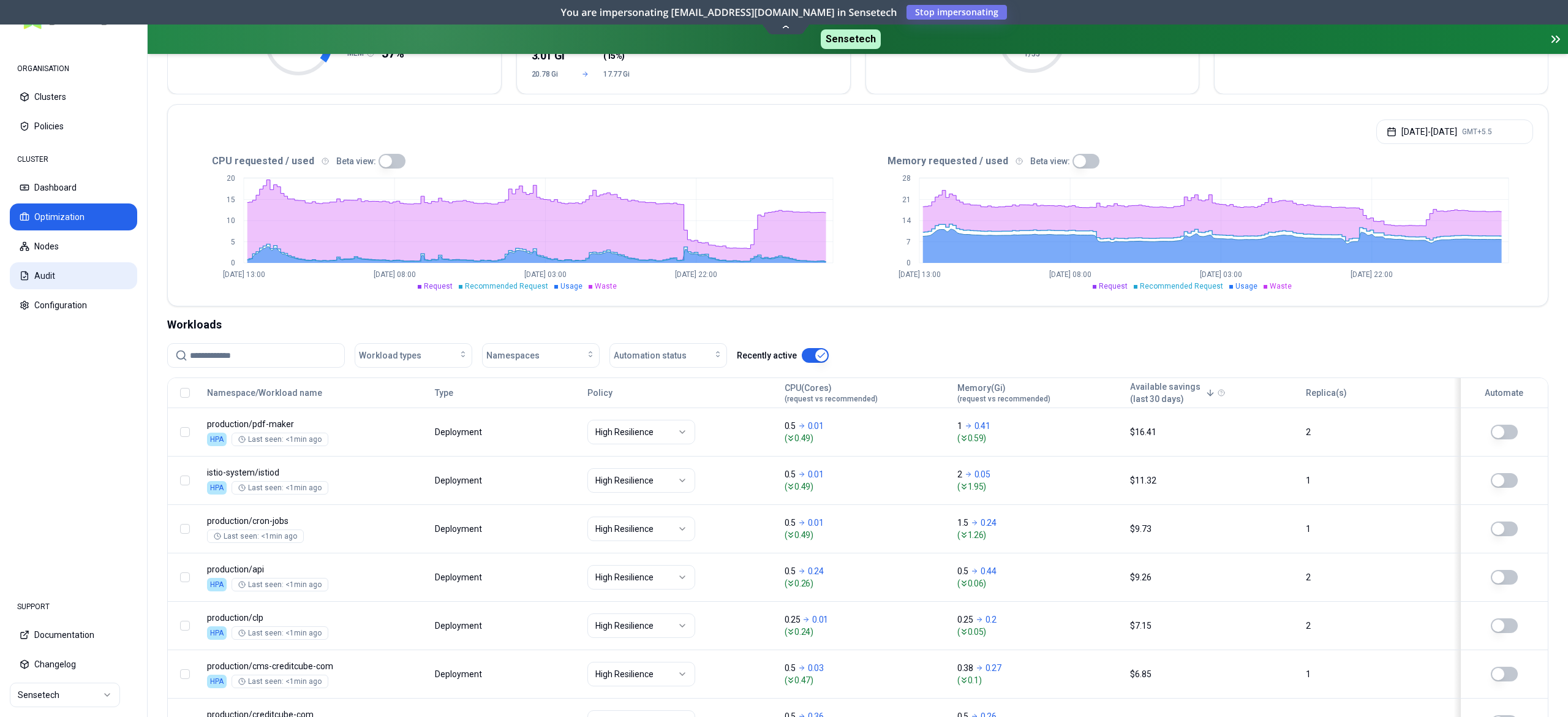
click at [49, 261] on div "CLUSTER Dashboard Optimization Nodes Audit Configuration" at bounding box center [73, 233] width 127 height 172
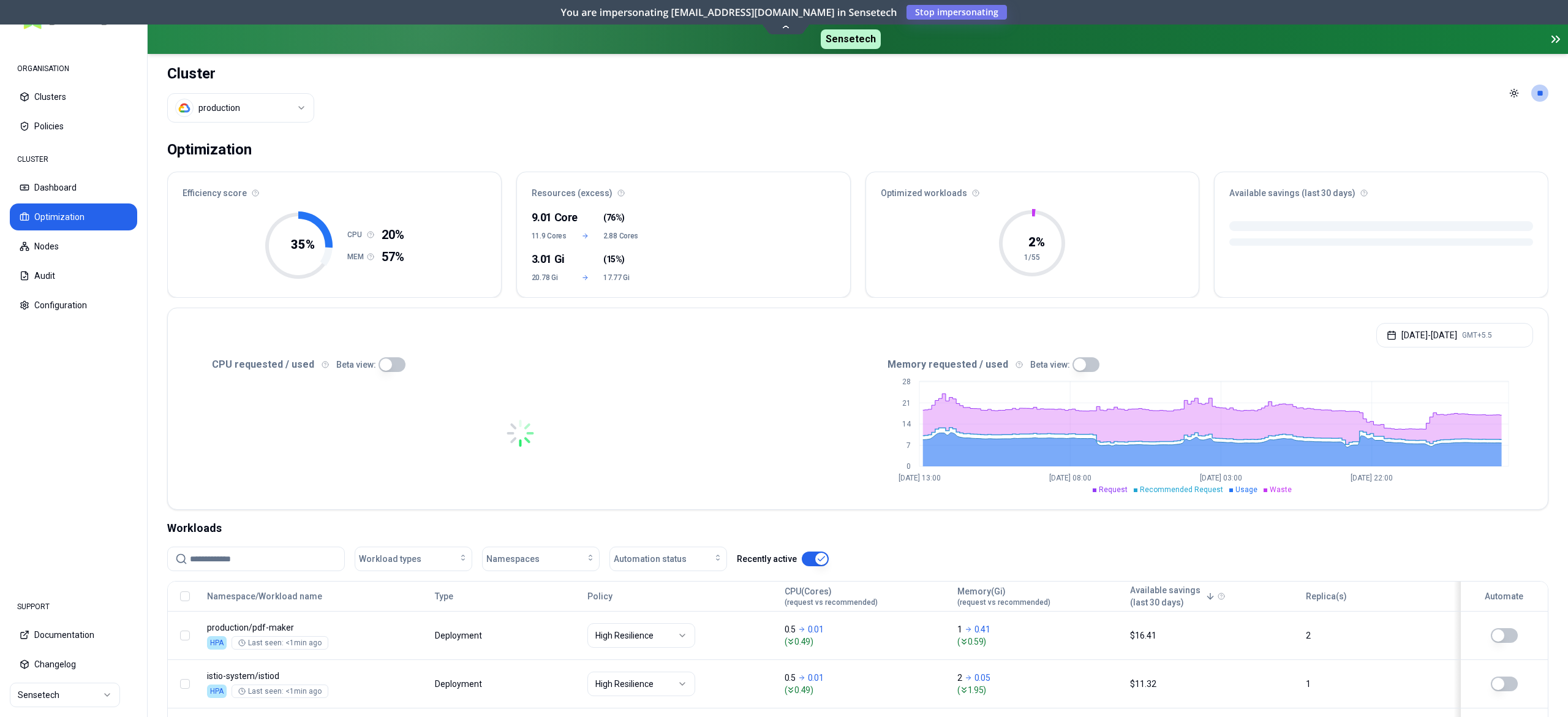
scroll to position [201, 0]
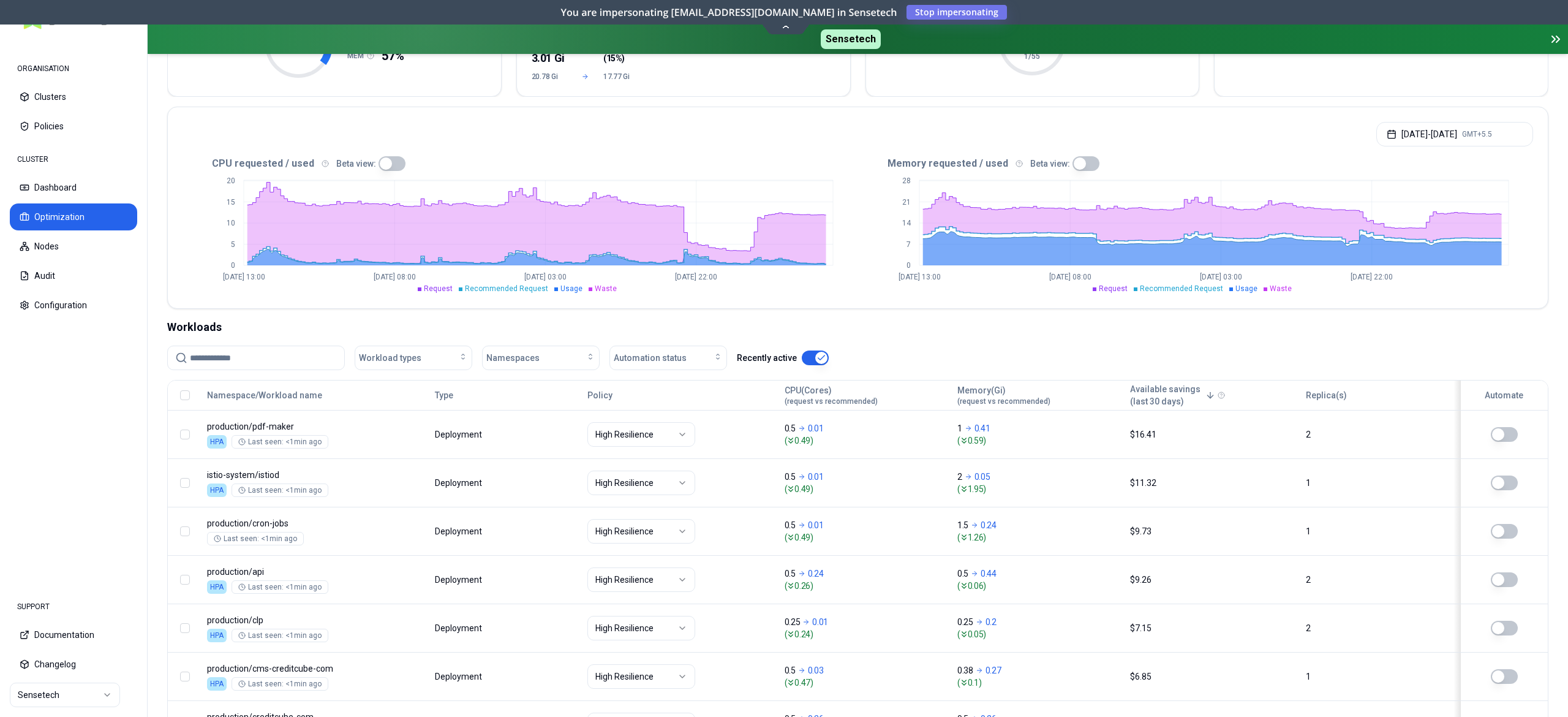
click at [251, 363] on input at bounding box center [264, 358] width 147 height 24
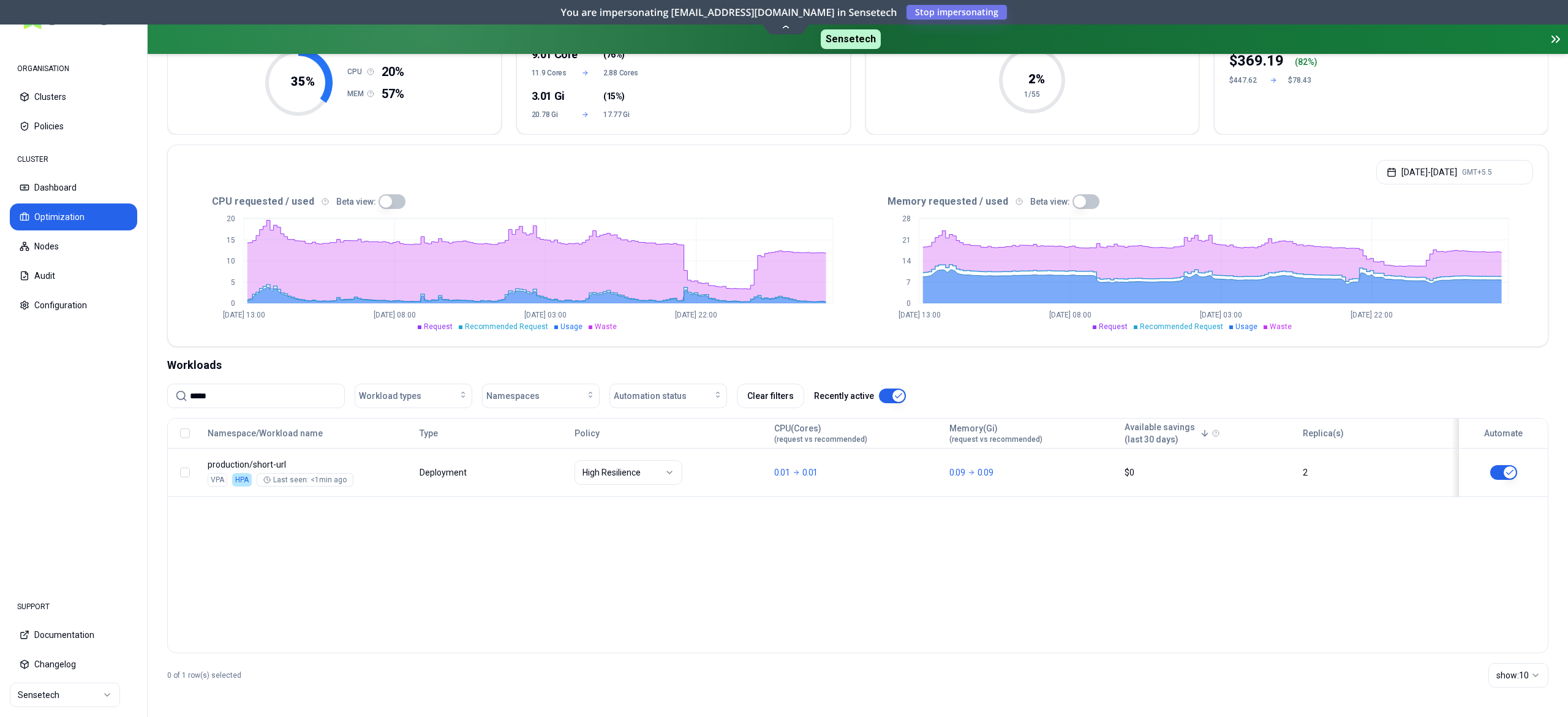
scroll to position [164, 0]
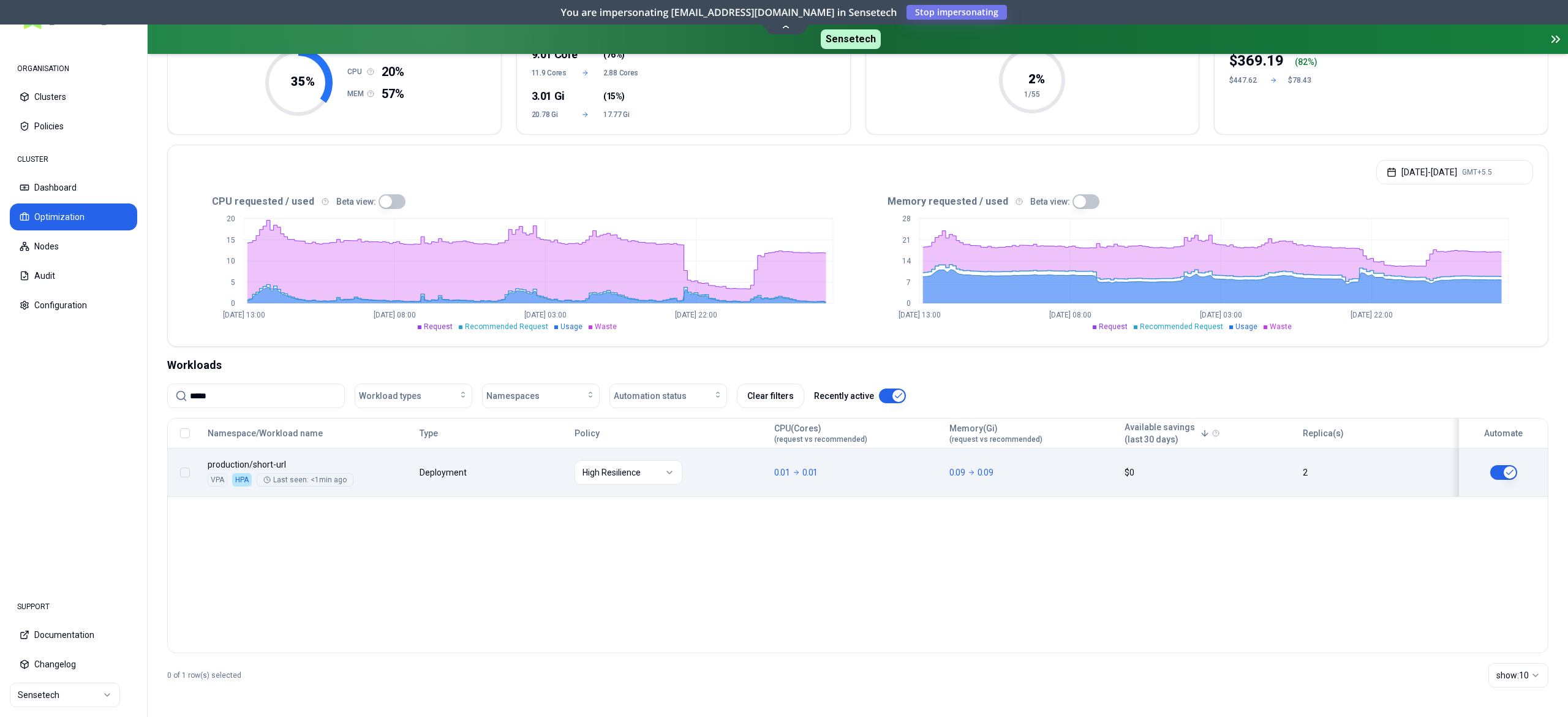
type input "*****"
click at [1497, 471] on button "button" at bounding box center [1503, 472] width 27 height 15
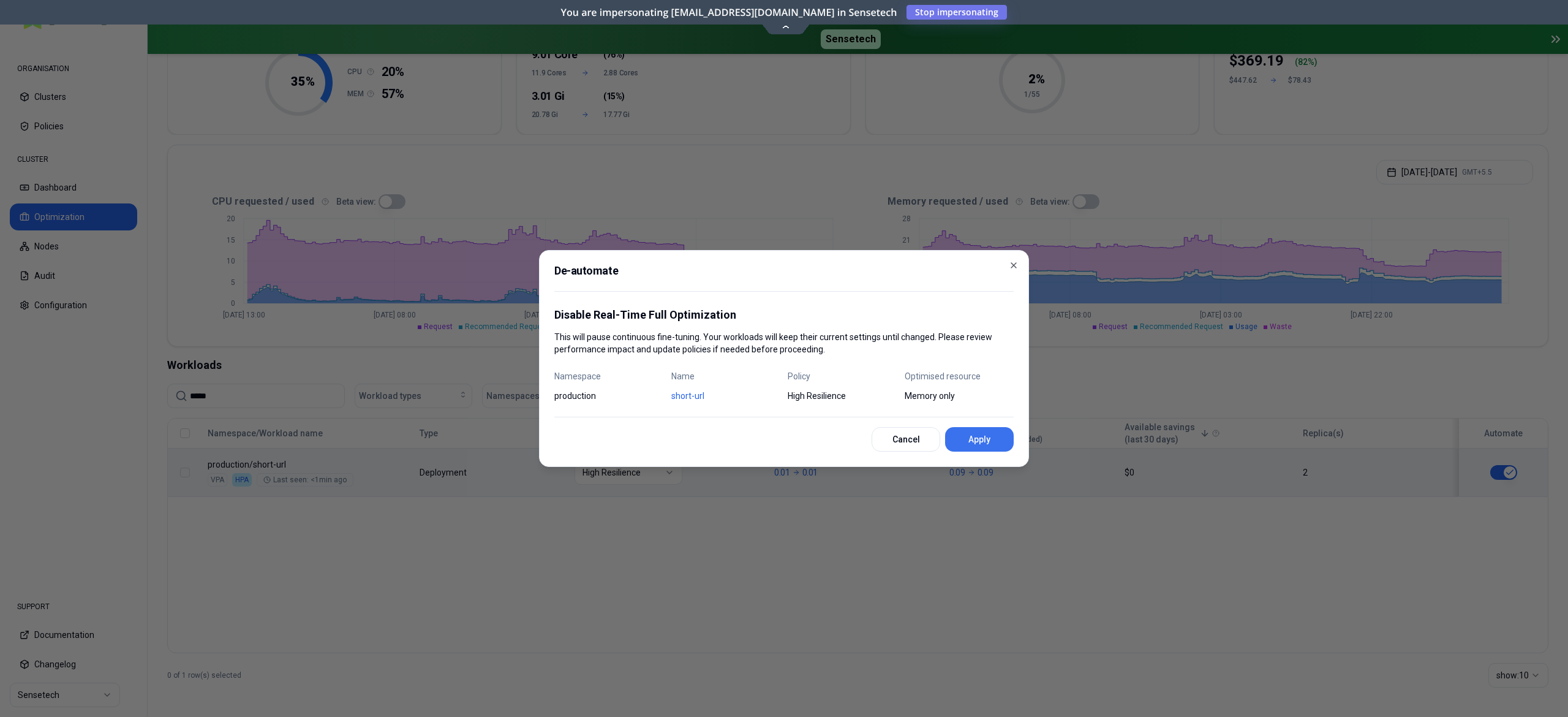
click at [965, 440] on button "Apply" at bounding box center [979, 439] width 68 height 25
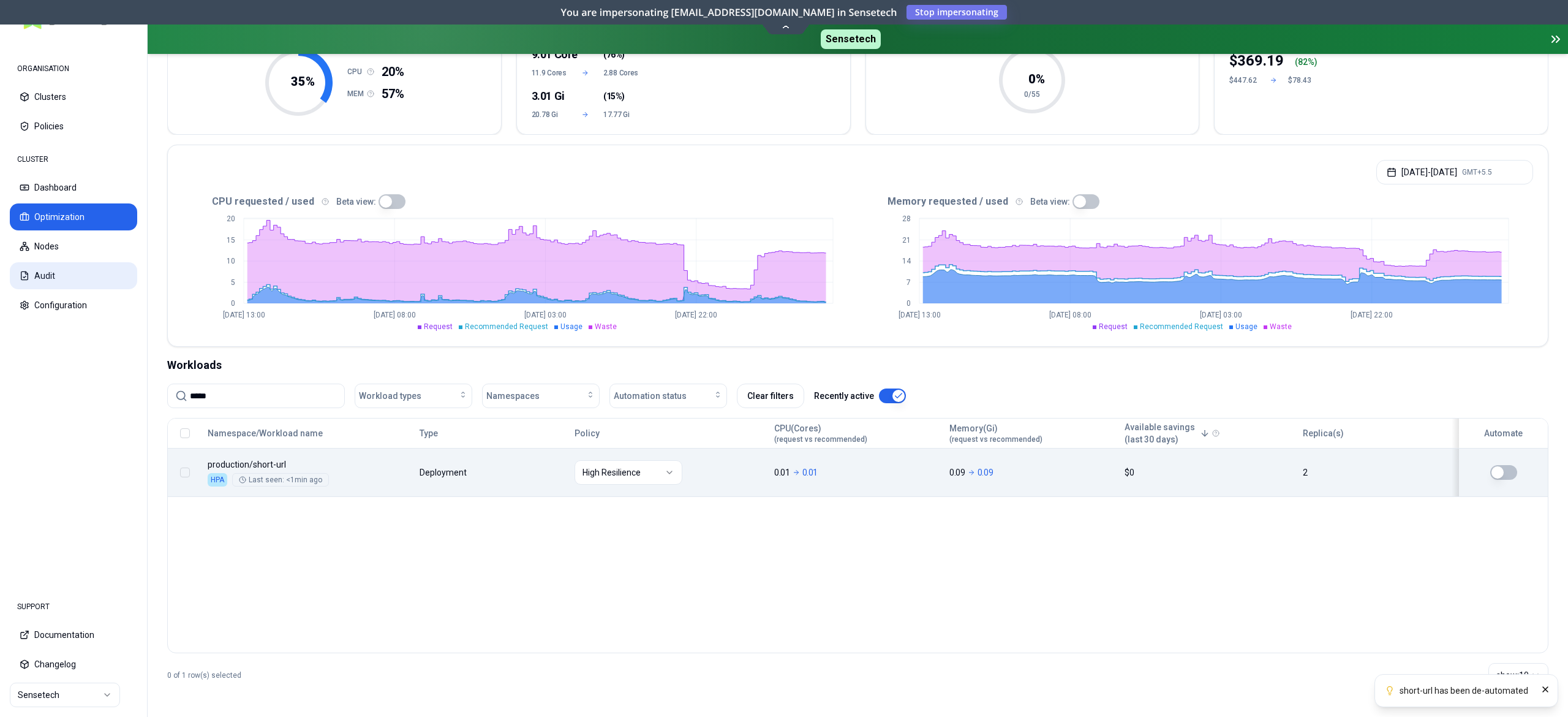
click at [31, 272] on button "Audit" at bounding box center [73, 275] width 127 height 27
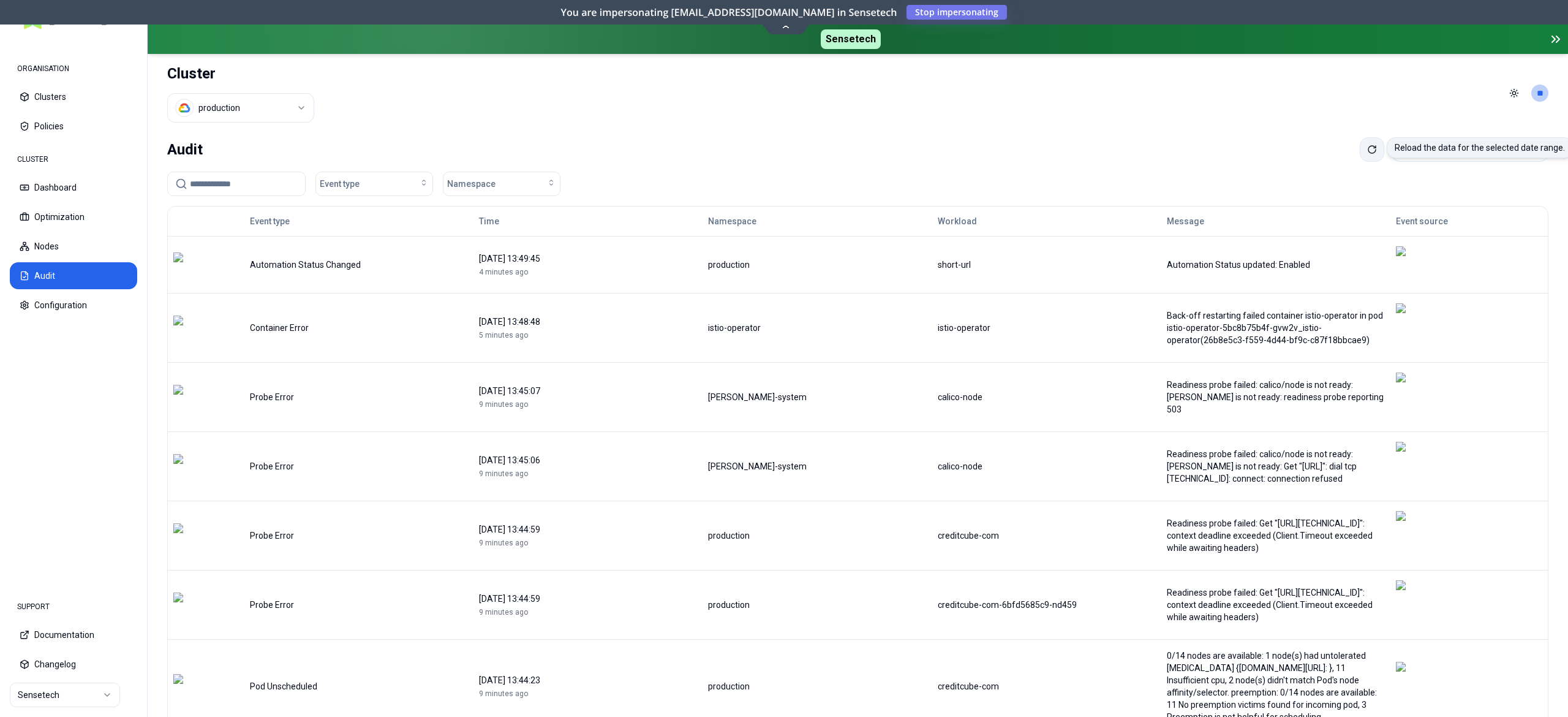
click at [1367, 154] on icon at bounding box center [1372, 149] width 10 height 10
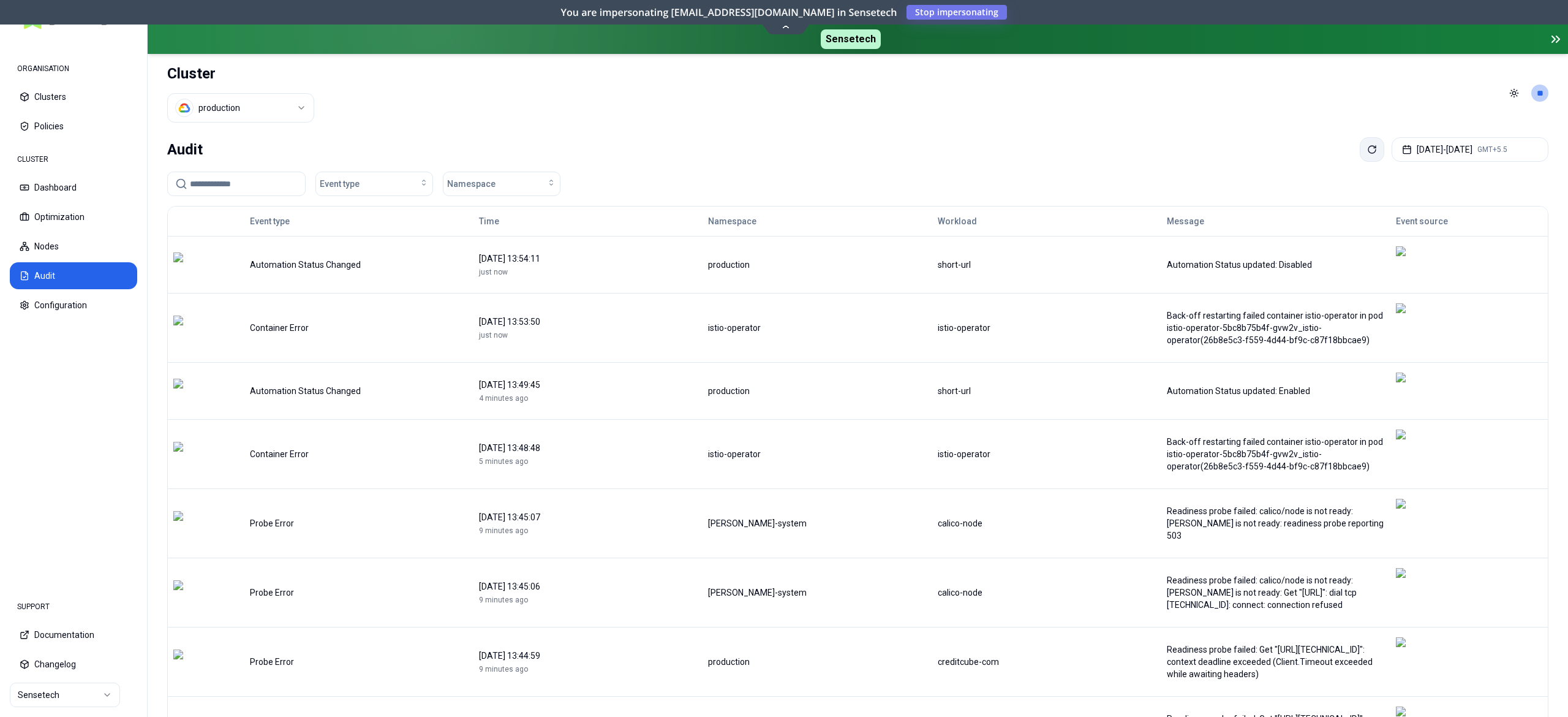
click at [1359, 152] on button at bounding box center [1372, 150] width 25 height 25
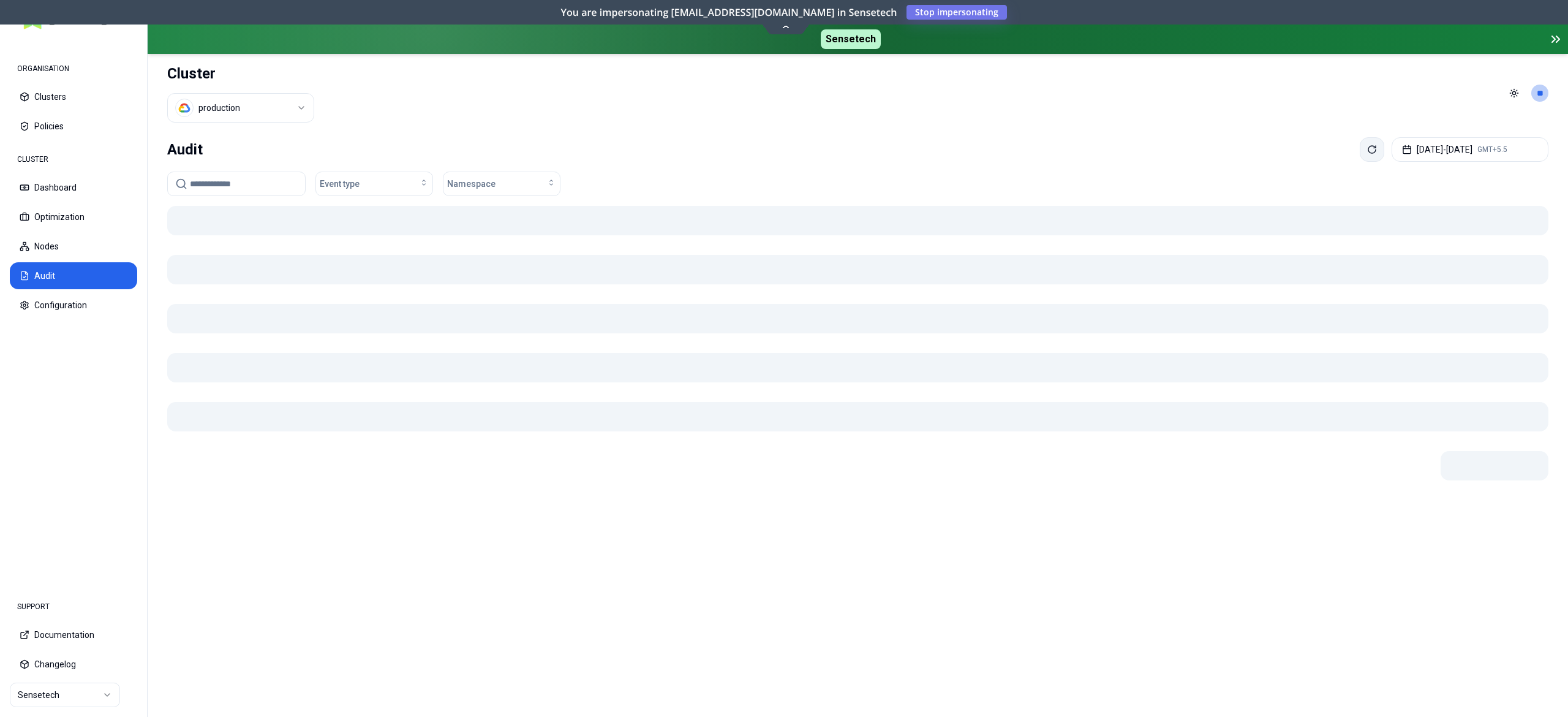
click at [1359, 152] on button at bounding box center [1372, 150] width 25 height 25
click at [1359, 145] on button at bounding box center [1372, 150] width 25 height 25
click at [1367, 152] on icon at bounding box center [1372, 149] width 10 height 10
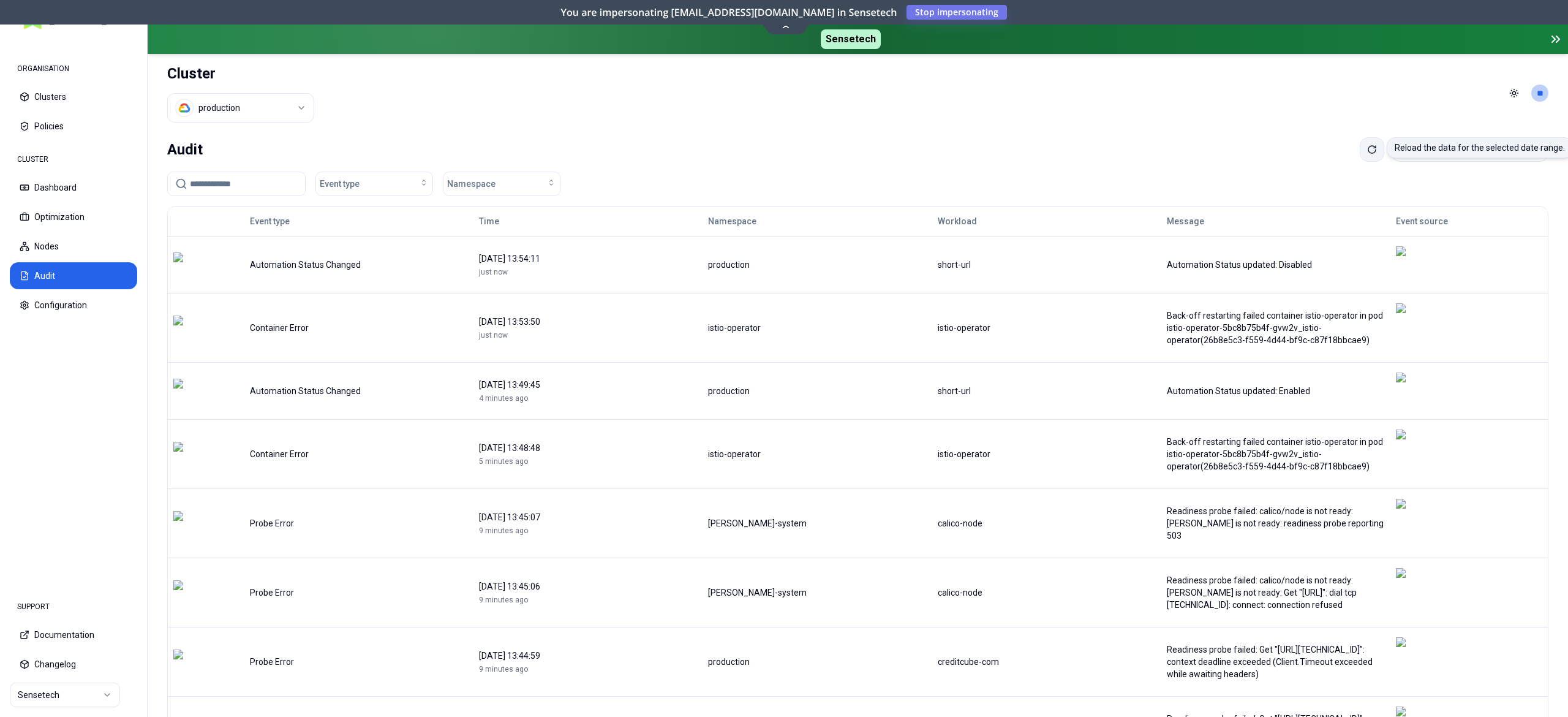
click at [1359, 144] on button at bounding box center [1372, 150] width 25 height 25
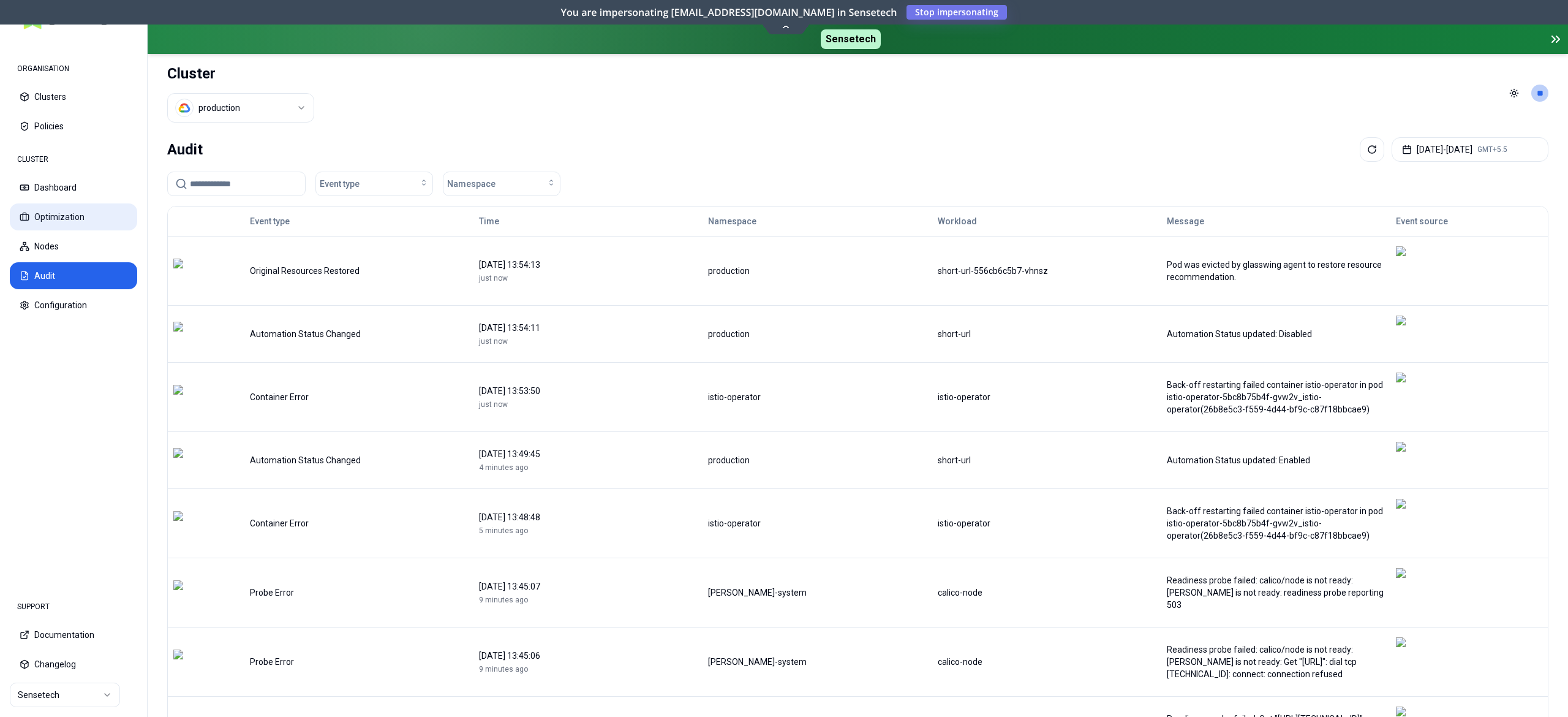
click at [32, 216] on button "Optimization" at bounding box center [73, 217] width 127 height 27
click at [207, 181] on input at bounding box center [244, 183] width 108 height 24
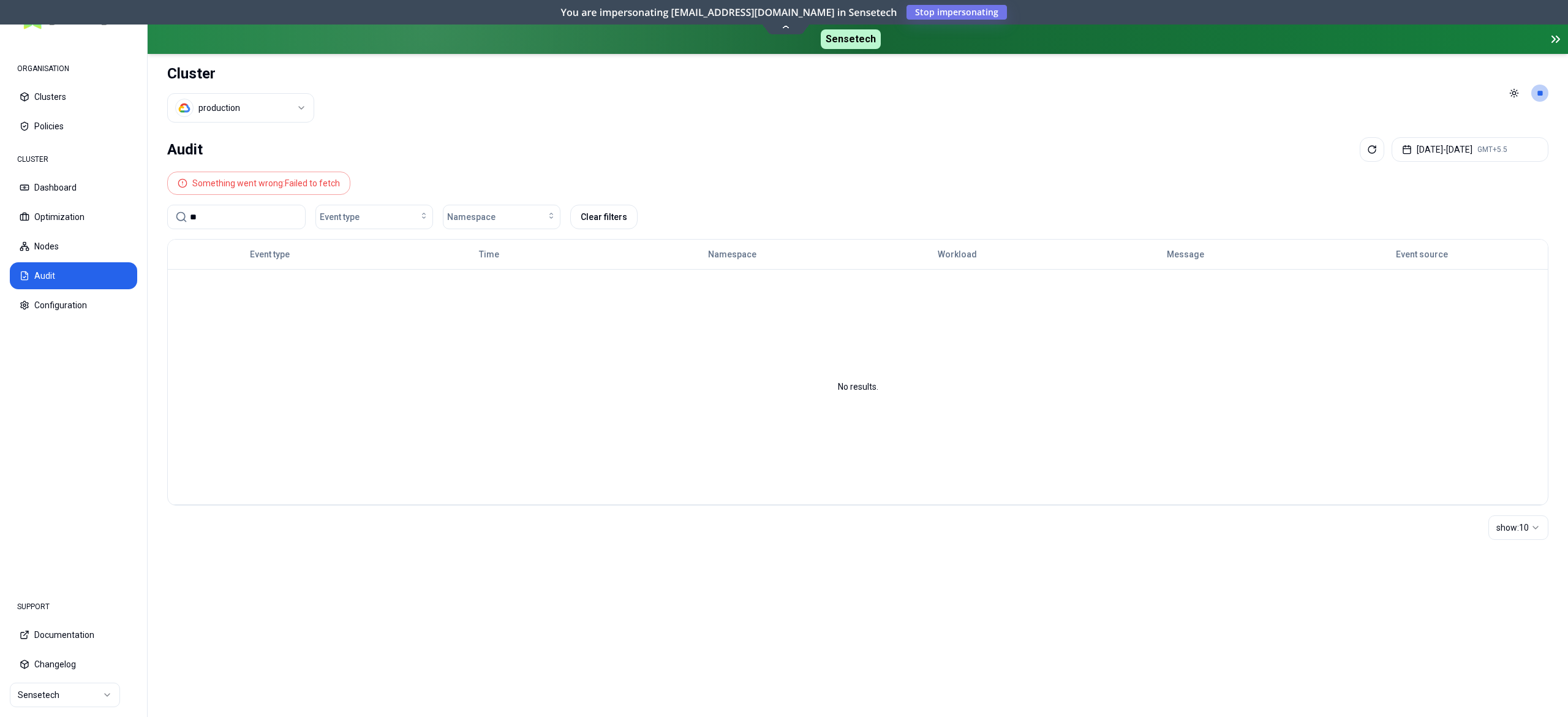
type input "*"
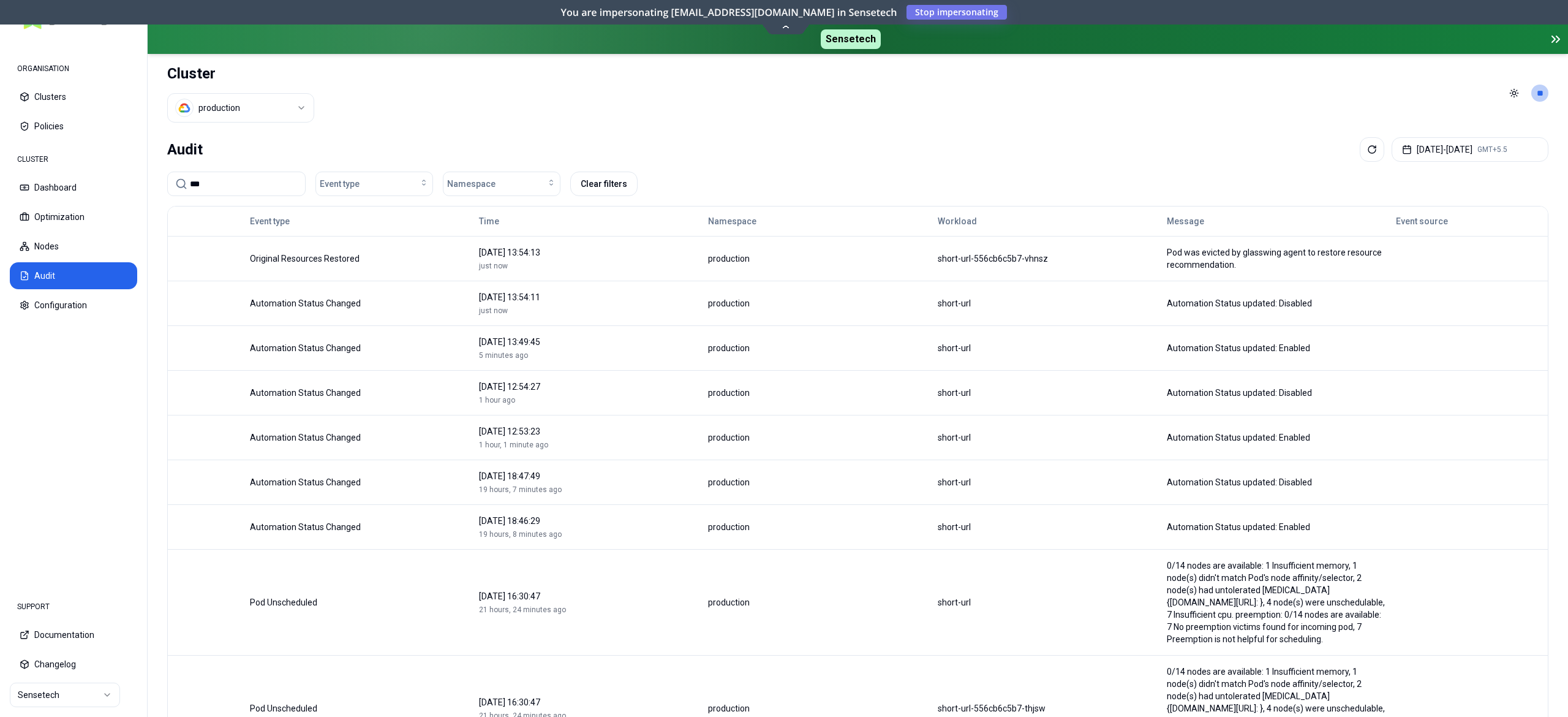
type input "***"
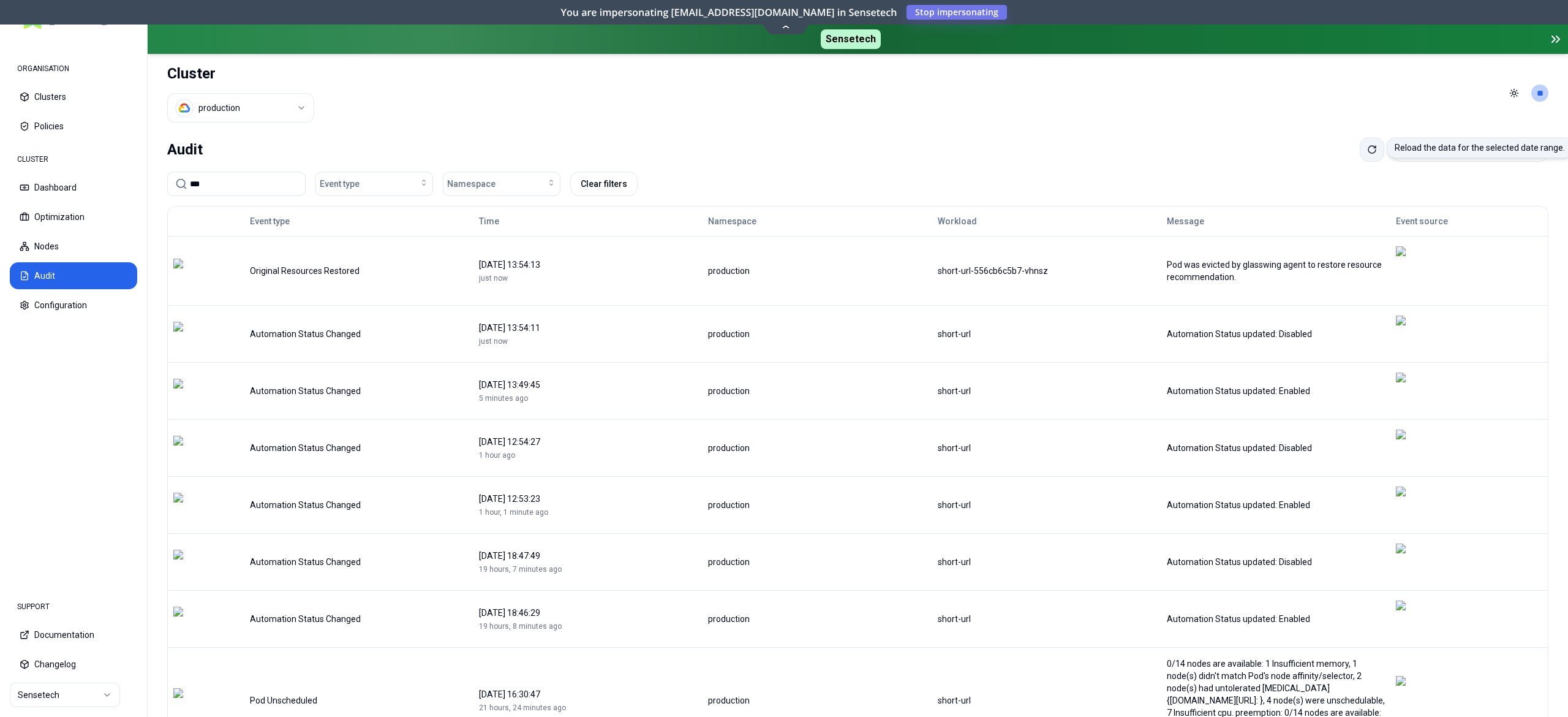
click at [1367, 153] on icon at bounding box center [1372, 149] width 10 height 10
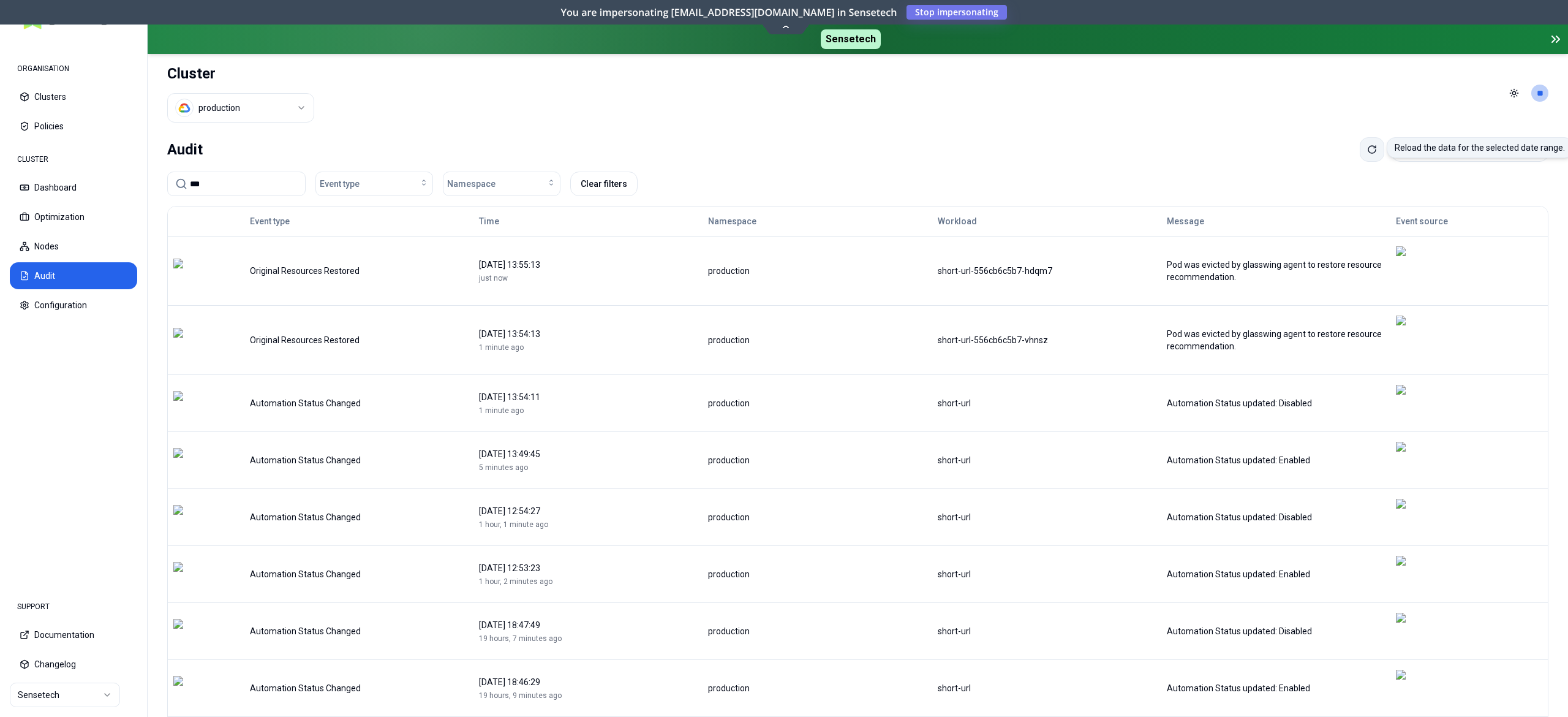
click at [1359, 147] on button at bounding box center [1372, 150] width 25 height 25
click at [50, 215] on button "Optimization" at bounding box center [73, 217] width 127 height 27
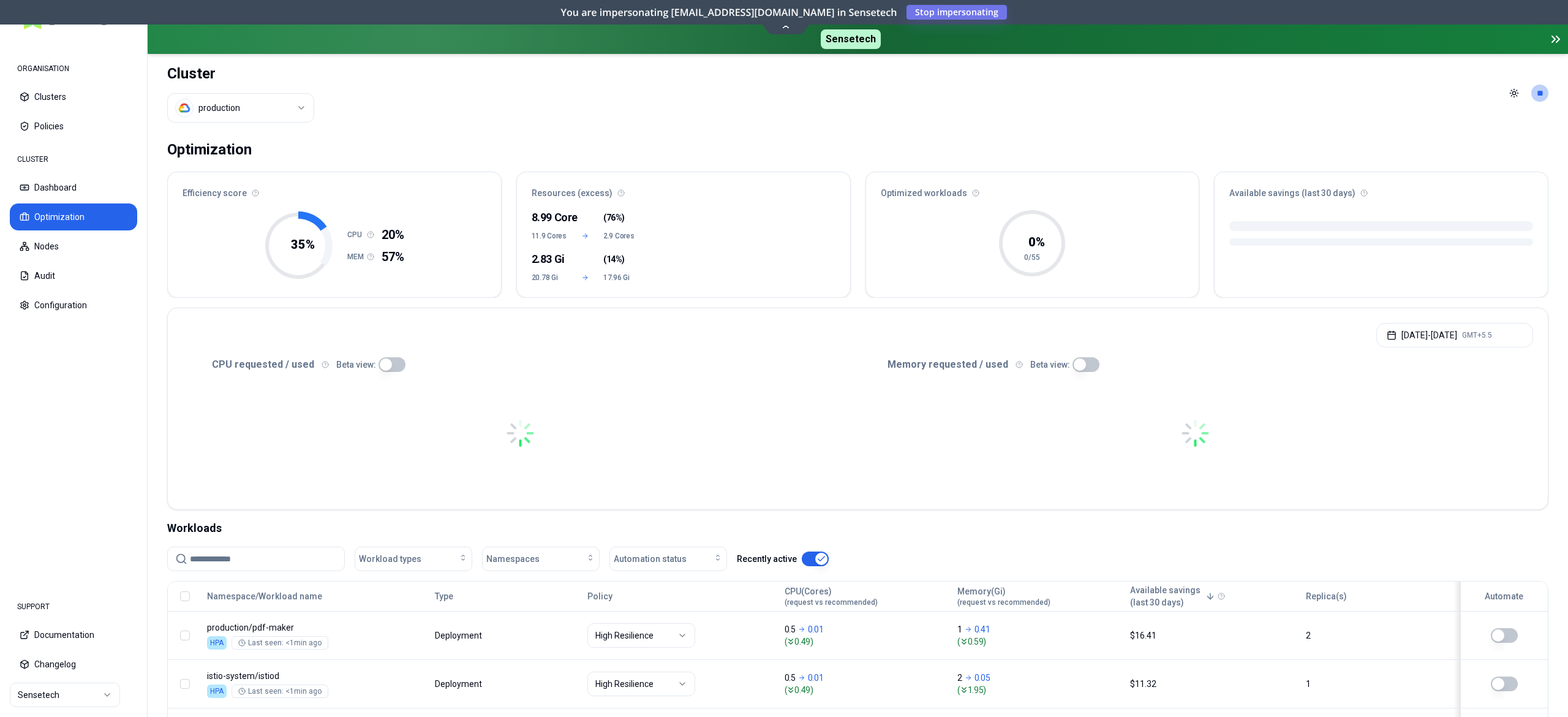
click at [204, 554] on input at bounding box center [264, 558] width 147 height 24
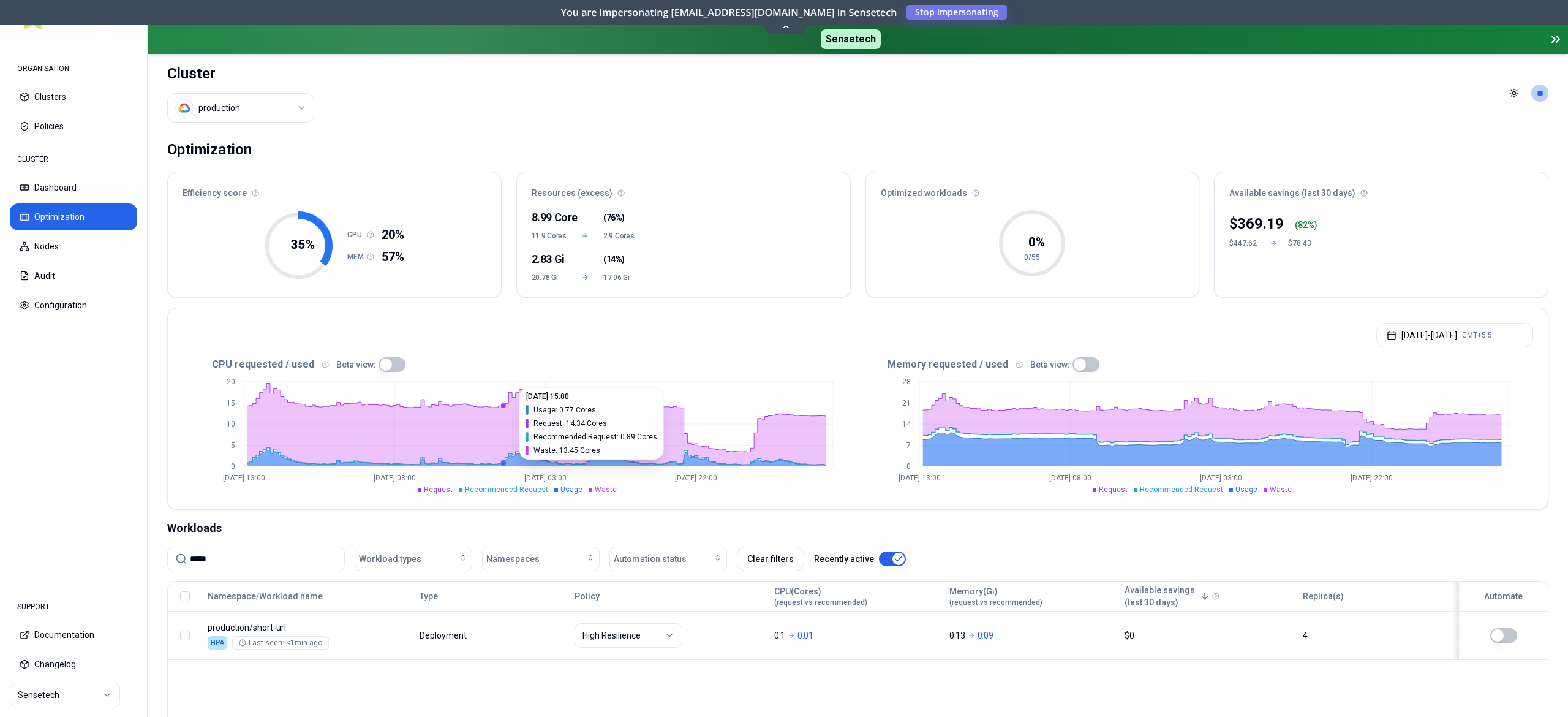
scroll to position [164, 0]
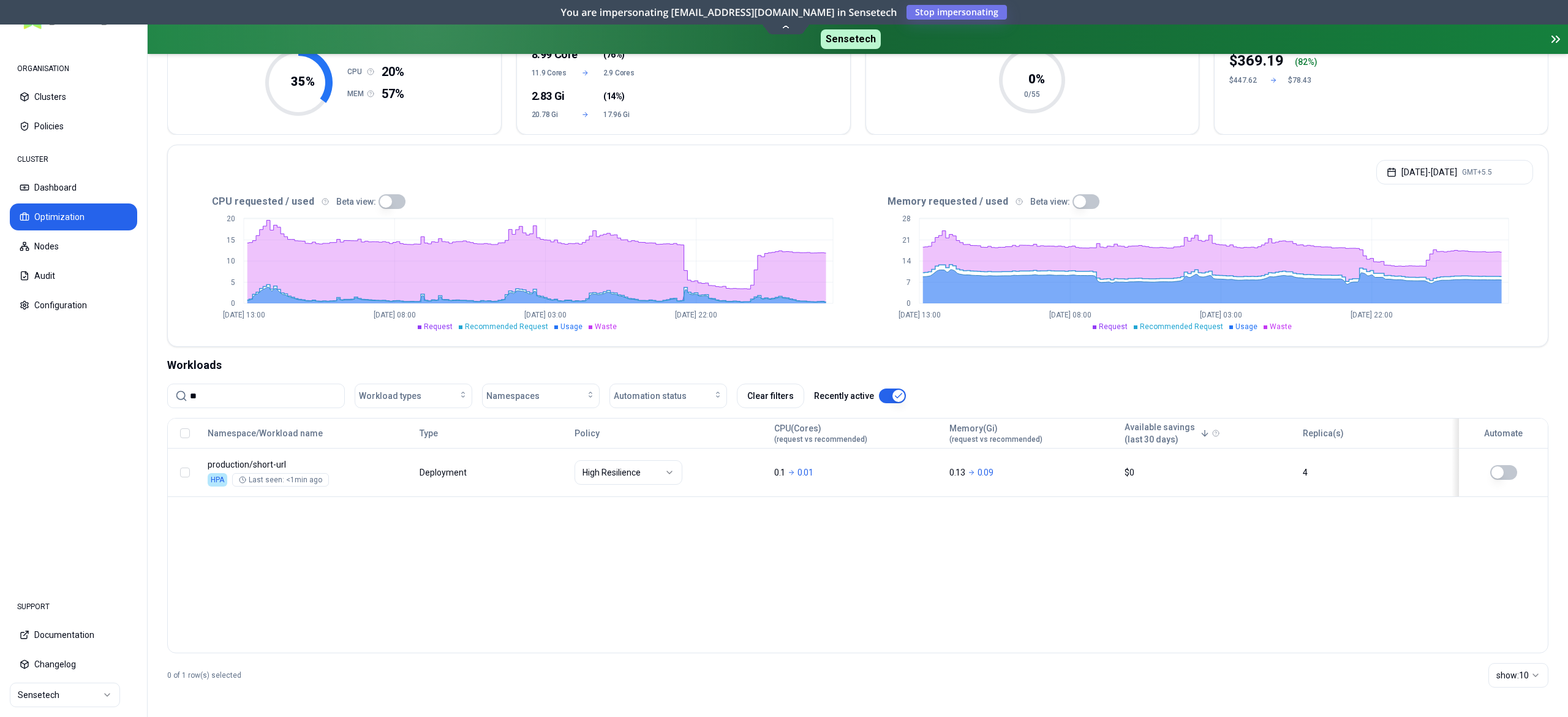
type input "*"
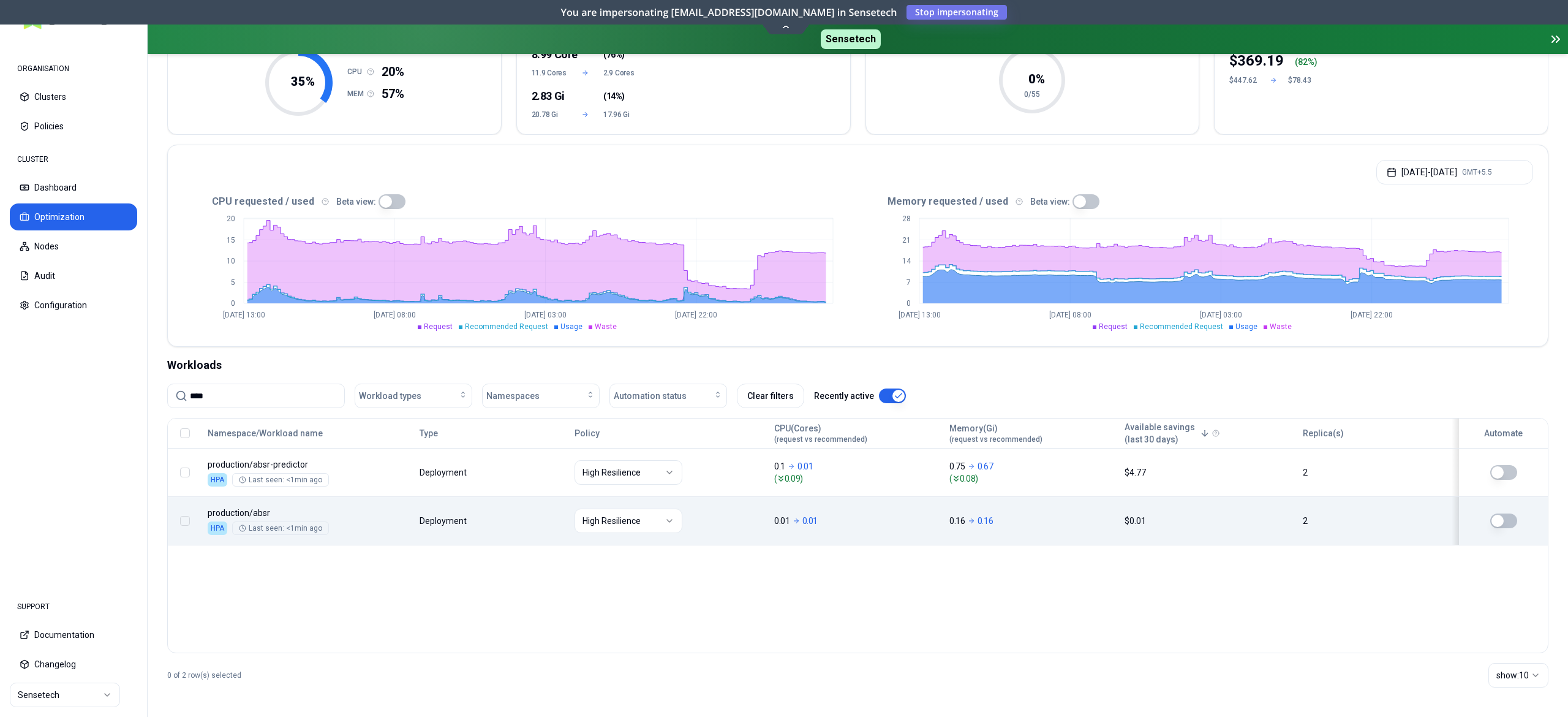
type input "****"
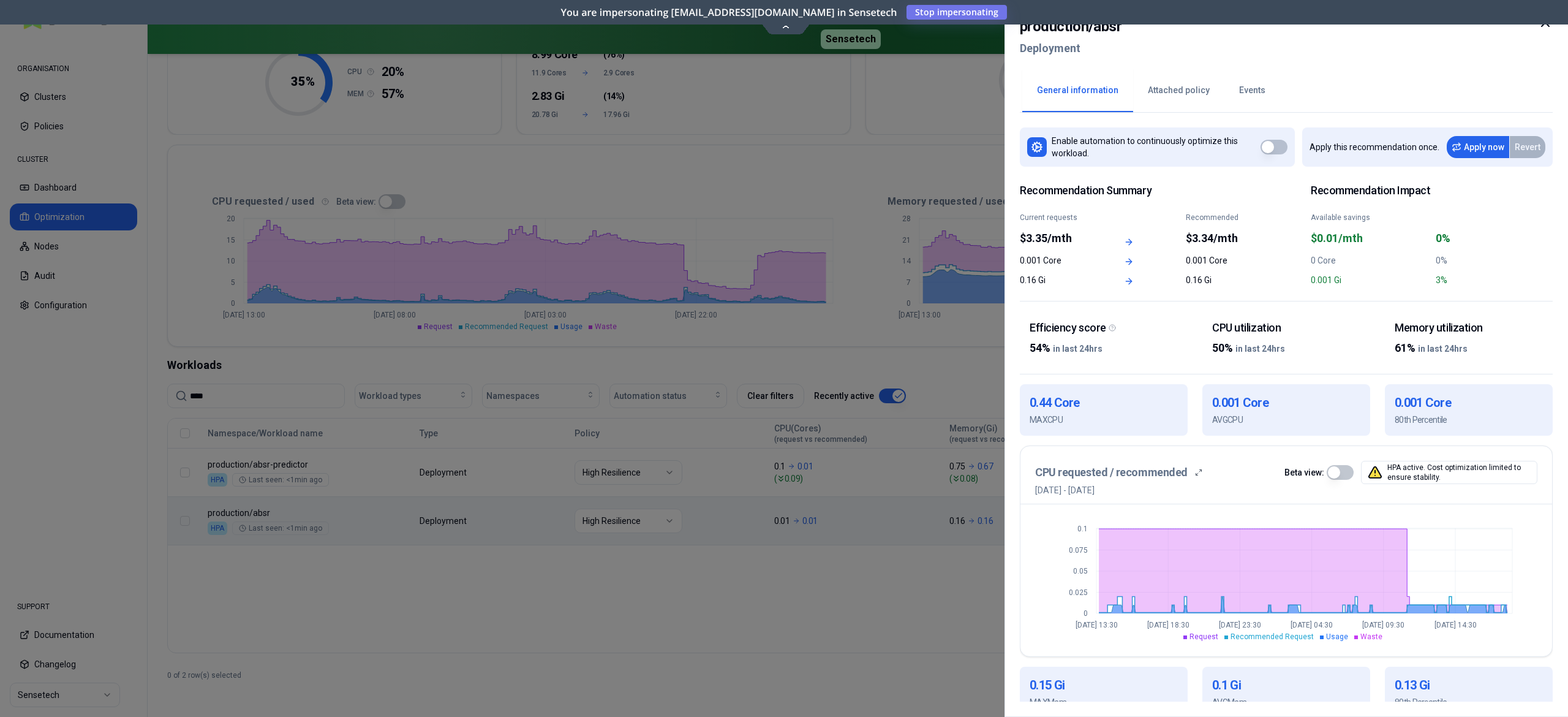
click at [717, 570] on div at bounding box center [784, 358] width 1568 height 717
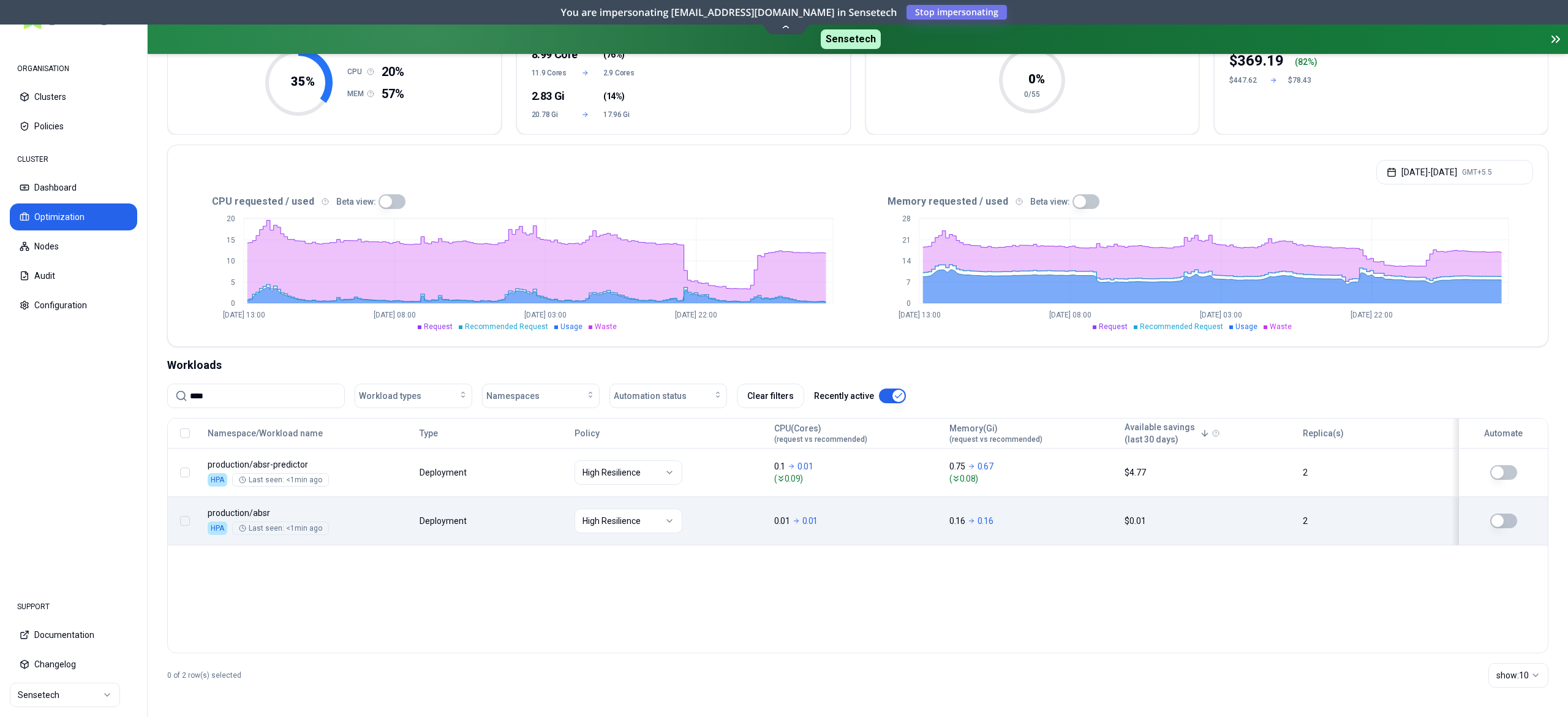
click at [1508, 521] on button "button" at bounding box center [1503, 521] width 27 height 15
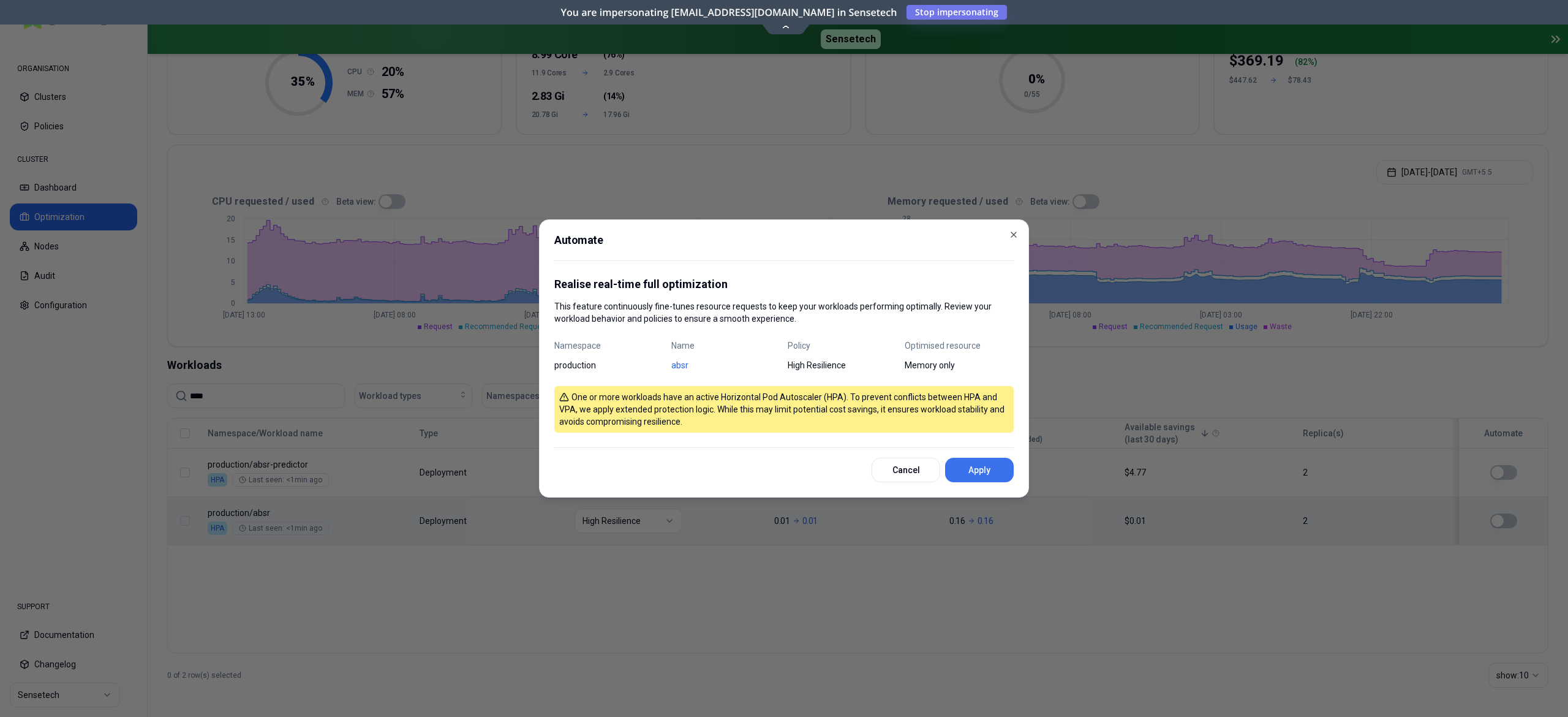
click at [969, 465] on button "Apply" at bounding box center [979, 470] width 68 height 25
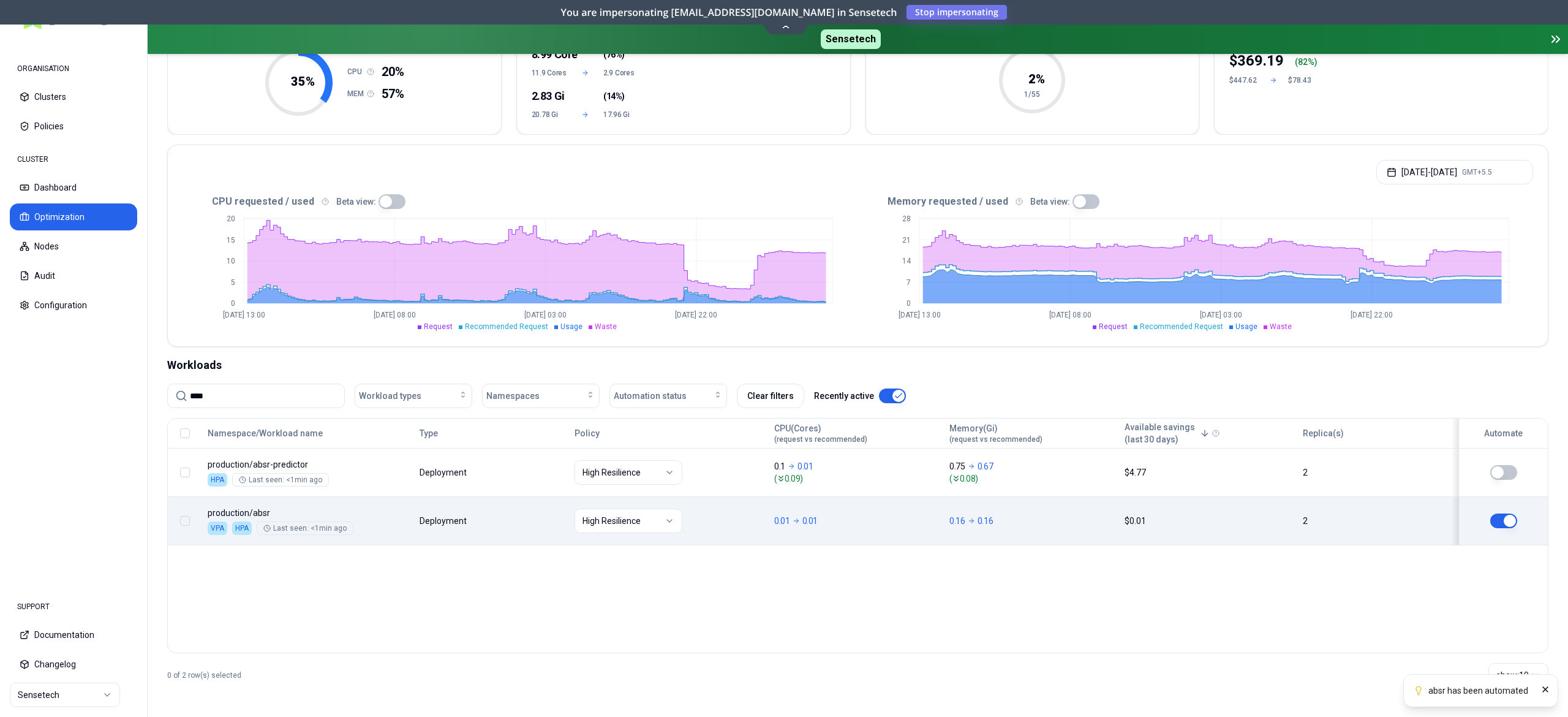
click at [515, 579] on div "Namespace/Workload name Type Policy CPU(Cores) (request vs recommended) Memory(…" at bounding box center [858, 536] width 1381 height 235
click at [58, 276] on button "Audit" at bounding box center [73, 275] width 127 height 27
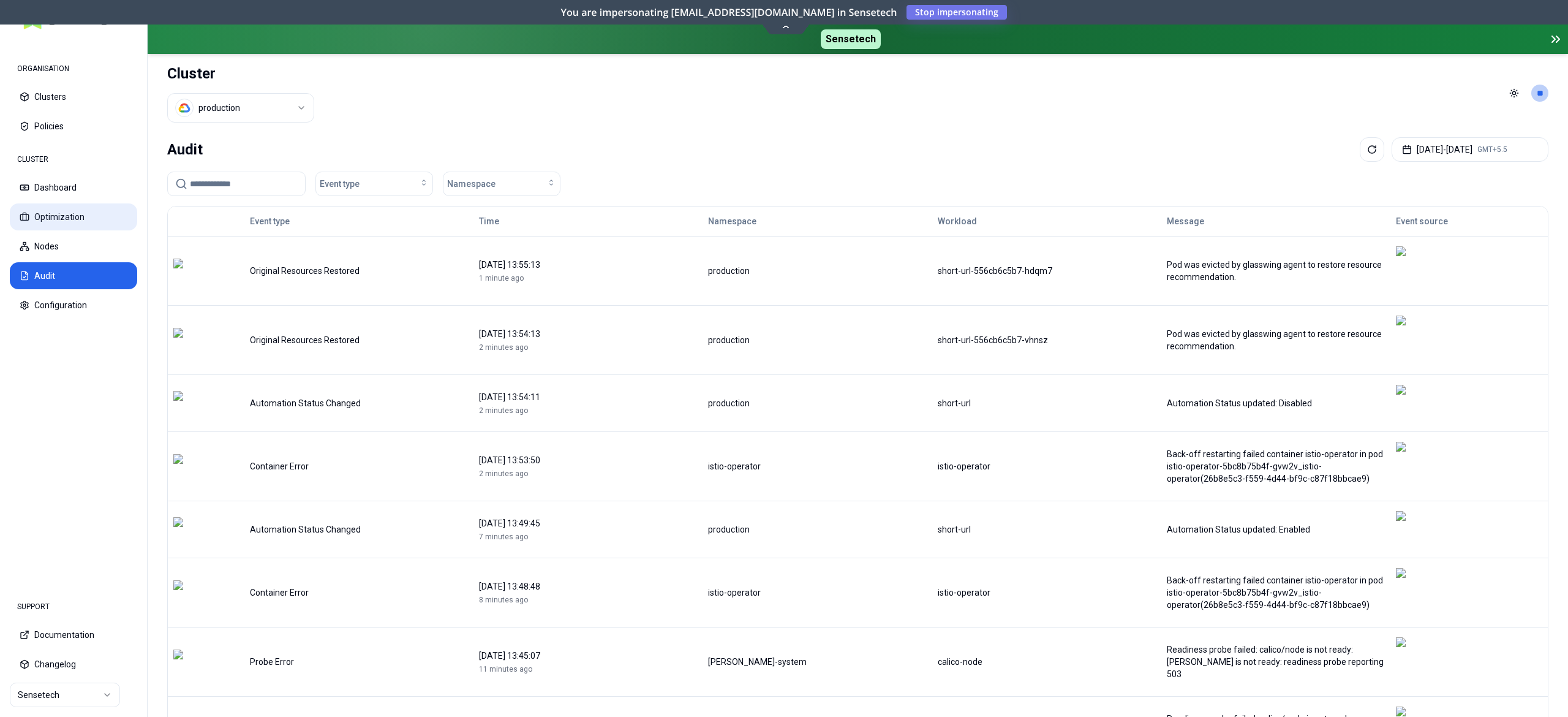
click at [66, 218] on button "Optimization" at bounding box center [73, 217] width 127 height 27
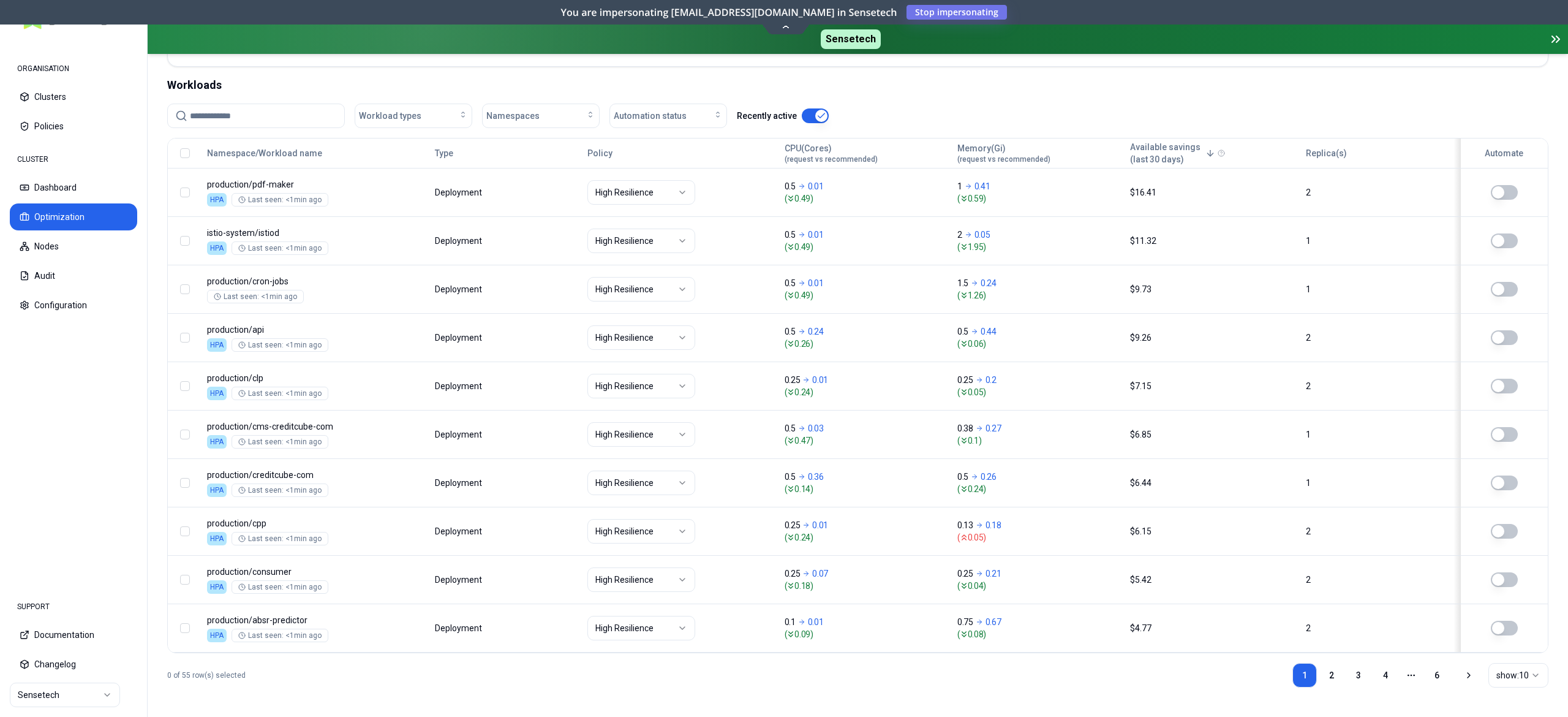
scroll to position [451, 0]
click at [1333, 671] on link "2" at bounding box center [1331, 675] width 25 height 25
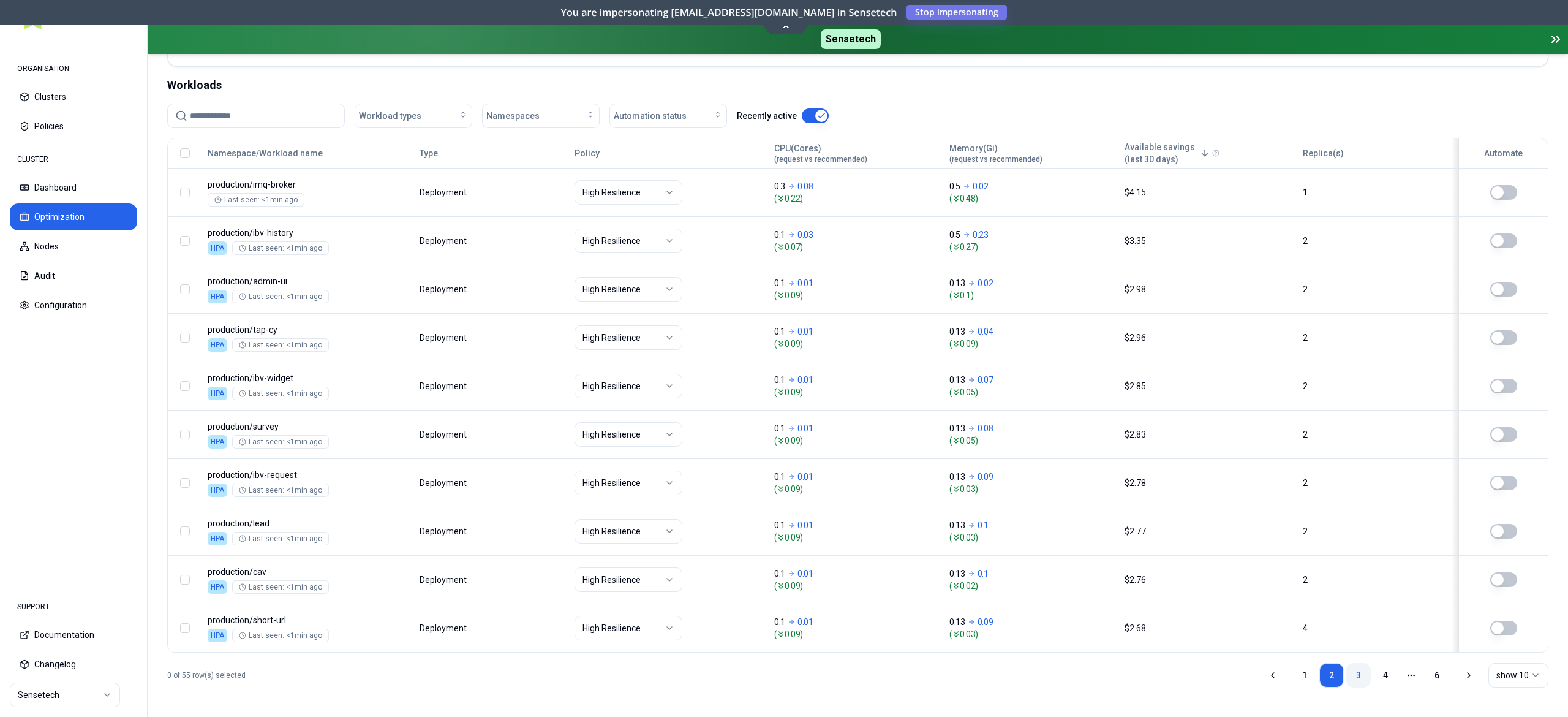
click at [1352, 668] on link "3" at bounding box center [1359, 675] width 25 height 25
click at [1387, 671] on link "4" at bounding box center [1386, 675] width 25 height 25
click at [1407, 683] on link "5" at bounding box center [1410, 675] width 25 height 25
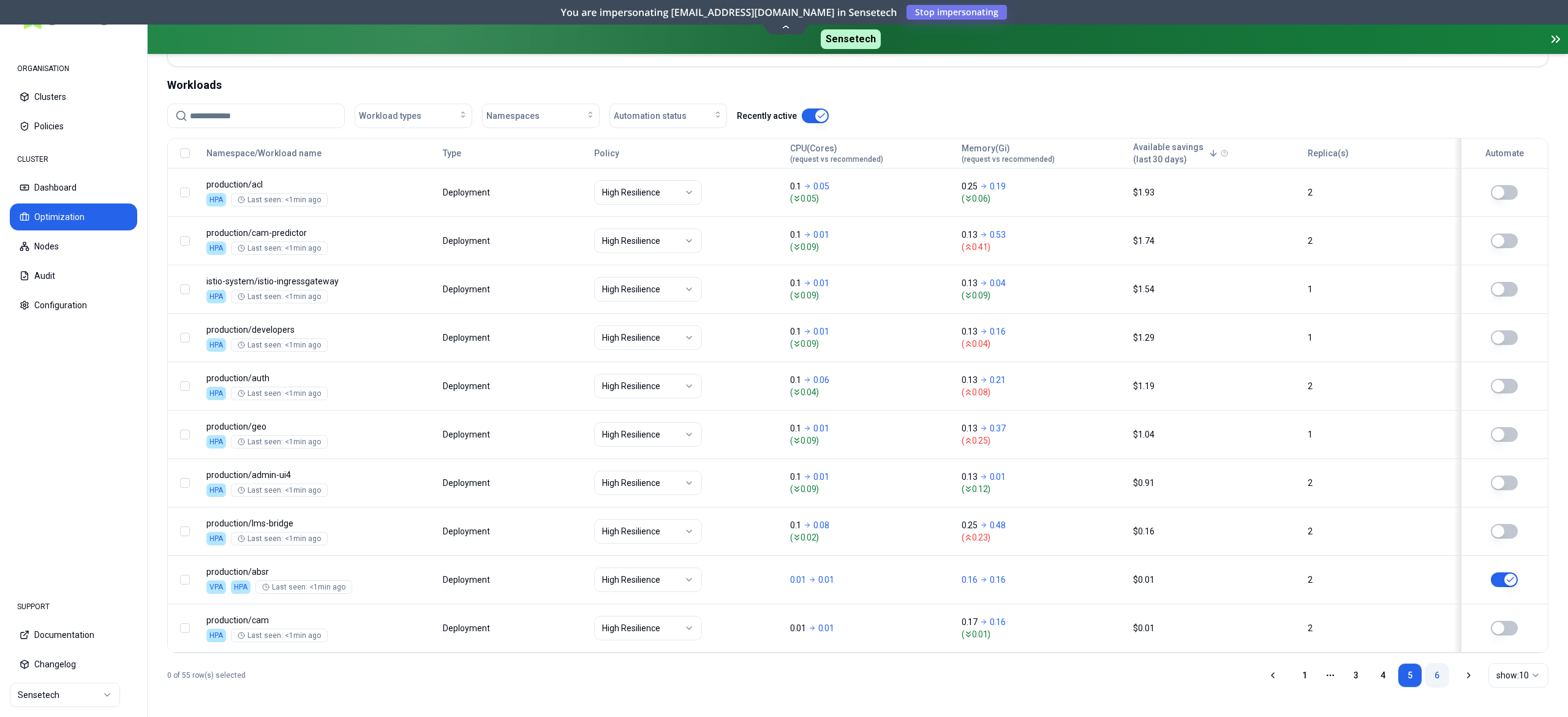
click at [1434, 665] on link "6" at bounding box center [1437, 675] width 25 height 25
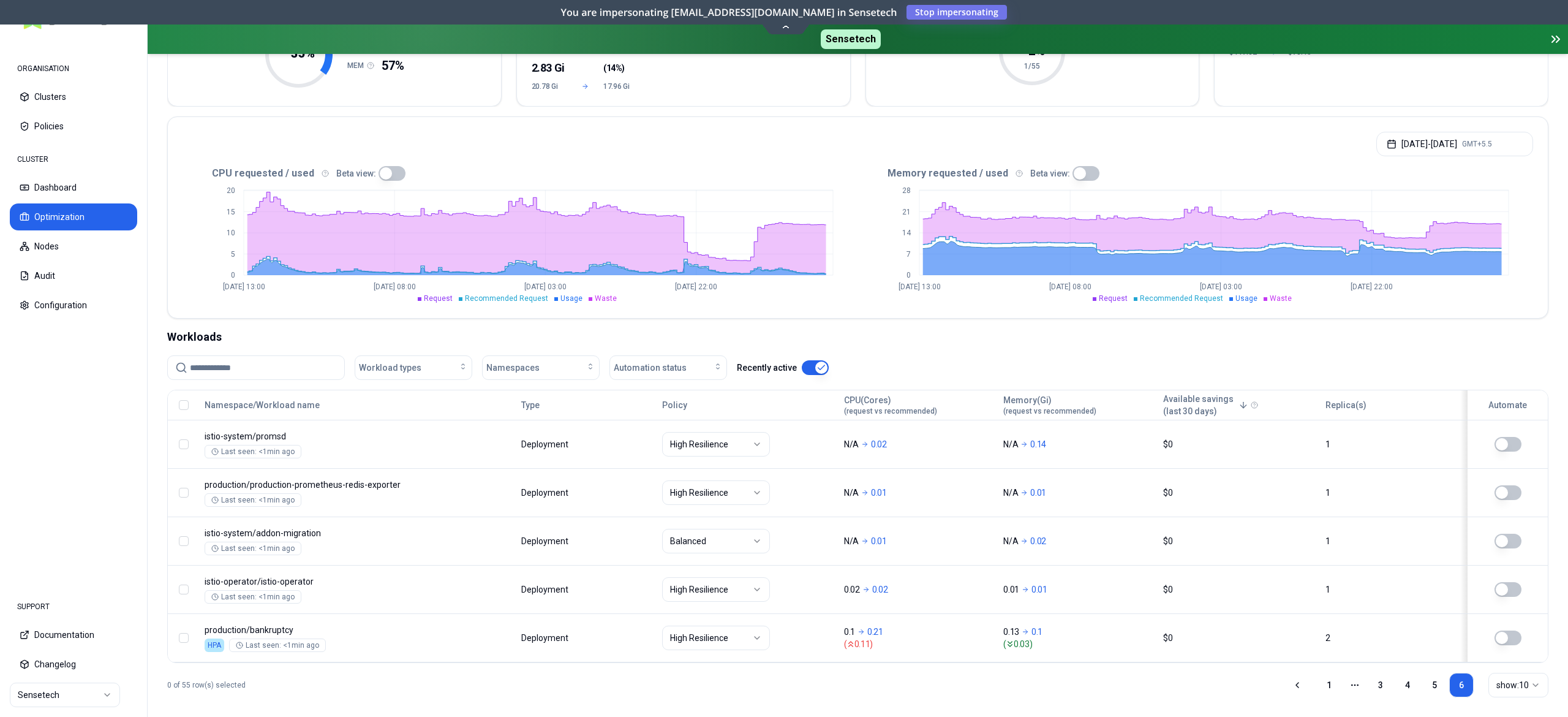
scroll to position [206, 0]
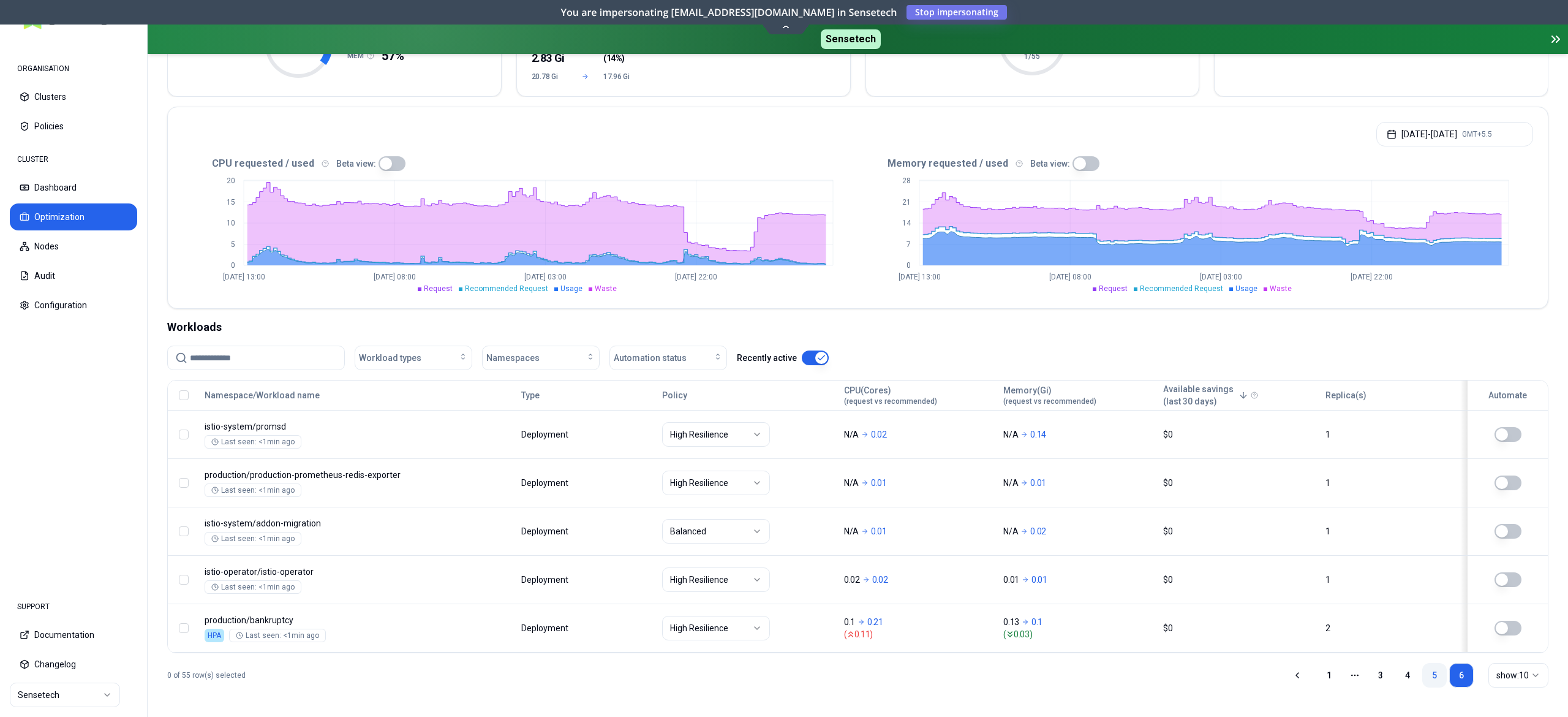
click at [1427, 676] on link "5" at bounding box center [1435, 675] width 25 height 25
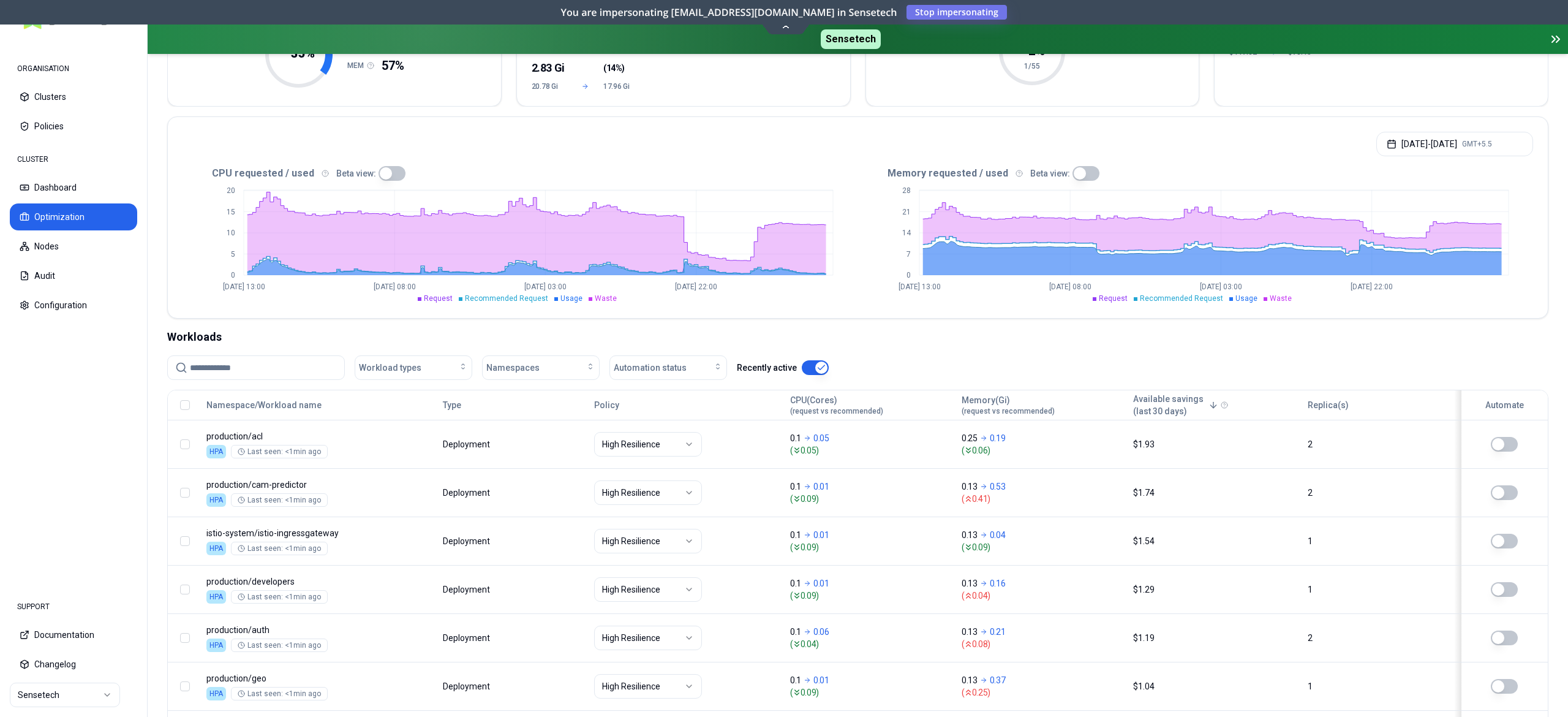
scroll to position [451, 0]
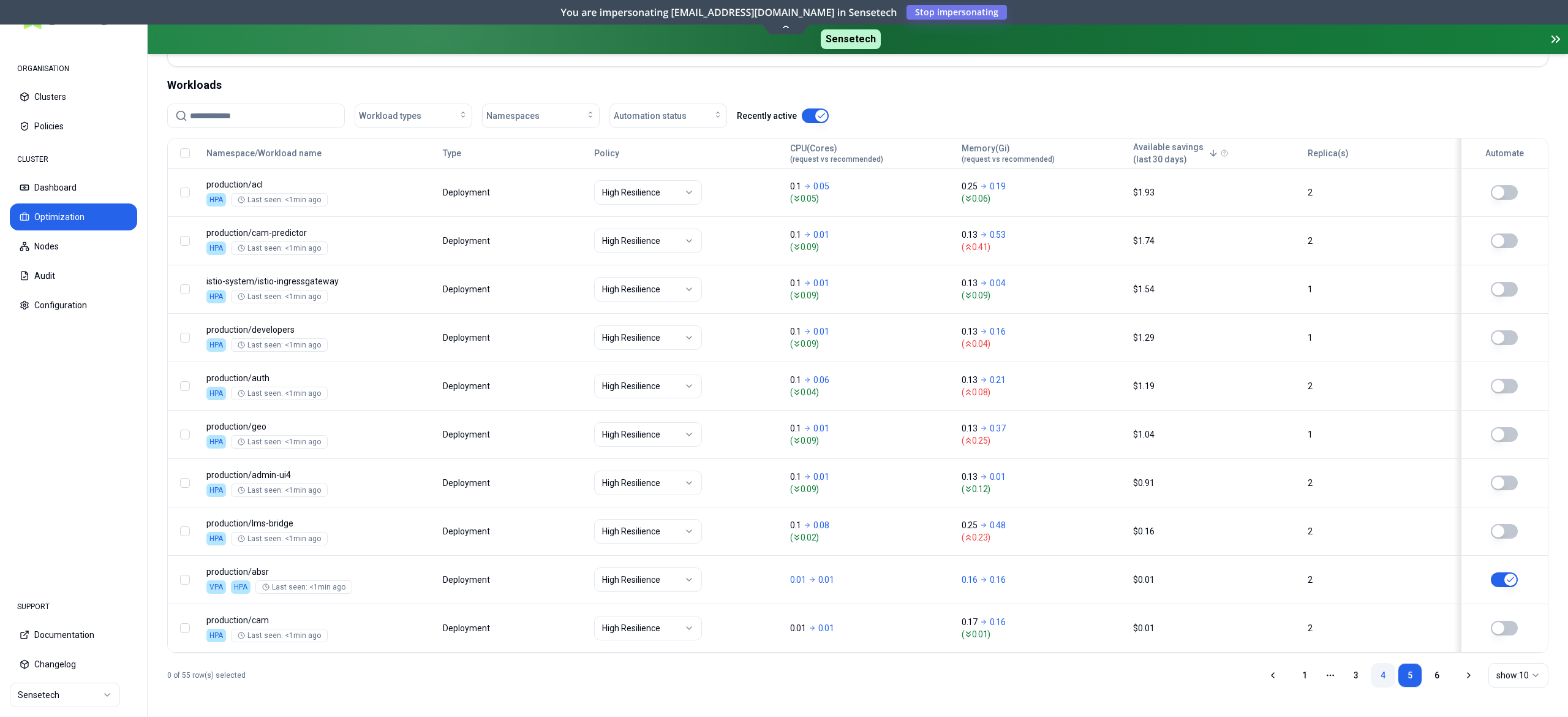
click at [1390, 678] on link "4" at bounding box center [1383, 675] width 25 height 25
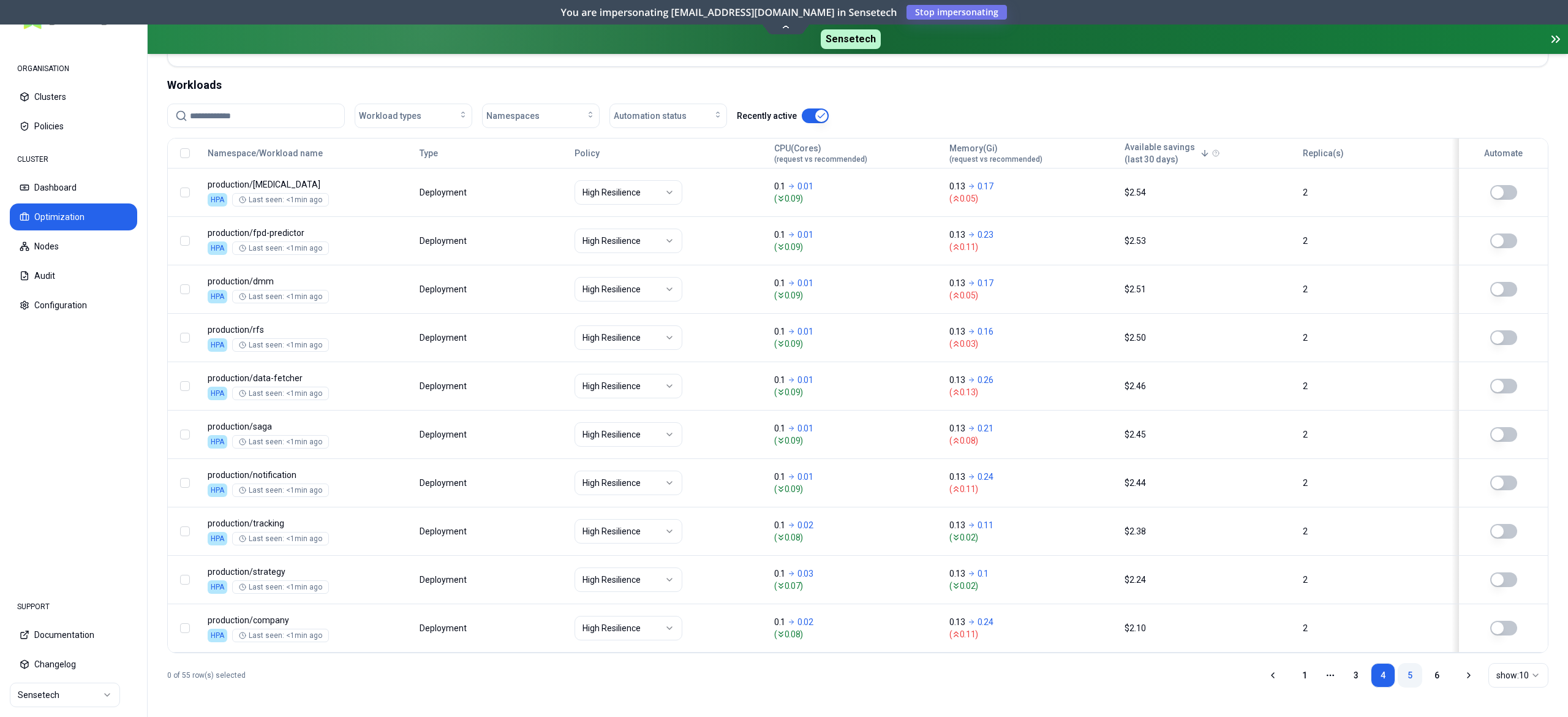
click at [1415, 676] on link "5" at bounding box center [1410, 675] width 25 height 25
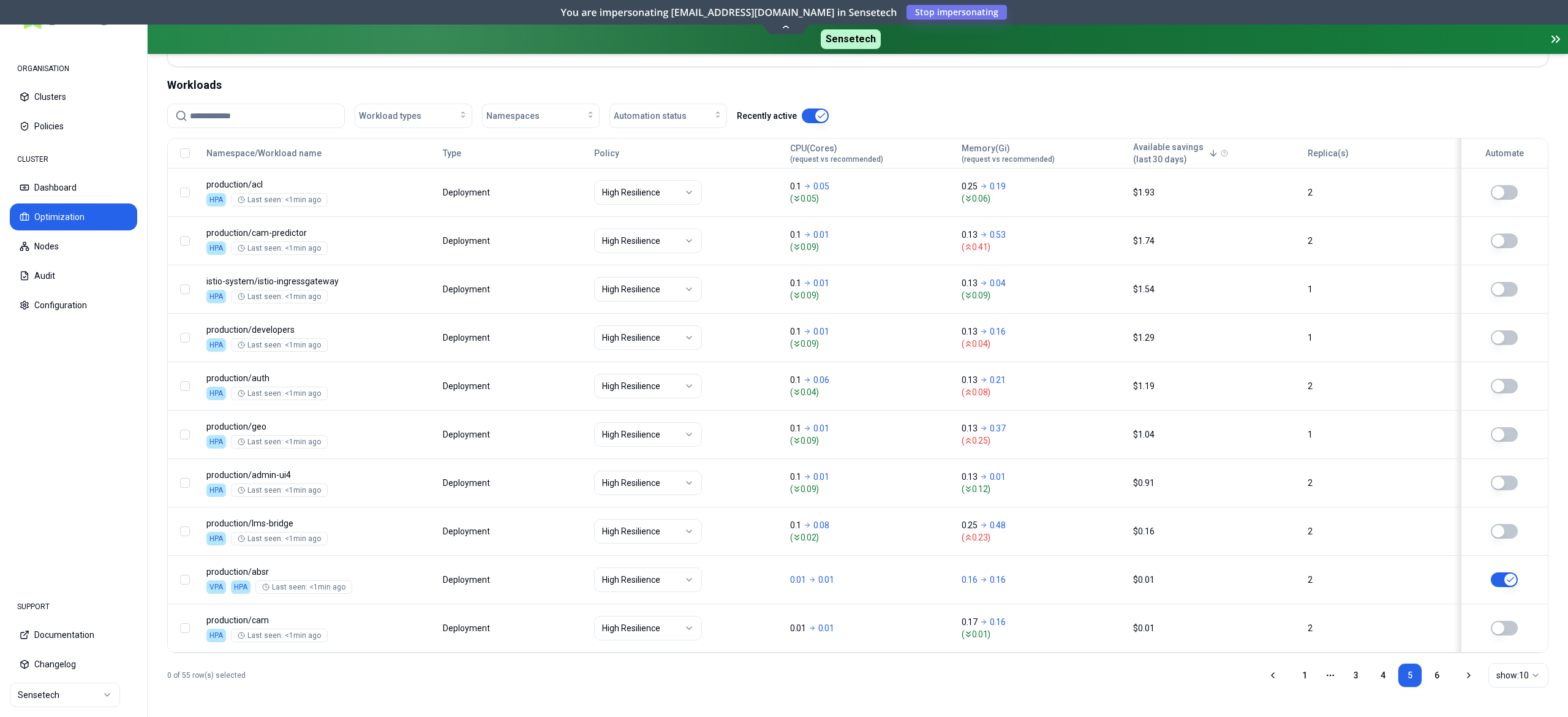
click at [236, 113] on input at bounding box center [264, 116] width 147 height 24
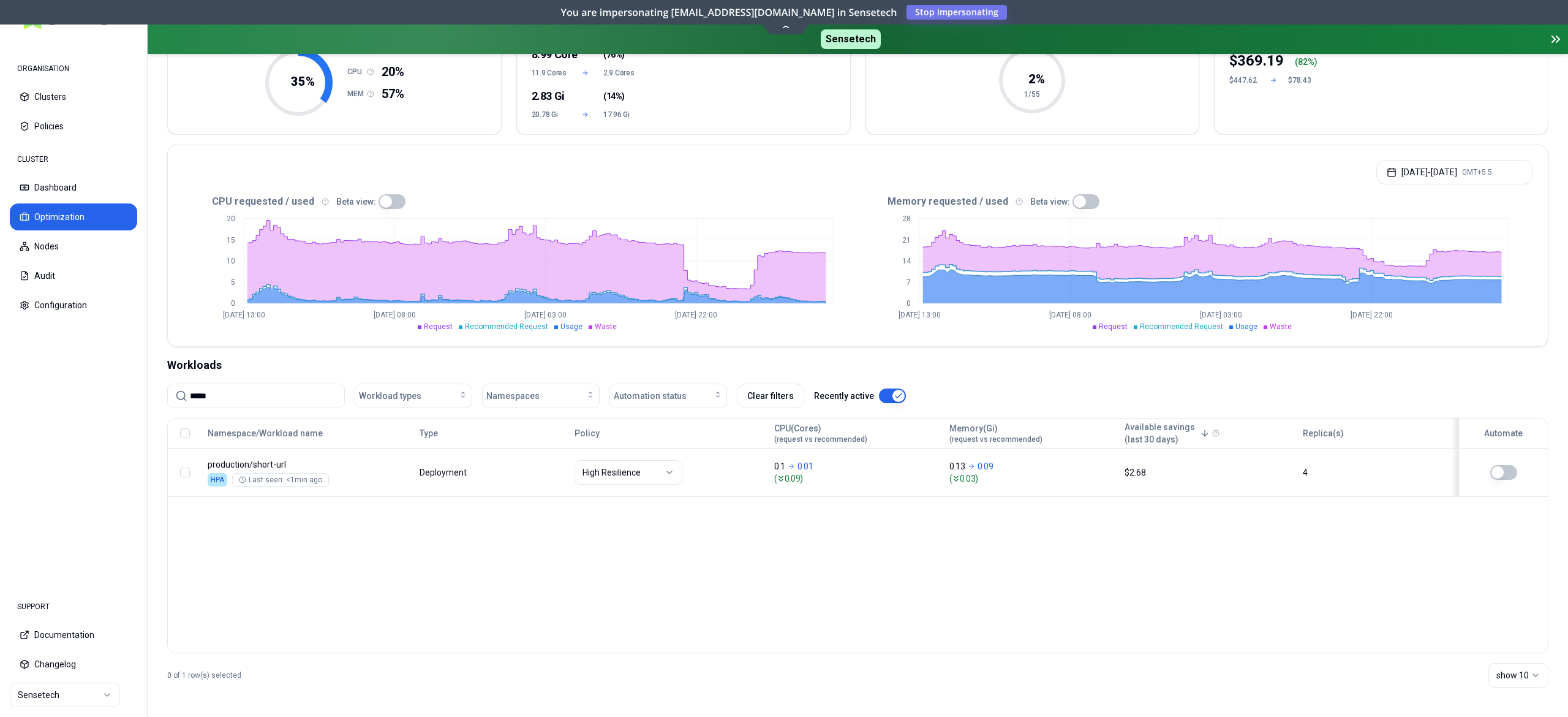
scroll to position [164, 0]
type input "*"
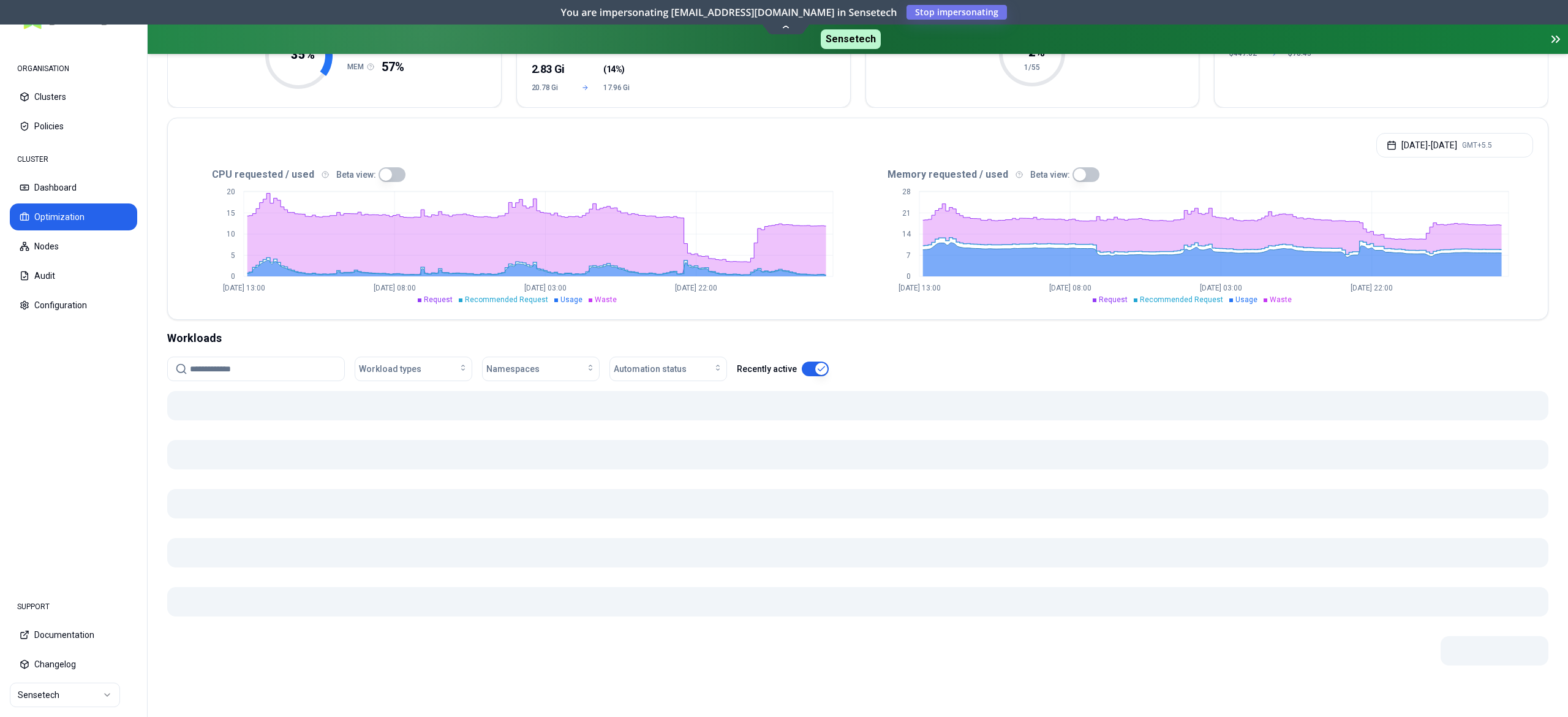
scroll to position [451, 0]
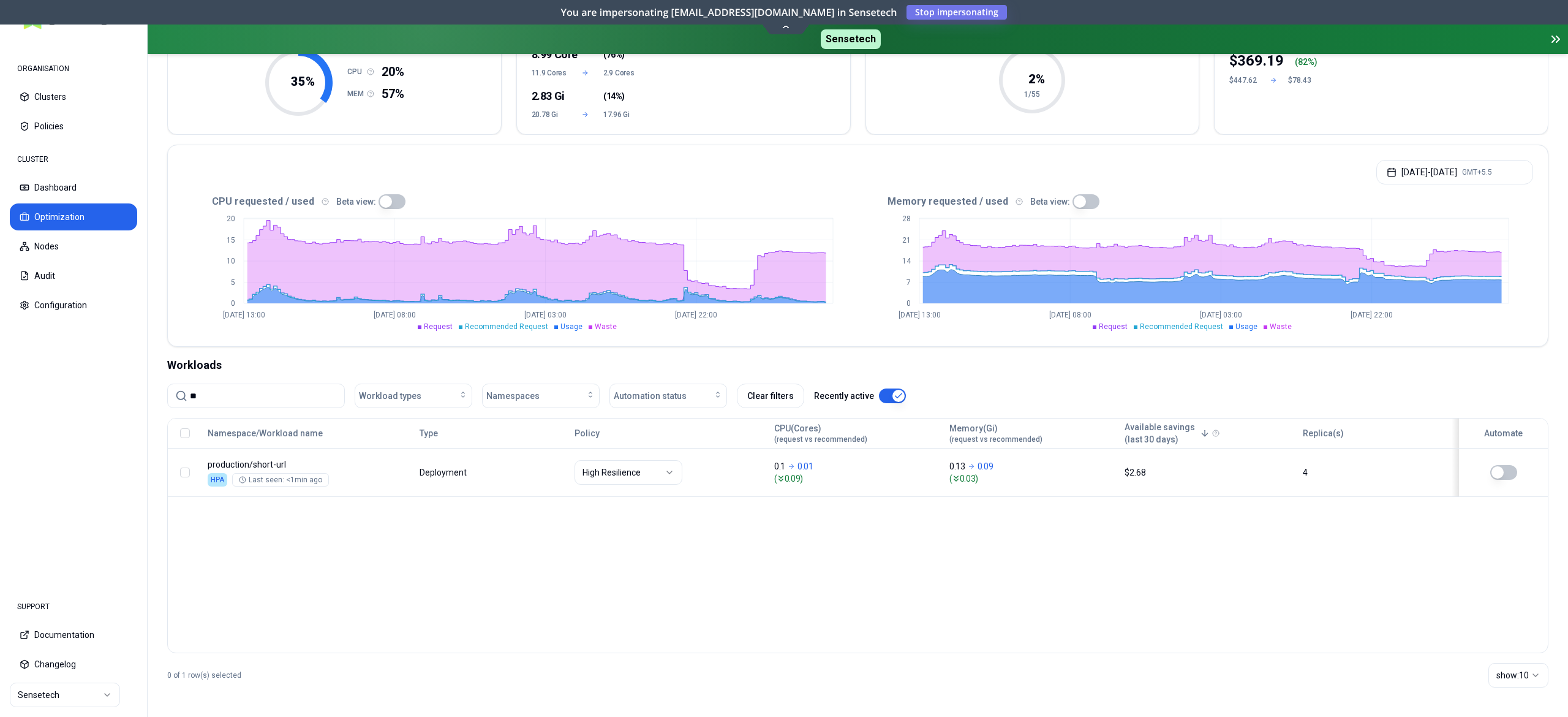
type input "*"
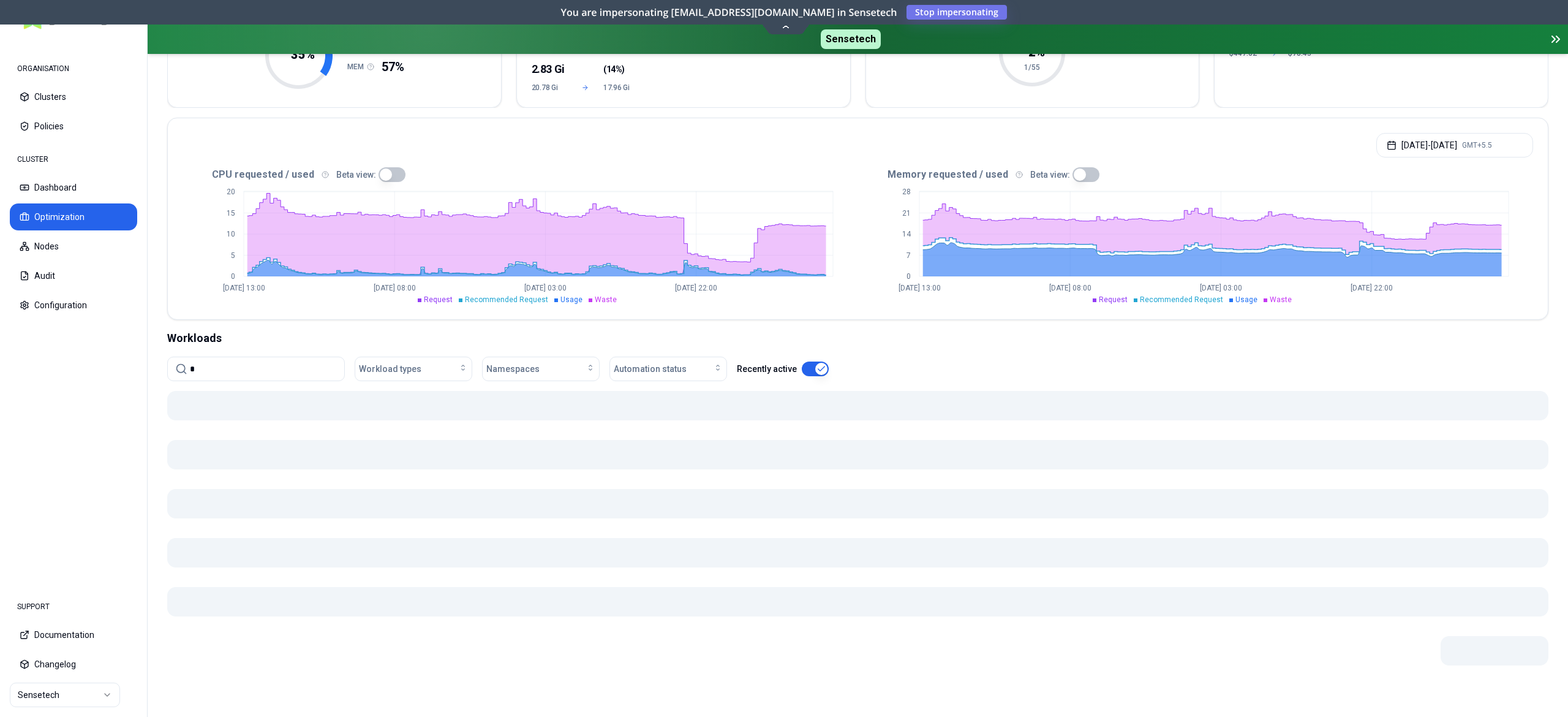
scroll to position [451, 0]
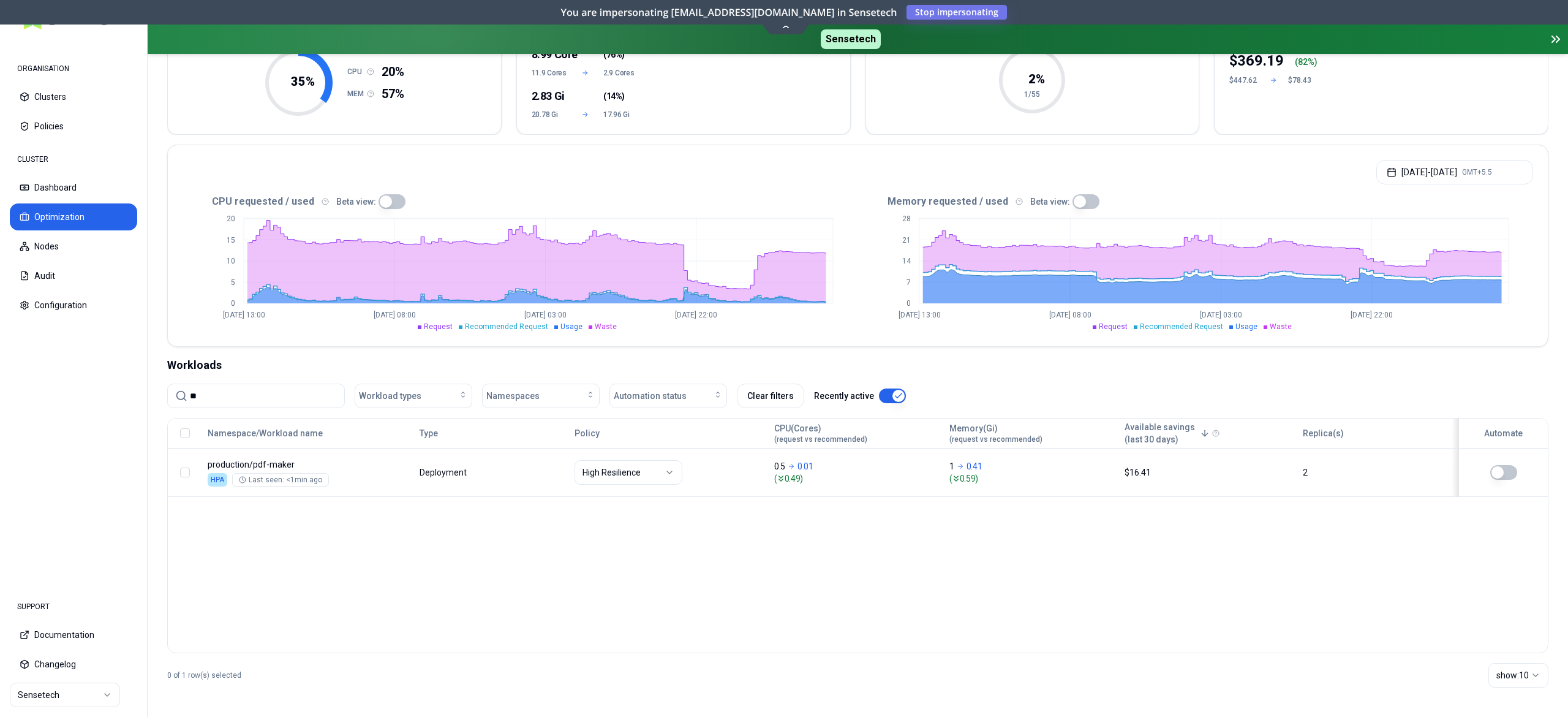
type input "*"
type input "****"
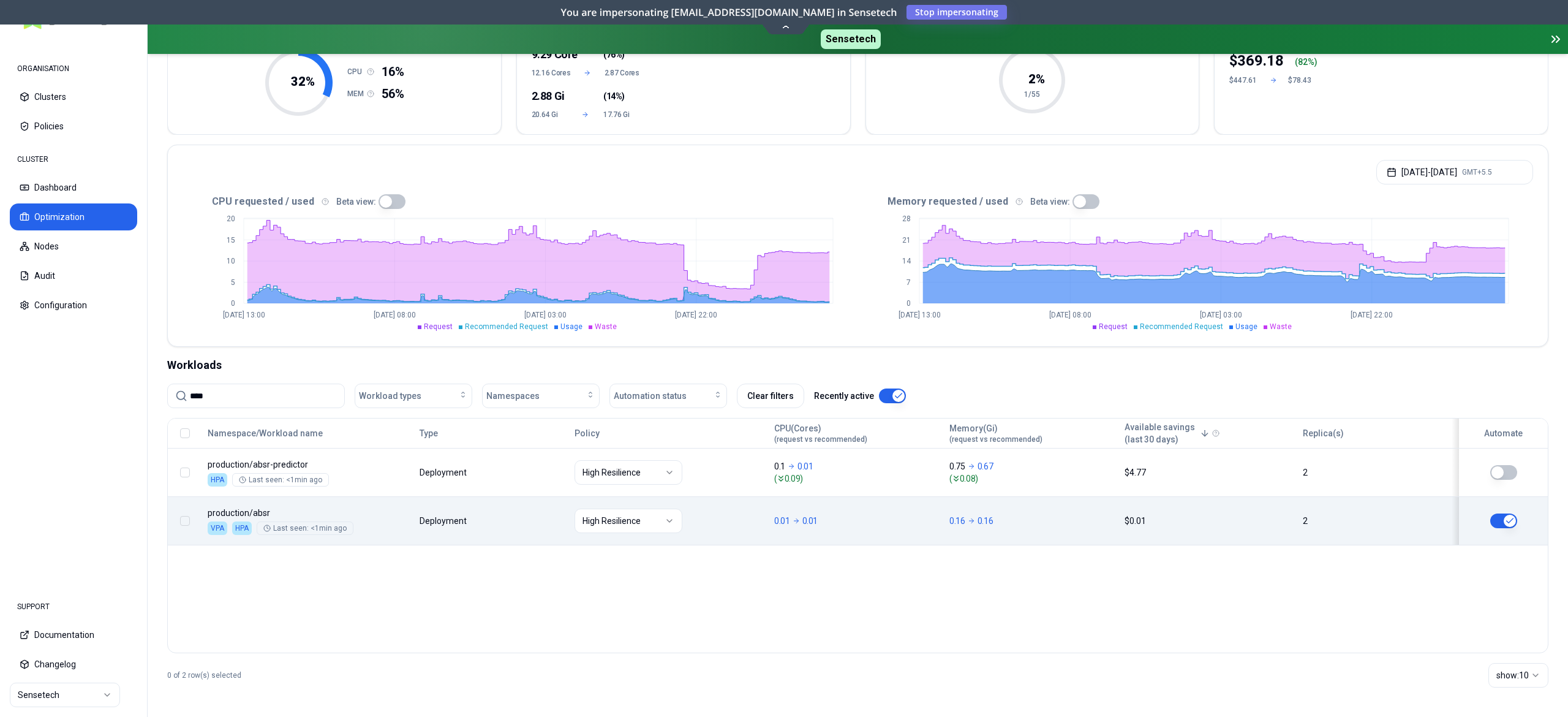
click at [1494, 517] on button "button" at bounding box center [1503, 521] width 27 height 15
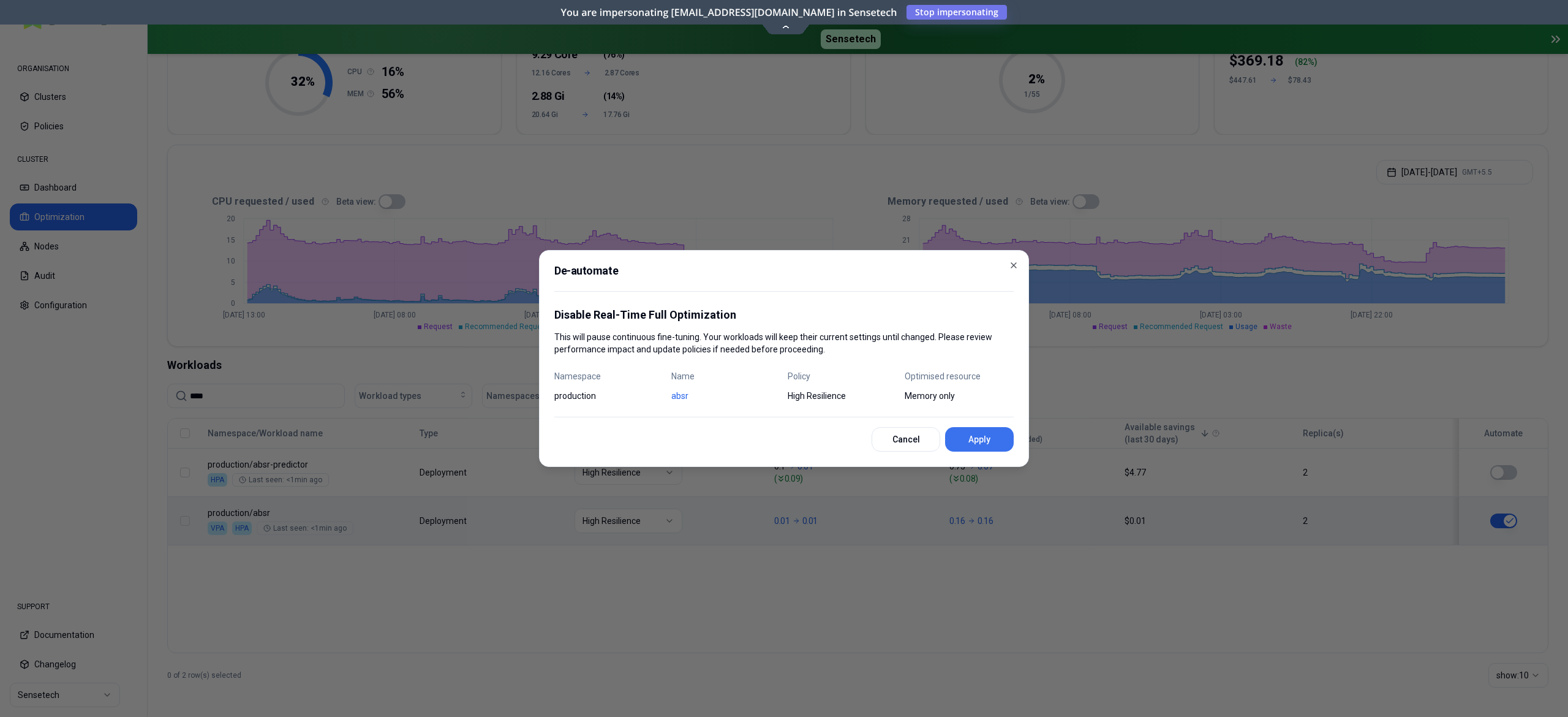
click at [988, 446] on button "Apply" at bounding box center [979, 439] width 68 height 25
click at [988, 446] on div "Cancel" at bounding box center [784, 439] width 459 height 25
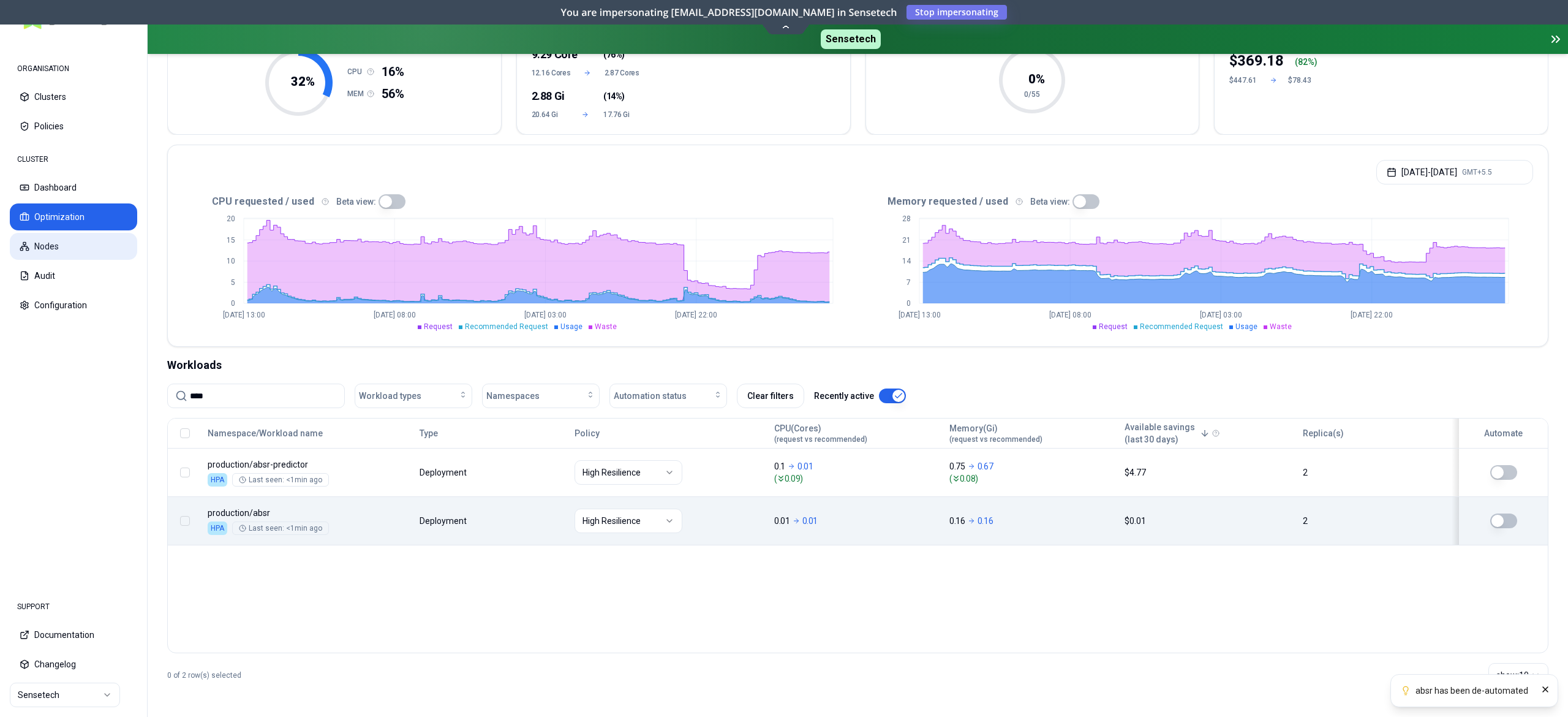
click at [64, 249] on button "Nodes" at bounding box center [73, 246] width 127 height 27
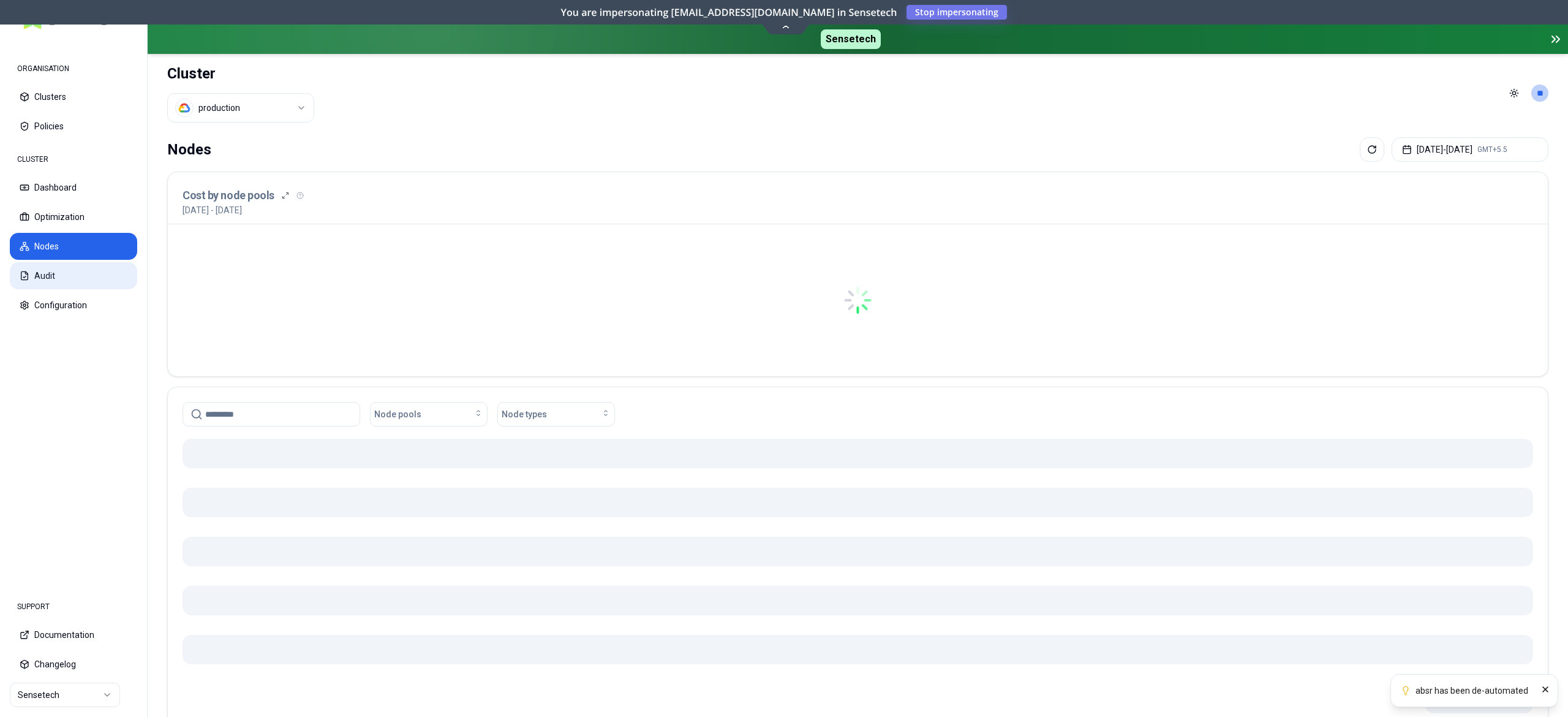
click at [50, 269] on button "Audit" at bounding box center [73, 275] width 127 height 27
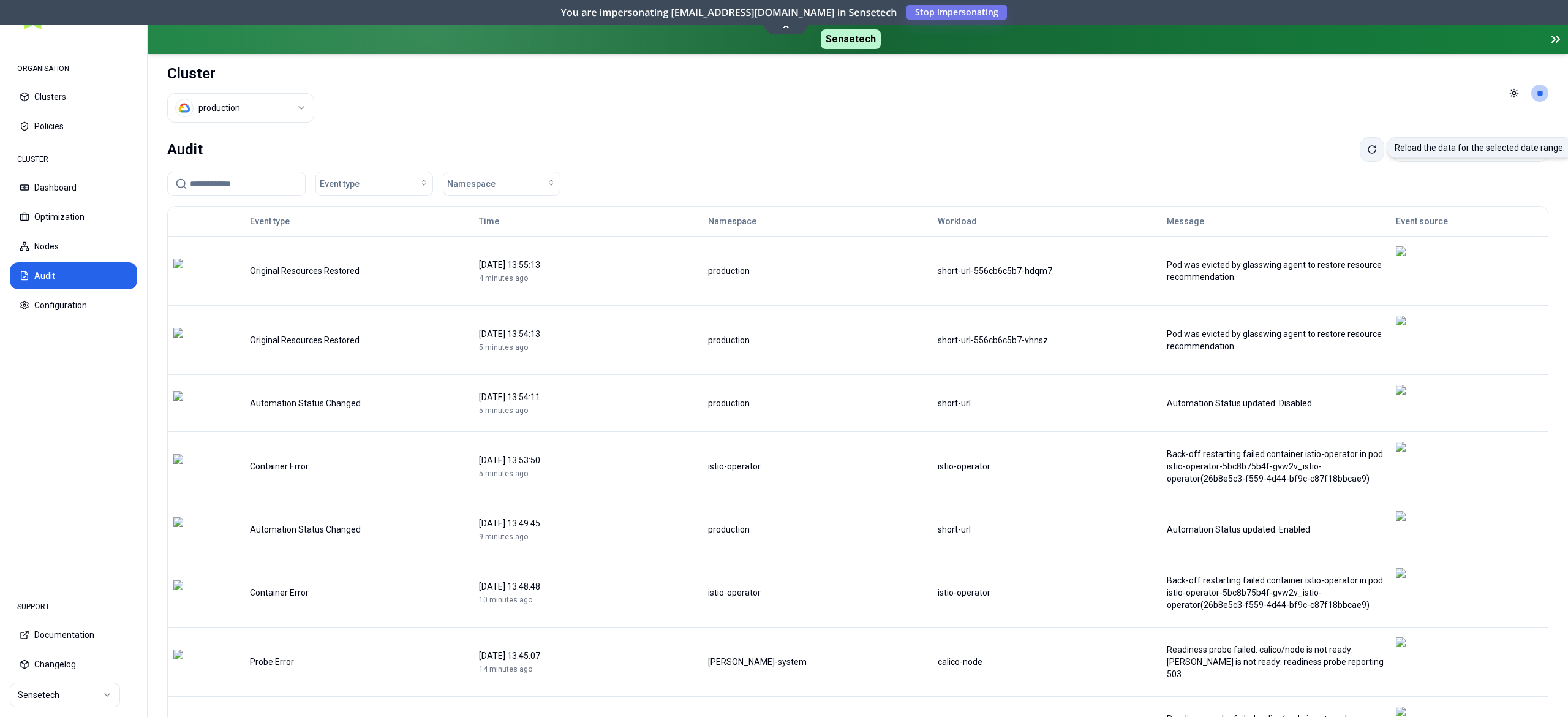
click at [1359, 144] on button at bounding box center [1372, 150] width 25 height 25
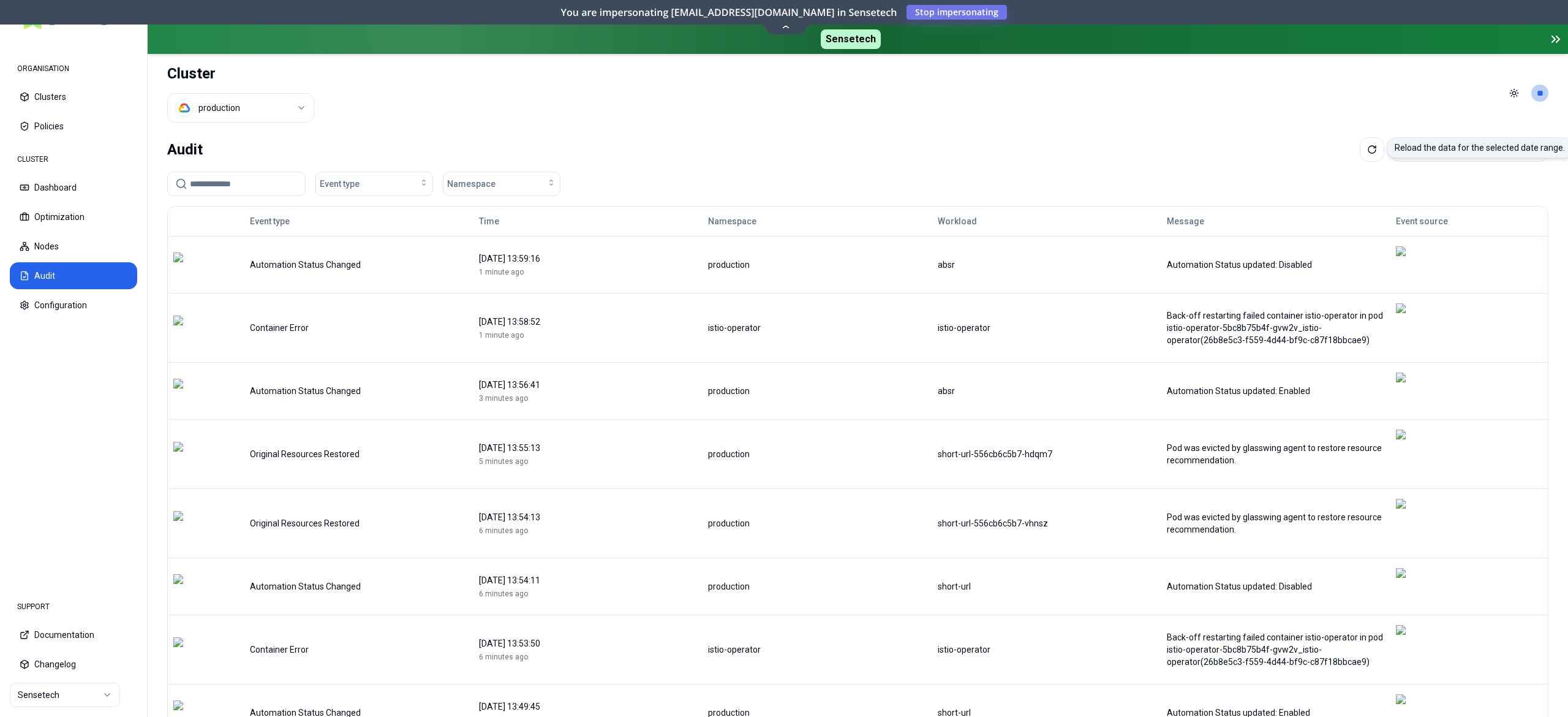
drag, startPoint x: 1356, startPoint y: 146, endPoint x: 1288, endPoint y: 148, distance: 68.0
click at [1359, 145] on button at bounding box center [1372, 150] width 25 height 25
click at [1359, 148] on button at bounding box center [1372, 150] width 25 height 25
click at [38, 224] on button "Optimization" at bounding box center [73, 217] width 127 height 27
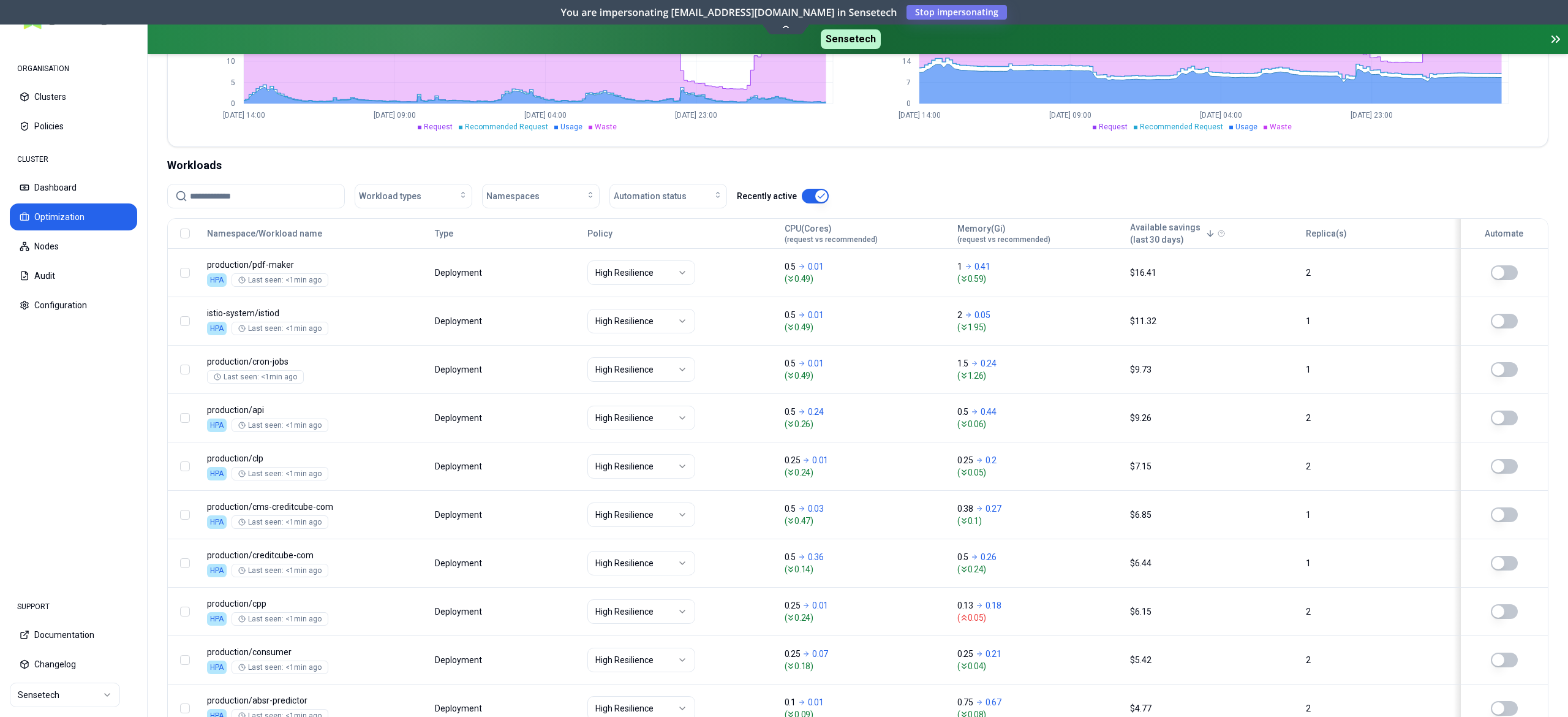
scroll to position [451, 0]
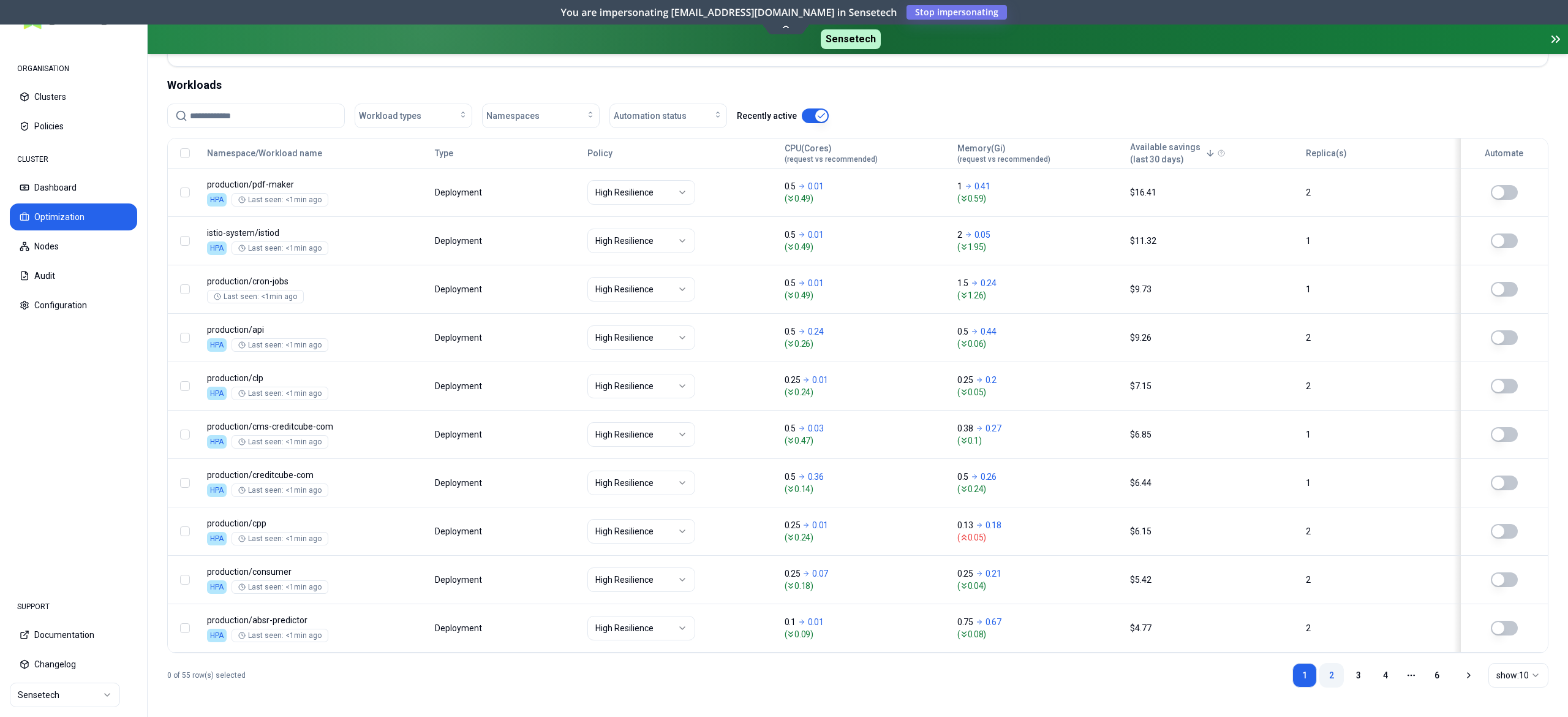
click at [1335, 674] on link "2" at bounding box center [1331, 675] width 25 height 25
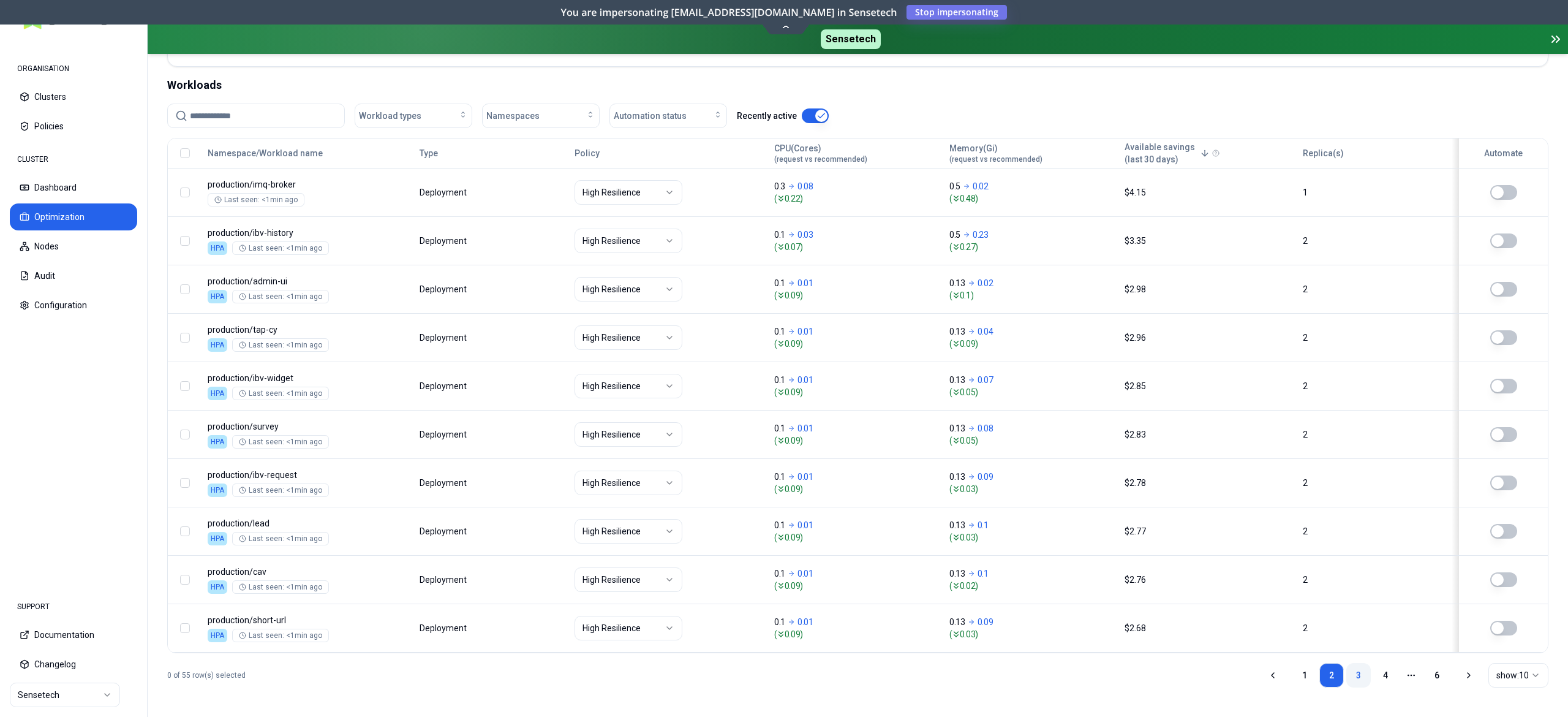
click at [1350, 666] on link "3" at bounding box center [1359, 675] width 25 height 25
click at [1382, 683] on link "4" at bounding box center [1386, 675] width 25 height 25
click at [1401, 671] on link "5" at bounding box center [1410, 675] width 25 height 25
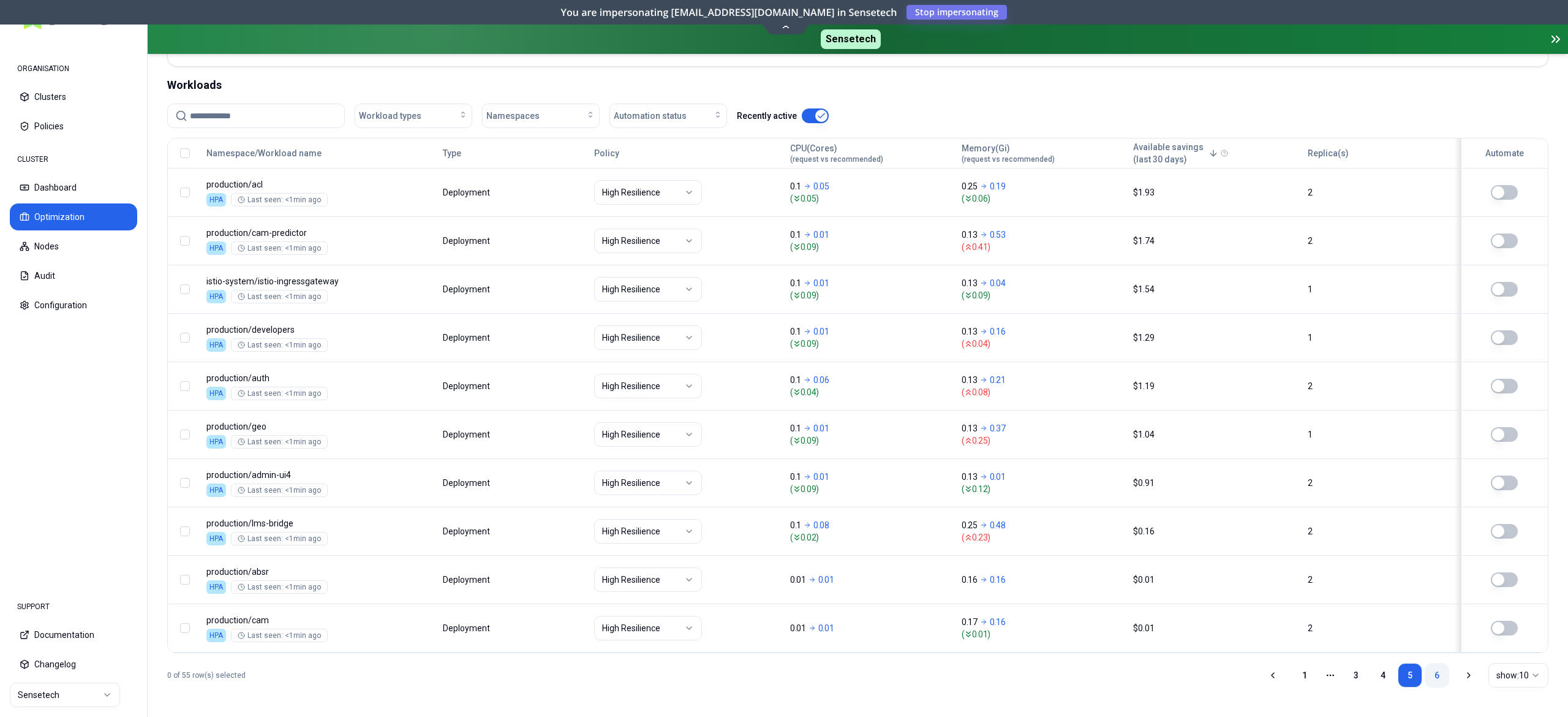
click at [1441, 677] on link "6" at bounding box center [1437, 675] width 25 height 25
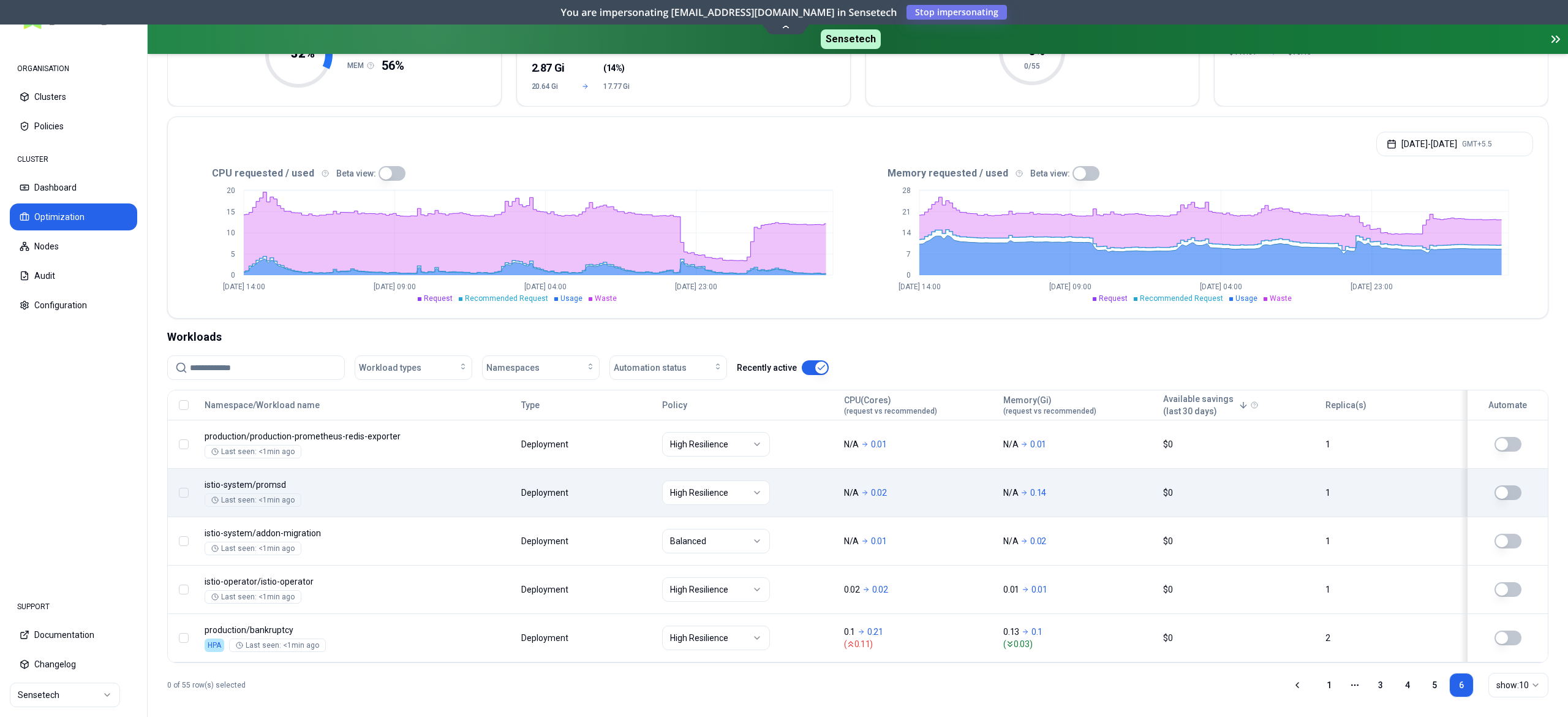
scroll to position [206, 0]
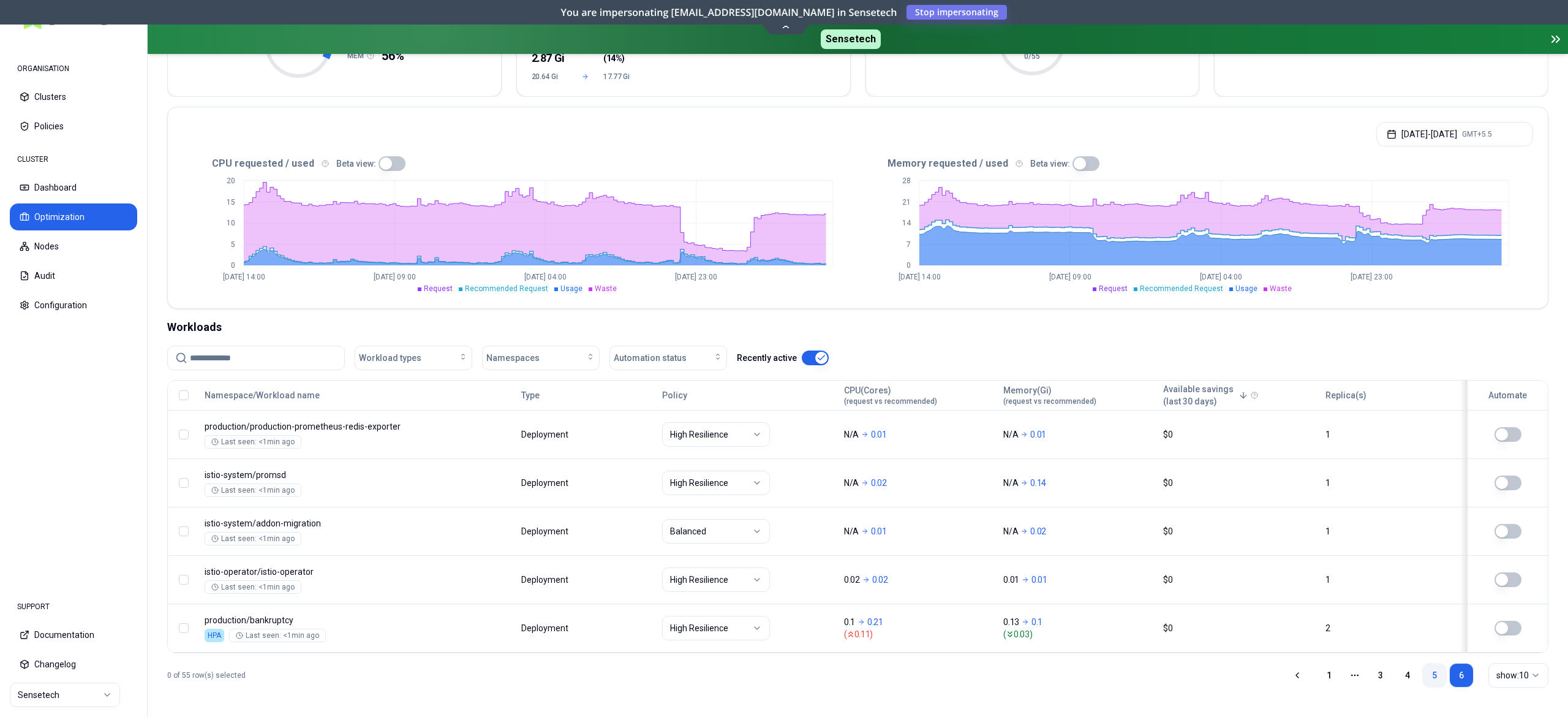
click at [1436, 678] on link "5" at bounding box center [1435, 675] width 25 height 25
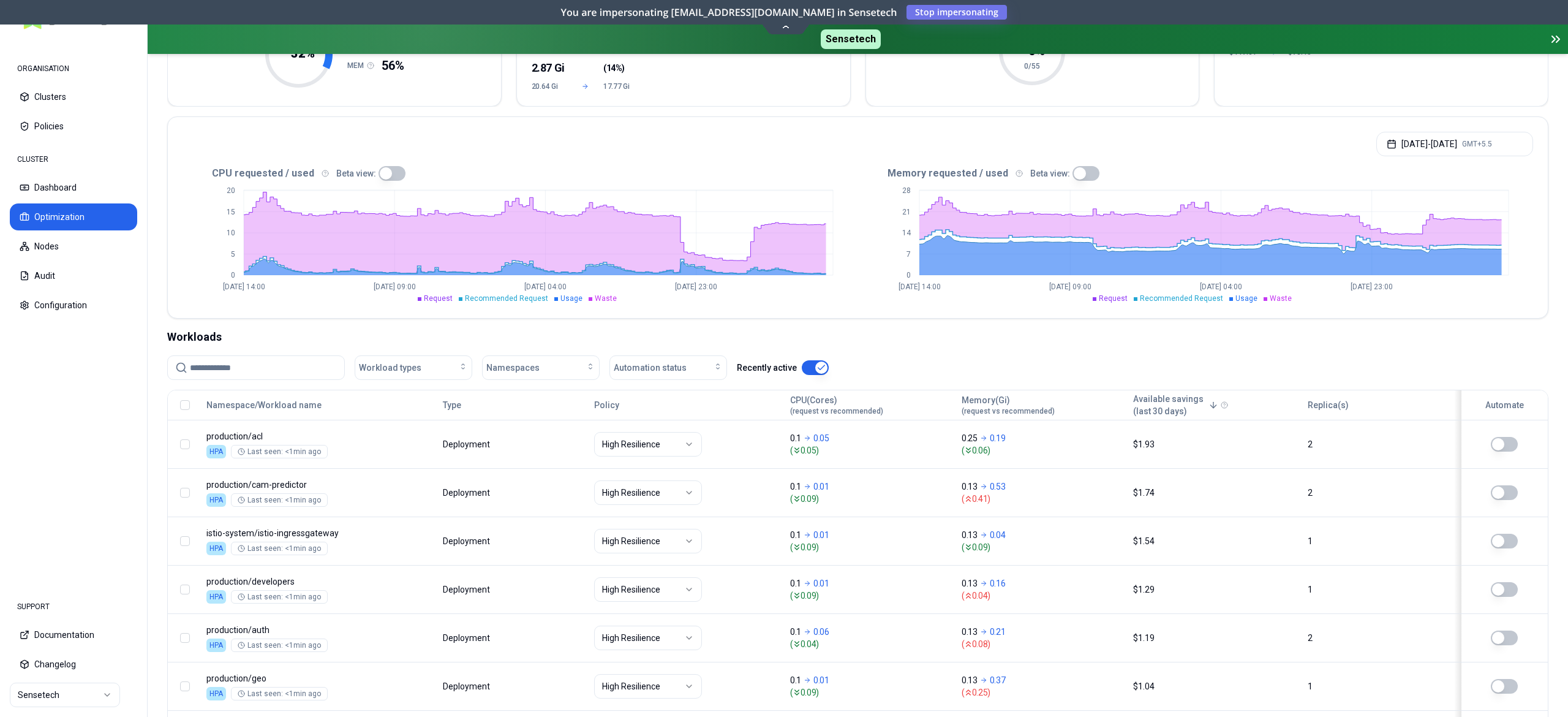
scroll to position [451, 0]
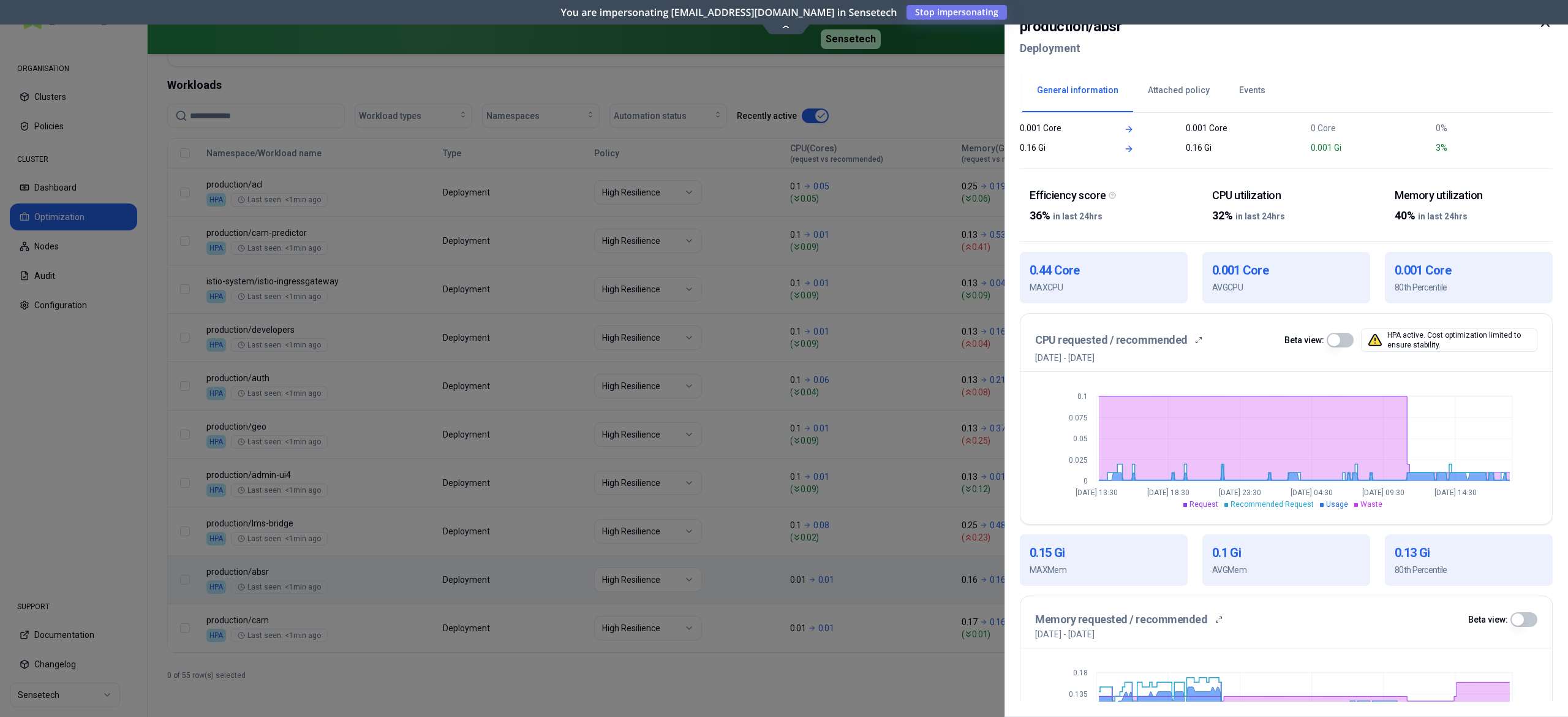
scroll to position [233, 0]
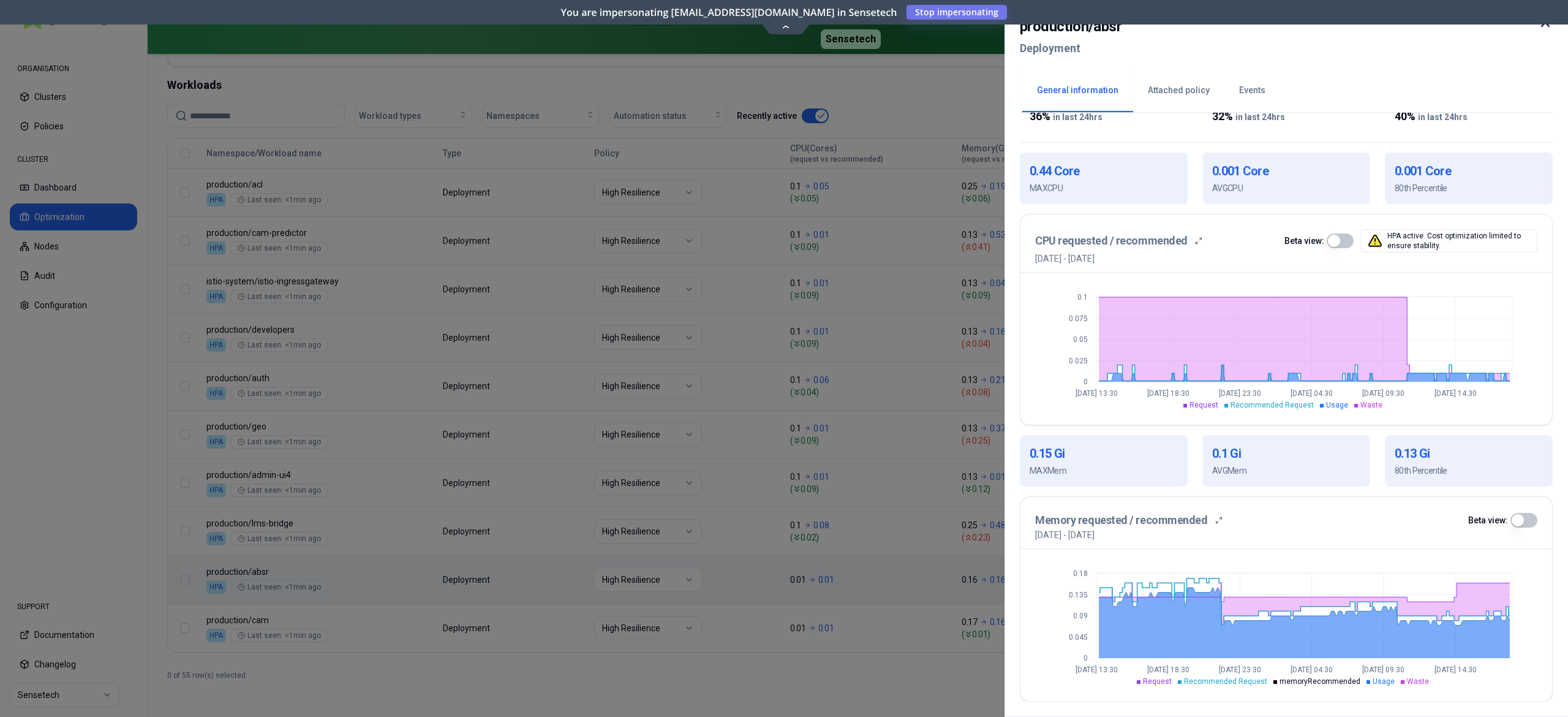
click at [664, 668] on div at bounding box center [784, 358] width 1568 height 717
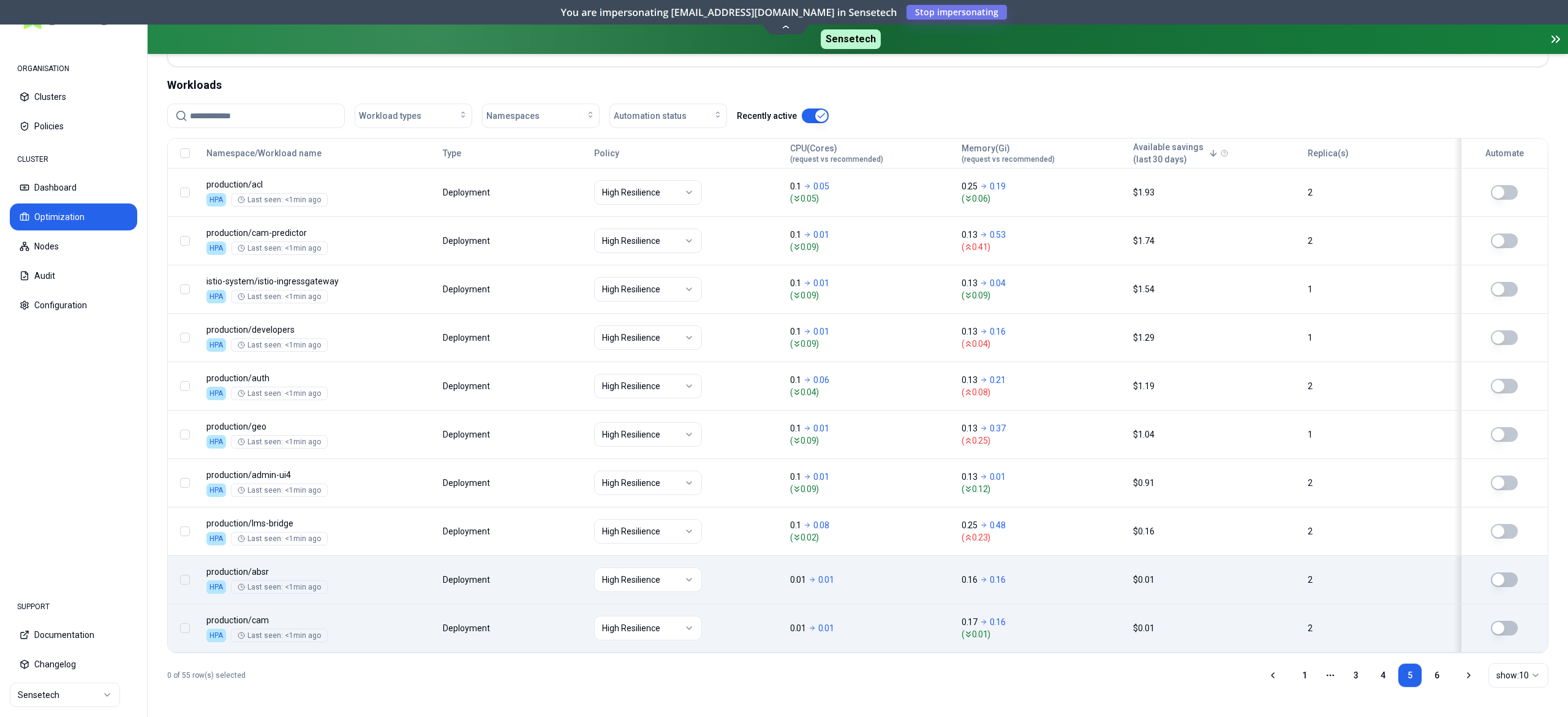
click at [534, 607] on body "ORGANISATION Clusters Policies CLUSTER Dashboard Optimization Nodes Audit Confi…" at bounding box center [784, 358] width 1568 height 717
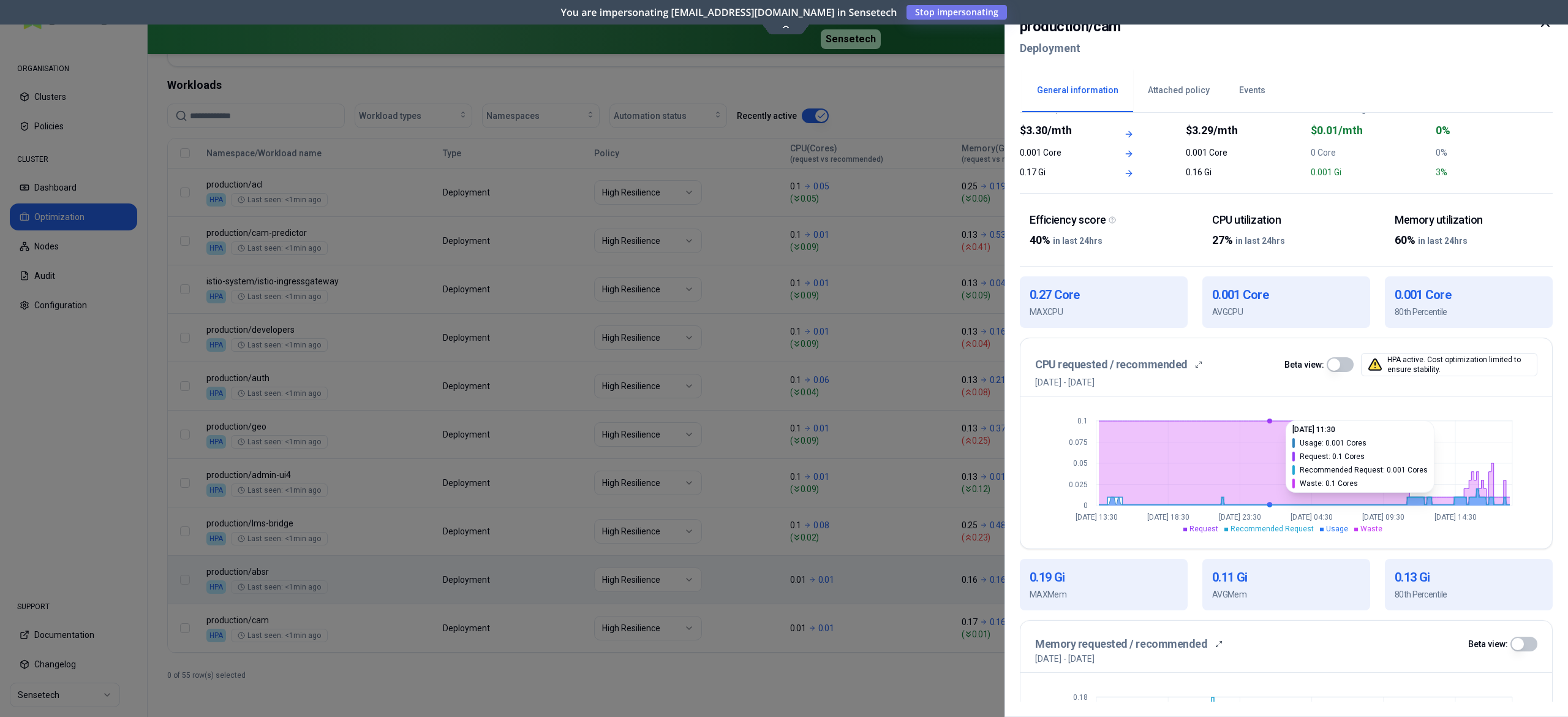
scroll to position [123, 0]
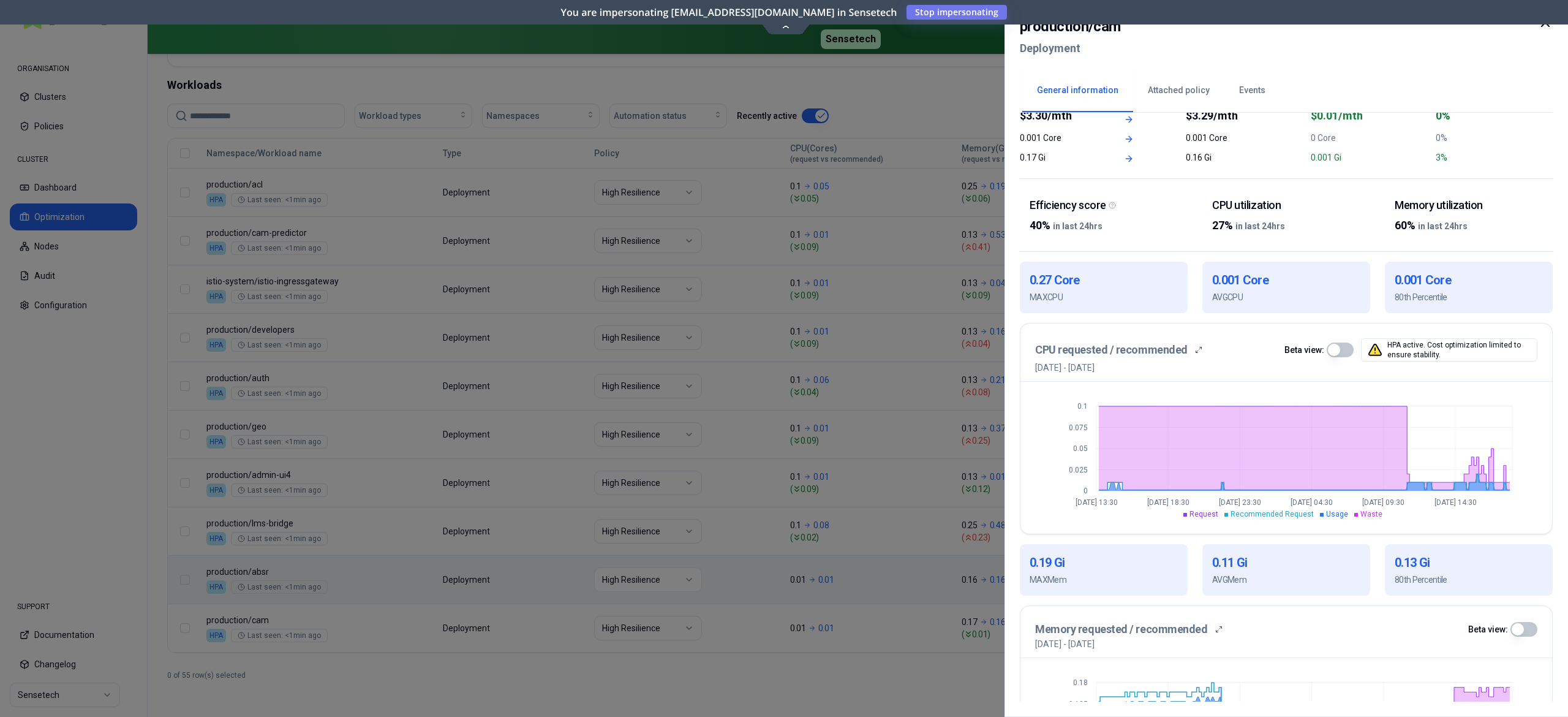
click at [1352, 350] on button "button" at bounding box center [1340, 350] width 27 height 15
click at [540, 643] on div at bounding box center [784, 358] width 1568 height 717
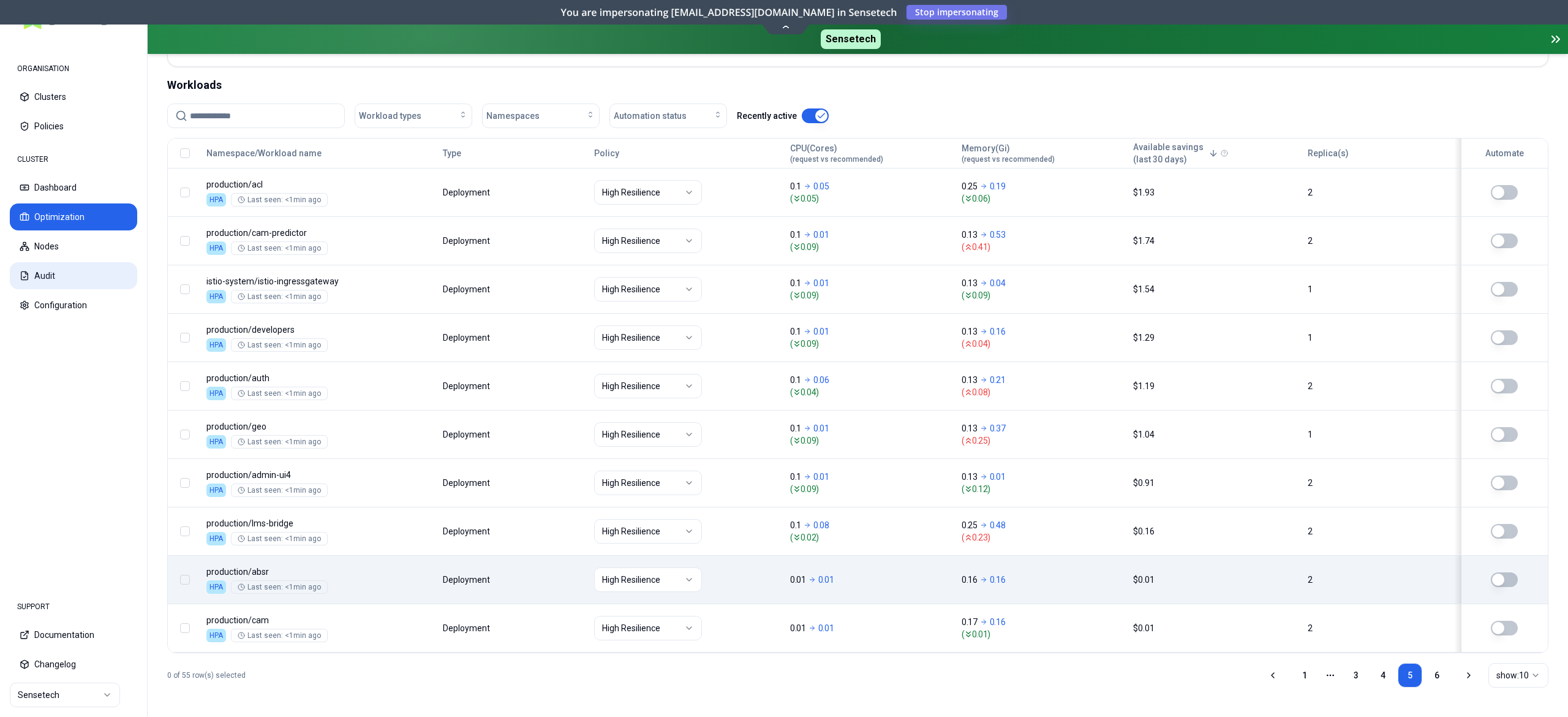
click at [56, 283] on button "Audit" at bounding box center [73, 275] width 127 height 27
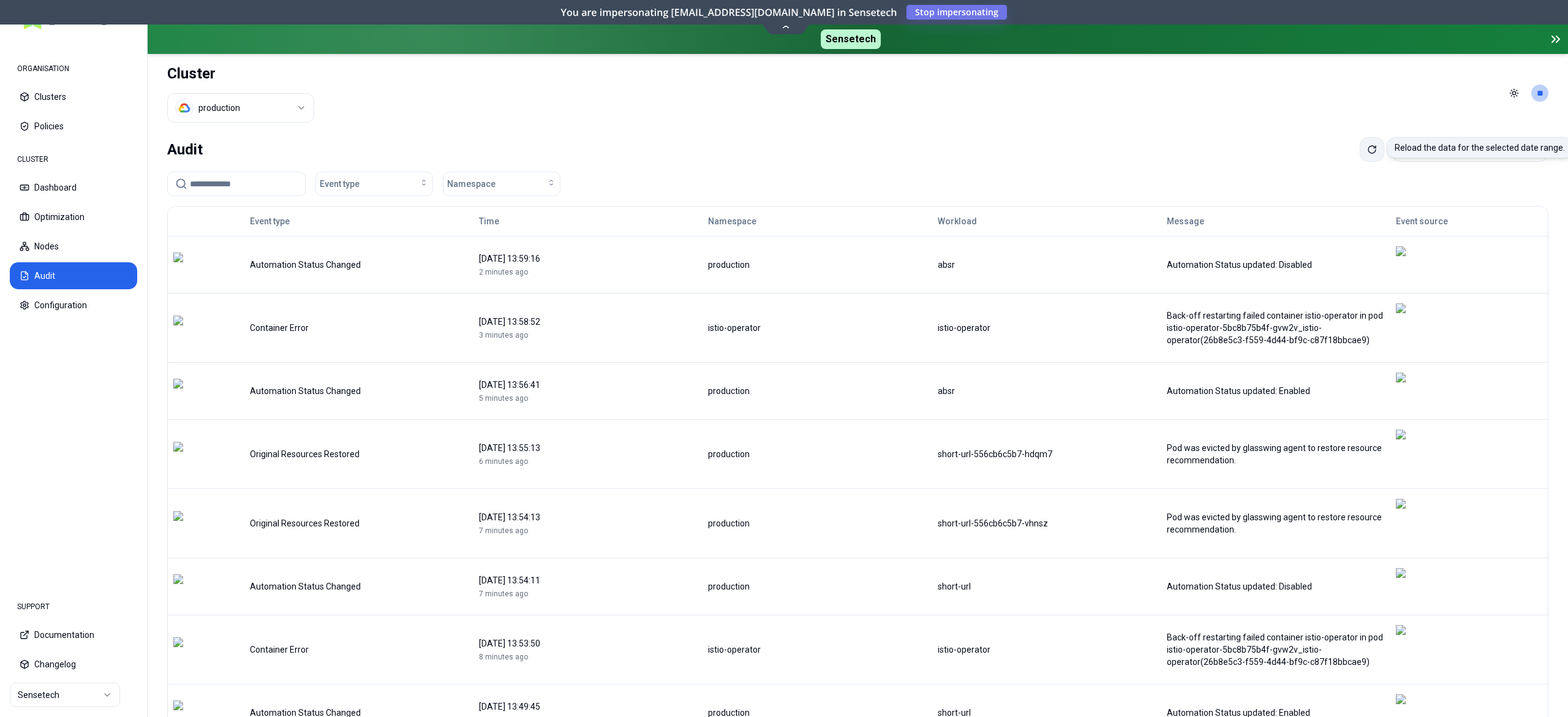
click at [1359, 148] on button at bounding box center [1372, 150] width 25 height 25
click at [1367, 149] on icon at bounding box center [1372, 149] width 10 height 10
click at [1367, 147] on icon at bounding box center [1372, 149] width 10 height 10
